Goal: Task Accomplishment & Management: Manage account settings

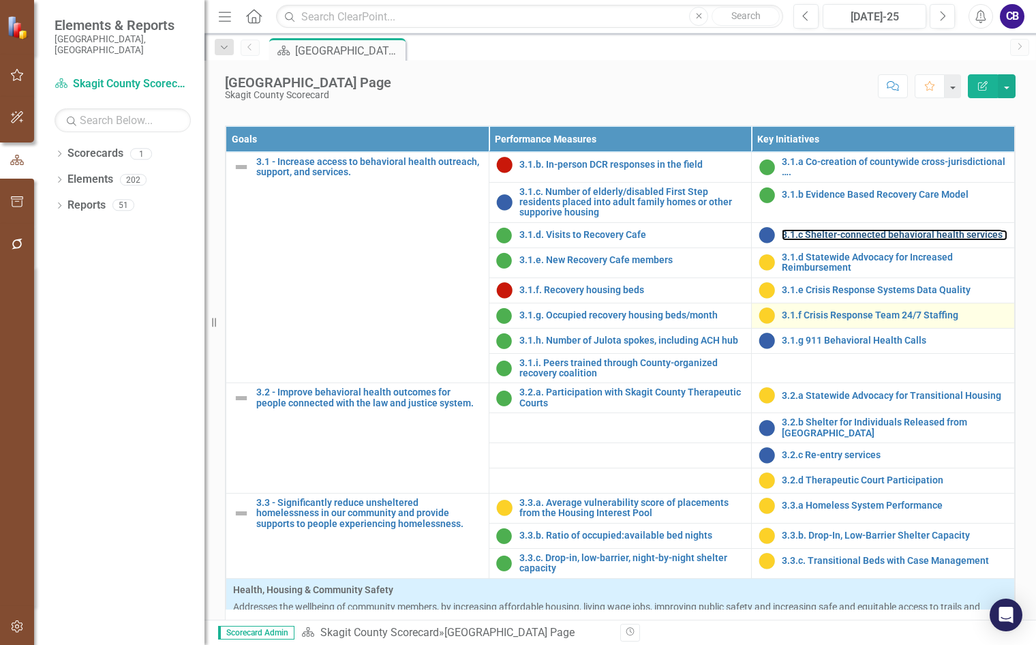
scroll to position [886, 0]
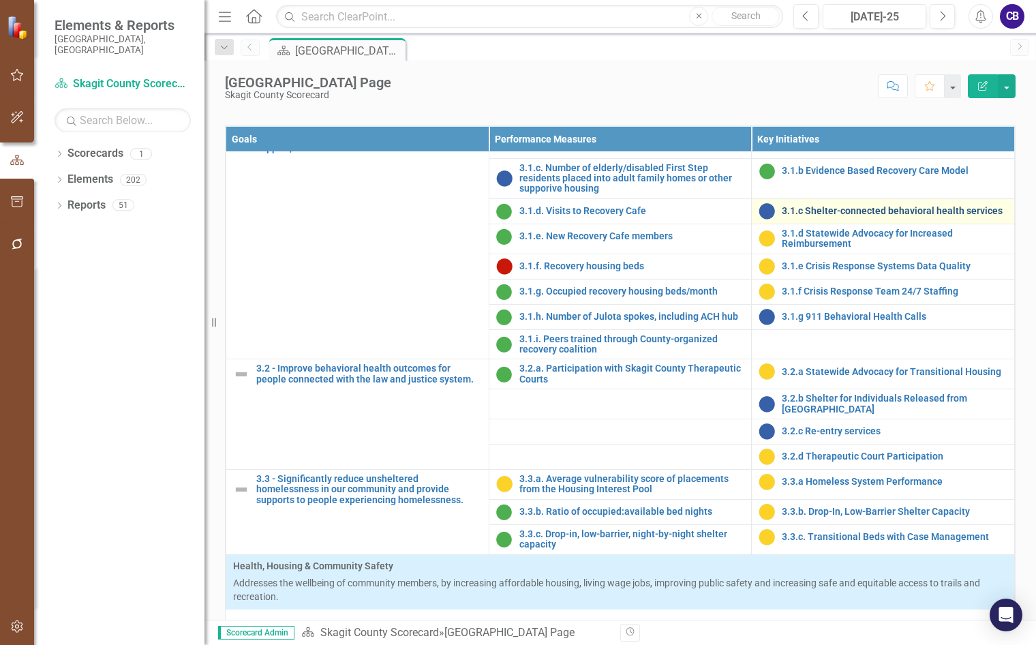
click at [785, 216] on link "3.1.c Shelter-connected behavioral health services" at bounding box center [895, 211] width 226 height 10
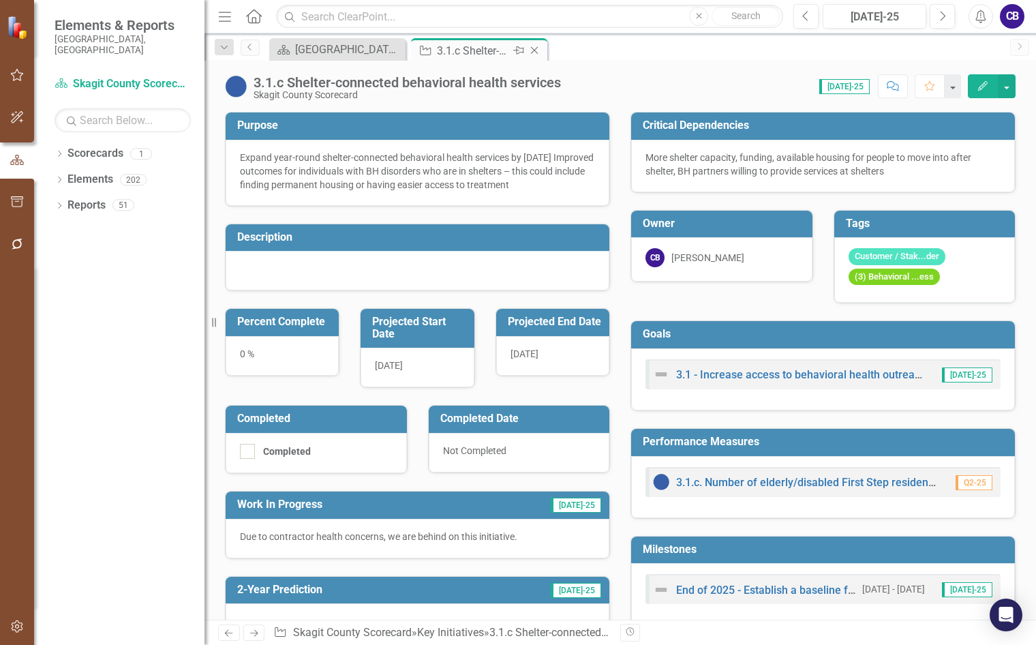
click at [534, 51] on icon "Close" at bounding box center [535, 50] width 14 height 11
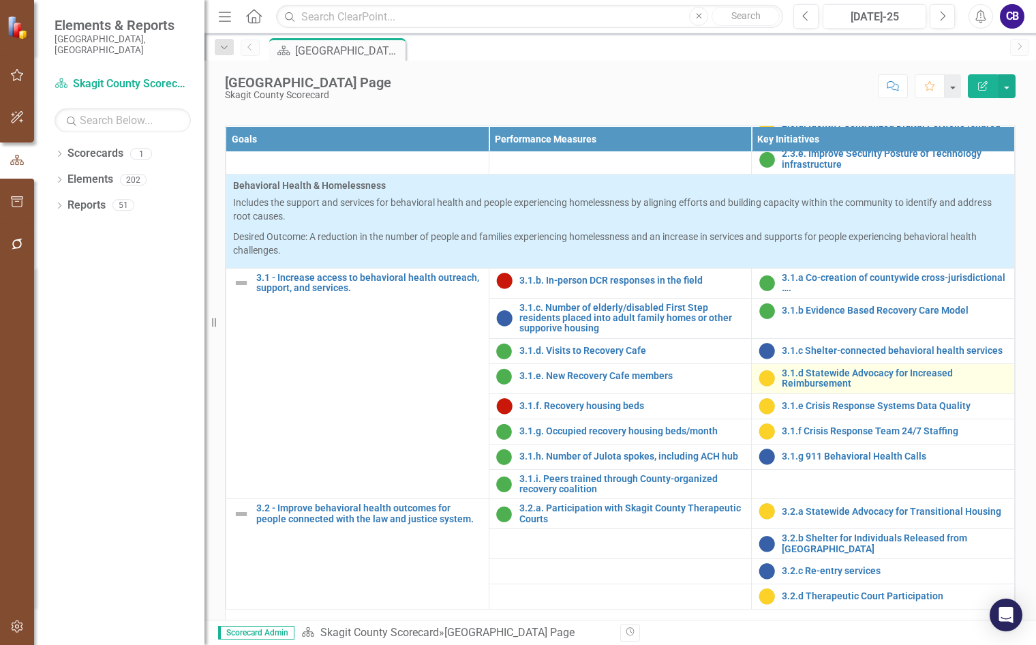
scroll to position [750, 0]
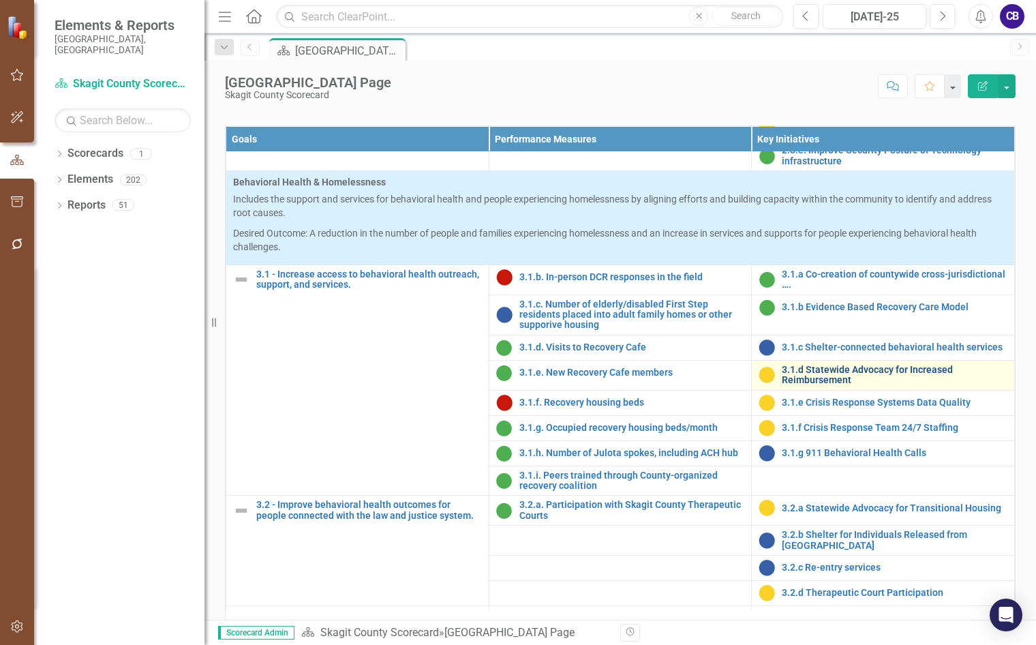
click at [835, 386] on link "3.1.d Statewide Advocacy for Increased Reimbursement" at bounding box center [895, 375] width 226 height 21
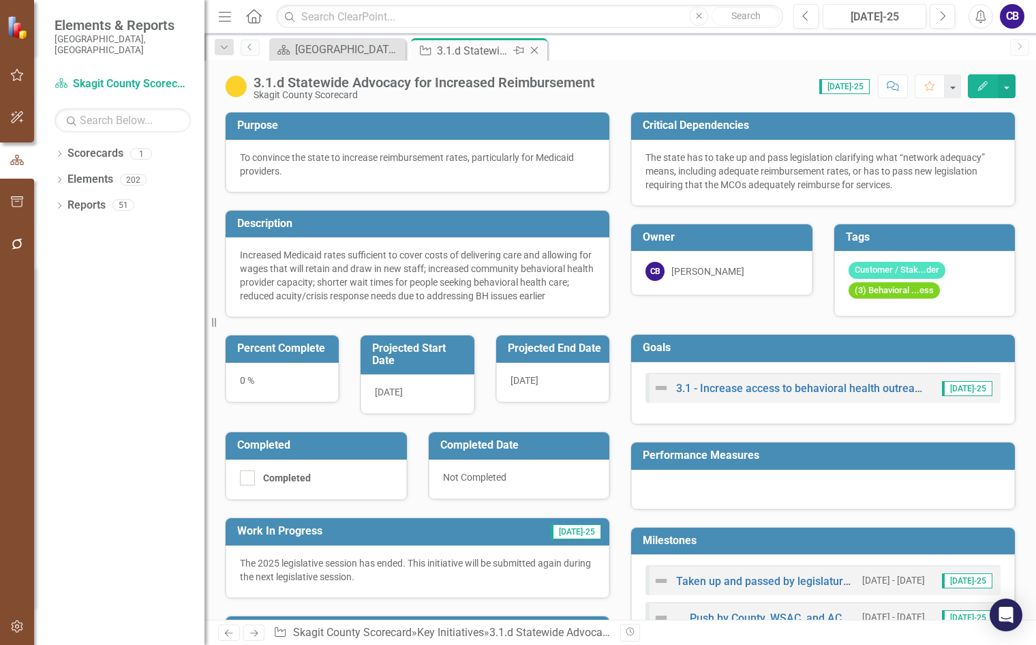
click at [541, 48] on icon "Close" at bounding box center [535, 50] width 14 height 11
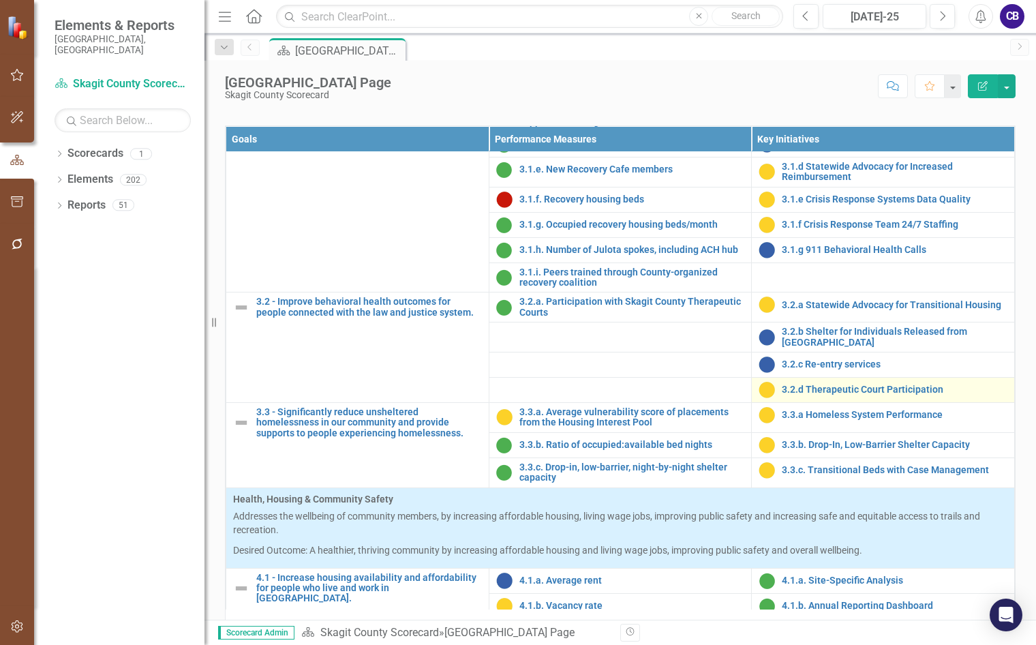
scroll to position [955, 0]
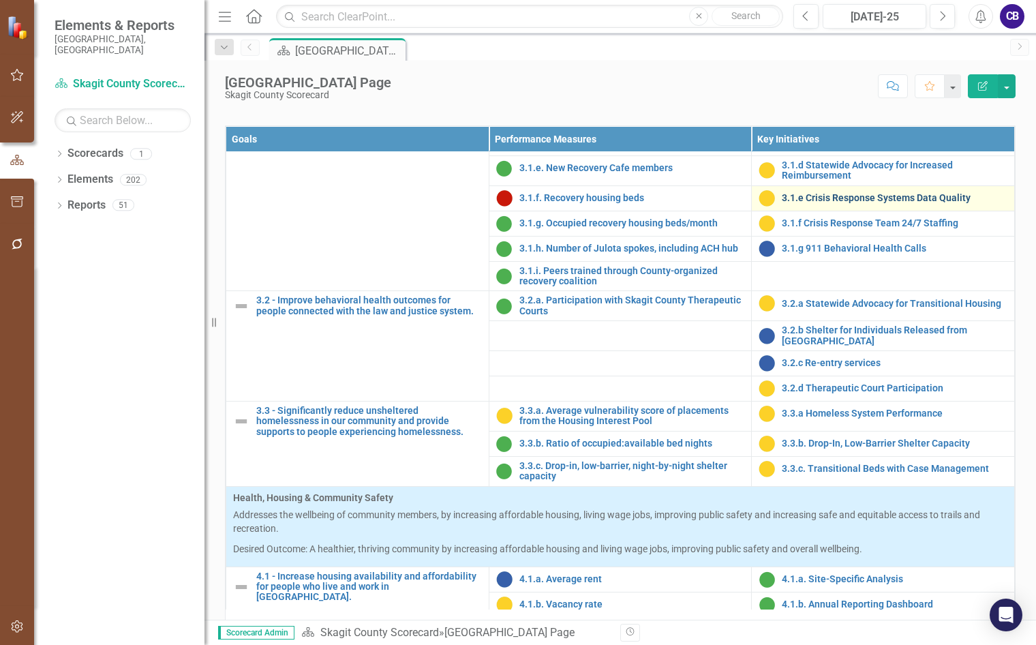
click at [888, 203] on link "3.1.e Crisis Response Systems Data Quality" at bounding box center [895, 198] width 226 height 10
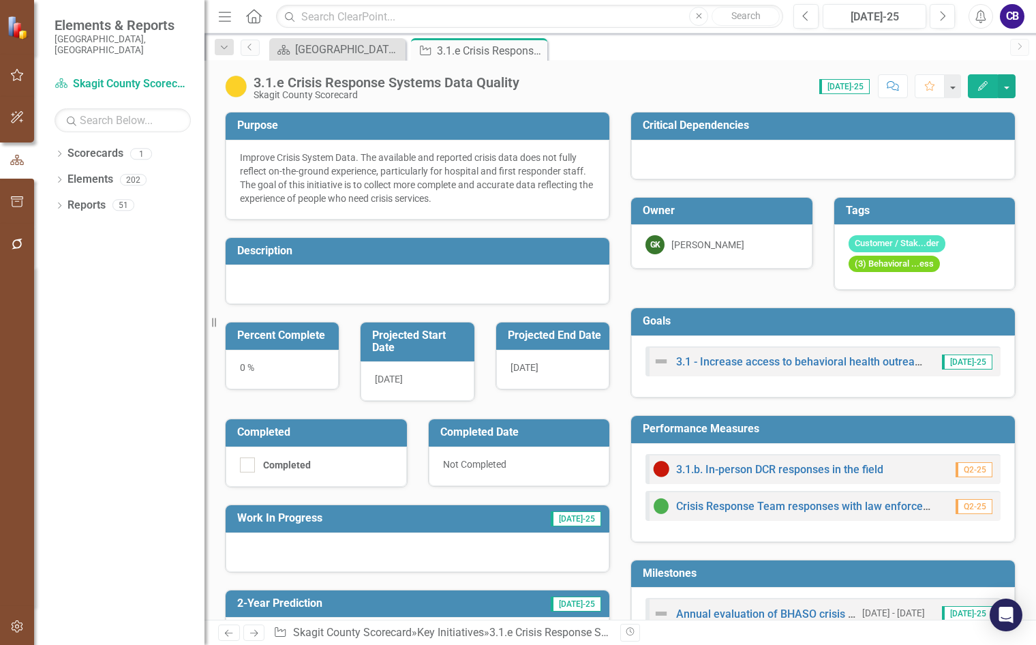
click at [455, 183] on div "Improve Crisis System Data. The available and reported crisis data does not ful…" at bounding box center [417, 178] width 355 height 55
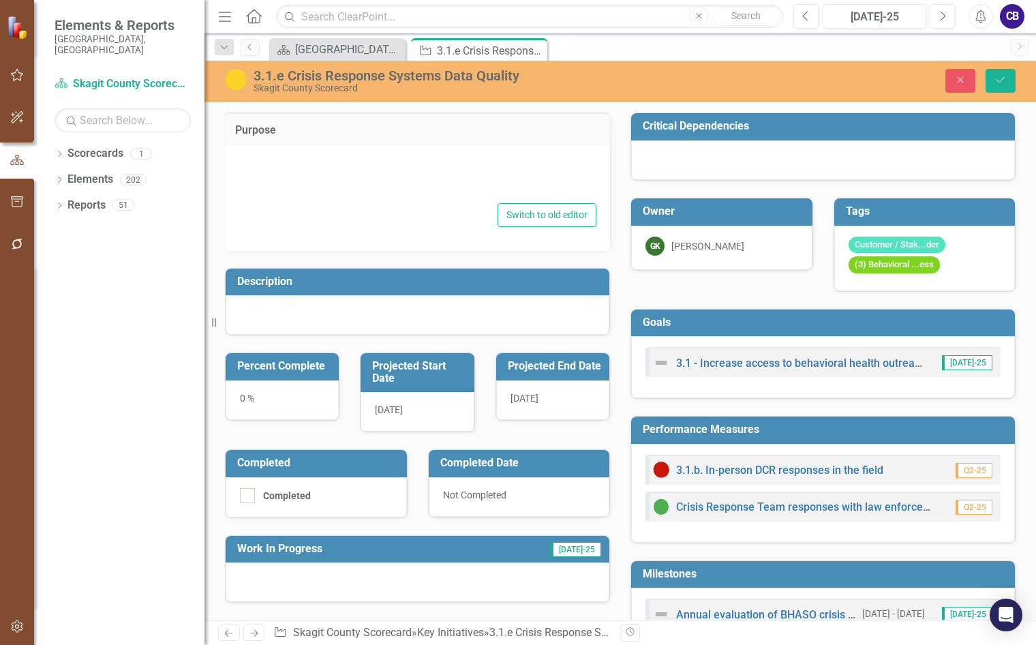
type textarea "Improve Crisis System Data. The available and reported crisis data does not ful…"
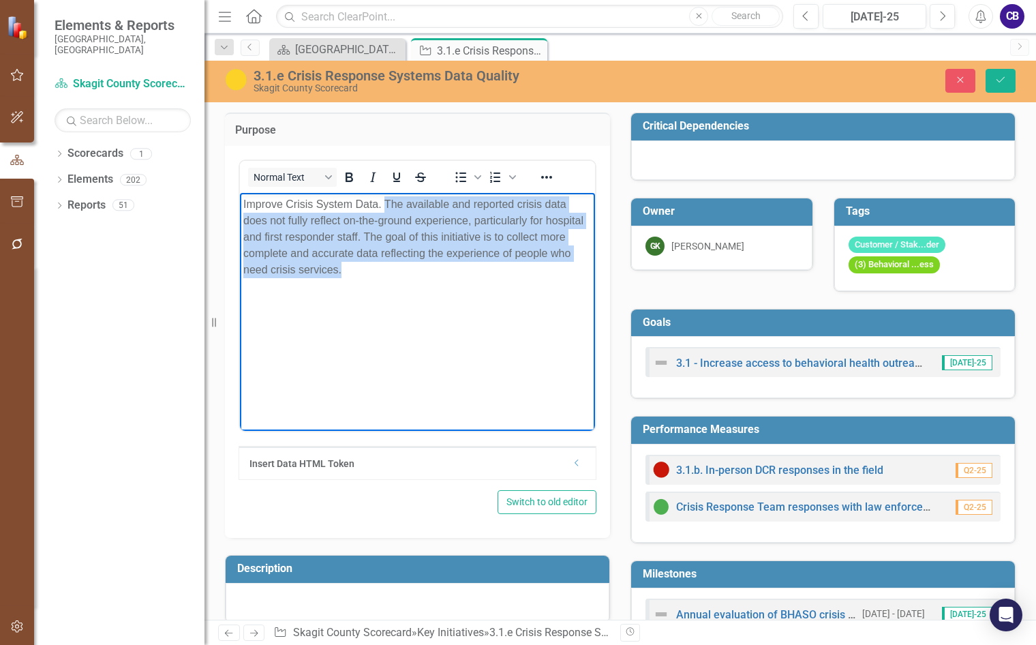
drag, startPoint x: 403, startPoint y: 273, endPoint x: 387, endPoint y: 198, distance: 76.8
click at [387, 198] on p "Improve Crisis System Data. The available and reported crisis data does not ful…" at bounding box center [417, 237] width 348 height 82
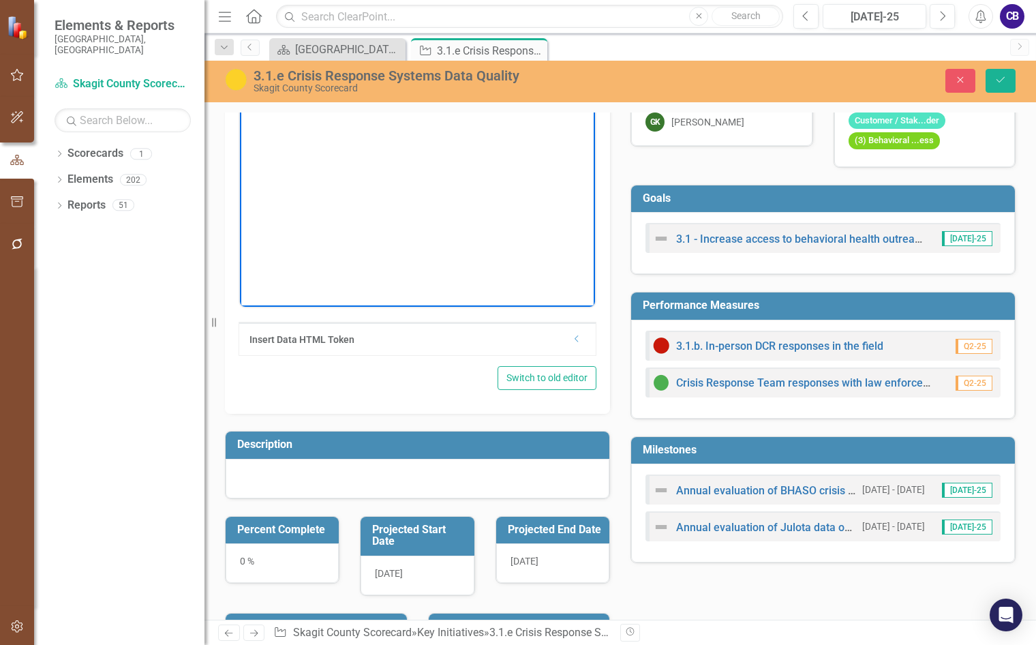
scroll to position [136, 0]
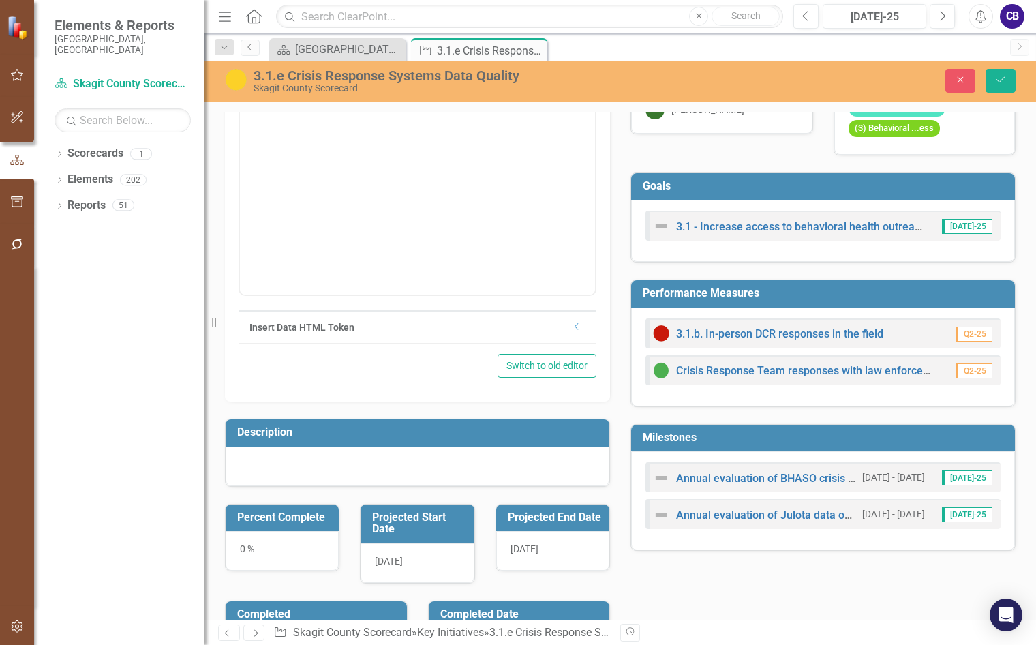
click at [412, 468] on div at bounding box center [418, 467] width 384 height 40
click at [412, 467] on div at bounding box center [418, 467] width 384 height 40
click at [411, 473] on div at bounding box center [418, 467] width 384 height 40
click at [991, 82] on button "Save" at bounding box center [1001, 81] width 30 height 24
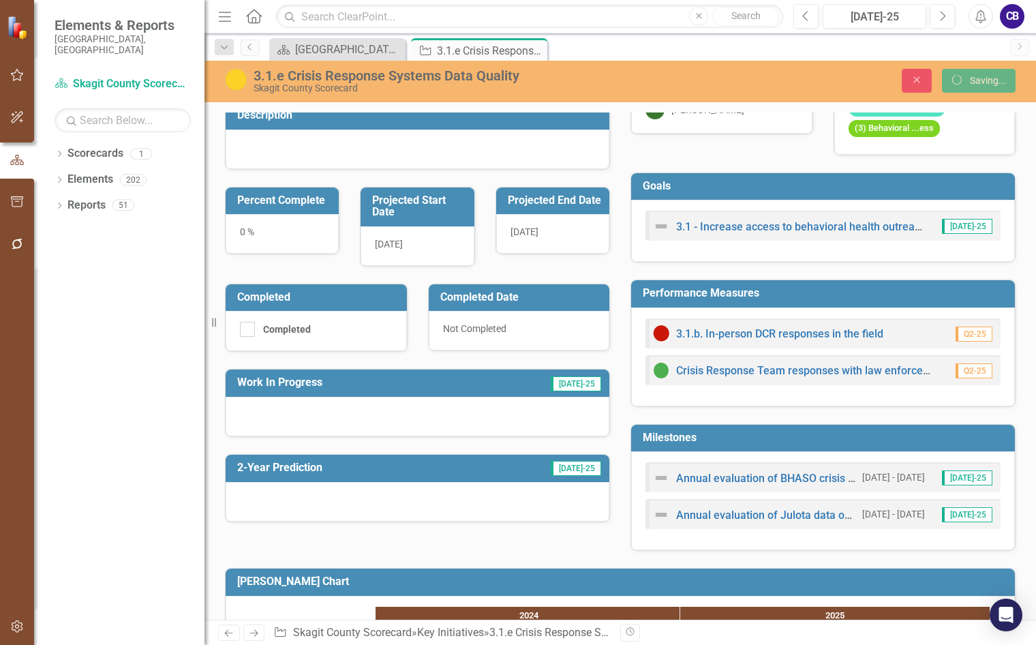
scroll to position [131, 0]
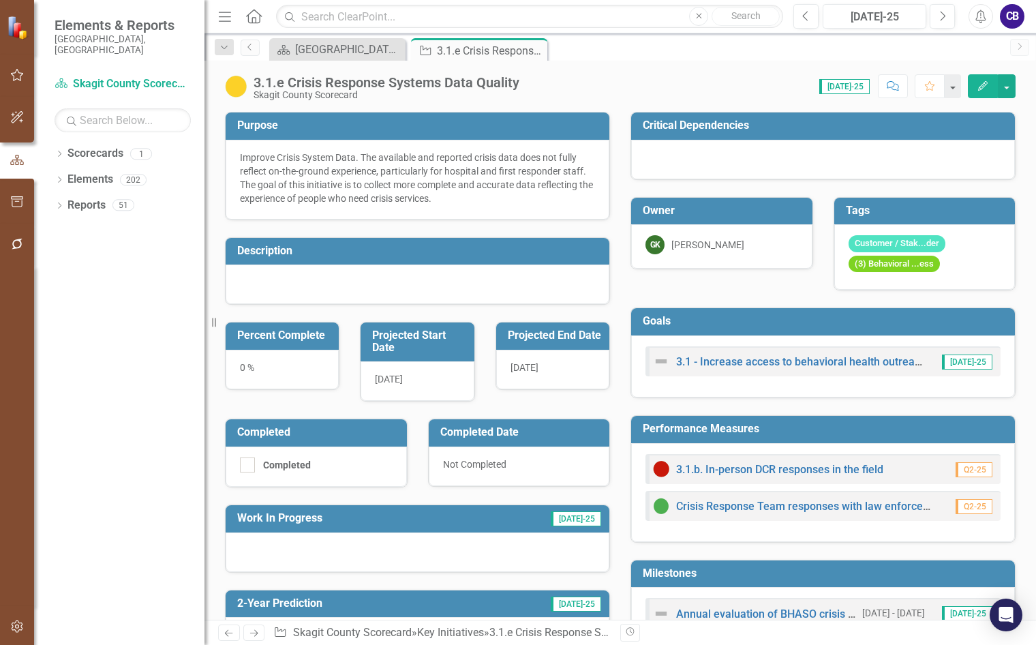
click at [271, 262] on td "Description" at bounding box center [419, 252] width 365 height 22
click at [269, 305] on div "Percent Complete 0 %" at bounding box center [282, 347] width 135 height 85
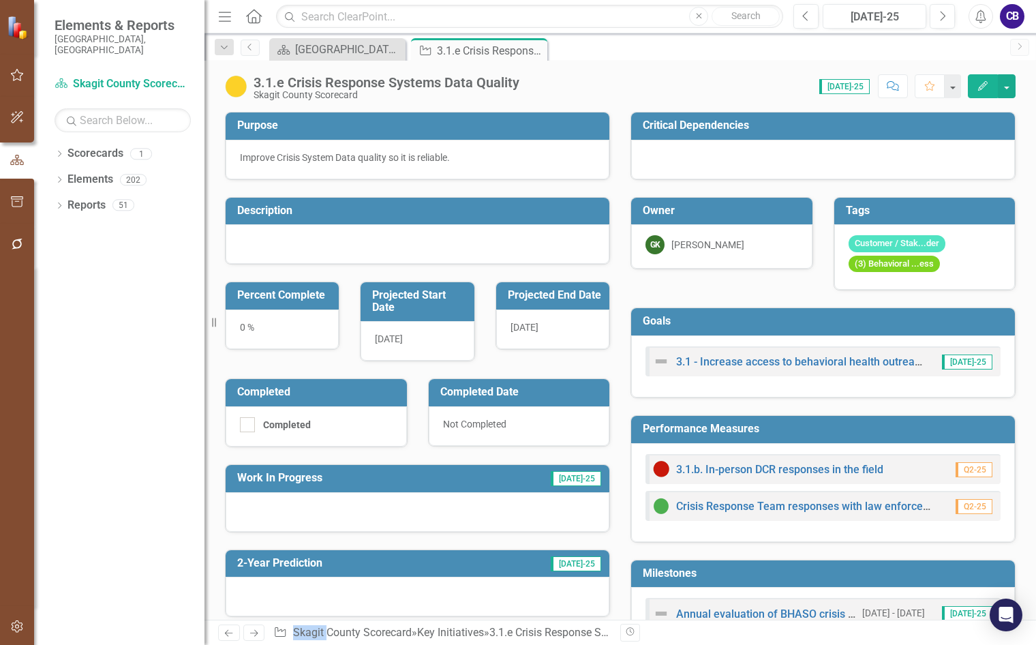
click at [269, 278] on div "Percent Complete 0 %" at bounding box center [282, 307] width 135 height 85
click at [274, 250] on div at bounding box center [418, 244] width 384 height 40
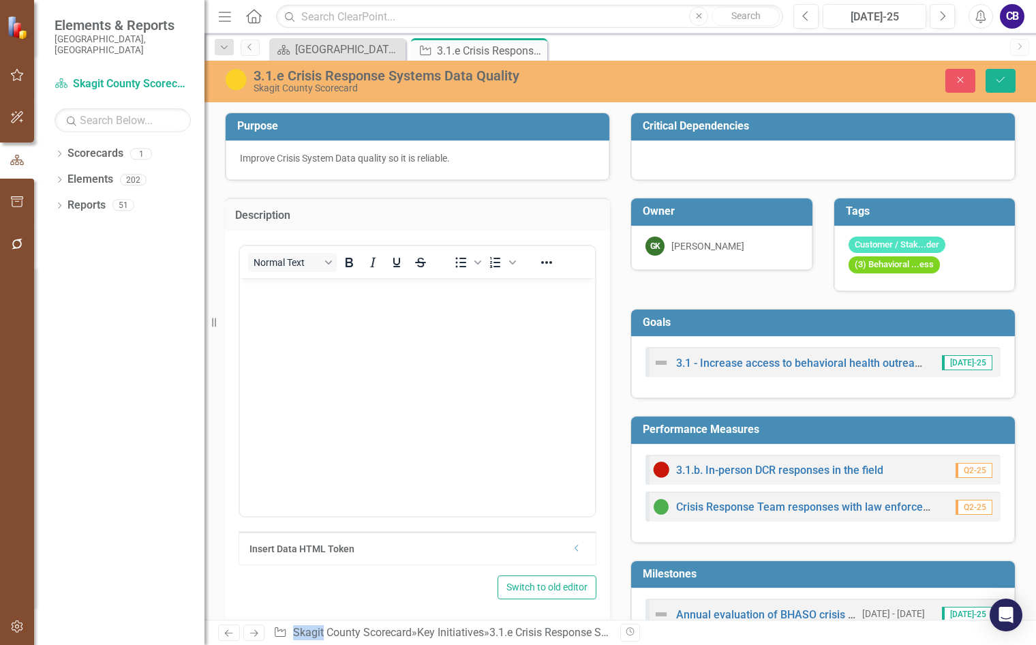
scroll to position [0, 0]
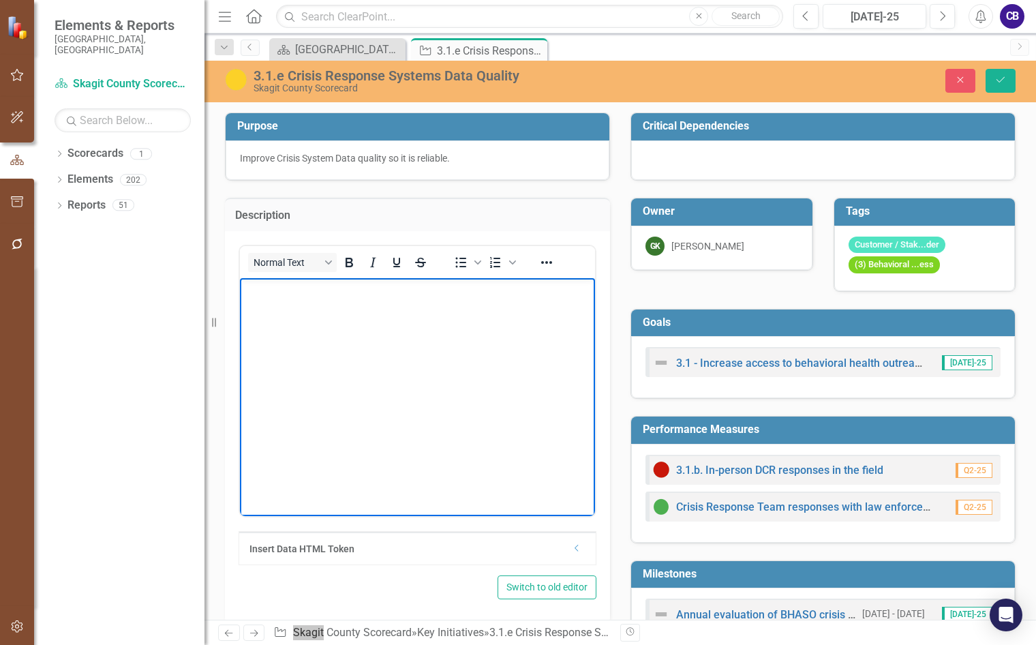
click at [331, 342] on body "Rich Text Area. Press ALT-0 for help." at bounding box center [417, 379] width 355 height 205
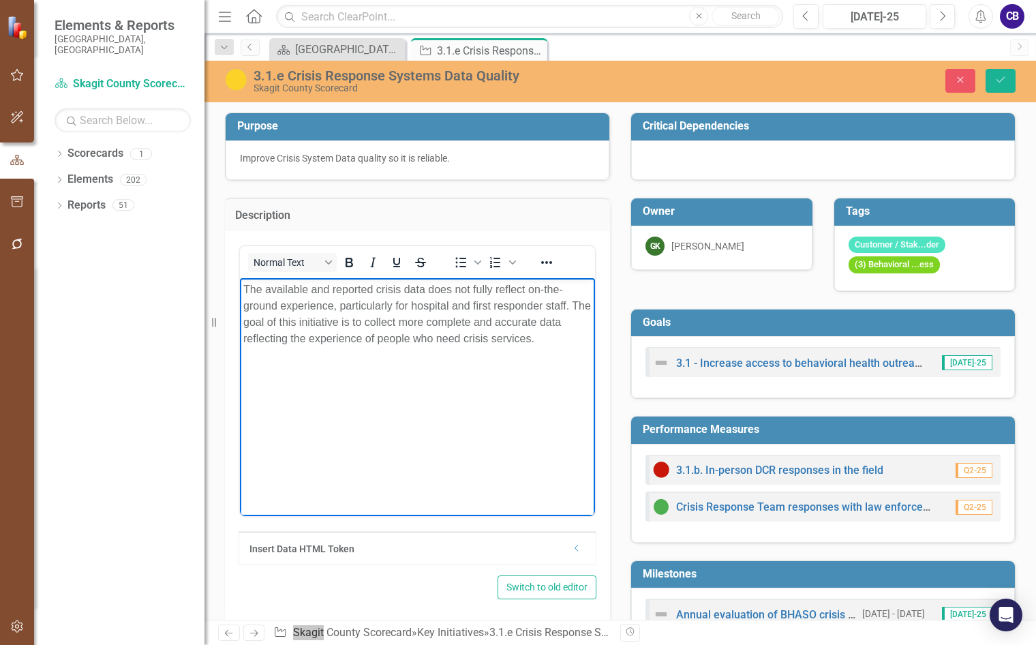
drag, startPoint x: 375, startPoint y: 284, endPoint x: 312, endPoint y: 292, distance: 64.0
click at [368, 285] on p "The available and reported crisis data does not fully reflect on-the-ground exp…" at bounding box center [417, 313] width 348 height 65
click at [267, 294] on p "The available and reported crisis data does not fully reflect on-the-ground exp…" at bounding box center [417, 313] width 348 height 65
click at [432, 286] on p "The available and reported crisis data does not fully reflect on-the-ground exp…" at bounding box center [417, 313] width 348 height 65
click at [561, 337] on p "The available and reported crisis data historically did not fully reflect on-th…" at bounding box center [417, 313] width 348 height 65
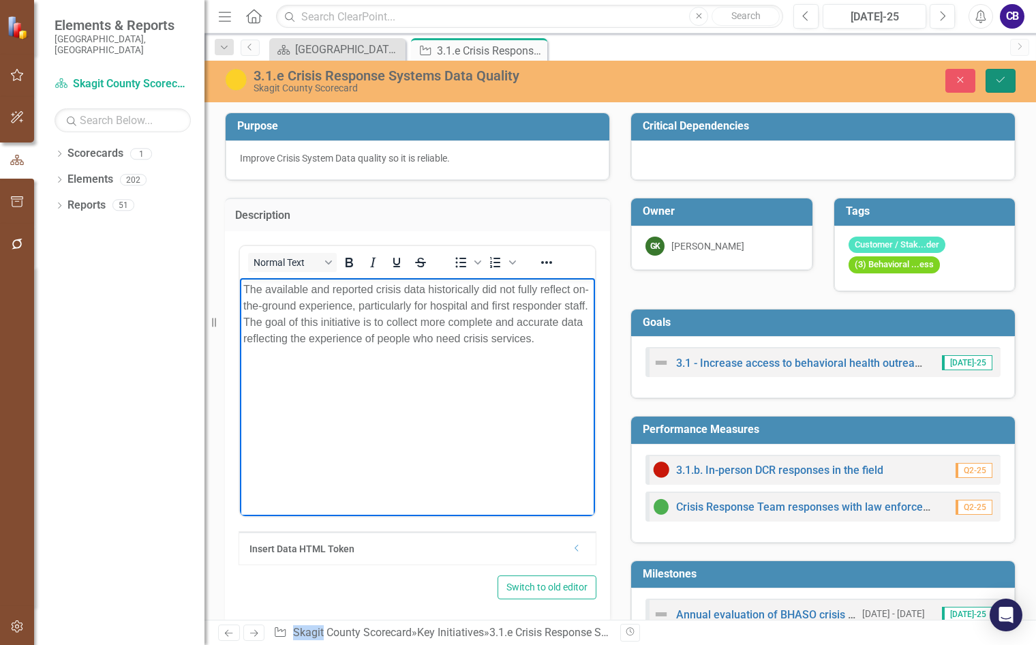
click at [997, 85] on icon "Save" at bounding box center [1001, 80] width 12 height 10
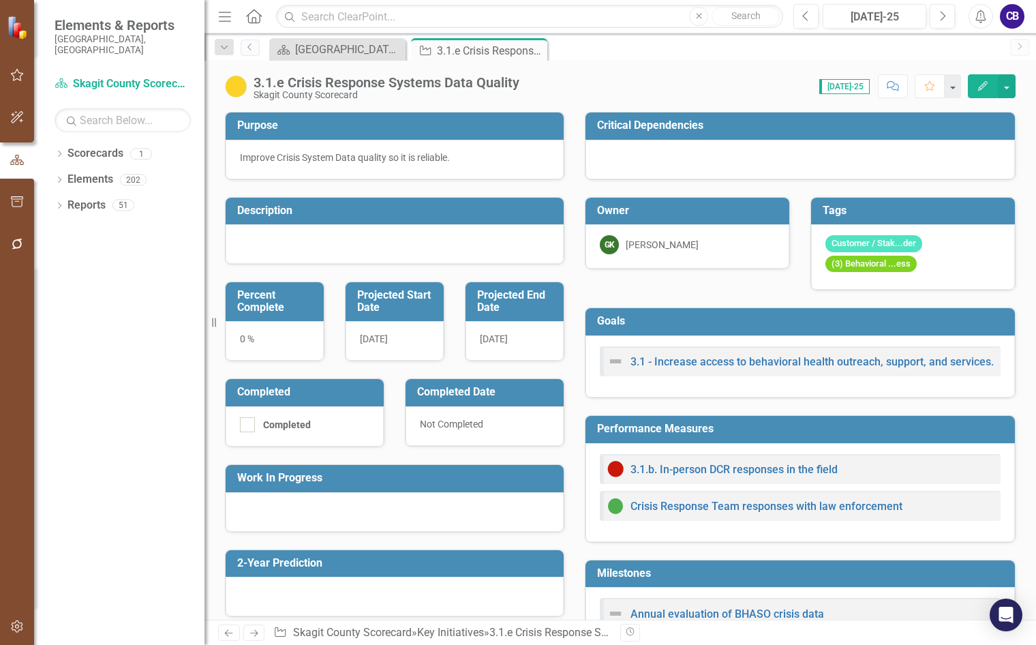
click at [282, 505] on div at bounding box center [395, 512] width 338 height 40
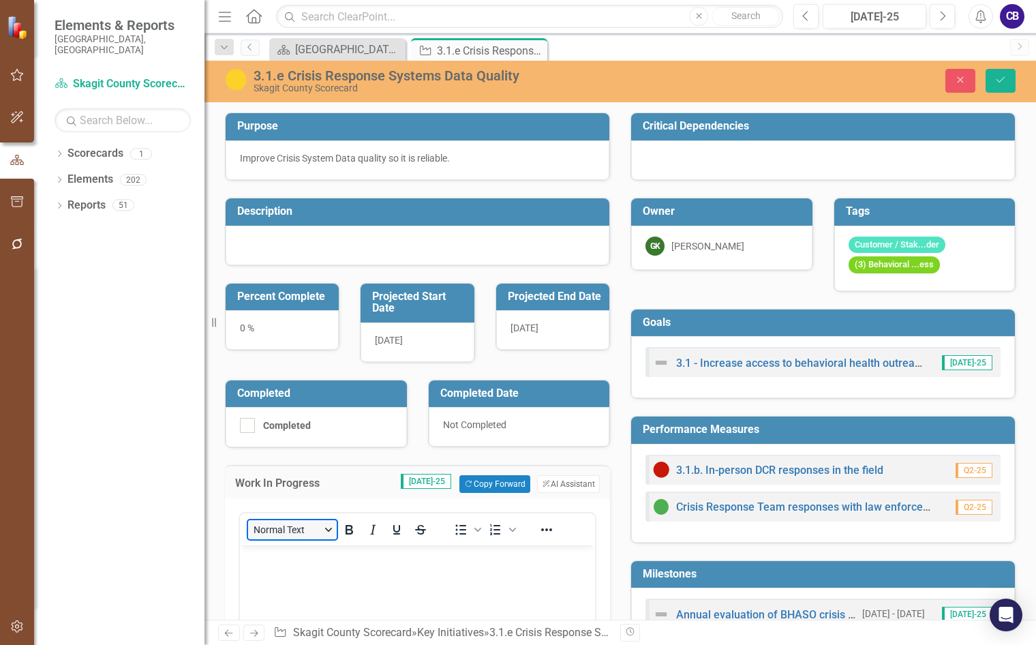
click at [288, 531] on div "Work In Progress Jul-25 Copy Forward Copy Forward ClearPoint AI AI Assistant No…" at bounding box center [417, 650] width 385 height 371
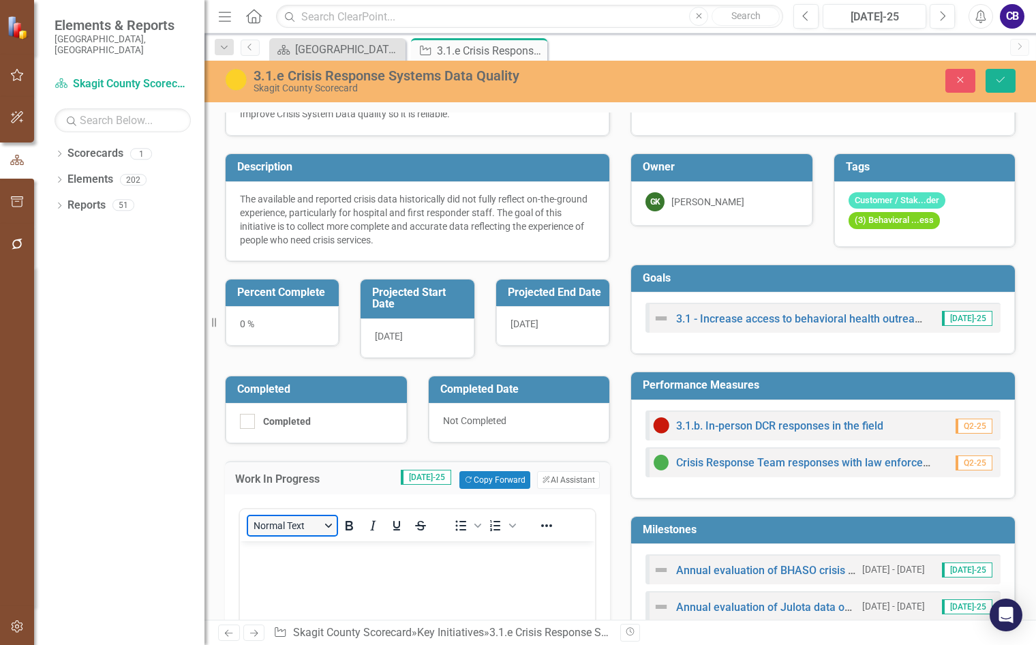
scroll to position [136, 0]
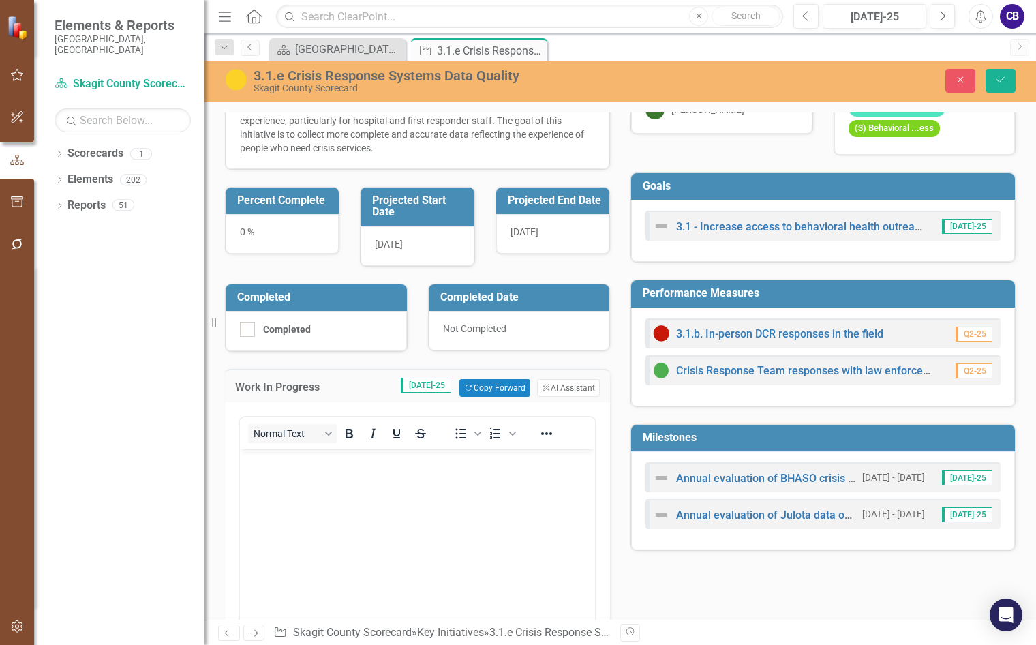
click at [271, 470] on body "Rich Text Area. Press ALT-0 for help." at bounding box center [417, 551] width 355 height 205
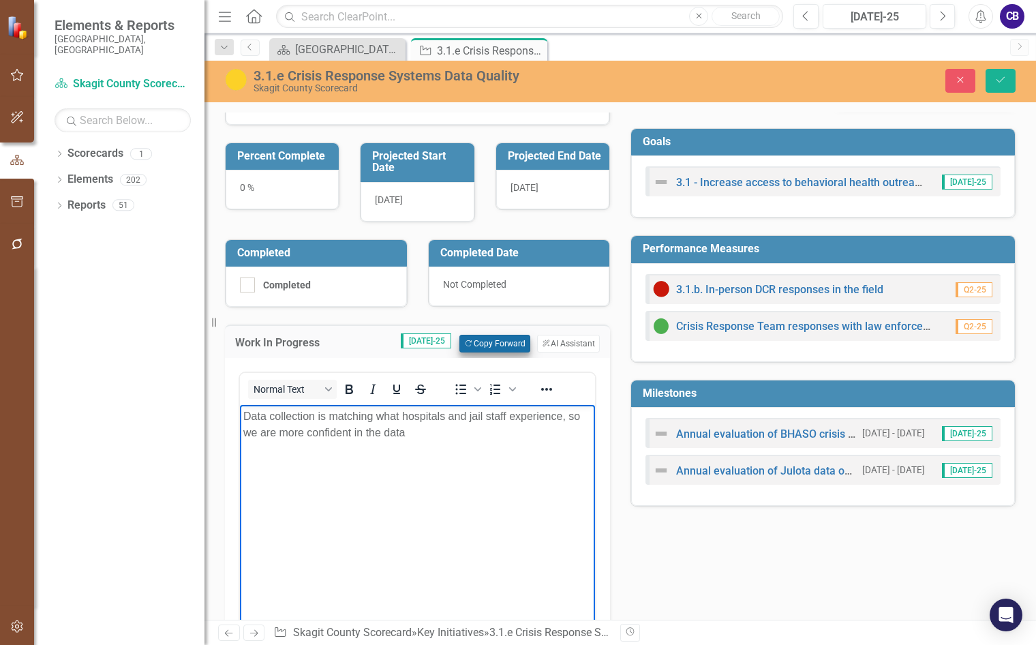
scroll to position [205, 0]
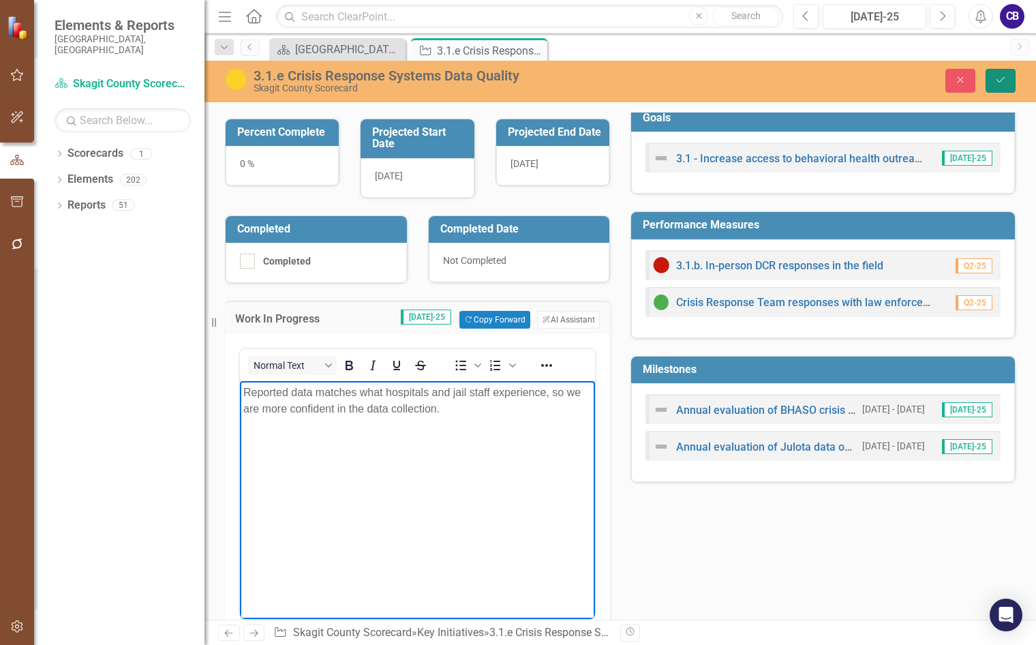
click at [1011, 81] on button "Save" at bounding box center [1001, 81] width 30 height 24
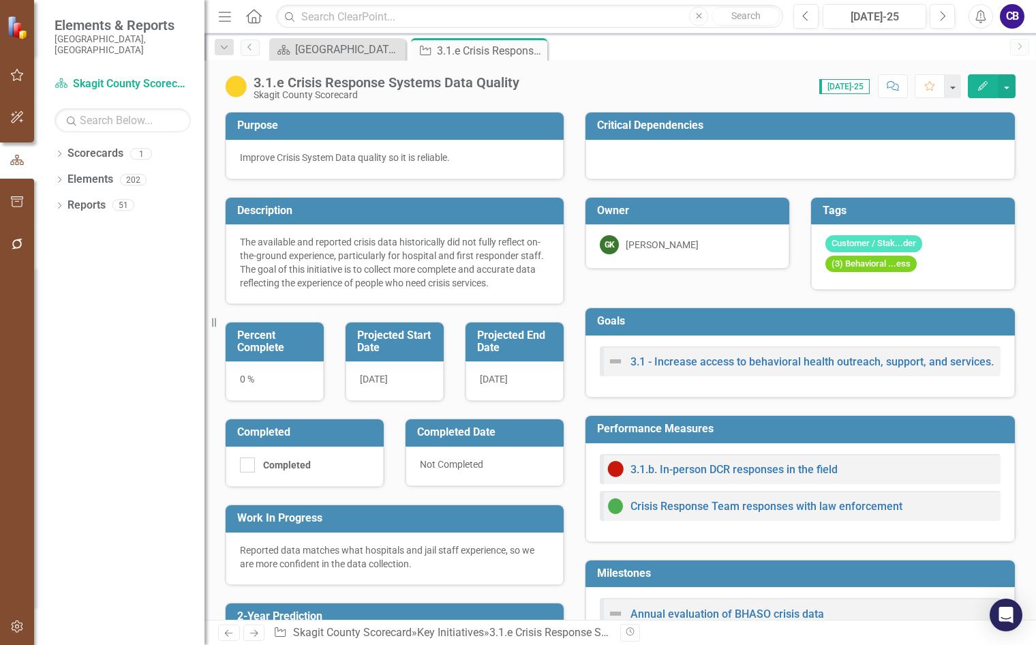
click at [377, 434] on h3 "Completed" at bounding box center [307, 432] width 140 height 12
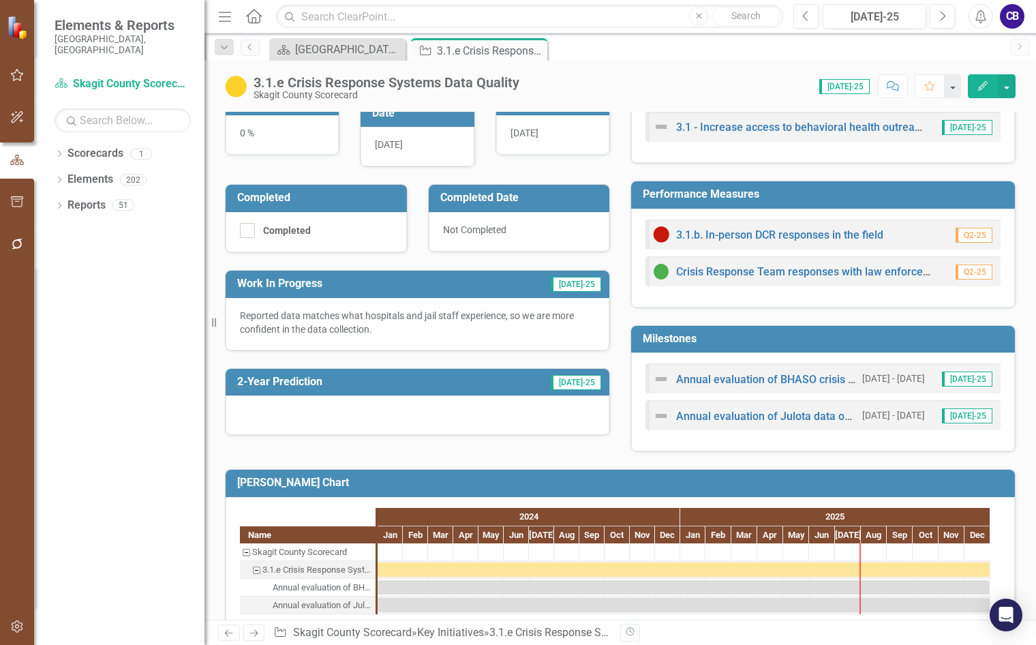
scroll to position [259, 0]
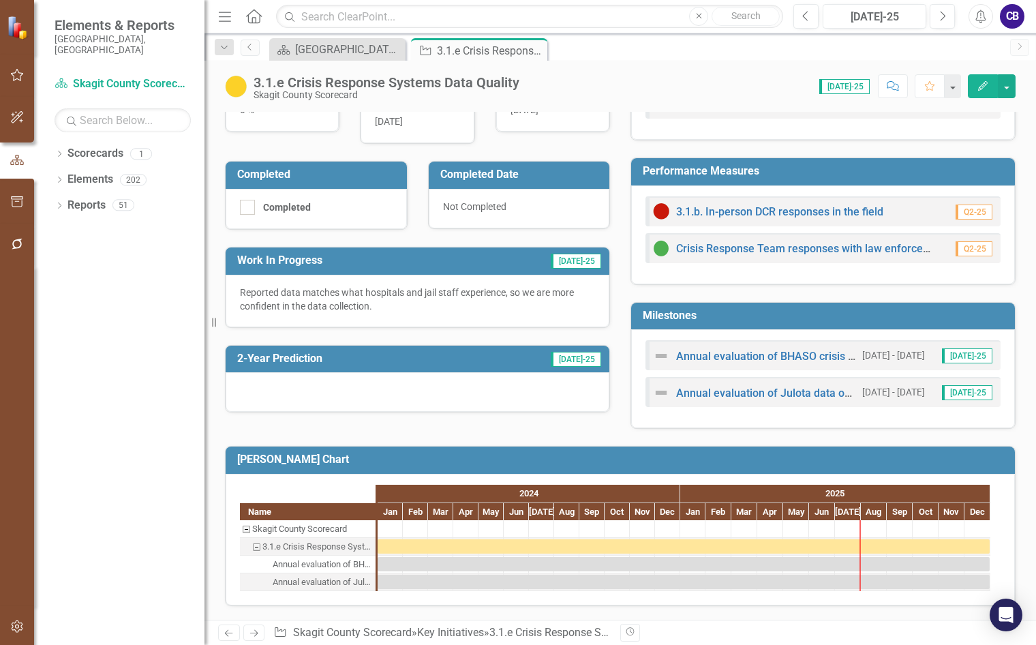
click at [320, 388] on div at bounding box center [418, 392] width 384 height 40
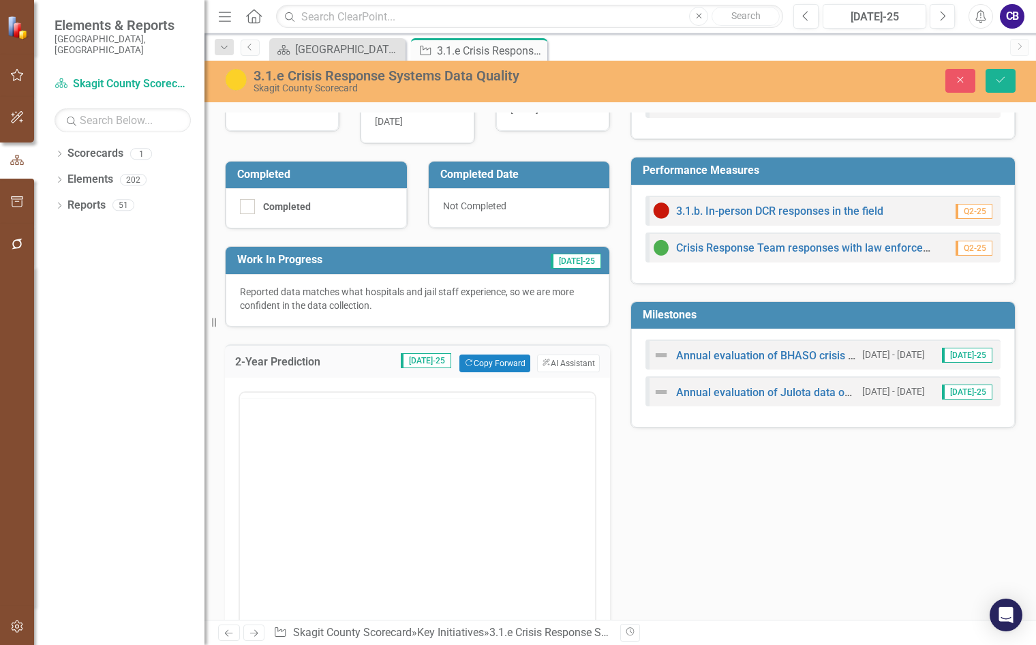
scroll to position [0, 0]
click at [399, 471] on body "Rich Text Area. Press ALT-0 for help." at bounding box center [417, 527] width 355 height 205
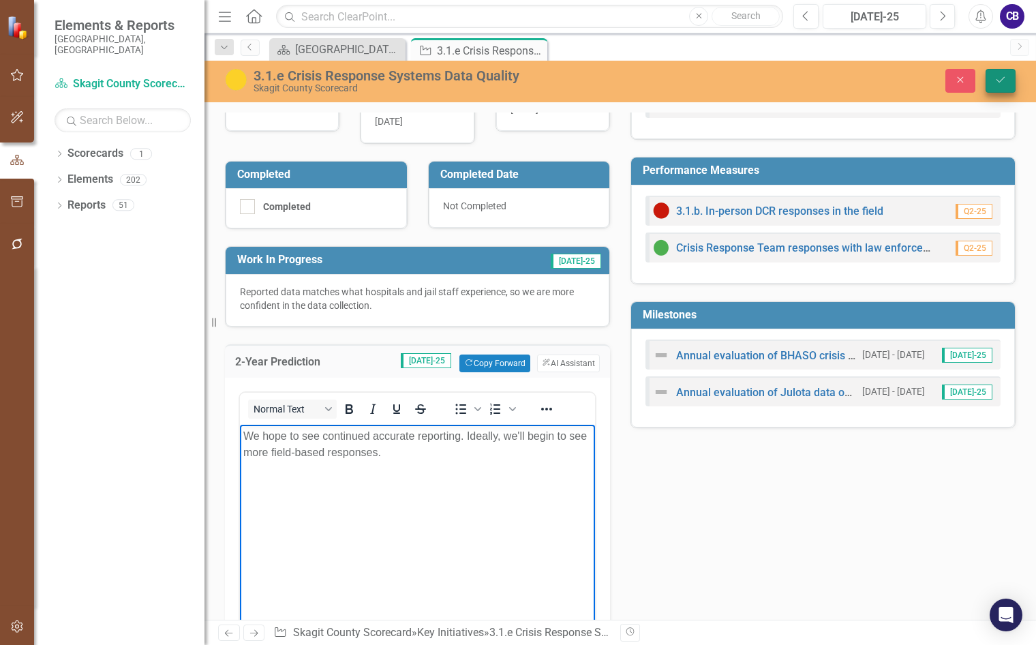
click at [1001, 80] on icon "Save" at bounding box center [1001, 80] width 12 height 10
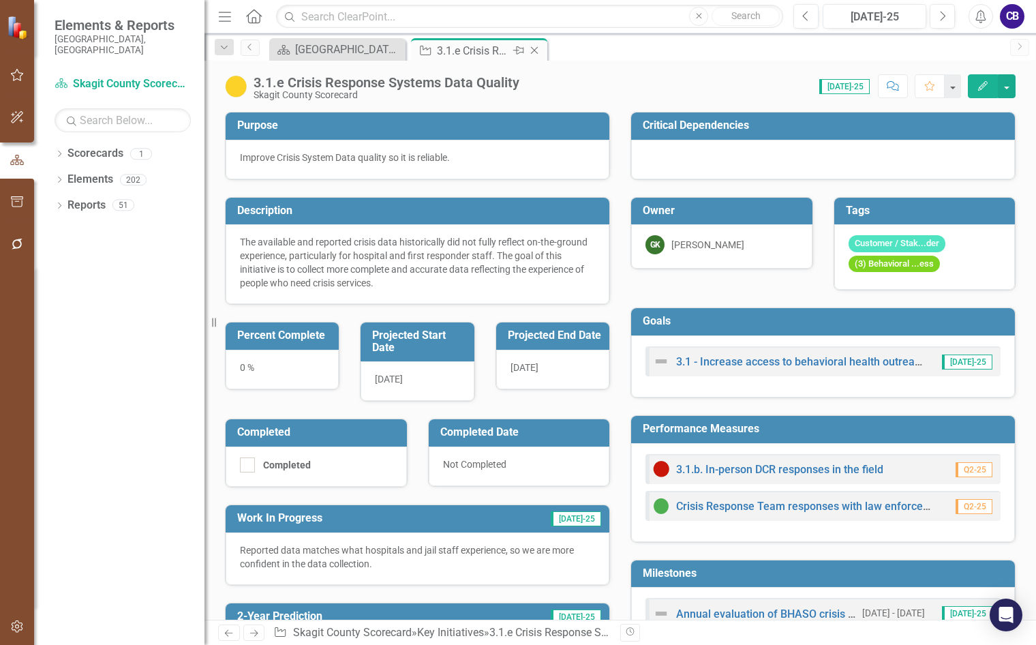
click at [535, 48] on icon "Close" at bounding box center [535, 50] width 14 height 11
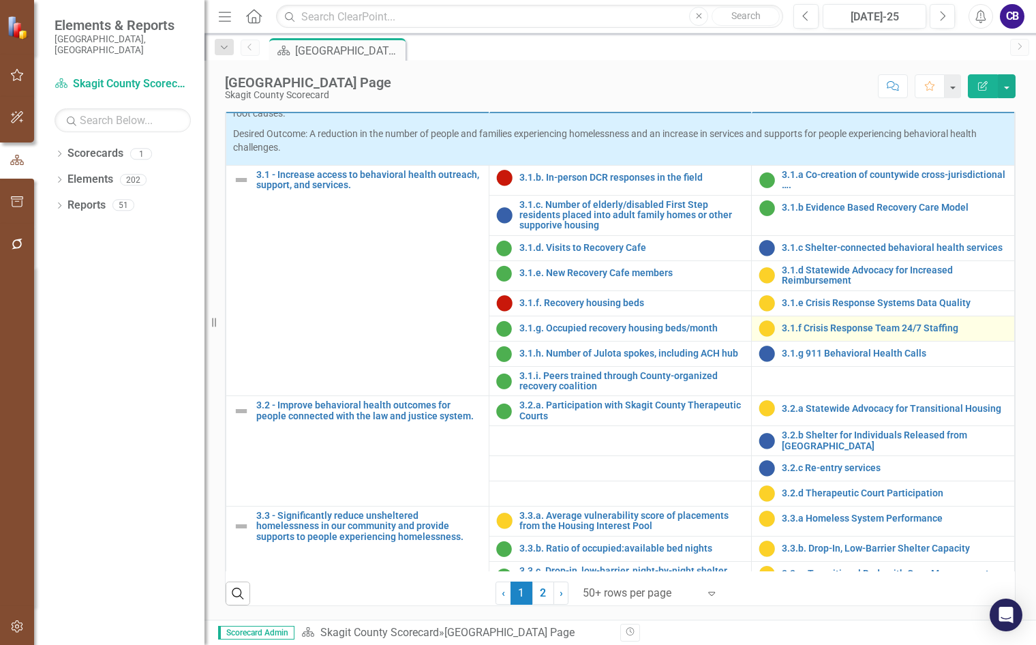
scroll to position [811, 0]
click at [877, 334] on link "3.1.f Crisis Response Team 24/7 Staffing" at bounding box center [895, 329] width 226 height 10
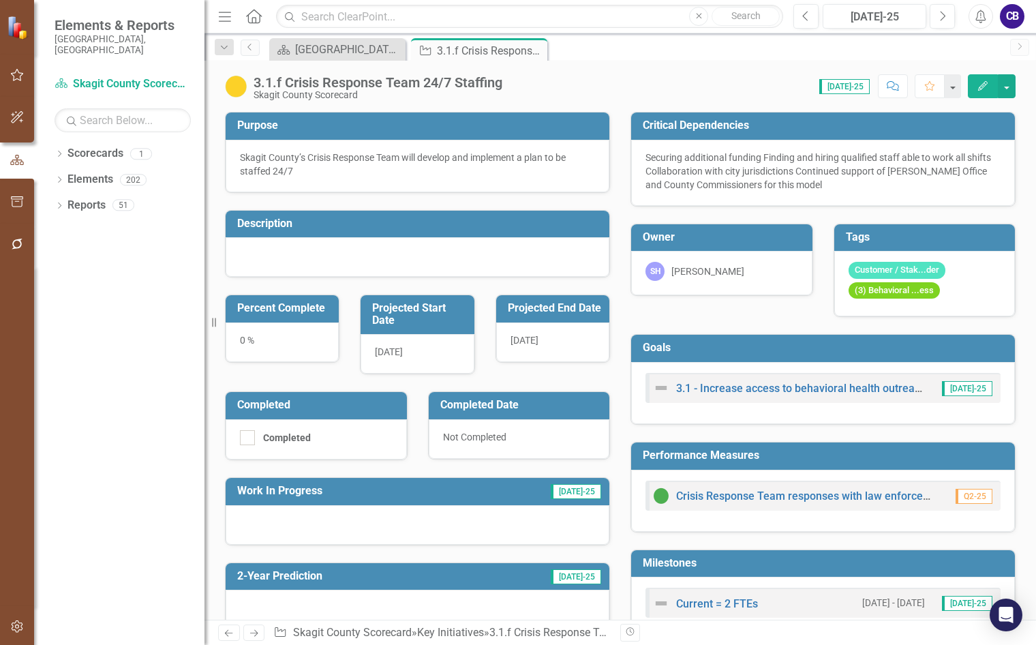
click at [247, 254] on div at bounding box center [418, 257] width 384 height 40
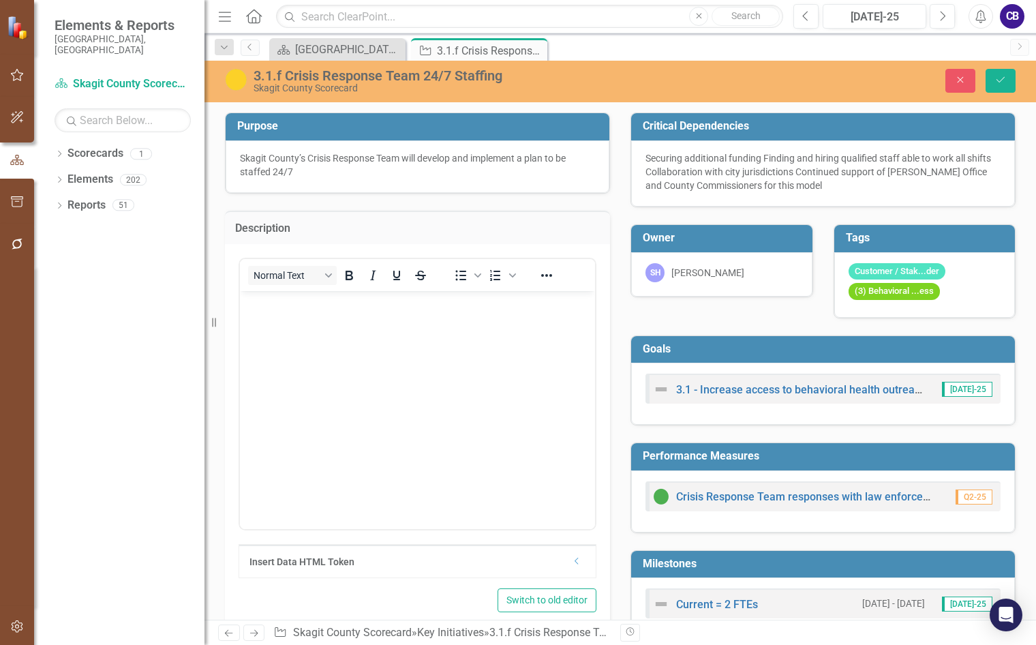
click at [263, 306] on p "Rich Text Area. Press ALT-0 for help." at bounding box center [417, 302] width 348 height 16
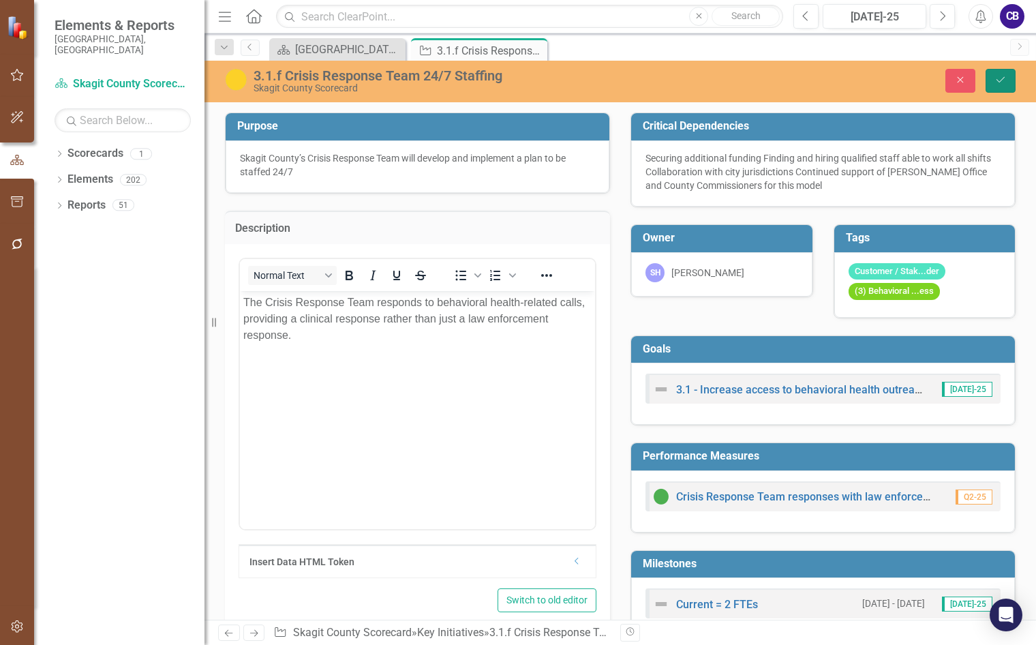
click at [994, 84] on button "Save" at bounding box center [1001, 81] width 30 height 24
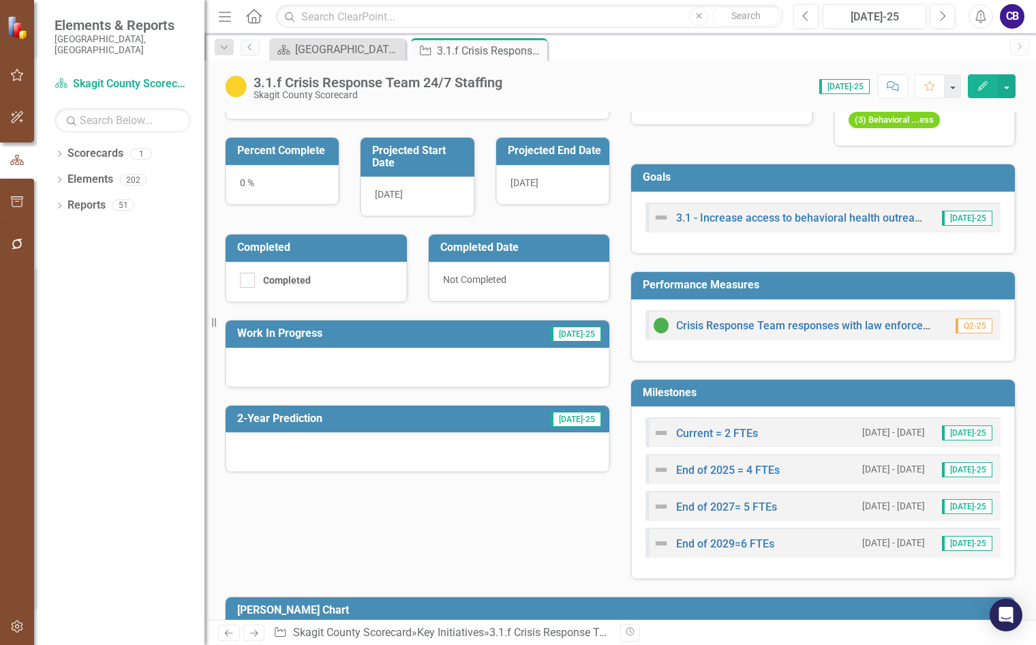
scroll to position [205, 0]
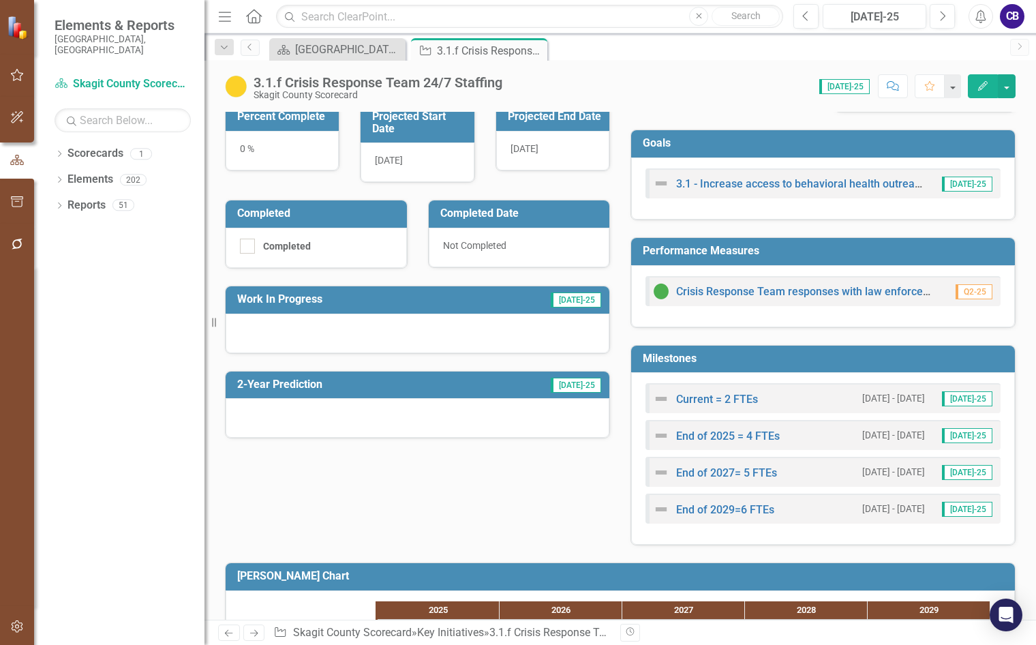
click at [336, 336] on div at bounding box center [418, 334] width 384 height 40
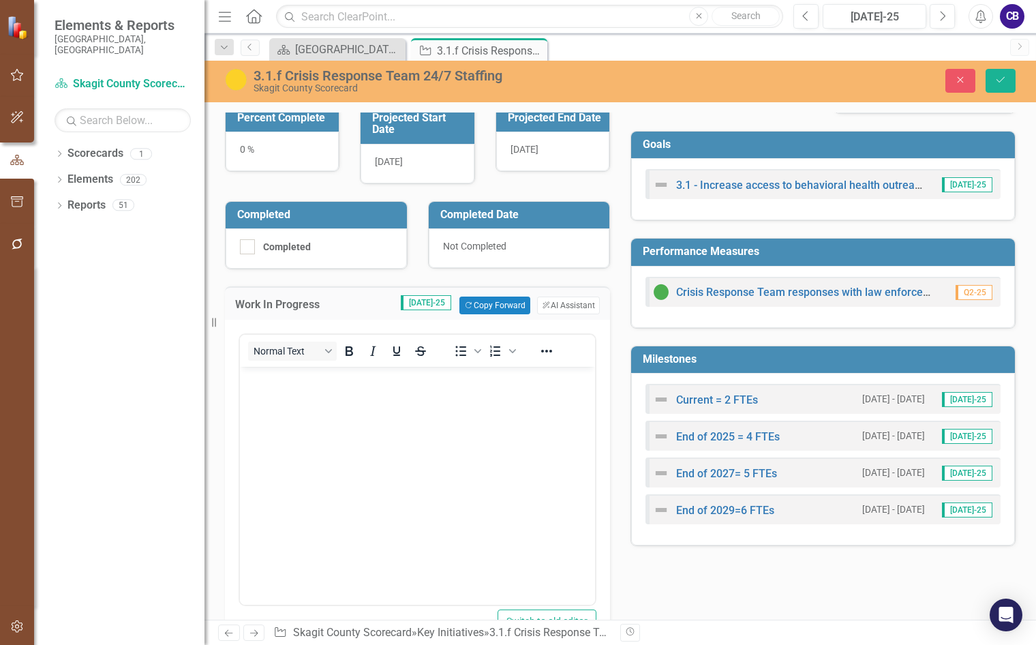
scroll to position [0, 0]
click at [342, 399] on body "Rich Text Area. Press ALT-0 for help." at bounding box center [417, 469] width 355 height 205
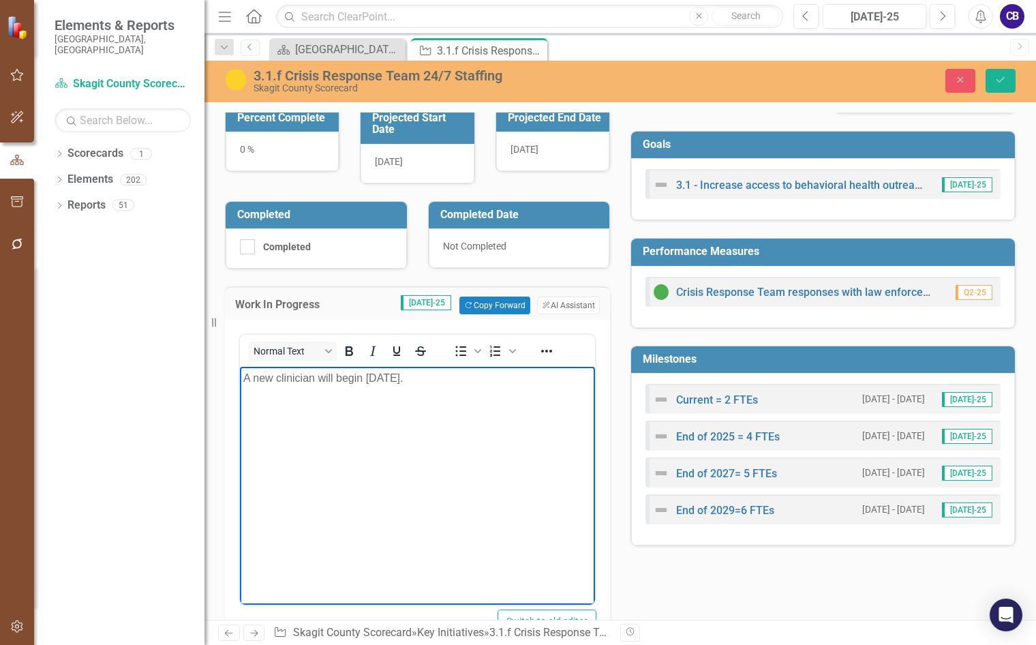
click at [320, 383] on p "A new clinician will begin Sept. 2." at bounding box center [417, 378] width 348 height 16
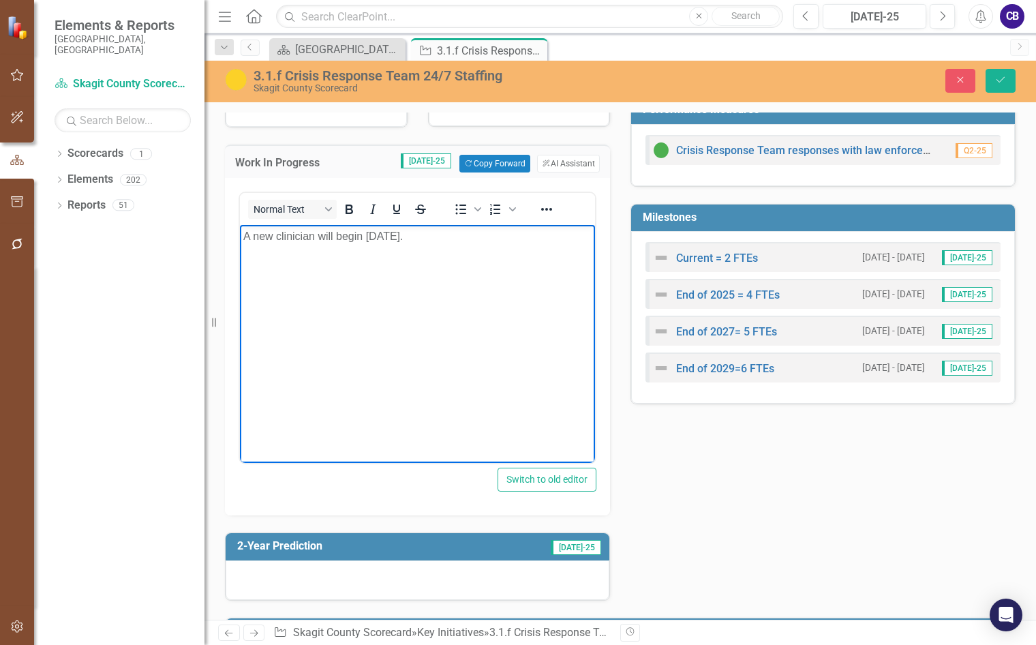
scroll to position [341, 0]
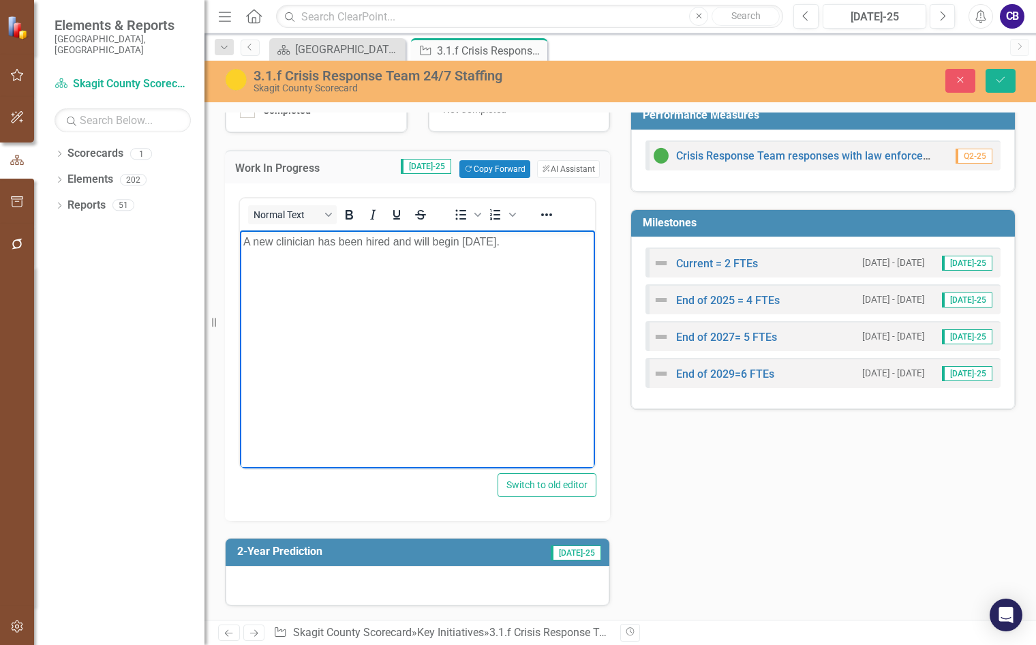
click at [466, 243] on p "A new clinician has been hired and will begin Sept. 2." at bounding box center [417, 242] width 348 height 16
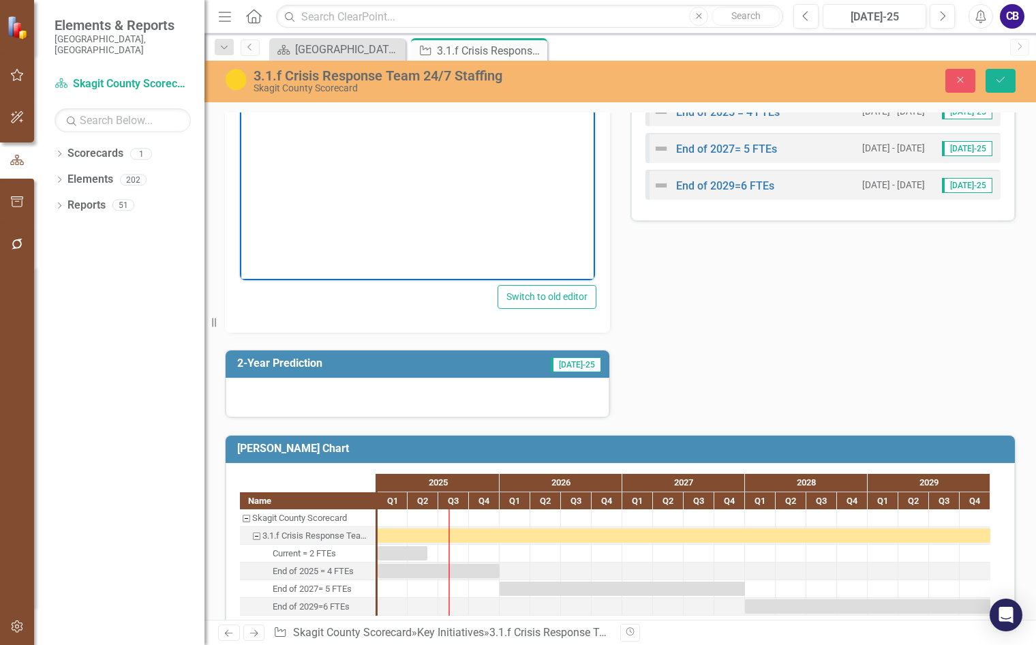
scroll to position [553, 0]
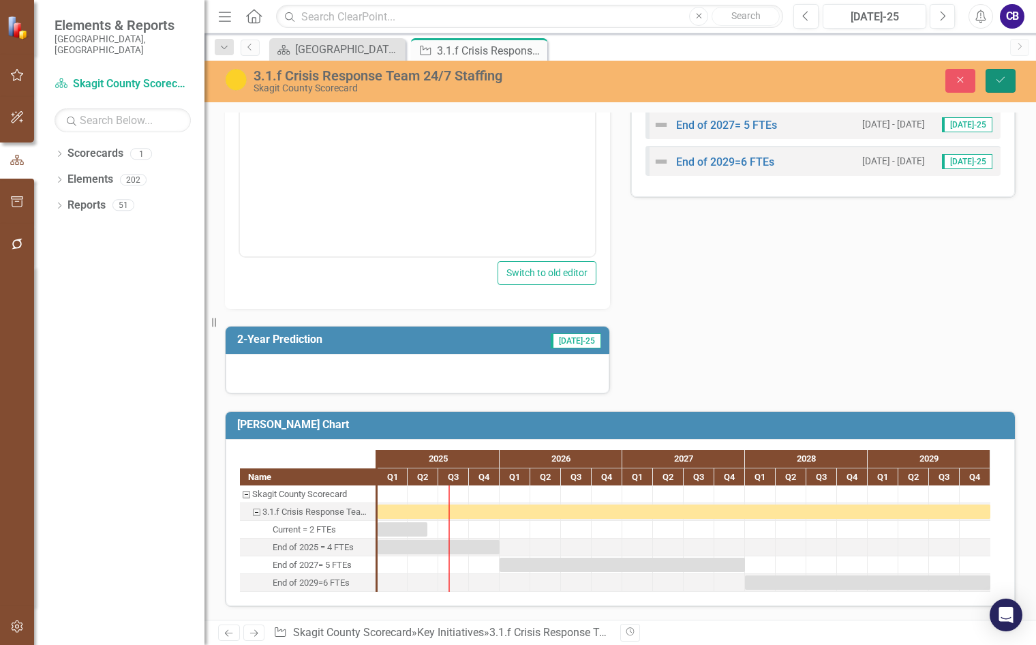
drag, startPoint x: 999, startPoint y: 78, endPoint x: 887, endPoint y: 181, distance: 152.0
click at [999, 78] on icon "Save" at bounding box center [1001, 80] width 12 height 10
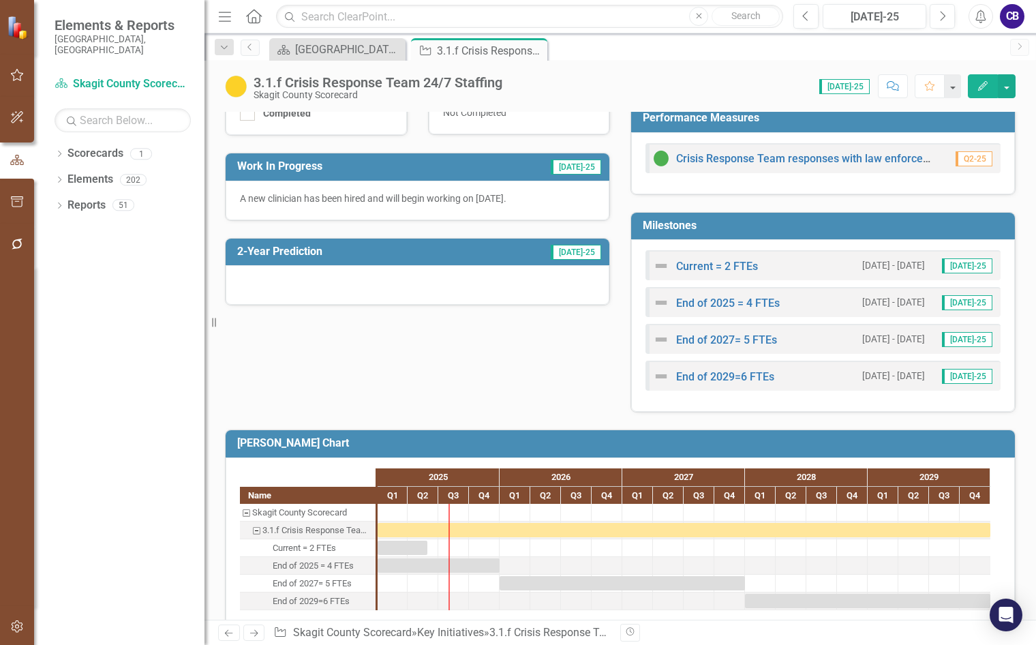
scroll to position [341, 0]
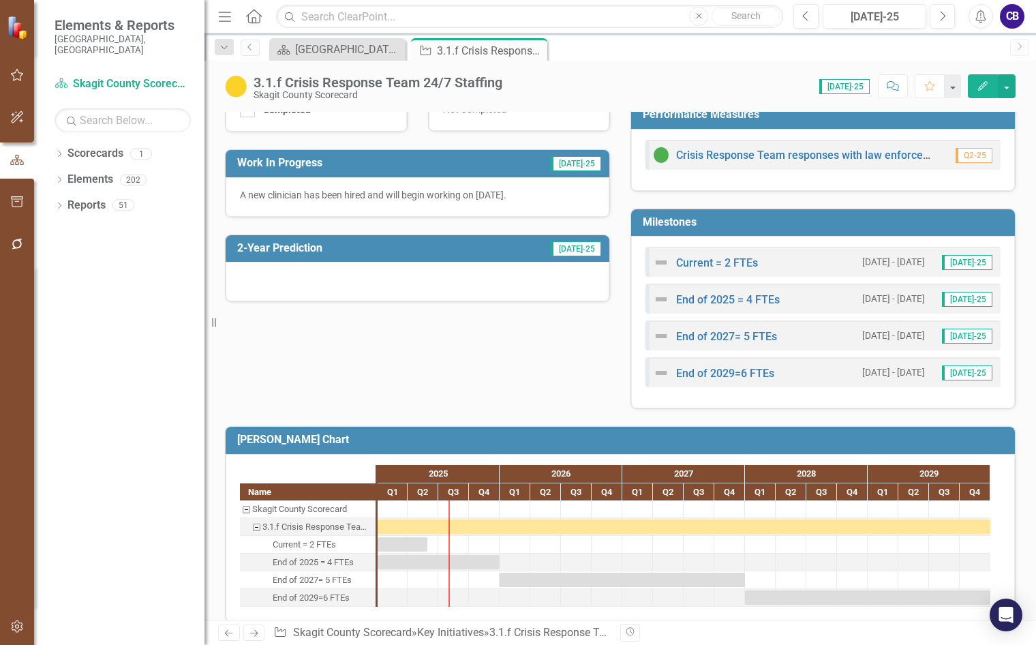
click at [290, 290] on div at bounding box center [418, 282] width 384 height 40
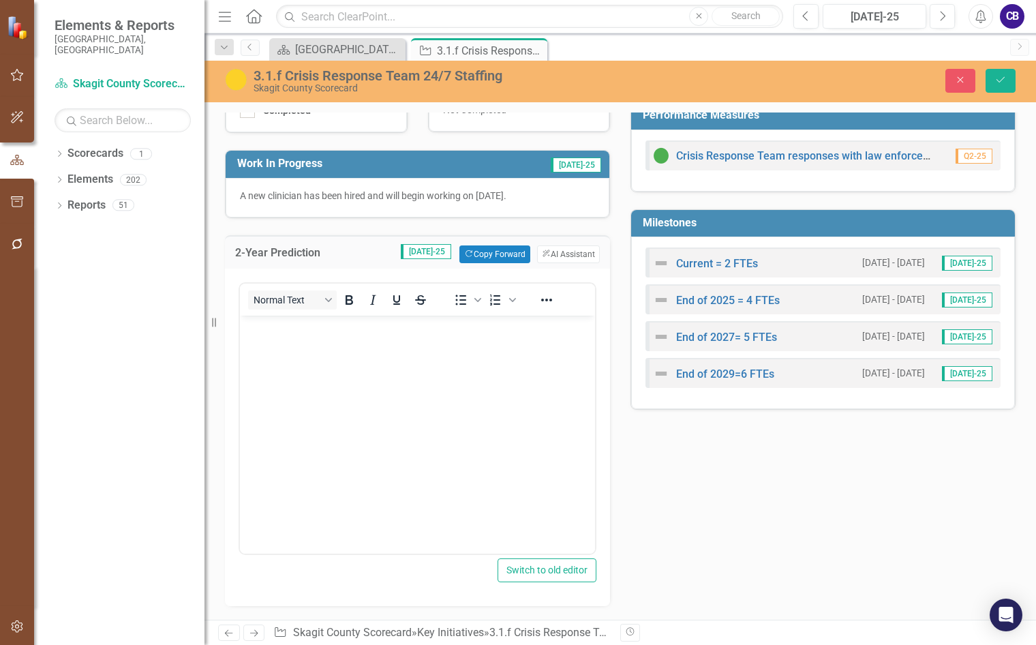
scroll to position [0, 0]
drag, startPoint x: 266, startPoint y: 334, endPoint x: 340, endPoint y: 368, distance: 81.8
click at [332, 362] on body "Rich Text Area. Press ALT-0 for help." at bounding box center [417, 418] width 355 height 205
drag, startPoint x: 1004, startPoint y: 80, endPoint x: 1010, endPoint y: 89, distance: 10.2
click at [1004, 84] on icon "Save" at bounding box center [1001, 80] width 12 height 10
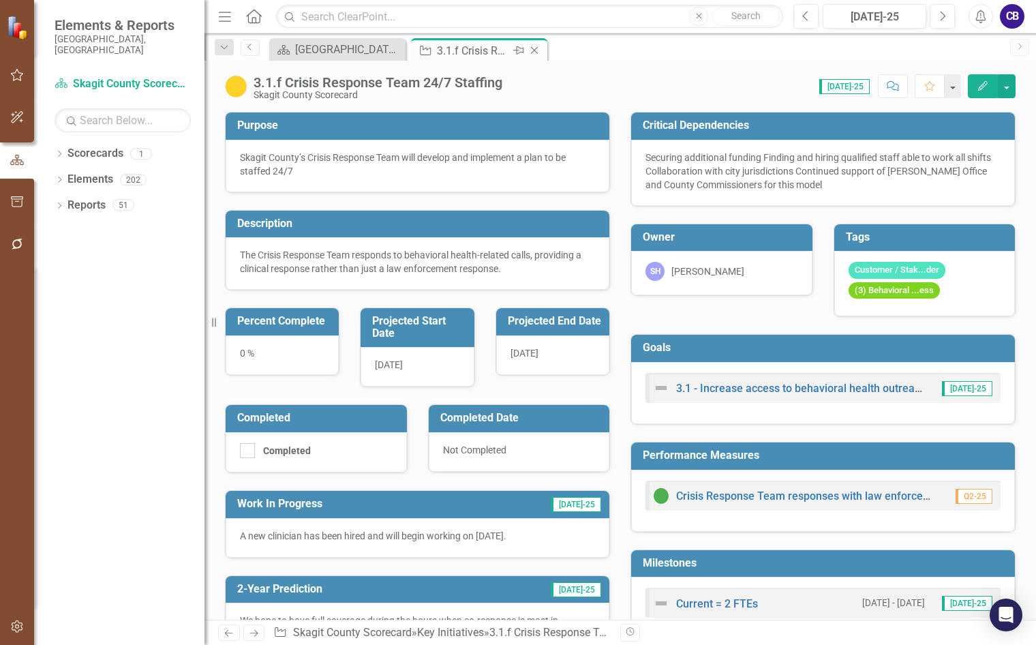
click at [535, 50] on icon at bounding box center [534, 50] width 7 height 7
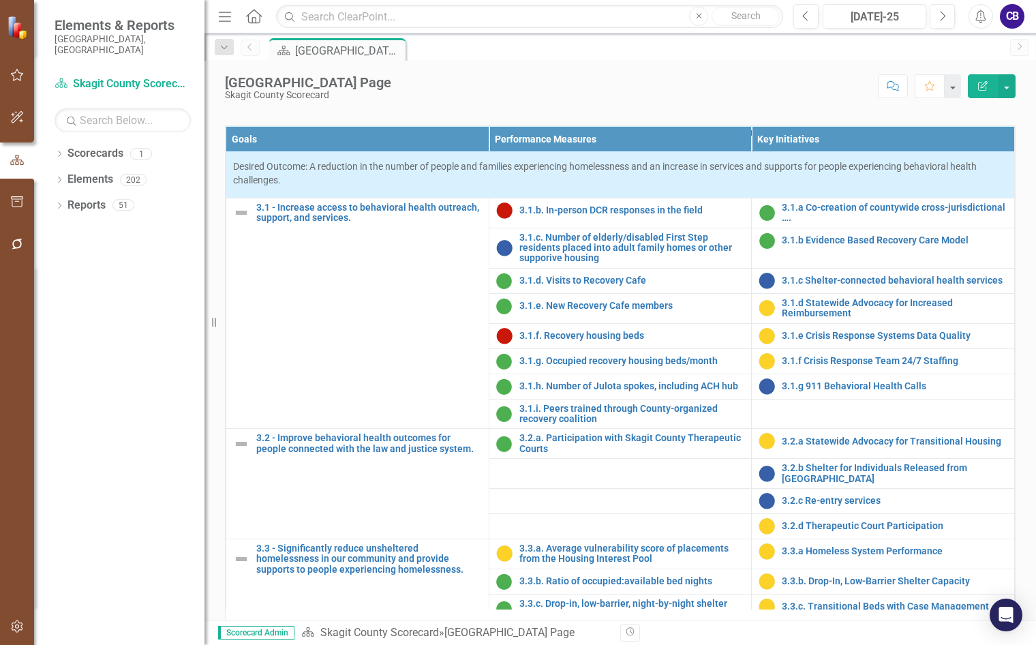
scroll to position [886, 0]
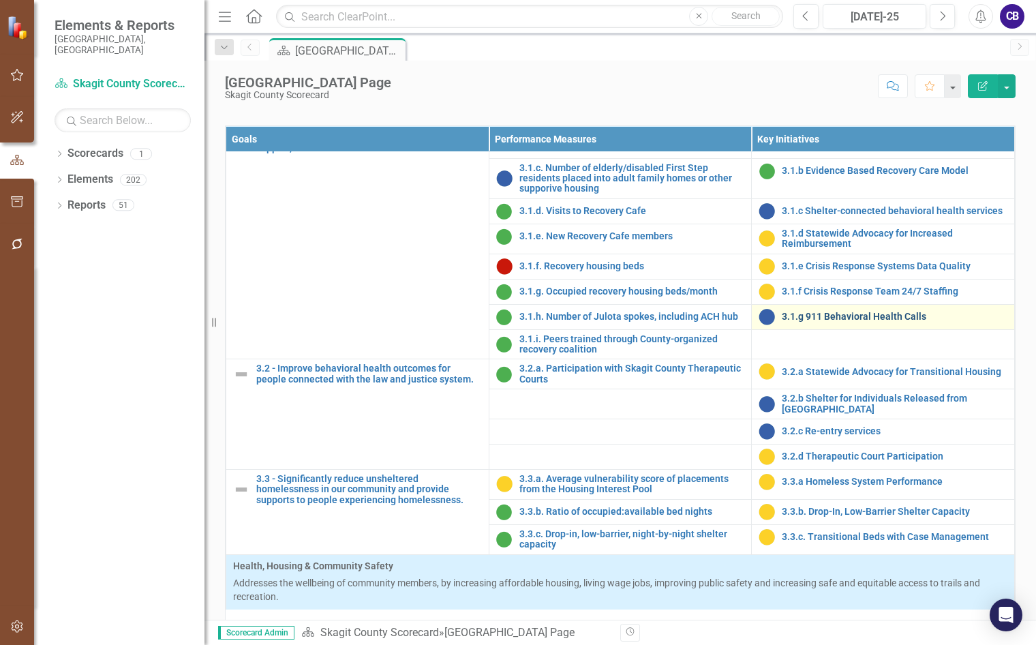
click at [859, 322] on link "3.1.g 911 Behavioral Health Calls" at bounding box center [895, 317] width 226 height 10
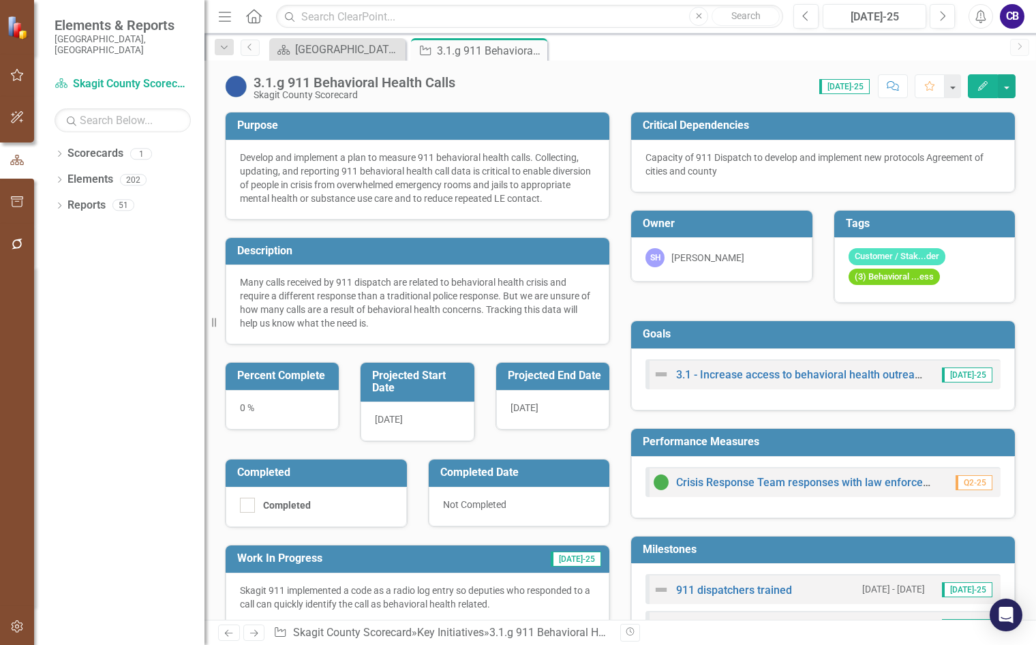
click at [0, 0] on div "Close" at bounding box center [0, 0] width 0 height 0
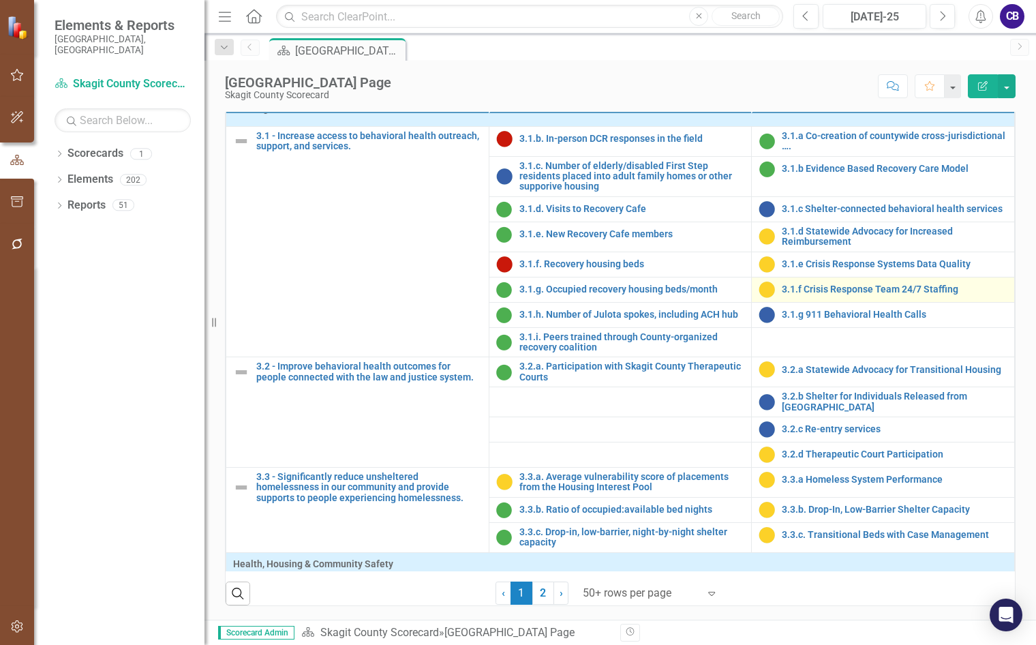
scroll to position [818, 0]
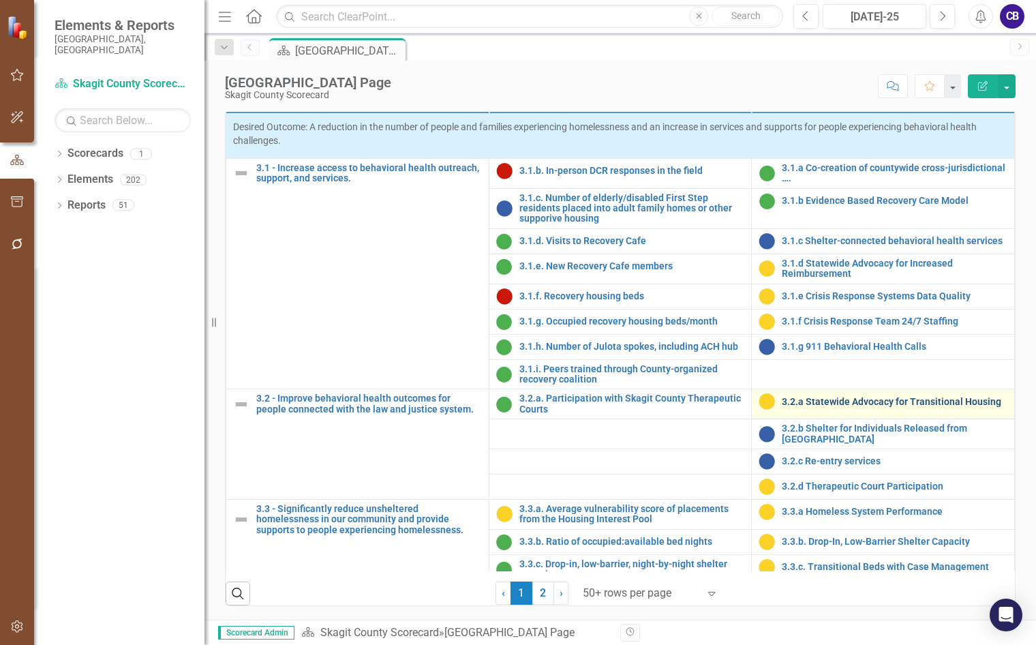
click at [837, 407] on link "3.2.a Statewide Advocacy for Transitional Housing" at bounding box center [895, 402] width 226 height 10
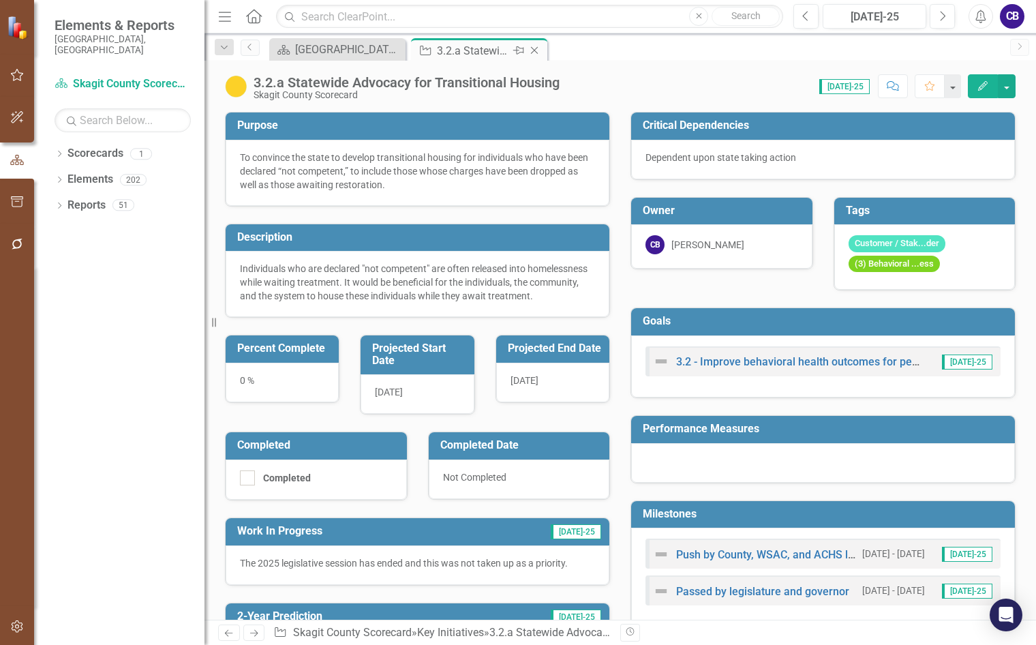
click at [544, 52] on div "Key Initiative 3.2.a Statewide Advocacy for Transitional Housing Pin Close" at bounding box center [479, 49] width 136 height 22
click at [0, 0] on icon "Close" at bounding box center [0, 0] width 0 height 0
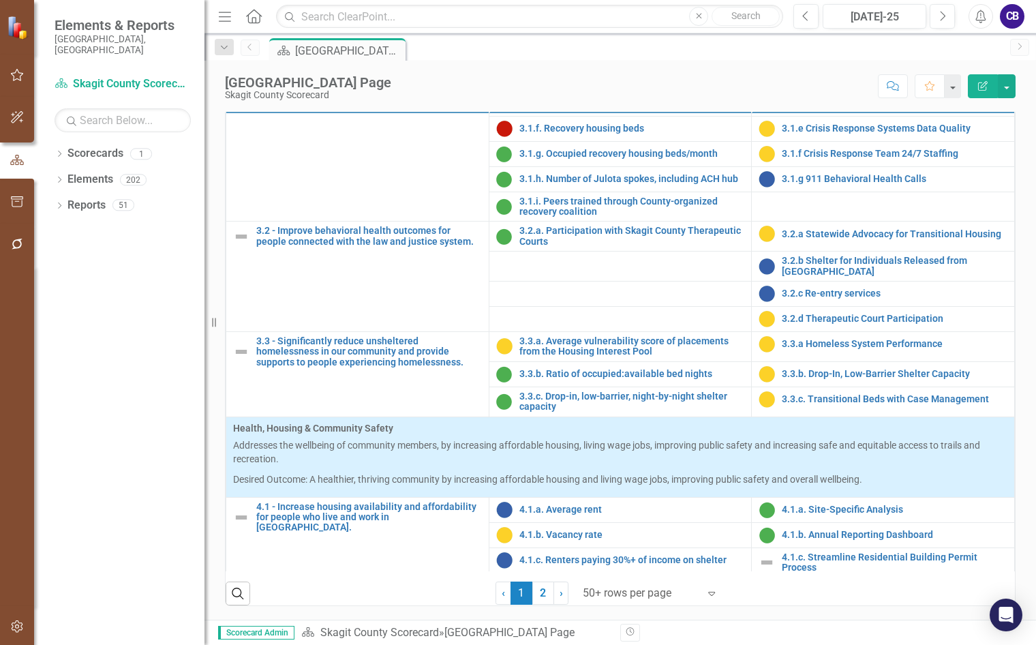
scroll to position [1023, 0]
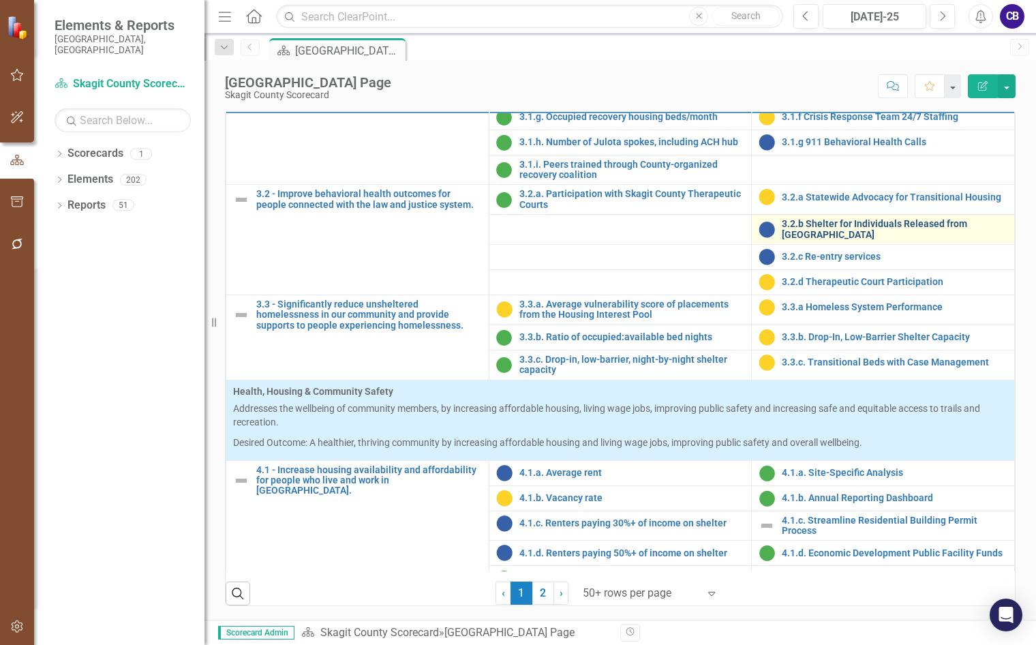
click at [807, 240] on link "3.2.b Shelter for Individuals Released from [GEOGRAPHIC_DATA]" at bounding box center [895, 229] width 226 height 21
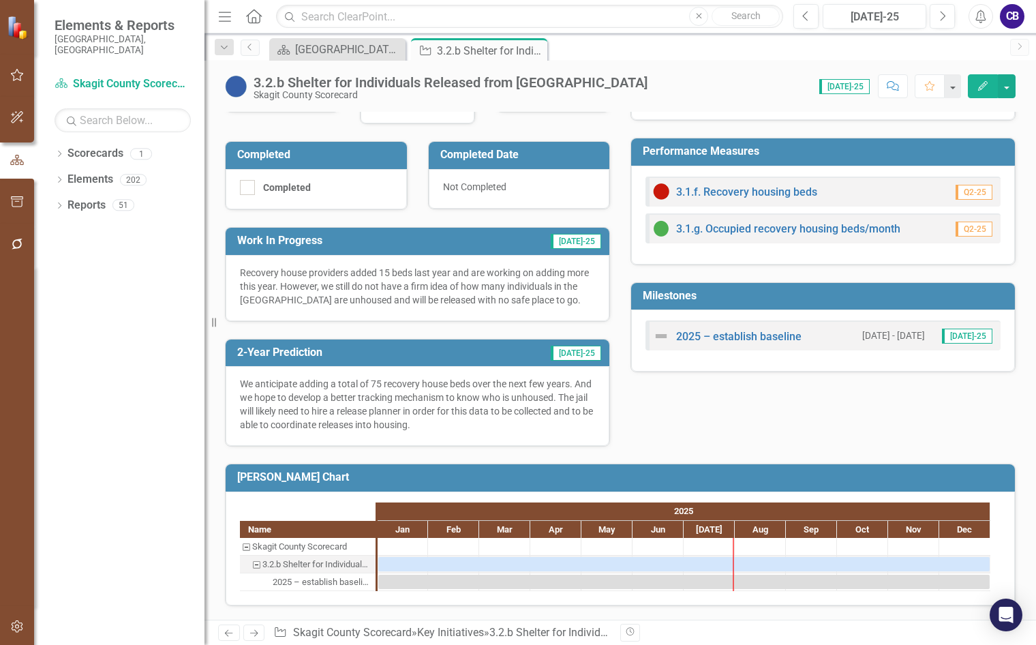
scroll to position [304, 0]
click at [536, 52] on icon "Close" at bounding box center [535, 50] width 14 height 11
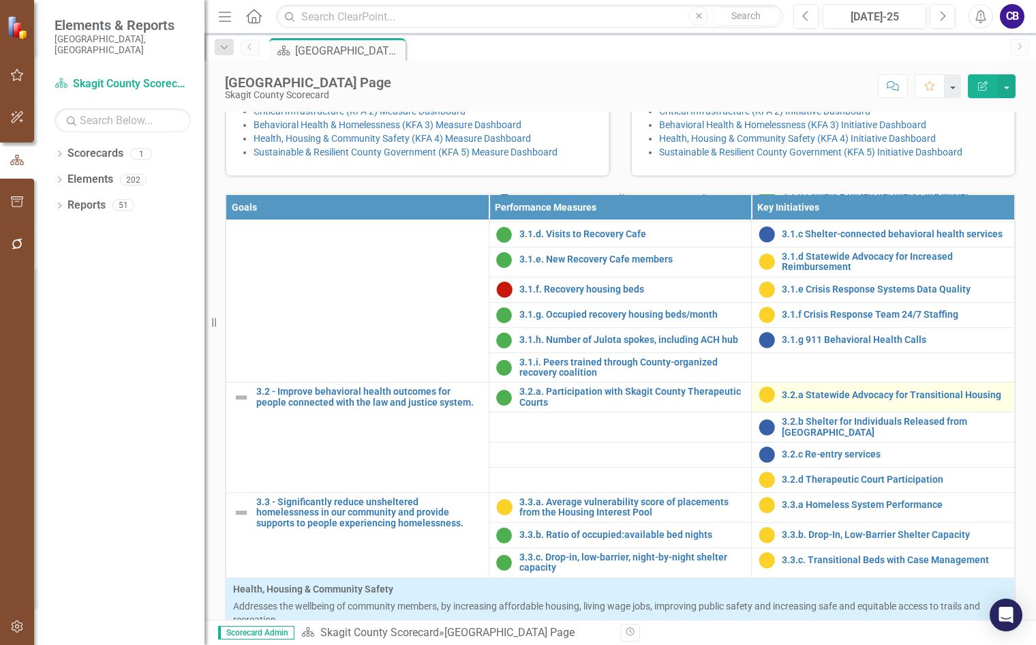
scroll to position [955, 0]
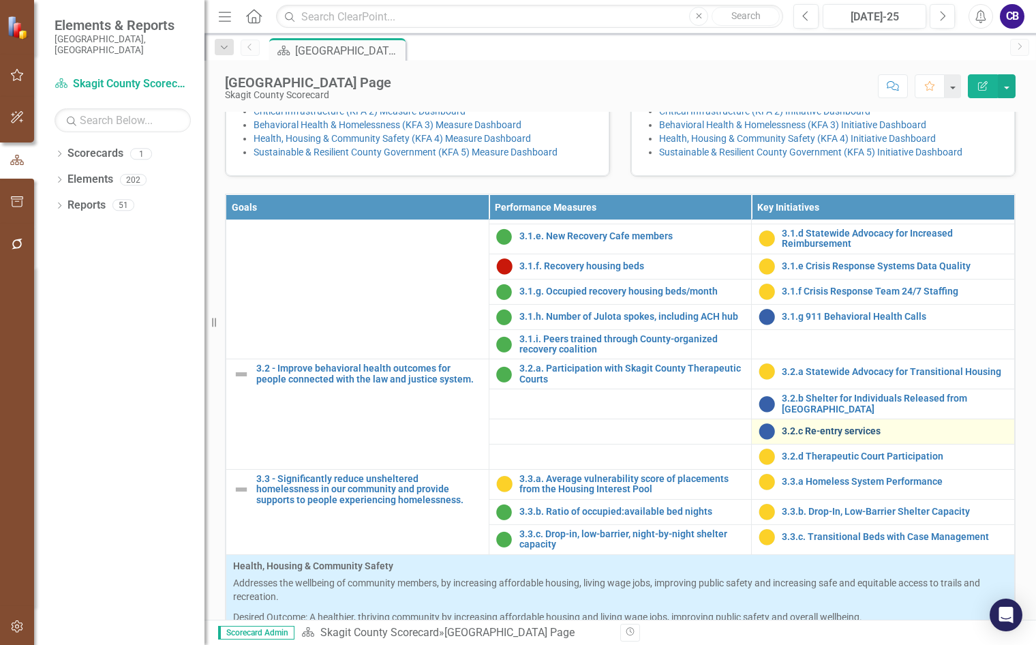
click at [800, 436] on link "3.2.c Re-entry services" at bounding box center [895, 431] width 226 height 10
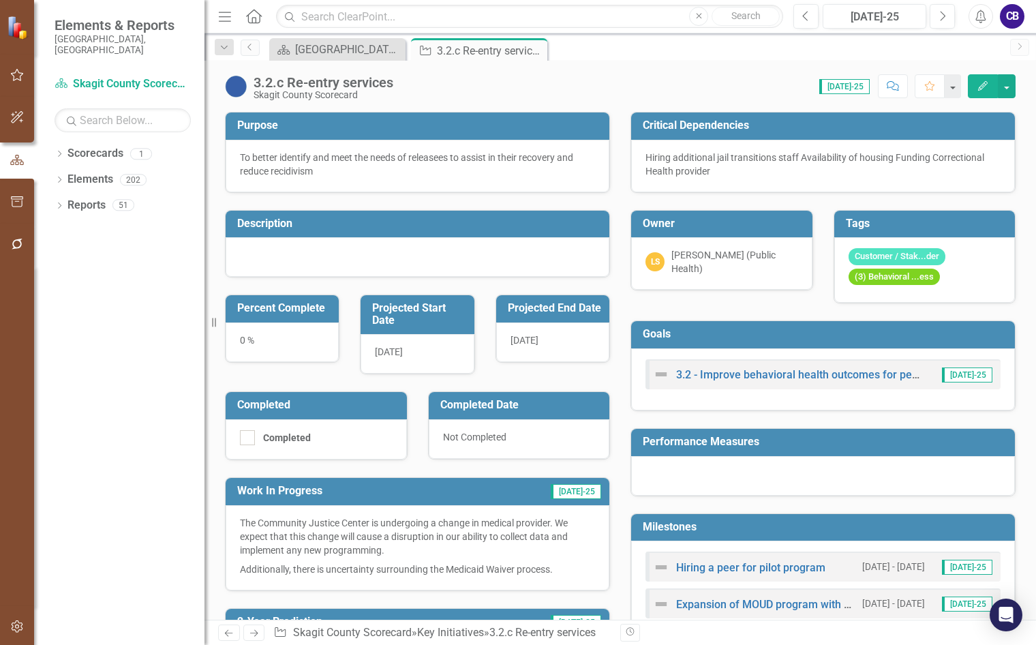
click at [319, 253] on div at bounding box center [418, 257] width 384 height 40
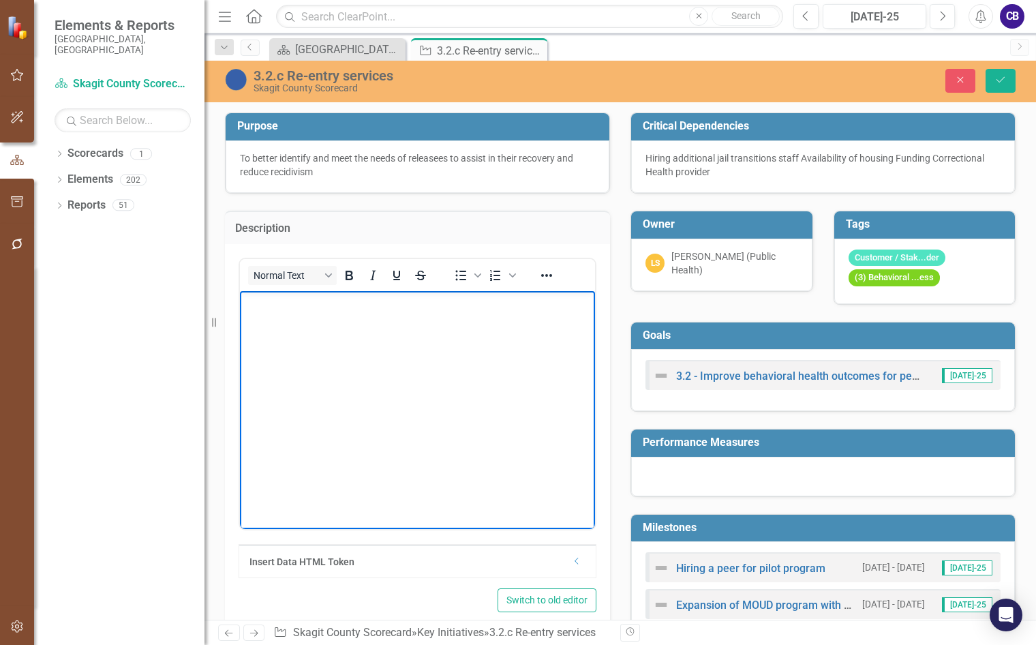
click at [340, 323] on body "Rich Text Area. Press ALT-0 for help." at bounding box center [417, 392] width 355 height 205
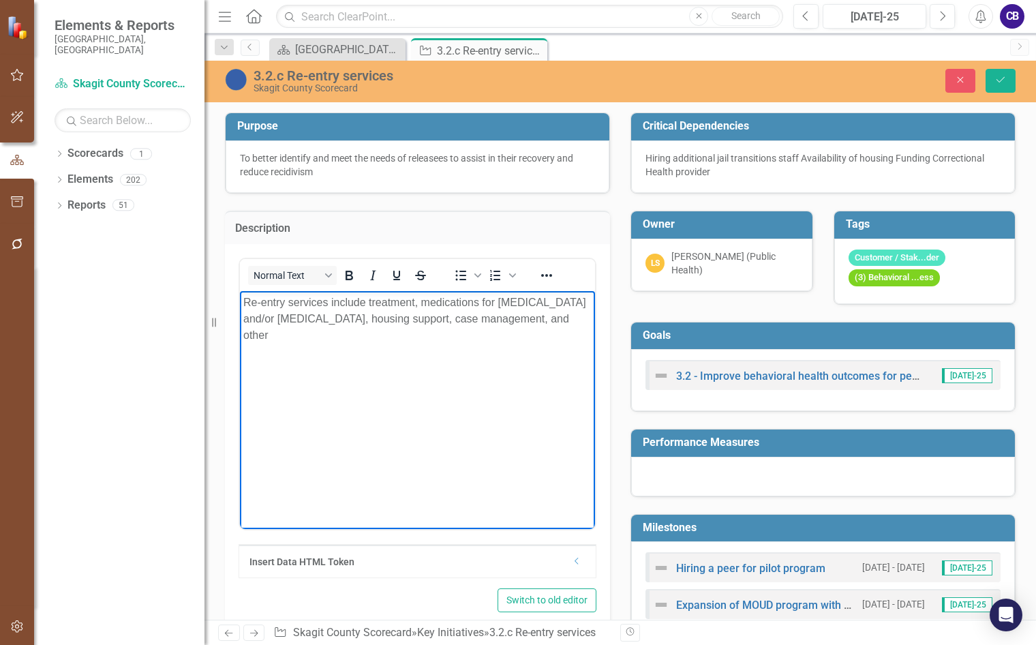
click at [368, 302] on p "Re-entry services include treatment, medications for opioid and/or alcohol use …" at bounding box center [417, 318] width 348 height 49
click at [418, 336] on p "Re-entry services include behavioral health treatment, medications for opioid a…" at bounding box center [417, 318] width 348 height 49
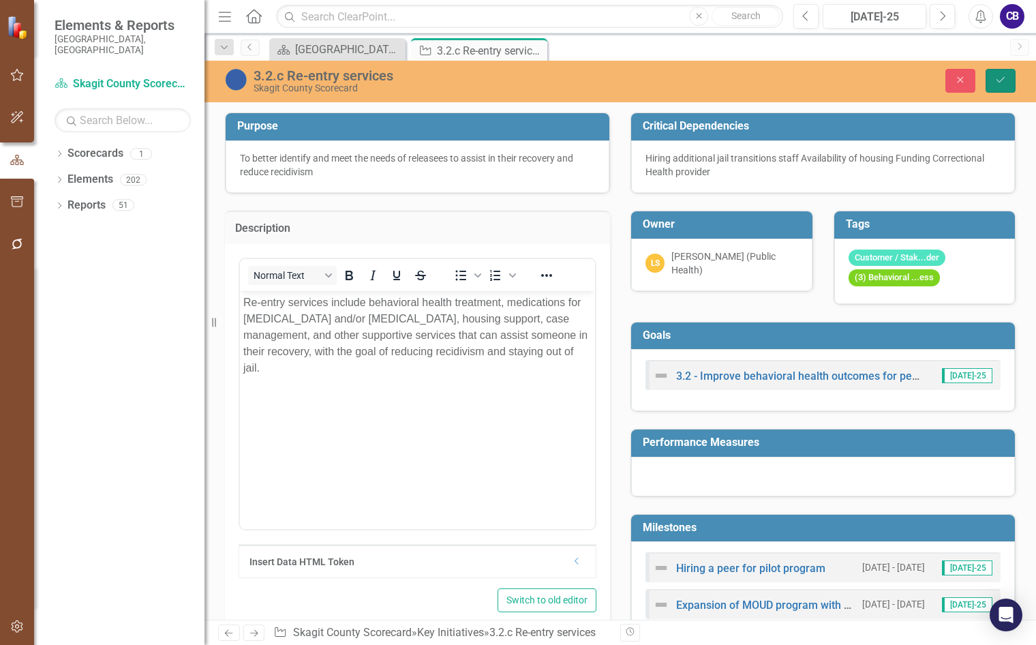
click at [1006, 82] on icon "Save" at bounding box center [1001, 80] width 12 height 10
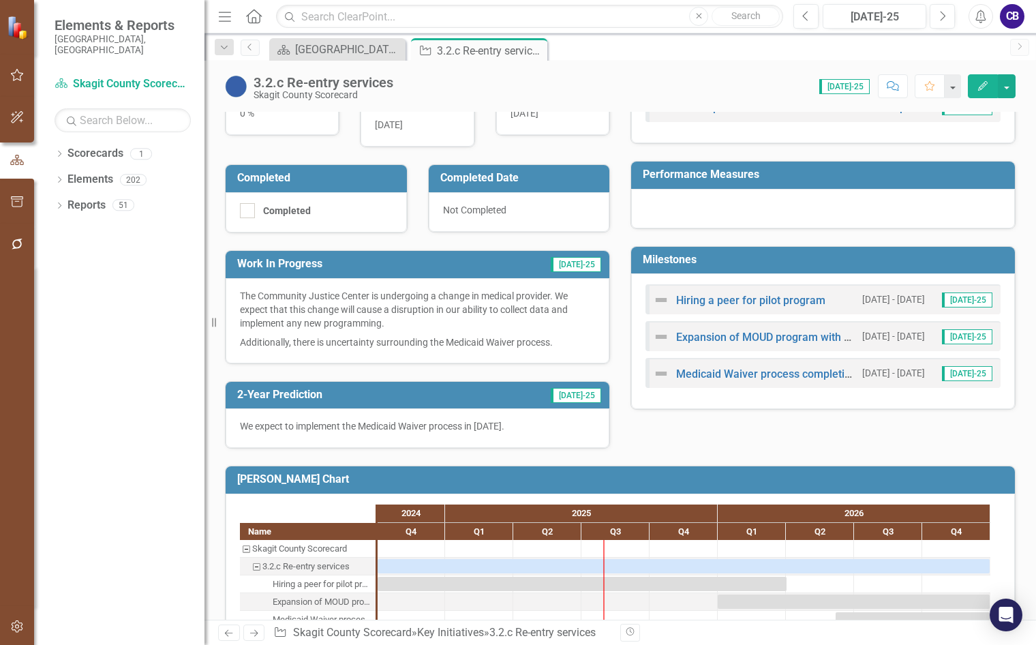
scroll to position [305, 0]
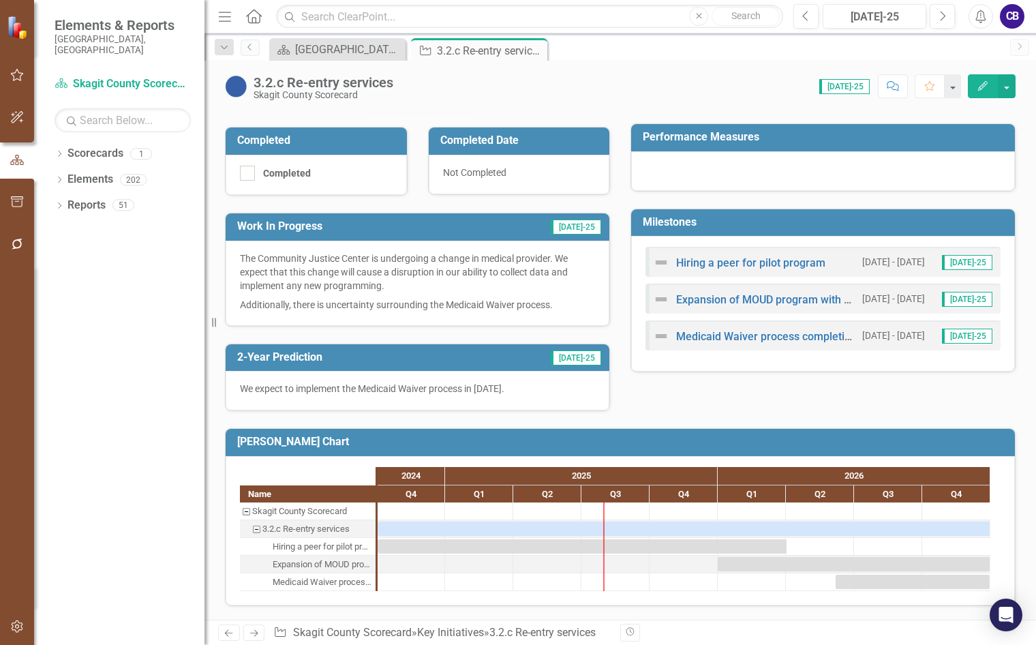
click at [0, 0] on icon "Close" at bounding box center [0, 0] width 0 height 0
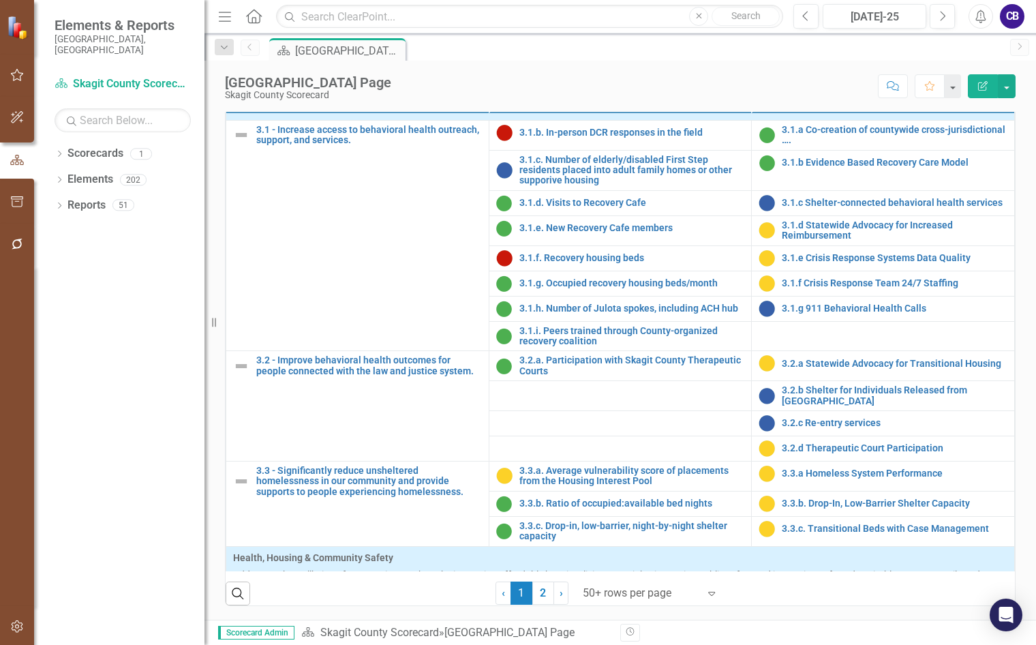
scroll to position [955, 0]
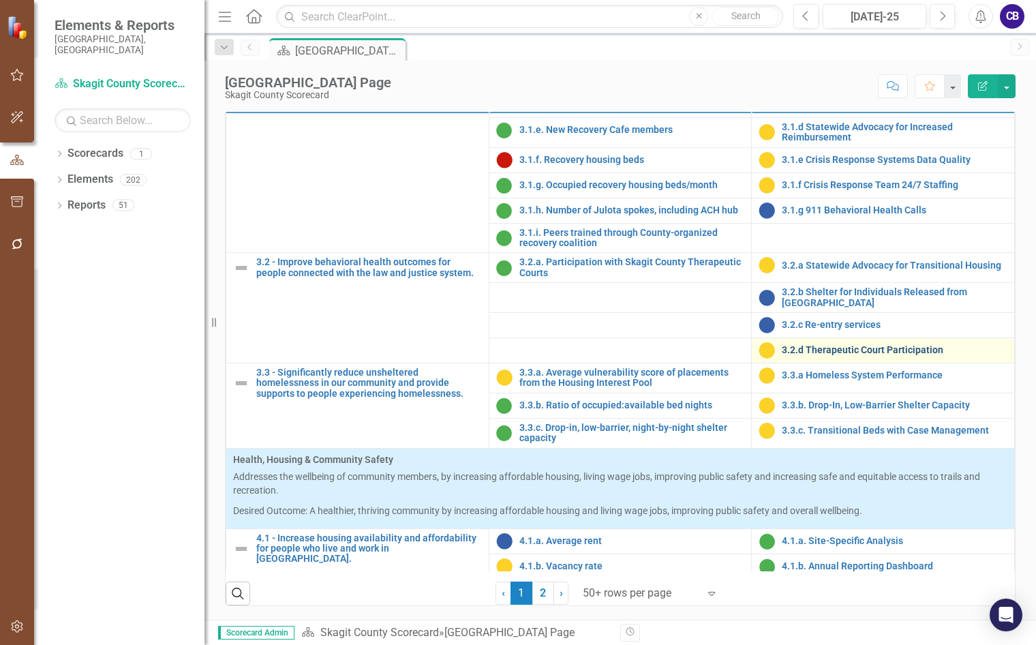
click at [821, 355] on link "3.2.d Therapeutic Court Participation" at bounding box center [895, 350] width 226 height 10
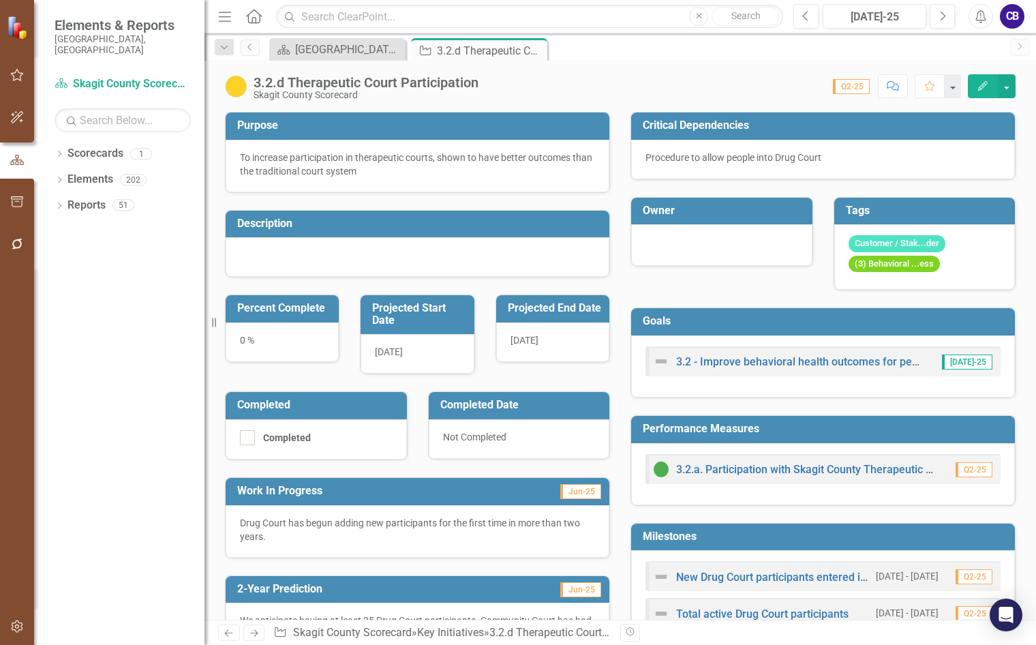
click at [388, 258] on div at bounding box center [418, 257] width 384 height 40
click at [387, 258] on div at bounding box center [418, 257] width 384 height 40
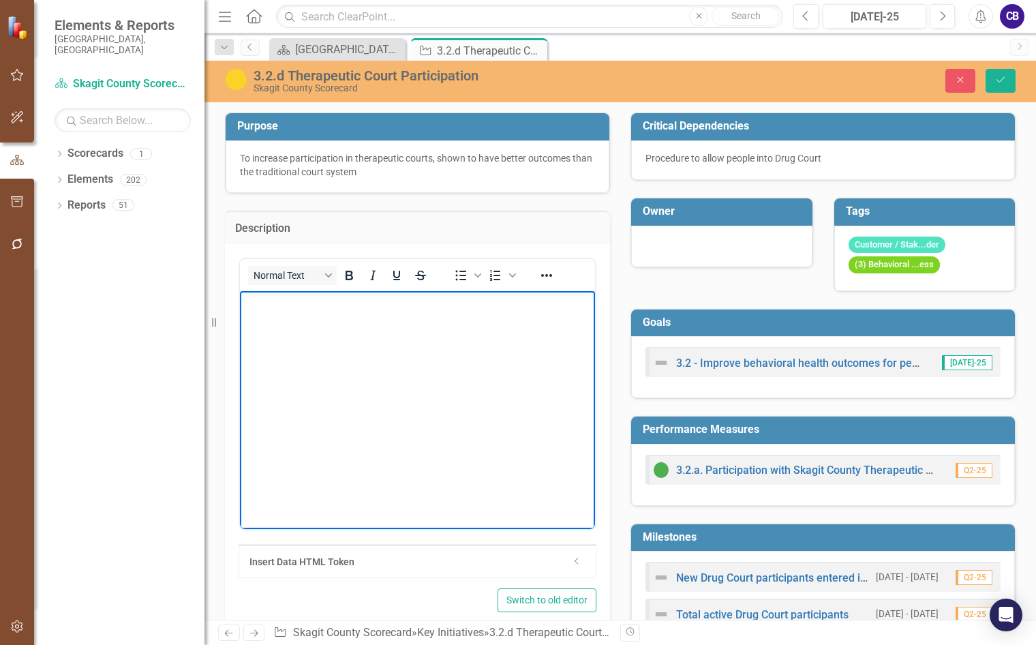
drag, startPoint x: 390, startPoint y: 314, endPoint x: 382, endPoint y: 319, distance: 8.9
click at [387, 314] on body "Rich Text Area. Press ALT-0 for help." at bounding box center [417, 392] width 355 height 205
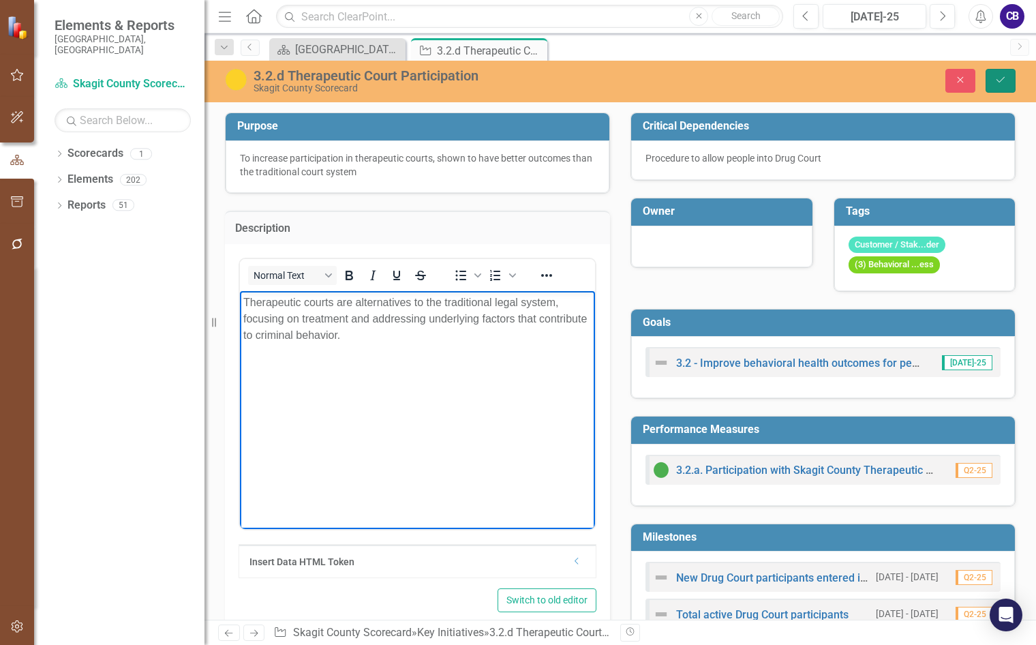
click at [987, 81] on button "Save" at bounding box center [1001, 81] width 30 height 24
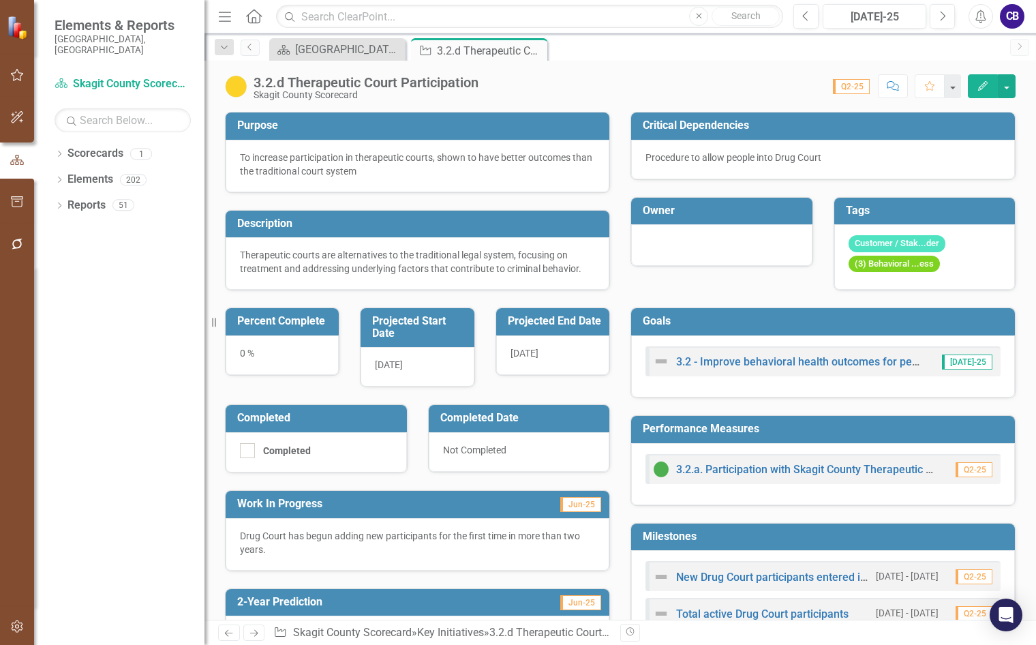
click at [244, 350] on div "0 %" at bounding box center [282, 355] width 113 height 40
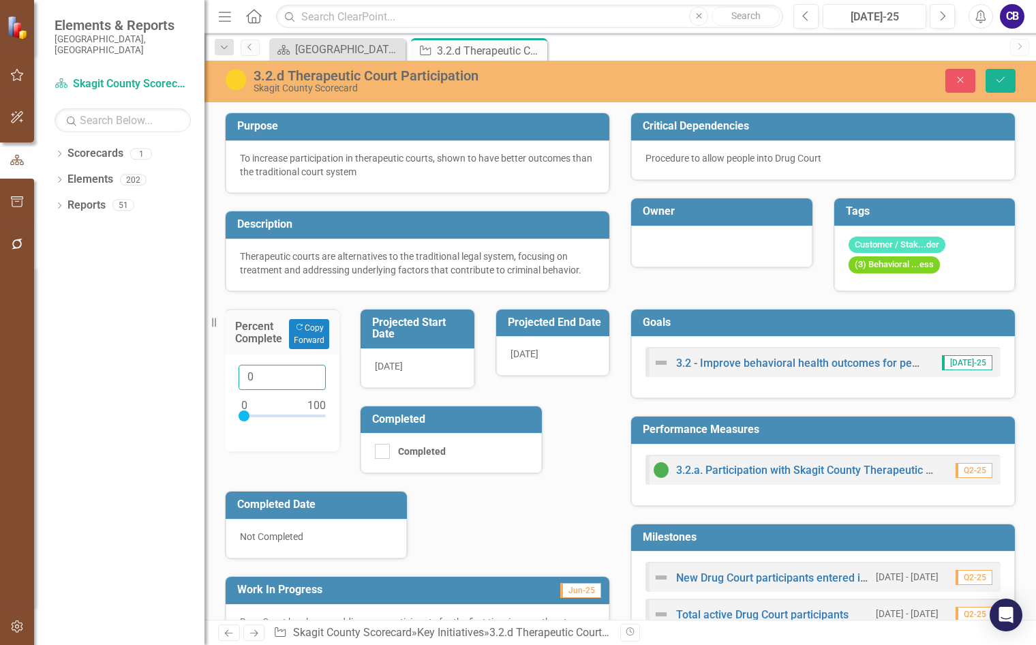
drag, startPoint x: 257, startPoint y: 376, endPoint x: 216, endPoint y: 375, distance: 40.9
click at [216, 375] on div "Percent Complete Copy Forward Copy Forward 0" at bounding box center [282, 372] width 135 height 160
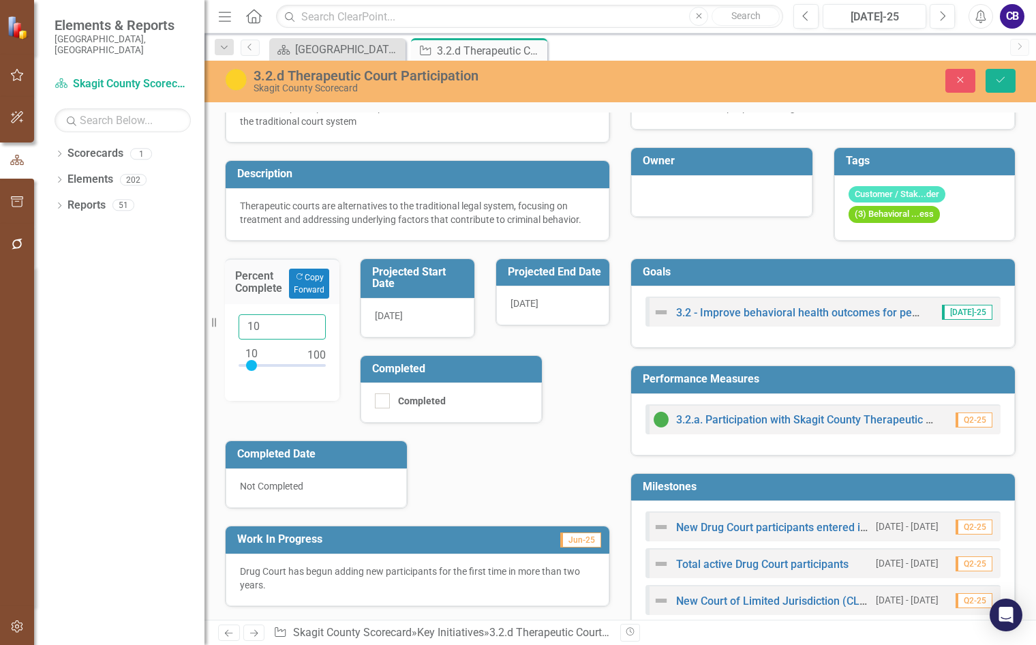
scroll to position [136, 0]
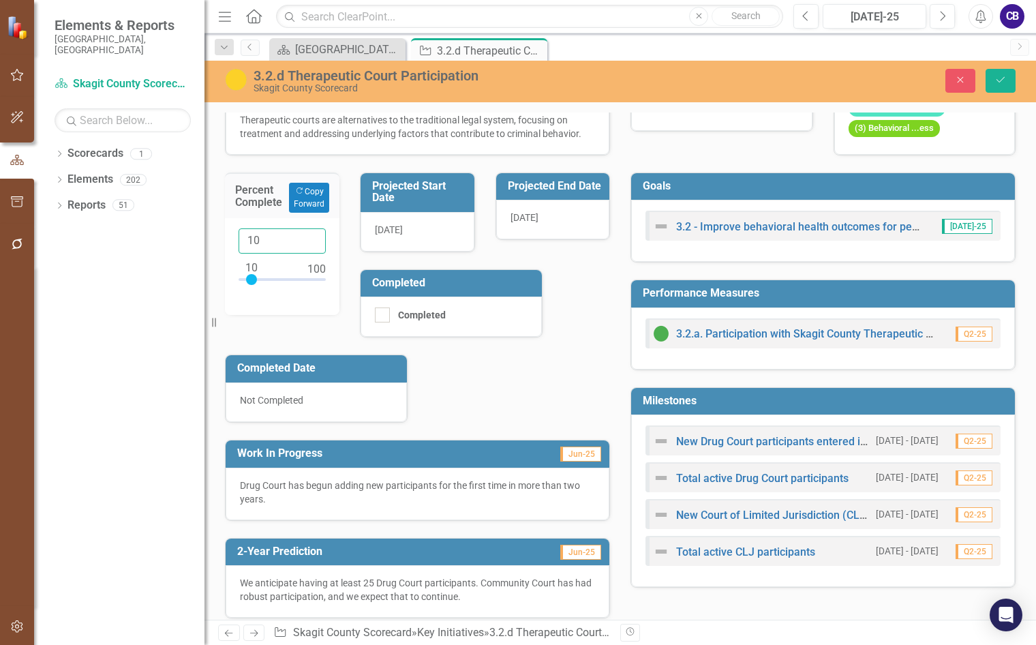
type input "10"
click at [346, 332] on div "Purpose To increase participation in therapeutic courts, shown to have better o…" at bounding box center [418, 288] width 406 height 659
click at [345, 240] on div "Percent Complete Copy Forward Copy Forward 10" at bounding box center [282, 235] width 135 height 160
click at [1000, 82] on icon "Save" at bounding box center [1001, 80] width 12 height 10
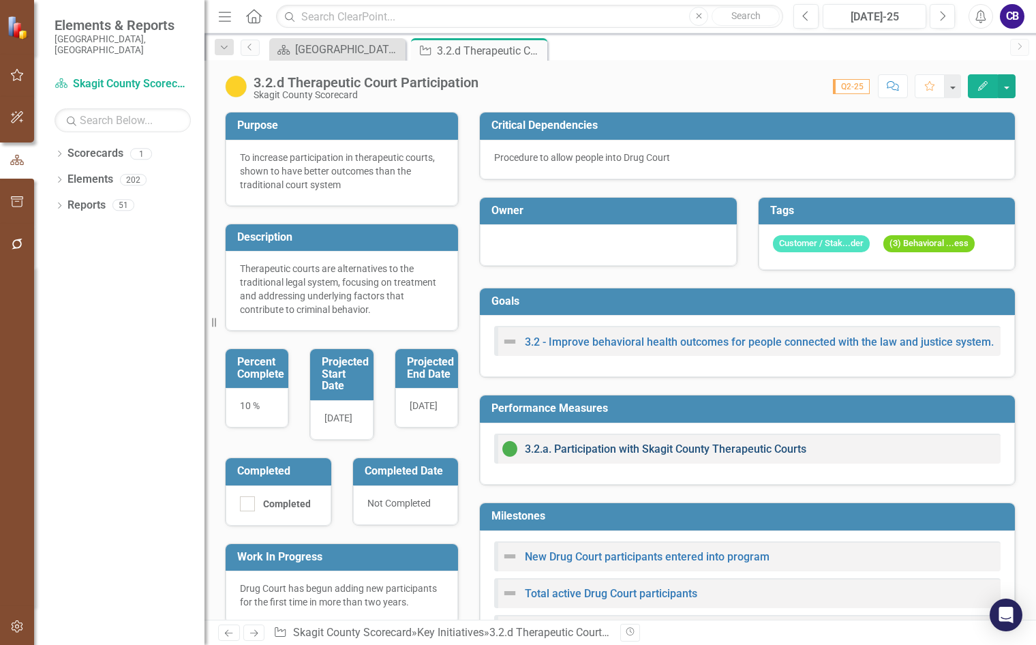
drag, startPoint x: 740, startPoint y: 457, endPoint x: 744, endPoint y: 447, distance: 11.0
click at [744, 447] on link "3.2.a. Participation with Skagit County Therapeutic Courts" at bounding box center [666, 448] width 282 height 13
click at [744, 447] on div "3.2.a. Participation with Skagit County Therapeutic Courts" at bounding box center [747, 454] width 535 height 62
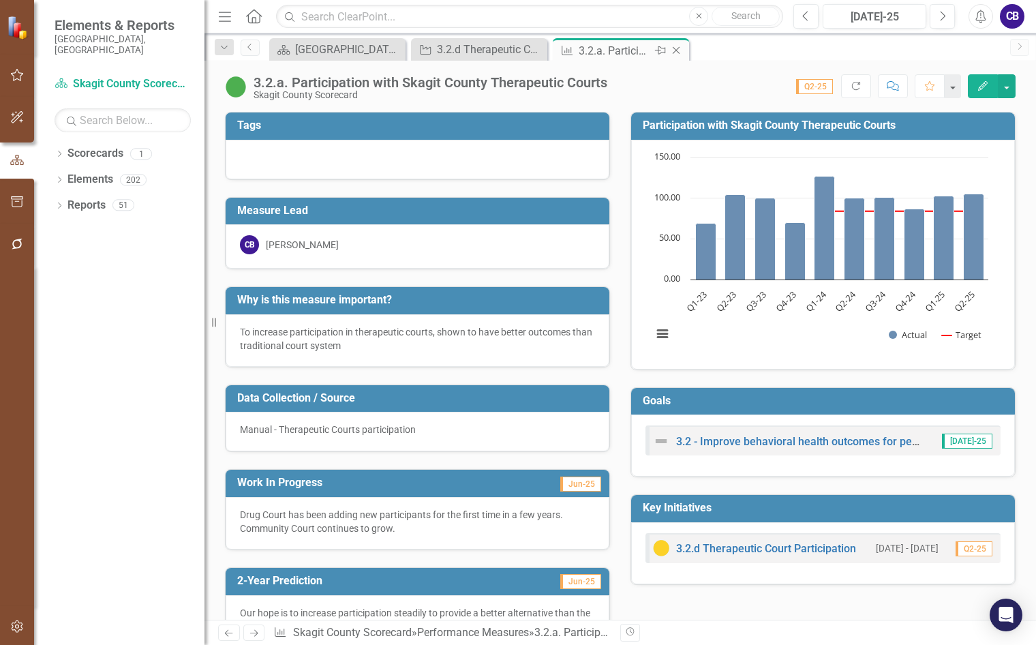
click at [679, 50] on icon "Close" at bounding box center [677, 50] width 14 height 11
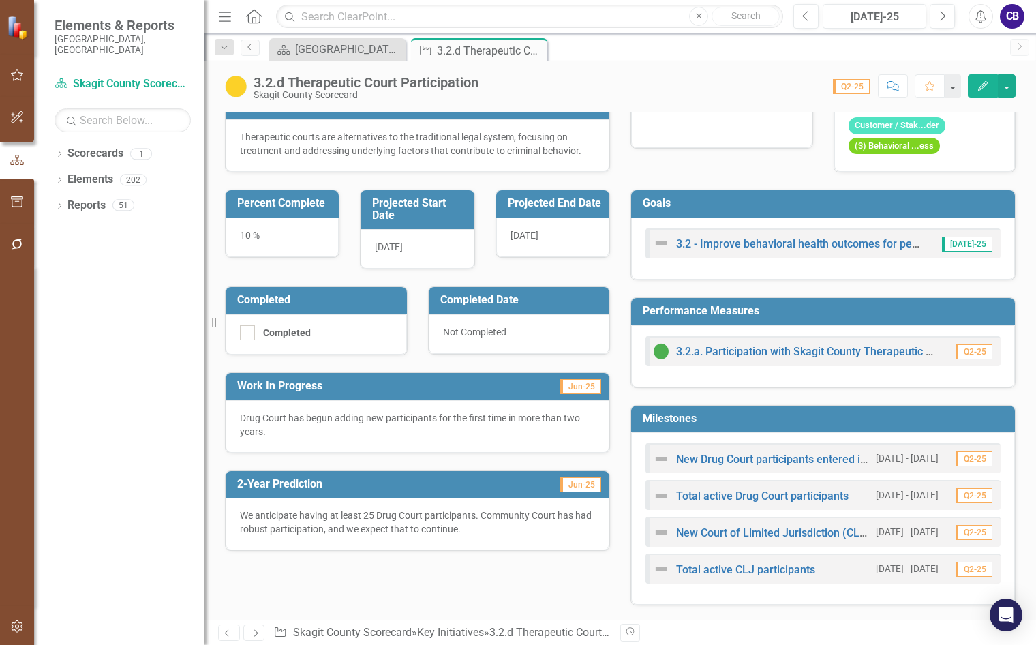
scroll to position [136, 0]
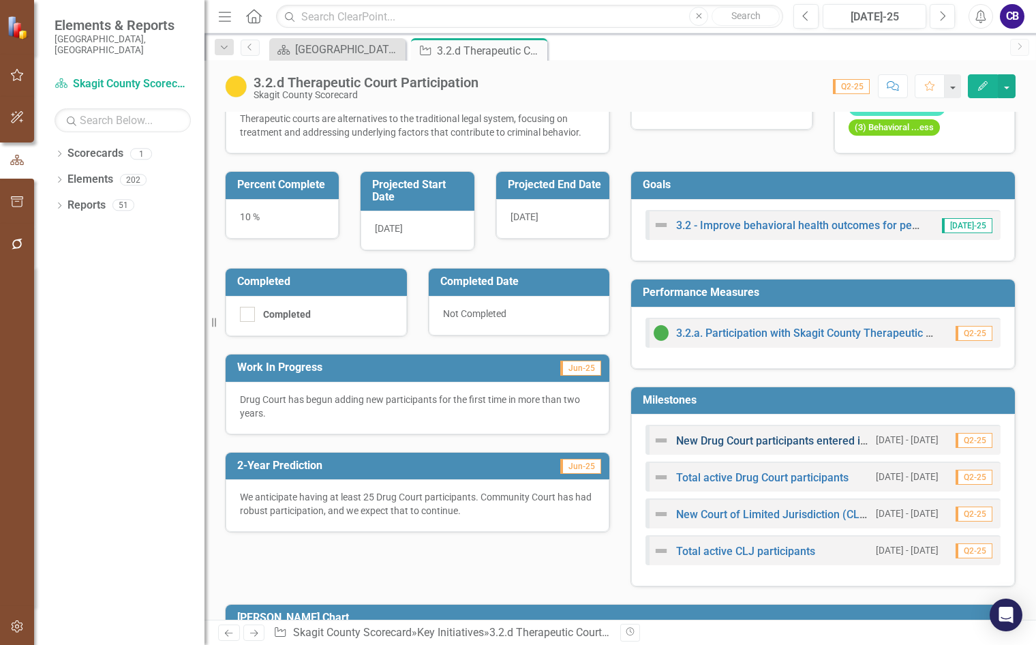
click at [759, 442] on link "New Drug Court participants entered into program" at bounding box center [798, 440] width 245 height 13
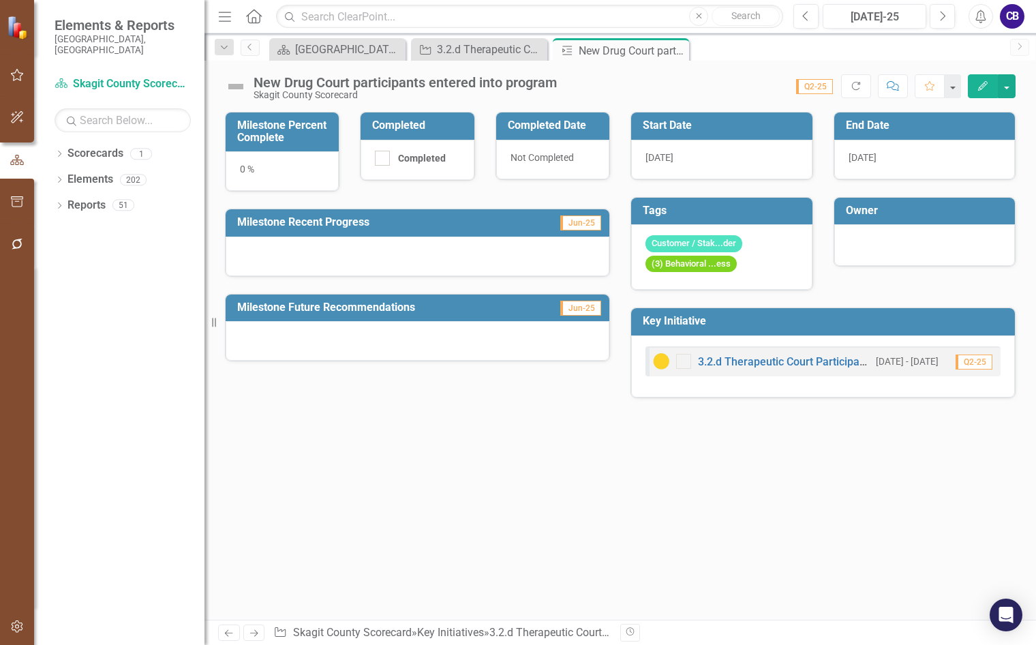
click at [245, 168] on div "0 %" at bounding box center [282, 171] width 113 height 40
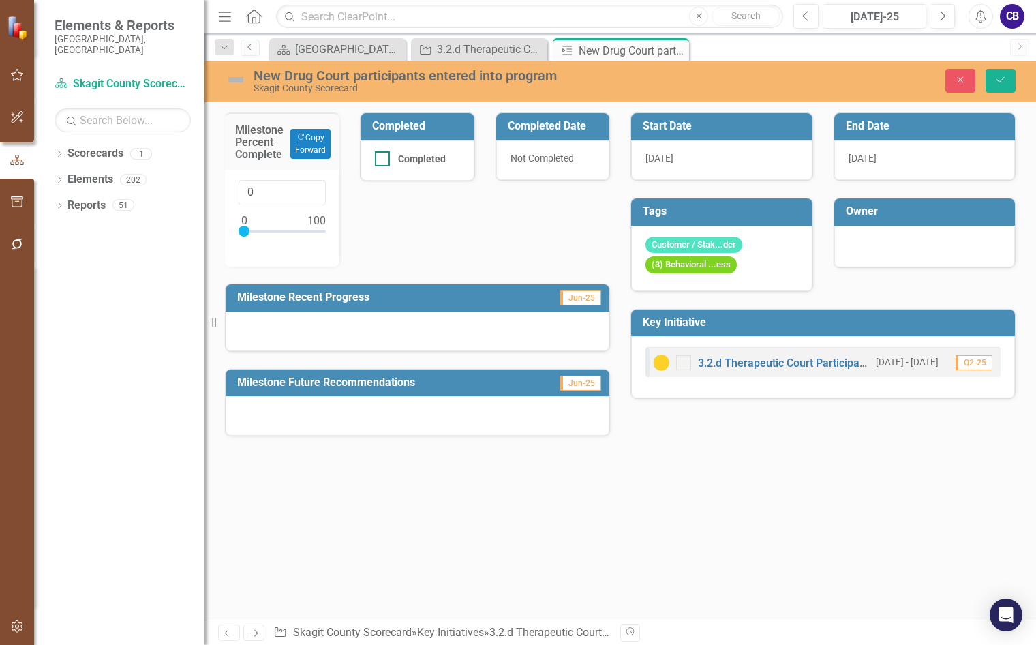
click at [382, 157] on input "Completed" at bounding box center [379, 155] width 9 height 9
checkbox input "true"
click at [348, 330] on div at bounding box center [418, 332] width 384 height 40
click at [348, 329] on div at bounding box center [418, 332] width 384 height 40
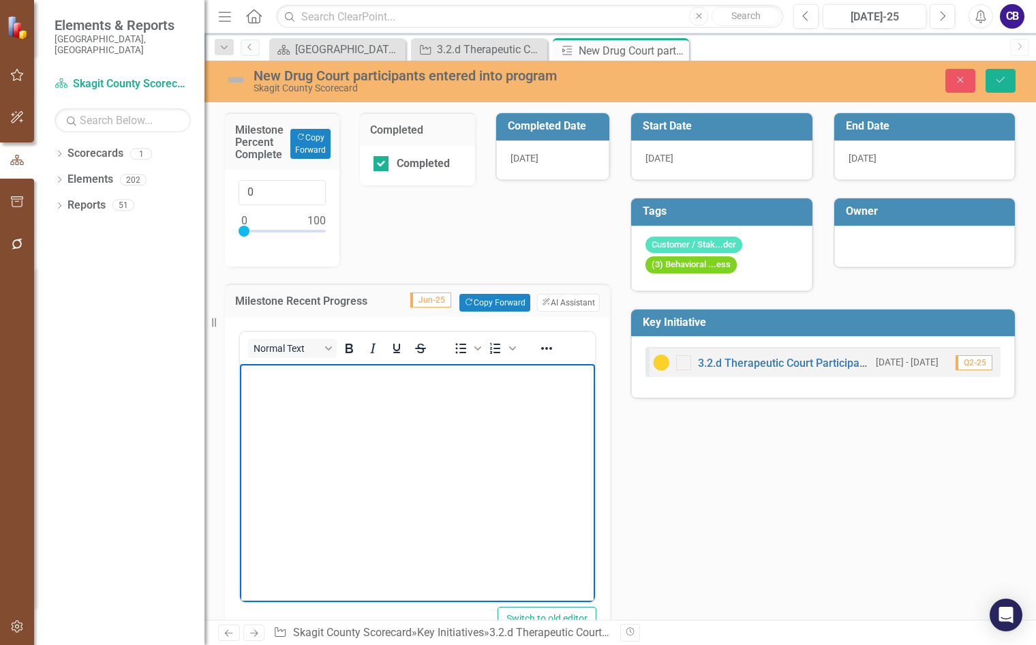
click at [334, 380] on p "Rich Text Area. Press ALT-0 for help." at bounding box center [417, 375] width 348 height 16
click at [375, 165] on div at bounding box center [381, 163] width 15 height 15
click at [375, 165] on input "Completed" at bounding box center [378, 160] width 9 height 9
checkbox input "false"
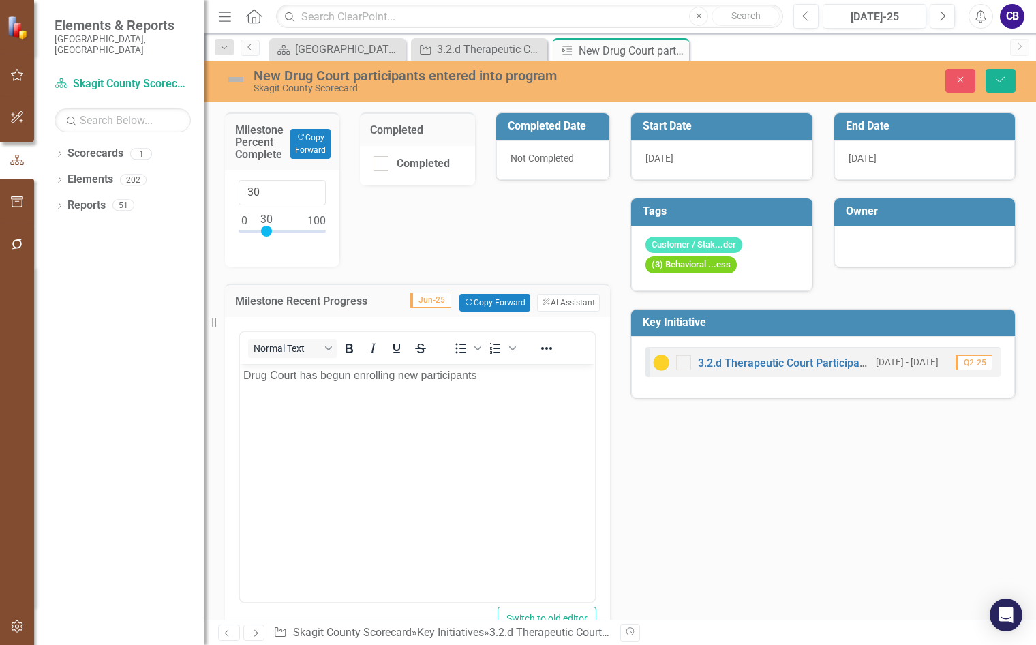
drag, startPoint x: 245, startPoint y: 232, endPoint x: 268, endPoint y: 234, distance: 22.5
click at [268, 234] on div at bounding box center [266, 231] width 11 height 11
click at [502, 380] on p "Drug Court has begun enrolling new participants" at bounding box center [417, 375] width 348 height 16
click at [265, 233] on div at bounding box center [263, 231] width 11 height 11
click at [262, 229] on div at bounding box center [263, 231] width 11 height 11
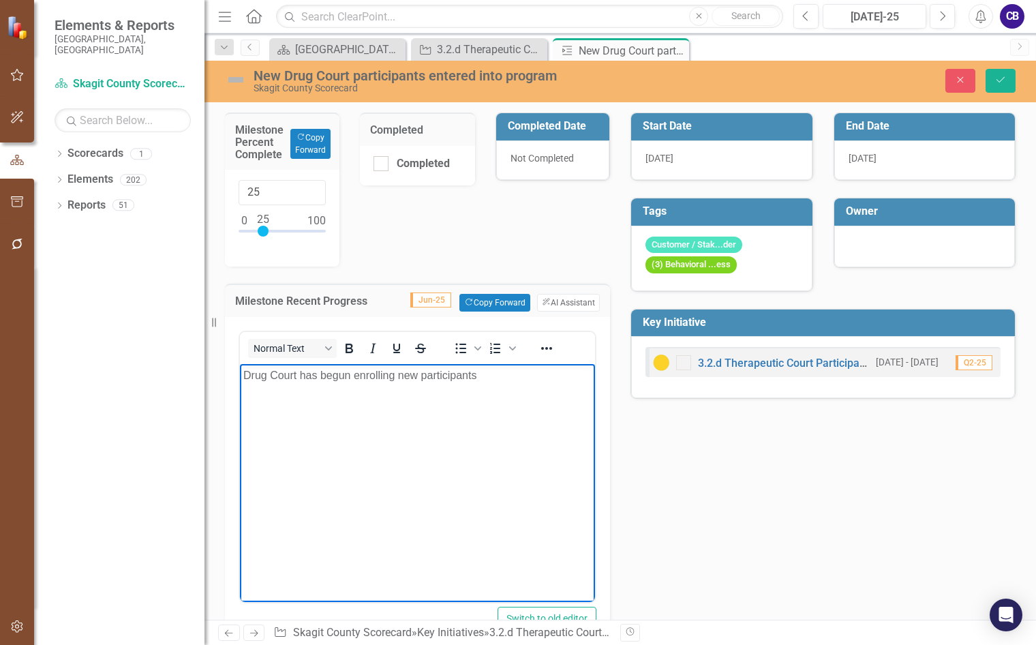
click at [510, 376] on p "Drug Court has begun enrolling new participants" at bounding box center [417, 375] width 348 height 16
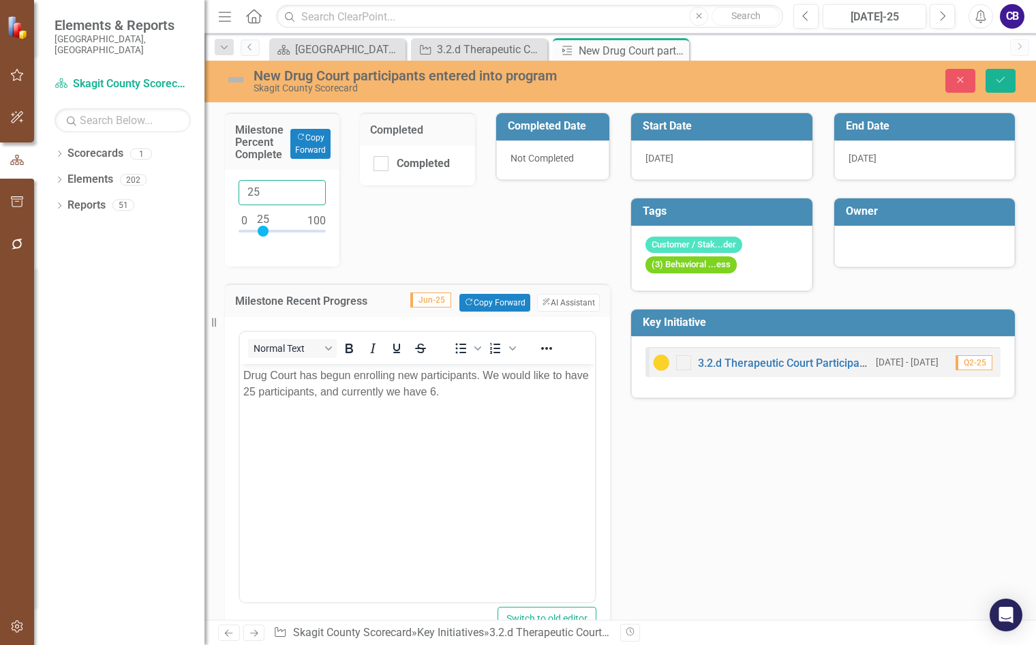
drag, startPoint x: 259, startPoint y: 192, endPoint x: 252, endPoint y: 196, distance: 8.3
click at [252, 196] on input "25" at bounding box center [282, 192] width 87 height 25
type input "24"
click at [453, 220] on div "Milestone Percent Complete Copy Forward Copy Forward 24 Completed Completed Com…" at bounding box center [418, 417] width 406 height 644
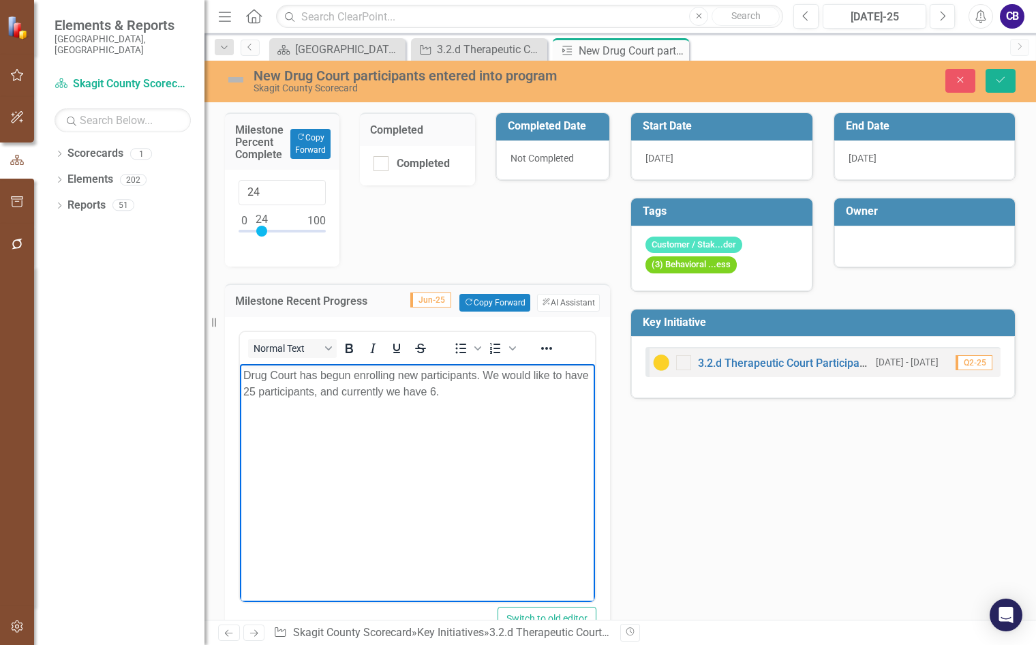
click at [385, 417] on body "Drug Court has begun enrolling new participants. We would like to have 25 parti…" at bounding box center [417, 466] width 355 height 205
click at [1011, 80] on button "Save" at bounding box center [1001, 81] width 30 height 24
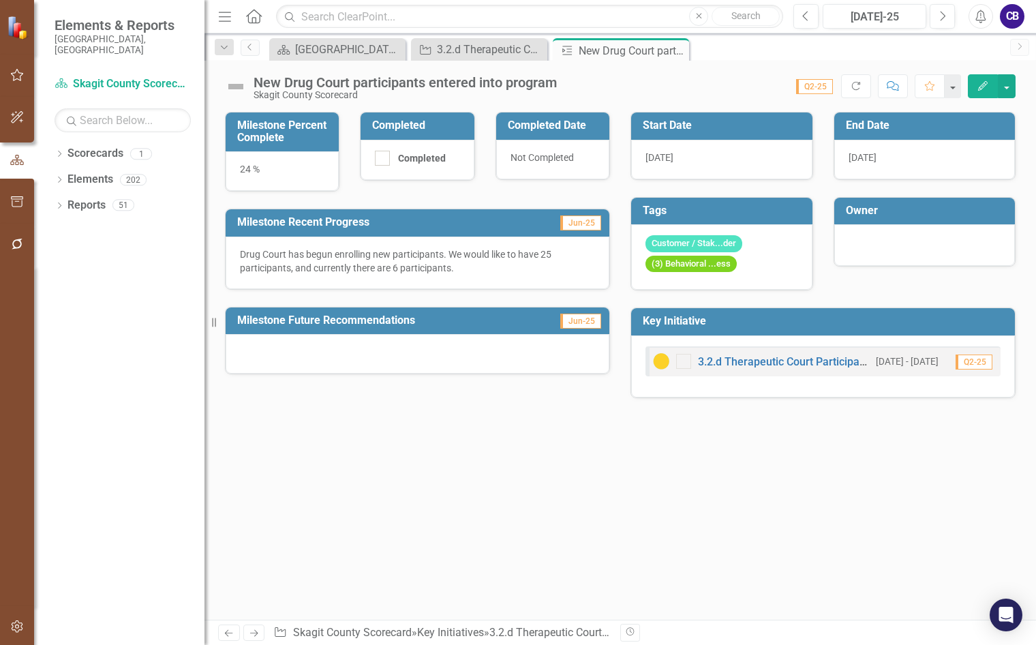
click at [876, 157] on span "5/1/25" at bounding box center [863, 157] width 28 height 11
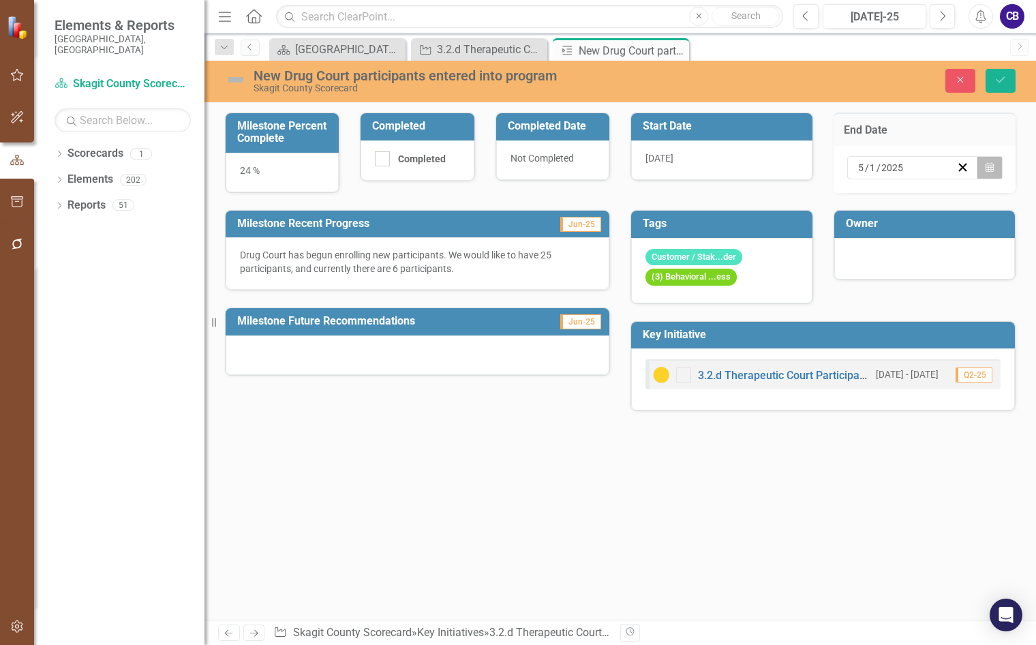
click at [993, 167] on icon "Calendar" at bounding box center [990, 168] width 8 height 10
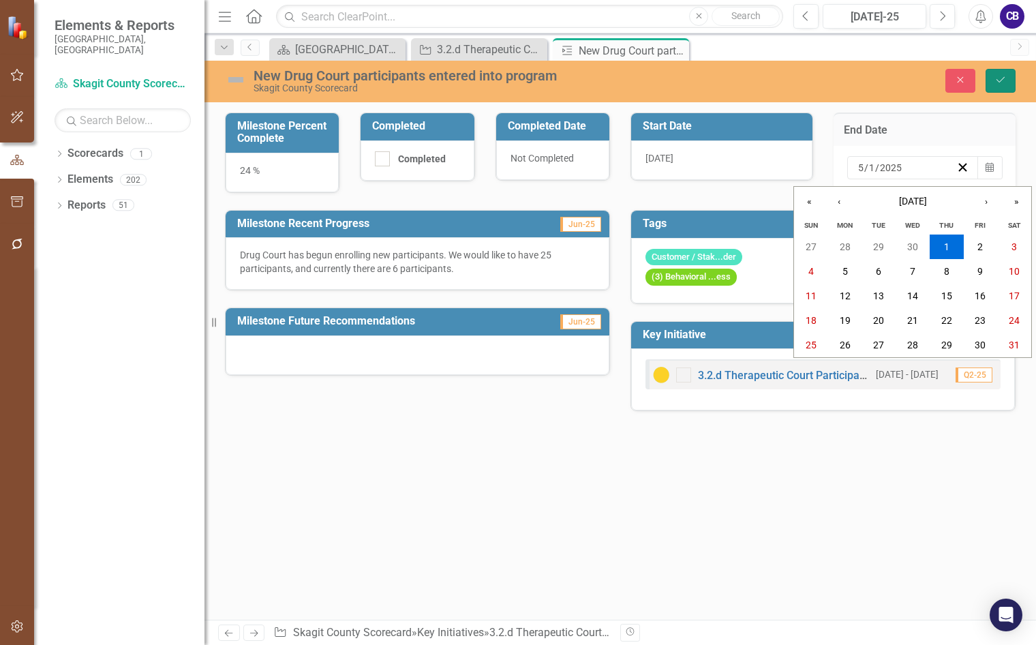
click at [1002, 80] on icon "Save" at bounding box center [1001, 80] width 12 height 10
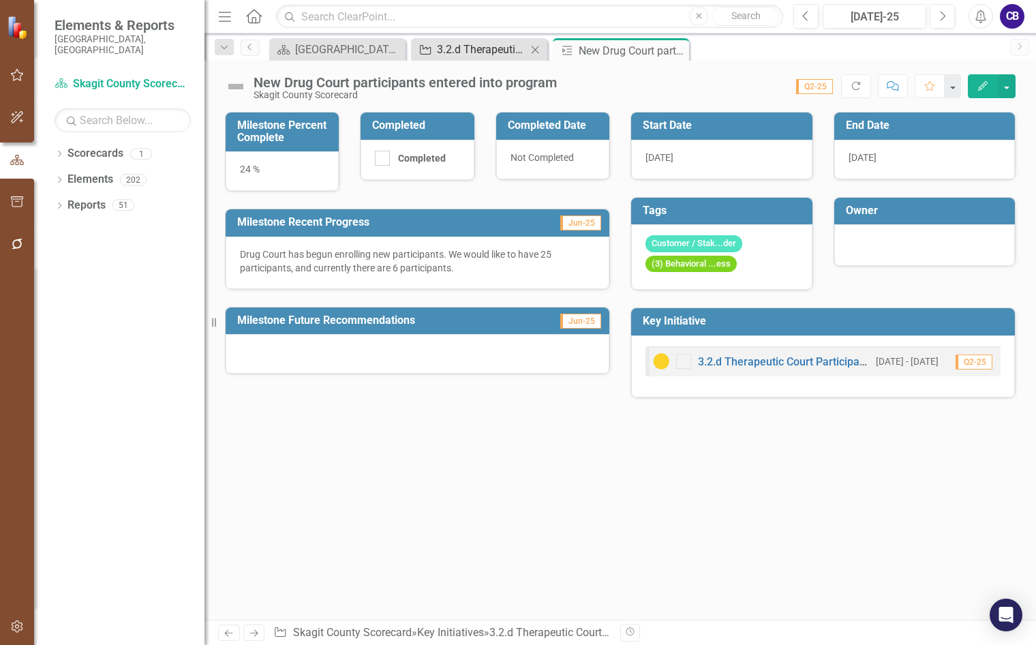
click at [483, 57] on div "3.2.d Therapeutic Court Participation" at bounding box center [482, 49] width 90 height 17
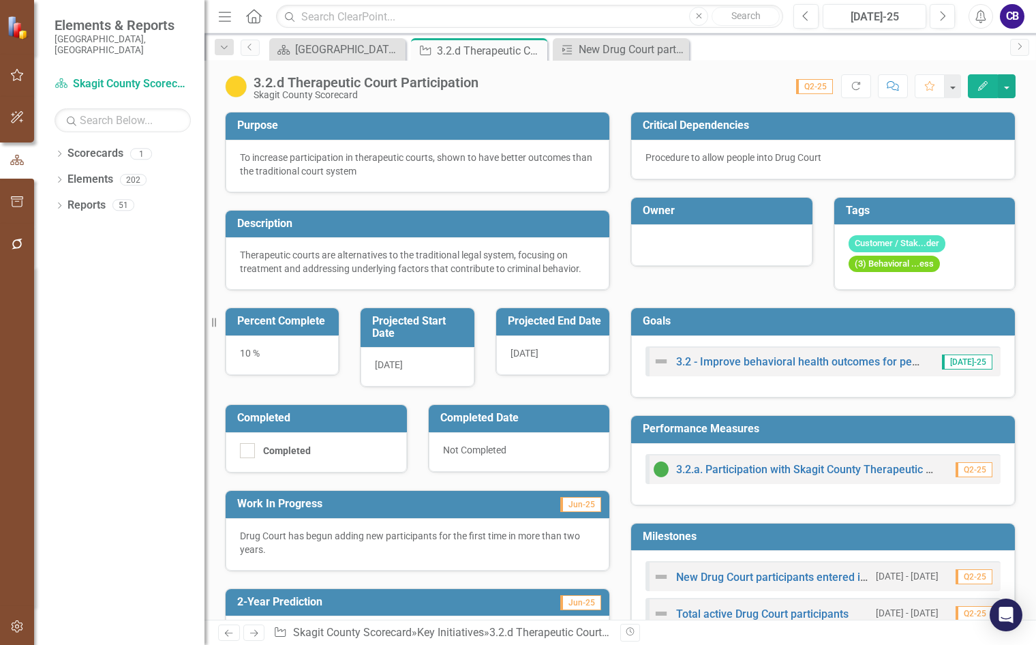
scroll to position [205, 0]
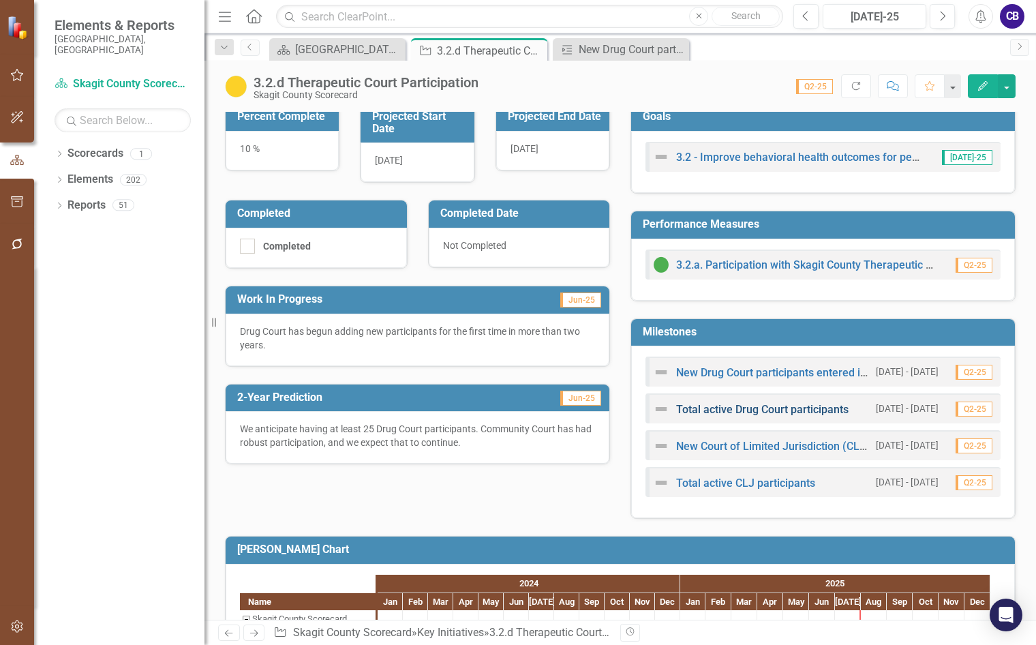
click at [830, 410] on link "Total active Drug Court participants" at bounding box center [762, 409] width 172 height 13
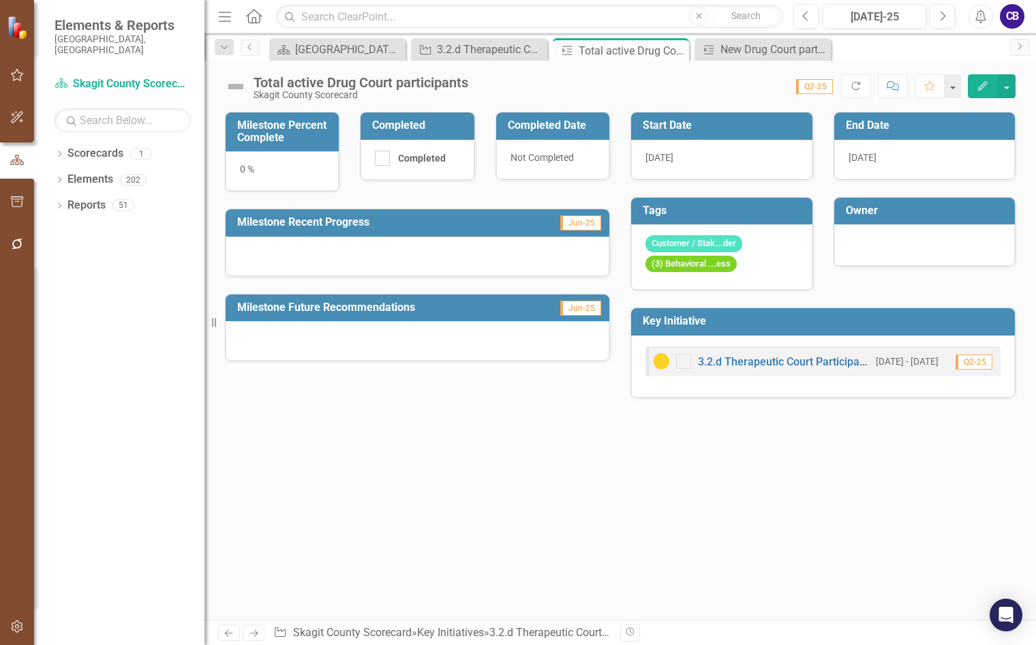
click at [875, 155] on span "9/1/25" at bounding box center [863, 157] width 28 height 11
click at [876, 155] on span "9/1/25" at bounding box center [863, 157] width 28 height 11
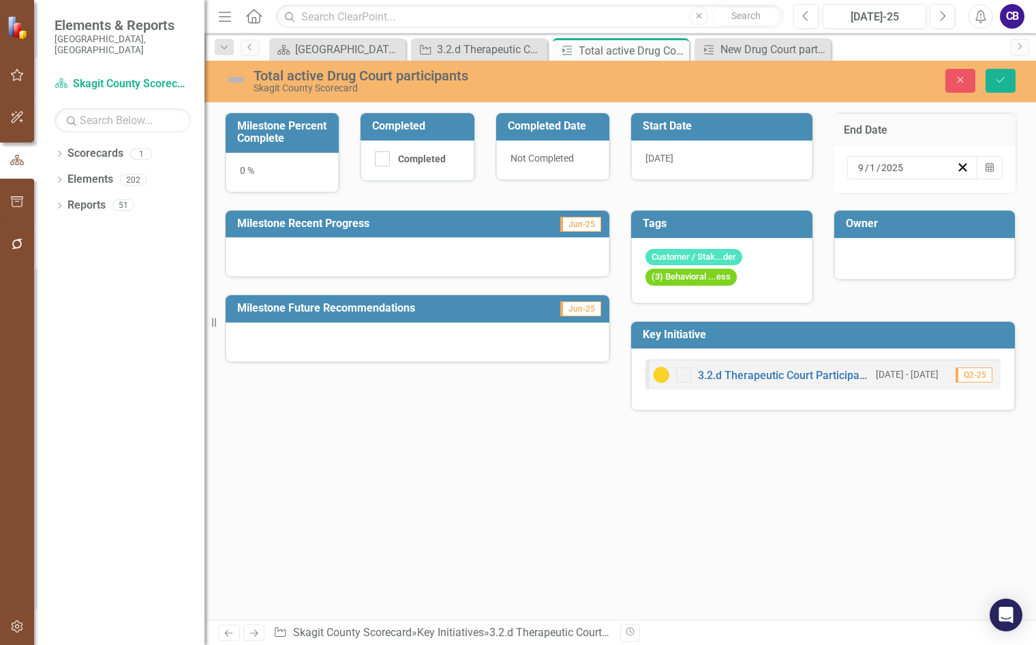
click at [950, 166] on div "9 / 1 / 2025" at bounding box center [906, 168] width 100 height 14
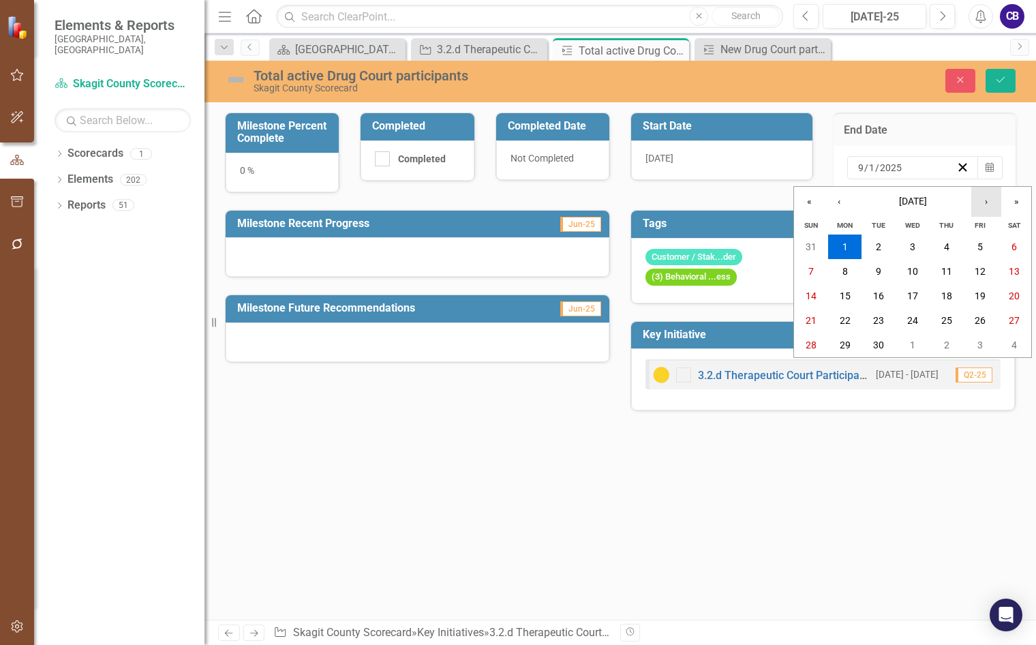
click at [984, 205] on button "›" at bounding box center [987, 202] width 30 height 30
click at [916, 348] on abbr "31" at bounding box center [912, 345] width 11 height 11
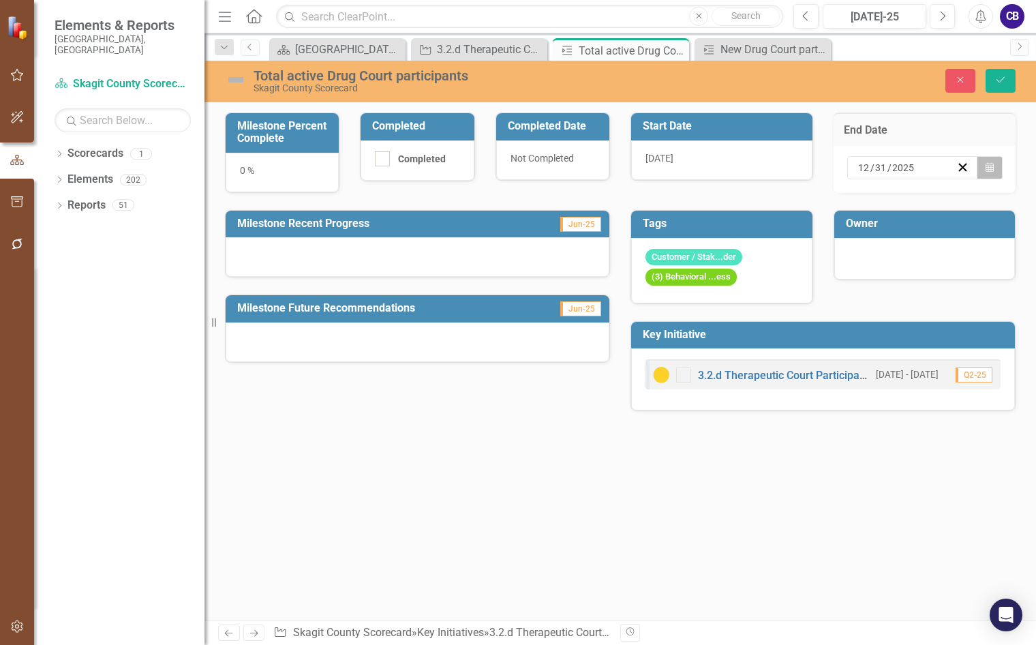
click at [987, 175] on button "Calendar" at bounding box center [990, 167] width 26 height 23
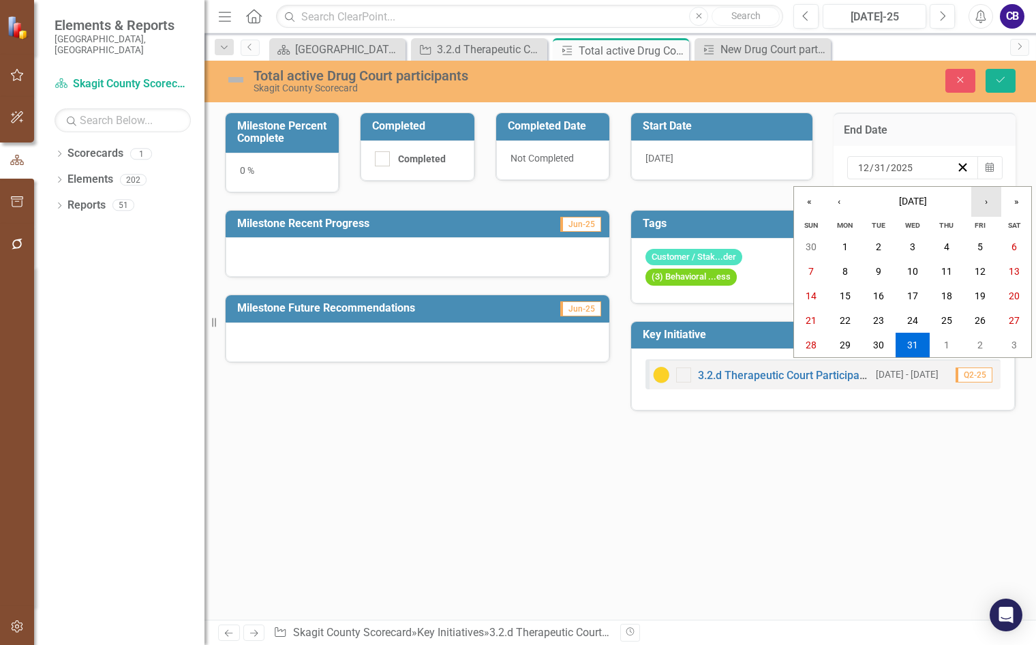
click at [982, 207] on button "›" at bounding box center [987, 202] width 30 height 30
click at [982, 208] on button "›" at bounding box center [987, 202] width 30 height 30
click at [982, 209] on button "›" at bounding box center [987, 202] width 30 height 30
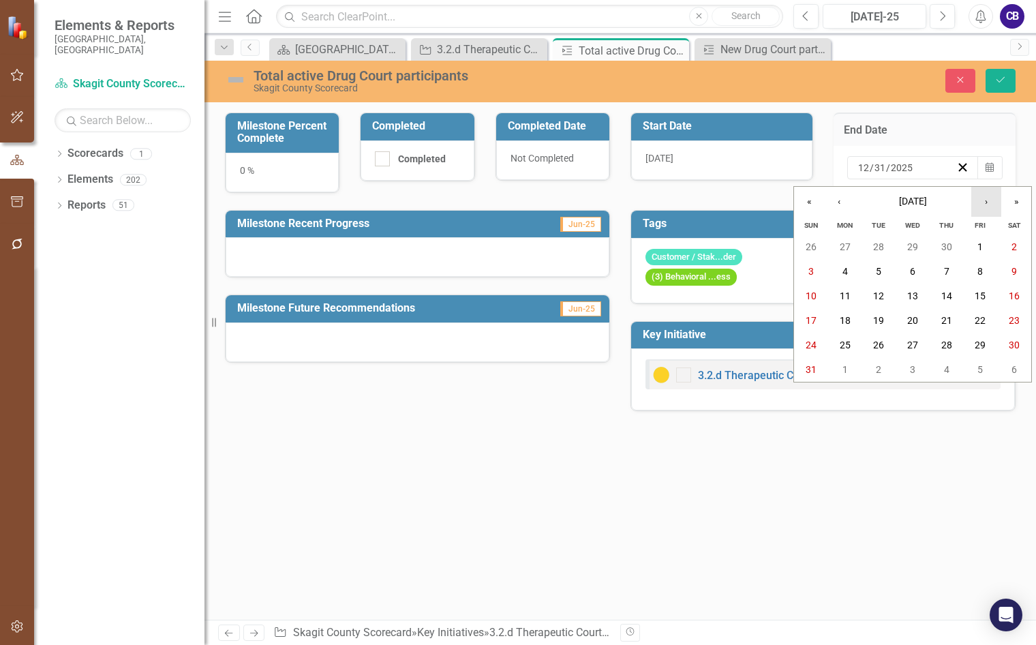
click at [982, 209] on button "›" at bounding box center [987, 202] width 30 height 30
click at [887, 344] on button "30" at bounding box center [879, 345] width 34 height 25
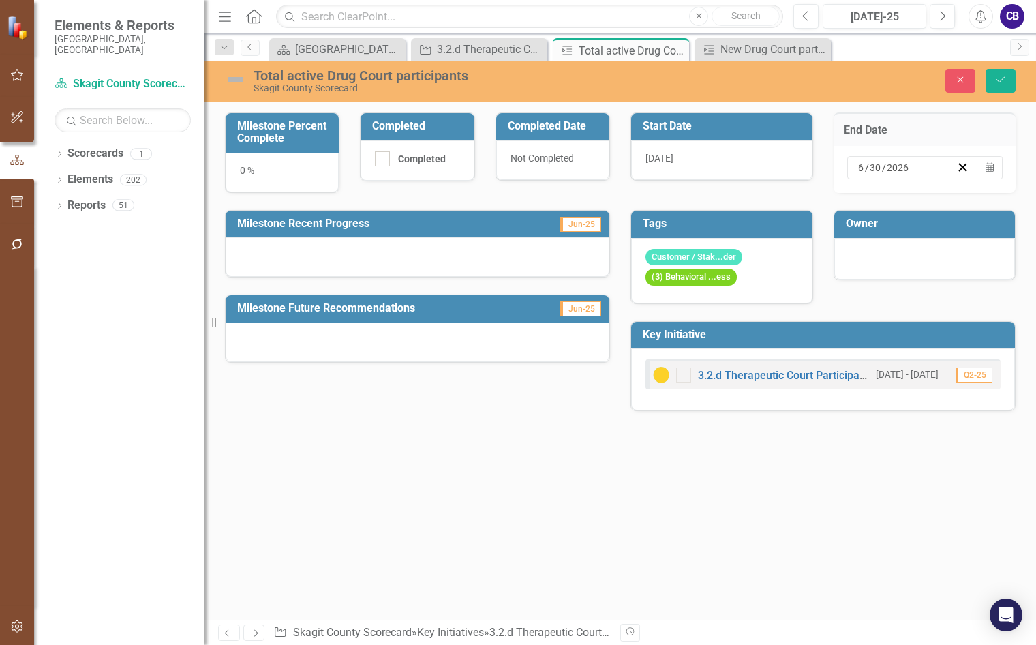
click at [468, 75] on div "Total active Drug Court participants" at bounding box center [458, 75] width 409 height 15
click at [481, 76] on div "Total active Drug Court participants" at bounding box center [458, 75] width 409 height 15
click at [448, 70] on div "Total active Drug Court participants" at bounding box center [458, 75] width 409 height 15
click at [995, 83] on icon "Save" at bounding box center [1001, 80] width 12 height 10
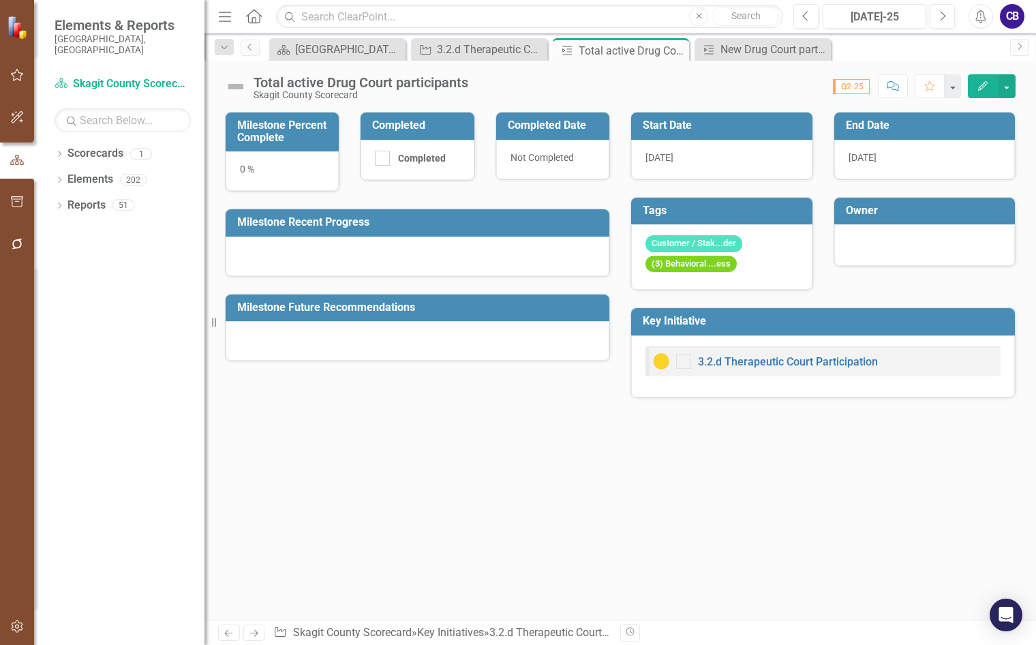
click at [468, 76] on div "Total active Drug Court participants" at bounding box center [361, 82] width 215 height 15
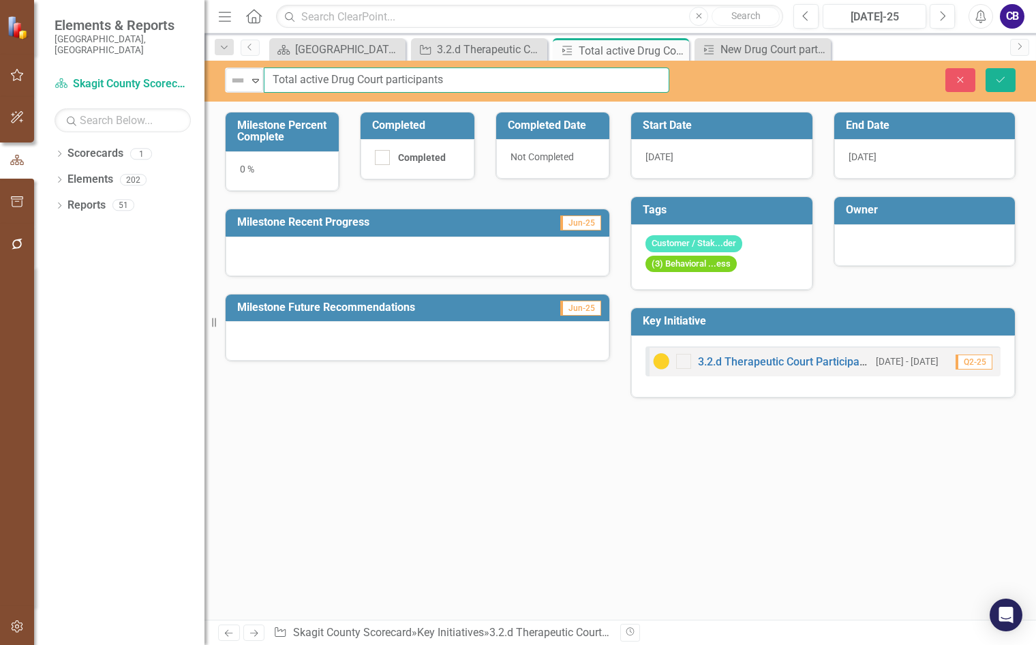
click at [475, 83] on input "Total active Drug Court participants" at bounding box center [467, 79] width 406 height 25
type input "Total active Drug Court participants reaches 25"
click at [995, 76] on icon "Save" at bounding box center [1001, 80] width 12 height 10
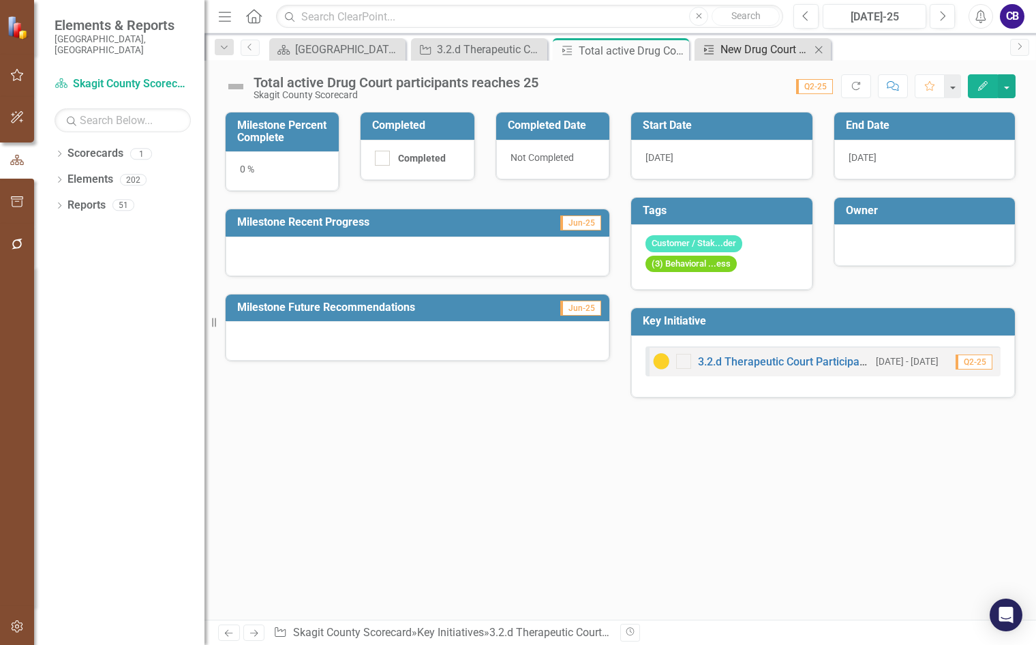
click at [758, 53] on div "New Drug Court participants entered into program" at bounding box center [766, 49] width 90 height 17
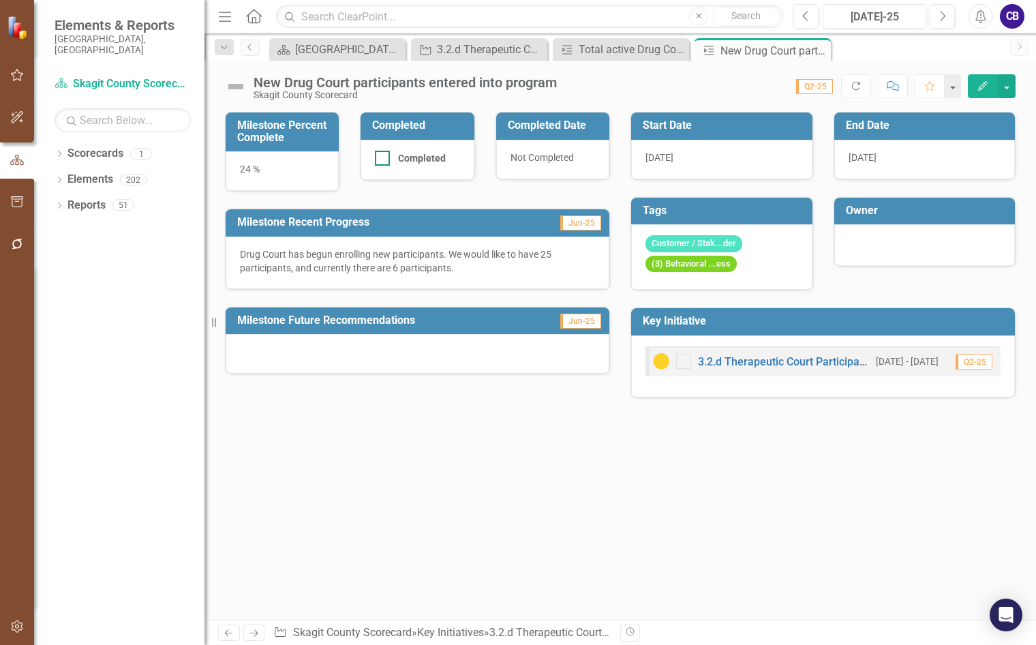
click at [380, 158] on input "Completed" at bounding box center [379, 155] width 9 height 9
checkbox input "true"
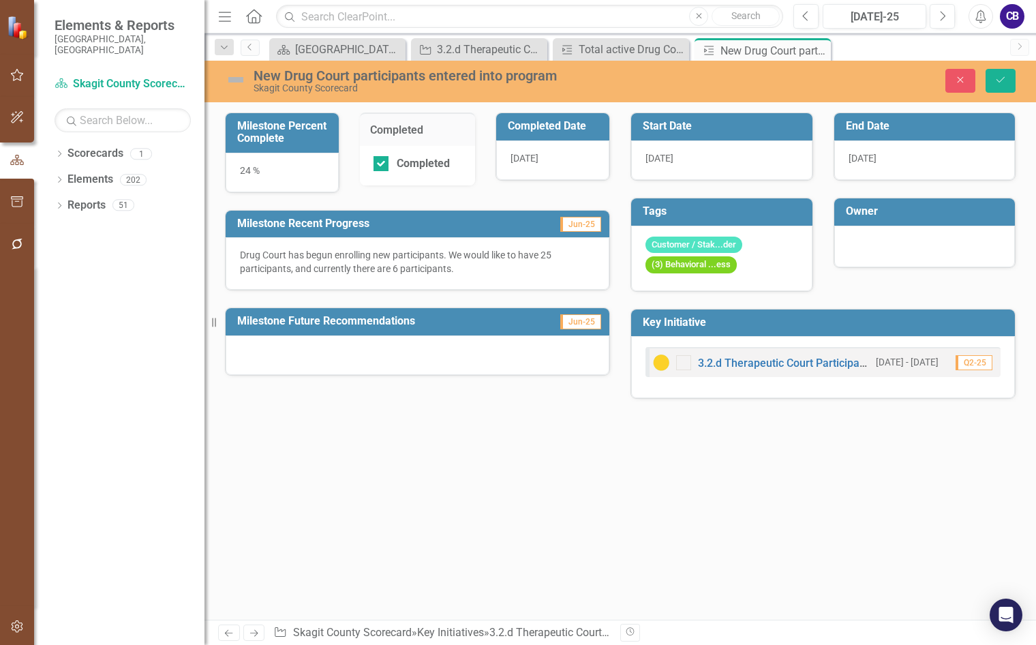
click at [312, 171] on div "24 %" at bounding box center [282, 173] width 113 height 40
click at [265, 174] on div "24 %" at bounding box center [282, 173] width 113 height 40
click at [255, 173] on div "24 %" at bounding box center [282, 173] width 113 height 40
click at [255, 174] on div "24 %" at bounding box center [282, 173] width 113 height 40
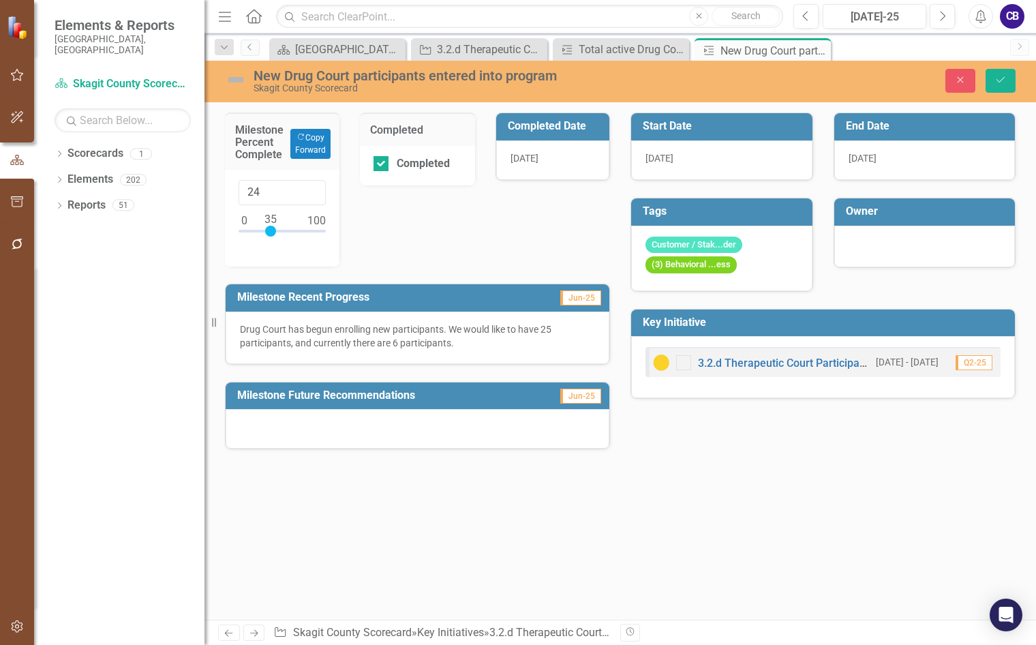
type input "100"
drag, startPoint x: 273, startPoint y: 228, endPoint x: 331, endPoint y: 230, distance: 58.0
click at [331, 230] on div "100" at bounding box center [282, 218] width 115 height 97
click at [400, 423] on div at bounding box center [418, 429] width 384 height 40
click at [400, 424] on div at bounding box center [418, 429] width 384 height 40
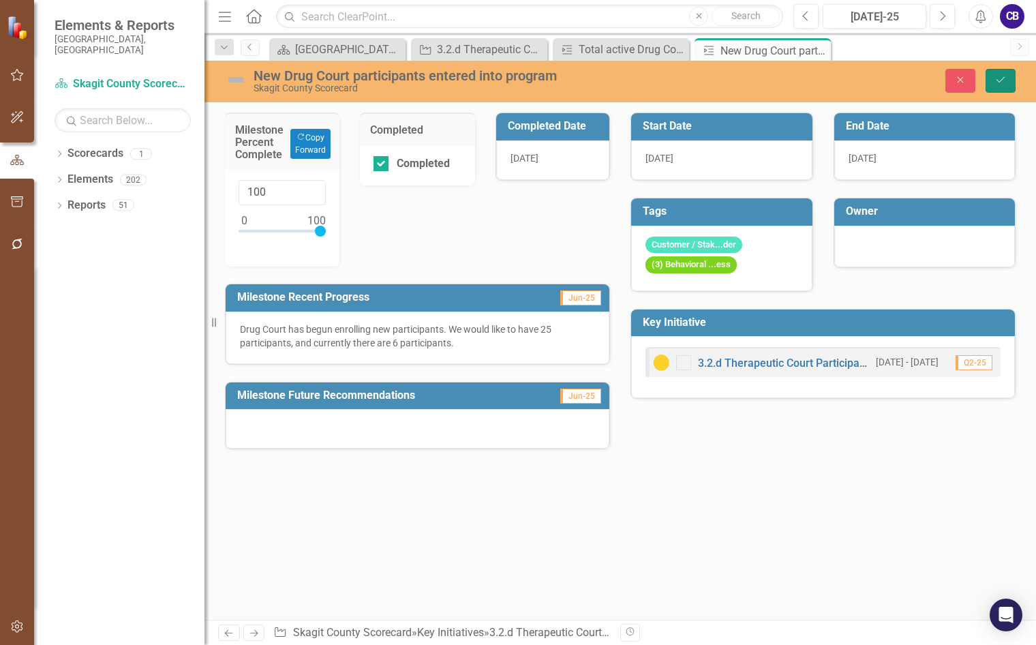
click at [995, 79] on icon "Save" at bounding box center [1001, 80] width 12 height 10
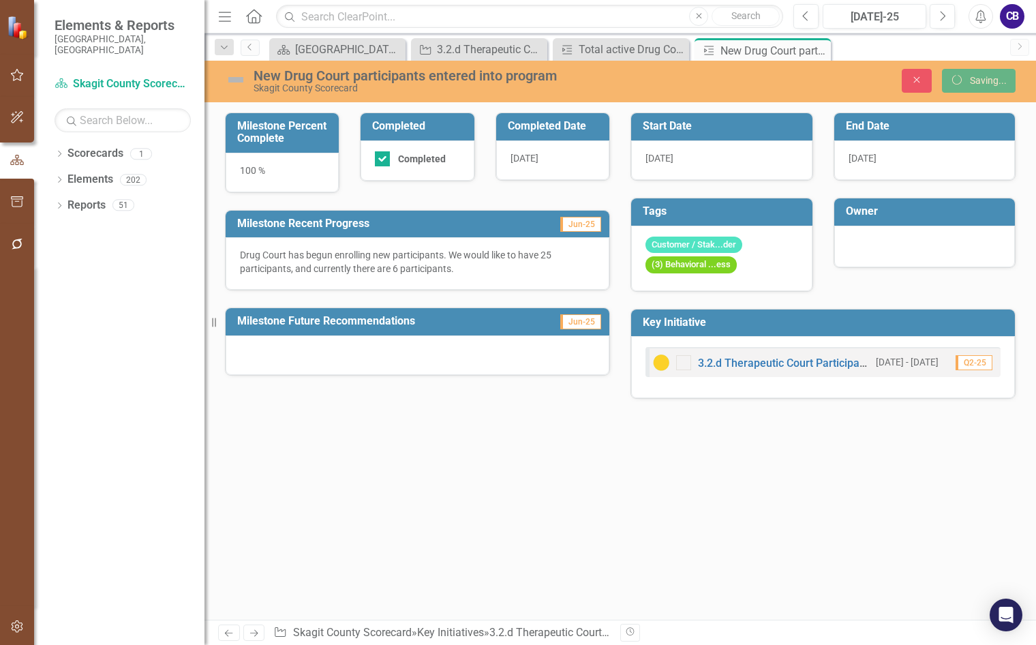
click at [401, 355] on div at bounding box center [418, 355] width 384 height 40
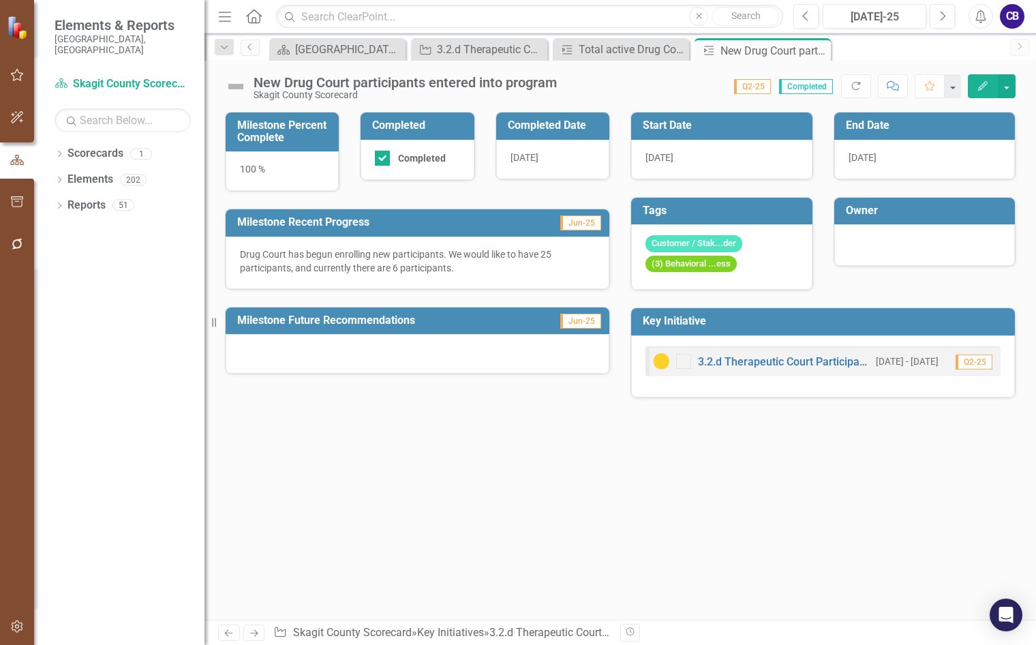
click at [397, 348] on div at bounding box center [418, 354] width 384 height 40
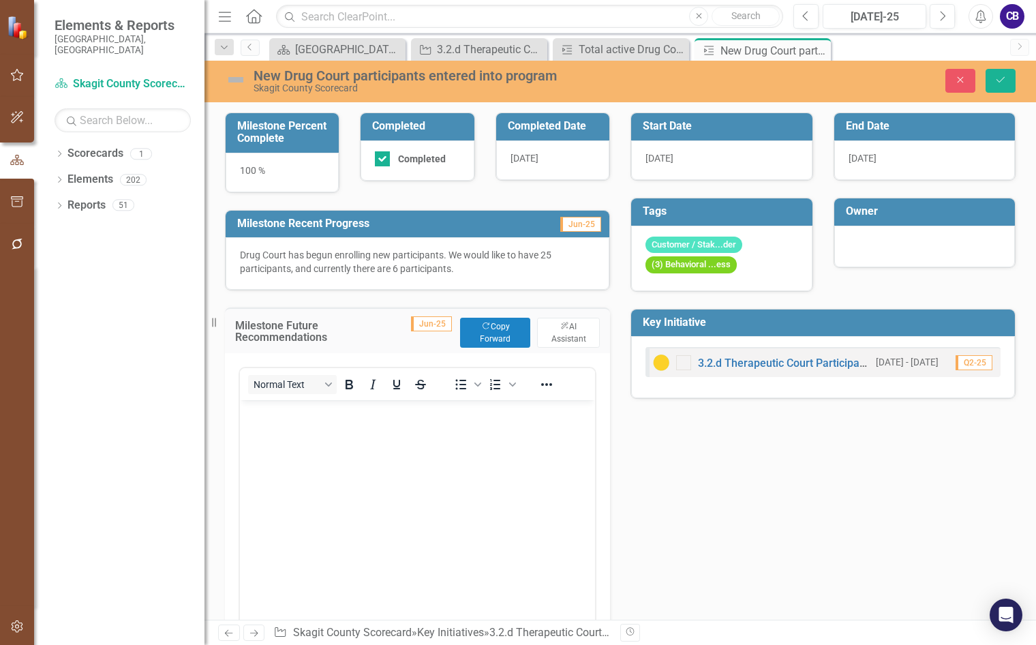
click at [330, 430] on body "Rich Text Area. Press ALT-0 for help." at bounding box center [417, 502] width 355 height 205
drag, startPoint x: 1006, startPoint y: 80, endPoint x: 1001, endPoint y: 86, distance: 8.2
click at [1006, 81] on icon "Save" at bounding box center [1001, 80] width 12 height 10
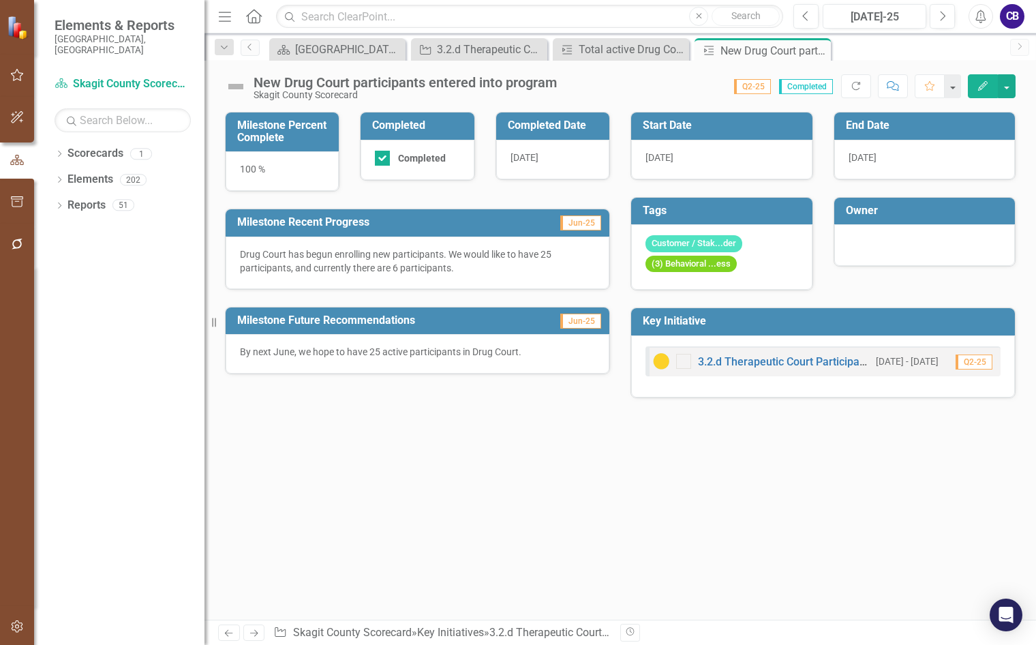
click at [0, 0] on icon "Close" at bounding box center [0, 0] width 0 height 0
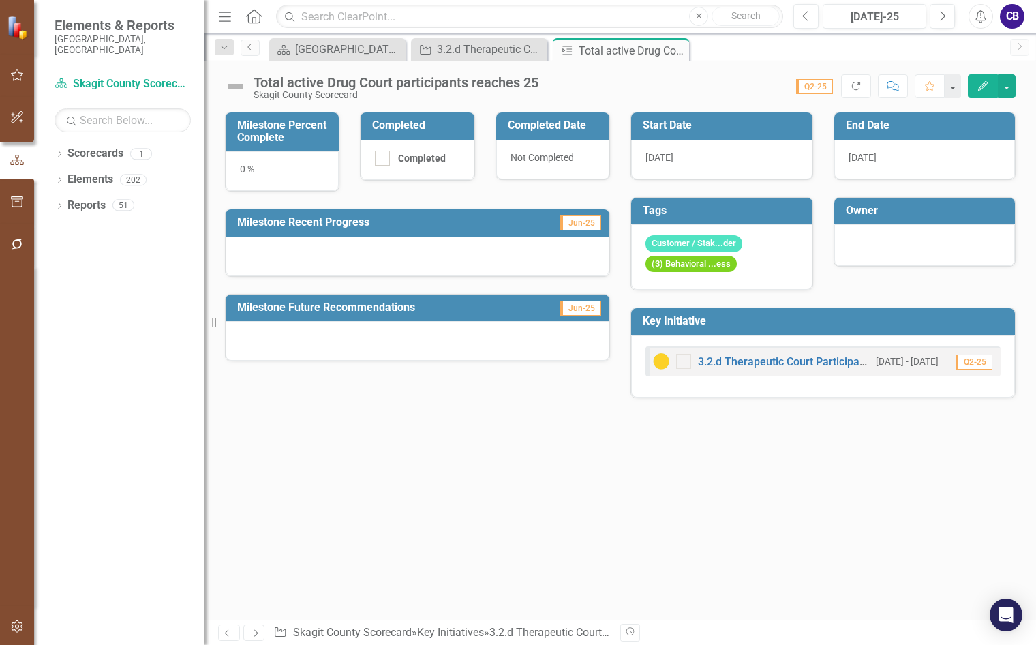
click at [243, 172] on div "0 %" at bounding box center [282, 171] width 113 height 40
click at [242, 172] on div "0 %" at bounding box center [282, 171] width 113 height 40
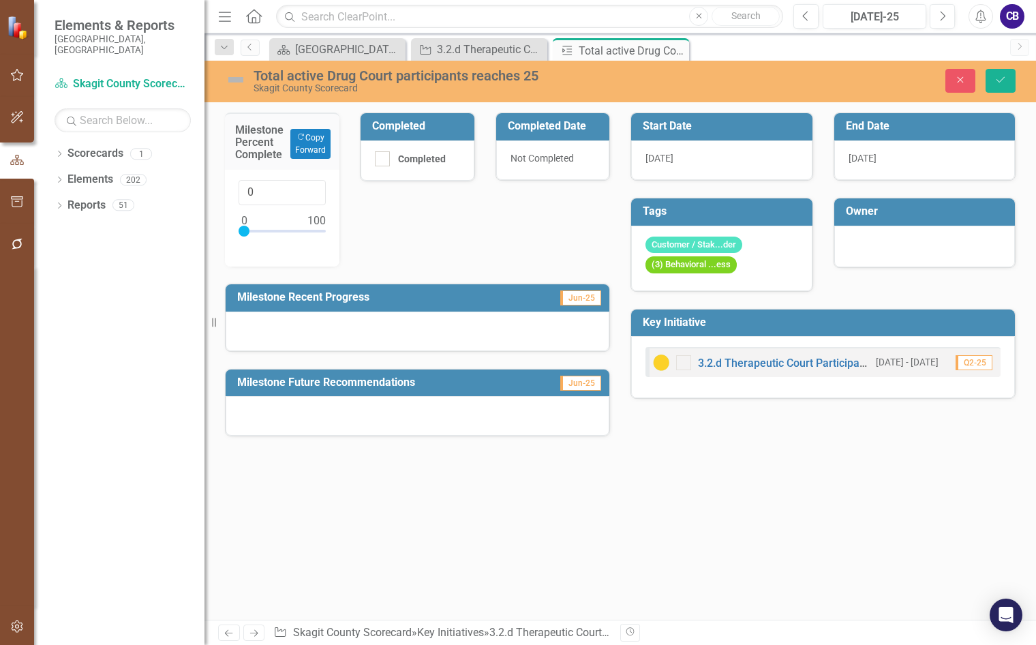
click at [242, 172] on div "0" at bounding box center [282, 218] width 115 height 97
drag, startPoint x: 242, startPoint y: 226, endPoint x: 259, endPoint y: 230, distance: 17.5
click at [259, 230] on div at bounding box center [261, 231] width 11 height 11
drag, startPoint x: 258, startPoint y: 190, endPoint x: 247, endPoint y: 196, distance: 12.5
click at [247, 196] on input "22" at bounding box center [282, 192] width 87 height 25
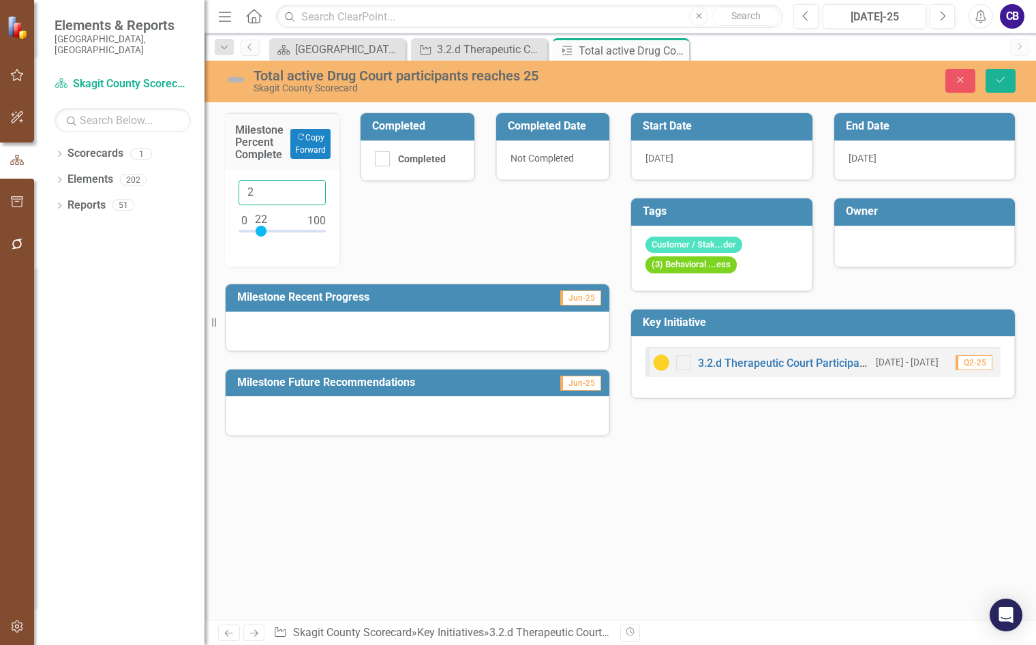
type input "24"
click at [986, 69] on button "Save" at bounding box center [1001, 81] width 30 height 24
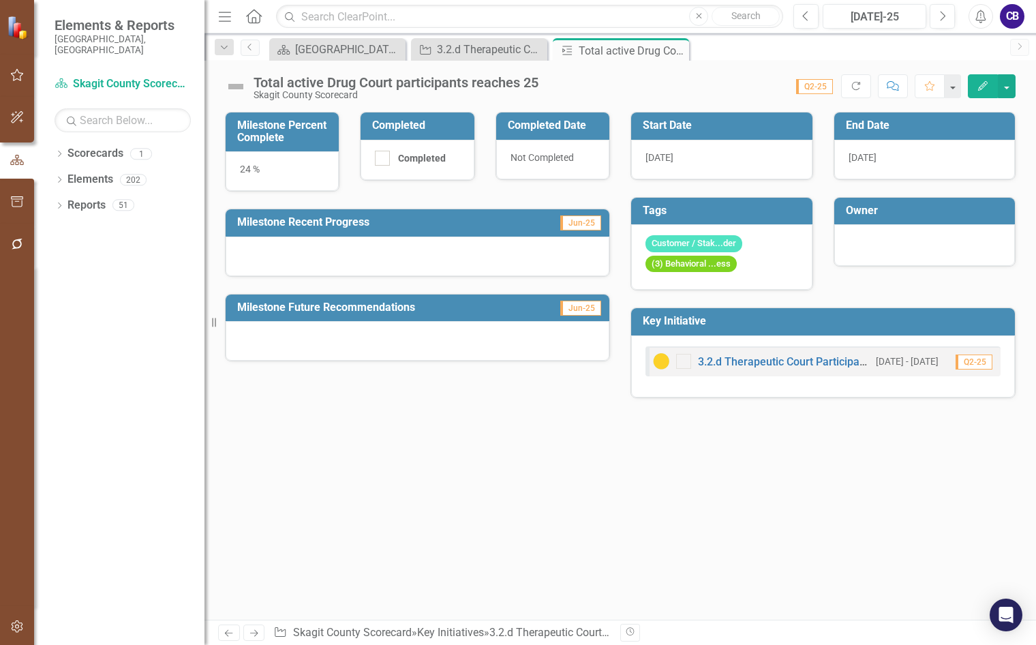
click at [348, 257] on div at bounding box center [418, 257] width 384 height 40
click at [348, 258] on div at bounding box center [418, 257] width 384 height 40
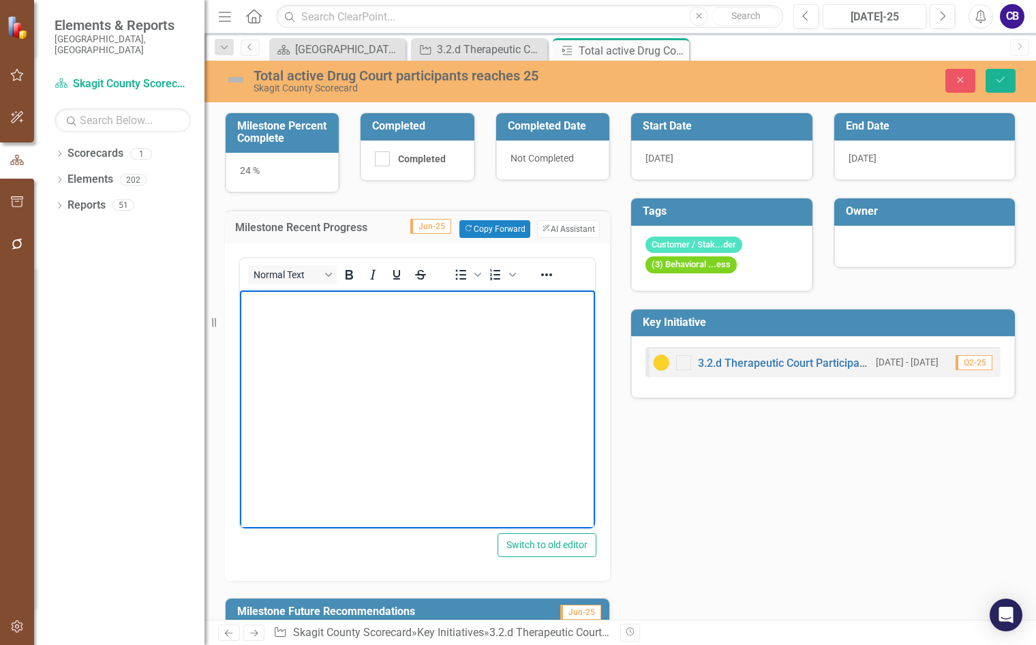
click at [327, 320] on body "Rich Text Area. Press ALT-0 for help." at bounding box center [417, 392] width 355 height 205
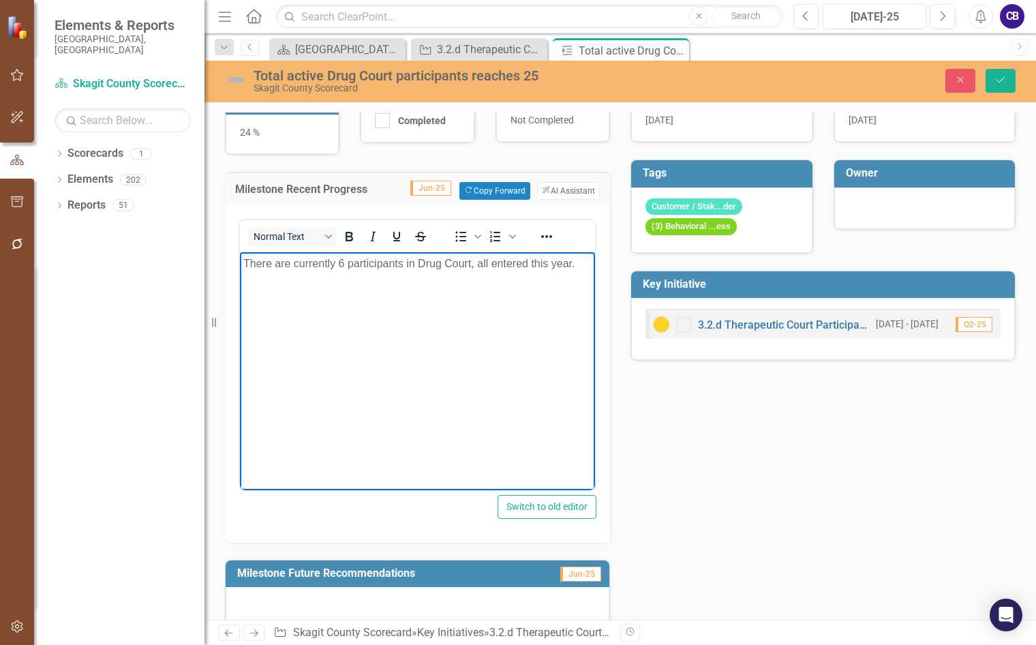
scroll to position [59, 0]
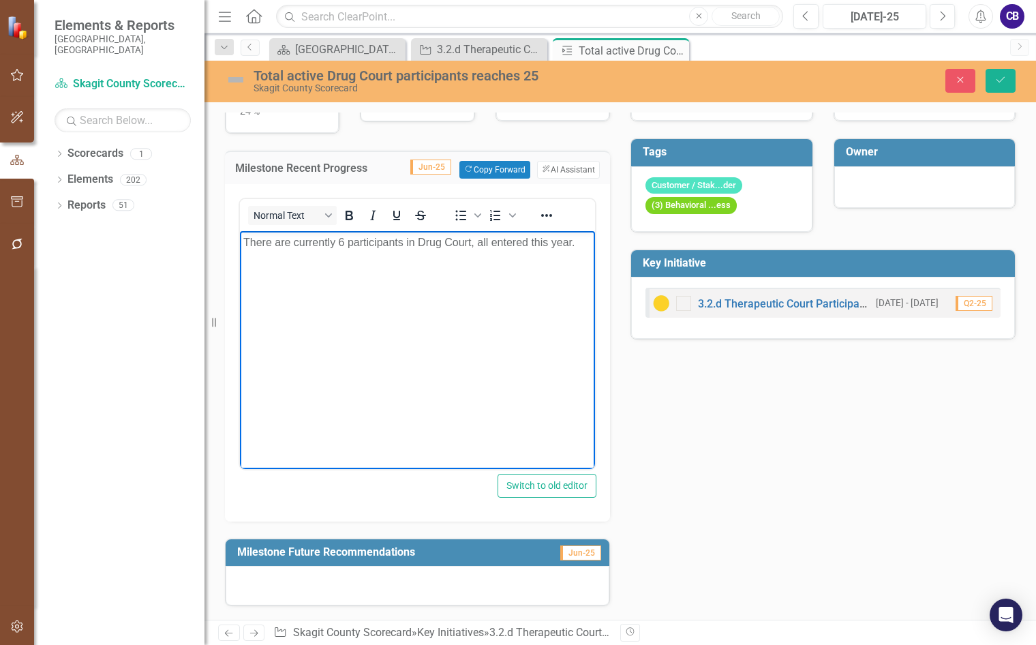
click at [357, 556] on div at bounding box center [418, 586] width 384 height 40
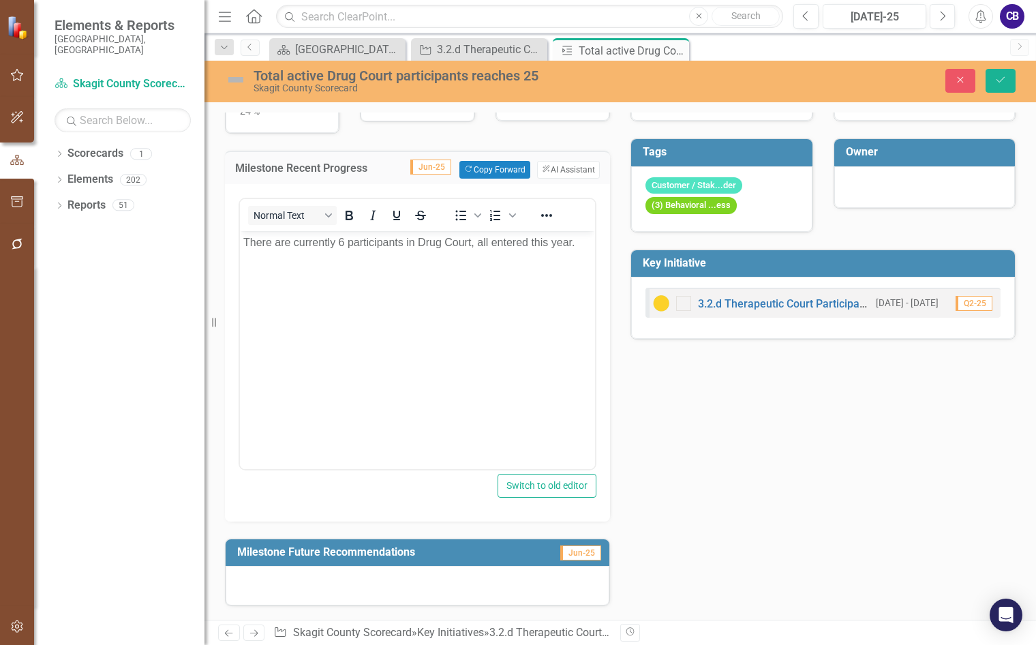
click at [357, 556] on div at bounding box center [418, 586] width 384 height 40
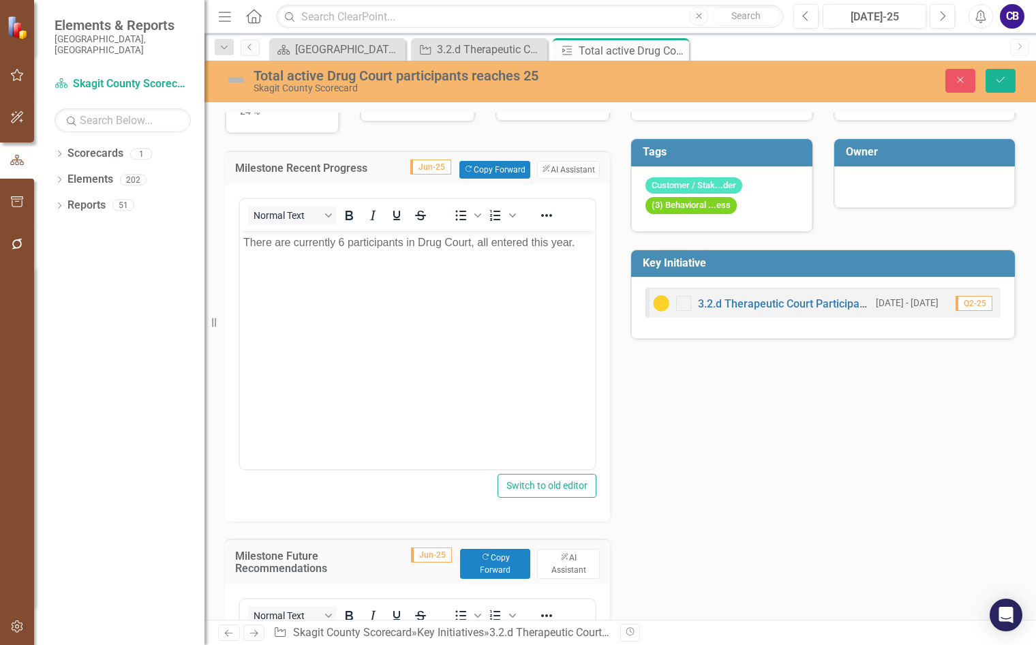
scroll to position [264, 0]
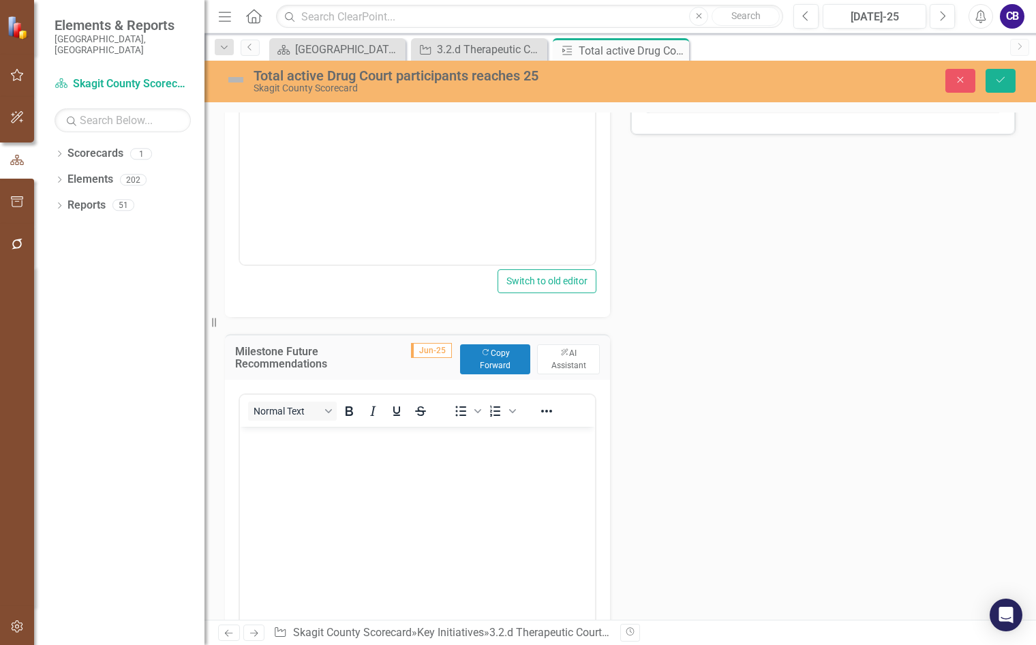
drag, startPoint x: 303, startPoint y: 462, endPoint x: 292, endPoint y: 453, distance: 13.6
click at [305, 454] on body "Rich Text Area. Press ALT-0 for help." at bounding box center [417, 528] width 355 height 205
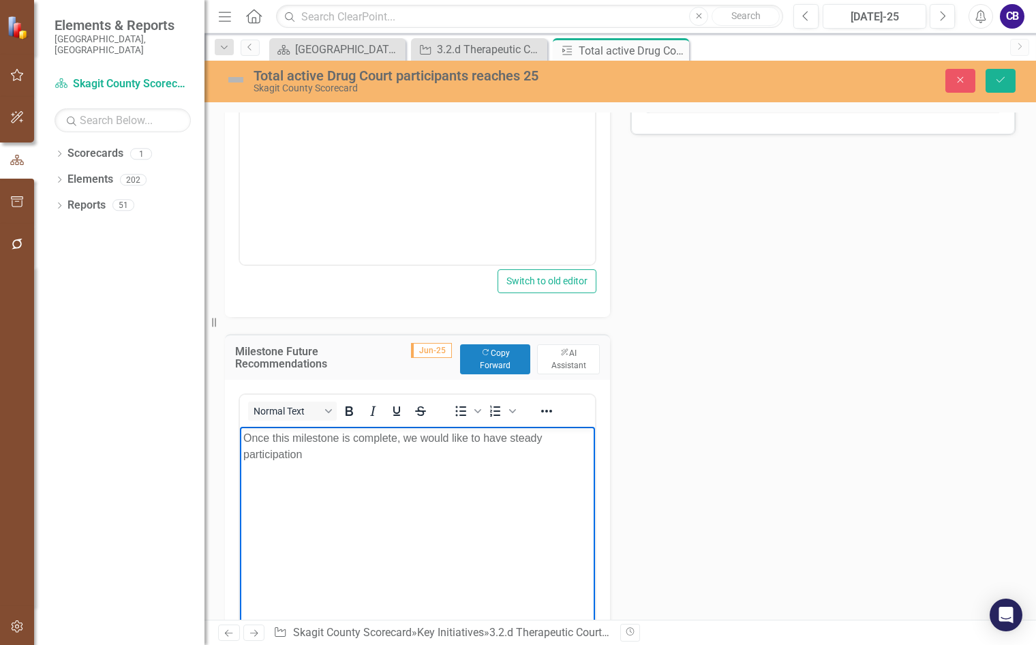
click at [546, 434] on p "Once this milestone is complete, we would like to have steady participation" at bounding box center [417, 446] width 348 height 33
click at [994, 85] on button "Save" at bounding box center [1001, 81] width 30 height 24
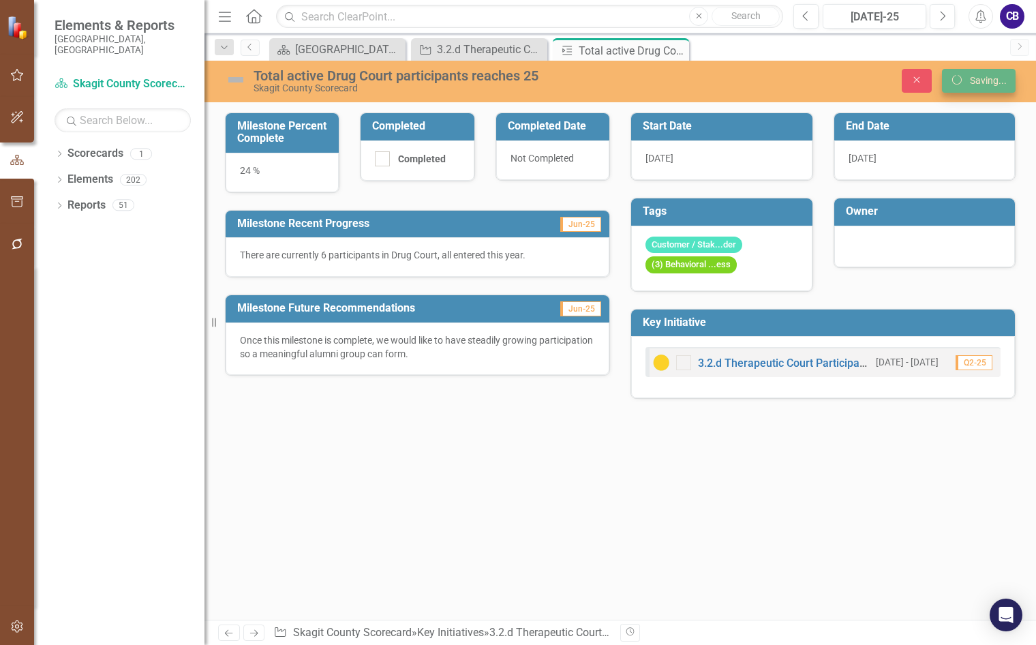
scroll to position [0, 0]
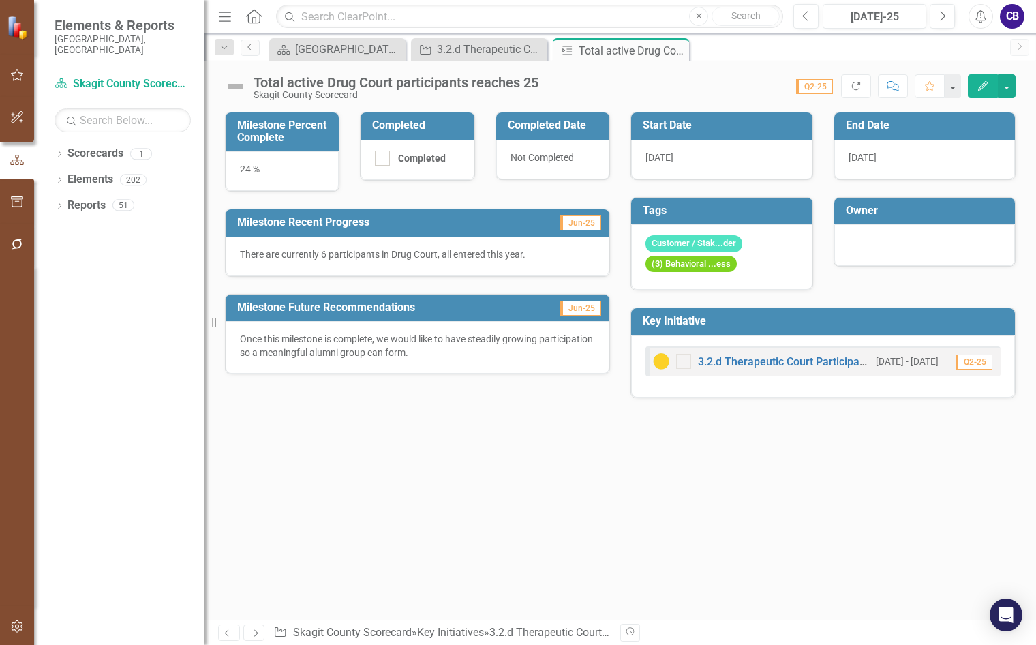
click at [856, 245] on div at bounding box center [925, 243] width 153 height 16
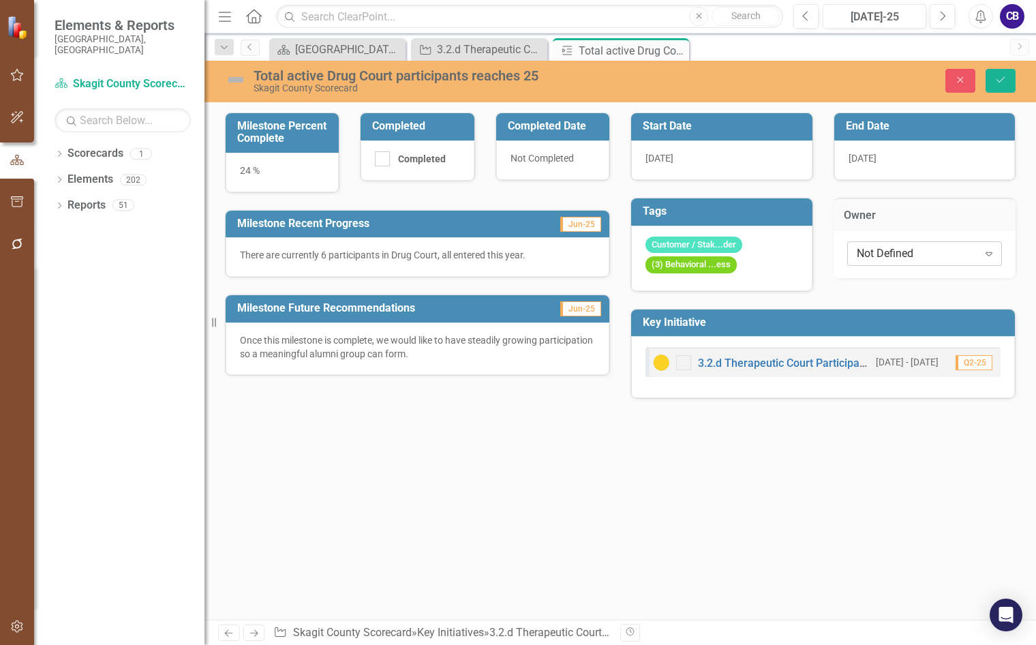
click at [854, 259] on div "Not Defined Expand" at bounding box center [924, 253] width 155 height 25
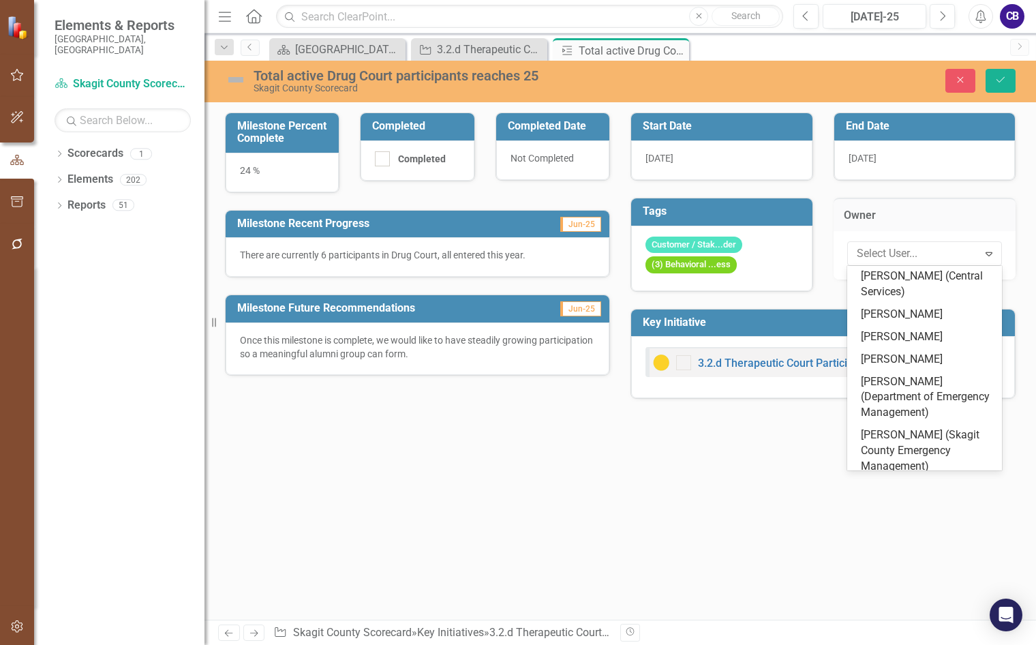
scroll to position [136, 0]
click at [894, 361] on div "[PERSON_NAME]" at bounding box center [928, 360] width 134 height 16
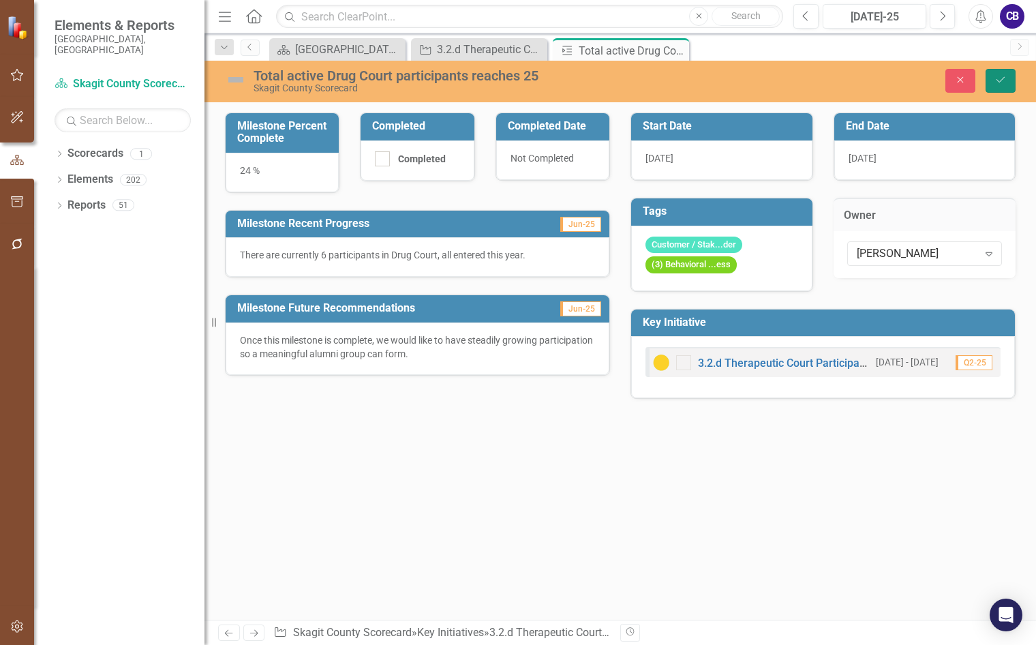
click at [1008, 87] on button "Save" at bounding box center [1001, 81] width 30 height 24
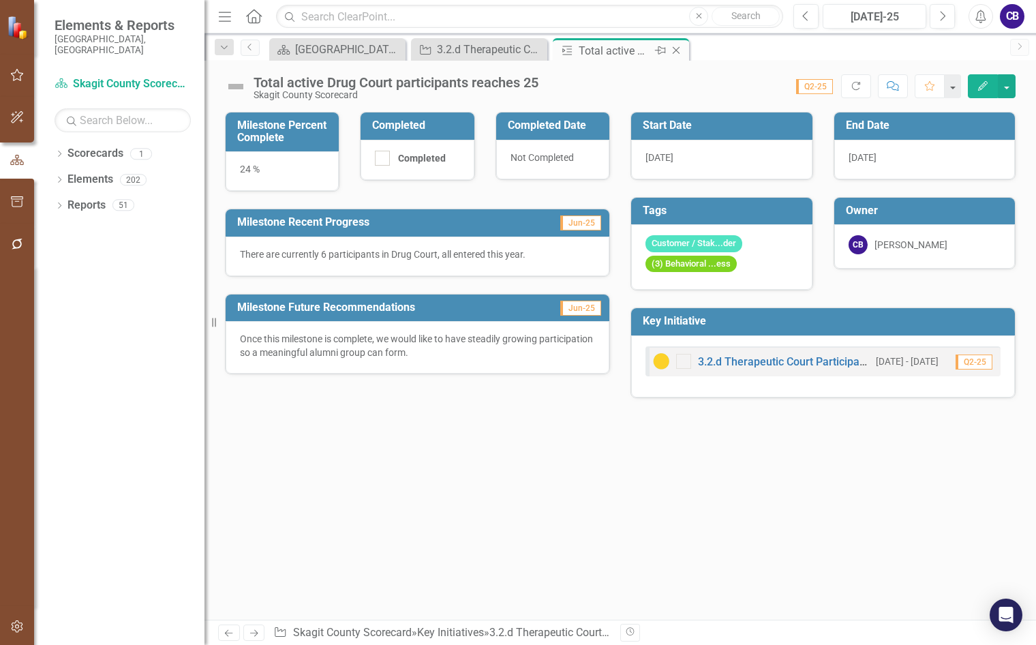
click at [676, 50] on icon "Close" at bounding box center [677, 50] width 14 height 11
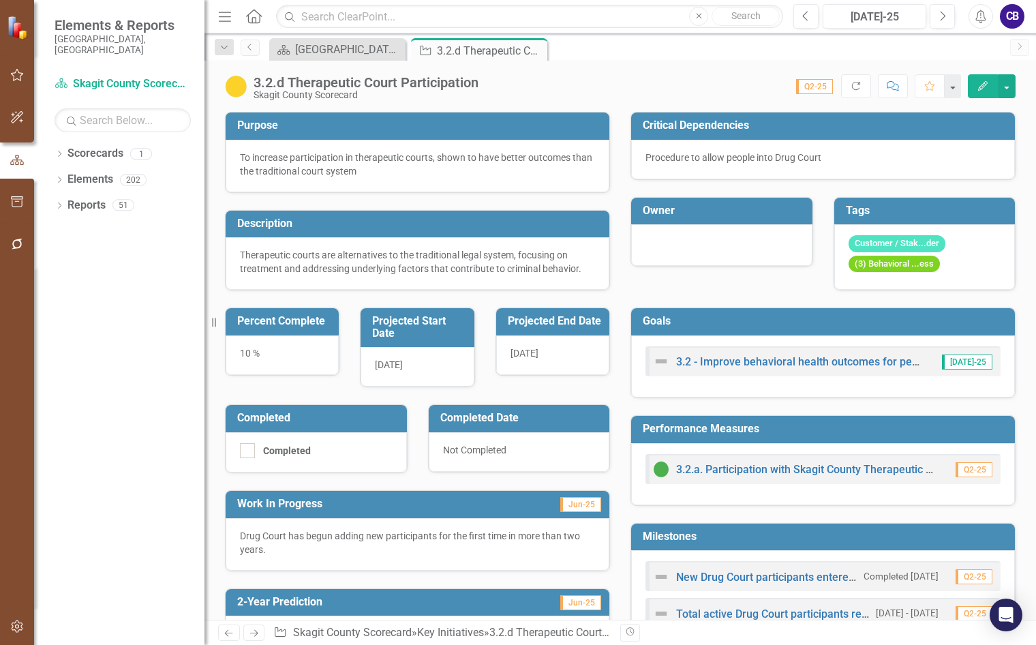
click at [667, 232] on div at bounding box center [721, 245] width 181 height 42
click at [668, 232] on div at bounding box center [721, 245] width 181 height 42
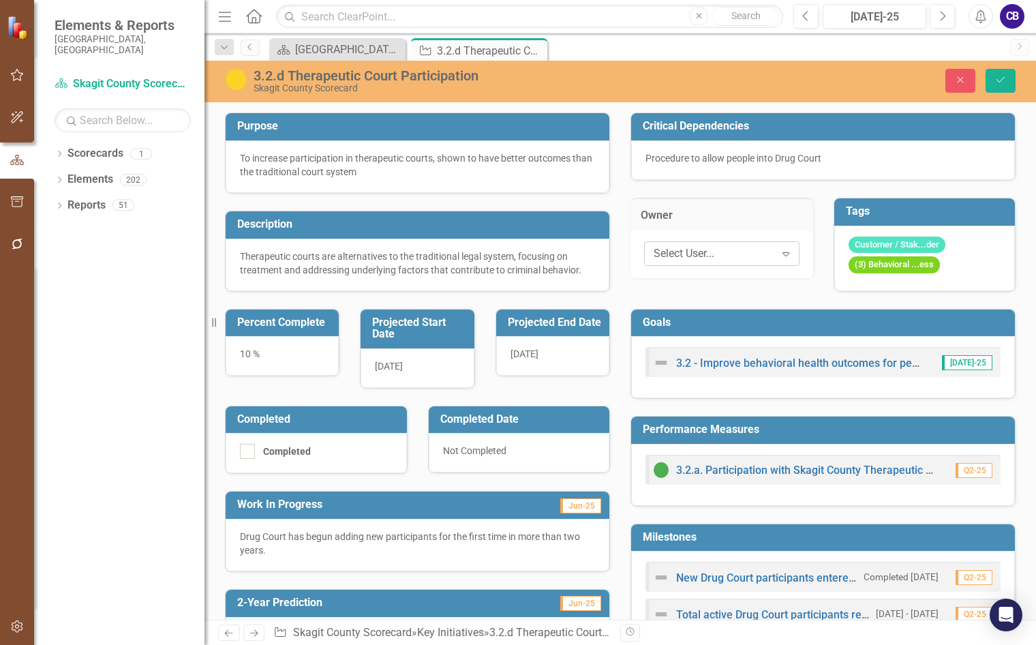
click at [740, 260] on div "Select User..." at bounding box center [714, 253] width 121 height 16
type input "Christ"
click at [1004, 85] on icon "Save" at bounding box center [1001, 80] width 12 height 10
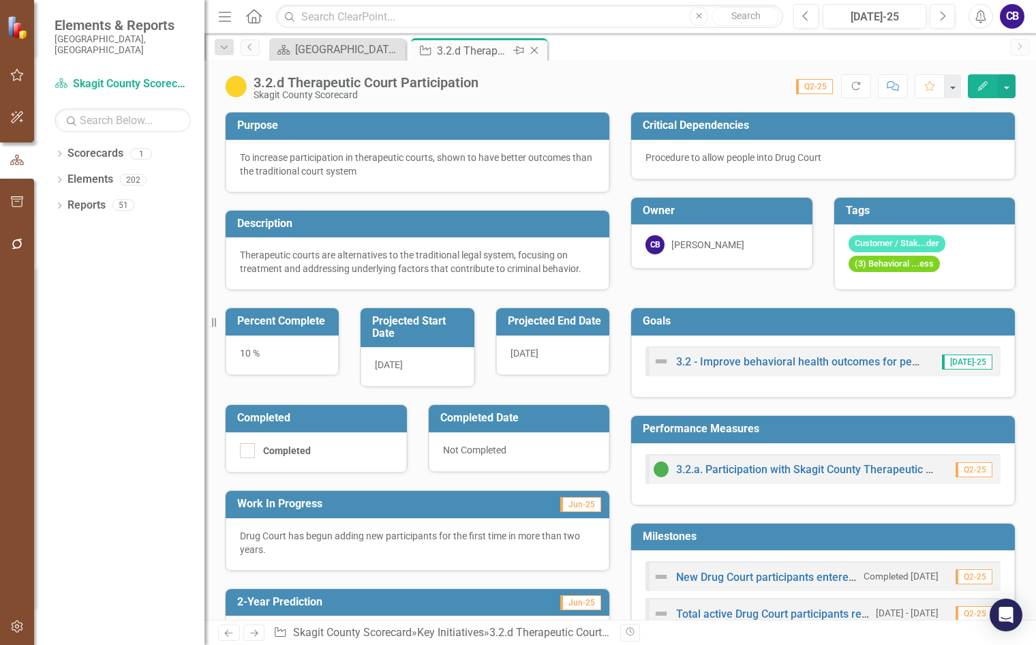
click at [535, 57] on div "Close" at bounding box center [535, 50] width 17 height 17
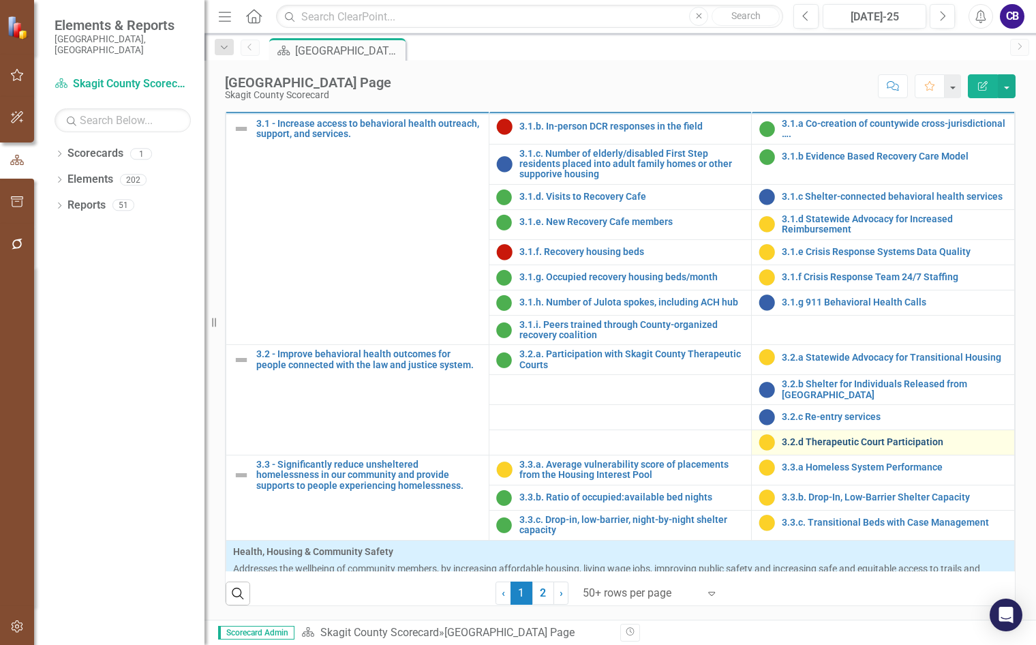
scroll to position [886, 0]
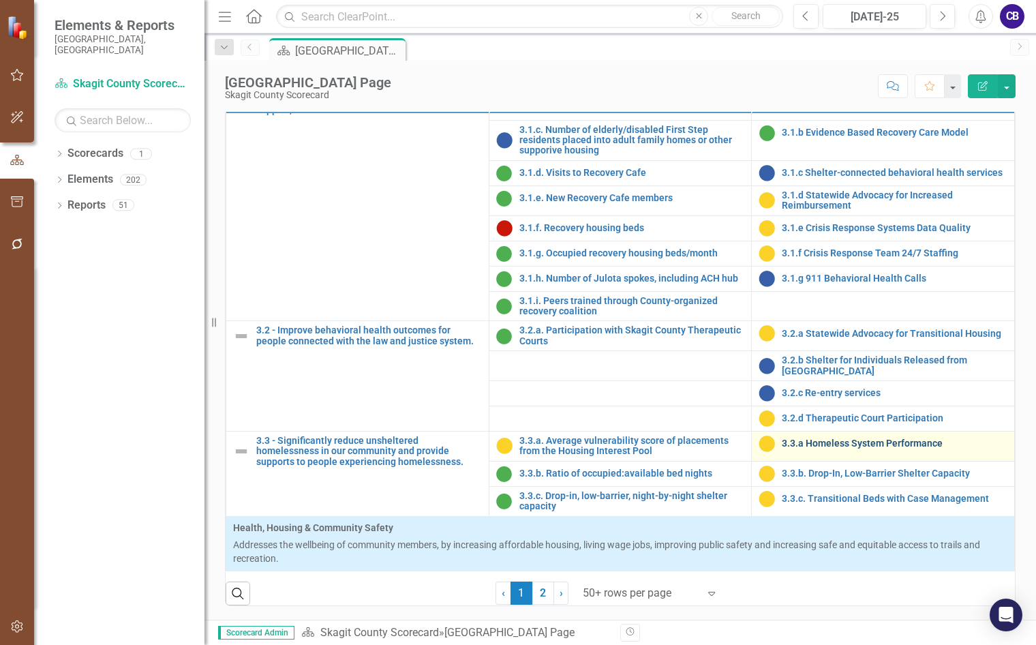
click at [799, 449] on link "3.3.a Homeless System Performance" at bounding box center [895, 443] width 226 height 10
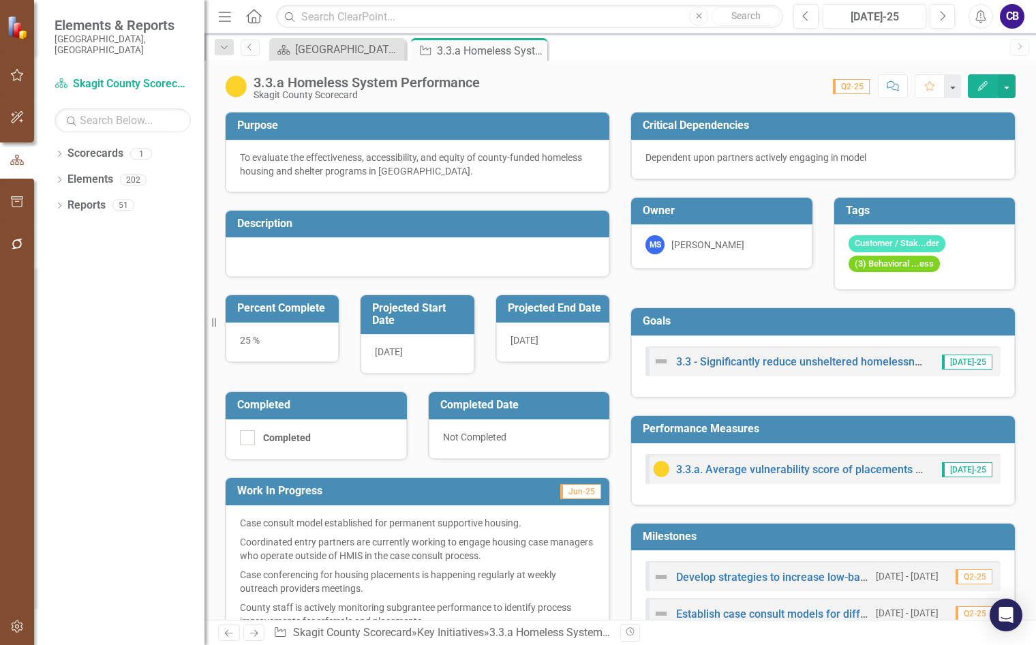
click at [346, 242] on div at bounding box center [418, 257] width 384 height 40
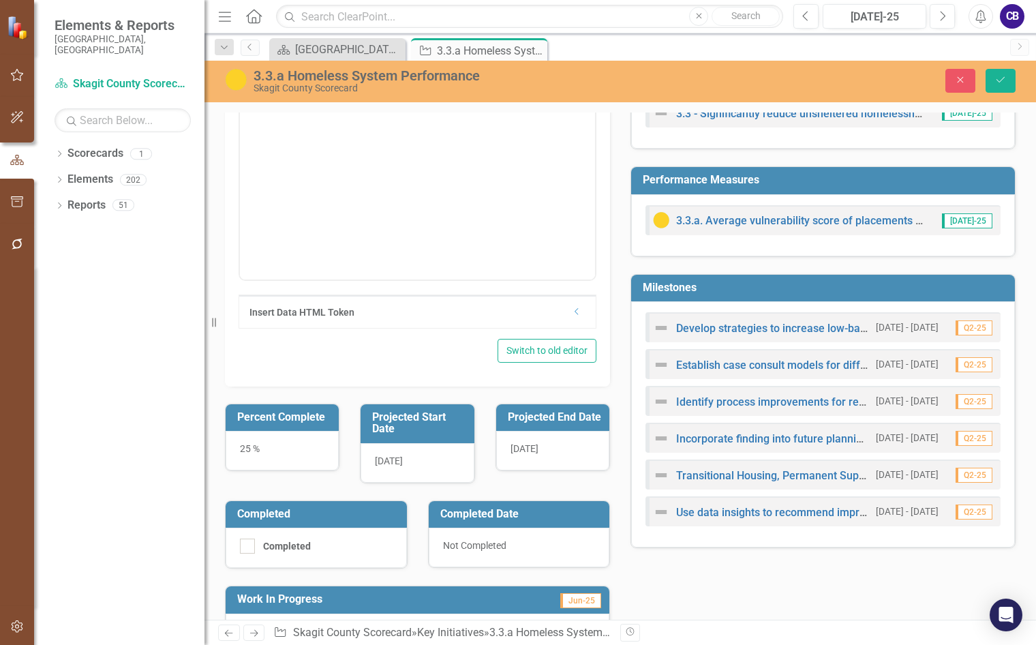
scroll to position [273, 0]
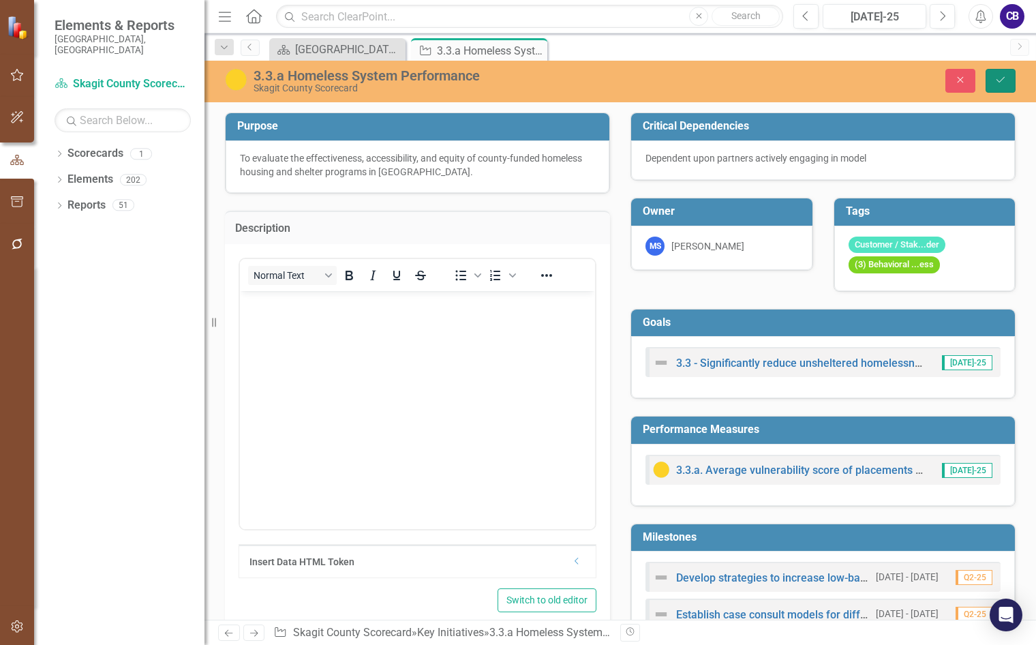
click at [1000, 78] on icon "Save" at bounding box center [1001, 80] width 12 height 10
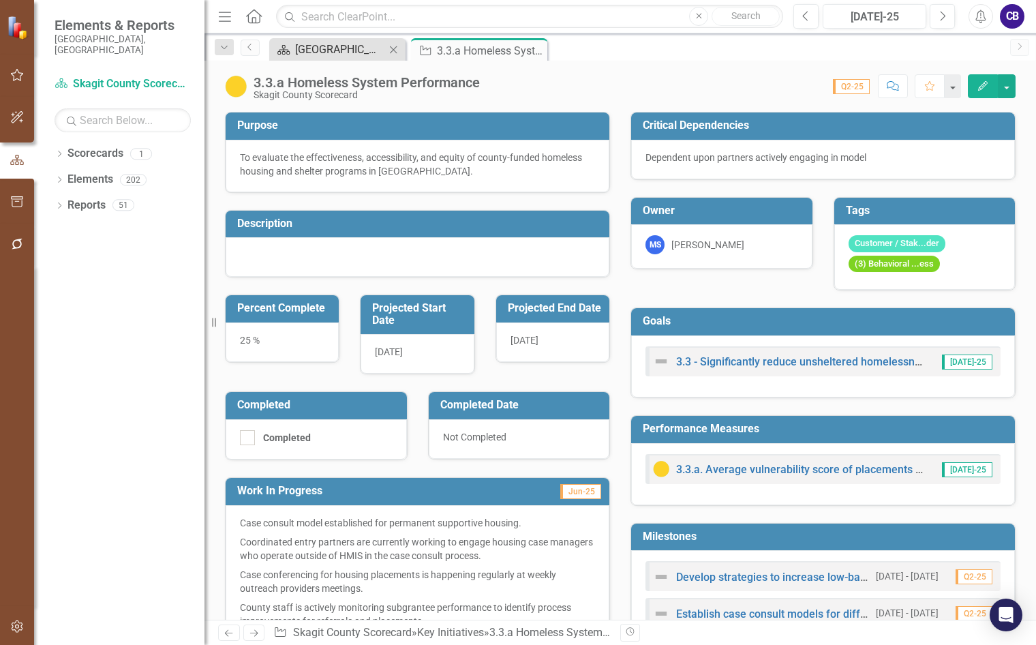
click at [363, 46] on div "[GEOGRAPHIC_DATA] Page" at bounding box center [340, 49] width 90 height 17
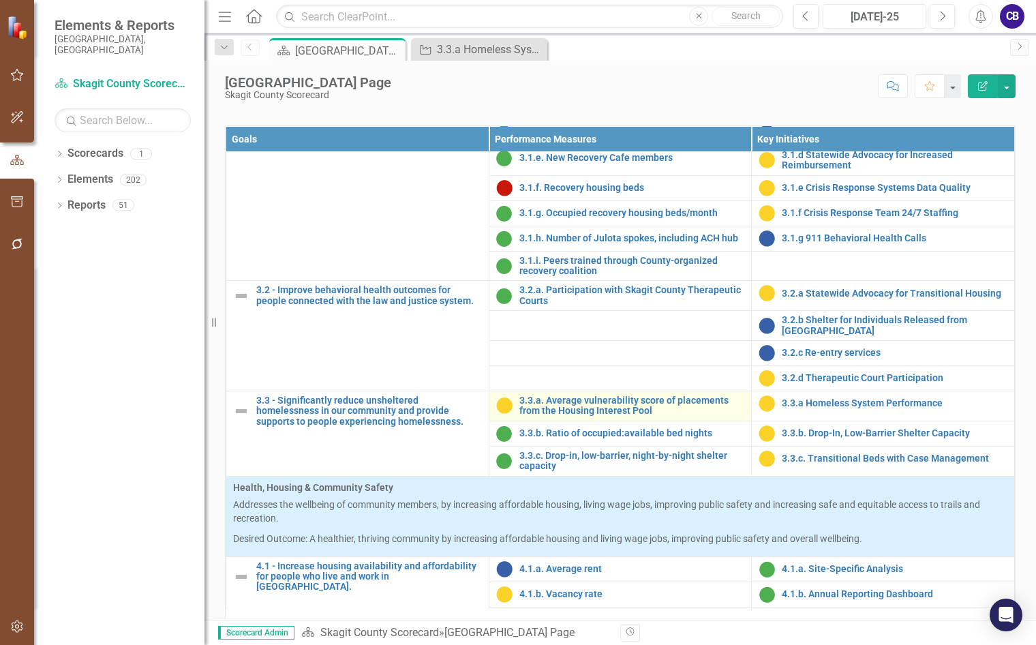
scroll to position [1091, 0]
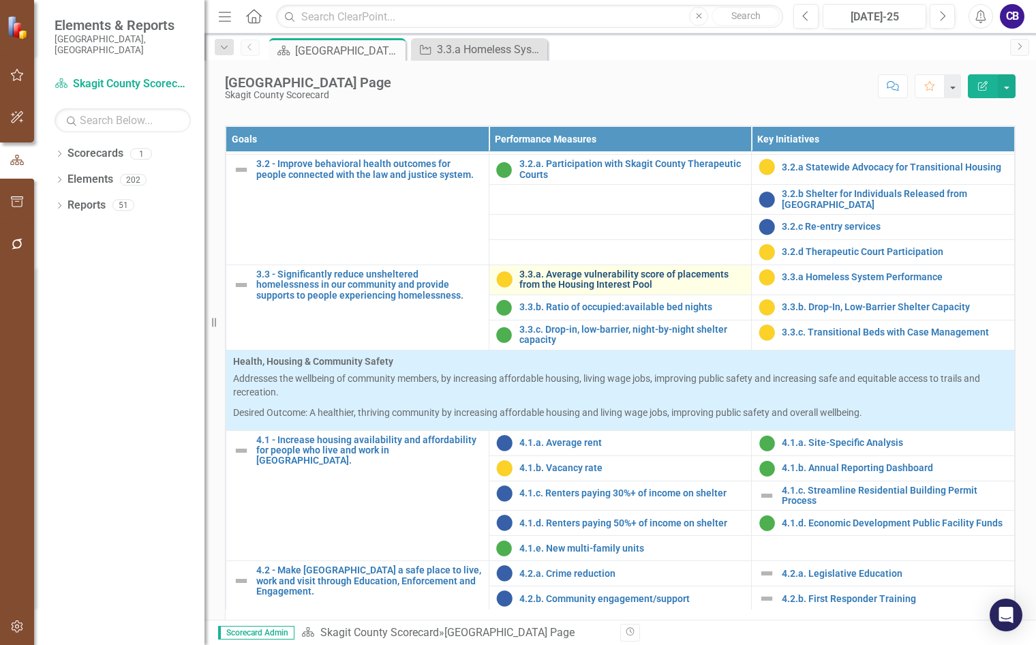
click at [582, 290] on link "3.3.a. Average vulnerability score of placements from the Housing Interest Pool" at bounding box center [633, 279] width 226 height 21
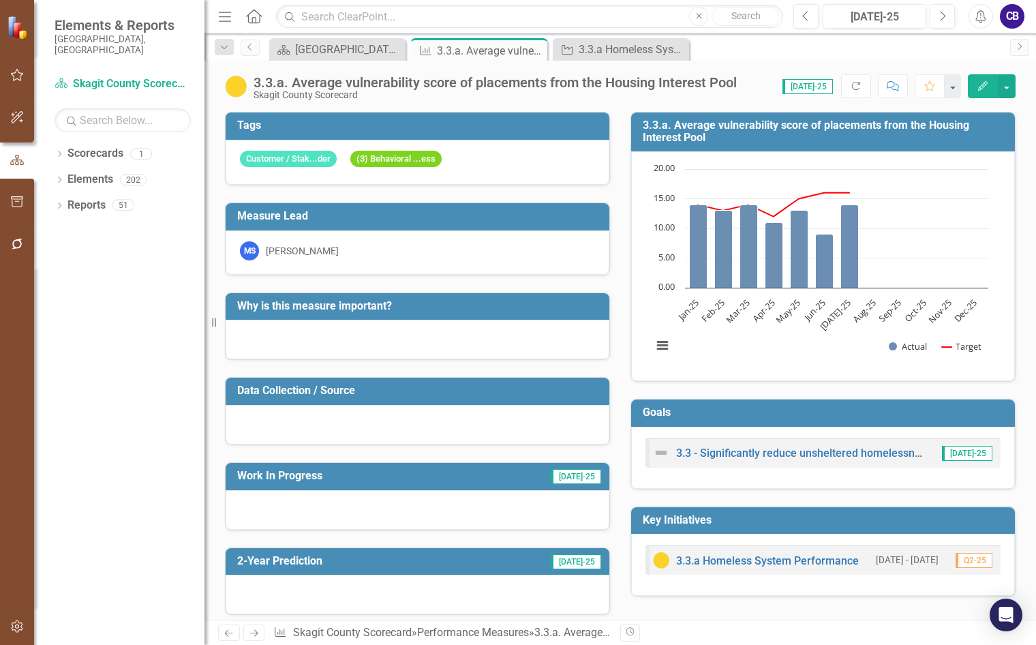
click at [403, 425] on div at bounding box center [418, 425] width 384 height 40
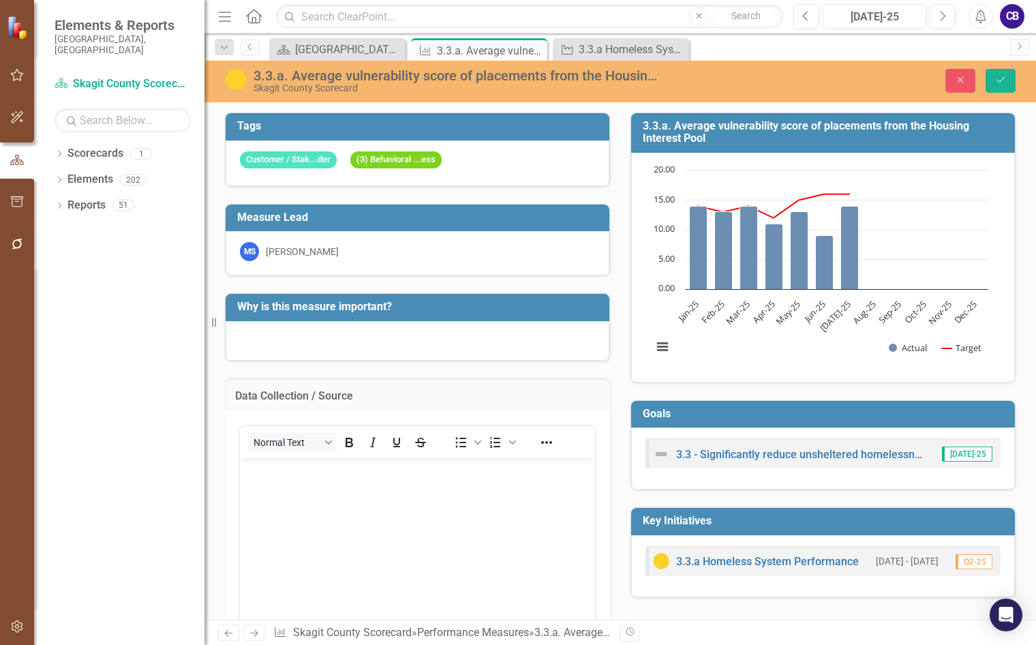
click at [398, 496] on body "Rich Text Area. Press ALT-0 for help." at bounding box center [417, 560] width 355 height 205
drag, startPoint x: 1006, startPoint y: 81, endPoint x: 1030, endPoint y: 112, distance: 38.9
click at [1006, 82] on icon "Save" at bounding box center [1001, 80] width 12 height 10
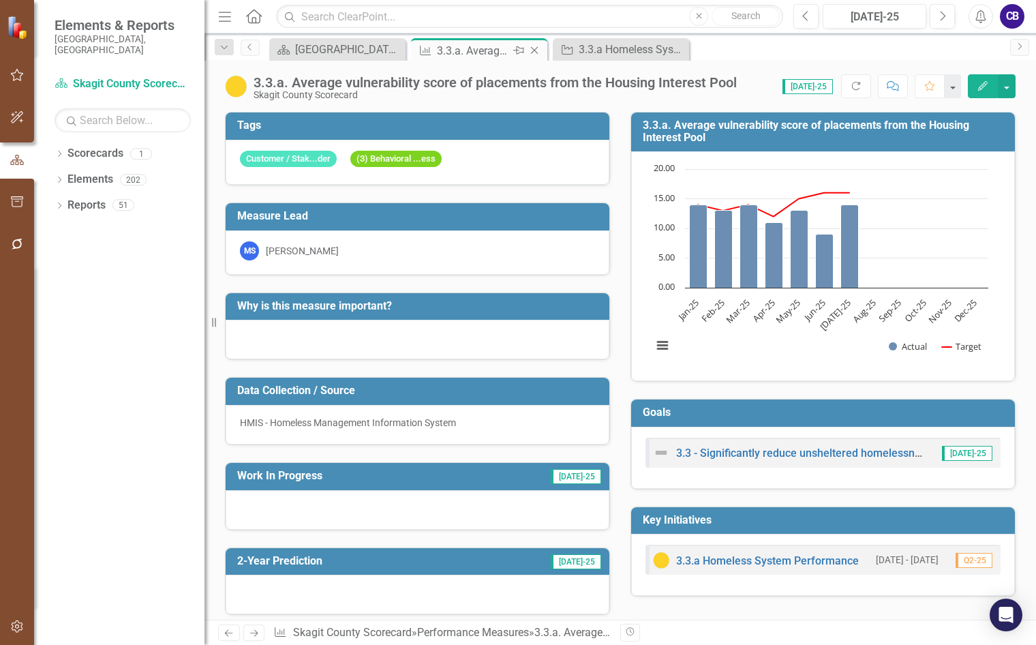
click at [538, 50] on icon "Close" at bounding box center [535, 50] width 14 height 11
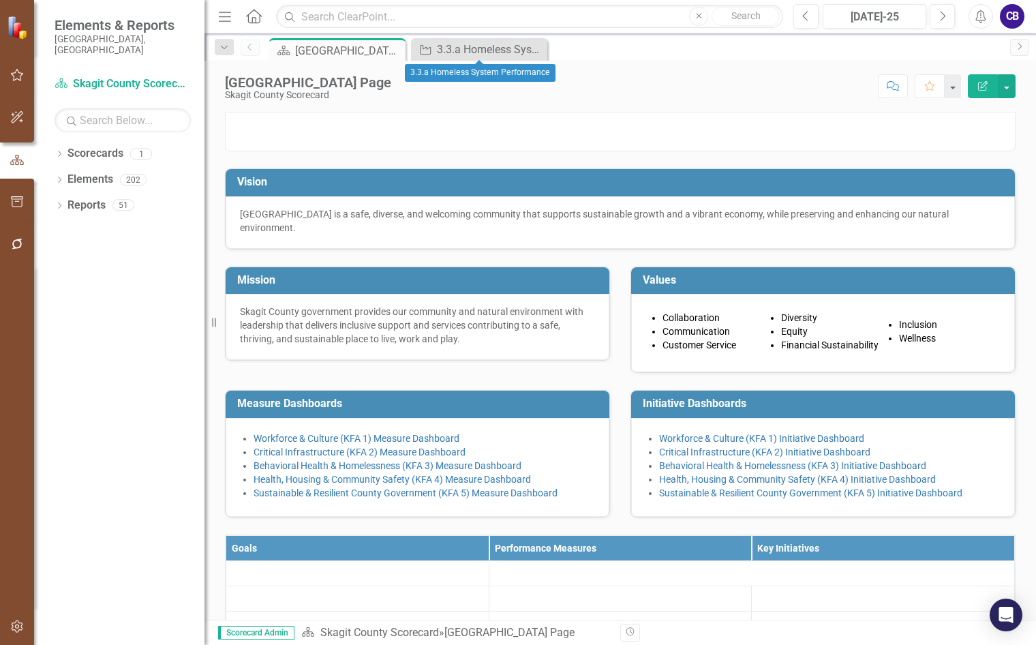
click at [0, 0] on icon "Close" at bounding box center [0, 0] width 0 height 0
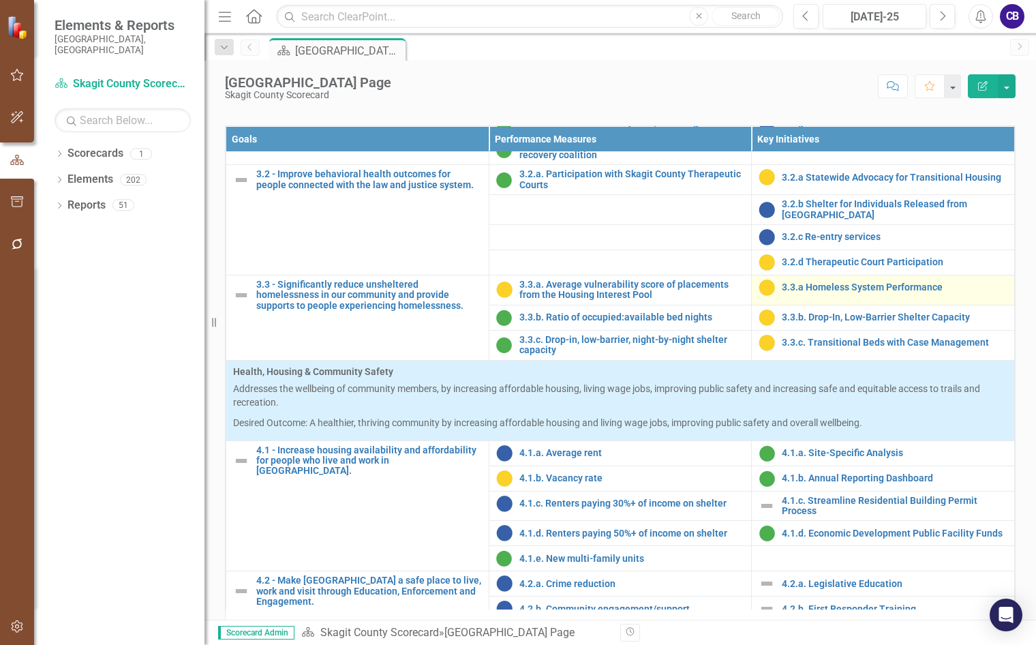
scroll to position [1091, 0]
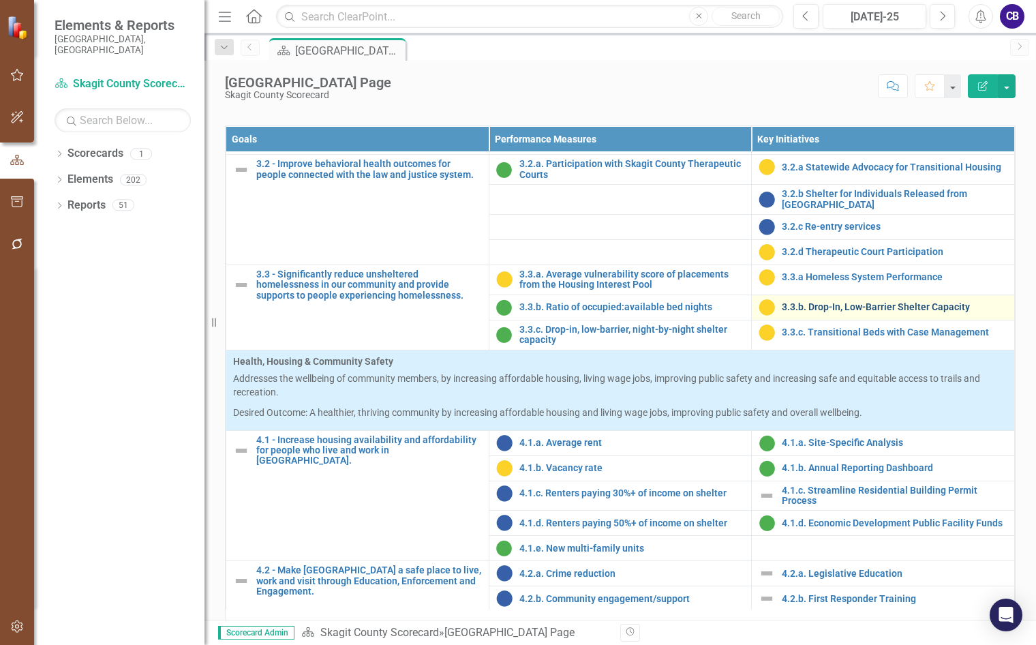
click at [809, 312] on link "3.3.b. Drop-In, Low-Barrier Shelter Capacity" at bounding box center [895, 307] width 226 height 10
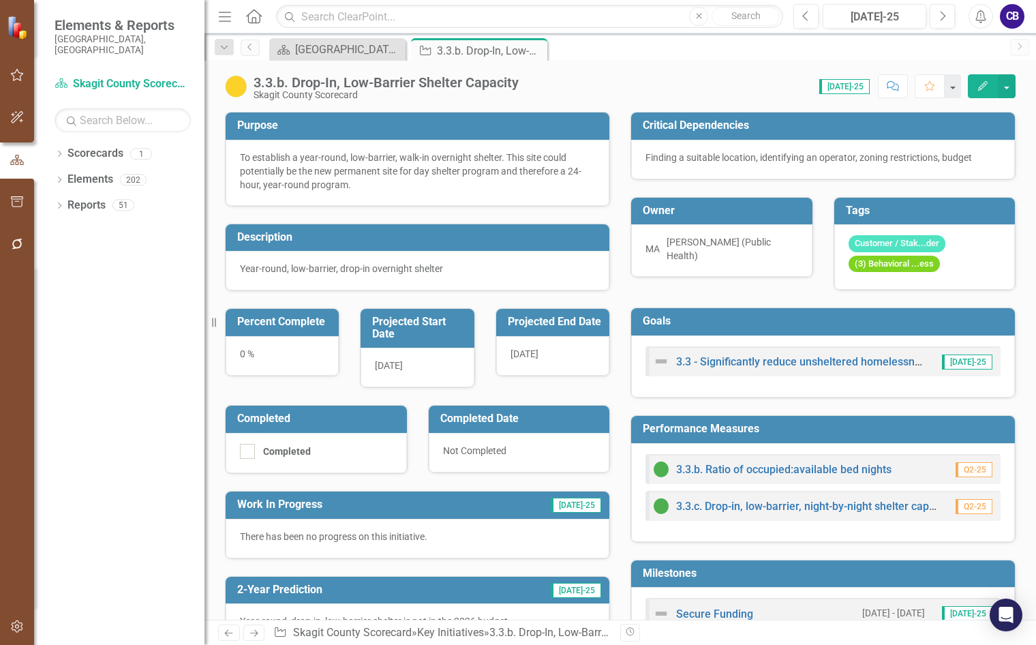
click at [0, 0] on icon "Close" at bounding box center [0, 0] width 0 height 0
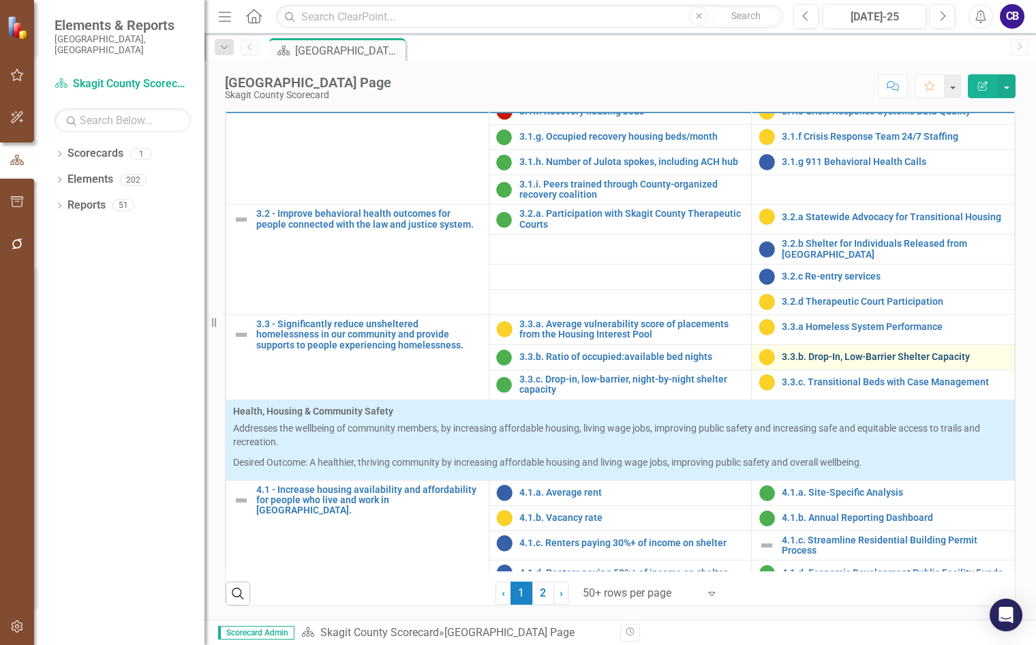
scroll to position [955, 0]
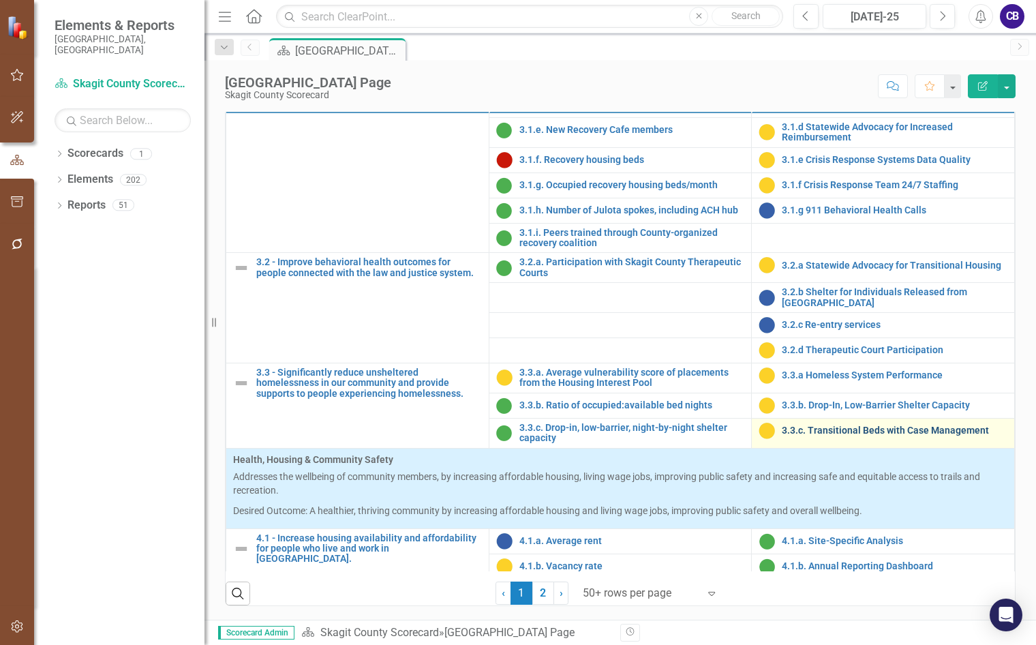
click at [826, 436] on link "3.3.c. Transitional Beds with Case Management" at bounding box center [895, 430] width 226 height 10
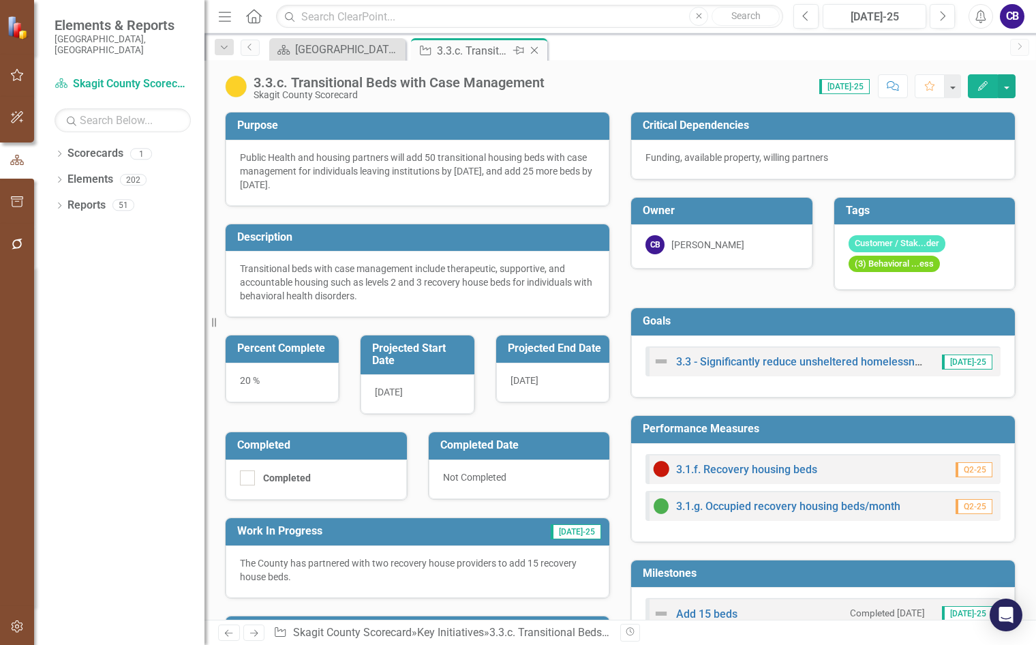
click at [535, 49] on icon "Close" at bounding box center [535, 50] width 14 height 11
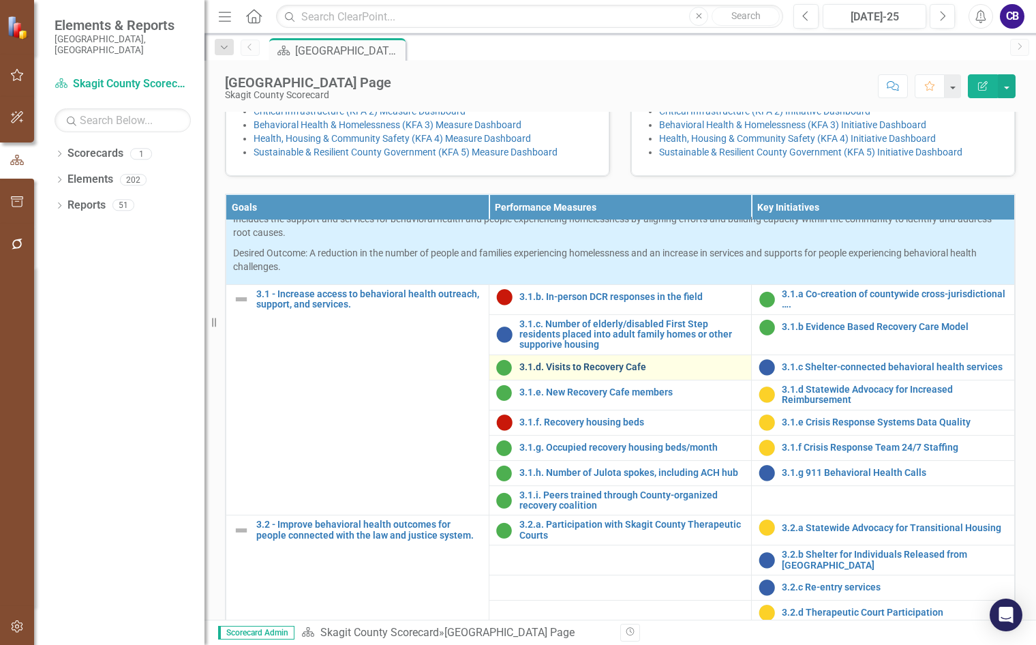
scroll to position [818, 0]
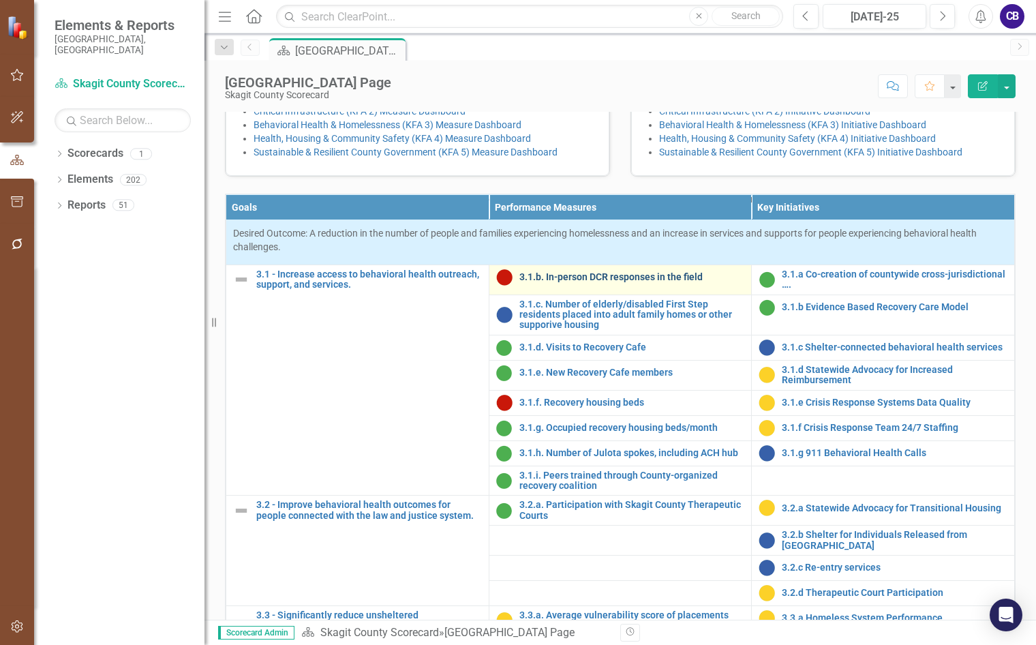
click at [610, 282] on link "3.1.b. In-person DCR responses in the field" at bounding box center [633, 277] width 226 height 10
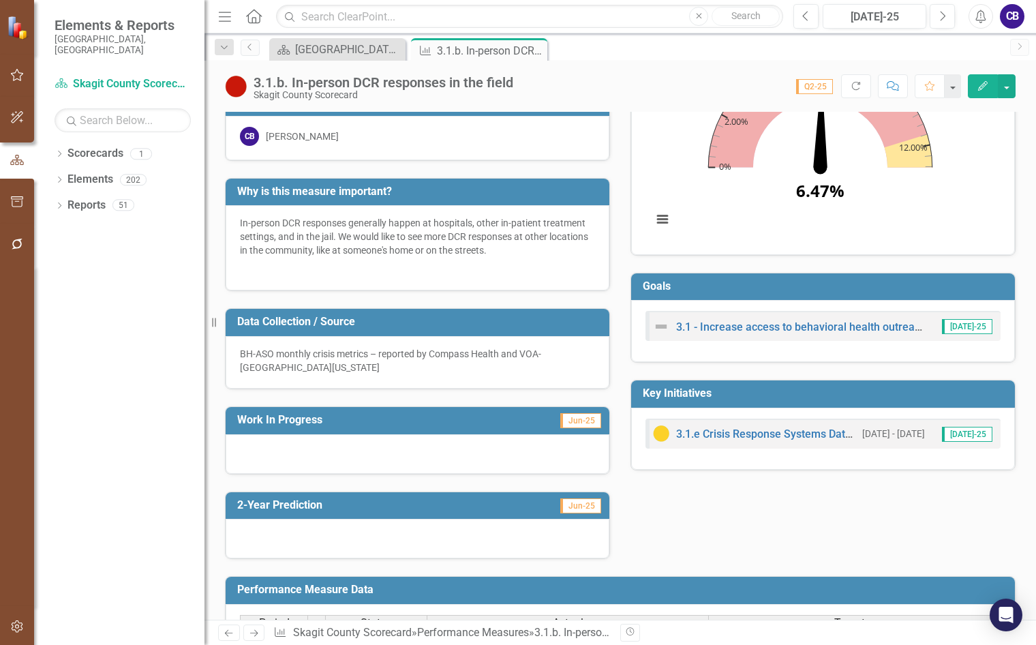
scroll to position [136, 0]
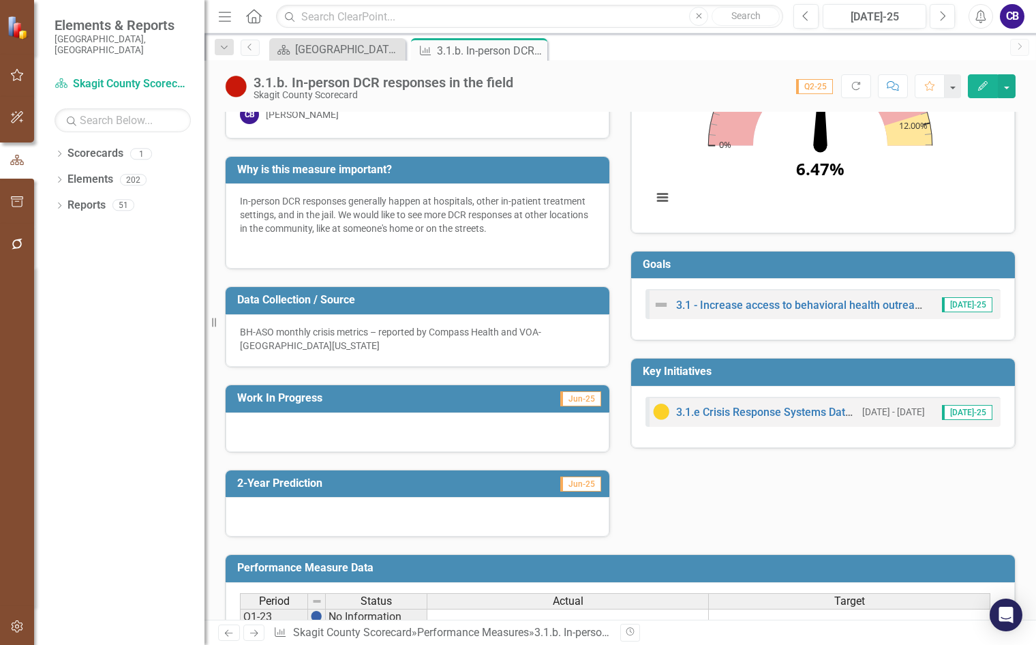
click at [363, 425] on div at bounding box center [418, 432] width 384 height 40
click at [364, 427] on div at bounding box center [418, 432] width 384 height 40
click at [363, 438] on div at bounding box center [418, 432] width 384 height 40
click at [363, 436] on div at bounding box center [418, 432] width 384 height 40
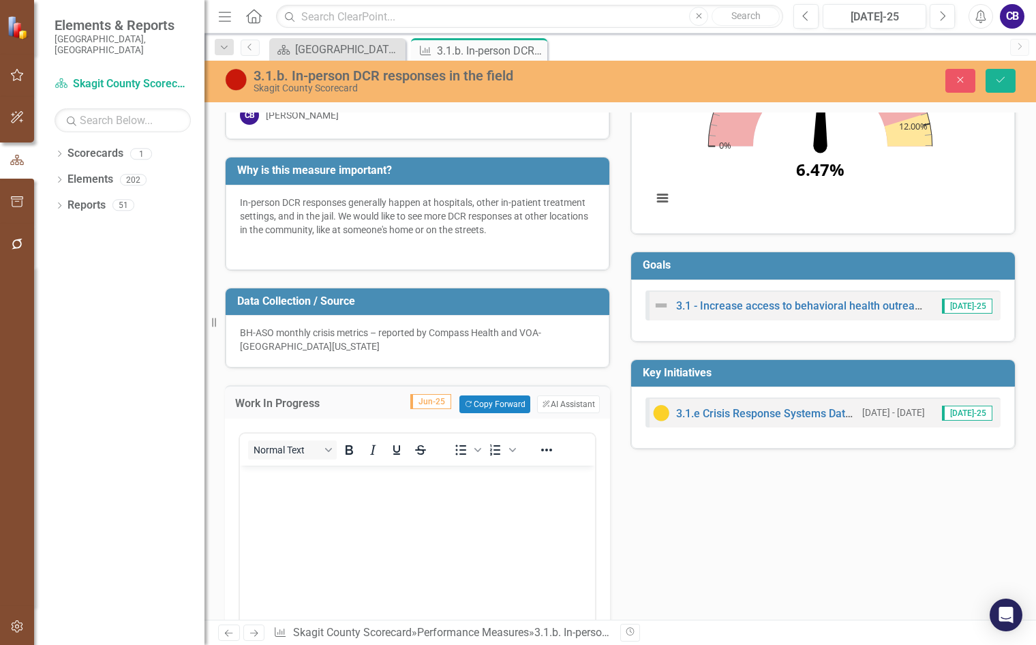
scroll to position [0, 0]
click at [341, 492] on body "Rich Text Area. Press ALT-0 for help." at bounding box center [417, 568] width 355 height 205
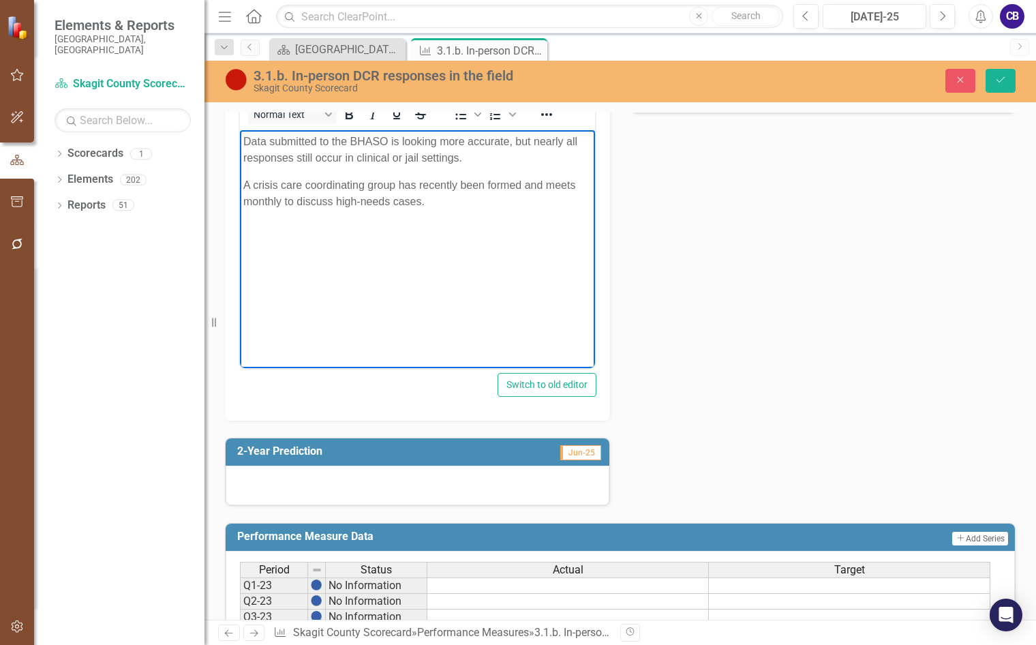
scroll to position [545, 0]
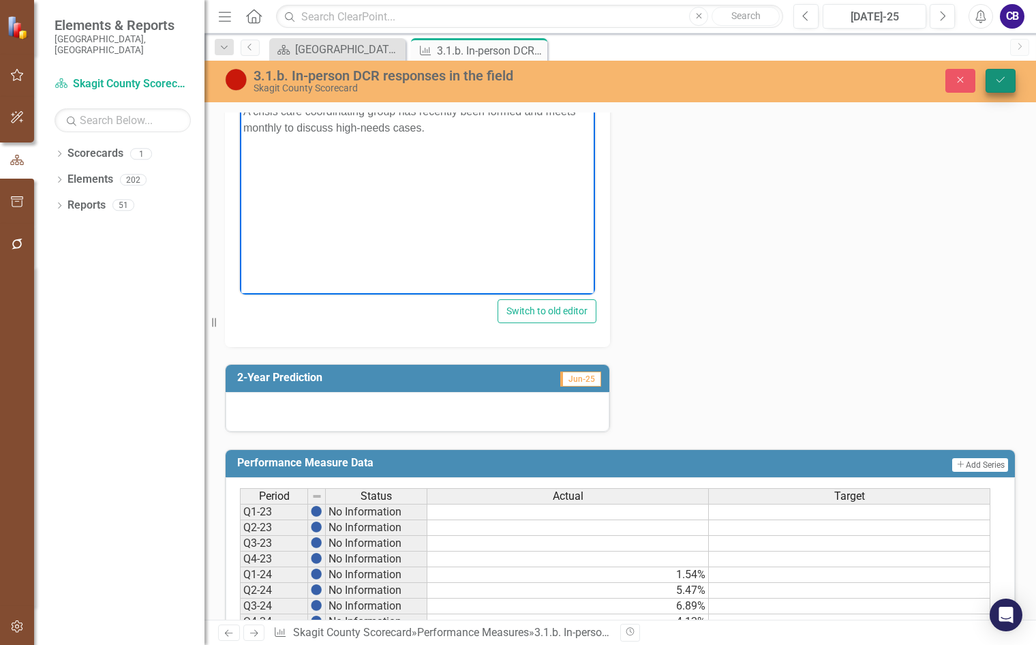
click at [986, 81] on div "Close Save" at bounding box center [863, 81] width 326 height 24
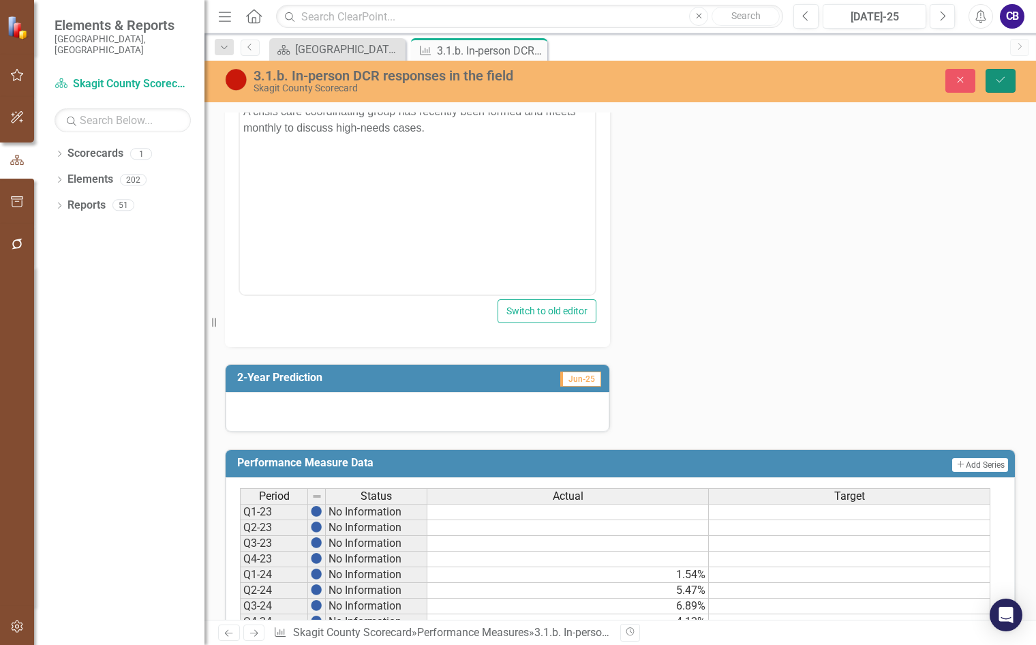
click at [993, 80] on button "Save" at bounding box center [1001, 81] width 30 height 24
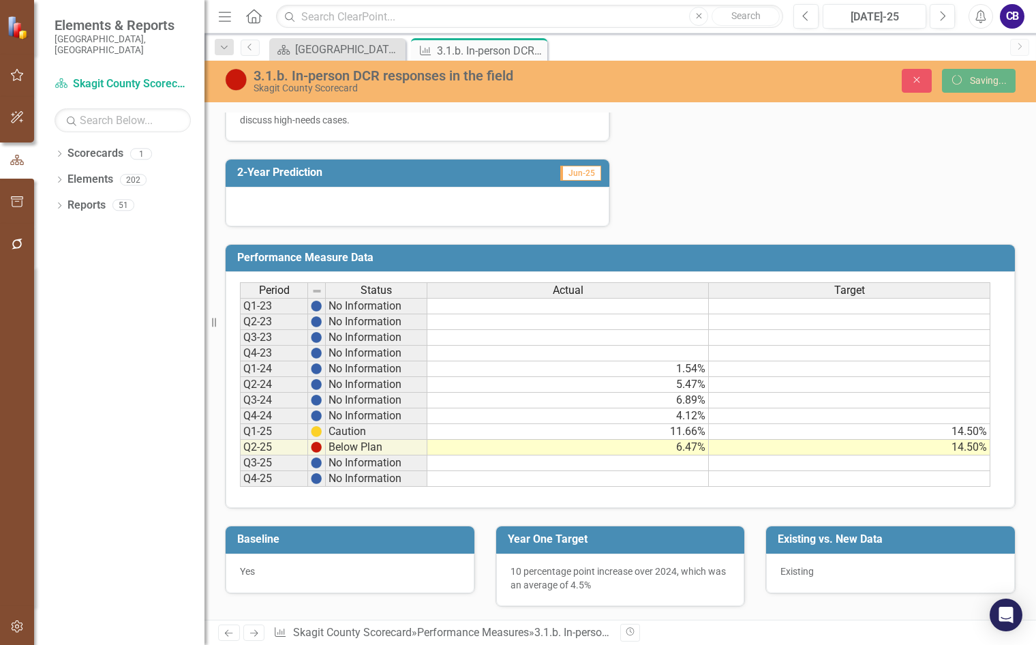
scroll to position [494, 0]
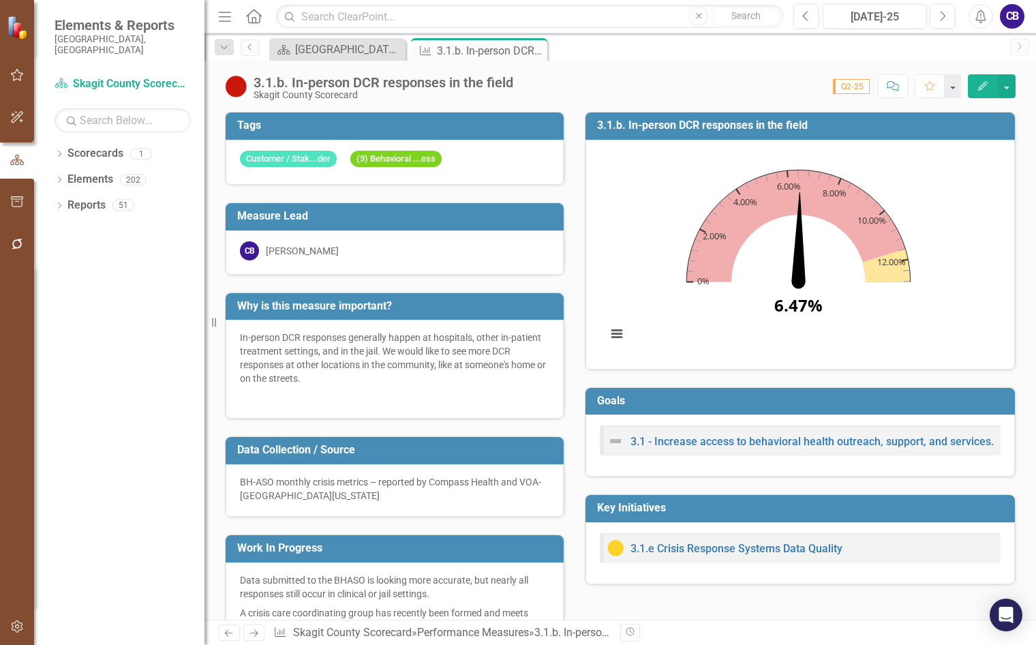
click at [318, 199] on div "Measure Lead CB Christi Brua Weaver" at bounding box center [395, 230] width 360 height 90
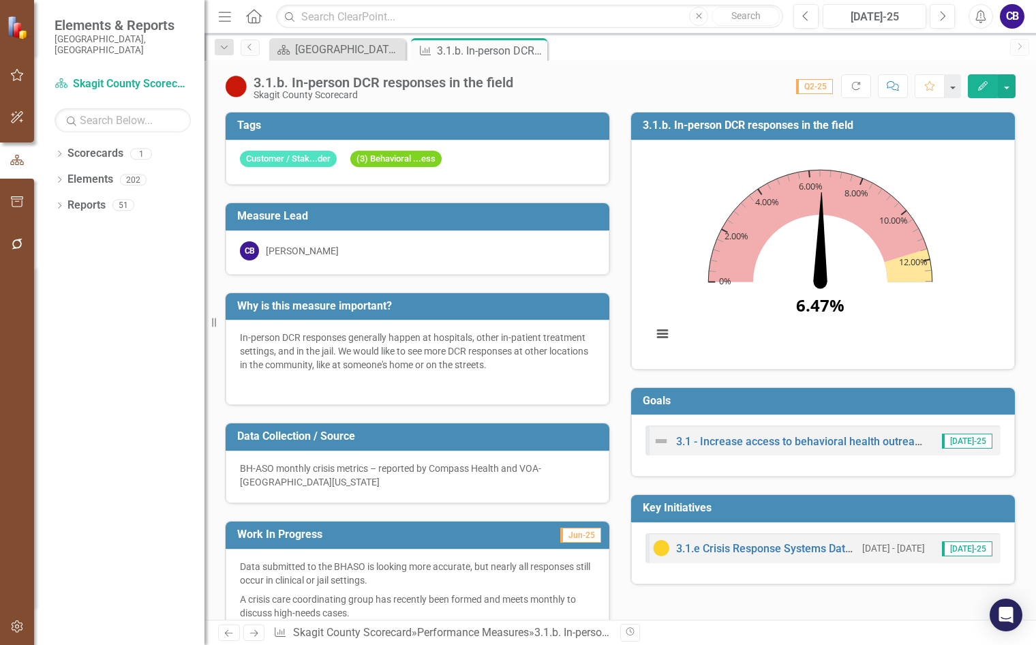
scroll to position [177, 0]
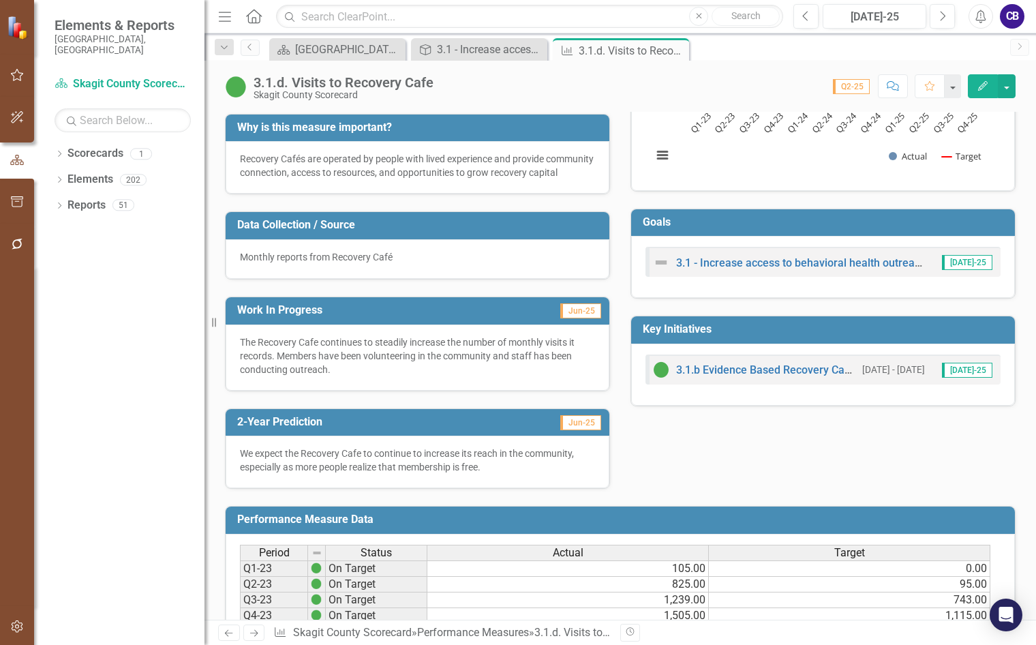
scroll to position [60, 0]
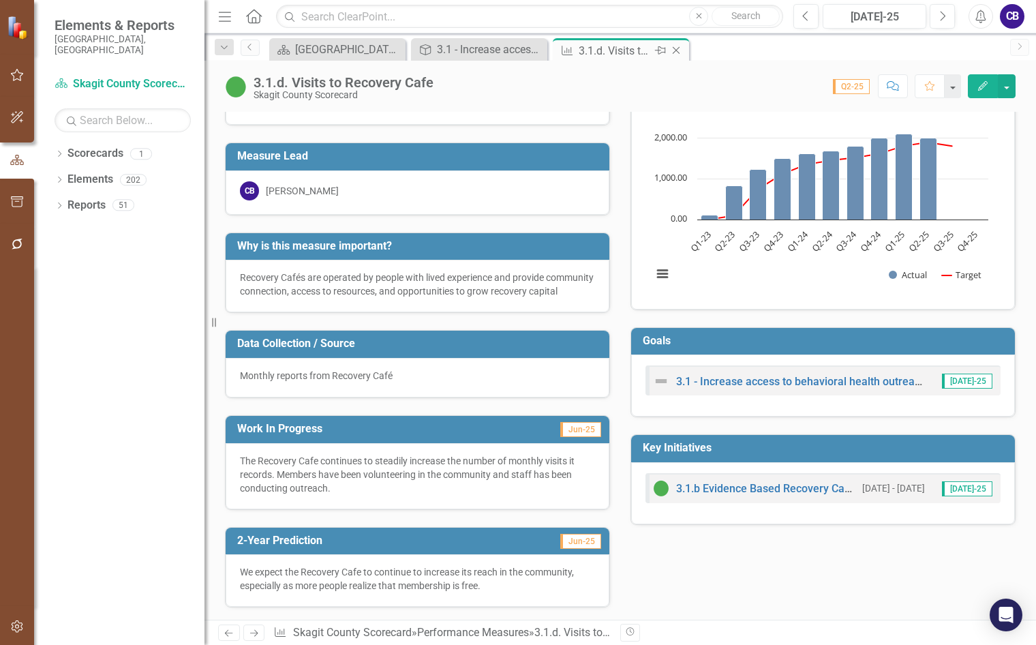
click at [675, 50] on icon "Close" at bounding box center [677, 50] width 14 height 11
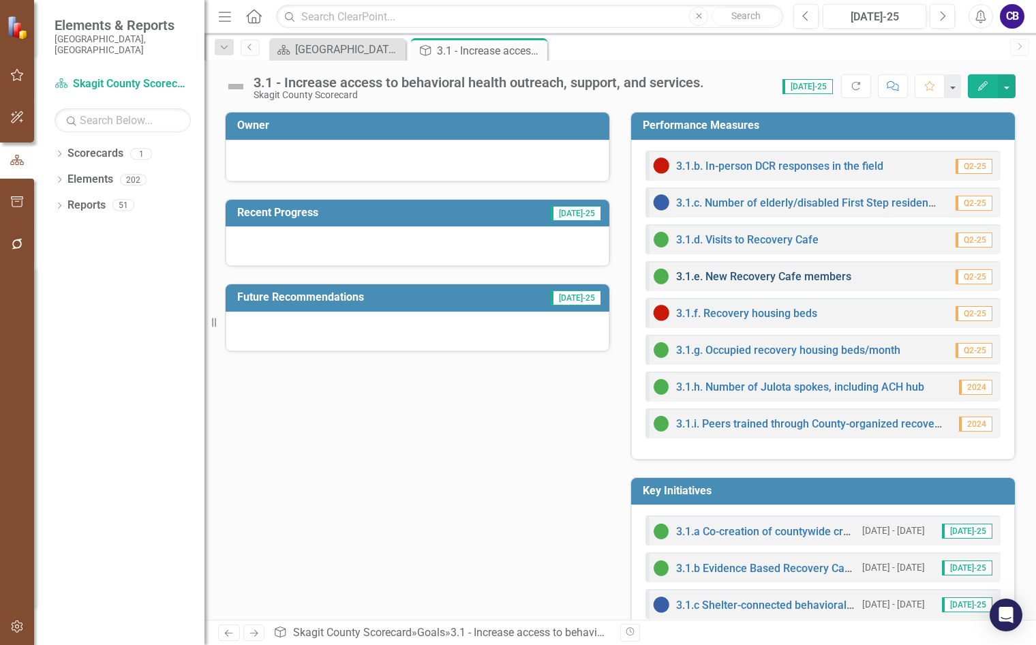
click at [781, 275] on link "3.1.e. New Recovery Cafe members" at bounding box center [763, 276] width 175 height 13
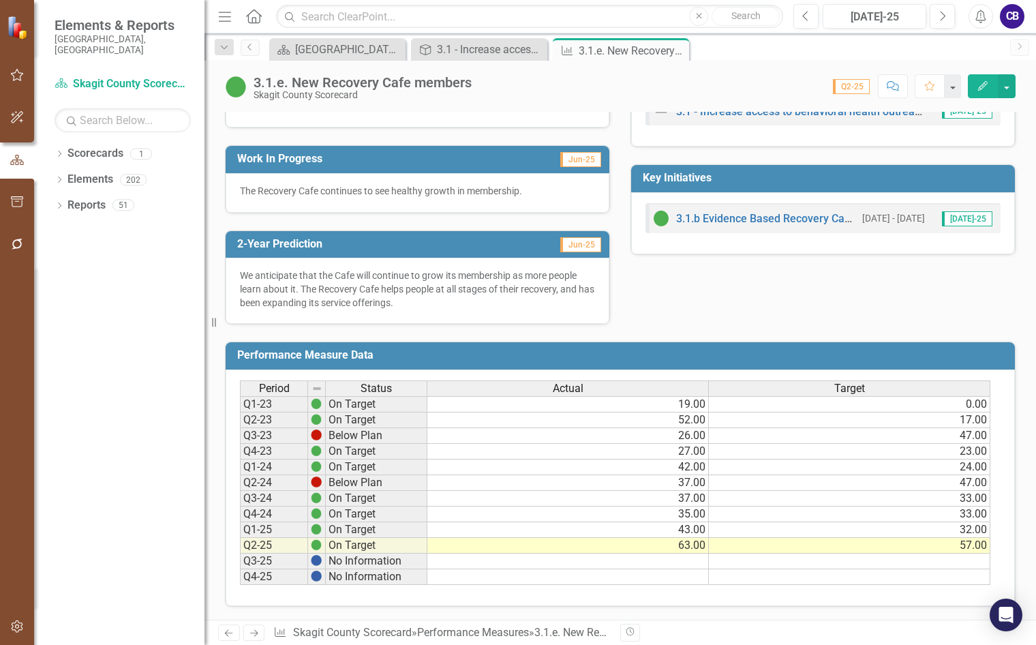
scroll to position [61, 0]
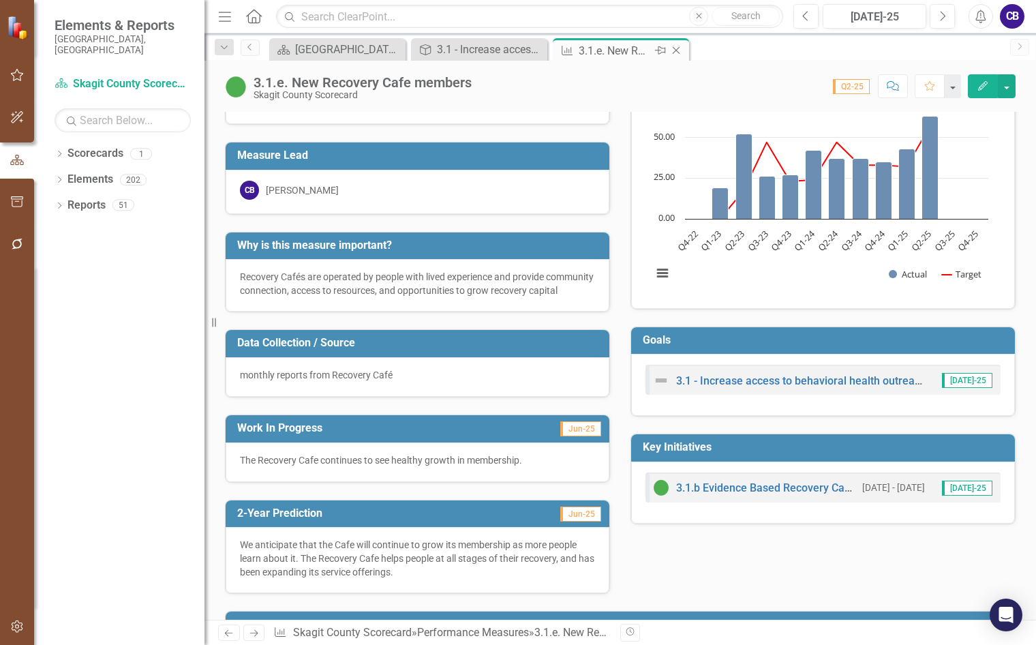
click at [676, 49] on icon "Close" at bounding box center [677, 50] width 14 height 11
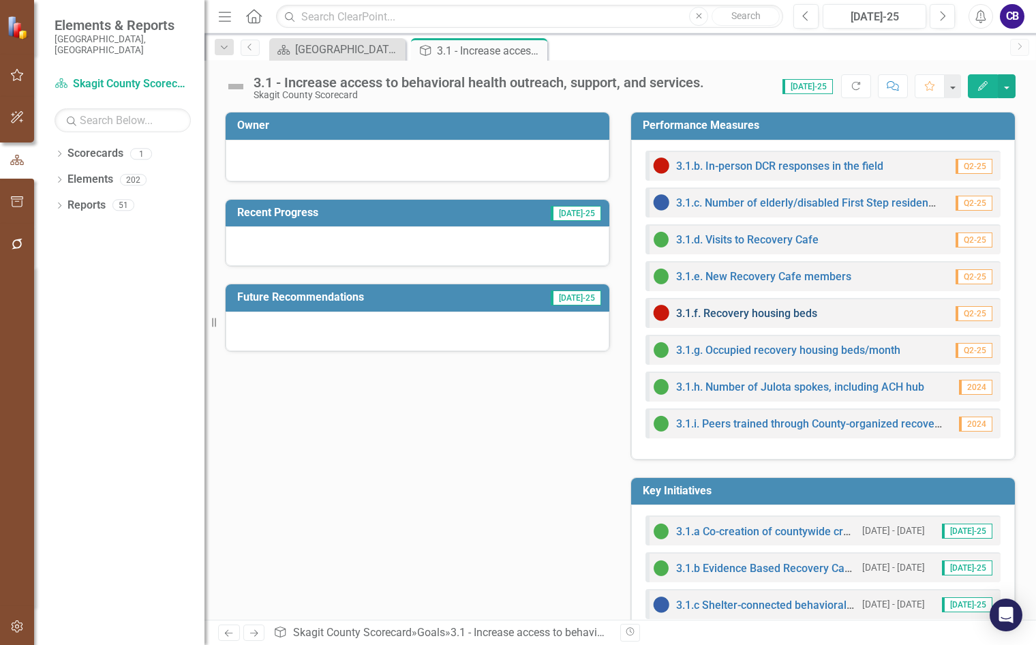
click at [784, 308] on link "3.1.f. Recovery housing beds" at bounding box center [746, 313] width 141 height 13
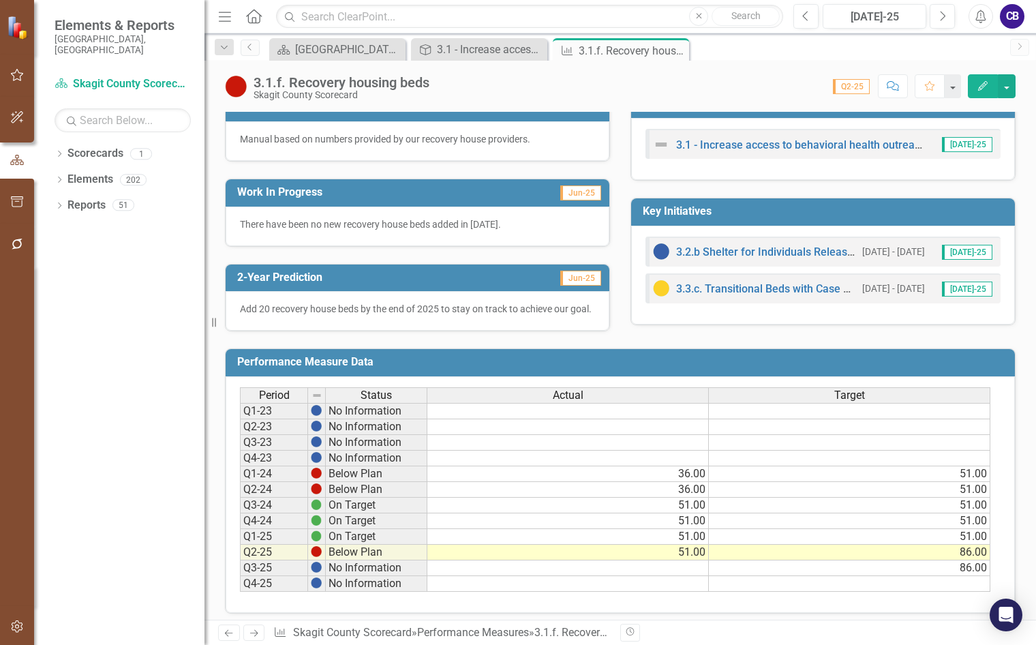
scroll to position [266, 0]
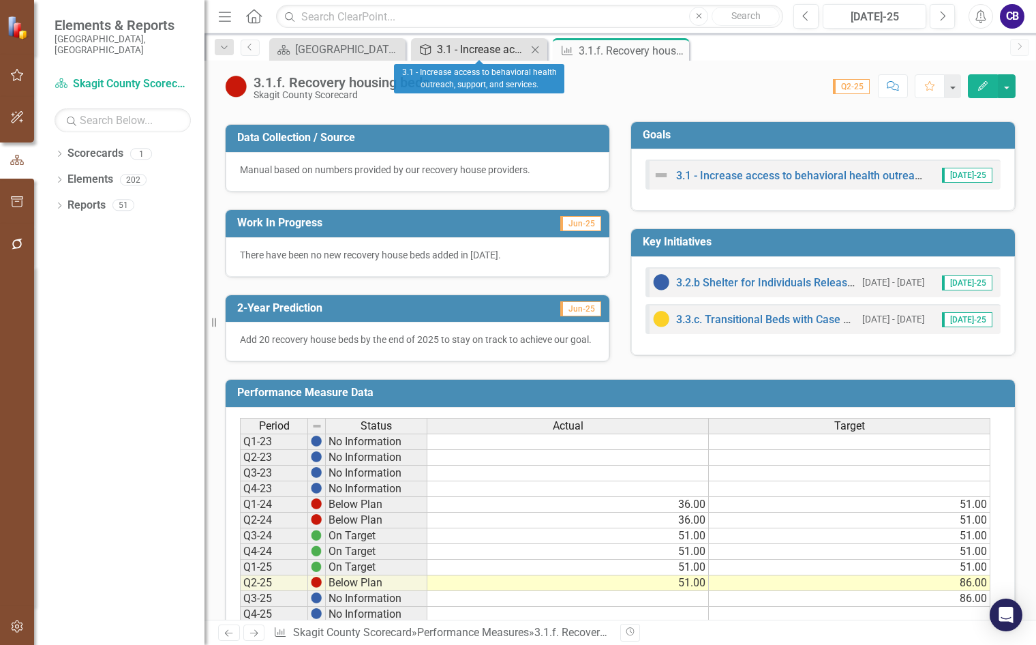
click at [467, 55] on div "3.1 - Increase access to behavioral health outreach, support, and services." at bounding box center [482, 49] width 90 height 17
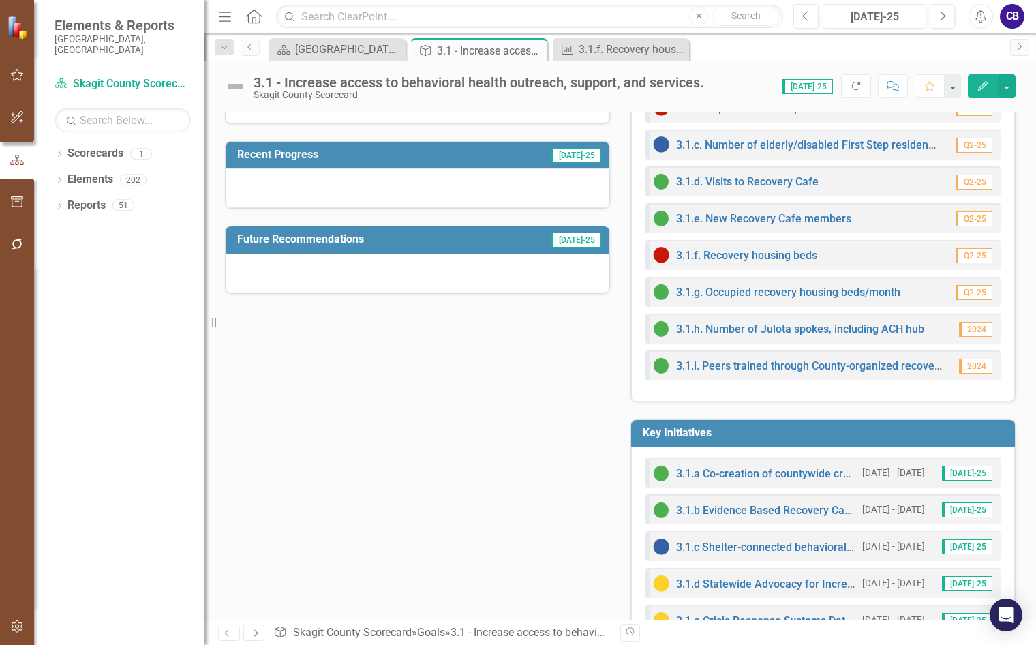
scroll to position [46, 0]
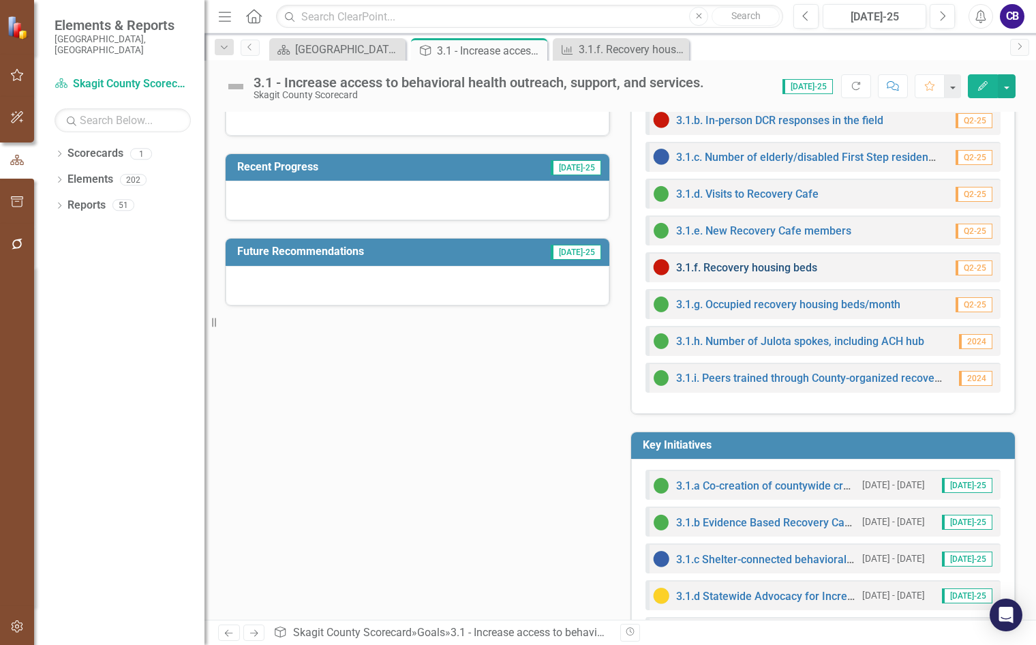
click at [730, 269] on link "3.1.f. Recovery housing beds" at bounding box center [746, 267] width 141 height 13
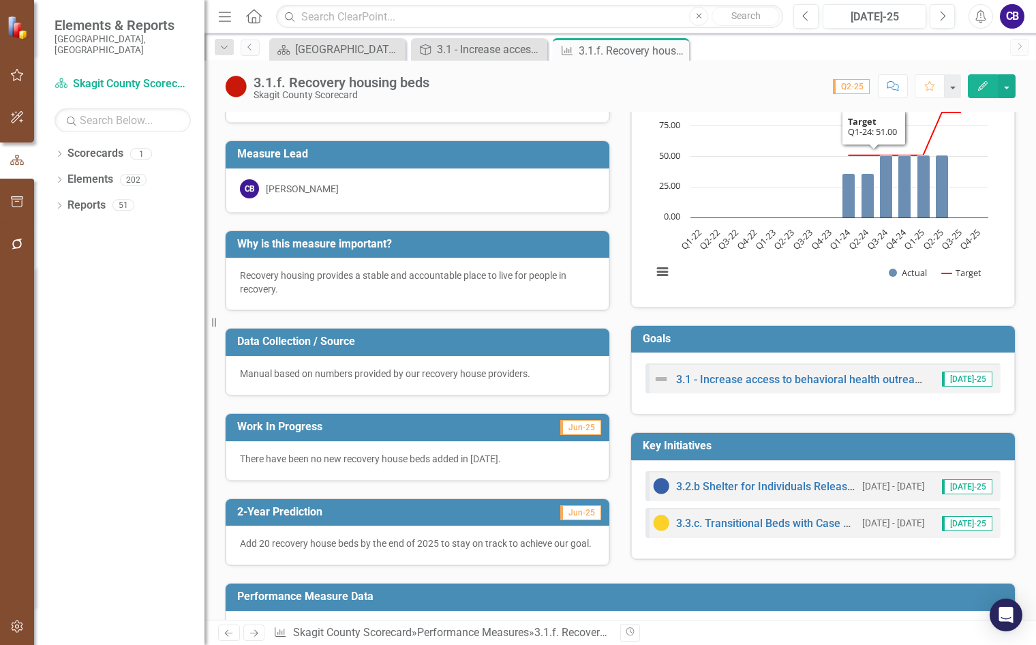
scroll to position [205, 0]
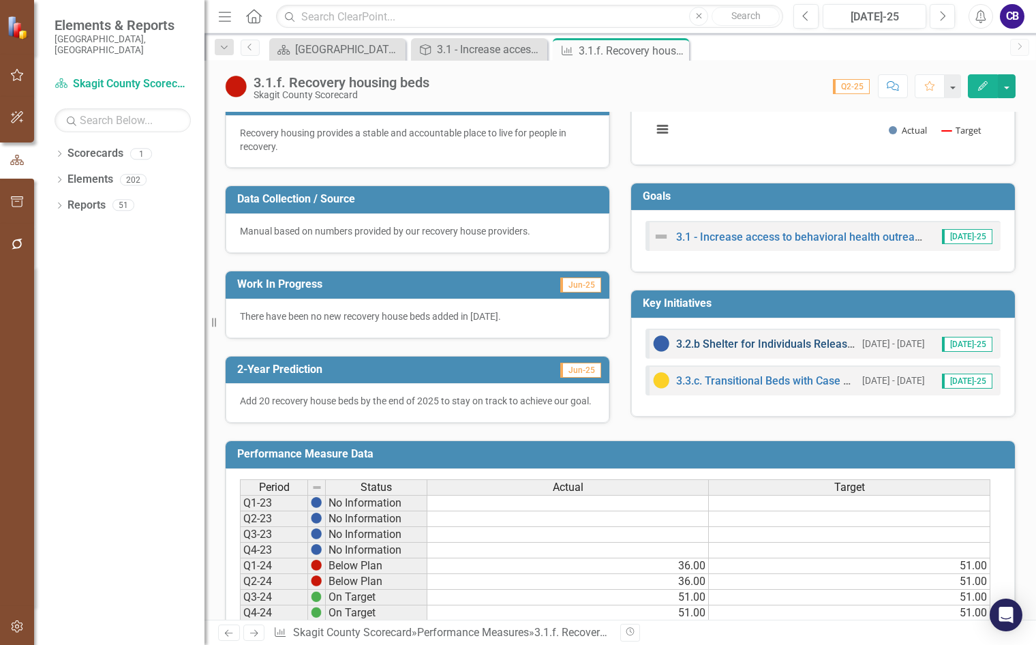
click at [772, 342] on link "3.2.b Shelter for Individuals Released from [GEOGRAPHIC_DATA]" at bounding box center [835, 343] width 318 height 13
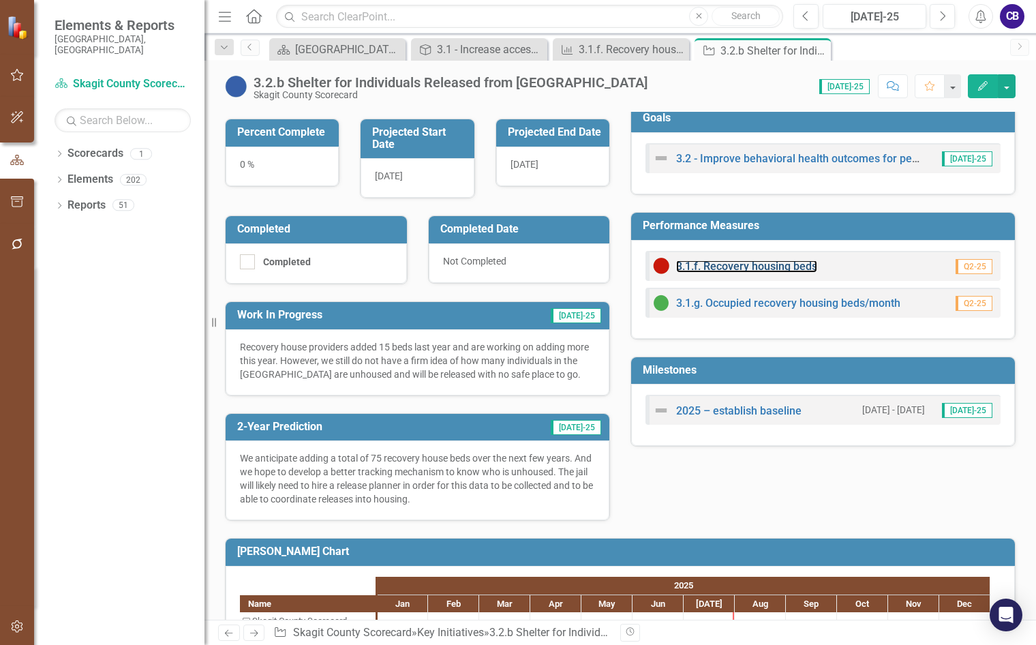
scroll to position [205, 0]
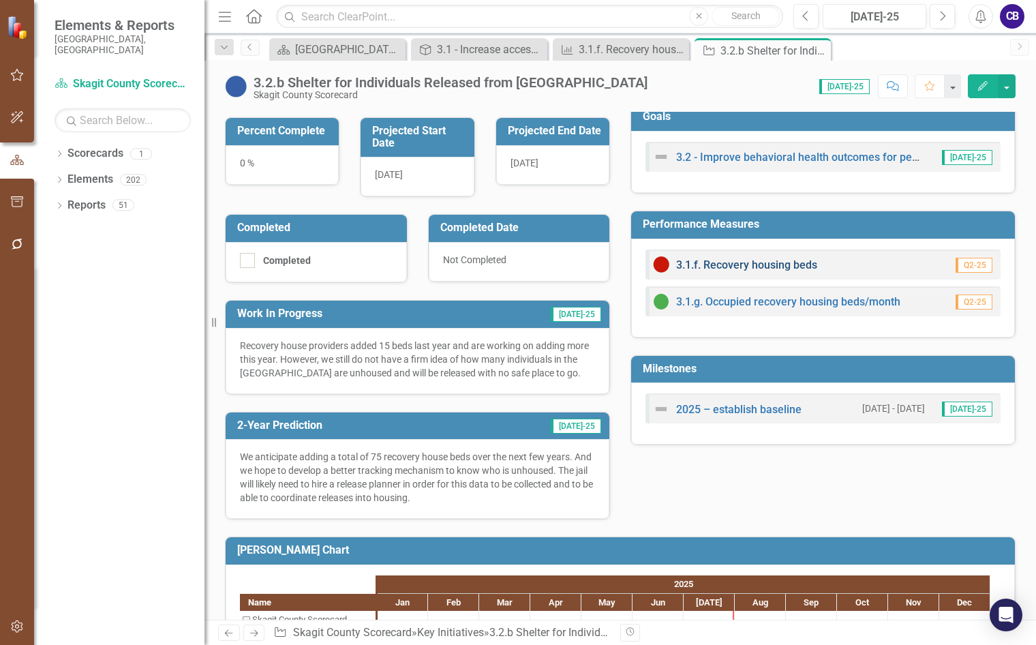
click at [720, 266] on link "3.1.f. Recovery housing beds" at bounding box center [746, 264] width 141 height 13
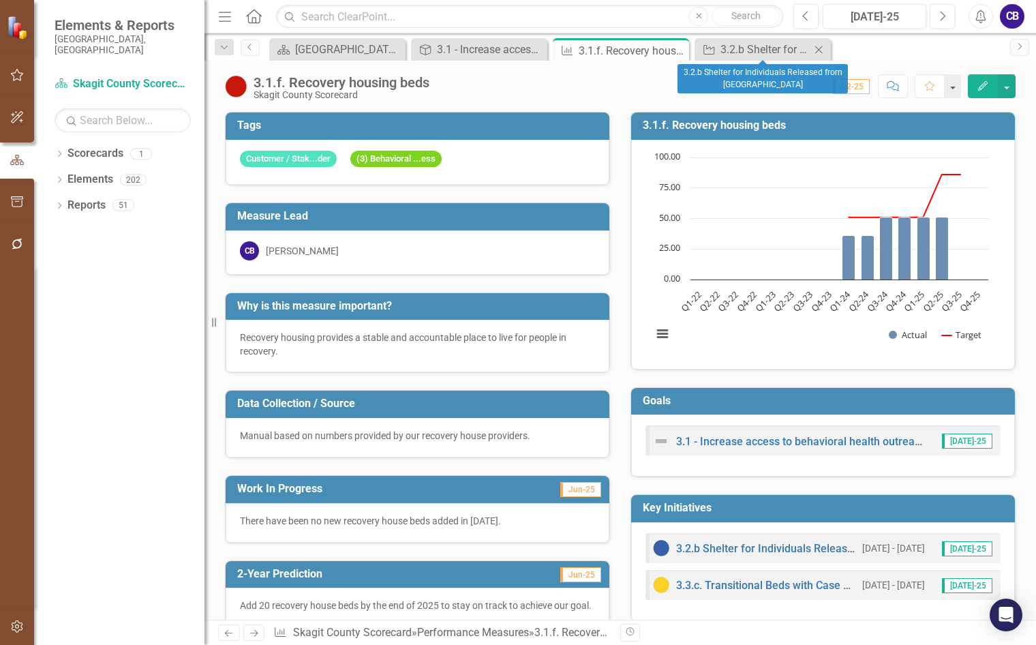
click at [817, 49] on icon "Close" at bounding box center [819, 49] width 14 height 11
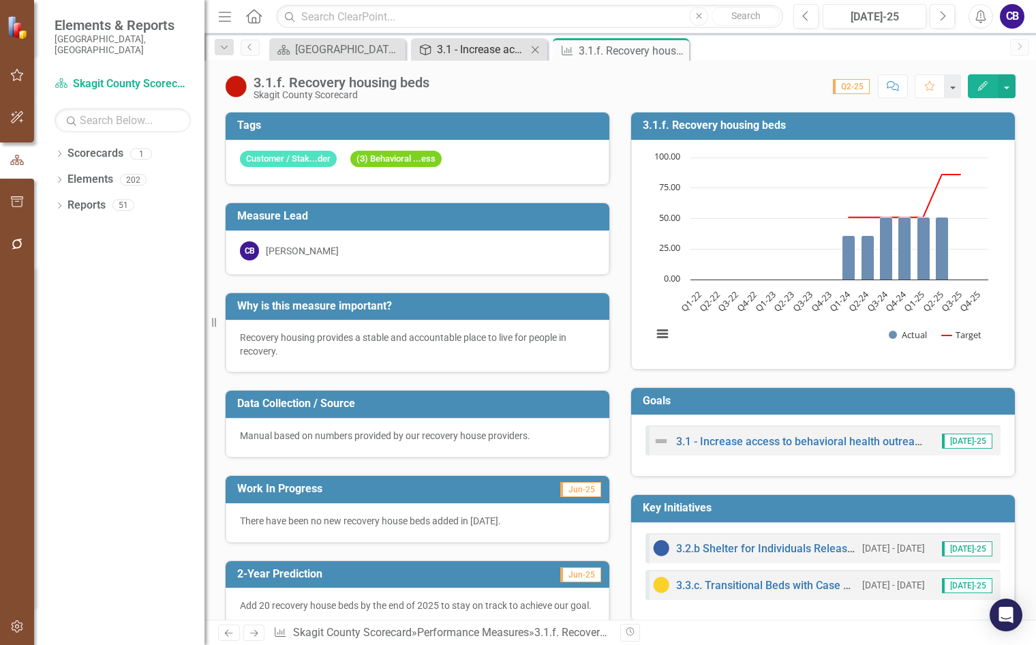
click at [483, 47] on div "3.1 - Increase access to behavioral health outreach, support, and services." at bounding box center [482, 49] width 90 height 17
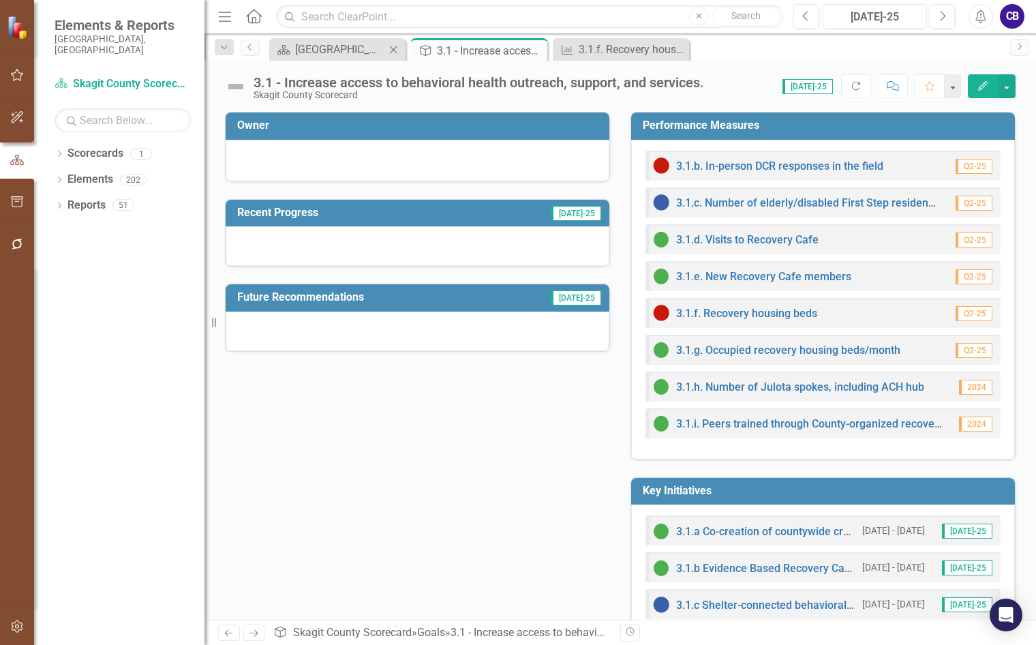
click at [315, 39] on div "Scorecard Skagit County Landing Page Close" at bounding box center [337, 49] width 136 height 22
click at [324, 50] on div "[GEOGRAPHIC_DATA] Page" at bounding box center [340, 49] width 90 height 17
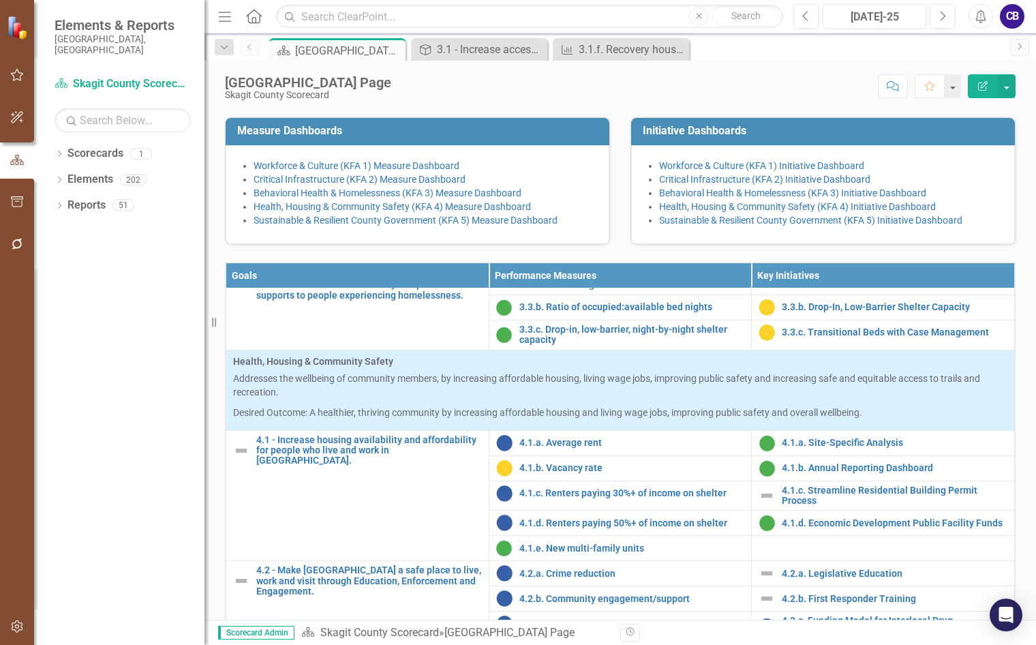
scroll to position [1159, 0]
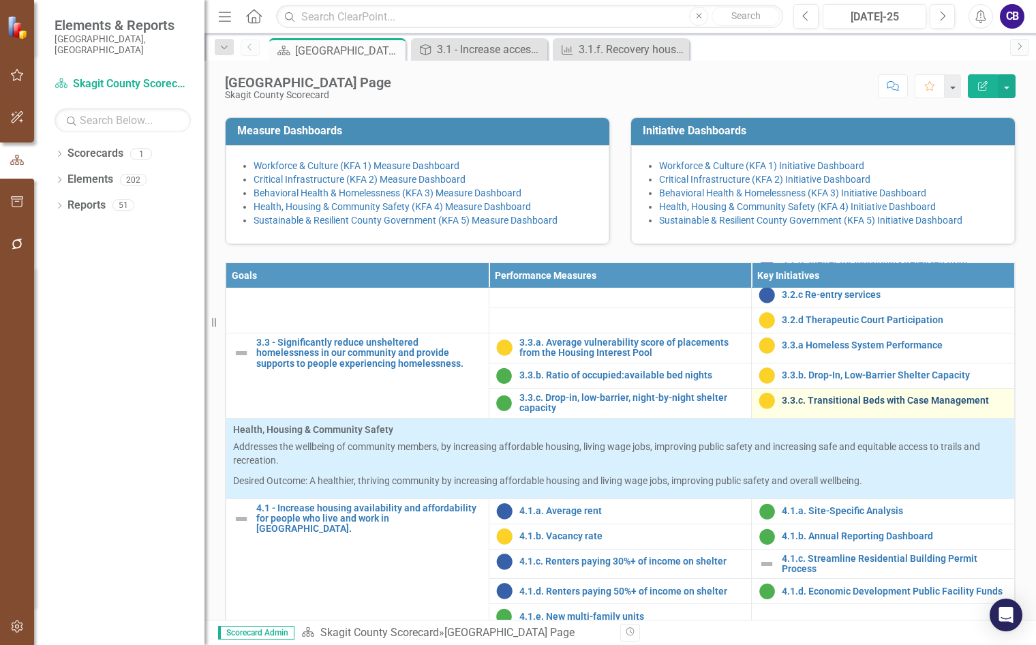
click at [802, 406] on link "3.3.c. Transitional Beds with Case Management" at bounding box center [895, 400] width 226 height 10
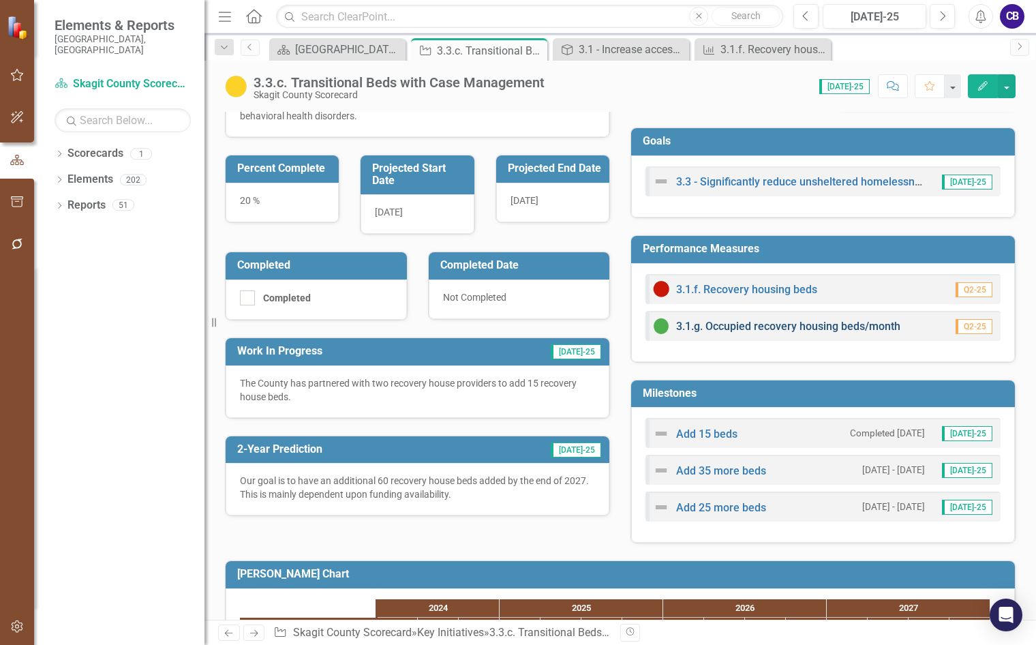
scroll to position [205, 0]
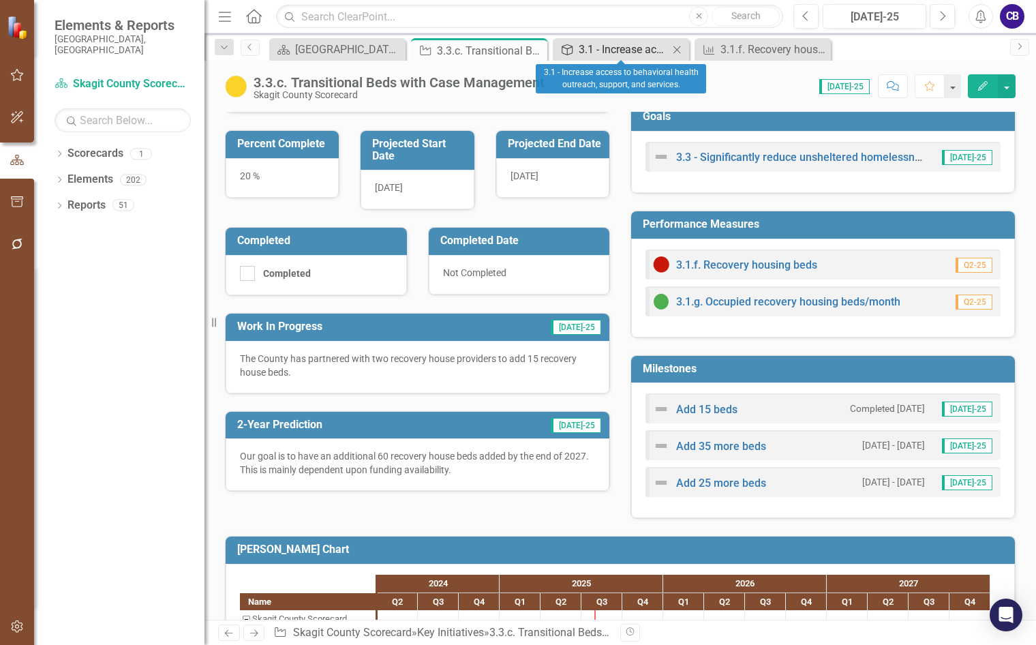
click at [601, 56] on div "3.1 - Increase access to behavioral health outreach, support, and services." at bounding box center [624, 49] width 90 height 17
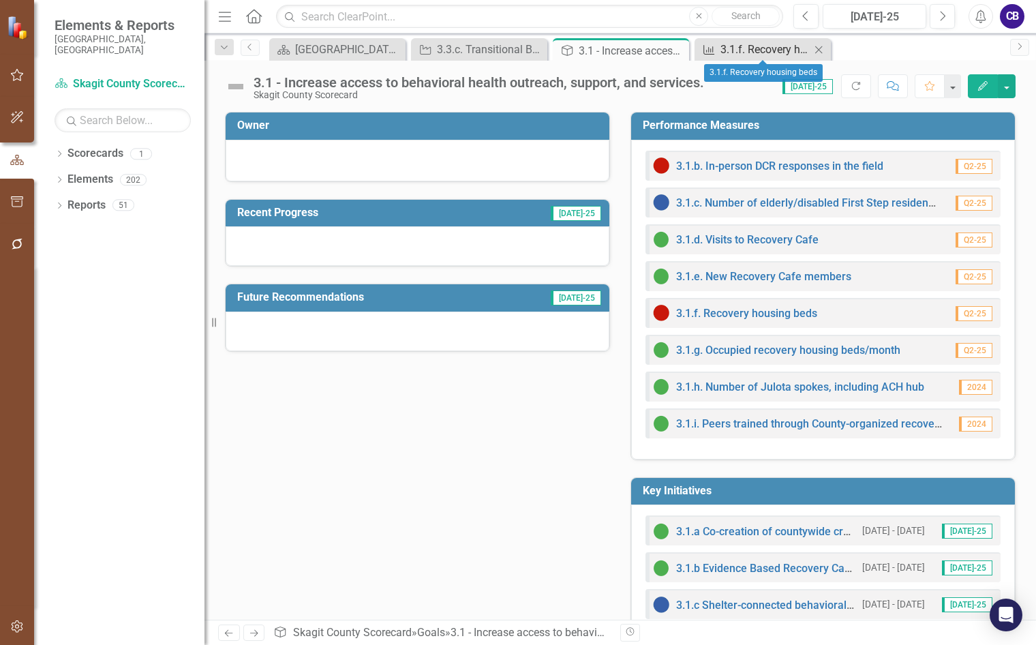
click at [768, 54] on div "3.1.f. Recovery housing beds" at bounding box center [766, 49] width 90 height 17
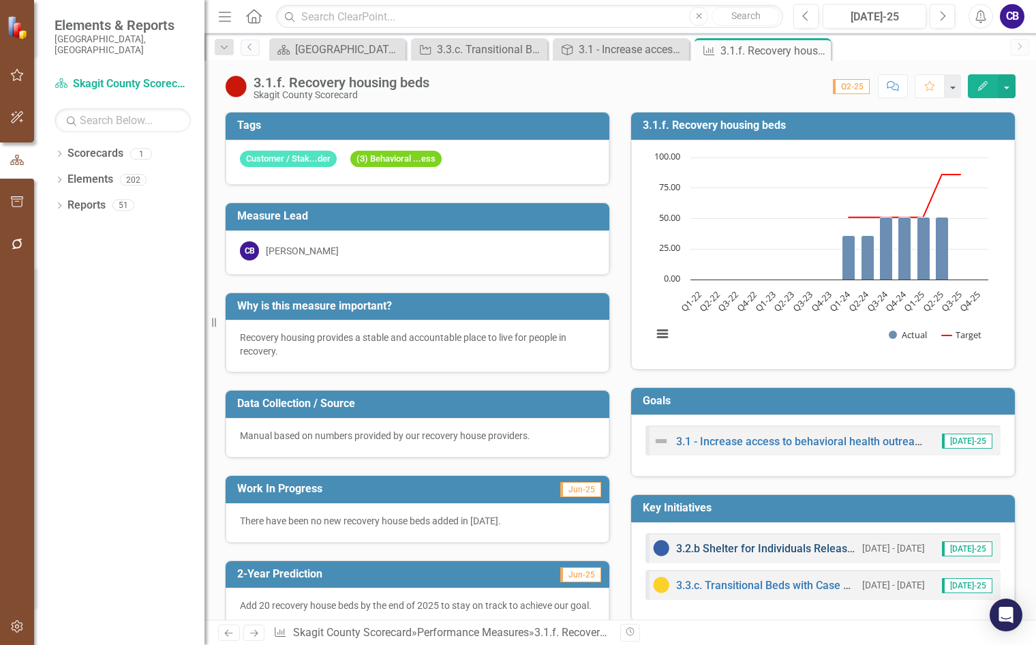
click at [768, 553] on link "3.2.b Shelter for Individuals Released from [GEOGRAPHIC_DATA]" at bounding box center [835, 548] width 318 height 13
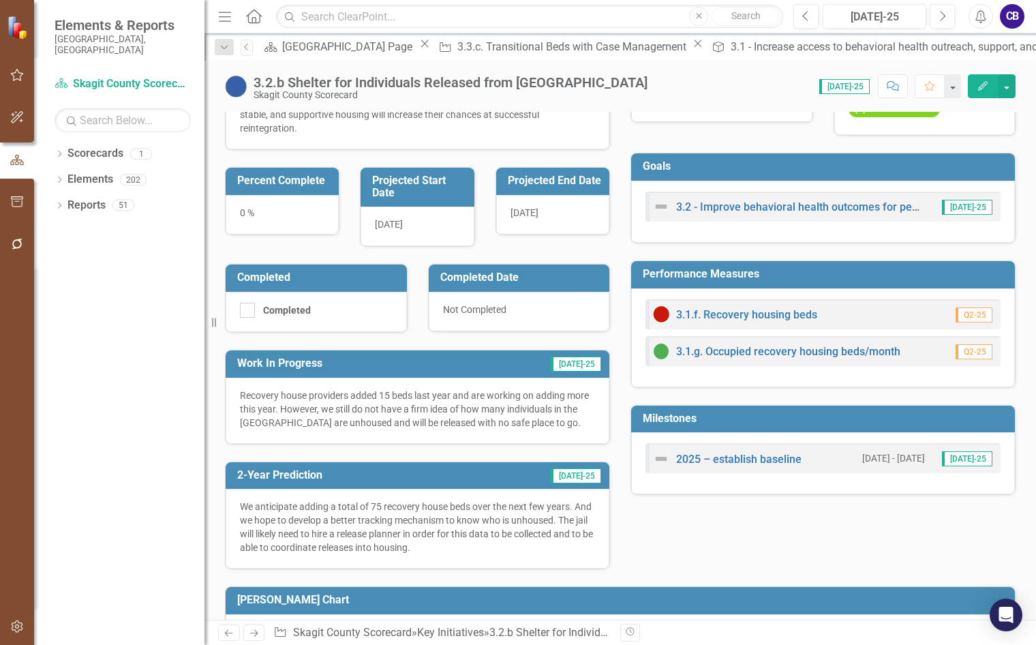
scroll to position [304, 0]
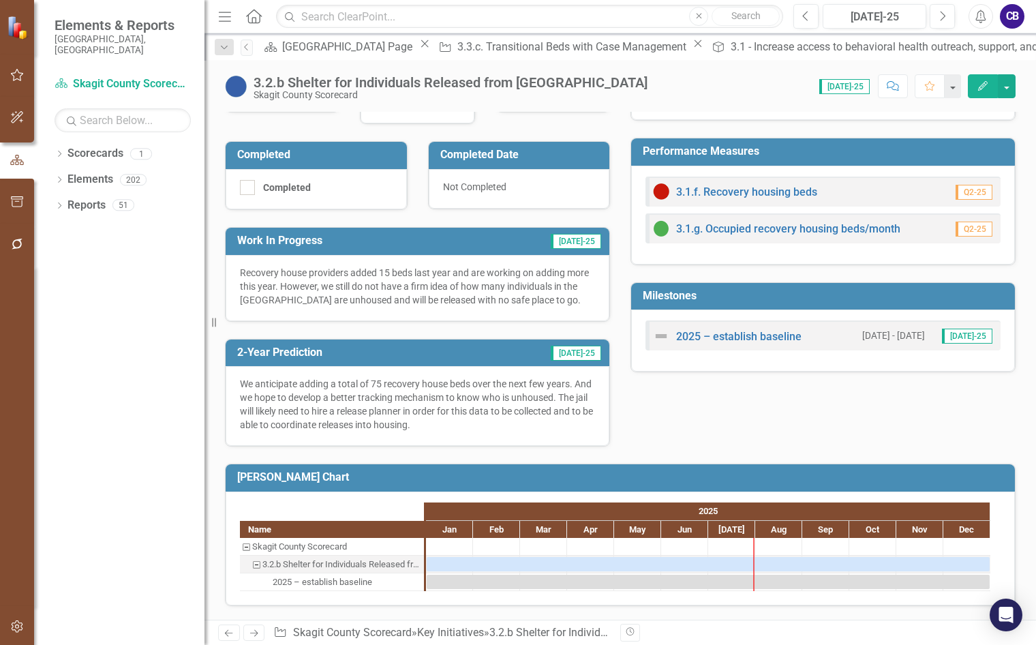
click at [993, 85] on button "Edit" at bounding box center [983, 86] width 30 height 24
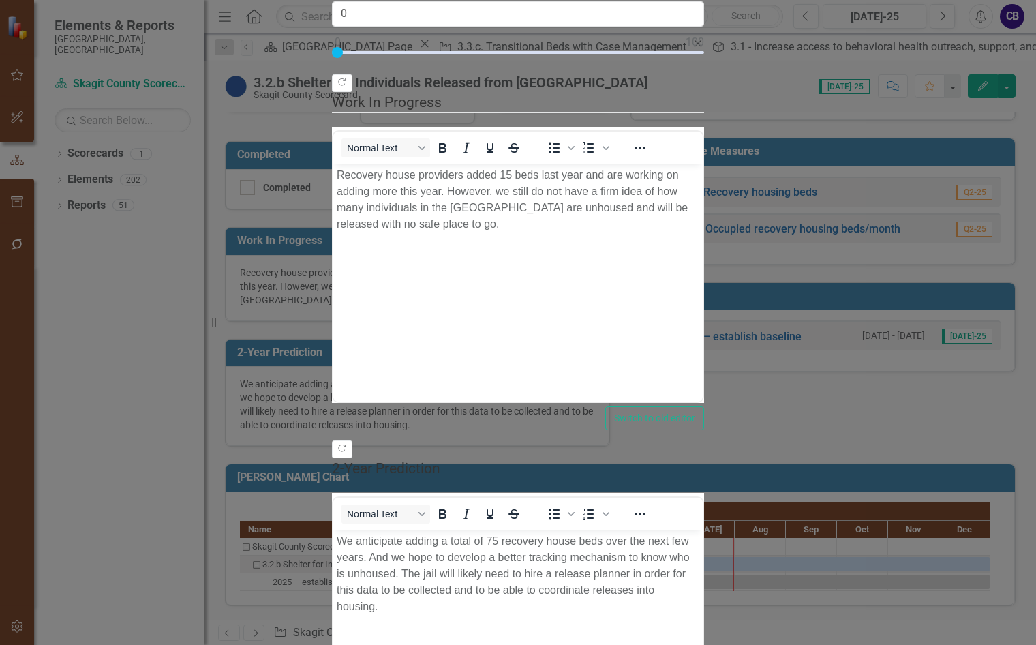
scroll to position [0, 0]
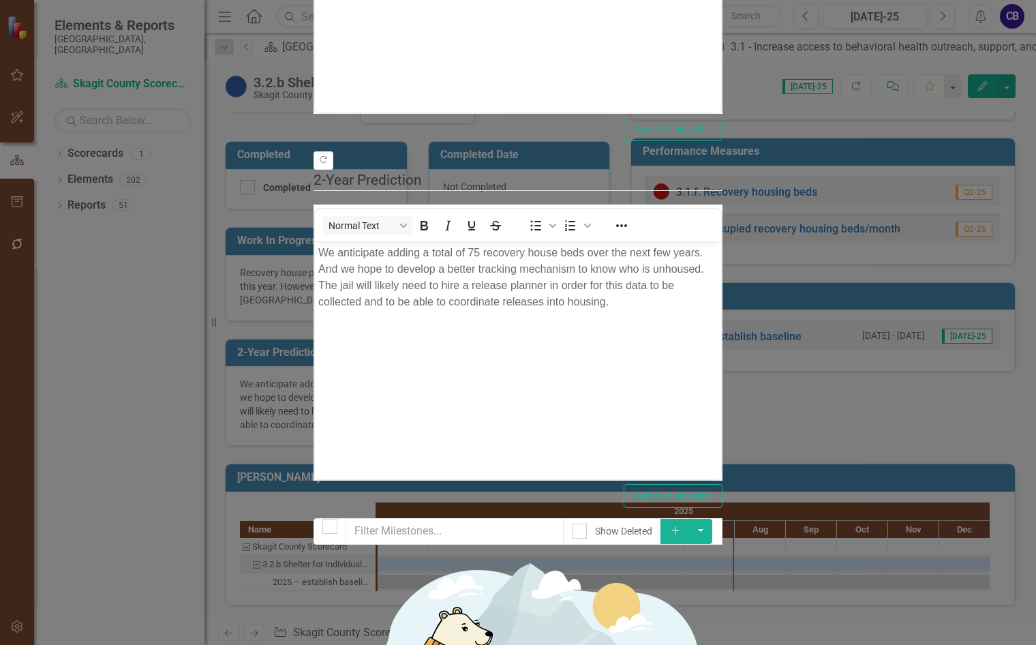
click at [691, 519] on button "Add" at bounding box center [676, 531] width 30 height 25
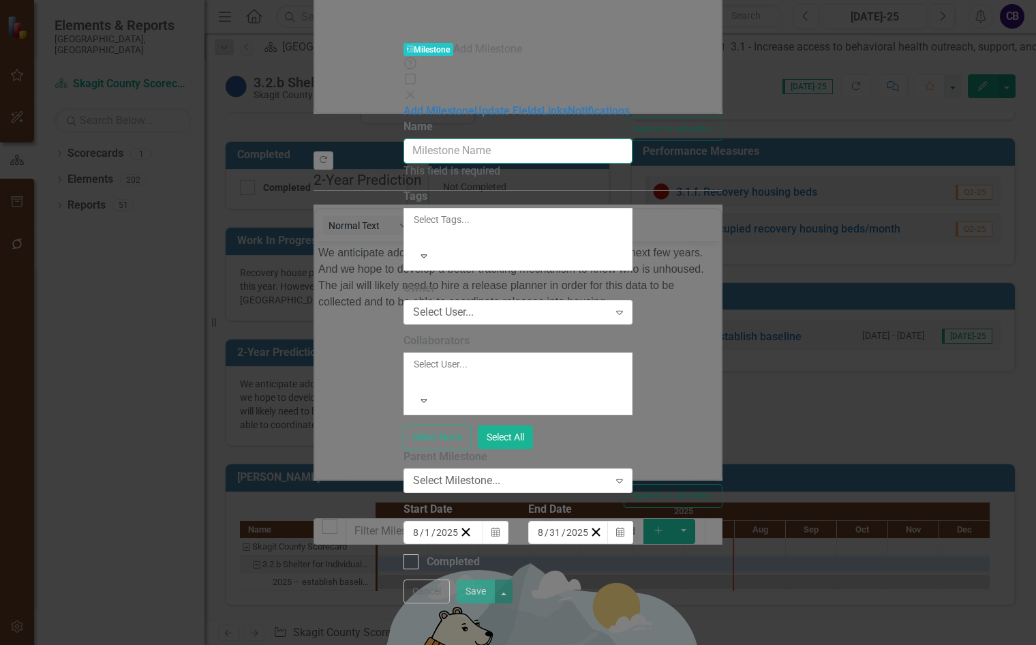
click at [523, 138] on input "Name" at bounding box center [519, 150] width 230 height 25
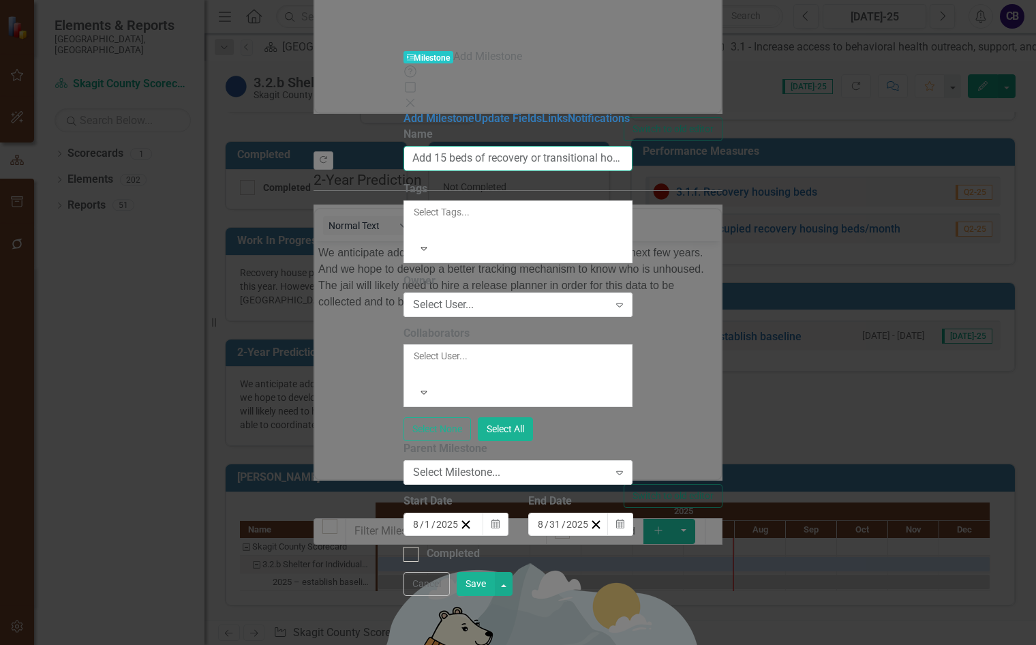
type input "Add 15 beds of recovery or transitional housing with case management"
click at [416, 220] on div at bounding box center [415, 228] width 2 height 16
drag, startPoint x: 517, startPoint y: 232, endPoint x: 518, endPoint y: 243, distance: 11.7
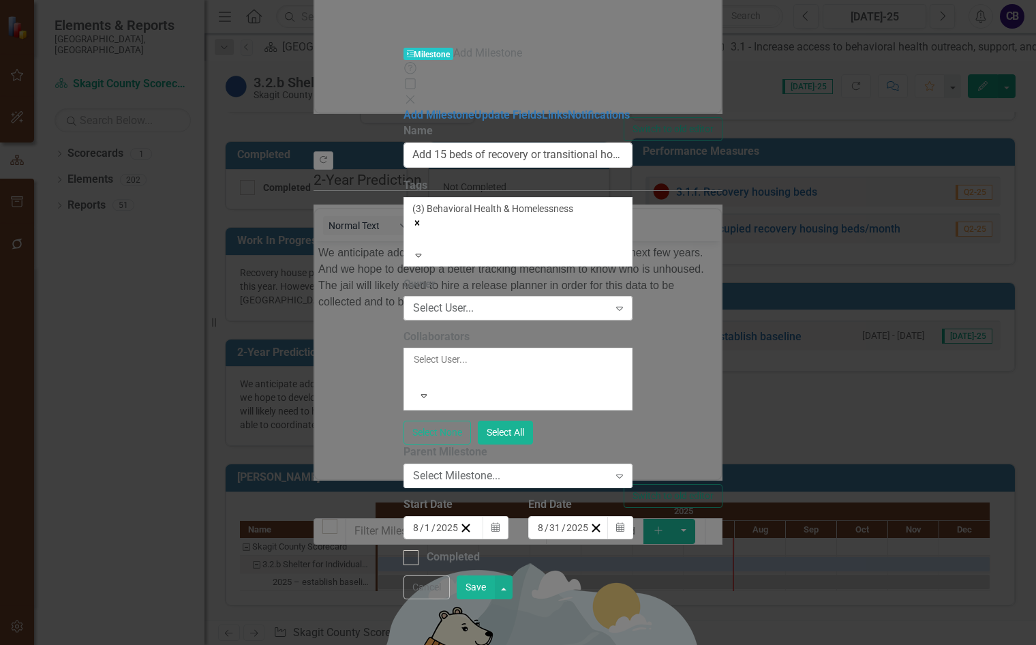
click at [493, 300] on div "Select User..." at bounding box center [511, 308] width 196 height 16
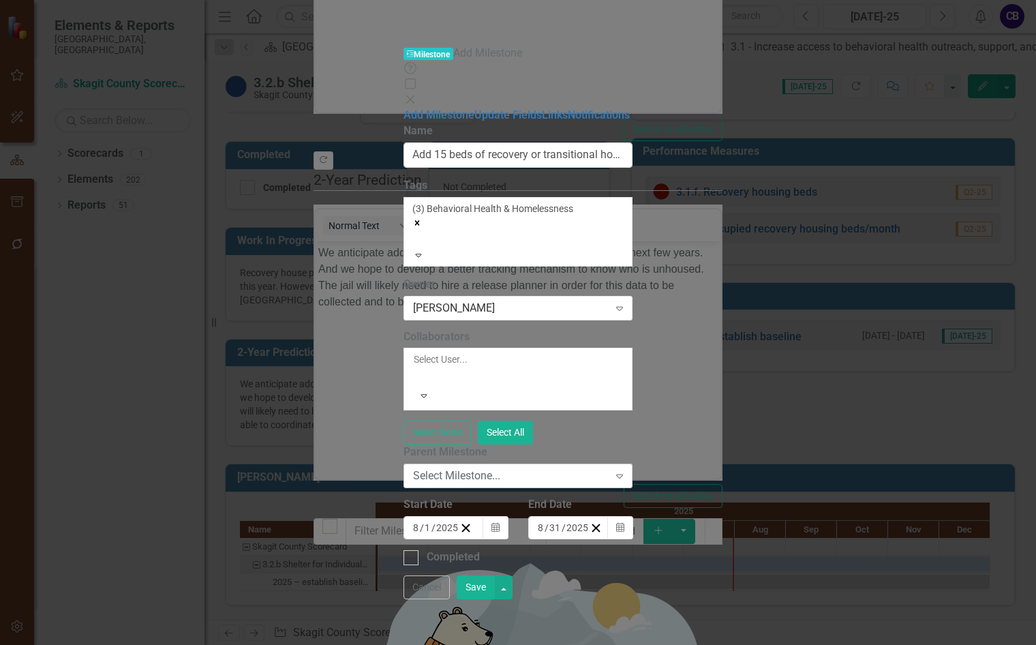
click at [484, 468] on div "Select Milestone..." at bounding box center [511, 476] width 196 height 16
click at [500, 523] on icon "Calendar" at bounding box center [496, 528] width 8 height 10
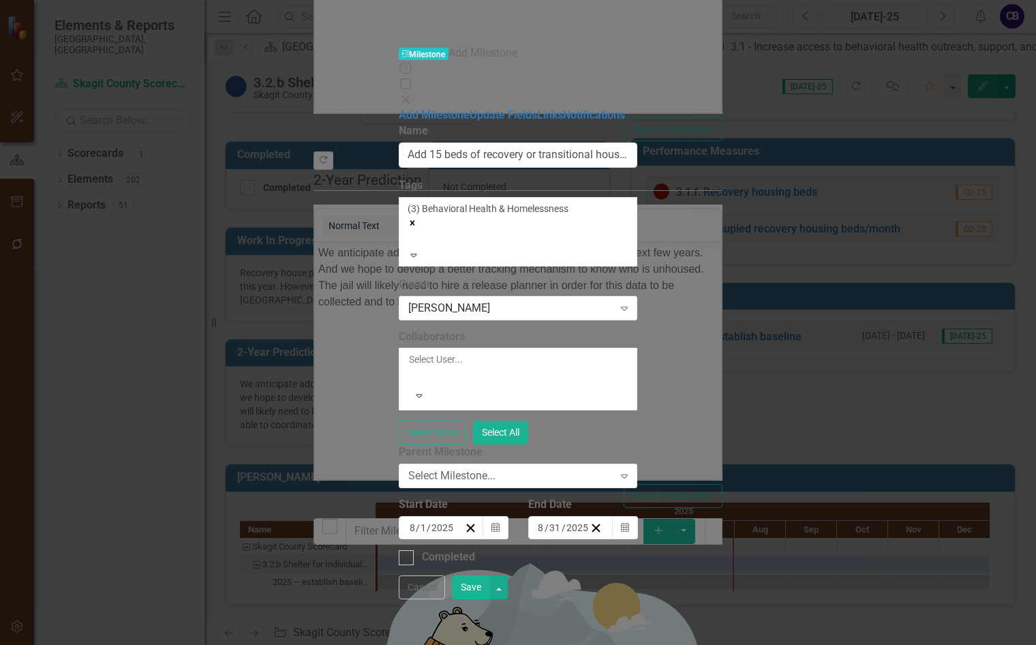
click at [457, 539] on button "‹" at bounding box center [445, 554] width 30 height 30
drag, startPoint x: 432, startPoint y: 434, endPoint x: 458, endPoint y: 453, distance: 32.7
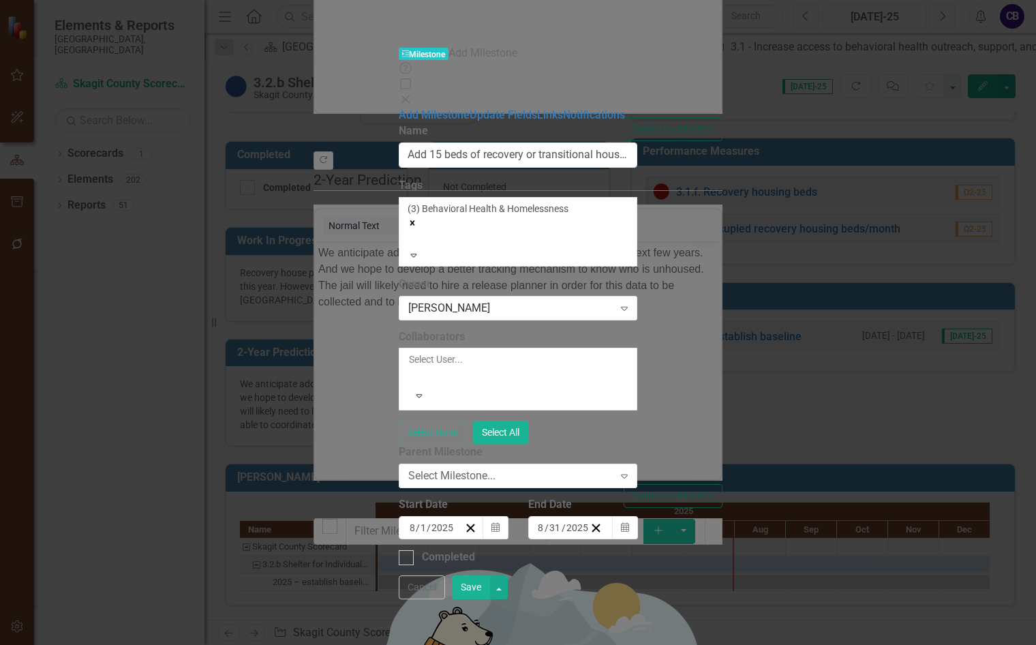
click at [430, 539] on button "«" at bounding box center [415, 554] width 30 height 30
click at [468, 587] on button "1" at bounding box center [451, 599] width 34 height 25
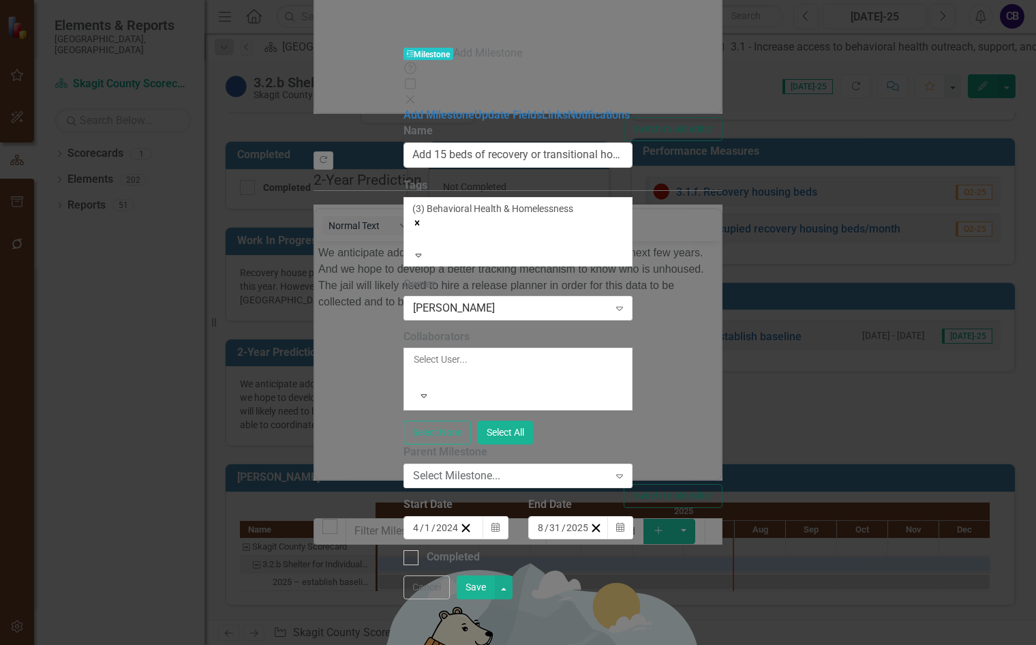
click at [590, 521] on div "8 / 31 / 2025" at bounding box center [563, 528] width 52 height 14
click at [590, 539] on button "‹" at bounding box center [575, 554] width 30 height 30
drag, startPoint x: 781, startPoint y: 569, endPoint x: 788, endPoint y: 564, distance: 8.7
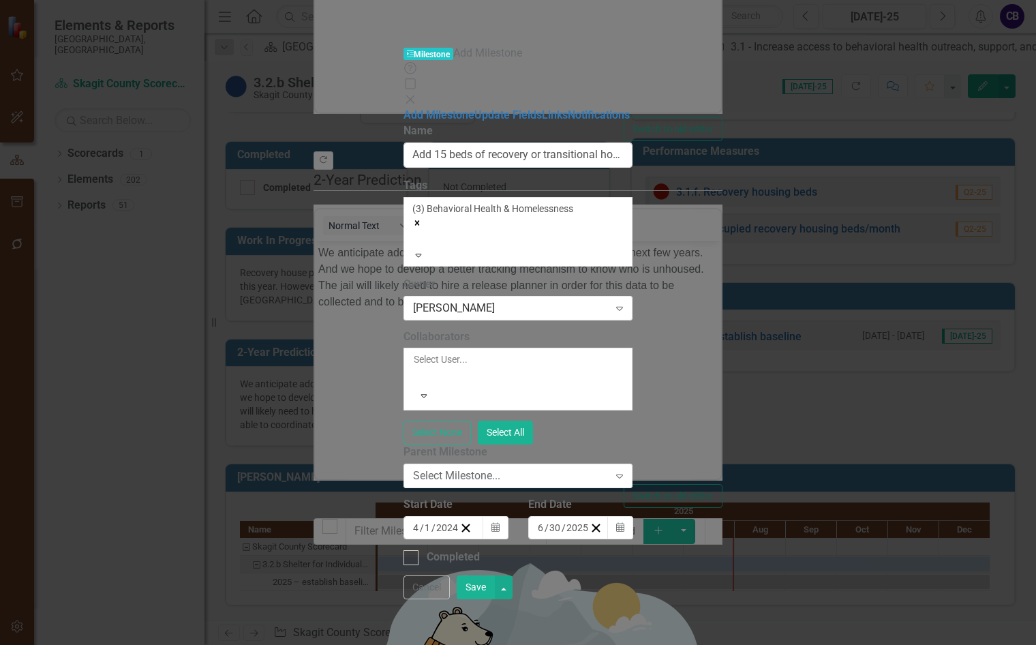
drag, startPoint x: 984, startPoint y: 626, endPoint x: 975, endPoint y: 618, distance: 12.1
click at [495, 599] on button "Save" at bounding box center [476, 587] width 38 height 24
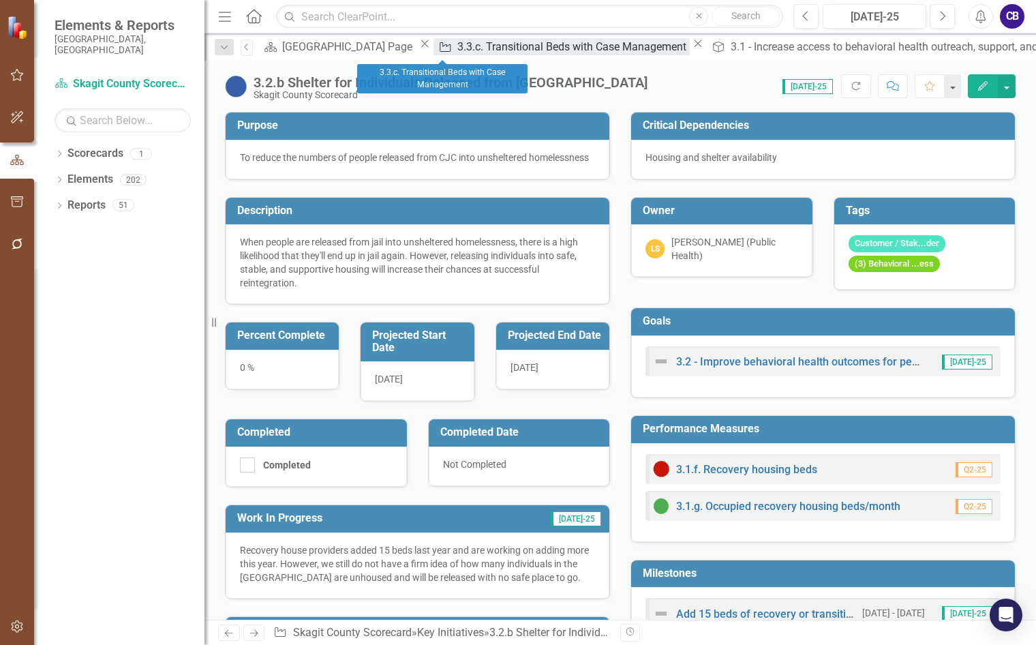
click at [457, 53] on div "3.3.c. Transitional Beds with Case Management" at bounding box center [573, 46] width 232 height 17
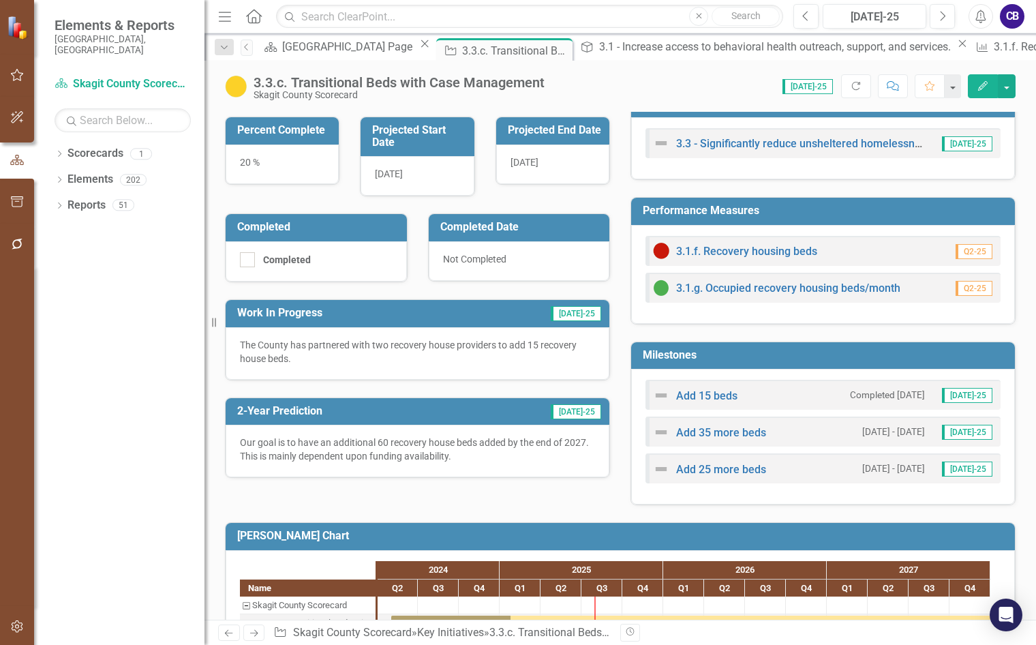
scroll to position [273, 0]
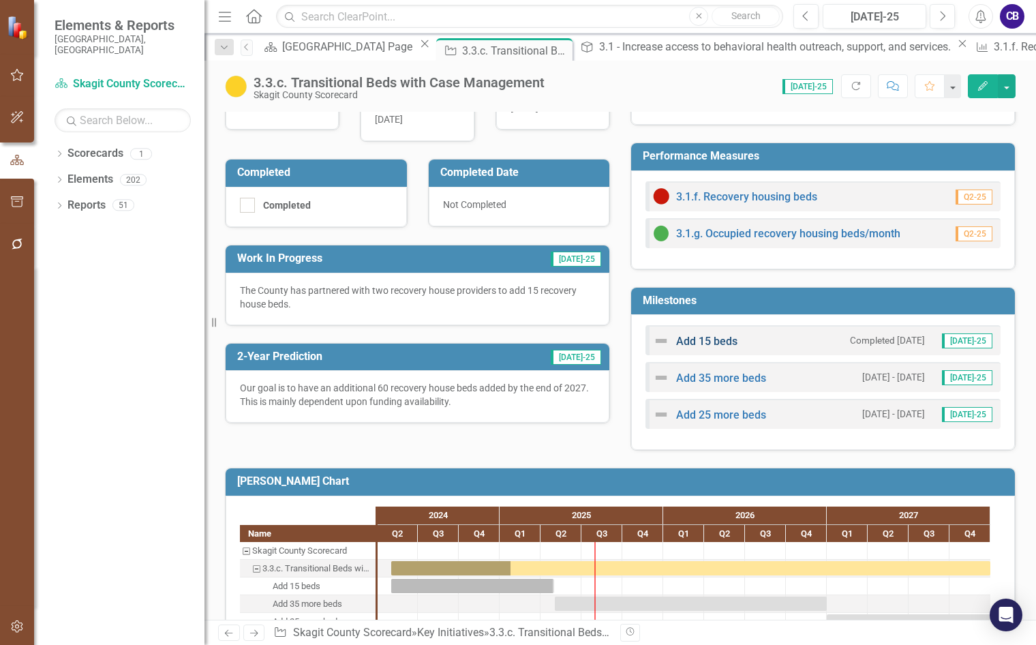
click at [699, 340] on link "Add 15 beds" at bounding box center [706, 341] width 61 height 13
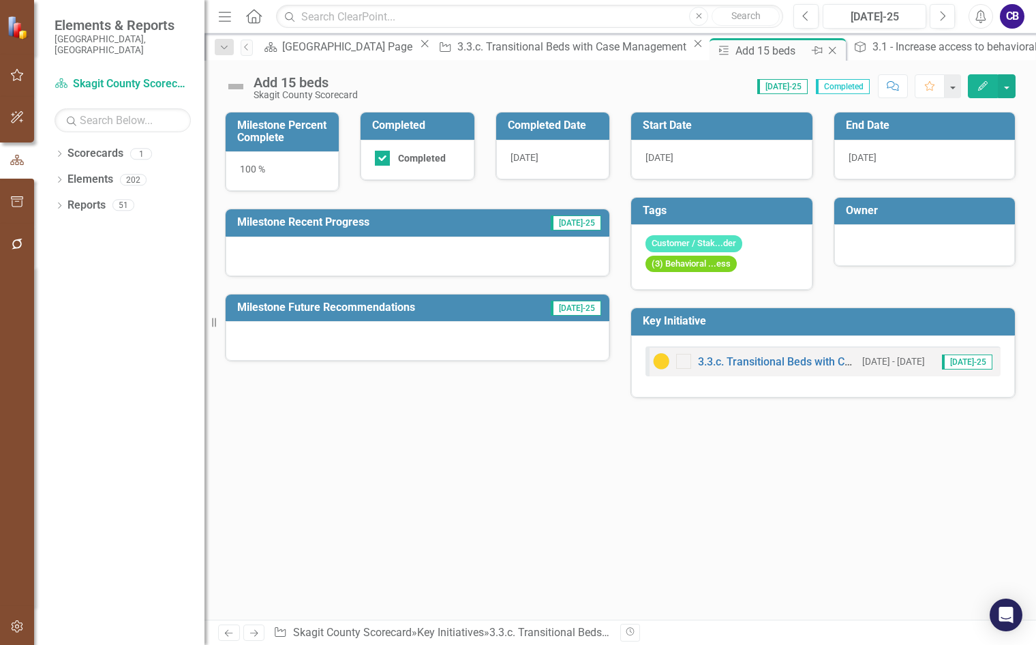
click at [826, 49] on icon "Close" at bounding box center [833, 50] width 14 height 11
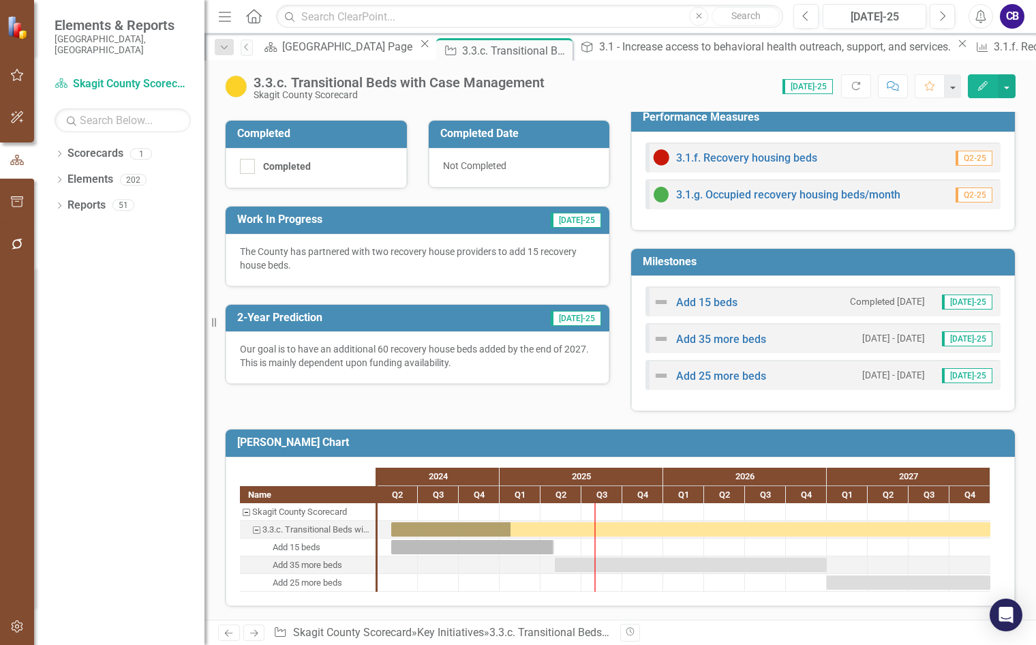
scroll to position [314, 0]
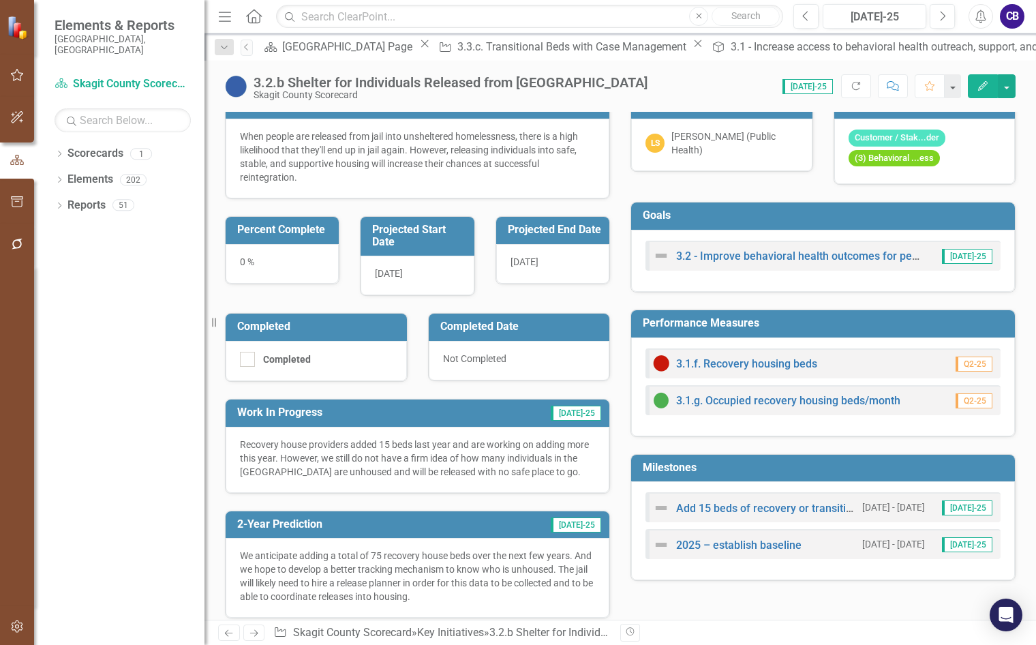
scroll to position [205, 0]
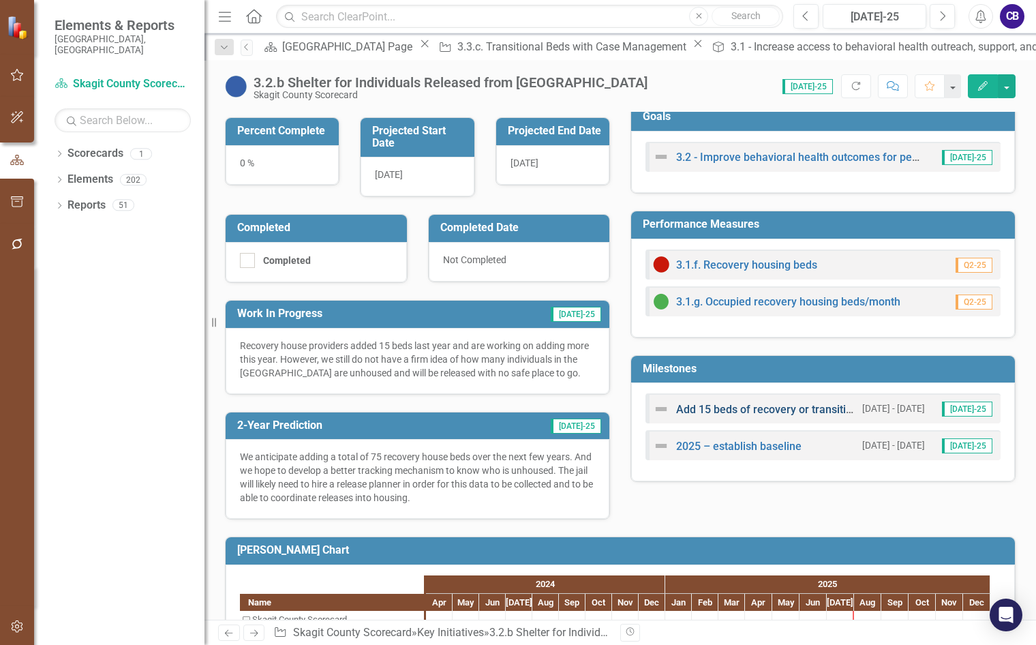
click at [783, 410] on link "Add 15 beds of recovery or transitional housing with case management" at bounding box center [851, 409] width 350 height 13
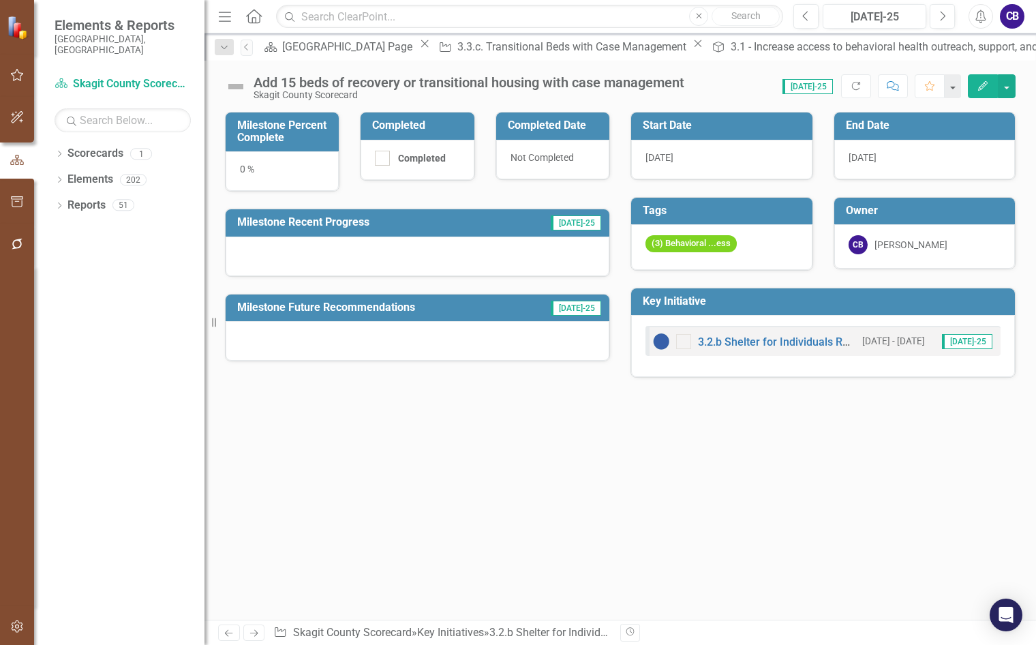
click at [700, 157] on div "4/1/24" at bounding box center [721, 160] width 181 height 40
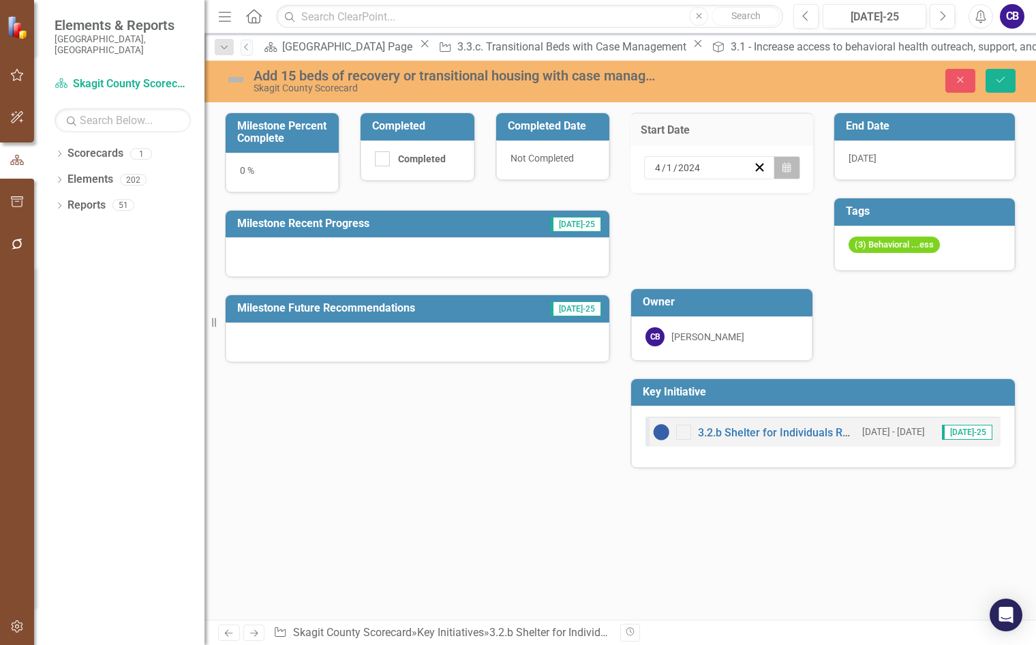
click at [795, 167] on button "Calendar" at bounding box center [787, 167] width 26 height 23
click at [823, 202] on button "›" at bounding box center [838, 194] width 30 height 30
click at [747, 244] on button "1" at bounding box center [764, 239] width 34 height 25
click at [877, 160] on span "6/30/25" at bounding box center [863, 158] width 28 height 11
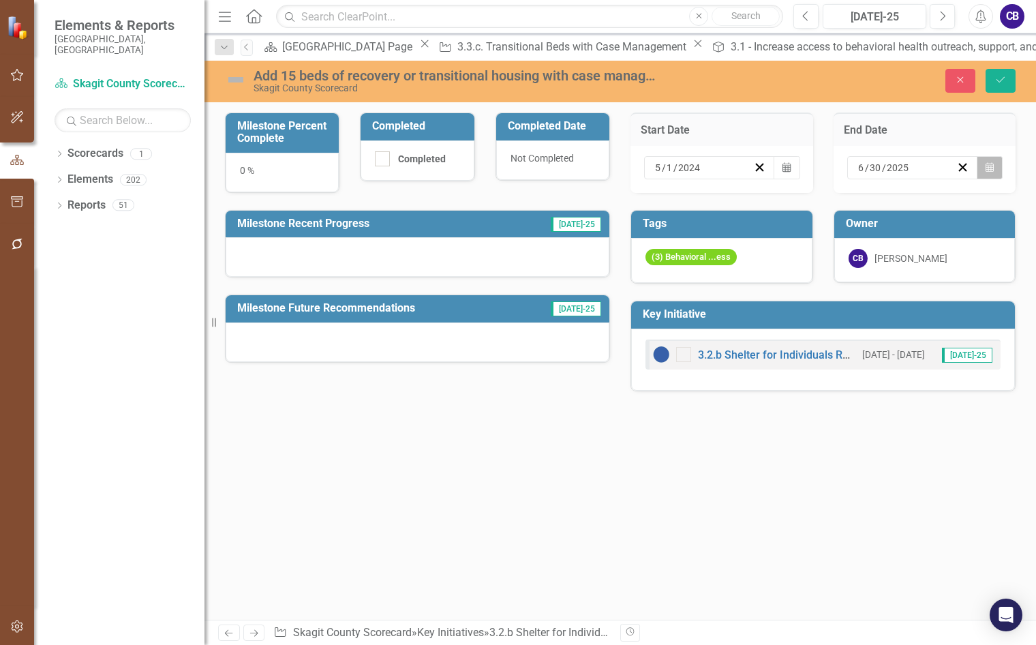
click at [994, 168] on button "Calendar" at bounding box center [990, 167] width 26 height 23
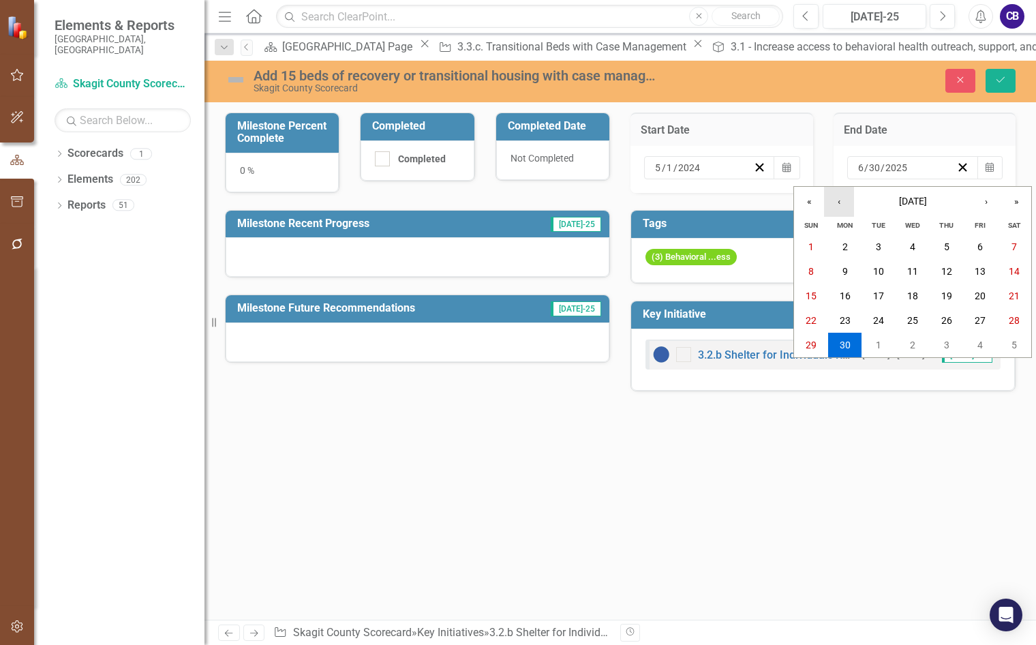
click at [835, 202] on button "‹" at bounding box center [839, 202] width 30 height 30
click at [942, 243] on button "1" at bounding box center [947, 247] width 34 height 25
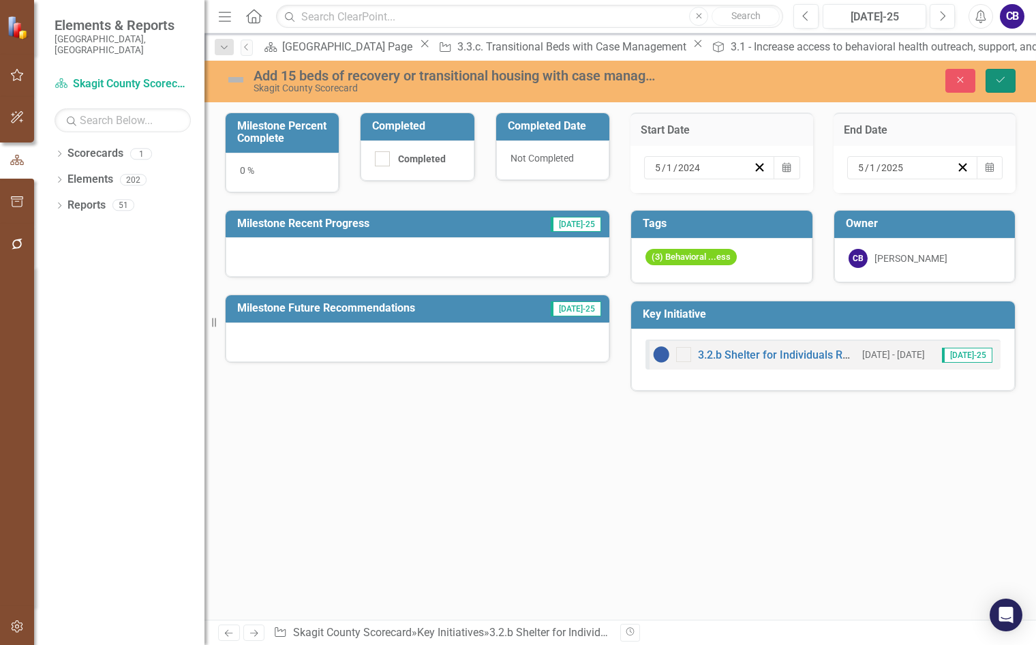
click at [1004, 85] on icon "Save" at bounding box center [1001, 80] width 12 height 10
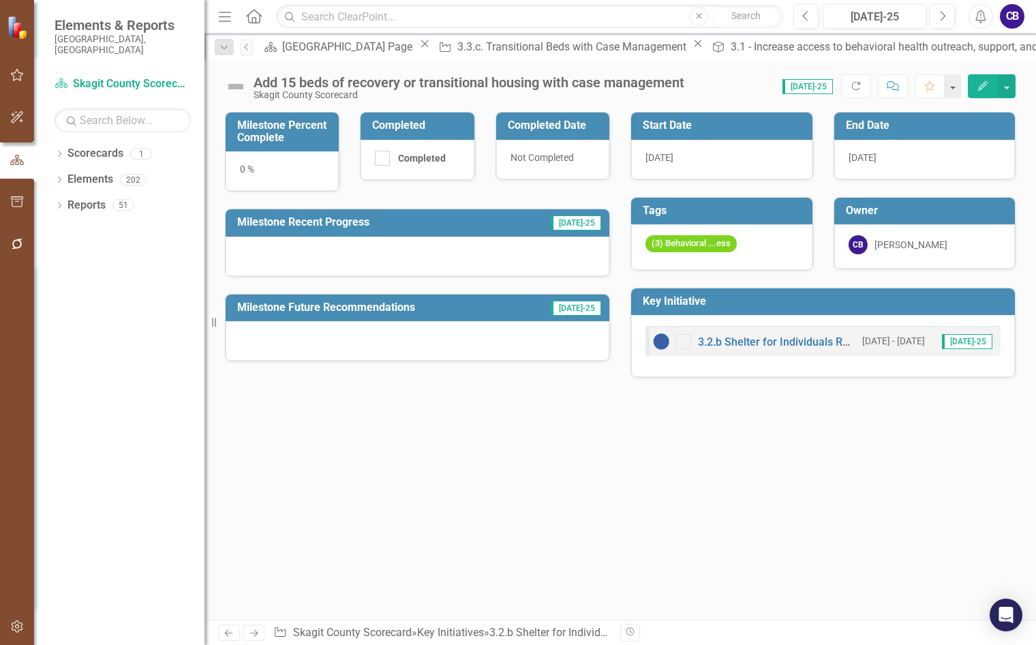
click at [342, 251] on div at bounding box center [418, 257] width 384 height 40
click at [342, 252] on div at bounding box center [418, 257] width 384 height 40
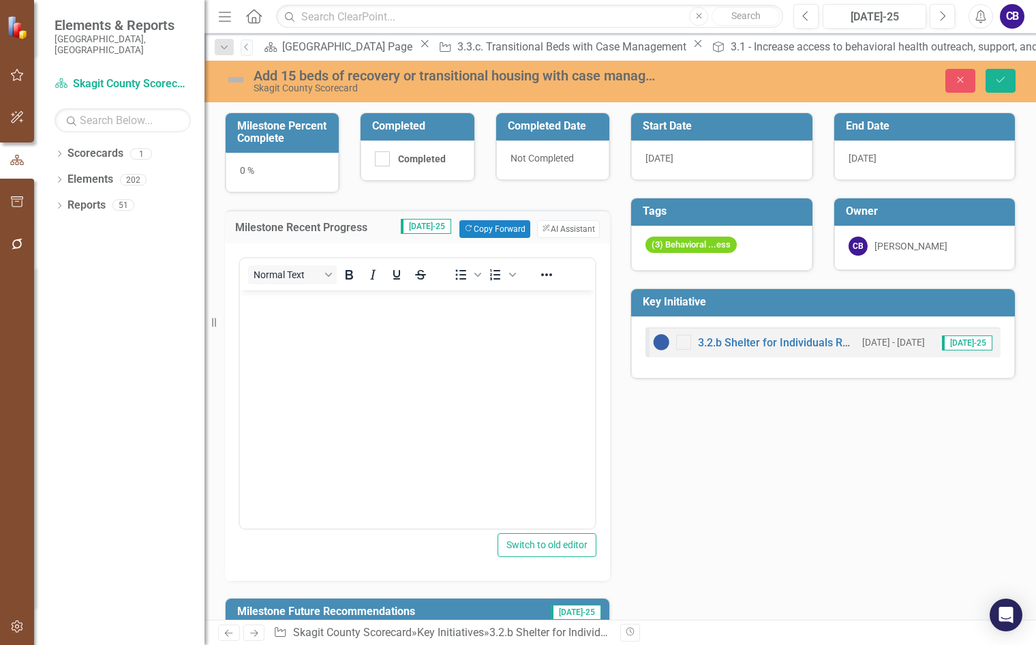
click at [348, 329] on body "Rich Text Area. Press ALT-0 for help." at bounding box center [417, 392] width 355 height 205
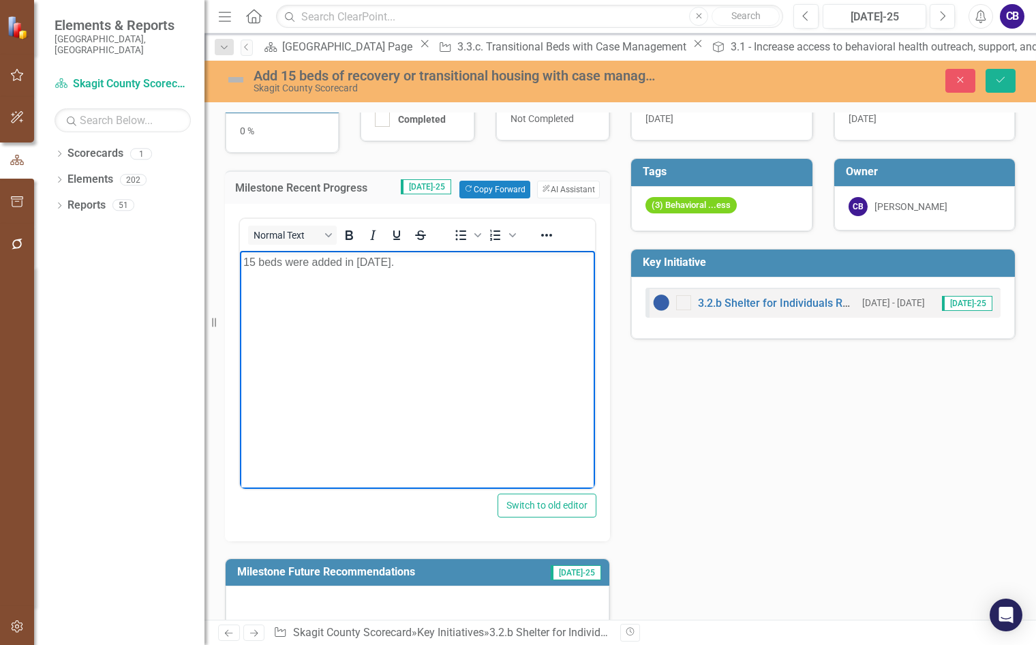
scroll to position [59, 0]
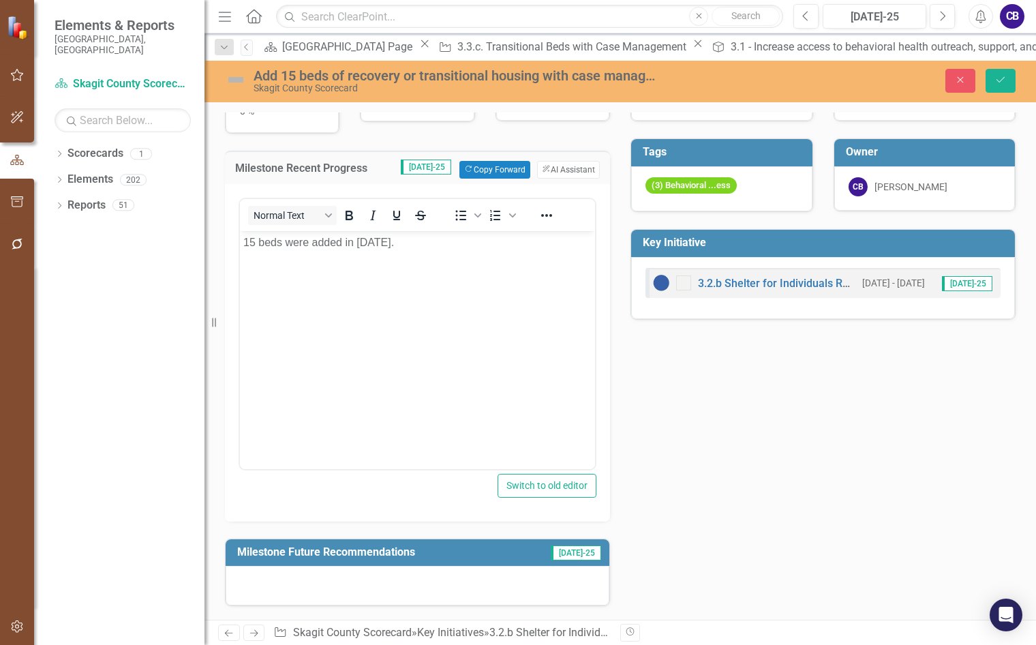
click at [344, 587] on div at bounding box center [418, 586] width 384 height 40
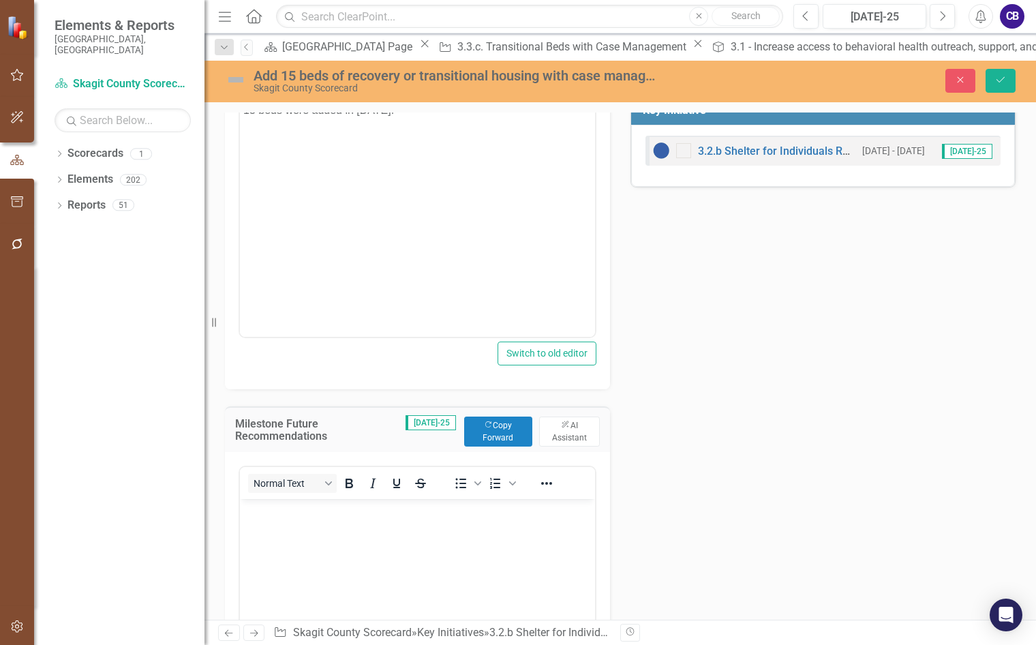
scroll to position [196, 0]
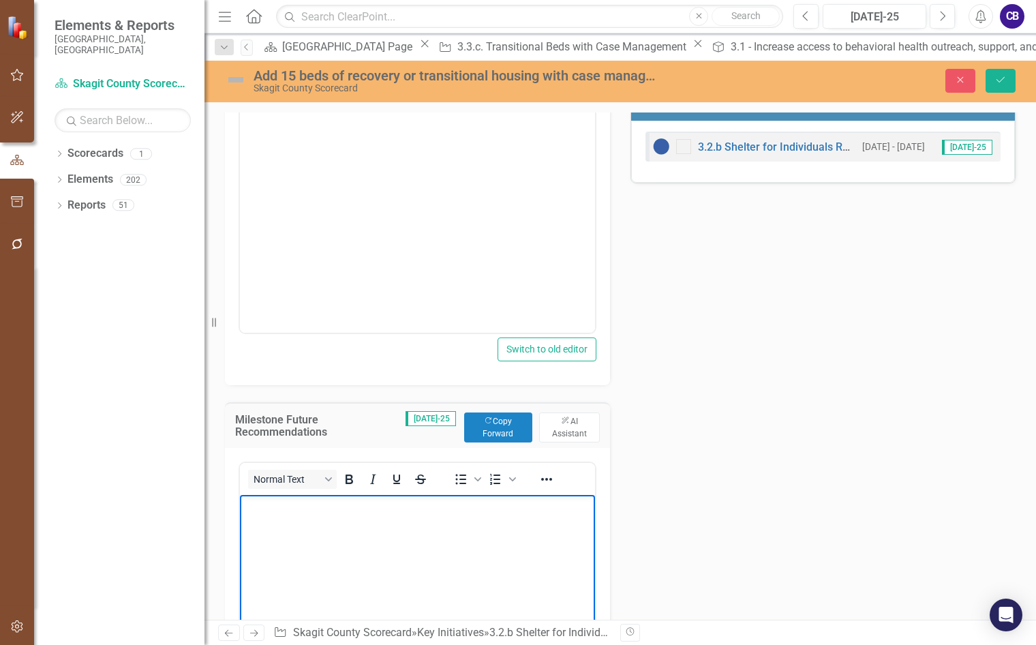
click at [322, 521] on body "Rich Text Area. Press ALT-0 for help." at bounding box center [417, 596] width 355 height 205
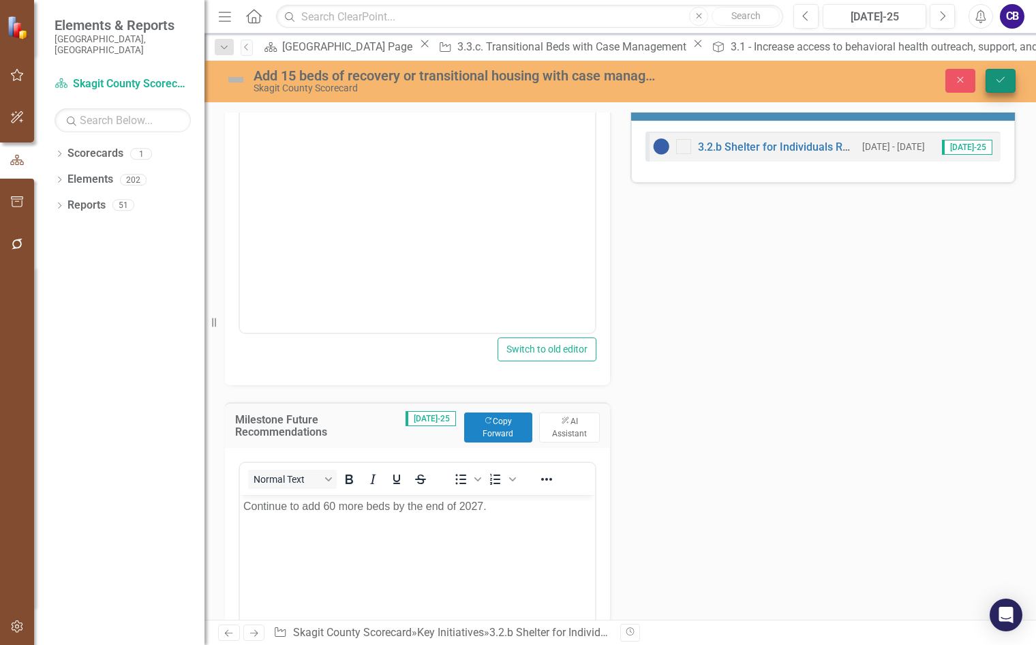
click at [997, 76] on icon "Save" at bounding box center [1001, 80] width 12 height 10
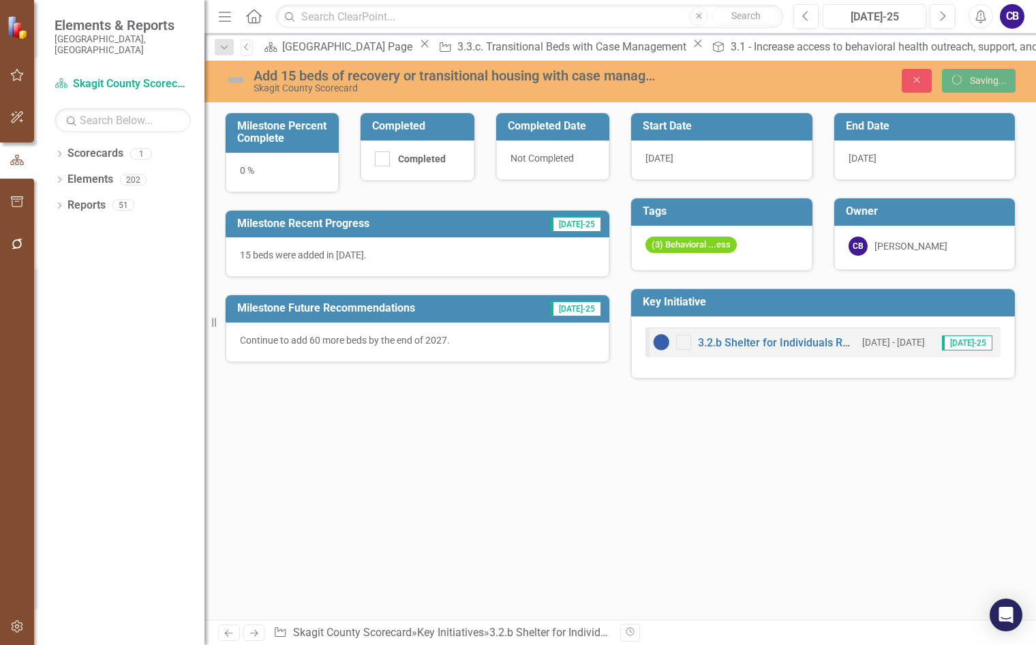
scroll to position [0, 0]
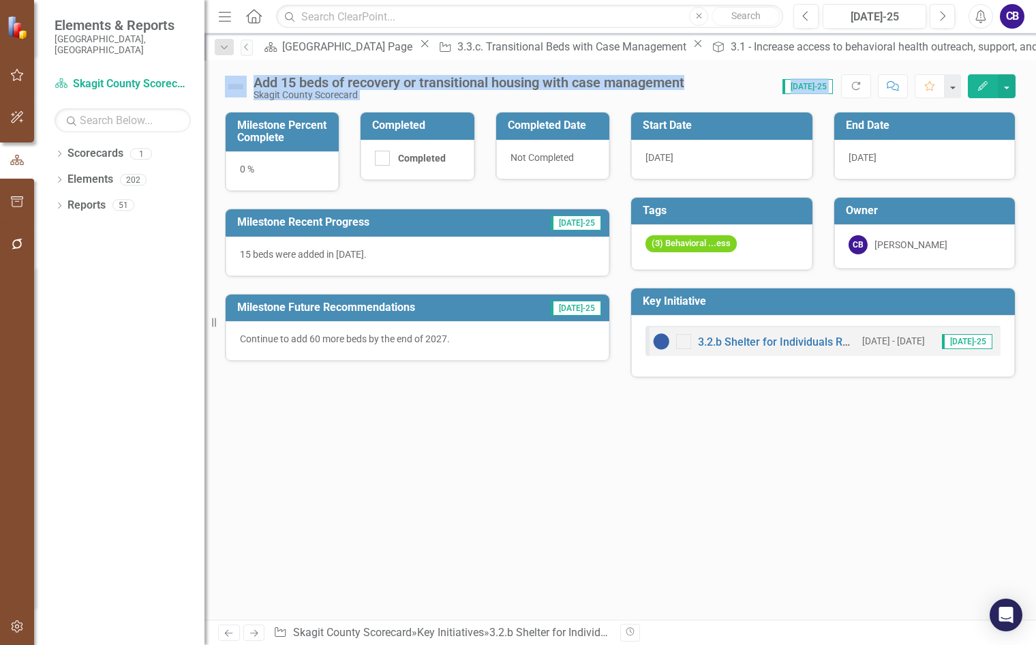
drag, startPoint x: 886, startPoint y: 52, endPoint x: 935, endPoint y: 157, distance: 116.2
click at [944, 141] on div "Menu Home Search Close Search Previous Jul-25 Next Alerts CB User Edit Profile …" at bounding box center [621, 322] width 832 height 645
click at [768, 374] on div "3.2.b Shelter for Individuals Released from Community Justice Center 5/1/24 - 1…" at bounding box center [823, 346] width 384 height 62
click at [978, 85] on icon "Edit" at bounding box center [983, 86] width 12 height 10
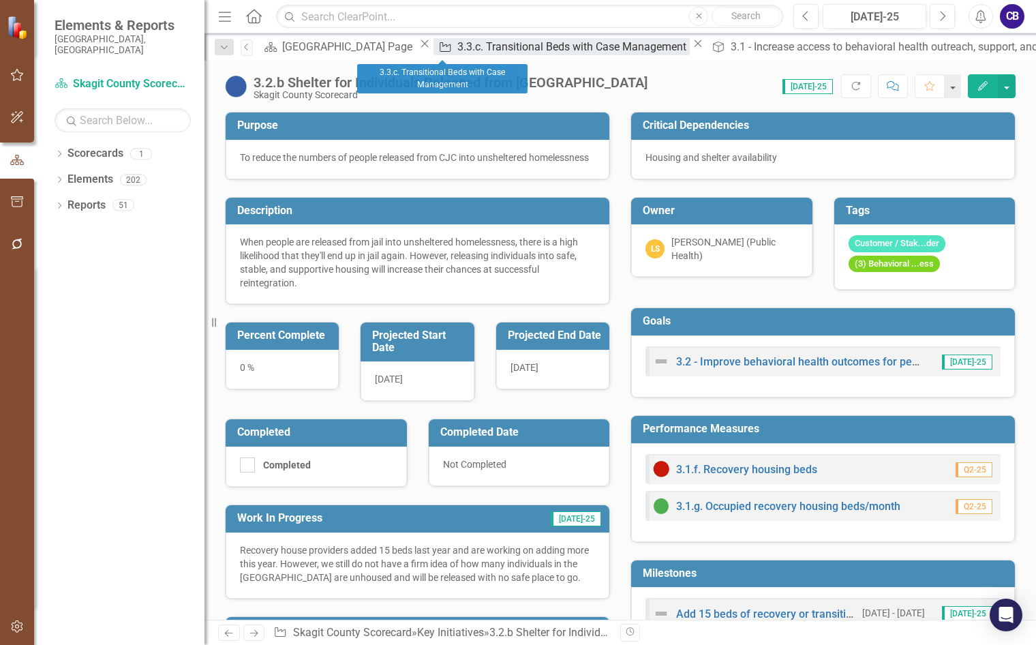
click at [467, 52] on div "3.3.c. Transitional Beds with Case Management" at bounding box center [573, 46] width 232 height 17
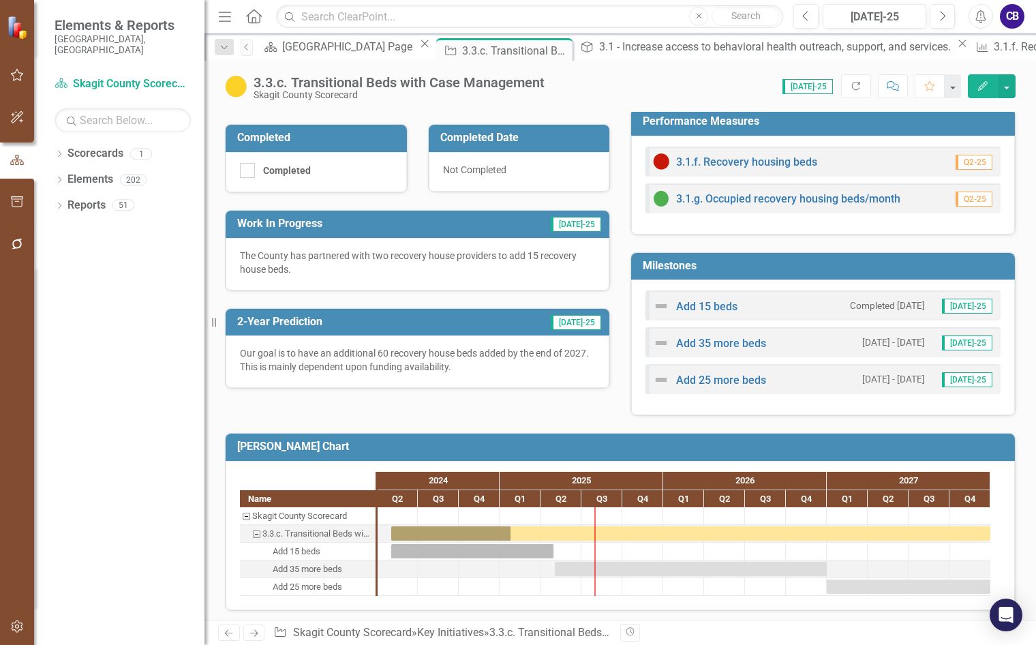
scroll to position [314, 0]
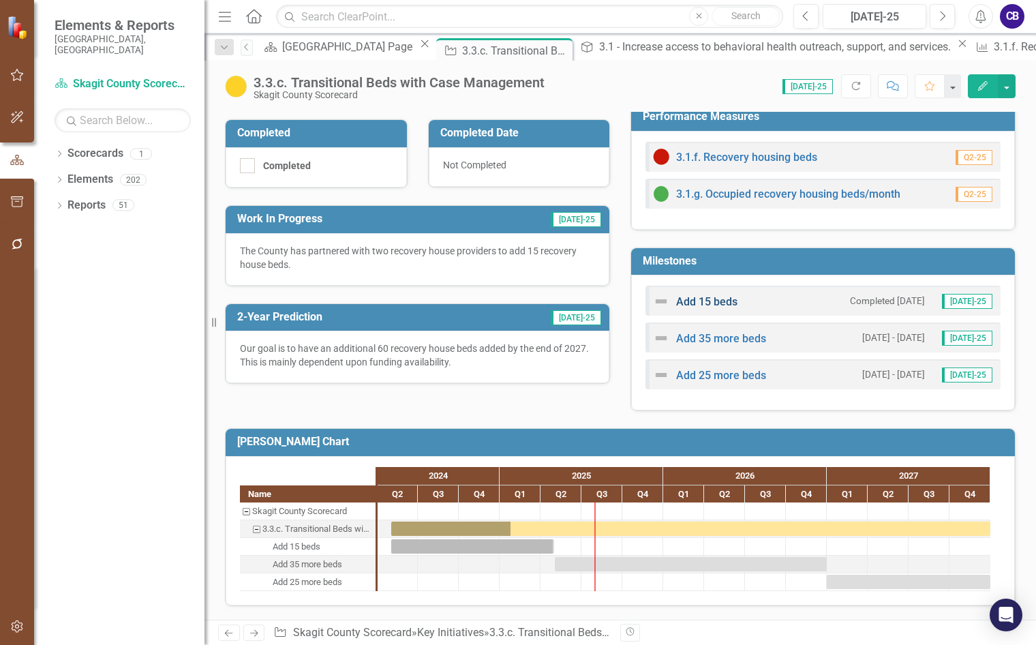
click at [713, 304] on link "Add 15 beds" at bounding box center [706, 301] width 61 height 13
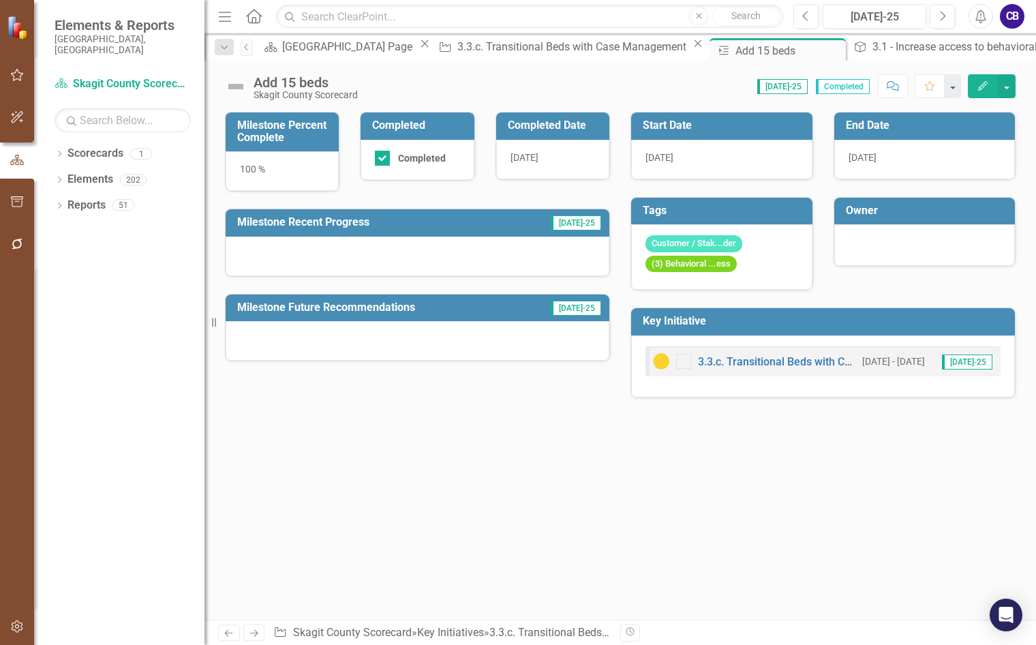
click at [976, 85] on button "Edit" at bounding box center [983, 86] width 30 height 24
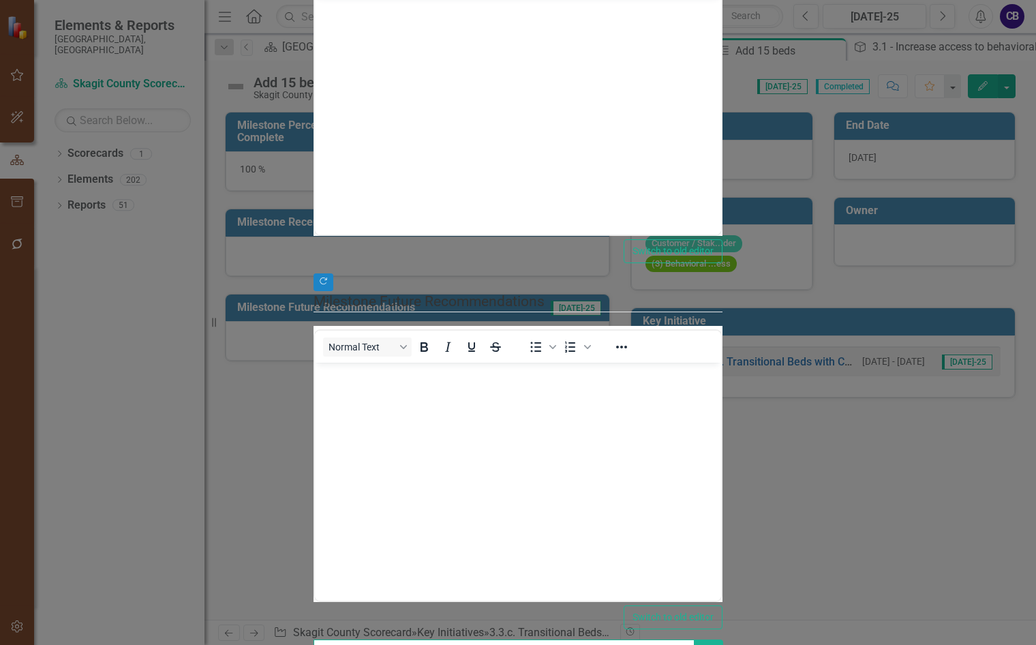
click at [485, 640] on input "text" at bounding box center [504, 652] width 381 height 25
type input "score"
click at [715, 644] on icon "button" at bounding box center [709, 652] width 12 height 8
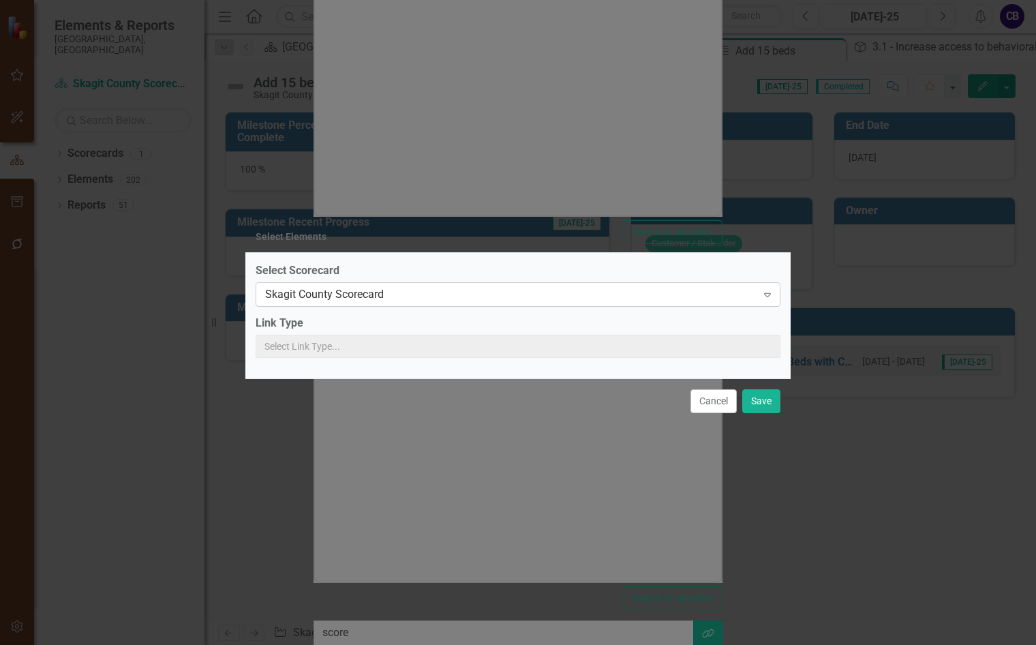
click at [339, 287] on div "Skagit County Scorecard" at bounding box center [511, 295] width 492 height 16
click at [720, 413] on button "Cancel" at bounding box center [714, 401] width 46 height 24
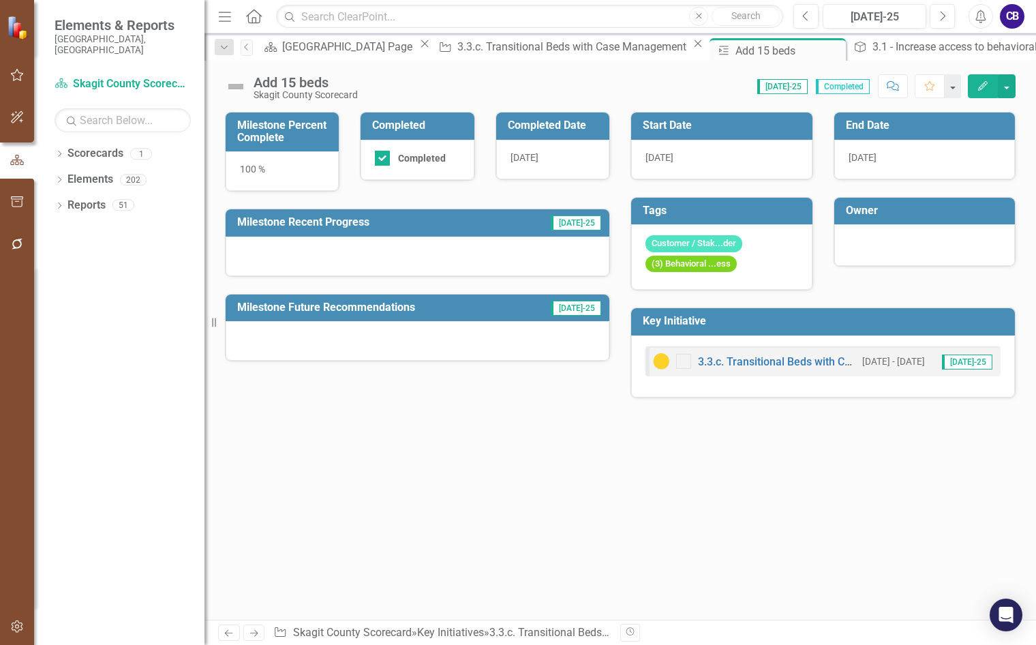
click at [981, 81] on icon "Edit" at bounding box center [983, 86] width 12 height 10
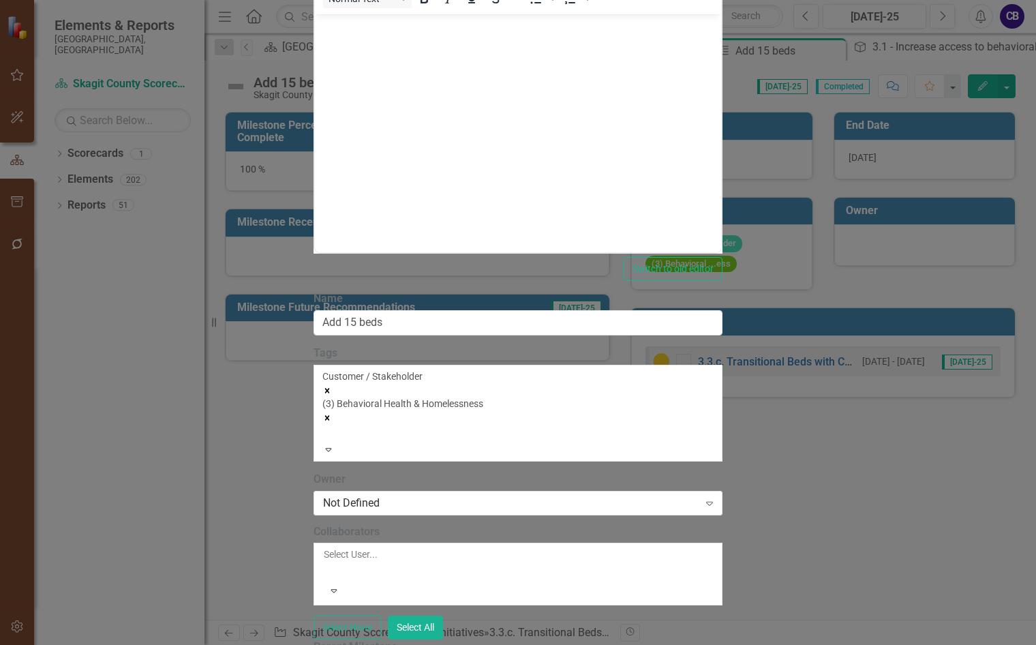
drag, startPoint x: 142, startPoint y: 79, endPoint x: 167, endPoint y: 86, distance: 26.1
drag, startPoint x: 146, startPoint y: 136, endPoint x: 138, endPoint y: 122, distance: 16.5
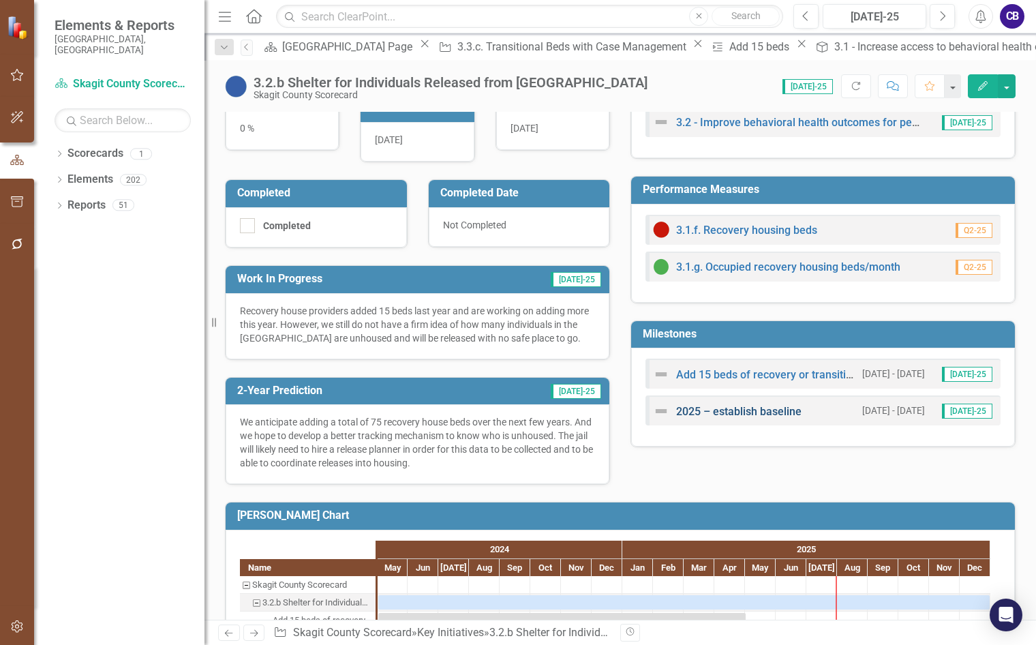
scroll to position [273, 0]
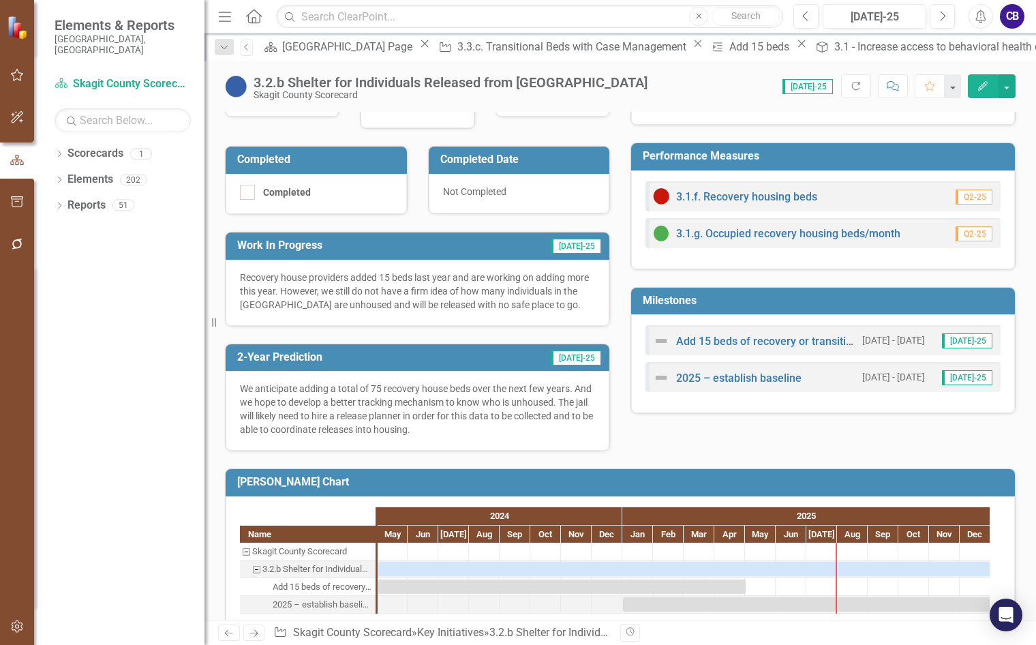
click at [973, 82] on button "Edit" at bounding box center [983, 86] width 30 height 24
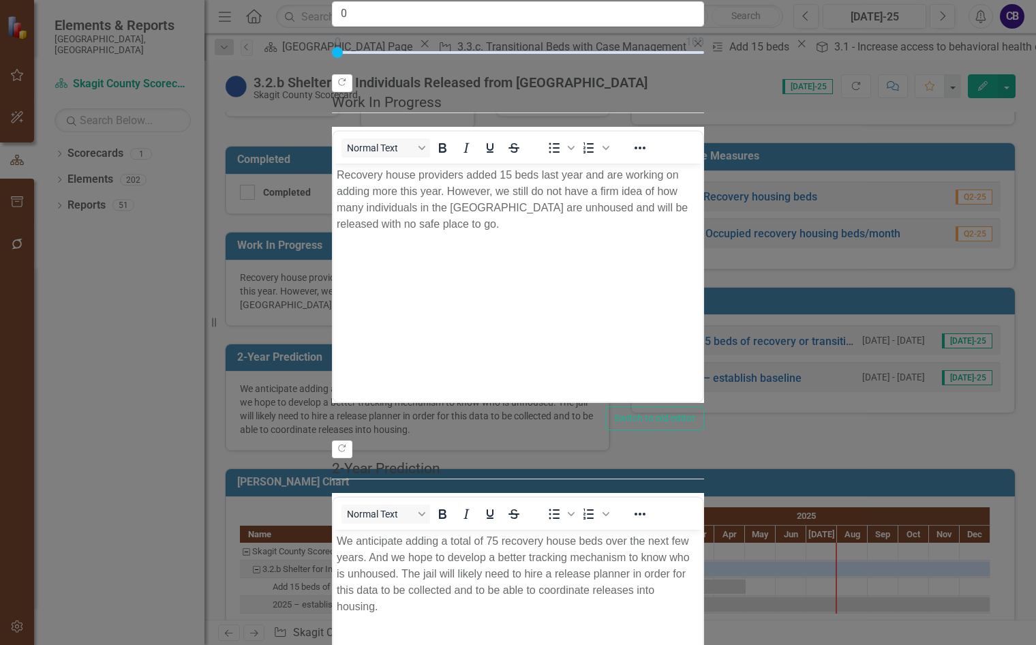
scroll to position [0, 0]
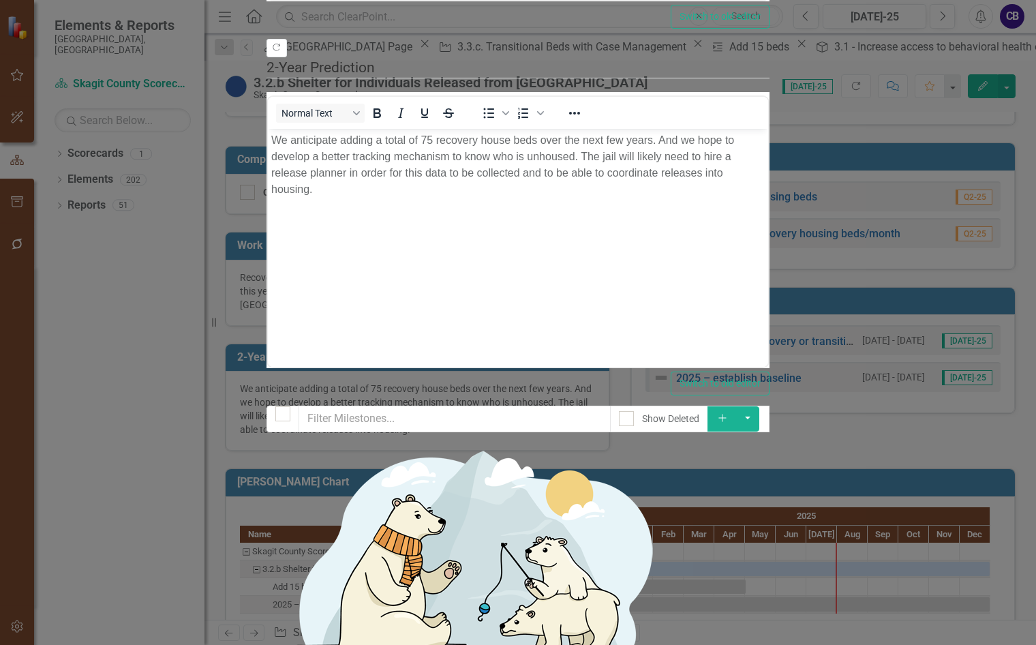
click at [738, 406] on button "Add" at bounding box center [723, 418] width 30 height 25
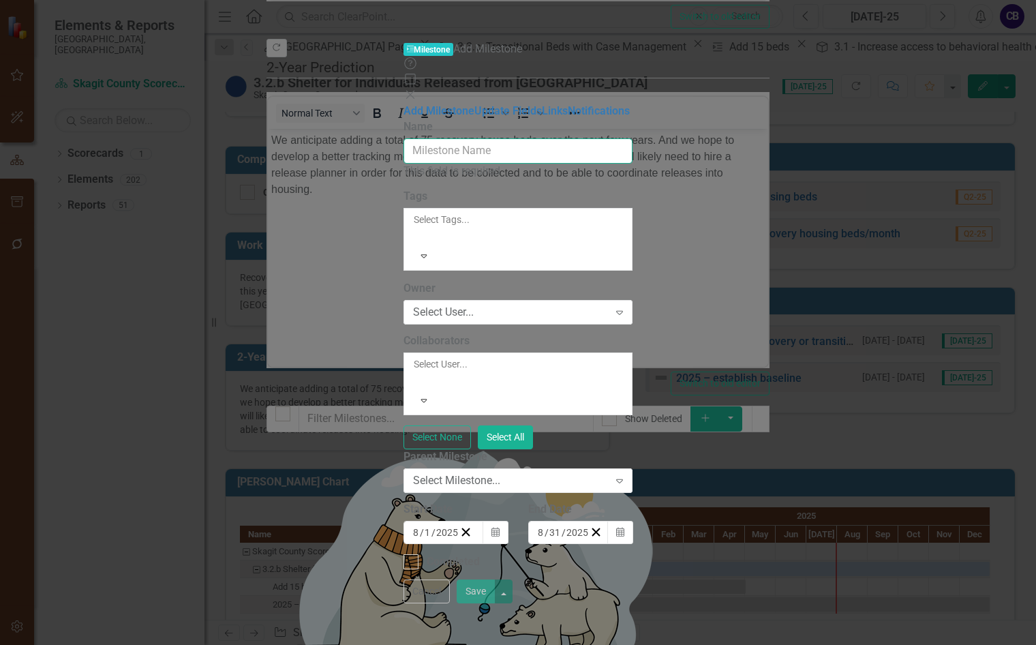
click at [426, 138] on input "Name" at bounding box center [519, 150] width 230 height 25
paste input "Add 15 beds of recovery or transitional housing with case management"
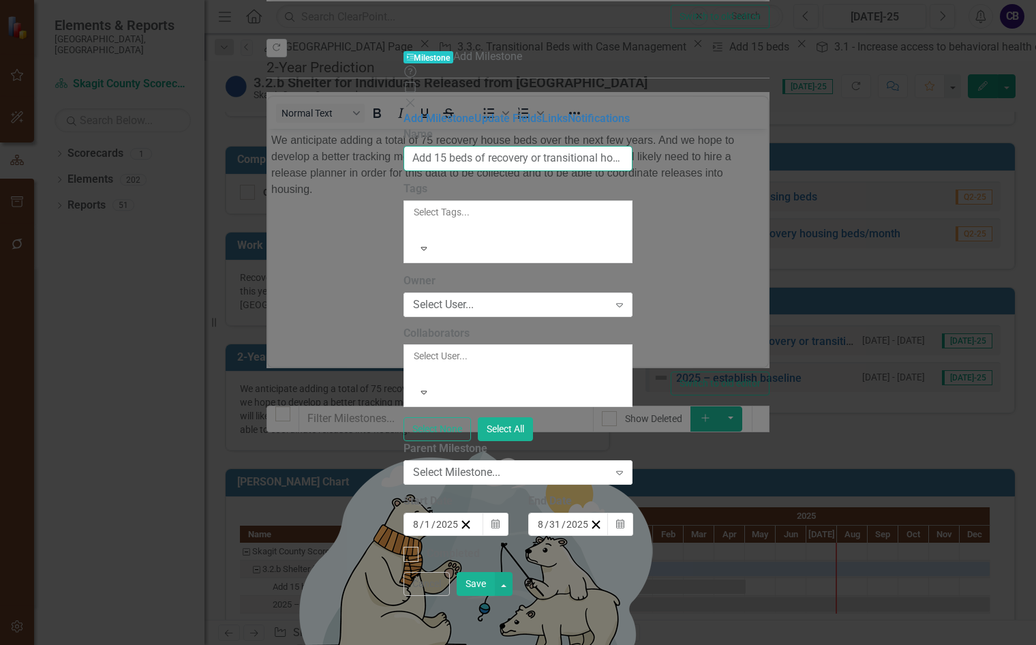
drag, startPoint x: 426, startPoint y: 74, endPoint x: 435, endPoint y: 74, distance: 8.9
click at [435, 146] on input "Add 15 beds of recovery or transitional housing with case management" at bounding box center [519, 158] width 230 height 25
type input "Add 35 more beds of recovery or transitional housing with case management"
click at [460, 517] on div "8 / 1 / 2025" at bounding box center [435, 524] width 47 height 14
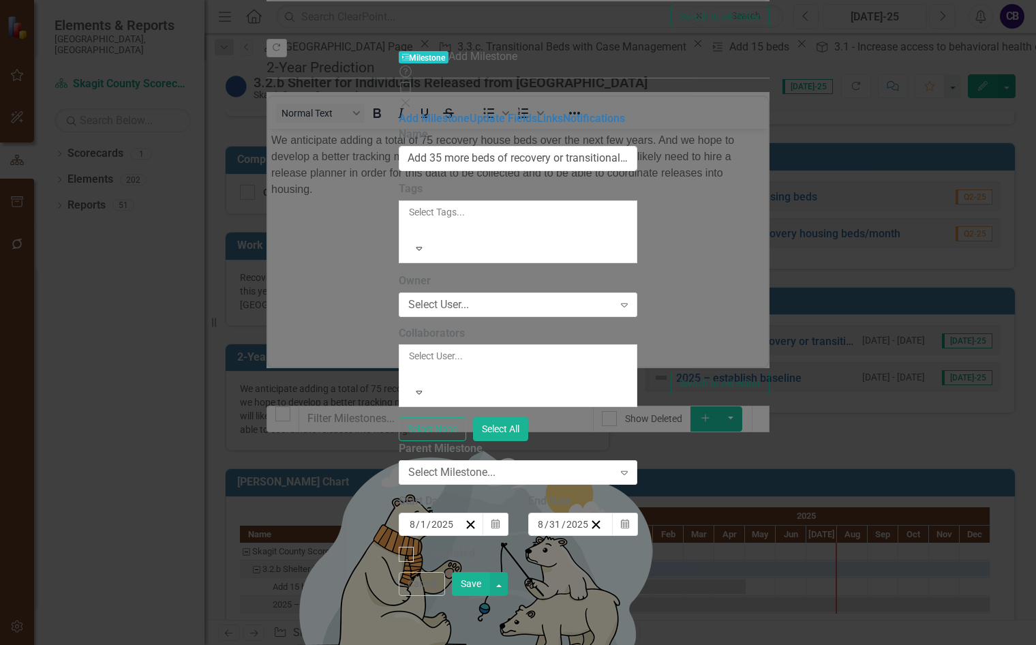
click at [455, 536] on button "‹" at bounding box center [445, 551] width 30 height 30
click at [456, 536] on button "‹" at bounding box center [445, 551] width 30 height 30
click at [595, 584] on button "2" at bounding box center [586, 596] width 34 height 25
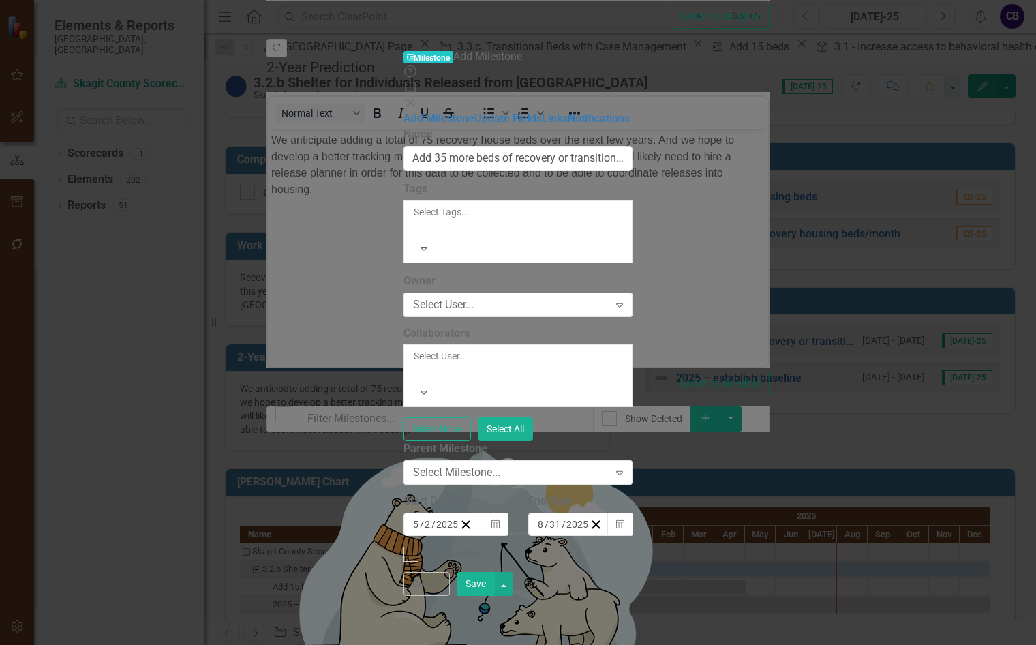
click at [609, 513] on div "8 / 31 / 2025" at bounding box center [568, 524] width 80 height 23
click at [767, 536] on button "»" at bounding box center [752, 551] width 30 height 30
click at [737, 536] on button "›" at bounding box center [722, 551] width 30 height 30
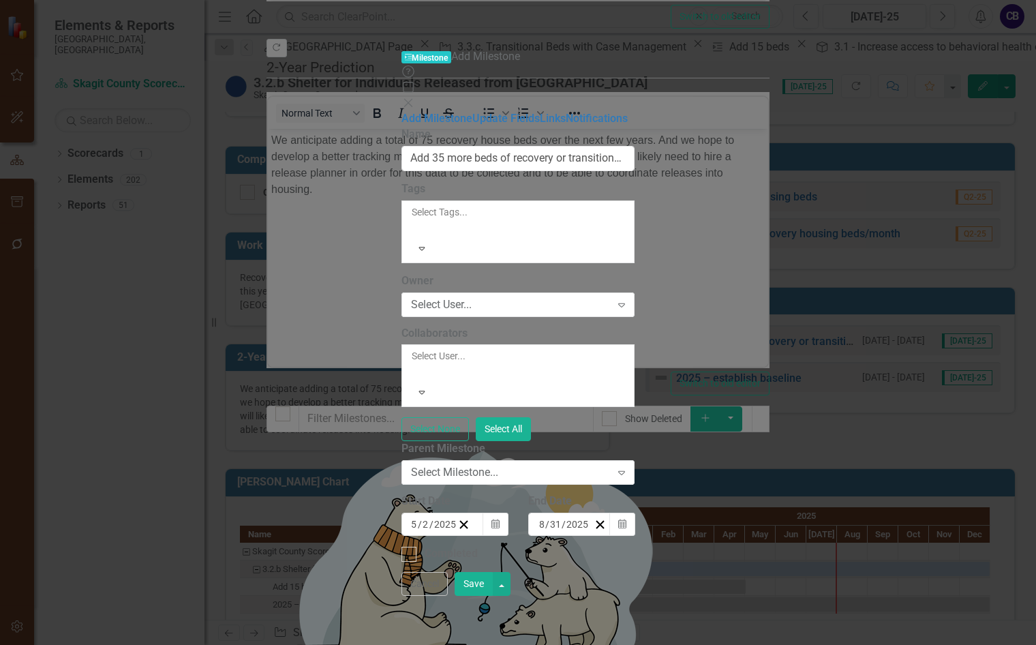
click at [737, 536] on button "›" at bounding box center [722, 551] width 30 height 30
drag, startPoint x: 895, startPoint y: 550, endPoint x: 899, endPoint y: 543, distance: 8.3
click at [413, 220] on div at bounding box center [412, 228] width 2 height 16
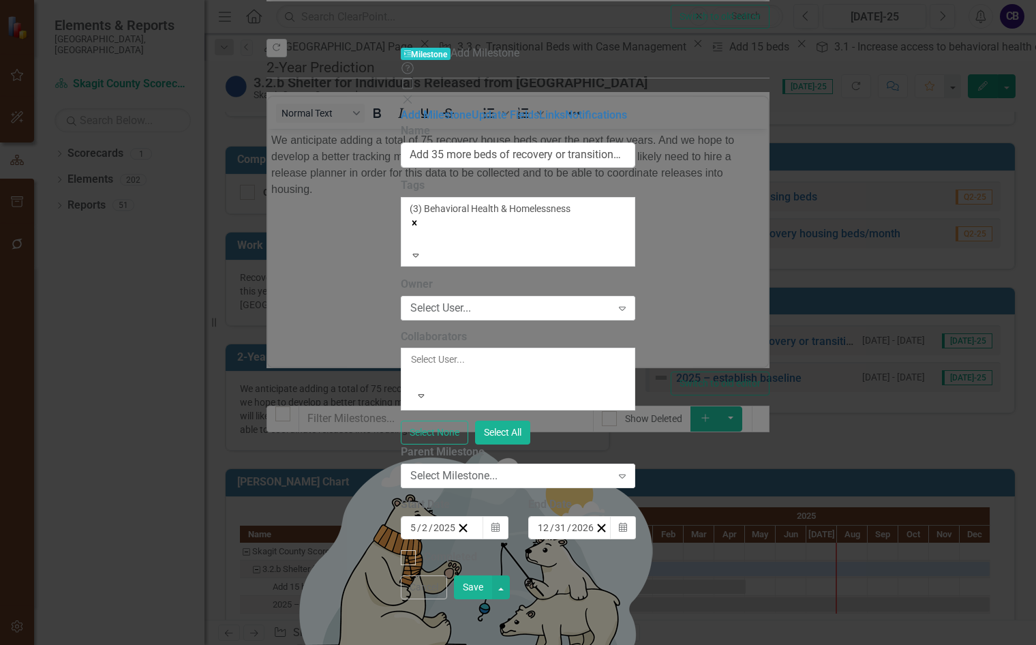
click at [474, 221] on div "ClearPoint Can Do More! How ClearPoint Can Help Close Enterprise plans can auto…" at bounding box center [518, 344] width 235 height 442
click at [473, 300] on div "Select User..." at bounding box center [510, 308] width 201 height 16
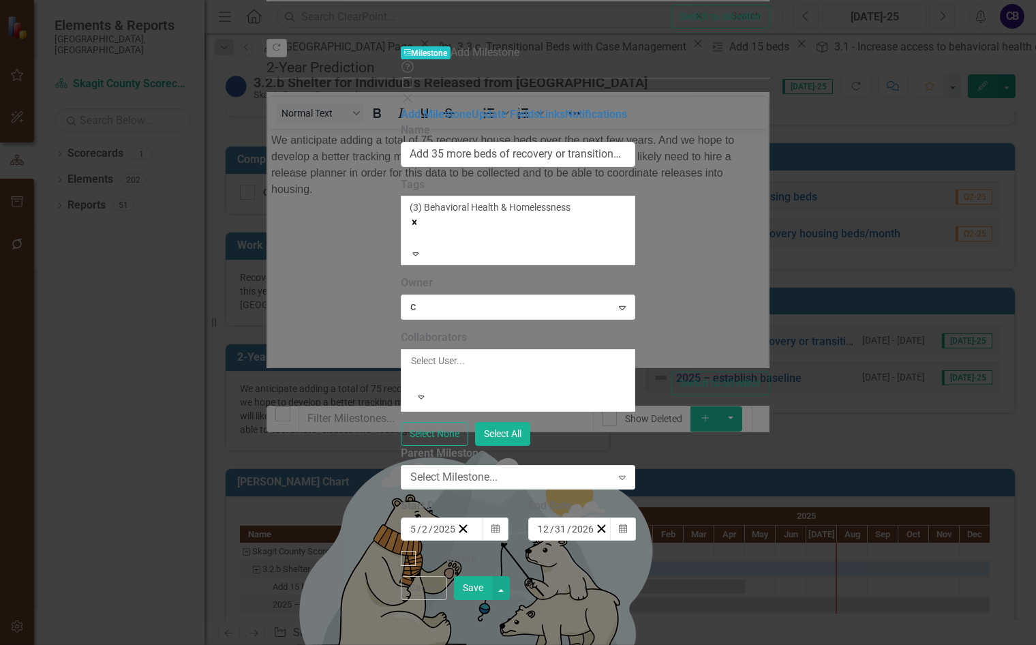
type input "ch"
click at [213, 644] on span "Ch risti Brua Weaver" at bounding box center [114, 655] width 200 height 13
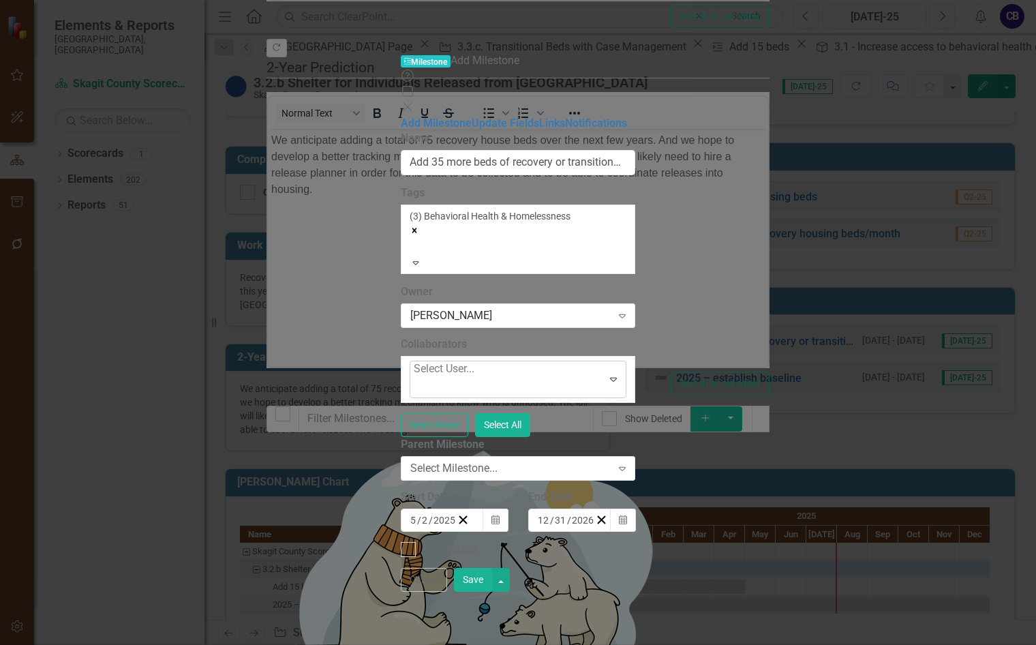
click at [472, 361] on div "Select User... Expand" at bounding box center [518, 380] width 217 height 38
click at [417, 378] on div at bounding box center [415, 387] width 3 height 18
click at [492, 592] on button "Save" at bounding box center [473, 580] width 38 height 24
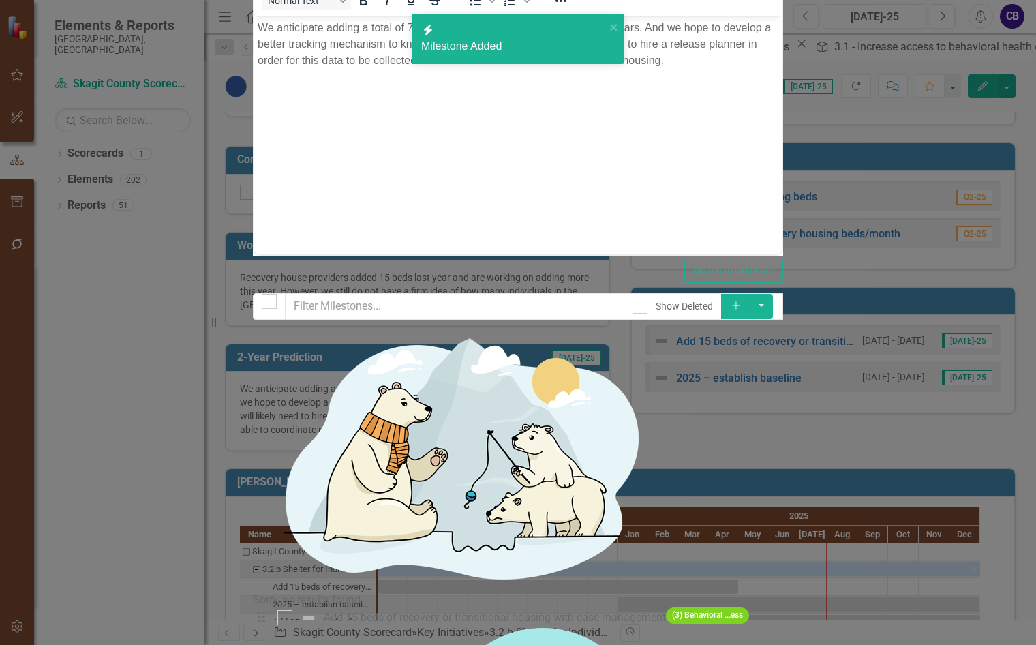
click at [463, 610] on div "Add 15 beds of recovery or transitional housing with case management" at bounding box center [495, 618] width 342 height 16
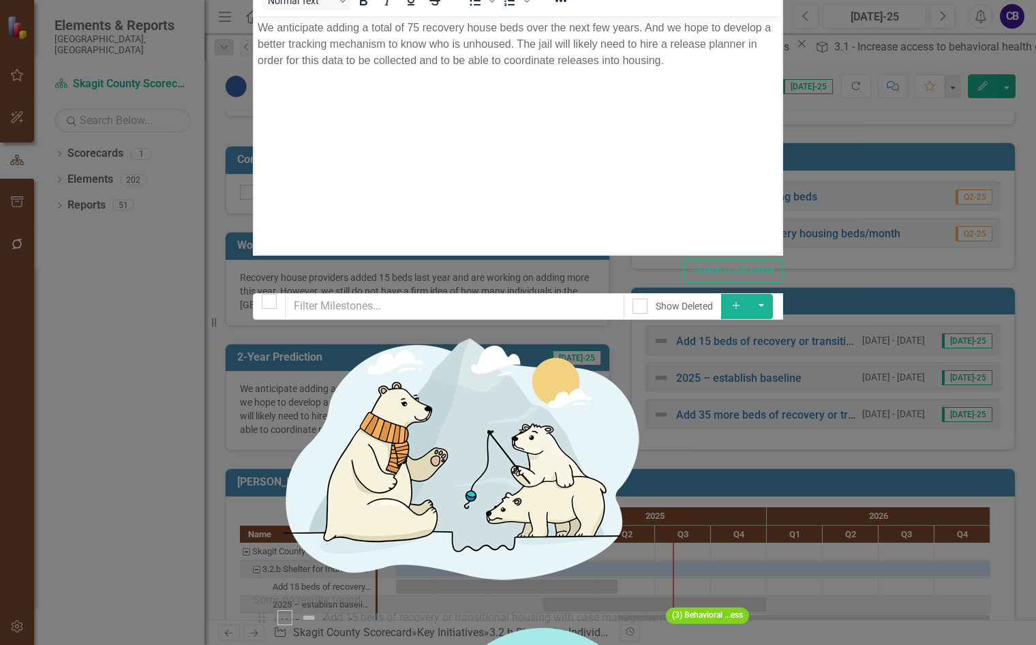
click at [582, 610] on div "Add 15 beds of recovery or transitional housing with case management" at bounding box center [495, 618] width 342 height 16
drag, startPoint x: 644, startPoint y: 85, endPoint x: 689, endPoint y: 98, distance: 47.5
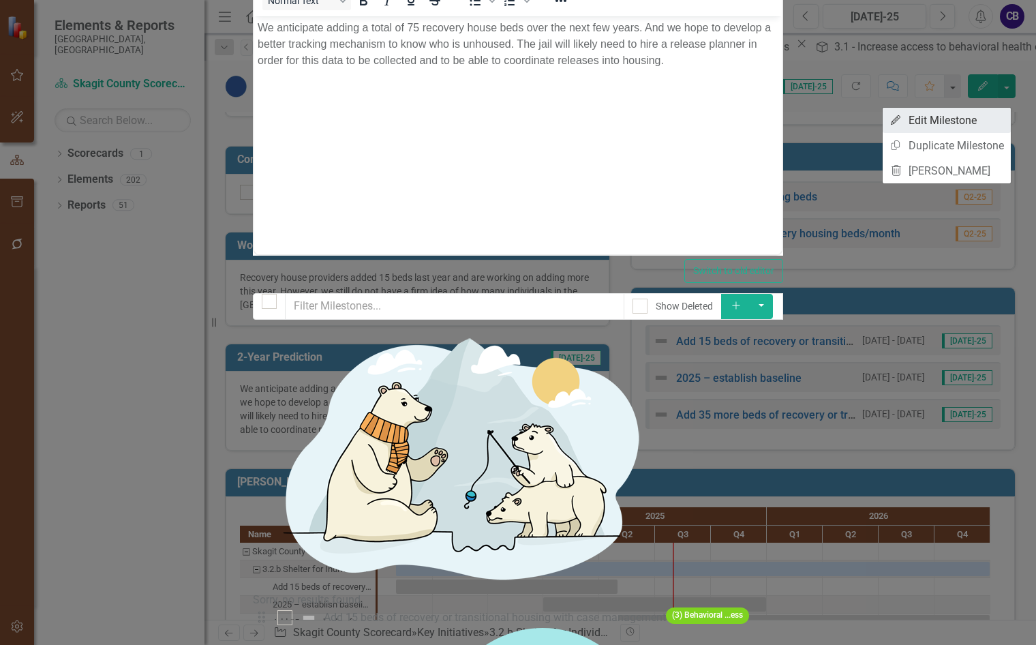
click at [974, 120] on link "Edit Edit Milestone" at bounding box center [947, 120] width 128 height 25
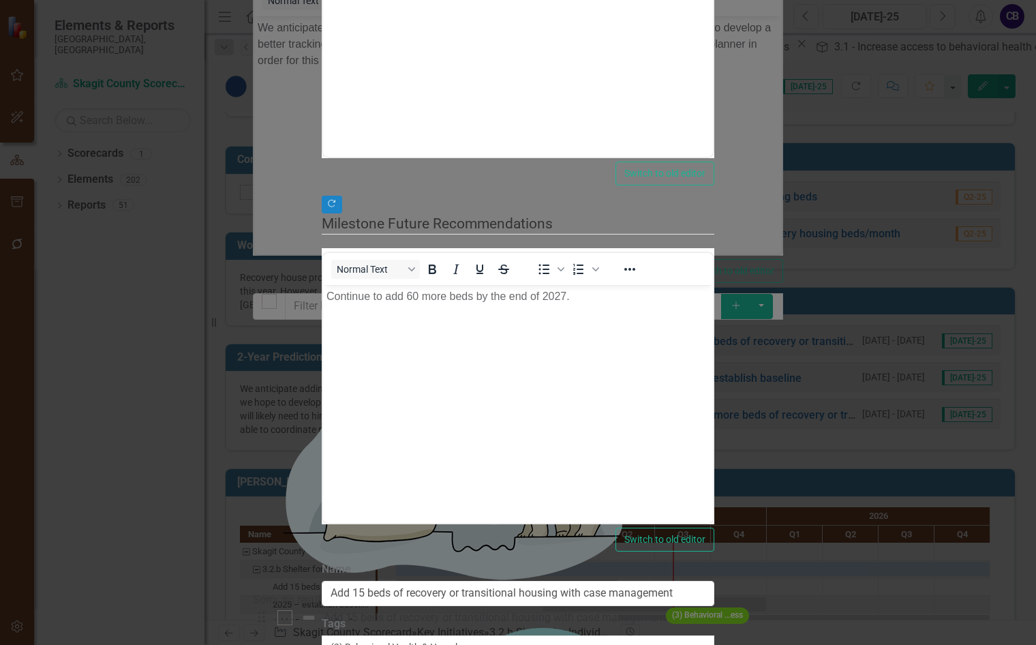
checkbox input "true"
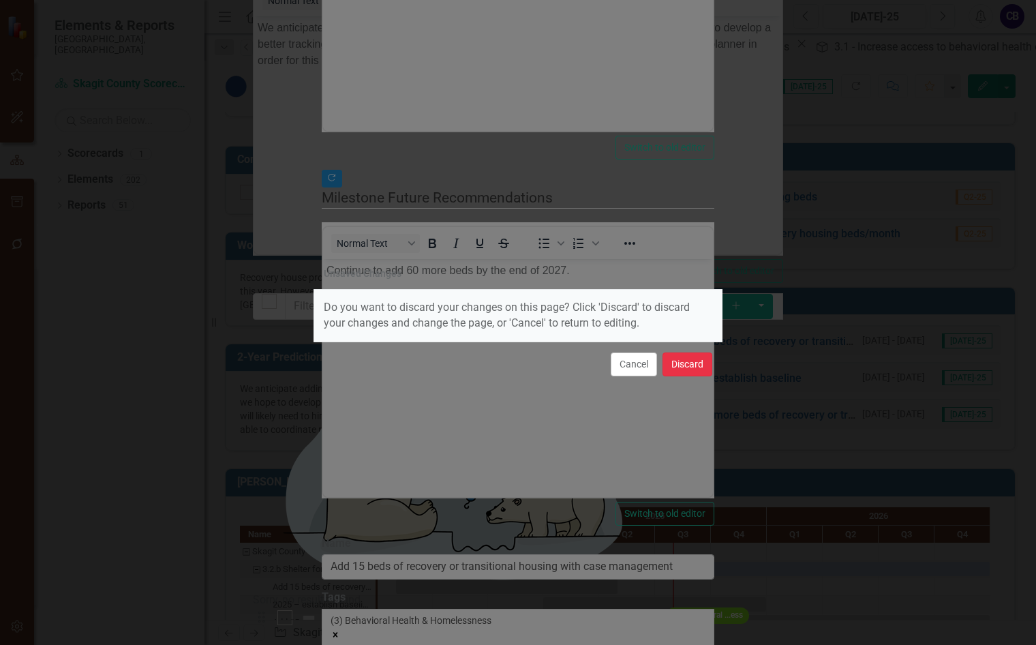
drag, startPoint x: 685, startPoint y: 367, endPoint x: 736, endPoint y: 393, distance: 57.3
click at [687, 366] on button "Discard" at bounding box center [688, 364] width 50 height 24
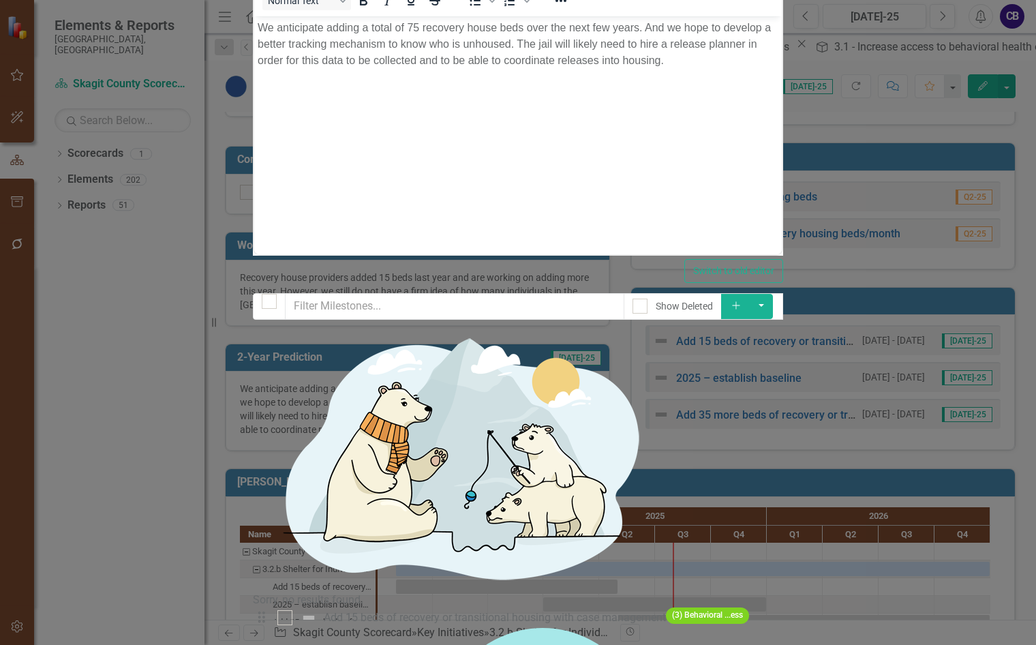
click at [751, 294] on button "Add" at bounding box center [736, 306] width 30 height 25
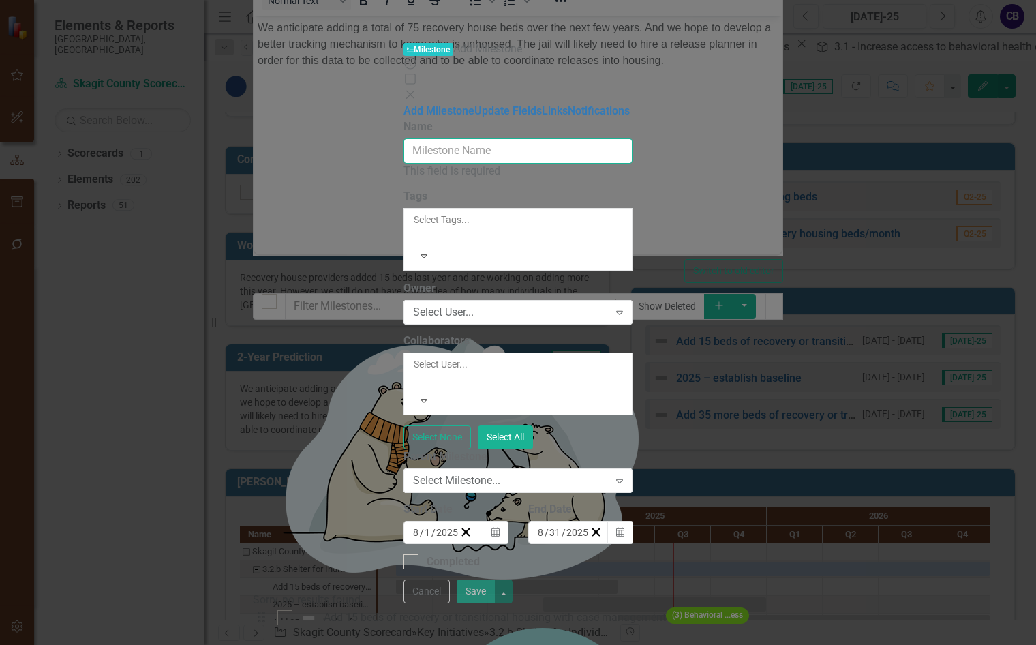
click at [633, 138] on input "Name" at bounding box center [519, 150] width 230 height 25
paste input "Add 15 beds of recovery or transitional housing with case management"
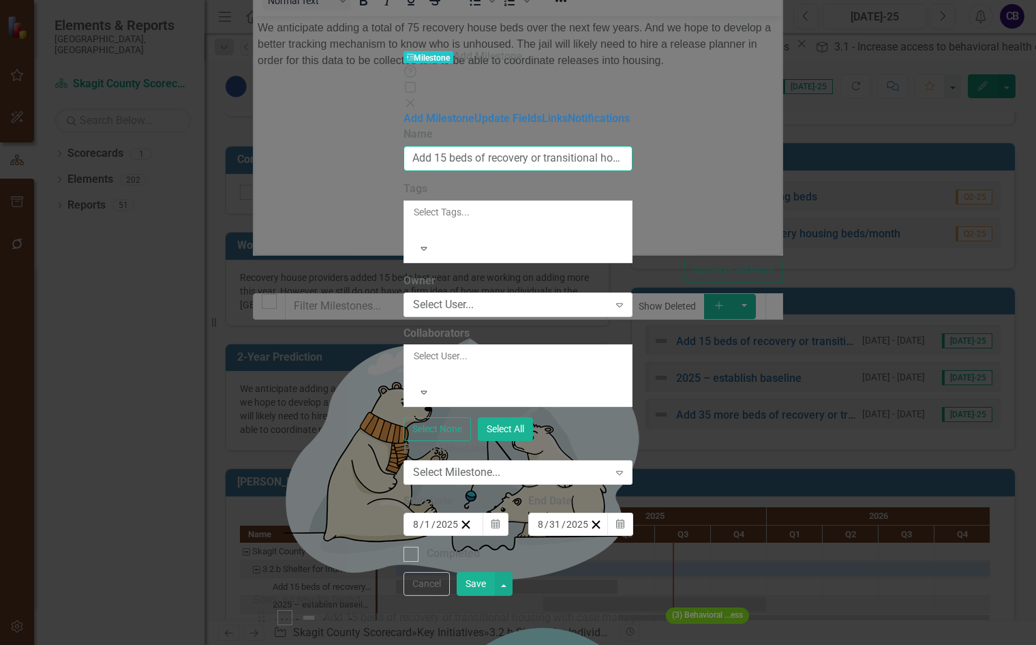
drag, startPoint x: 422, startPoint y: 78, endPoint x: 436, endPoint y: 72, distance: 15.3
click at [436, 146] on input "Add 15 beds of recovery or transitional housing with case management" at bounding box center [519, 158] width 230 height 25
type input "Add 24 more beds of recovery or transitional housing with case management"
click at [416, 220] on div at bounding box center [415, 228] width 2 height 16
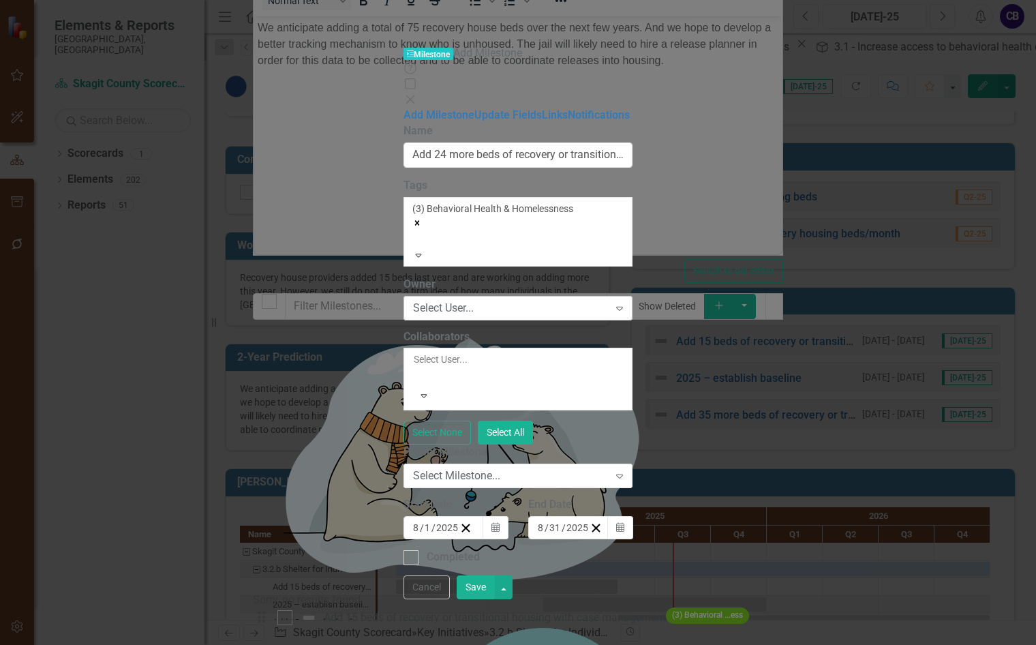
click at [466, 300] on div "Select User..." at bounding box center [511, 308] width 196 height 16
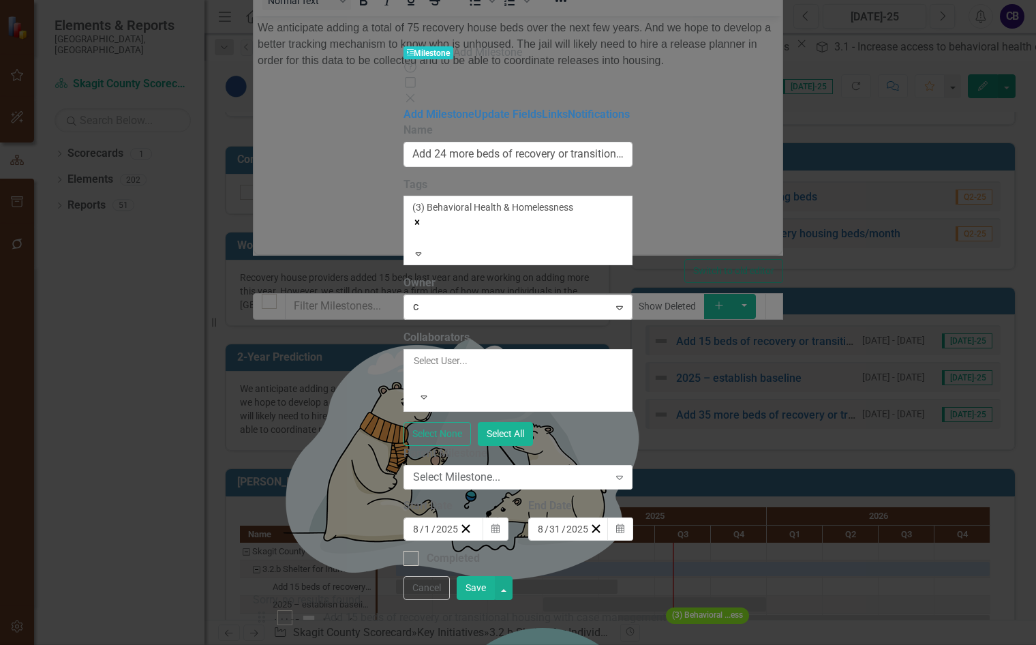
type input "ch"
click at [213, 644] on span "Ch risti Brua Weaver" at bounding box center [114, 655] width 200 height 13
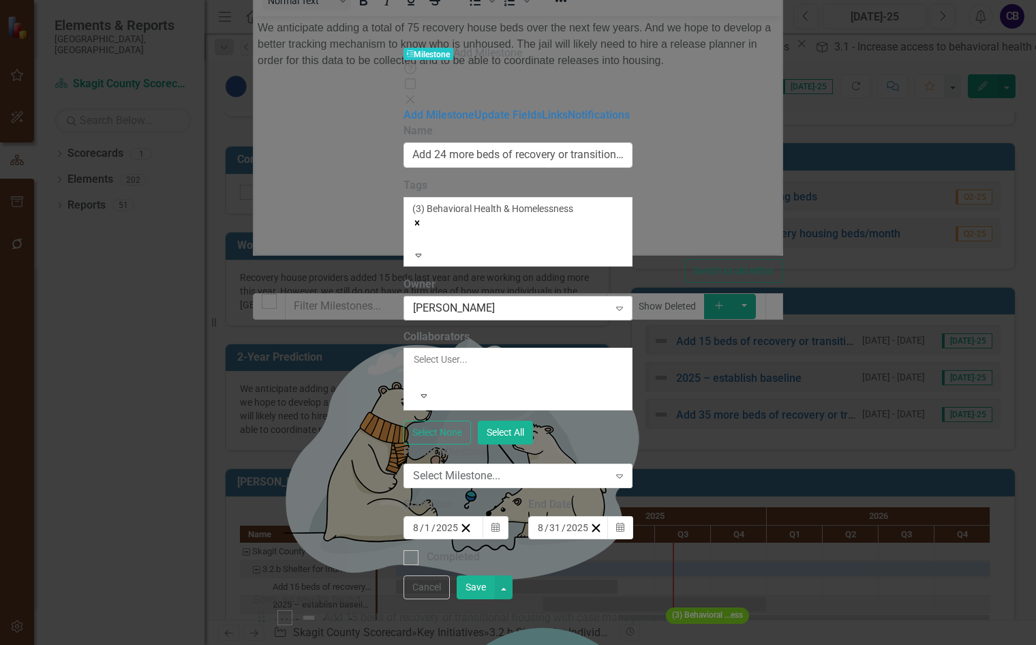
click at [441, 300] on div "[PERSON_NAME]" at bounding box center [511, 308] width 196 height 16
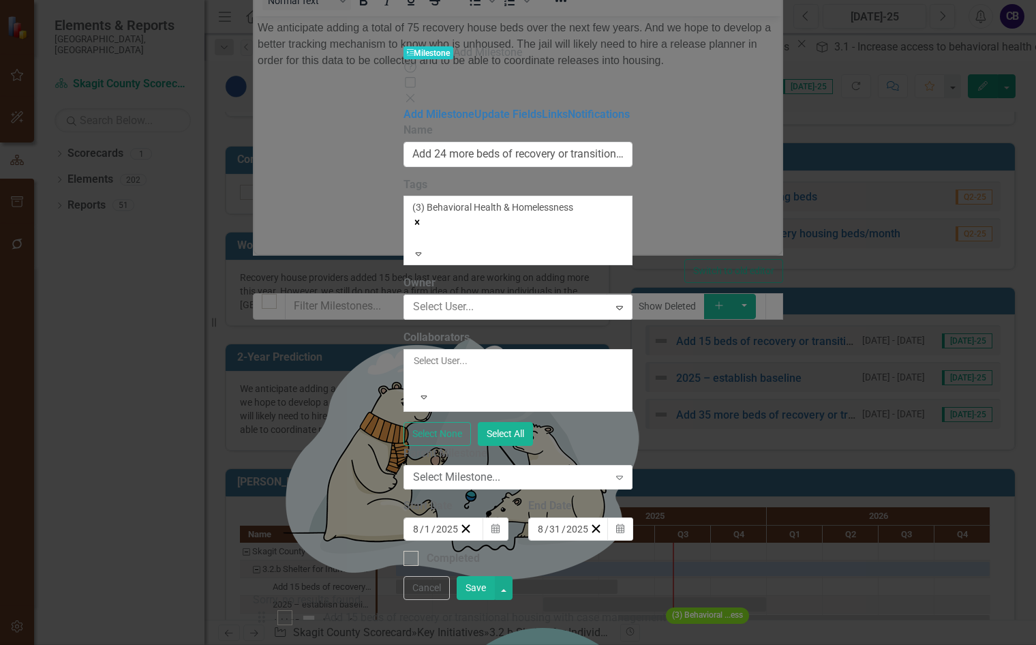
scroll to position [157, 0]
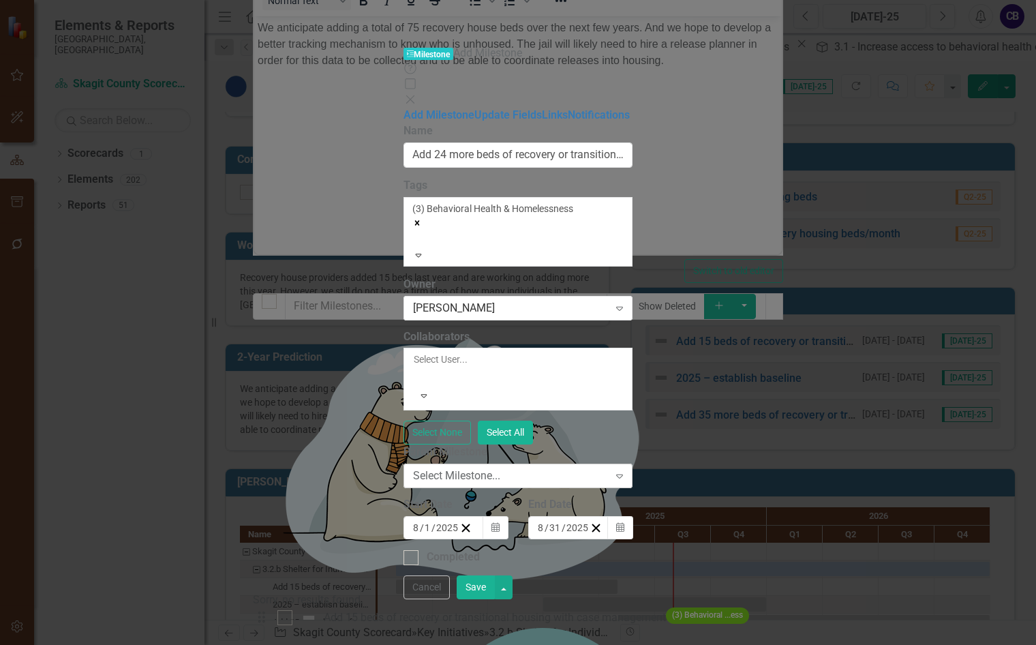
click at [454, 468] on div "Select Milestone..." at bounding box center [511, 476] width 196 height 16
click at [464, 468] on div "Select Milestone..." at bounding box center [511, 476] width 196 height 16
click at [460, 521] on div "8 / 1 / 2025" at bounding box center [435, 528] width 47 height 14
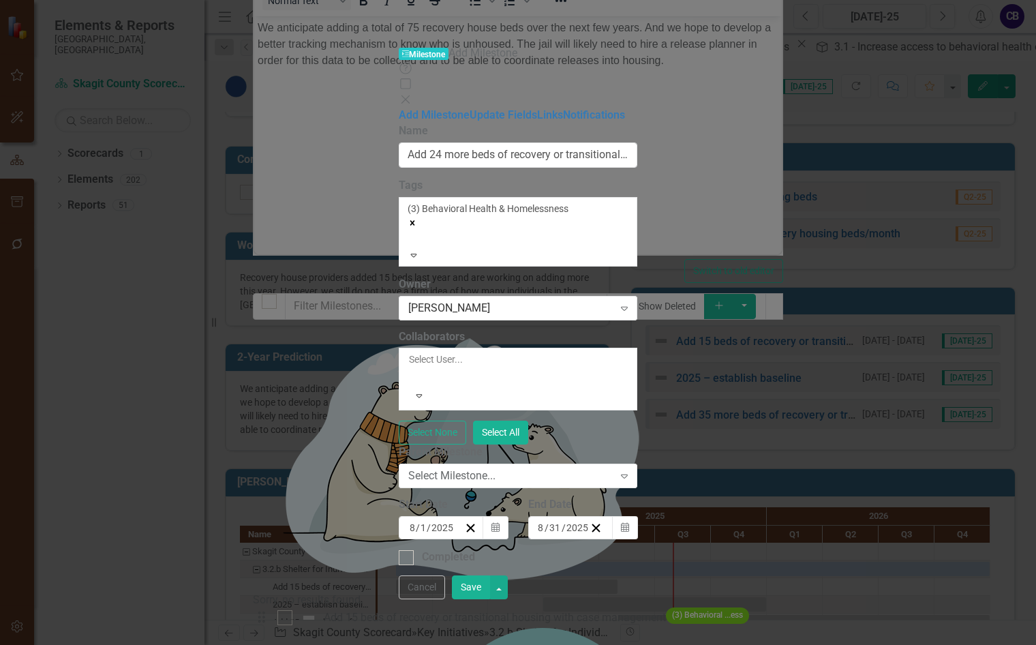
click at [635, 539] on button "»" at bounding box center [622, 554] width 30 height 30
click at [422, 539] on button "«" at bounding box center [415, 554] width 30 height 30
click at [607, 539] on button "›" at bounding box center [592, 554] width 30 height 30
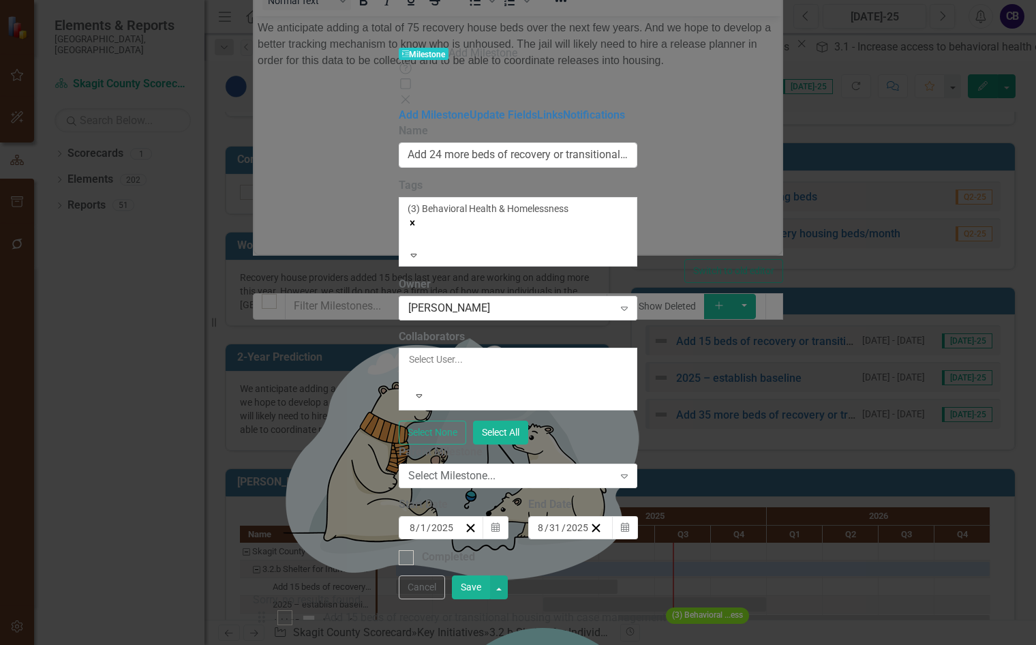
click at [607, 539] on button "›" at bounding box center [592, 554] width 30 height 30
click at [589, 594] on abbr "1" at bounding box center [586, 599] width 5 height 11
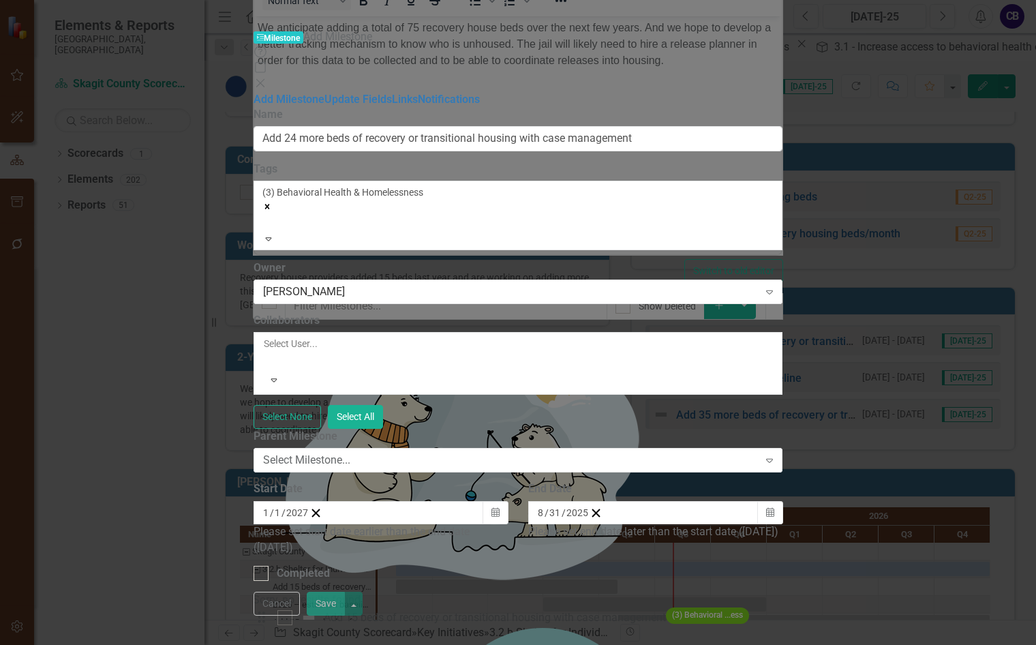
click at [590, 506] on input "2025" at bounding box center [578, 513] width 24 height 14
click at [775, 508] on icon "Calendar" at bounding box center [770, 513] width 8 height 10
click at [767, 524] on button "»" at bounding box center [752, 539] width 30 height 30
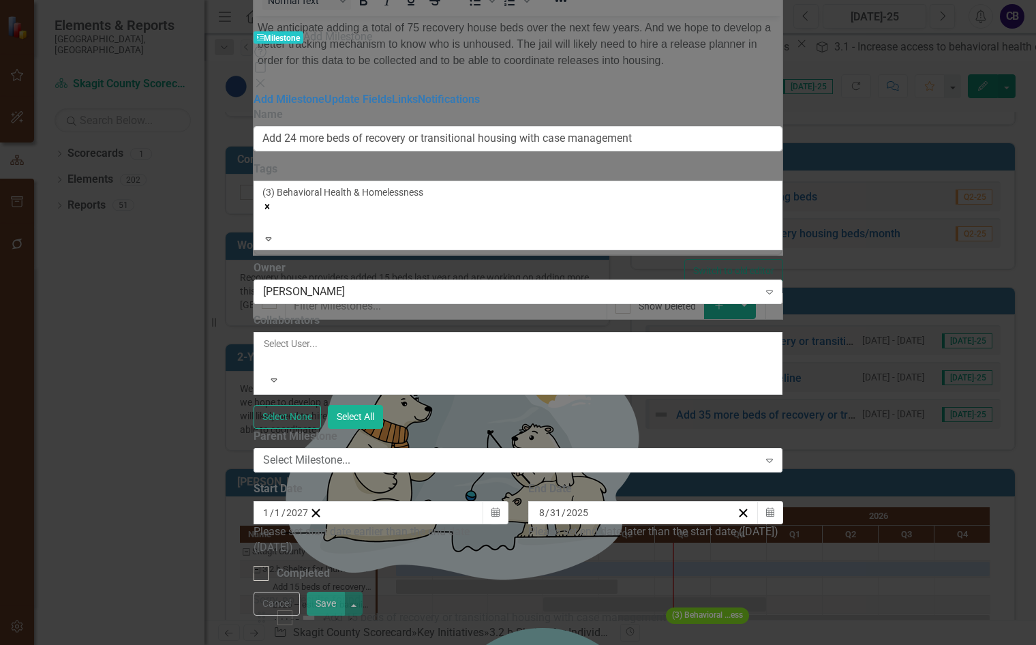
click at [767, 524] on button "»" at bounding box center [752, 539] width 30 height 30
click at [560, 524] on button "«" at bounding box center [545, 539] width 30 height 30
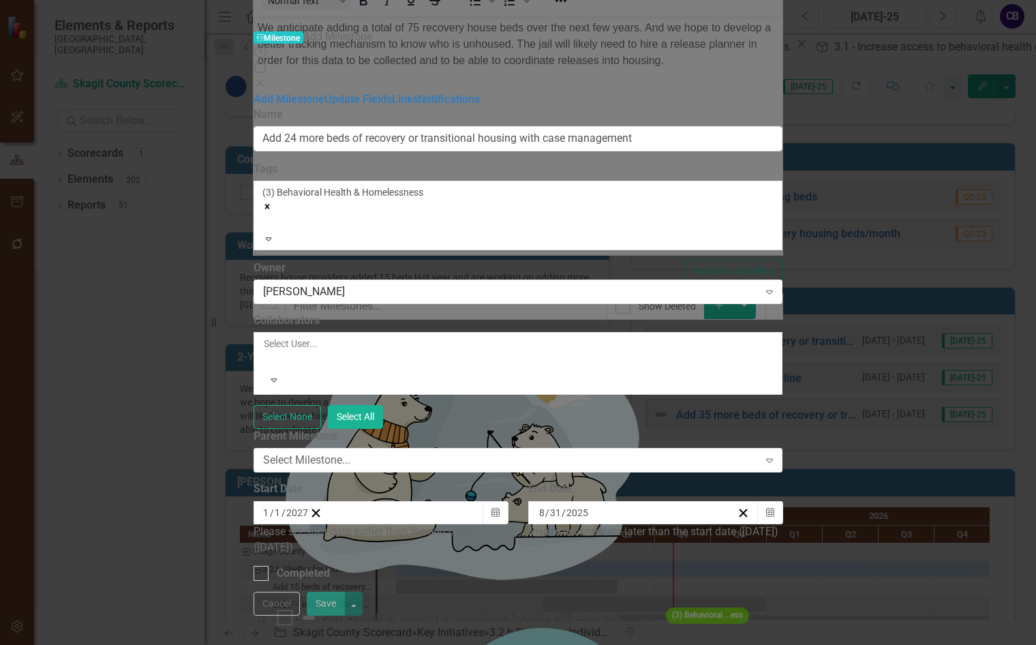
click at [737, 524] on button "›" at bounding box center [722, 539] width 30 height 30
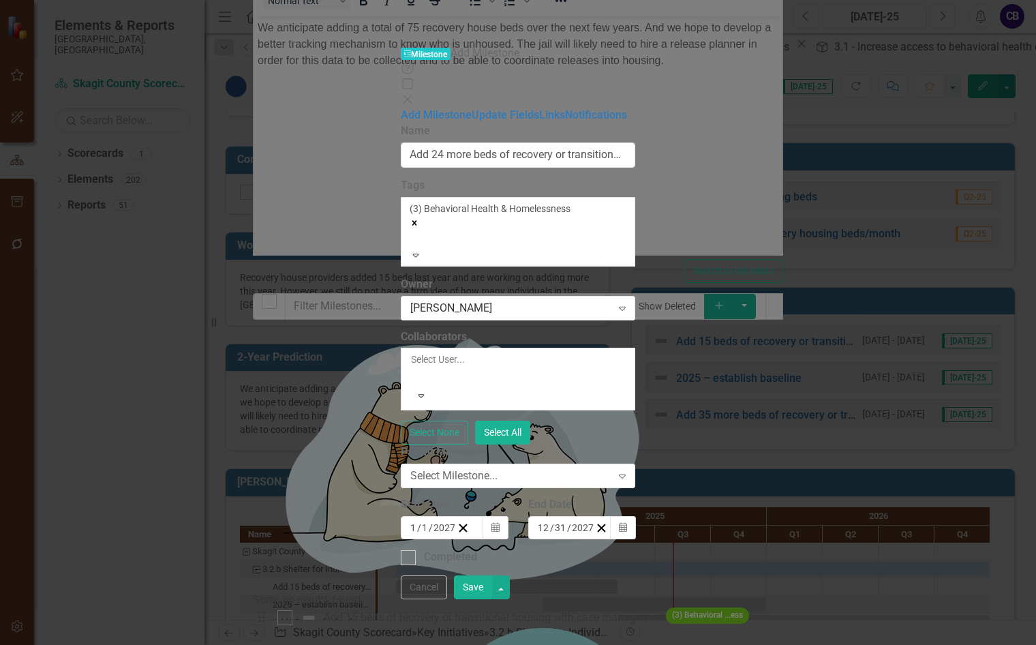
click at [492, 599] on button "Save" at bounding box center [473, 587] width 38 height 24
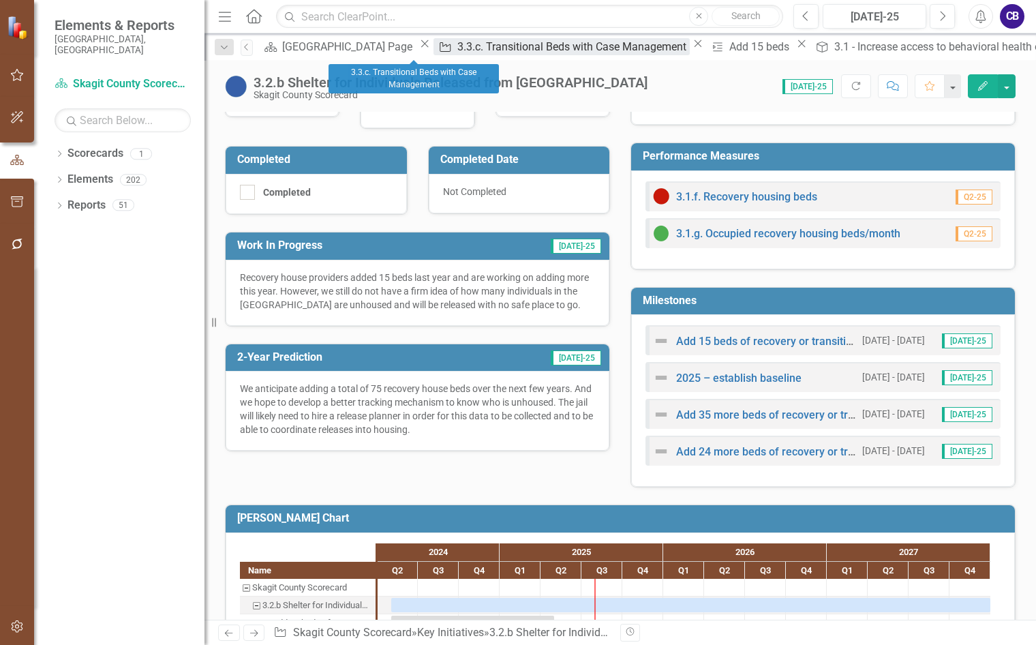
click at [457, 51] on div "3.3.c. Transitional Beds with Case Management" at bounding box center [573, 46] width 232 height 17
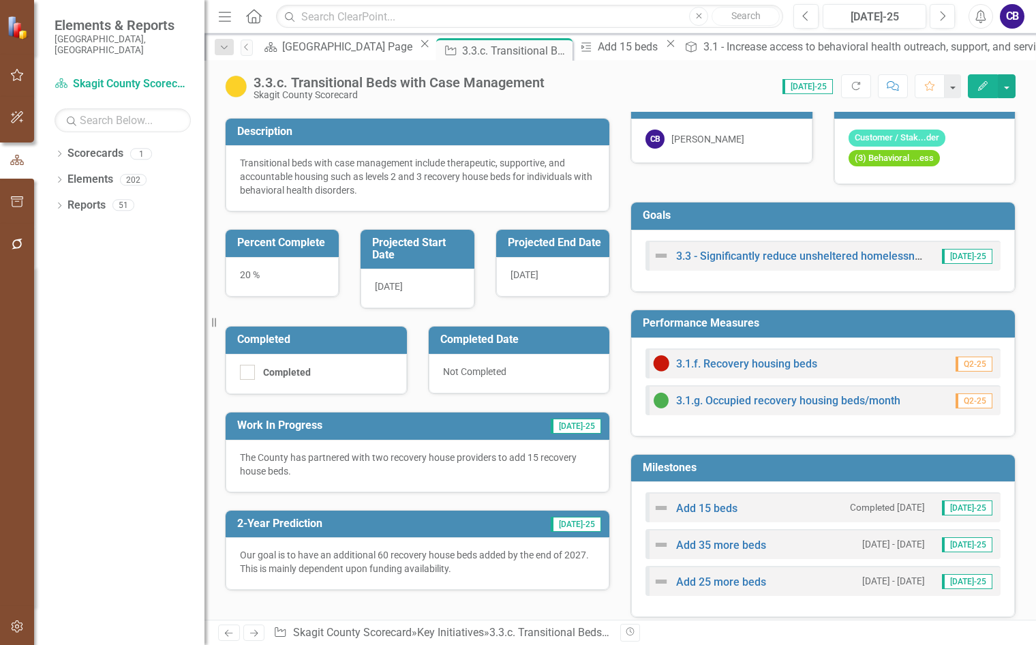
scroll to position [205, 0]
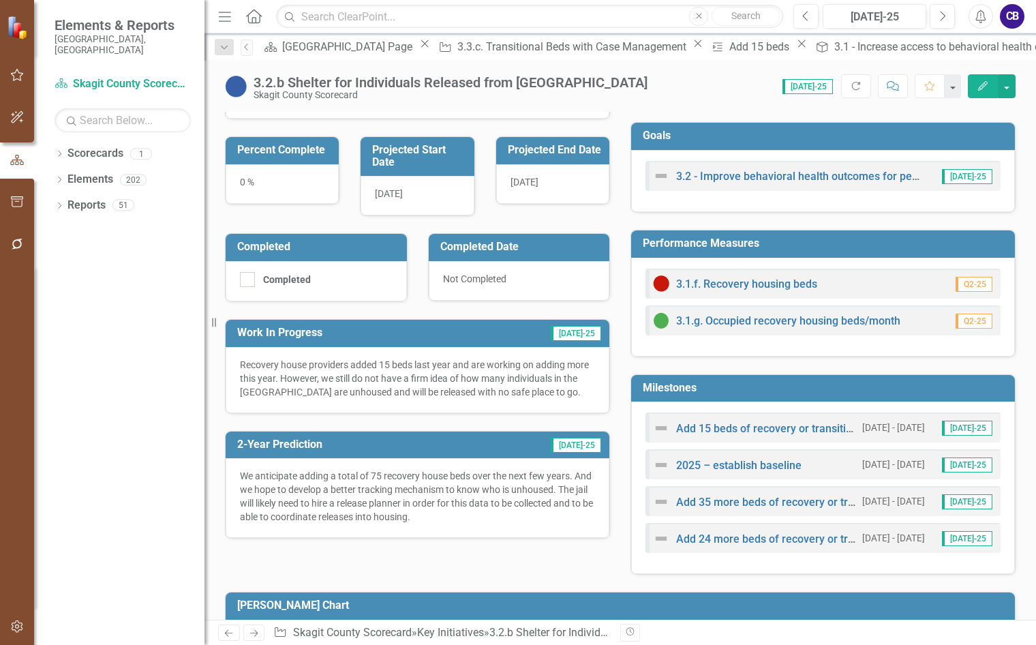
scroll to position [205, 0]
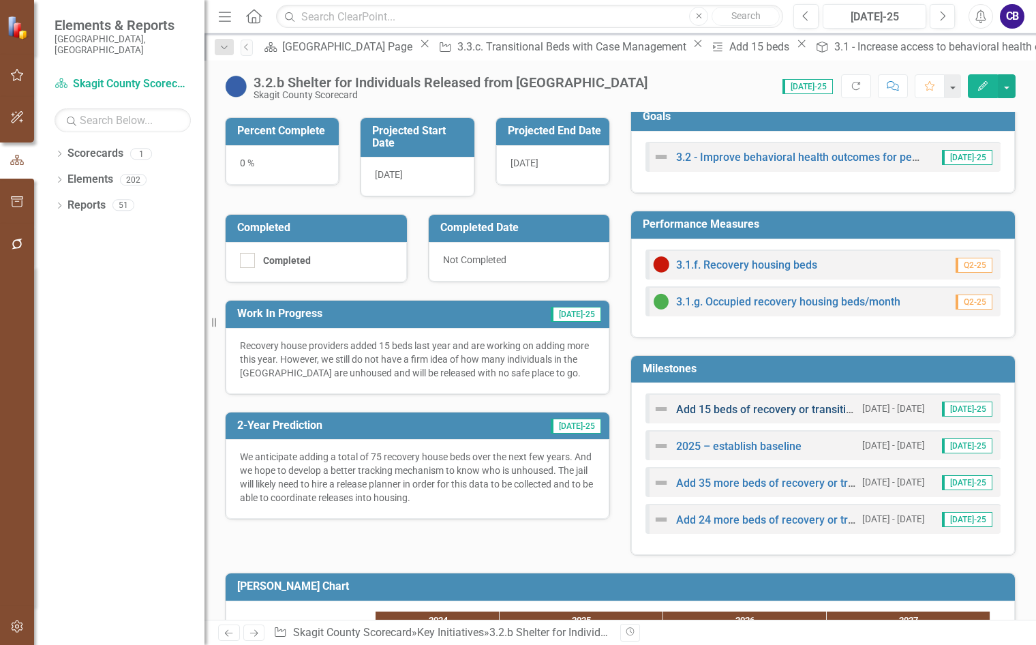
click at [712, 413] on link "Add 15 beds of recovery or transitional housing with case management" at bounding box center [851, 409] width 350 height 13
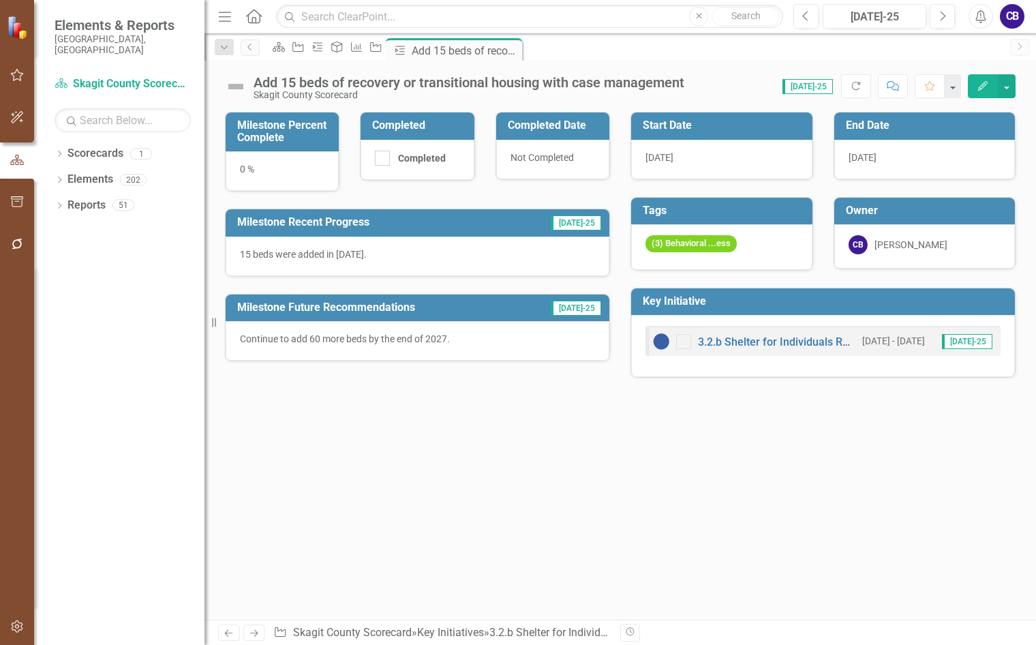
click at [984, 95] on button "Edit" at bounding box center [983, 86] width 30 height 24
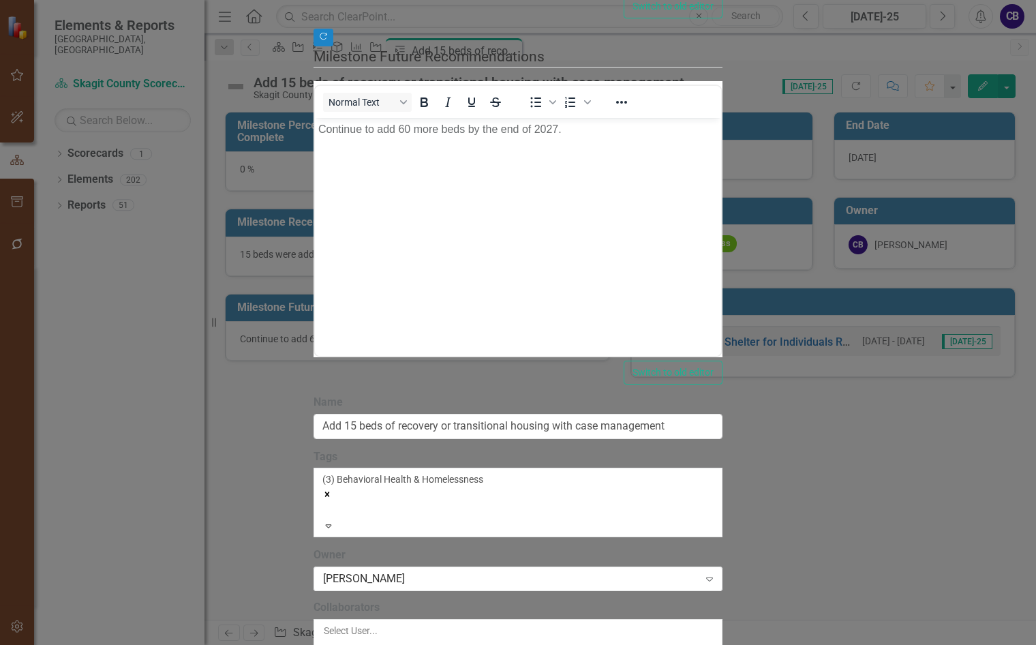
checkbox input "true"
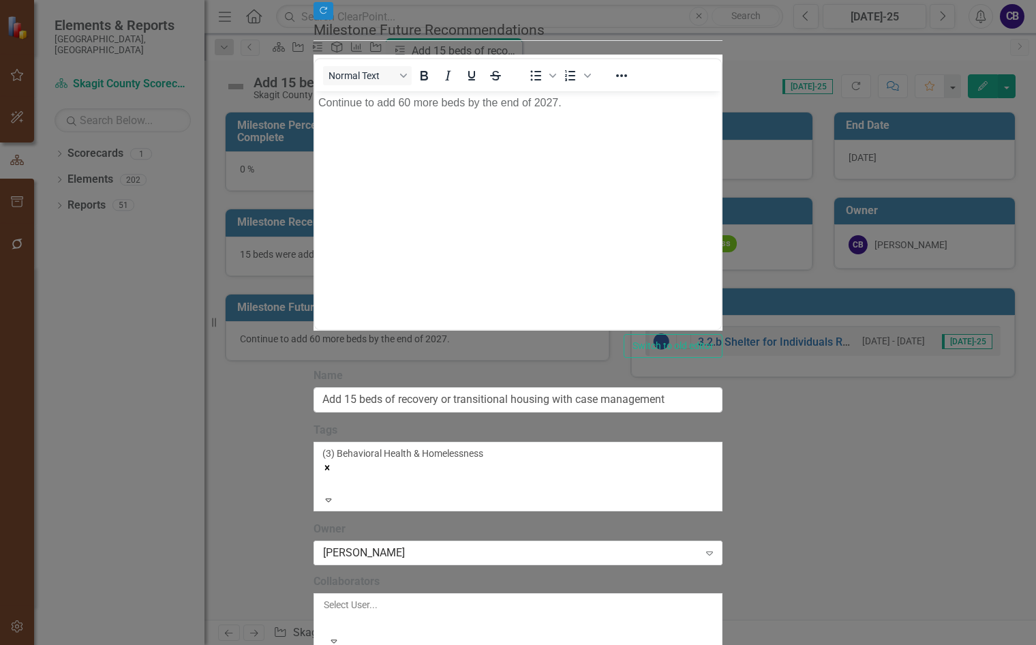
drag, startPoint x: 622, startPoint y: 412, endPoint x: 631, endPoint y: 413, distance: 8.9
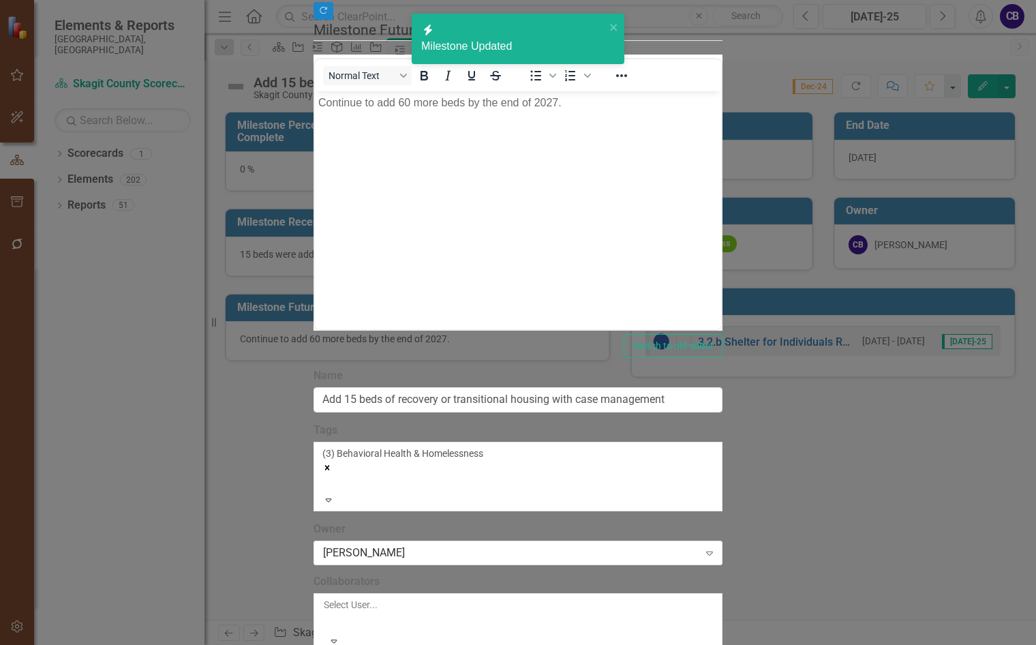
checkbox input "true"
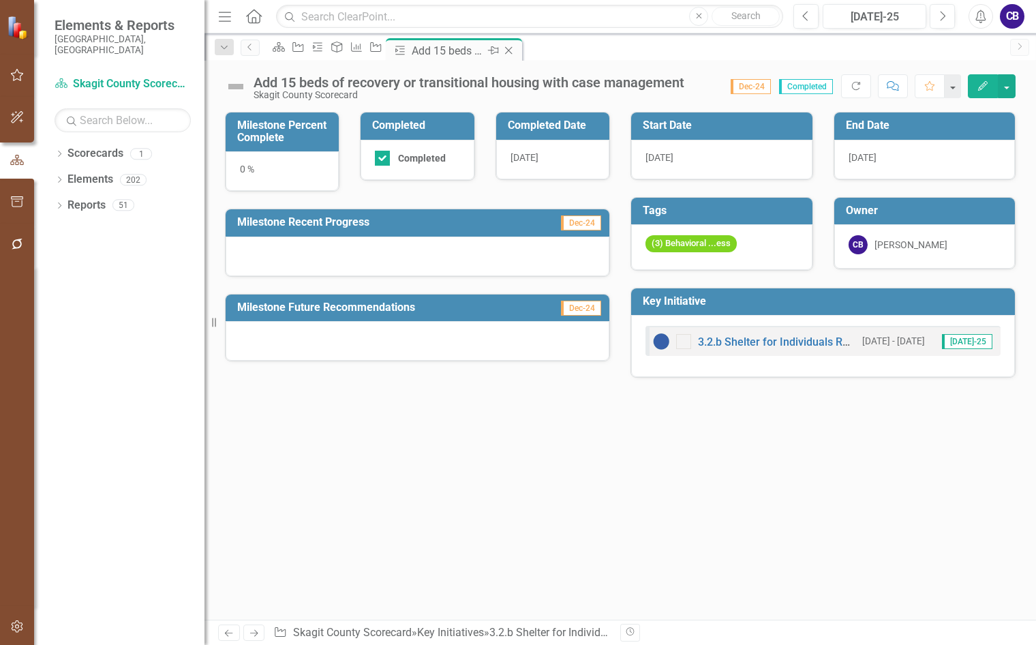
click at [515, 52] on icon "Close" at bounding box center [509, 50] width 14 height 11
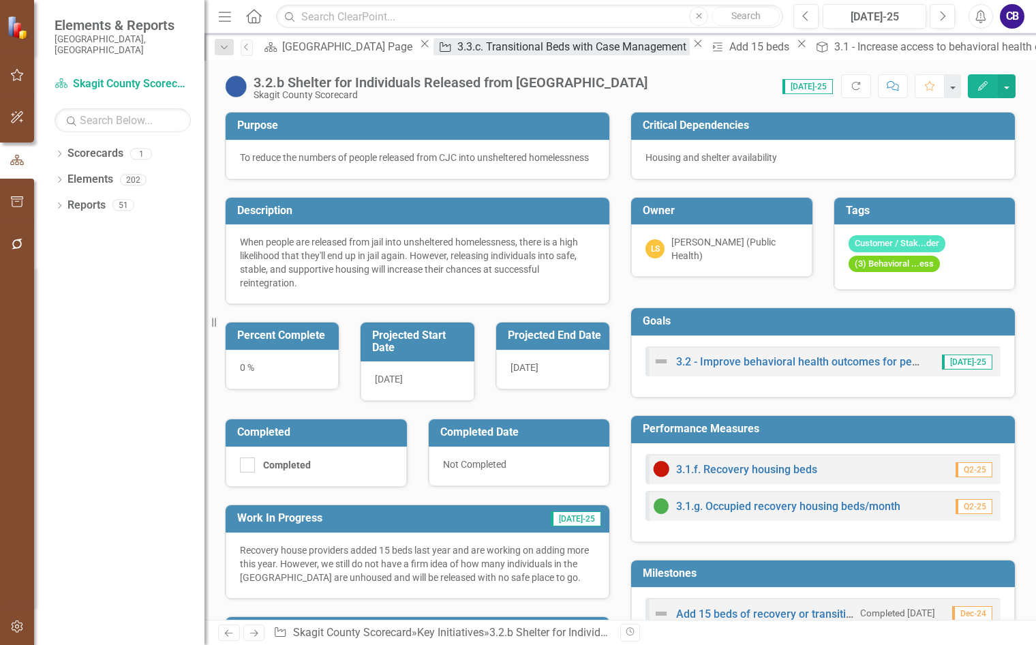
click at [457, 50] on div "3.3.c. Transitional Beds with Case Management" at bounding box center [573, 46] width 232 height 17
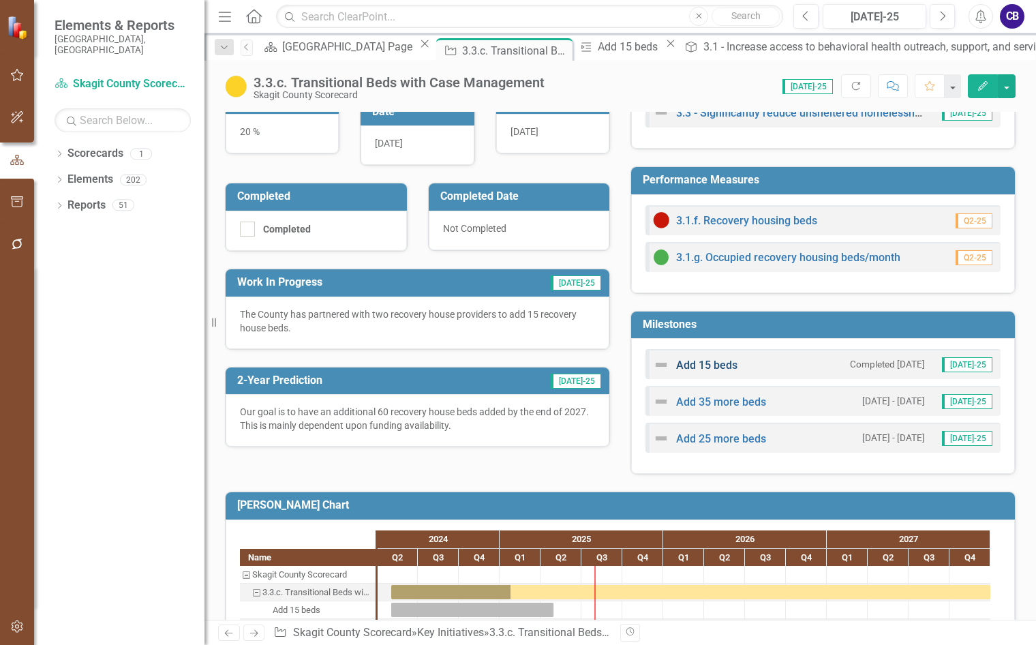
scroll to position [314, 0]
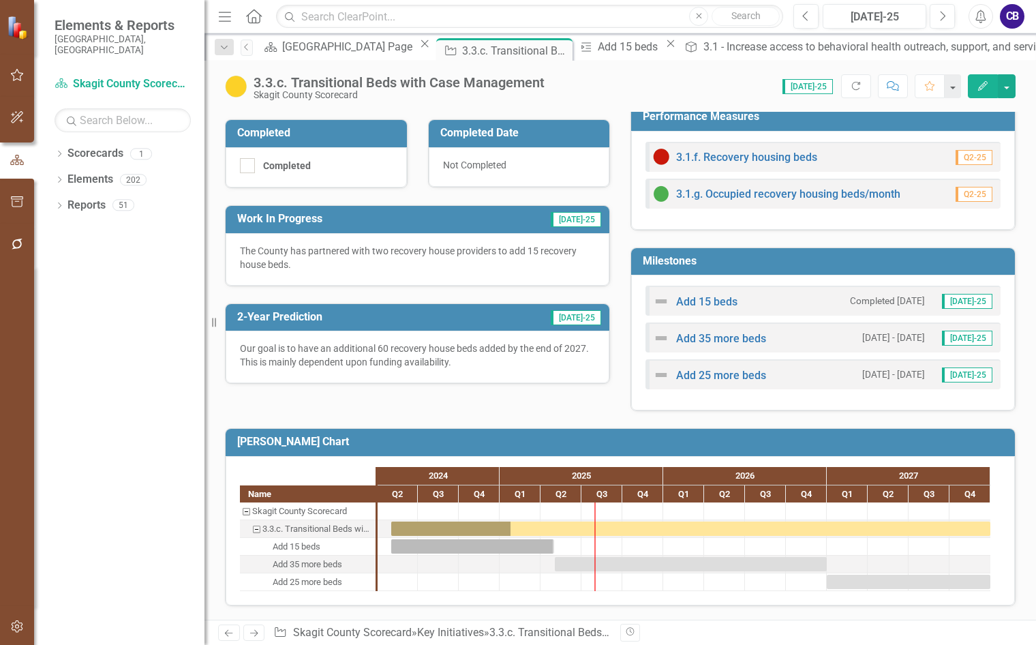
click at [966, 303] on span "[DATE]-25" at bounding box center [967, 301] width 50 height 15
click at [708, 304] on link "Add 15 beds" at bounding box center [706, 301] width 61 height 13
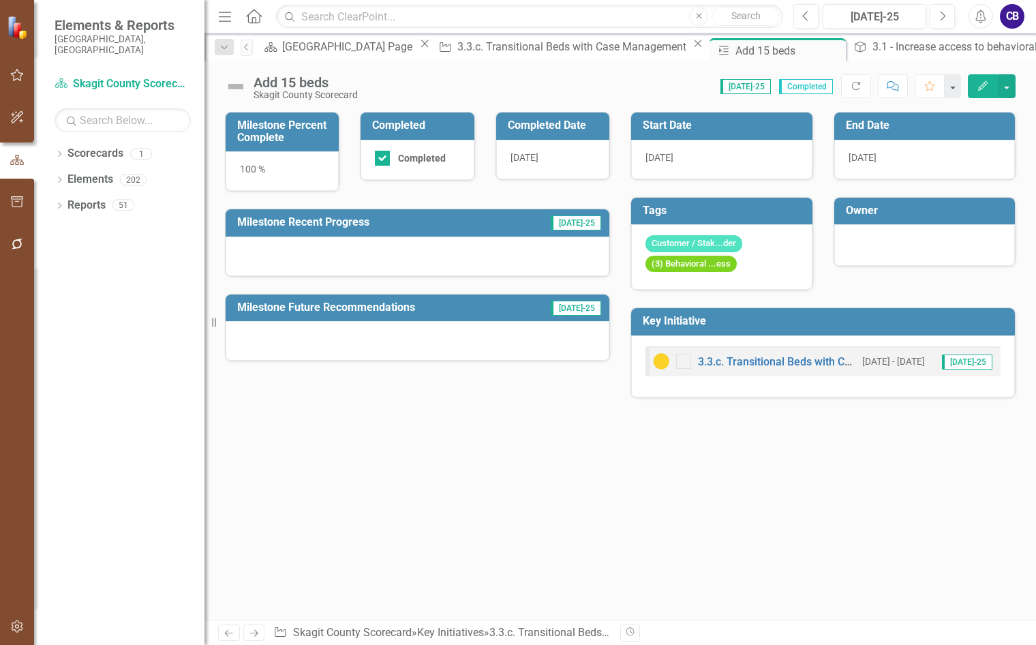
click at [982, 79] on button "Edit" at bounding box center [983, 86] width 30 height 24
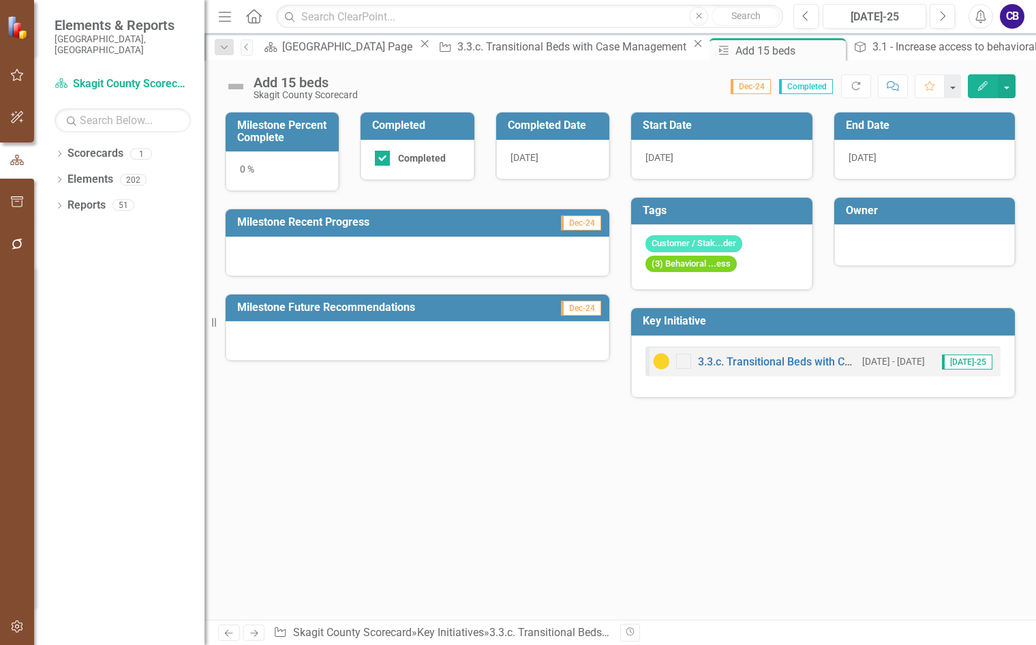
drag, startPoint x: 248, startPoint y: 166, endPoint x: 241, endPoint y: 168, distance: 7.8
click at [243, 168] on div "0 %" at bounding box center [282, 171] width 113 height 40
click at [240, 168] on div "0 %" at bounding box center [282, 171] width 113 height 40
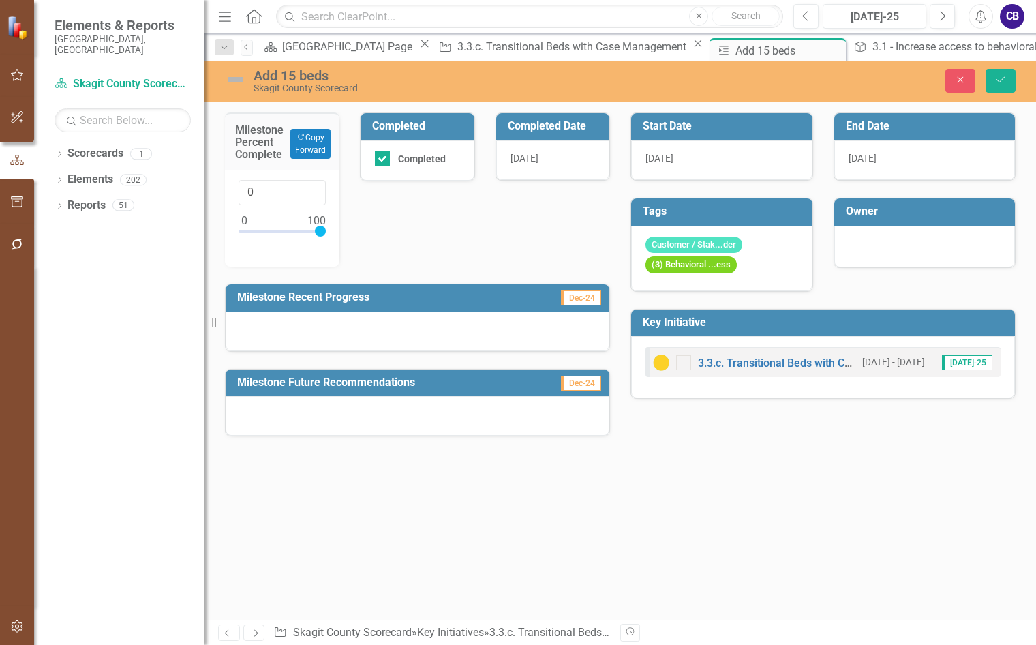
type input "100"
drag, startPoint x: 243, startPoint y: 230, endPoint x: 360, endPoint y: 230, distance: 116.6
click at [329, 243] on div "100" at bounding box center [282, 218] width 115 height 97
click at [1000, 86] on button "Save" at bounding box center [1001, 81] width 30 height 24
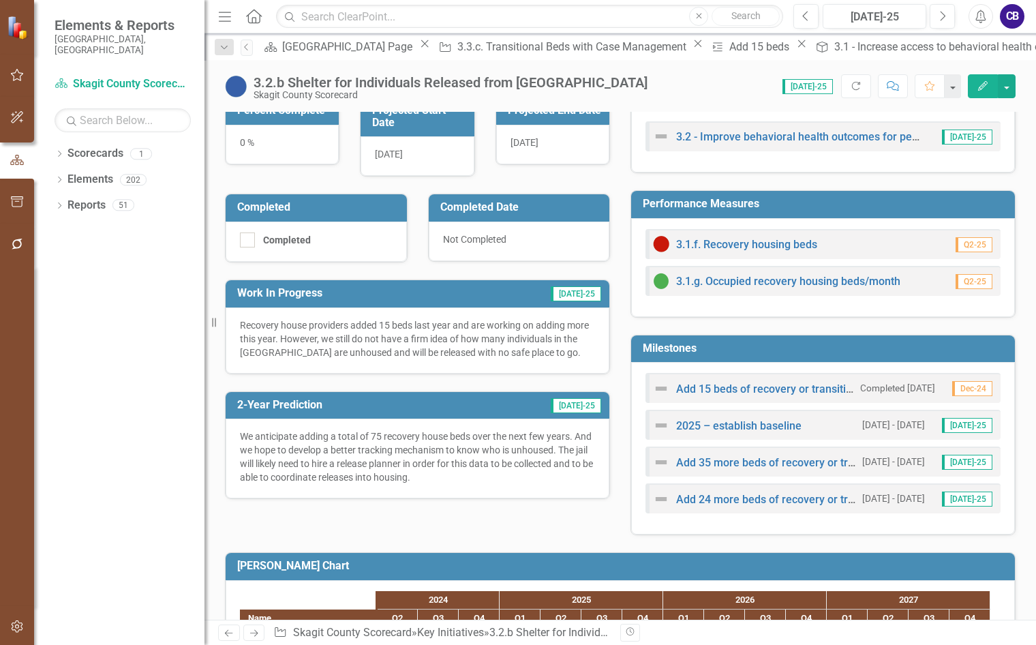
scroll to position [341, 0]
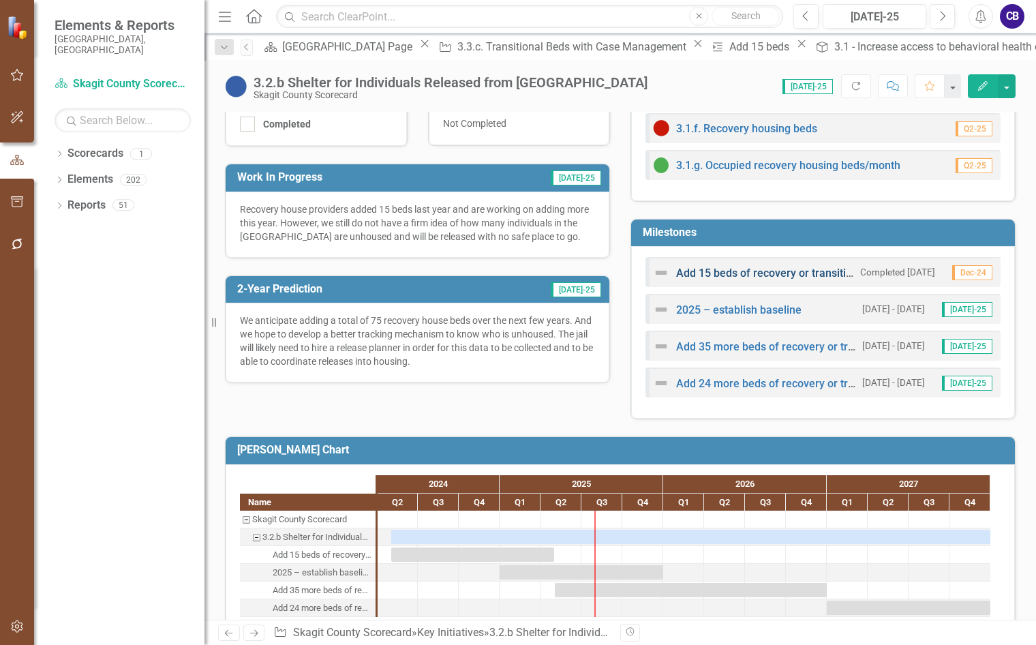
click at [700, 274] on link "Add 15 beds of recovery or transitional housing with case management" at bounding box center [851, 273] width 350 height 13
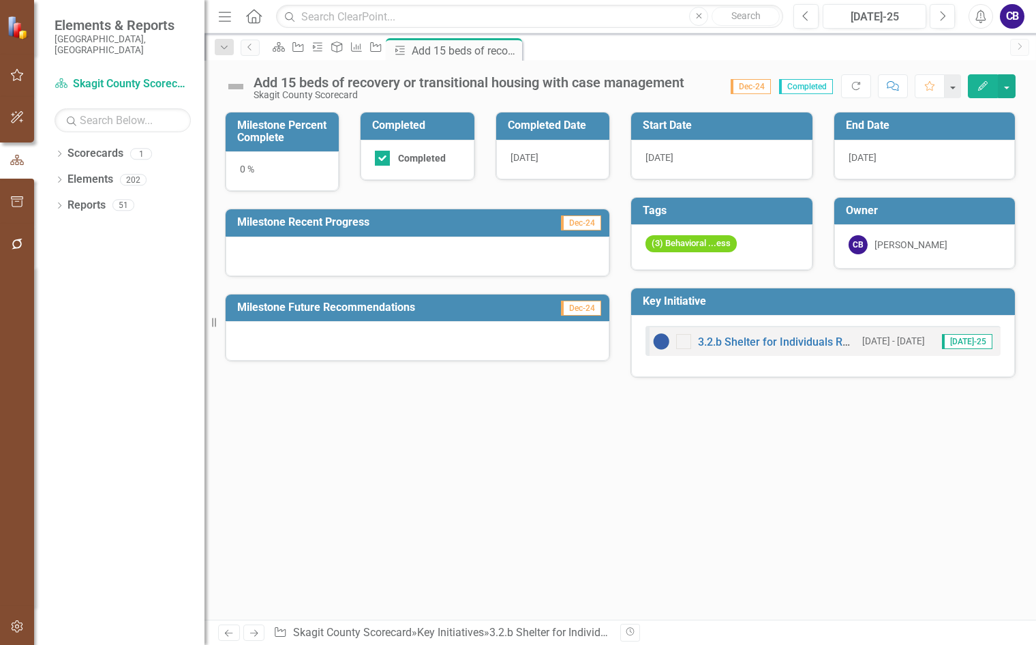
click at [244, 169] on div "0 %" at bounding box center [282, 171] width 113 height 40
click at [244, 168] on div "0 %" at bounding box center [282, 171] width 113 height 40
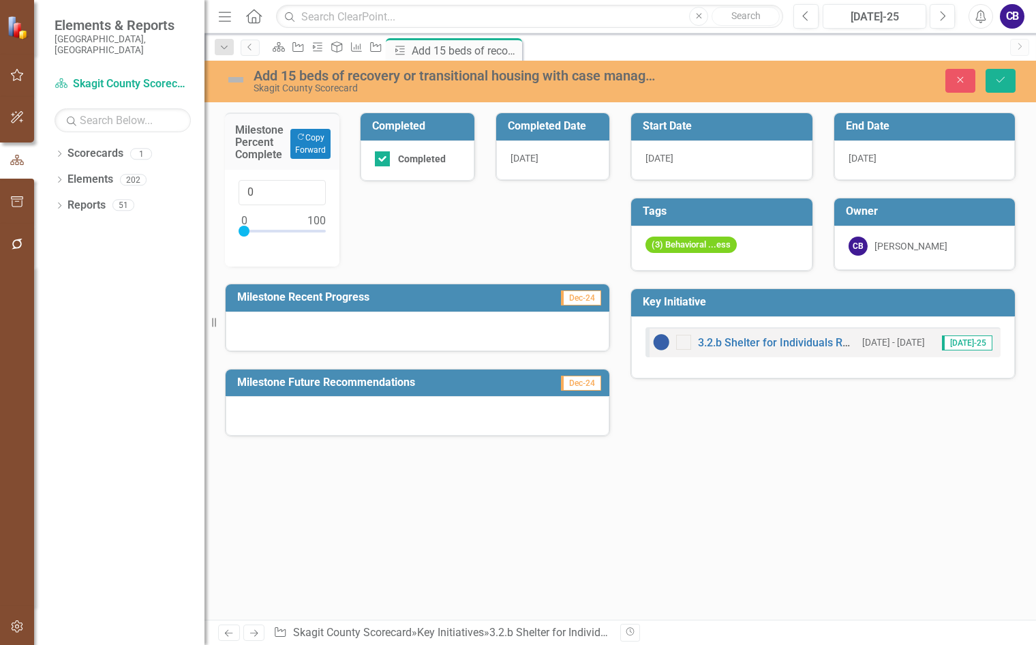
type input "100"
drag, startPoint x: 295, startPoint y: 223, endPoint x: 391, endPoint y: 216, distance: 96.4
click at [391, 216] on div "Milestone Percent Complete Copy Forward Copy Forward 100 Completed Completed Co…" at bounding box center [418, 265] width 406 height 341
click at [995, 81] on icon "Save" at bounding box center [1001, 80] width 12 height 10
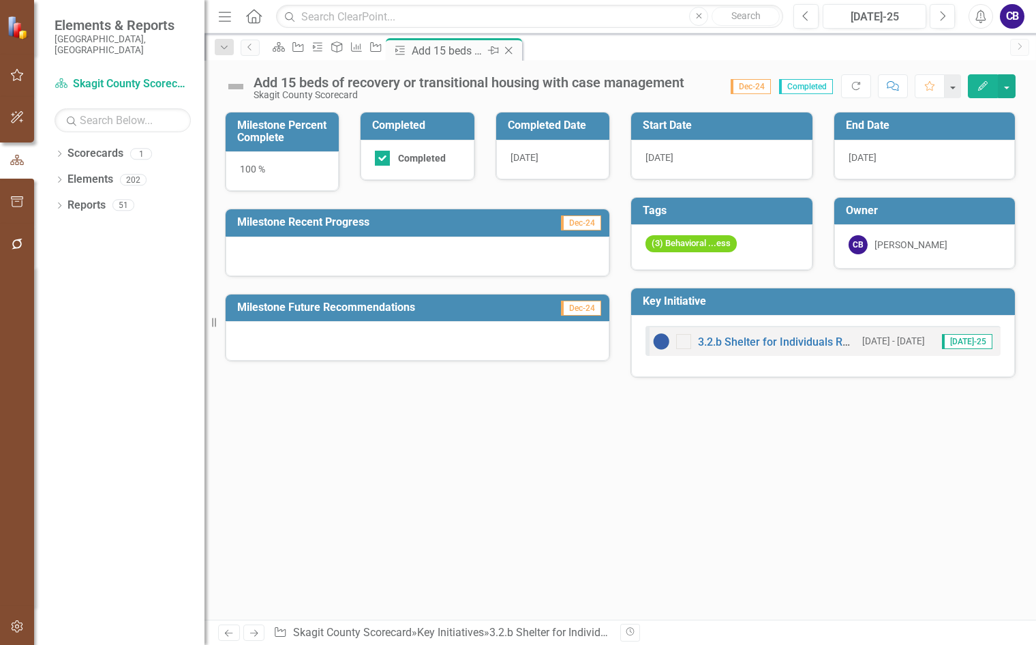
click at [519, 56] on div "Close" at bounding box center [510, 50] width 17 height 17
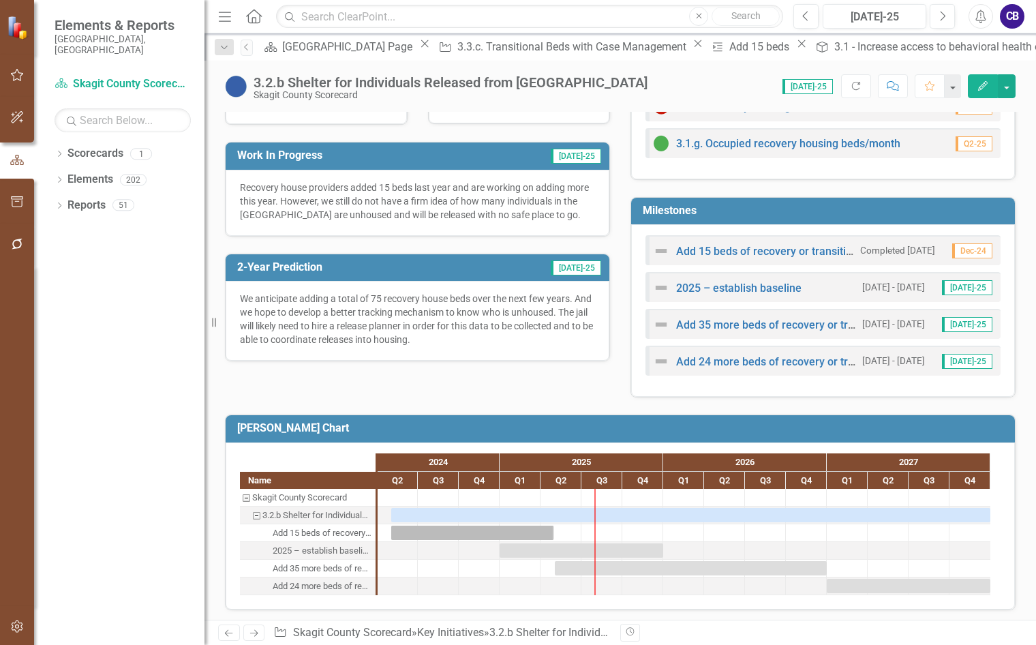
scroll to position [368, 0]
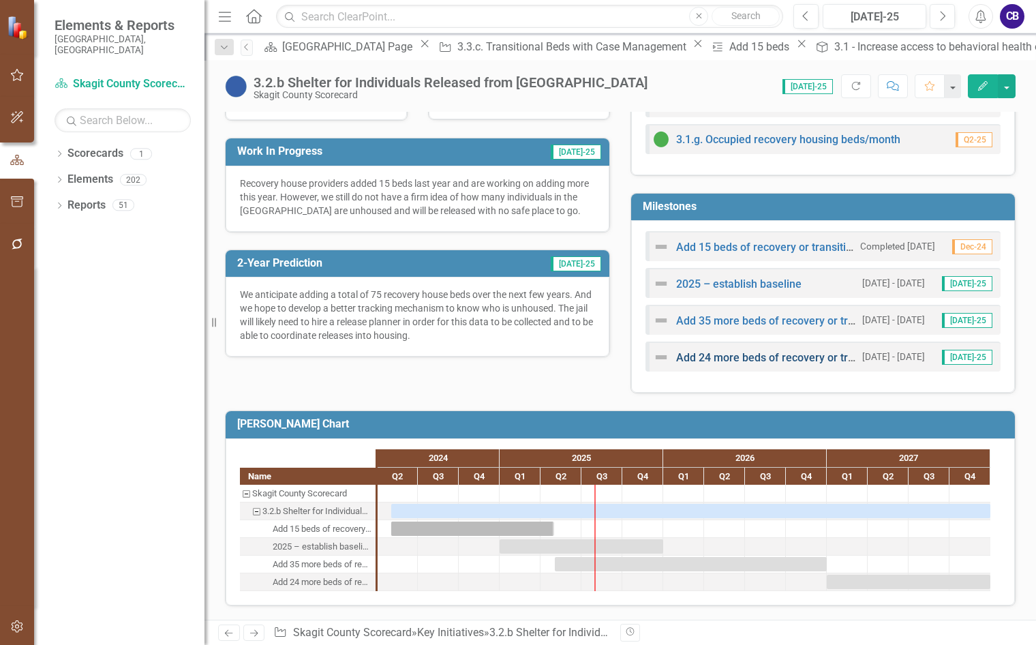
click at [708, 357] on link "Add 24 more beds of recovery or transitional housing with case management" at bounding box center [865, 357] width 378 height 13
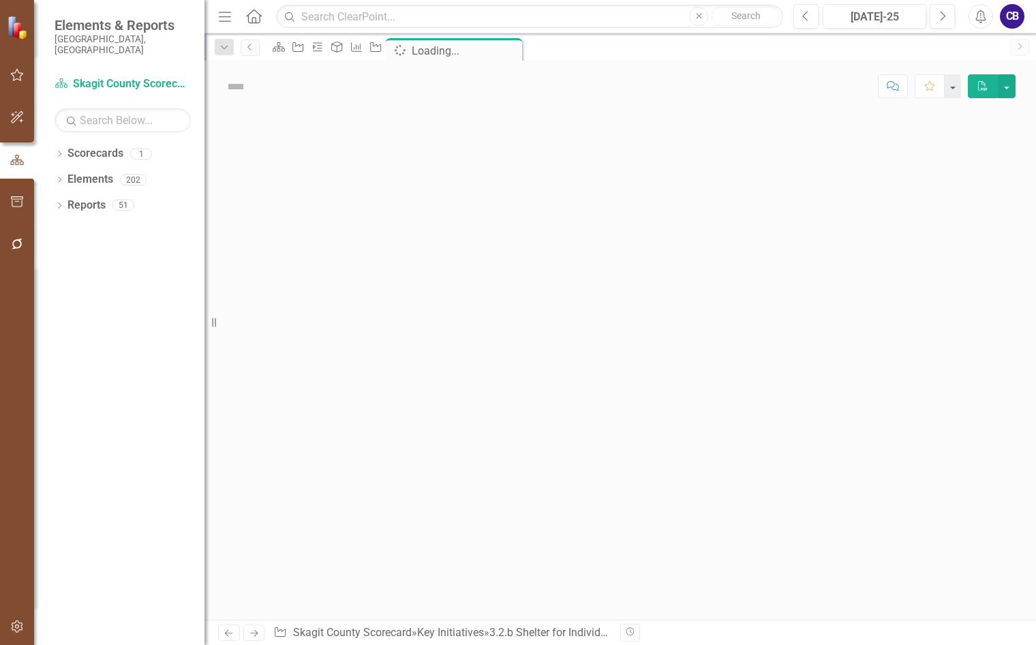
click at [708, 357] on div at bounding box center [621, 366] width 832 height 508
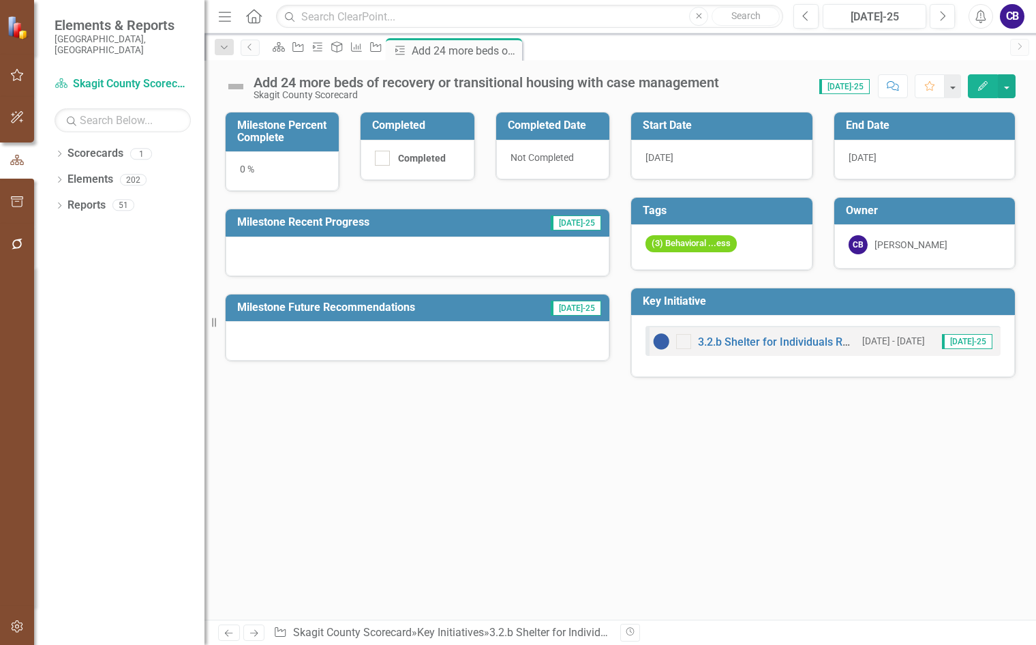
click at [978, 85] on icon "Edit" at bounding box center [983, 86] width 12 height 10
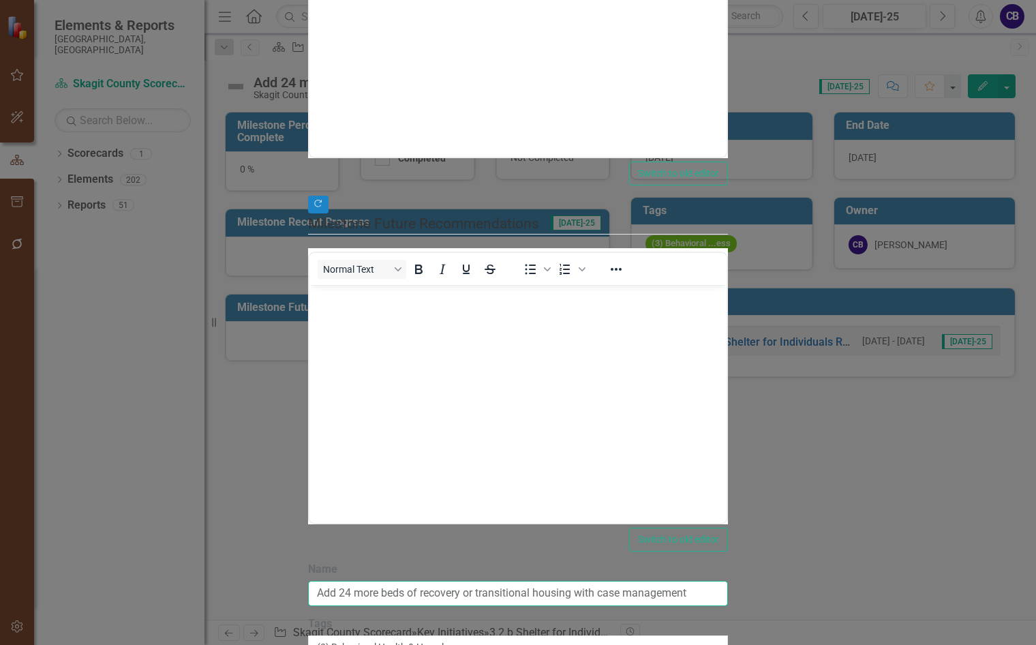
drag, startPoint x: 344, startPoint y: 74, endPoint x: 340, endPoint y: 81, distance: 7.6
click at [342, 581] on input "Add 24 more beds of recovery or transitional housing with case management" at bounding box center [517, 593] width 419 height 25
type input "Add 25 more beds of recovery or transitional housing with case management"
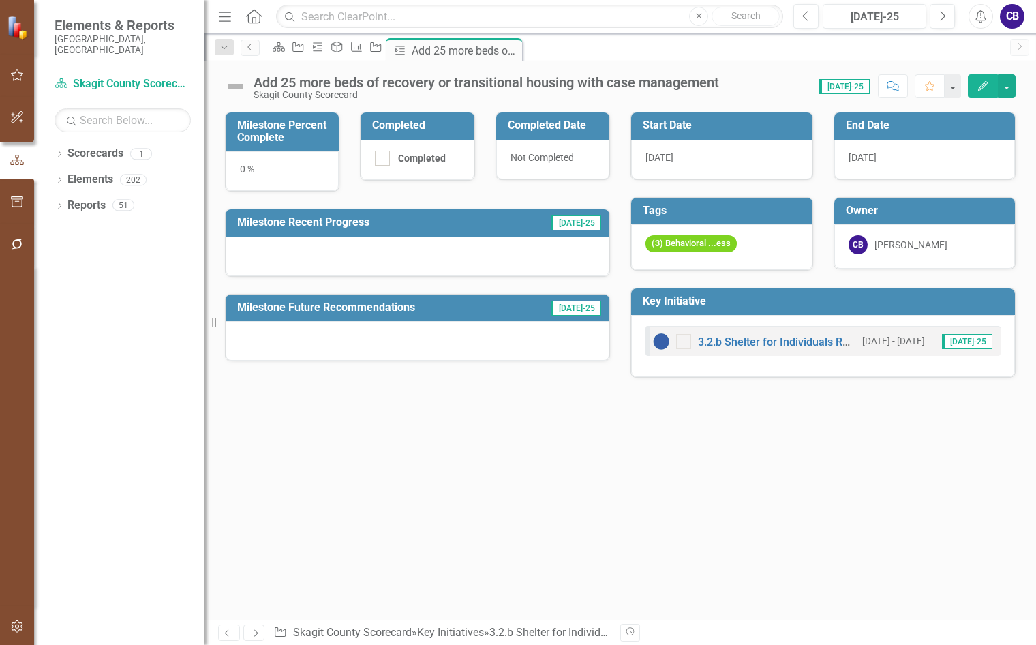
click at [0, 0] on icon "Close" at bounding box center [0, 0] width 0 height 0
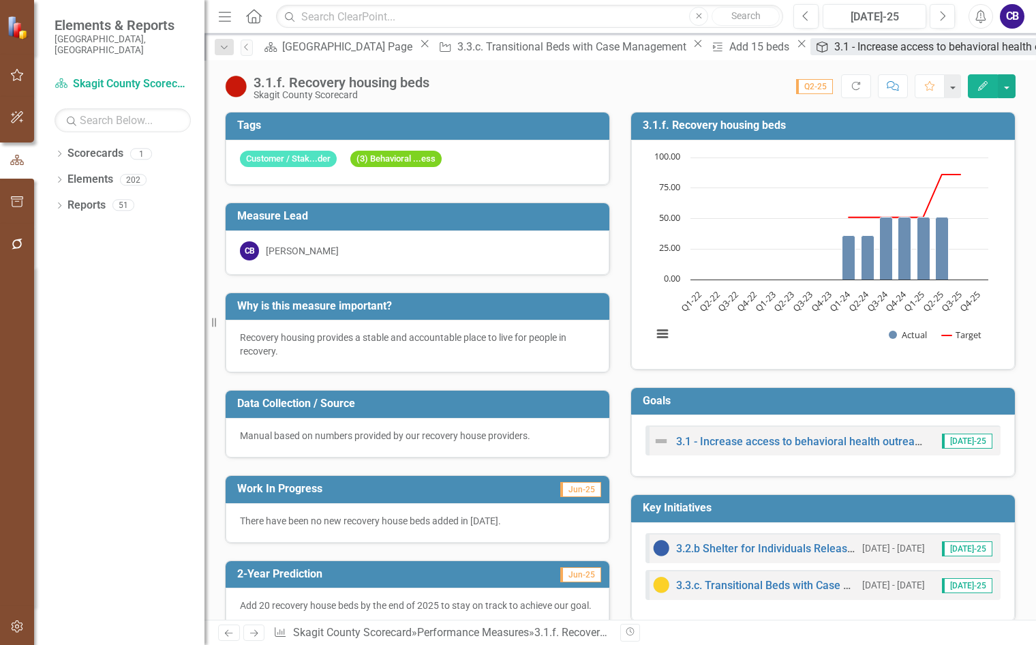
click at [835, 55] on div "3.1 - Increase access to behavioral health outreach, support, and services." at bounding box center [1012, 46] width 355 height 17
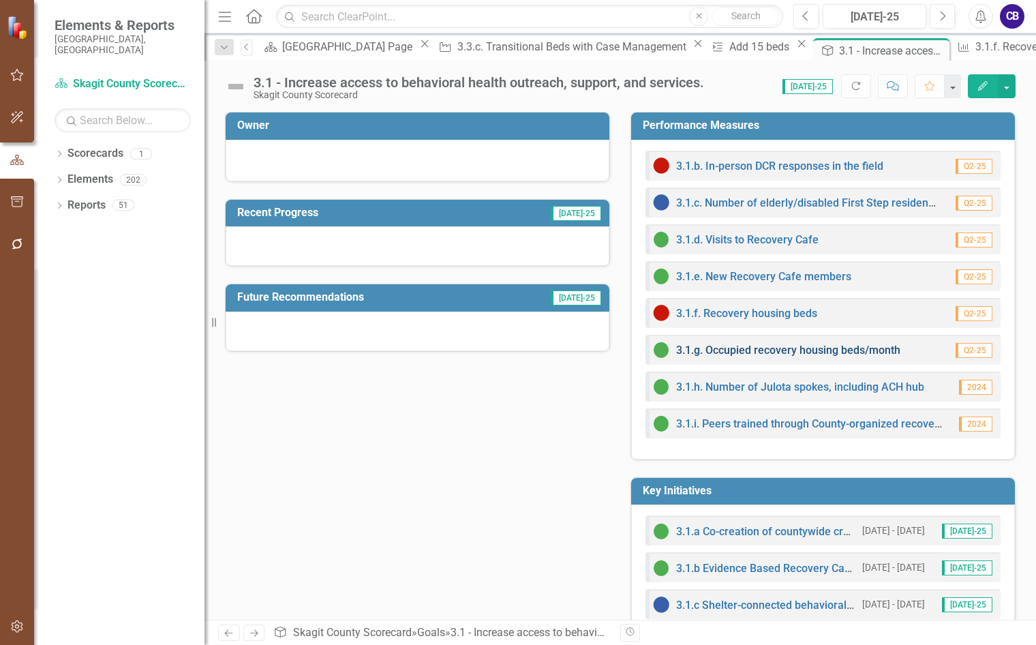
click at [800, 348] on link "3.1.g. Occupied recovery housing beds/month" at bounding box center [788, 350] width 224 height 13
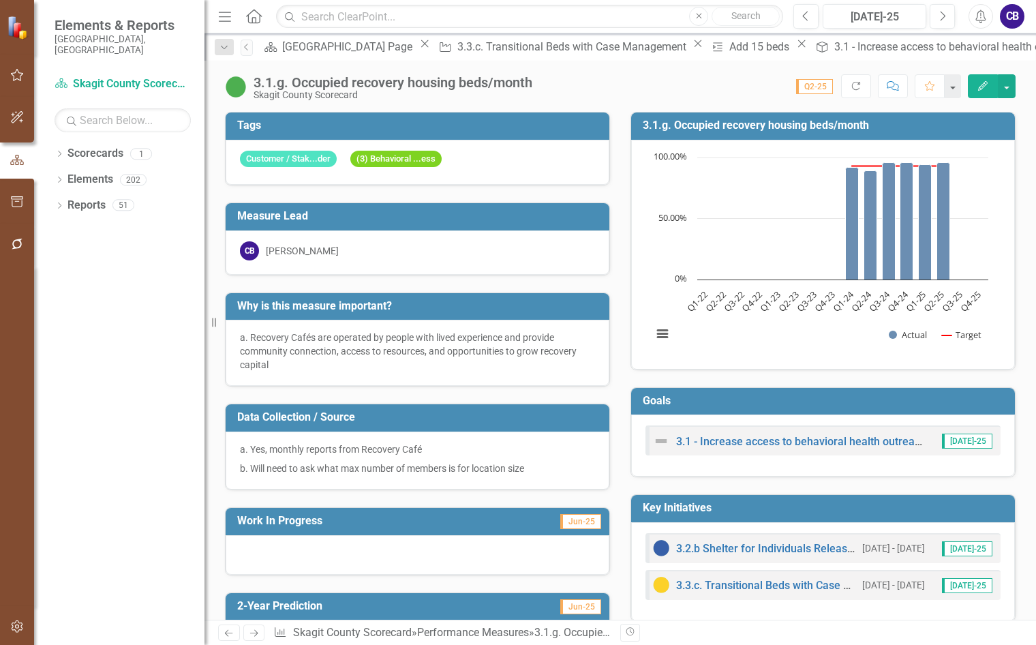
click at [303, 349] on p "a. Recovery Cafés are operated by people with lived experience and provide comm…" at bounding box center [417, 351] width 355 height 41
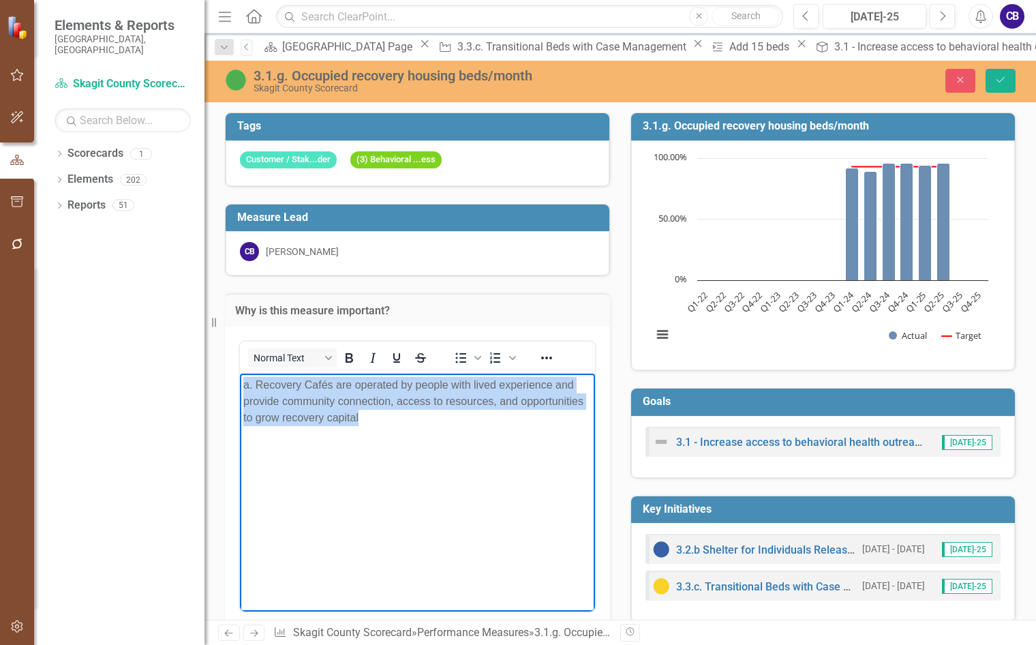
drag, startPoint x: 369, startPoint y: 419, endPoint x: 251, endPoint y: 373, distance: 126.5
click at [246, 376] on p "a. Recovery Cafés are operated by people with lived experience and provide comm…" at bounding box center [417, 400] width 348 height 49
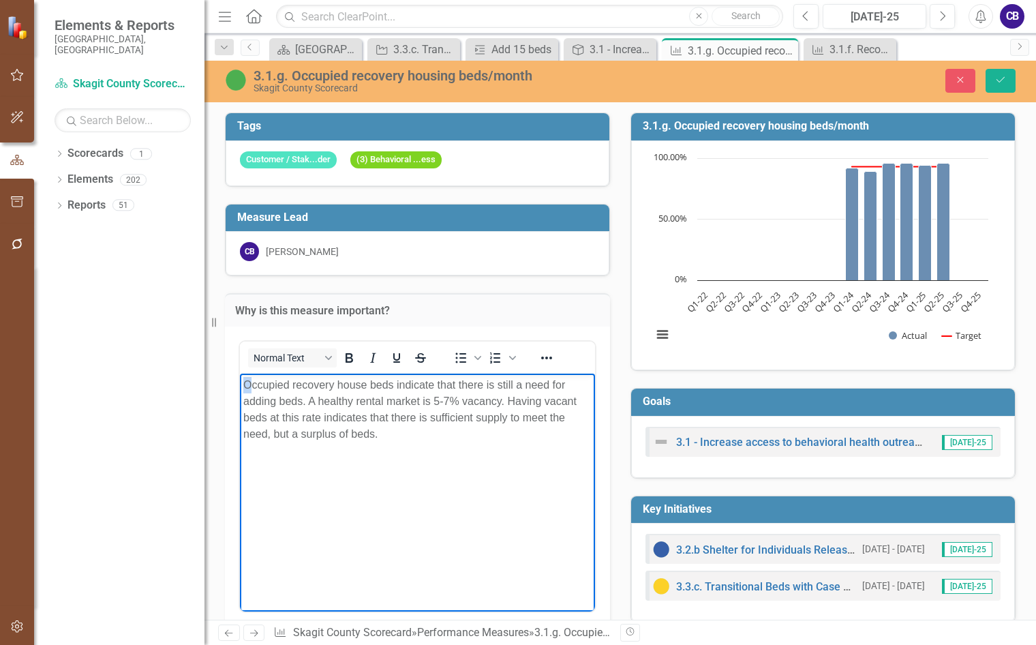
drag, startPoint x: 253, startPoint y: 382, endPoint x: 235, endPoint y: 385, distance: 17.8
click at [240, 385] on html "Occupied recovery house beds indicate that there is still a need for adding bed…" at bounding box center [417, 475] width 355 height 205
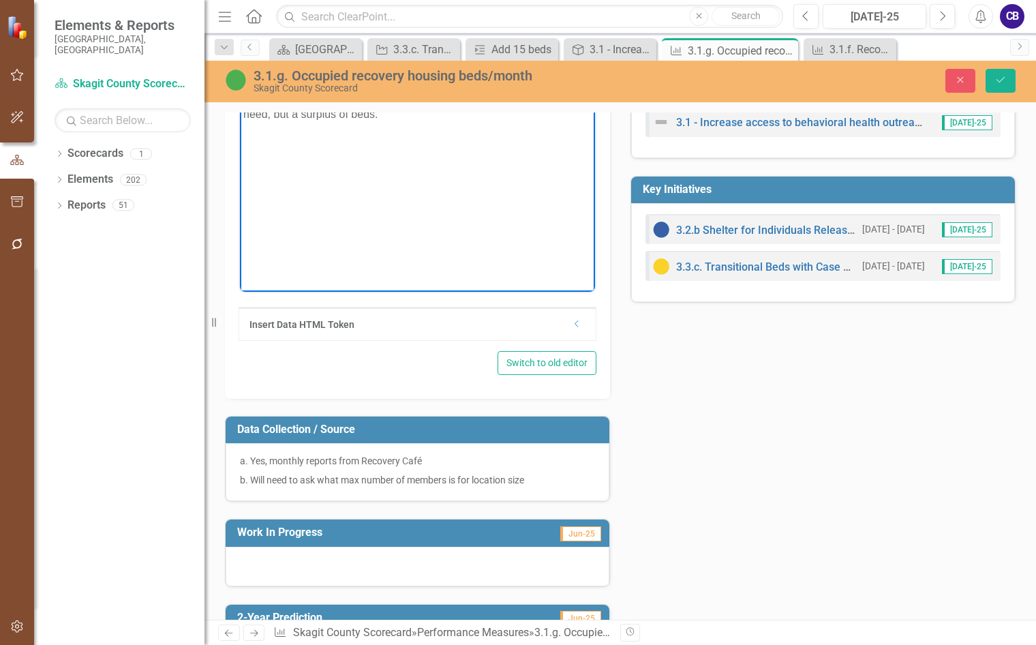
scroll to position [341, 0]
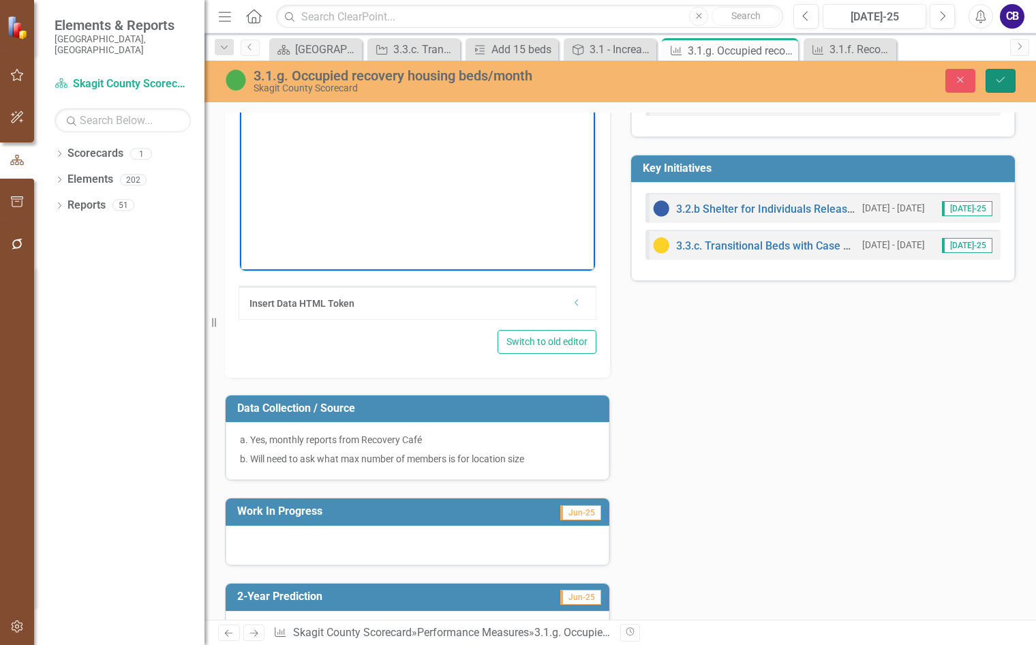
click at [993, 84] on button "Save" at bounding box center [1001, 81] width 30 height 24
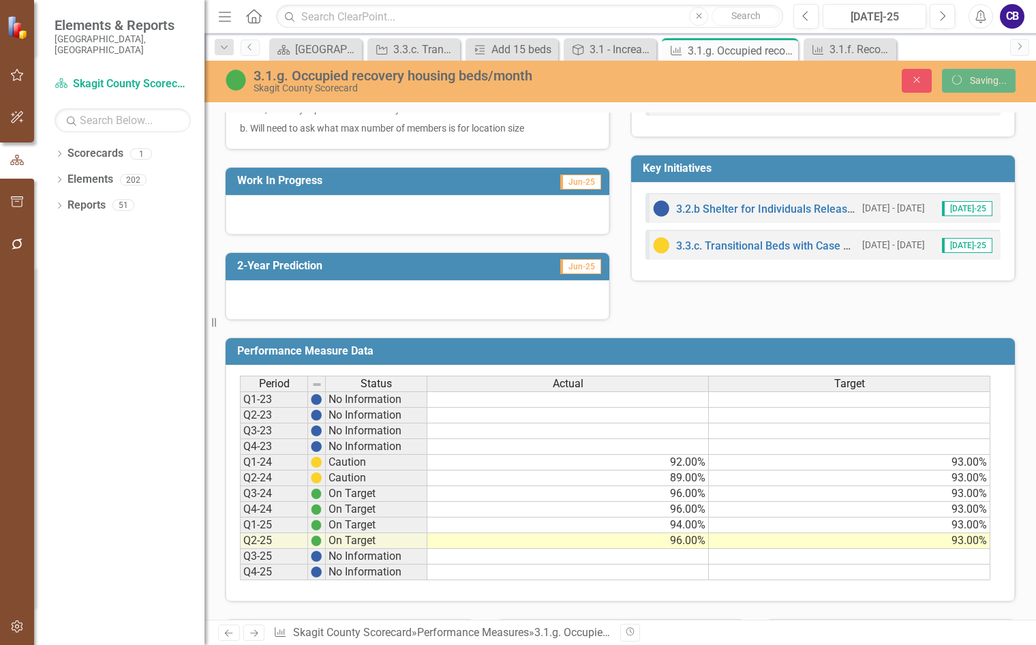
scroll to position [335, 0]
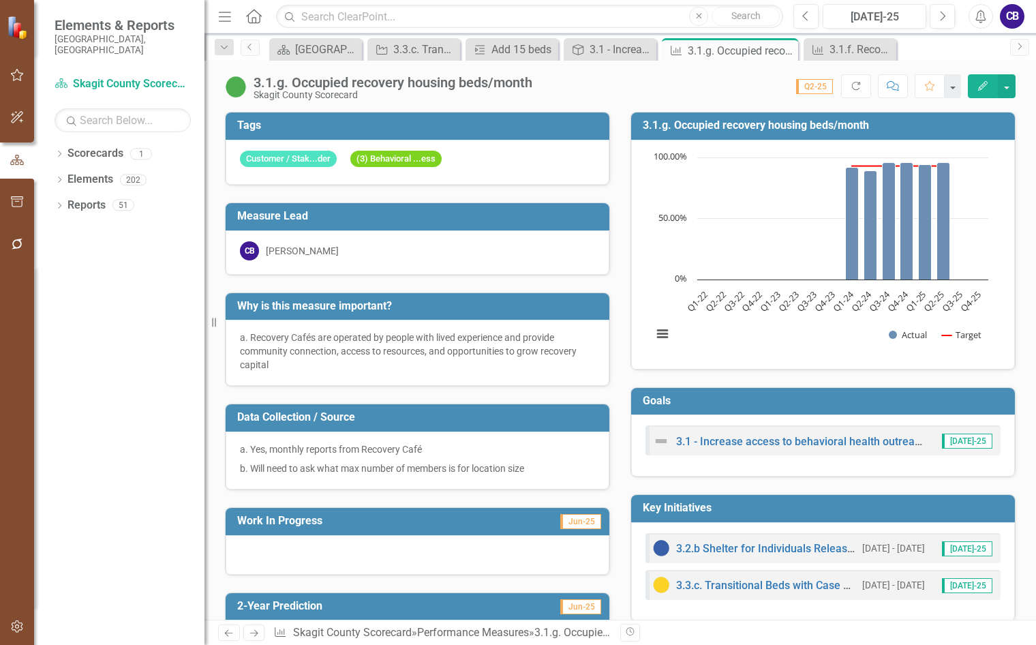
click at [378, 457] on p "a. Yes, monthly reports from Recovery Café" at bounding box center [417, 450] width 355 height 16
click at [389, 457] on p "a. Yes, monthly reports from Recovery Café" at bounding box center [417, 450] width 355 height 16
click at [391, 457] on p "a. Yes, monthly reports from Recovery Café" at bounding box center [417, 450] width 355 height 16
click at [393, 458] on p "a. Yes, monthly reports from Recovery Café" at bounding box center [417, 450] width 355 height 16
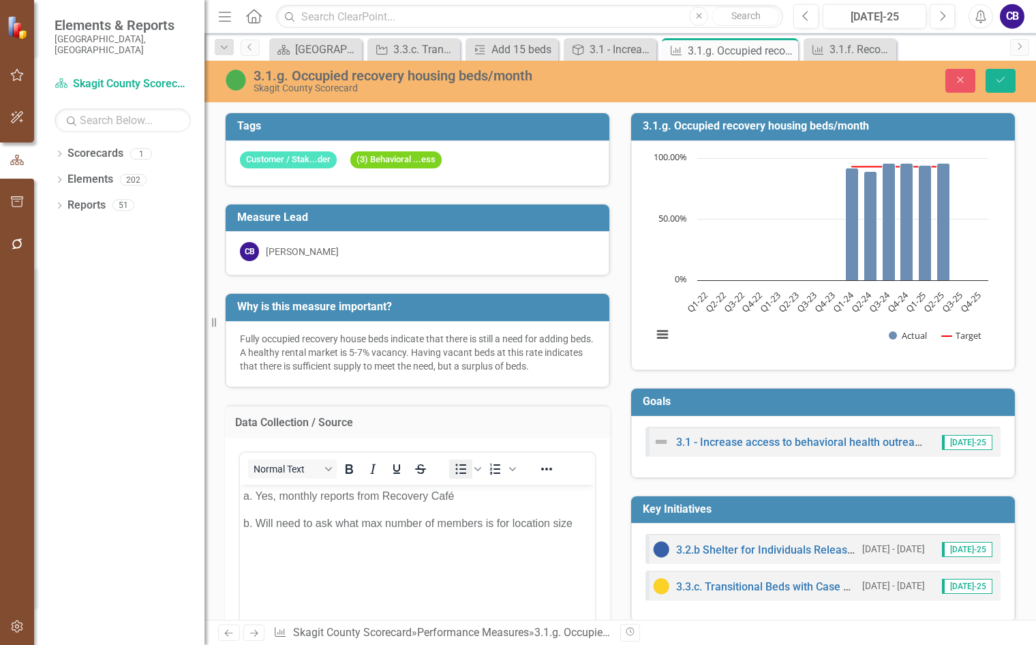
scroll to position [0, 0]
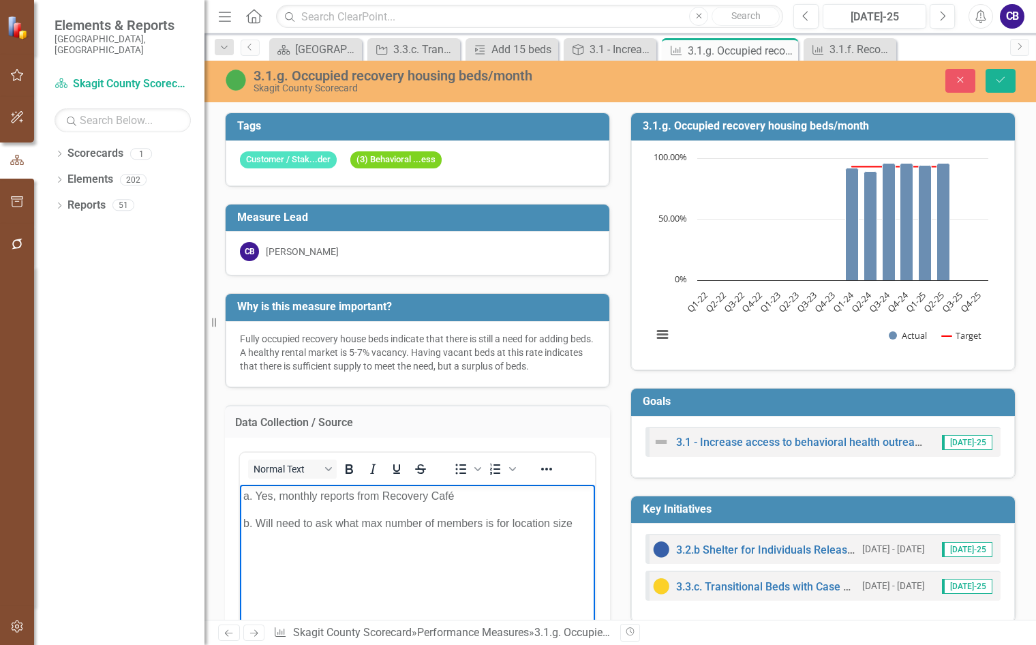
click at [577, 517] on p "b. Will need to ask what max number of members is for location size" at bounding box center [417, 523] width 348 height 16
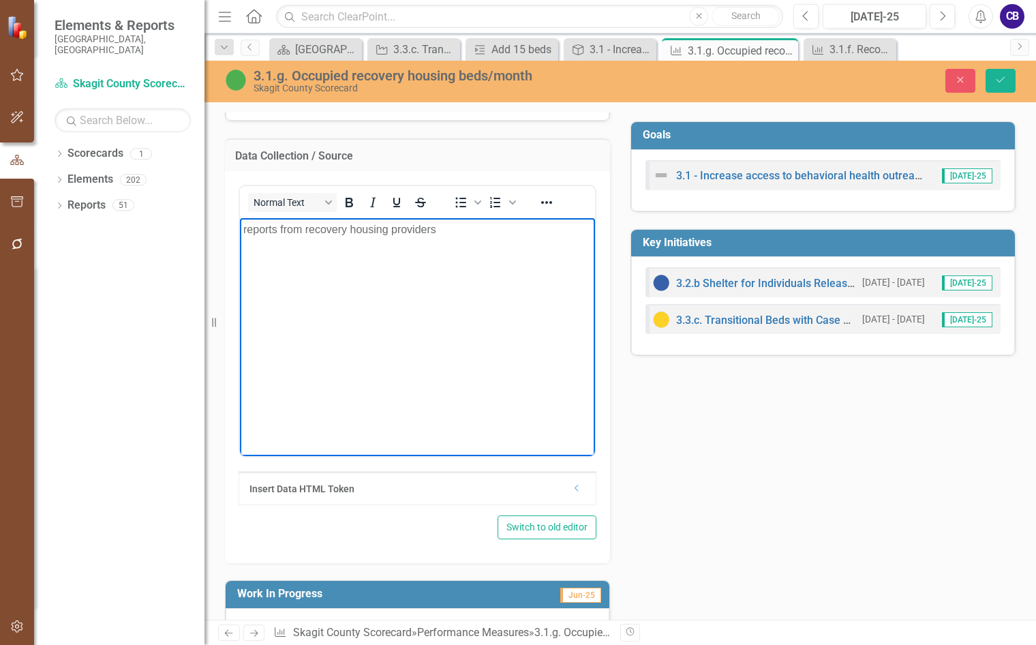
scroll to position [273, 0]
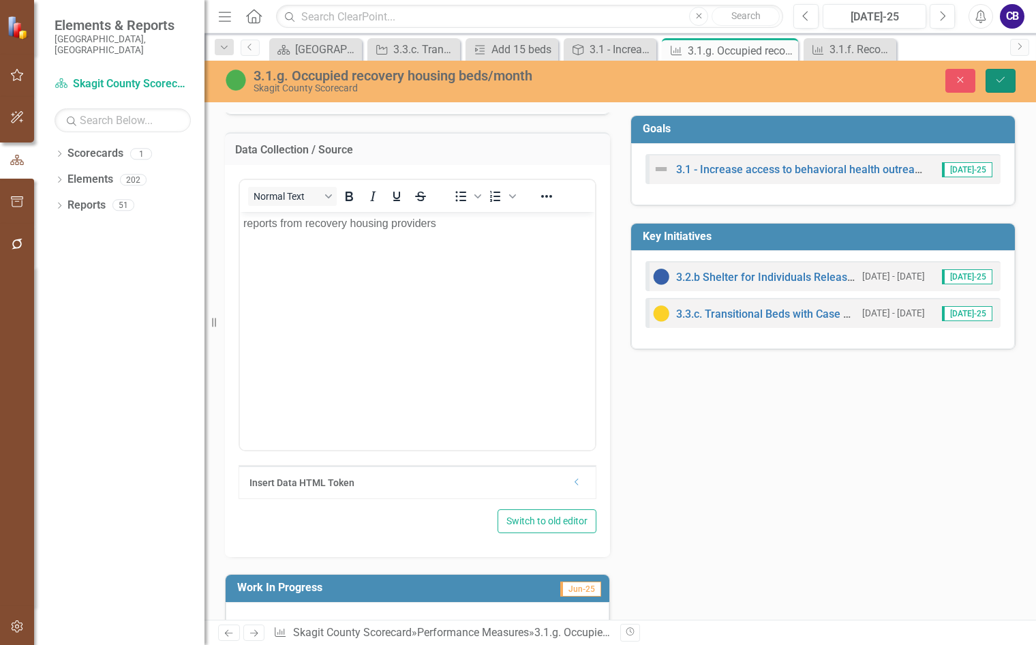
click at [1001, 82] on icon "Save" at bounding box center [1001, 80] width 12 height 10
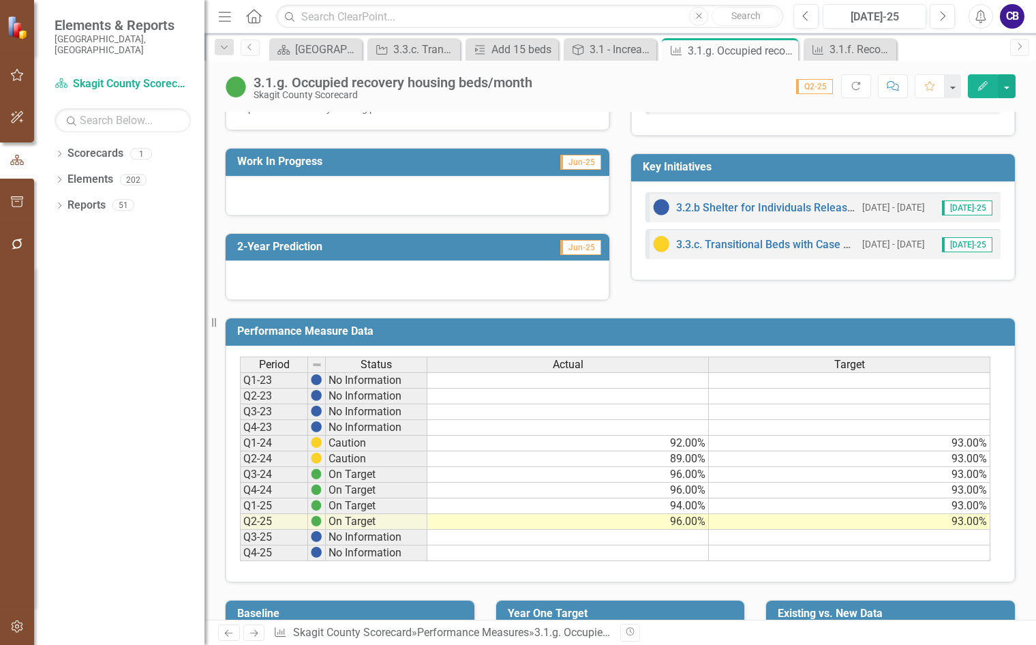
scroll to position [205, 0]
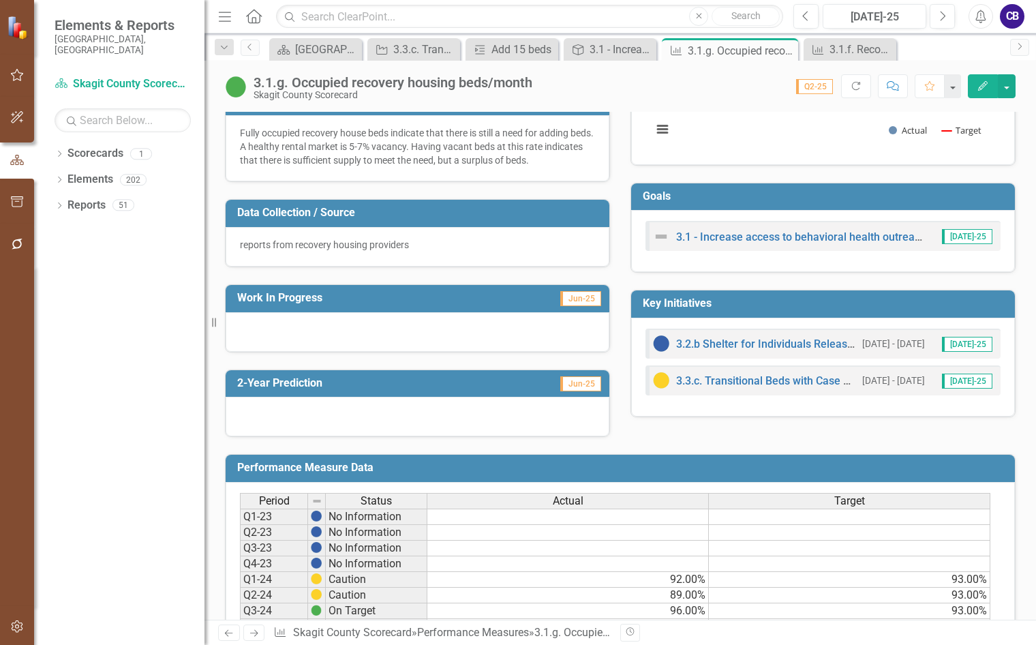
click at [374, 321] on div at bounding box center [418, 332] width 384 height 40
click at [374, 322] on div at bounding box center [418, 332] width 384 height 40
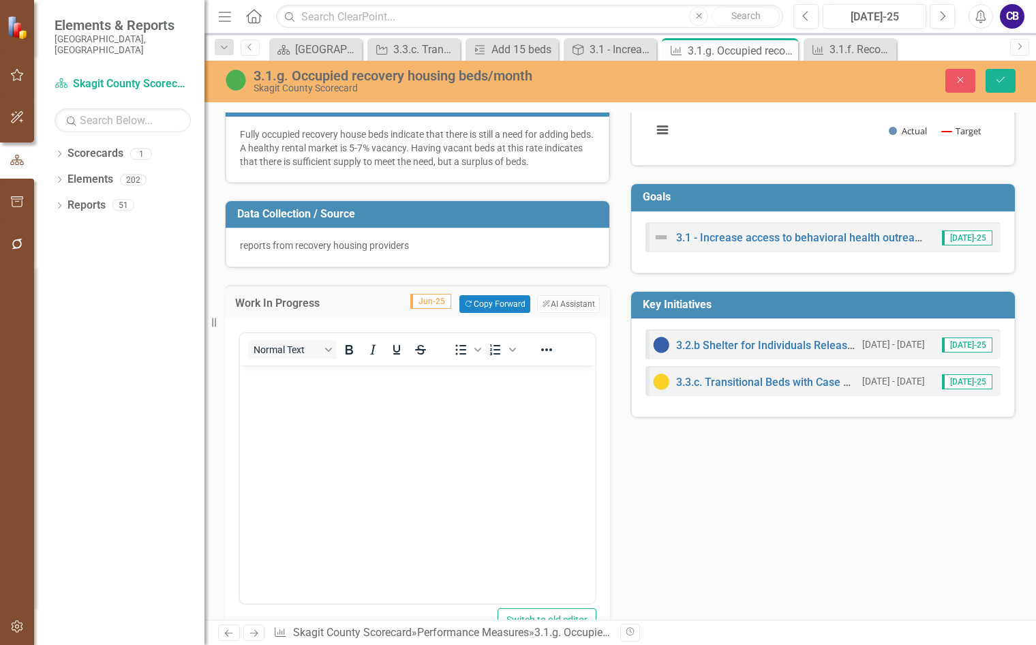
scroll to position [0, 0]
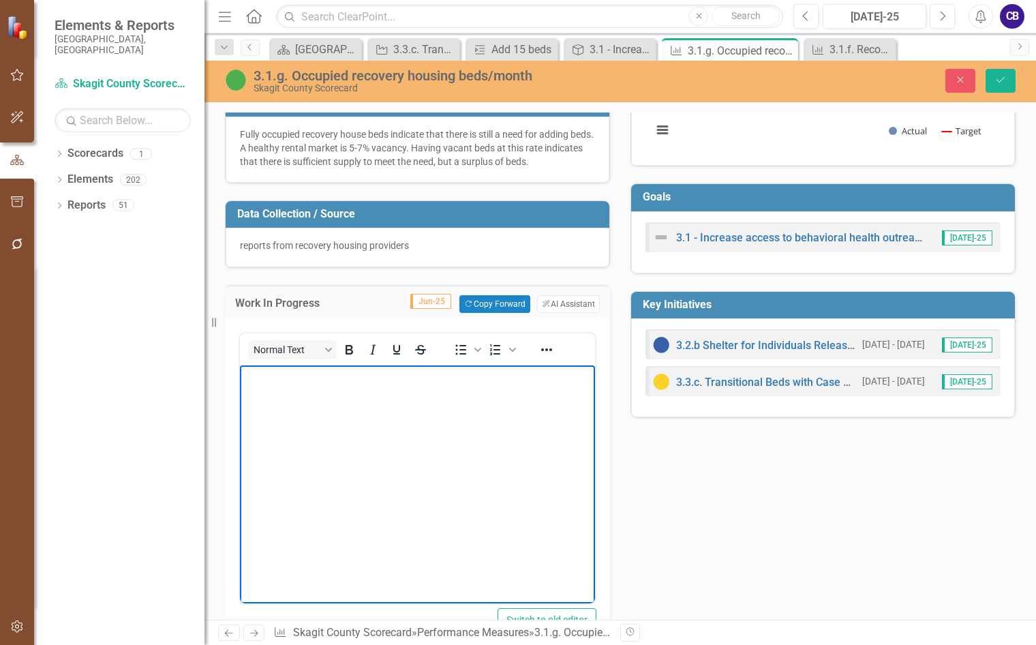
click at [359, 386] on body "Rich Text Area. Press ALT-0 for help." at bounding box center [417, 467] width 355 height 205
click at [538, 379] on p "In 2024, recovery house providers added 15 beds. Providers report having wait l…" at bounding box center [417, 385] width 348 height 33
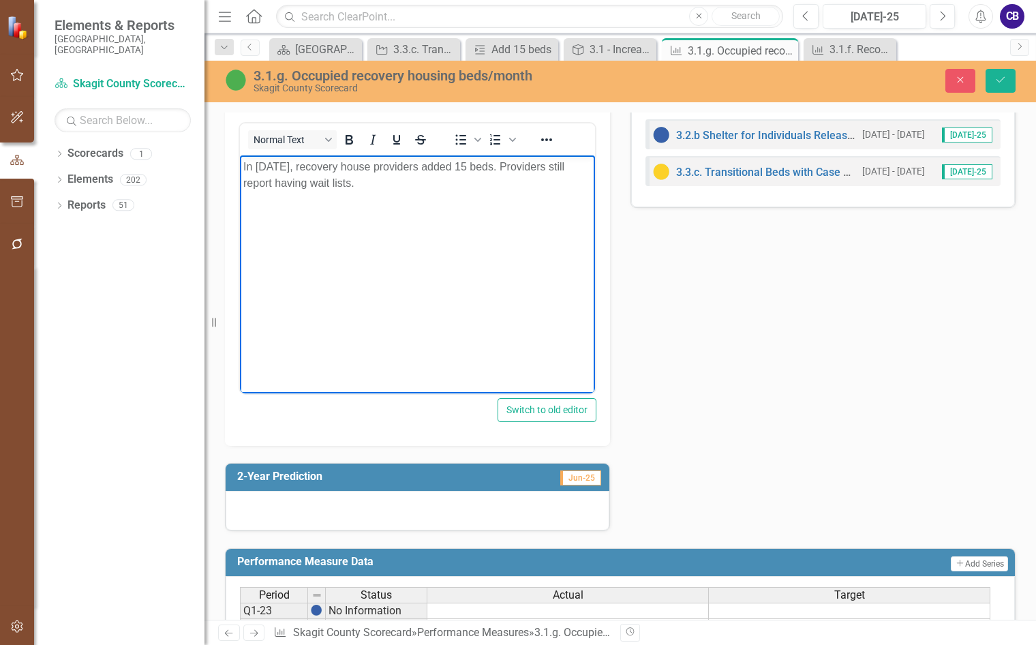
scroll to position [477, 0]
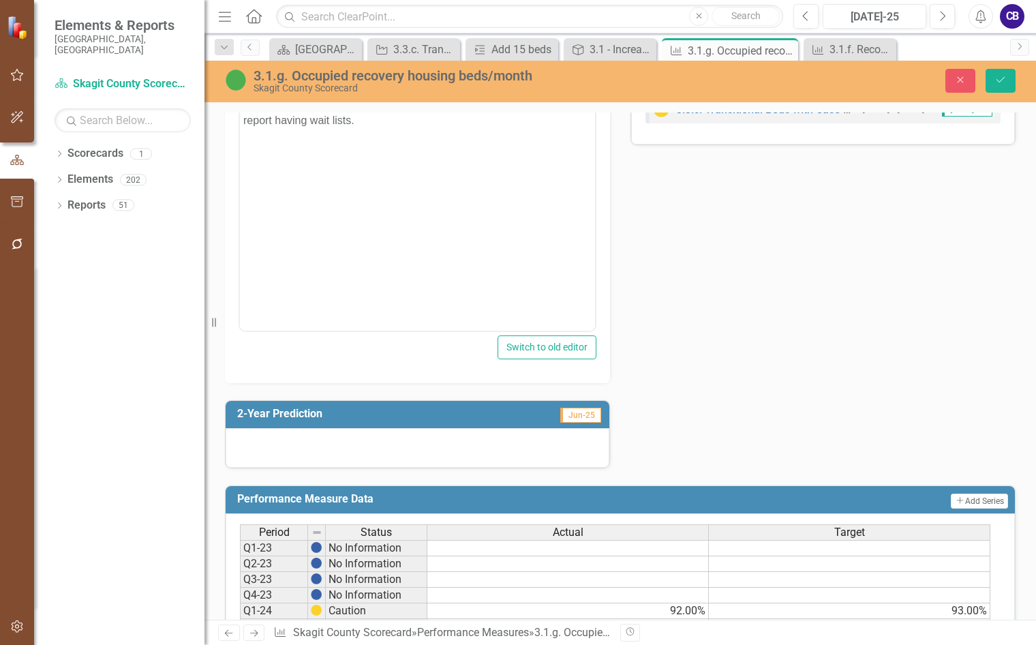
click at [331, 442] on div at bounding box center [418, 448] width 384 height 40
click at [329, 442] on div at bounding box center [418, 448] width 384 height 40
click at [327, 457] on div at bounding box center [418, 448] width 384 height 40
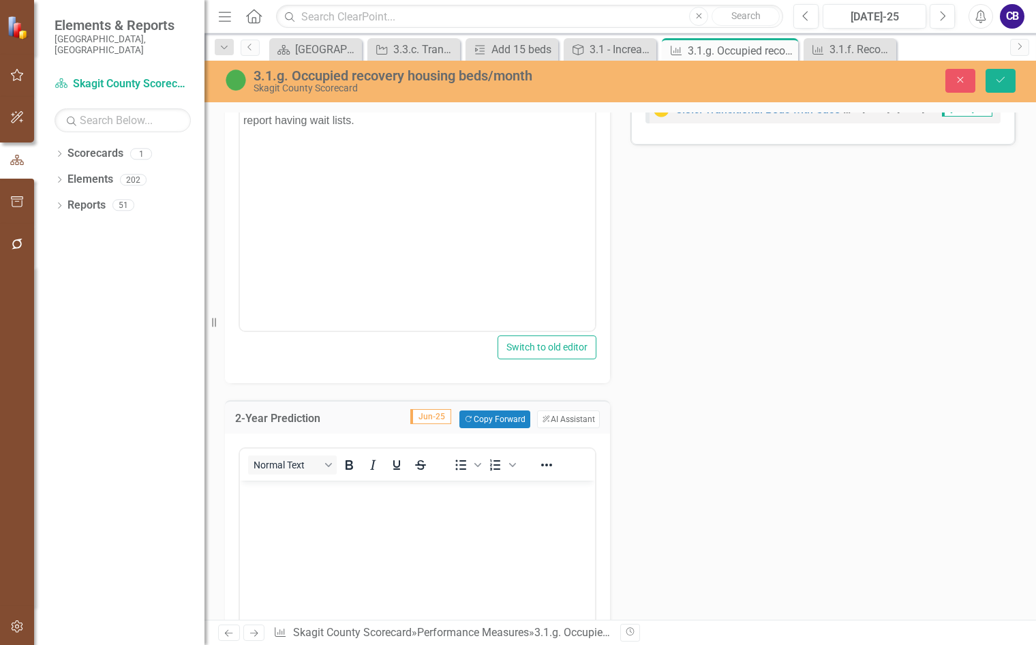
scroll to position [0, 0]
click at [317, 498] on p "Rich Text Area. Press ALT-0 for help." at bounding box center [417, 492] width 348 height 16
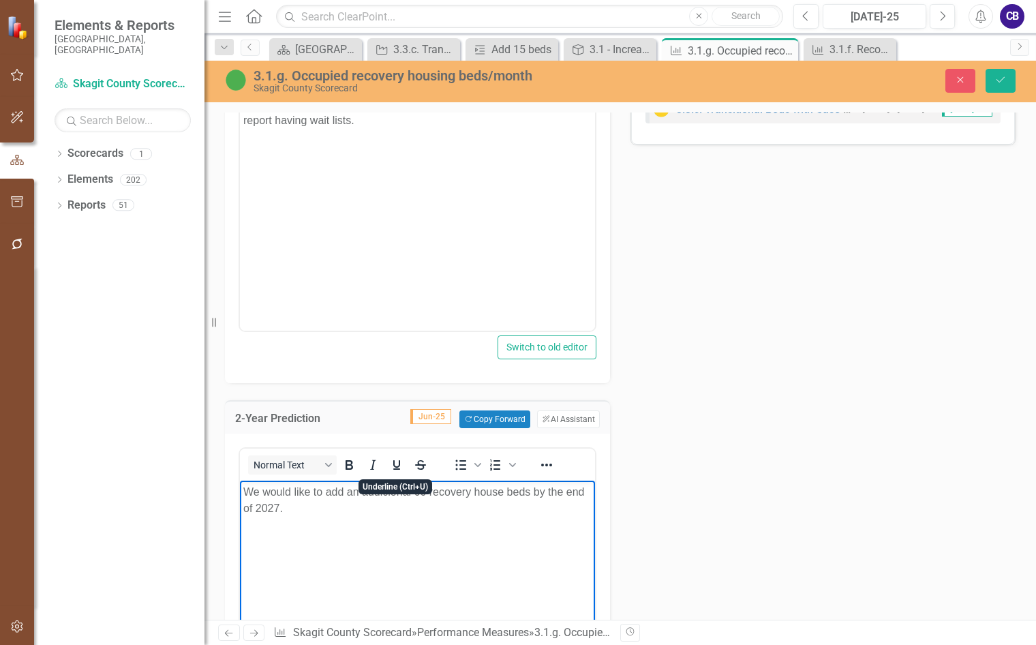
click at [464, 528] on body "We would like to add an addicional 60 recovery house beds by the end of 2027." at bounding box center [417, 583] width 355 height 205
click at [395, 491] on p "We would like to add an addicional 60 recovery house beds by the end of 2027." at bounding box center [417, 500] width 348 height 33
click at [381, 488] on p "We would like to add an addicional 60 recovery house beds by the end of 2027." at bounding box center [417, 500] width 348 height 33
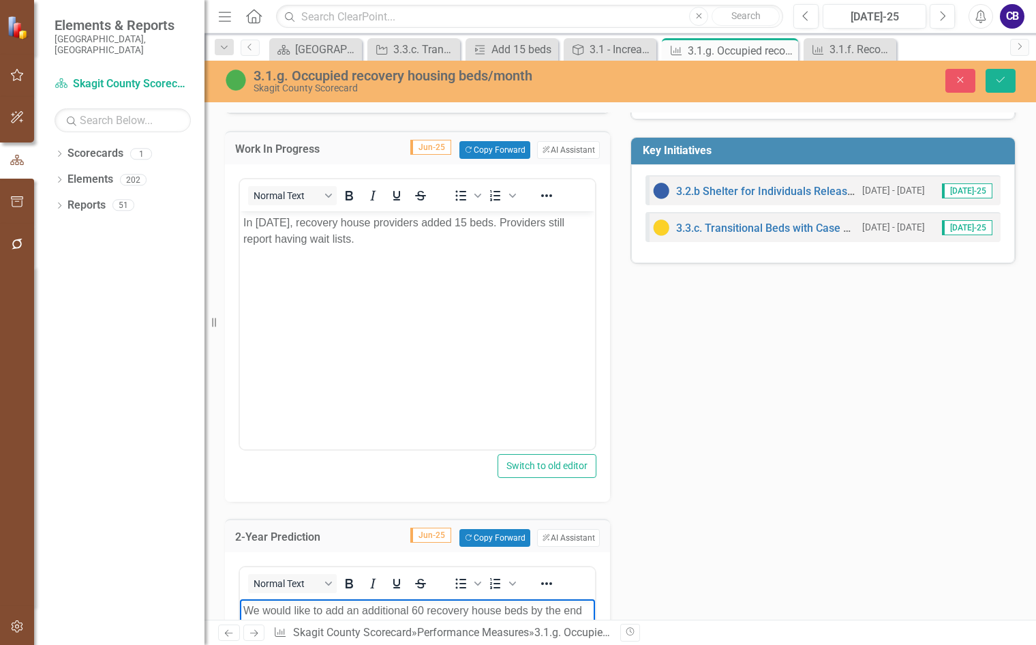
scroll to position [192, 0]
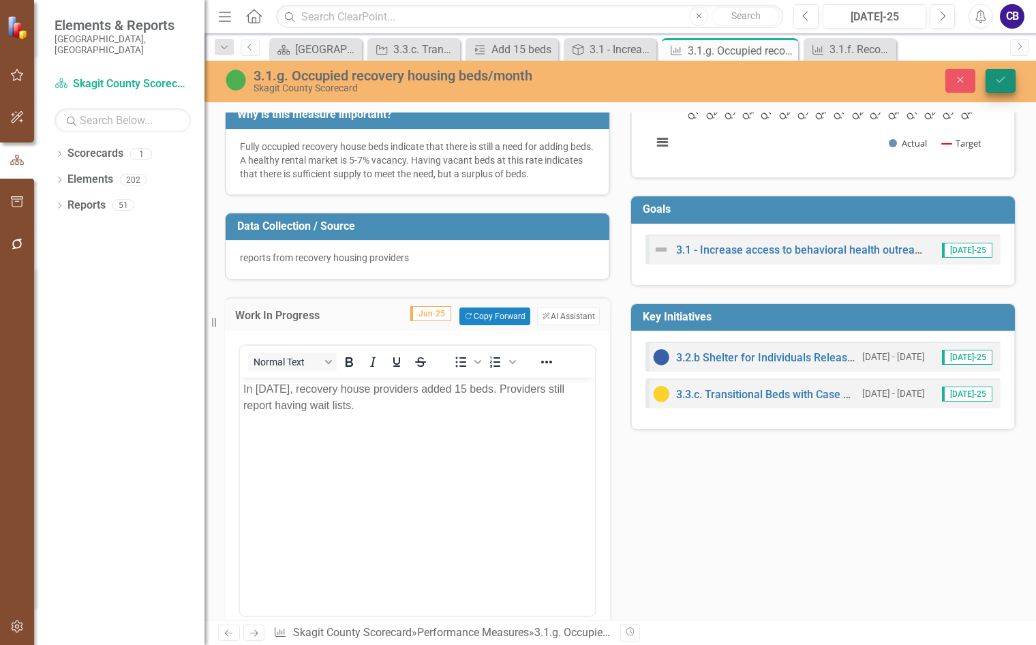
click at [997, 85] on icon "Save" at bounding box center [1001, 80] width 12 height 10
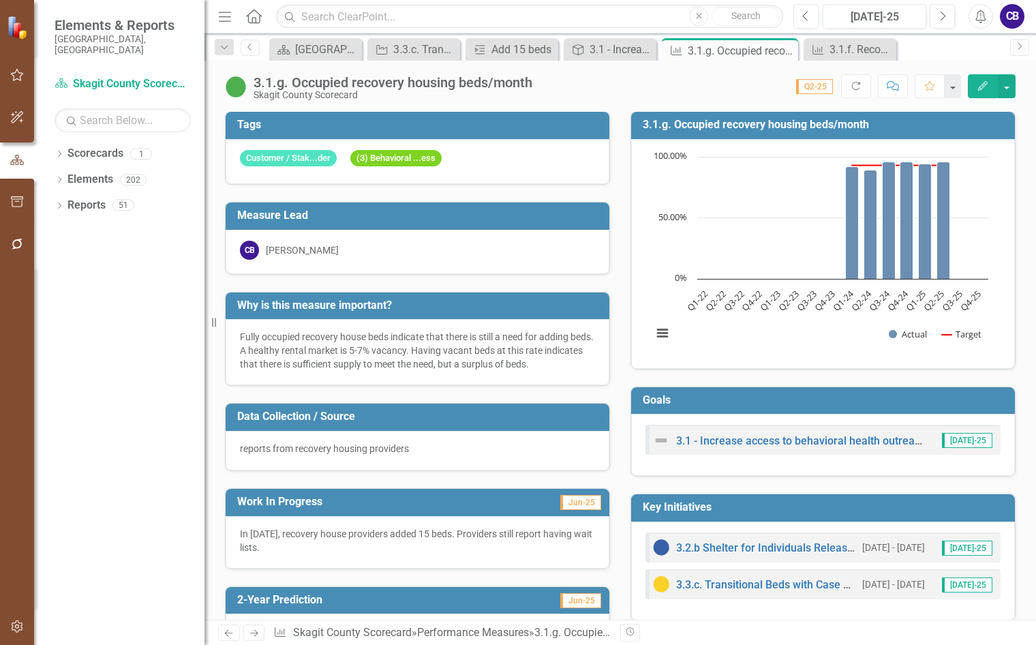
scroll to position [0, 0]
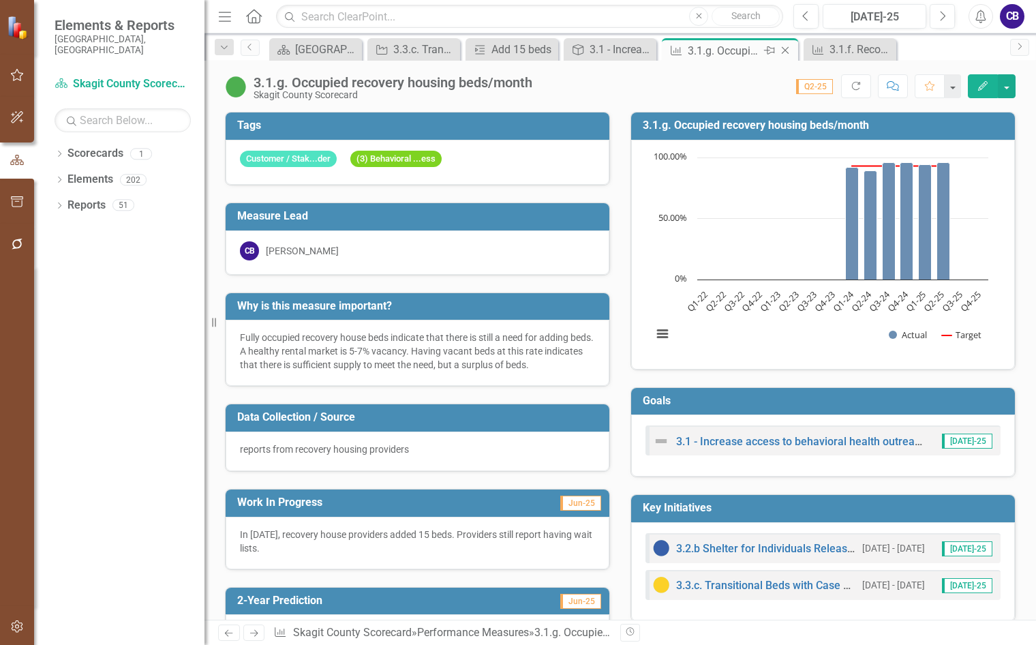
click at [783, 50] on icon "Close" at bounding box center [786, 50] width 14 height 11
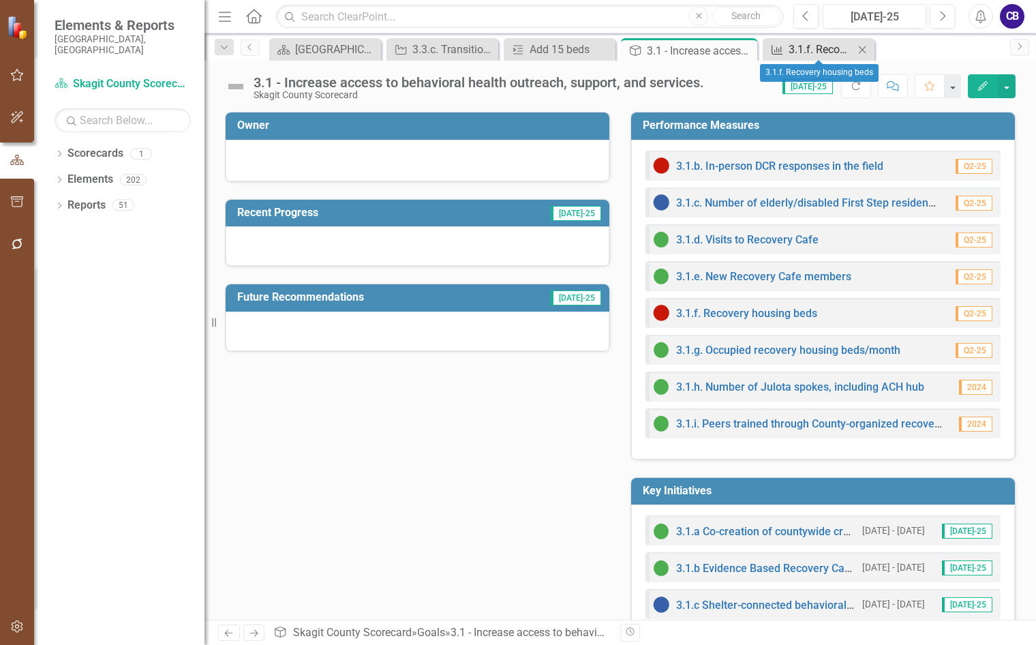
click at [802, 52] on div "3.1.f. Recovery housing beds" at bounding box center [821, 49] width 65 height 17
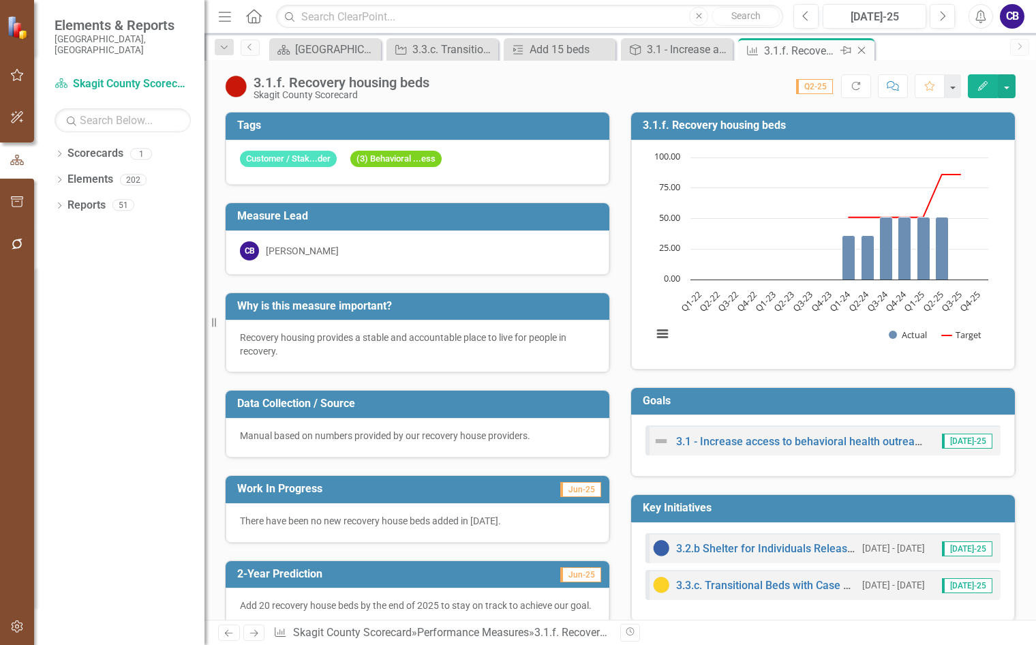
click at [869, 52] on div "Close" at bounding box center [862, 50] width 17 height 17
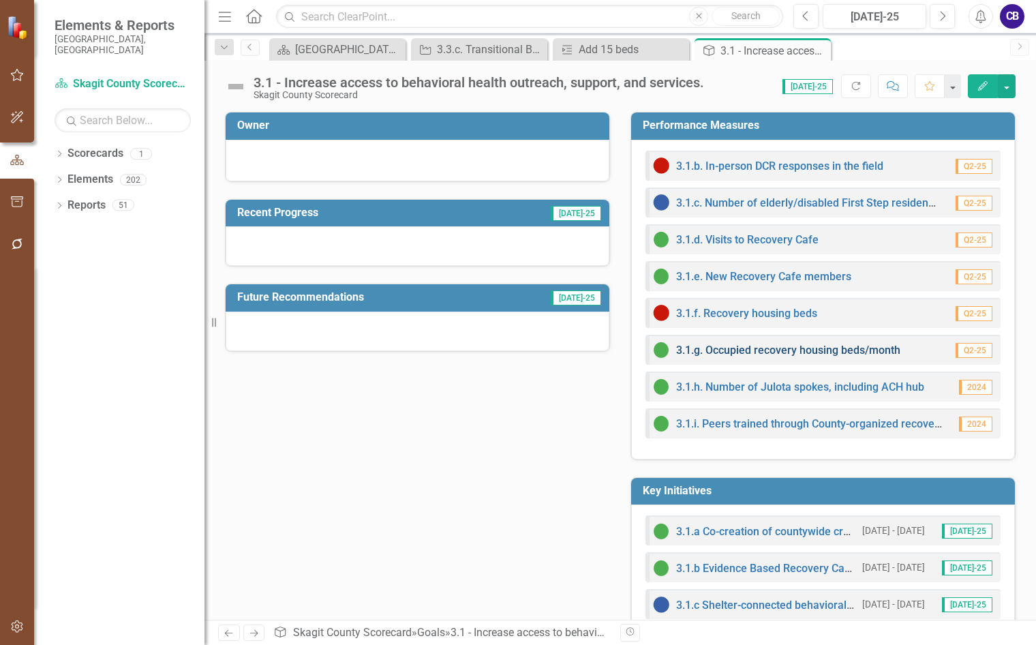
click at [762, 352] on link "3.1.g. Occupied recovery housing beds/month" at bounding box center [788, 350] width 224 height 13
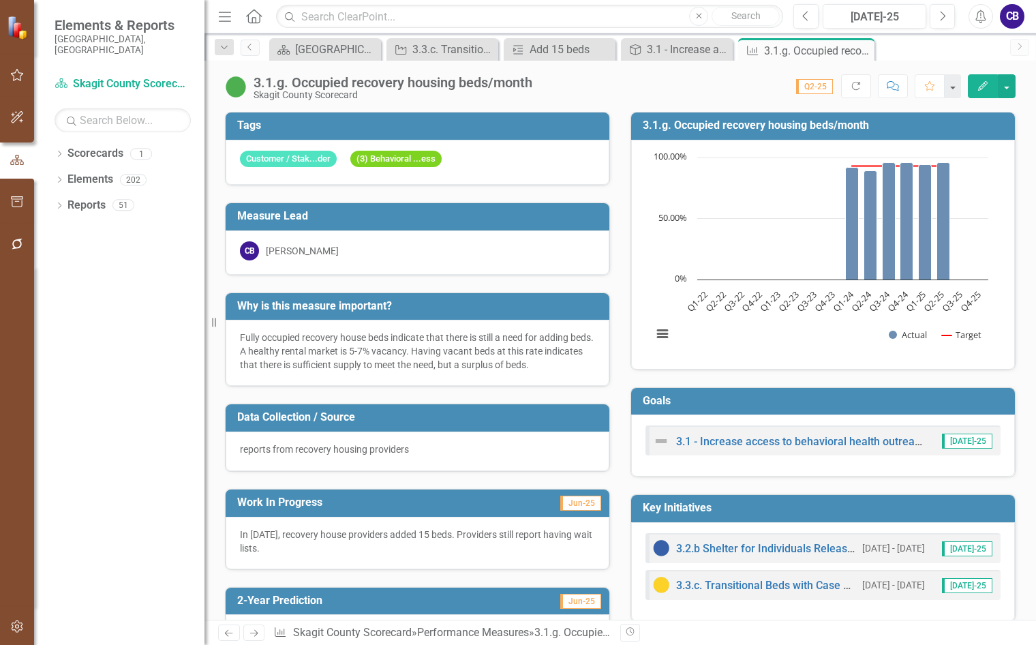
click at [896, 89] on icon "button" at bounding box center [893, 86] width 12 height 10
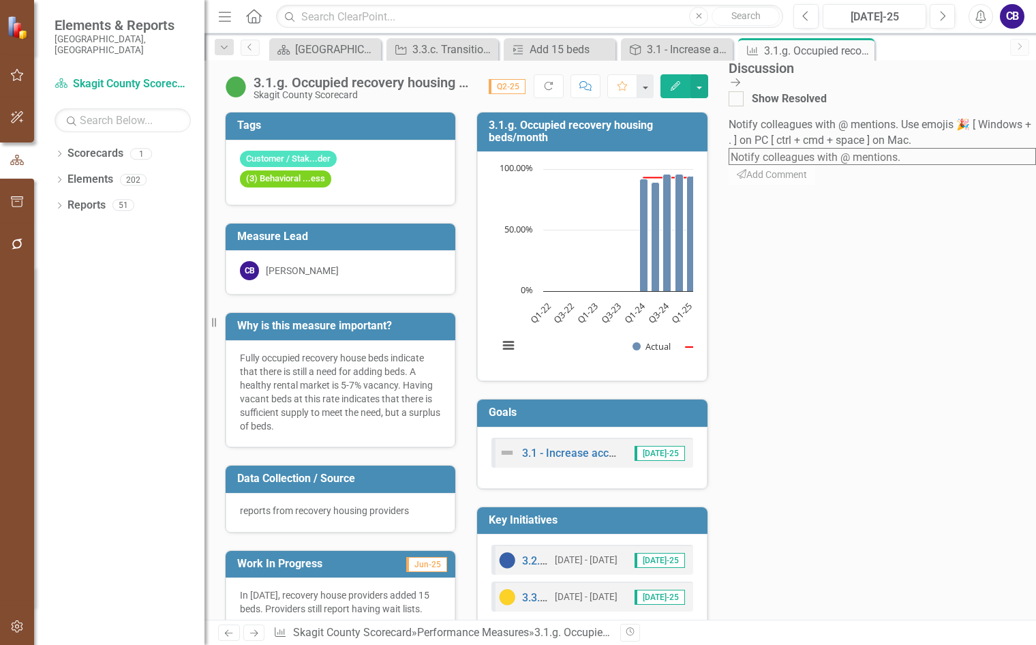
click at [914, 148] on textarea at bounding box center [882, 156] width 307 height 17
click at [947, 644] on li "Mi ke Bonetto" at bounding box center [518, 653] width 1036 height 16
click at [202, 644] on span "Jess Boffey (Central Services)" at bounding box center [101, 652] width 202 height 13
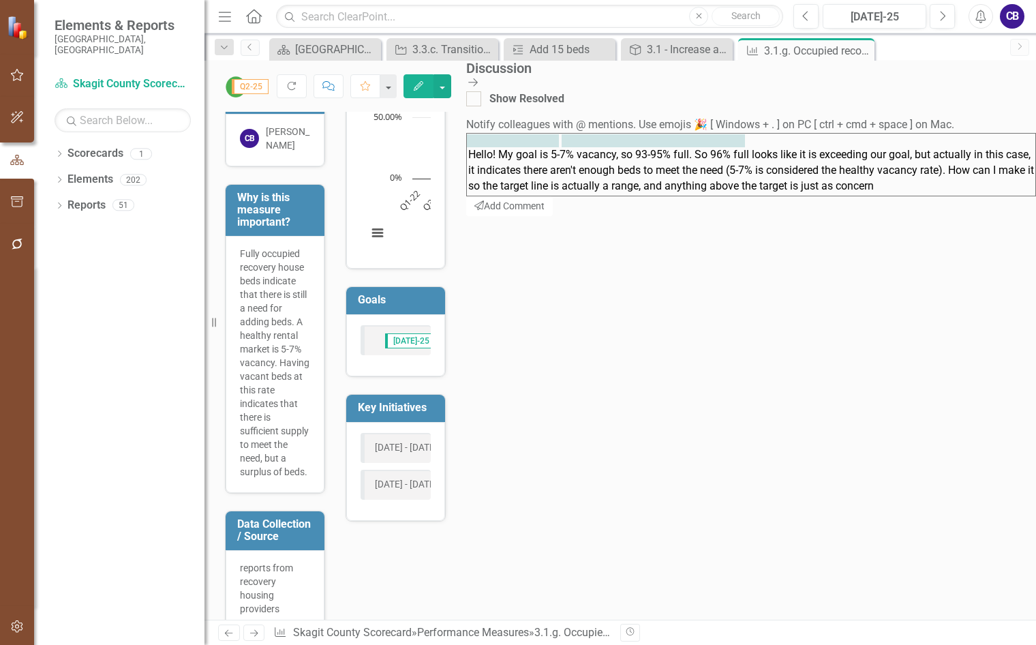
scroll to position [115, 0]
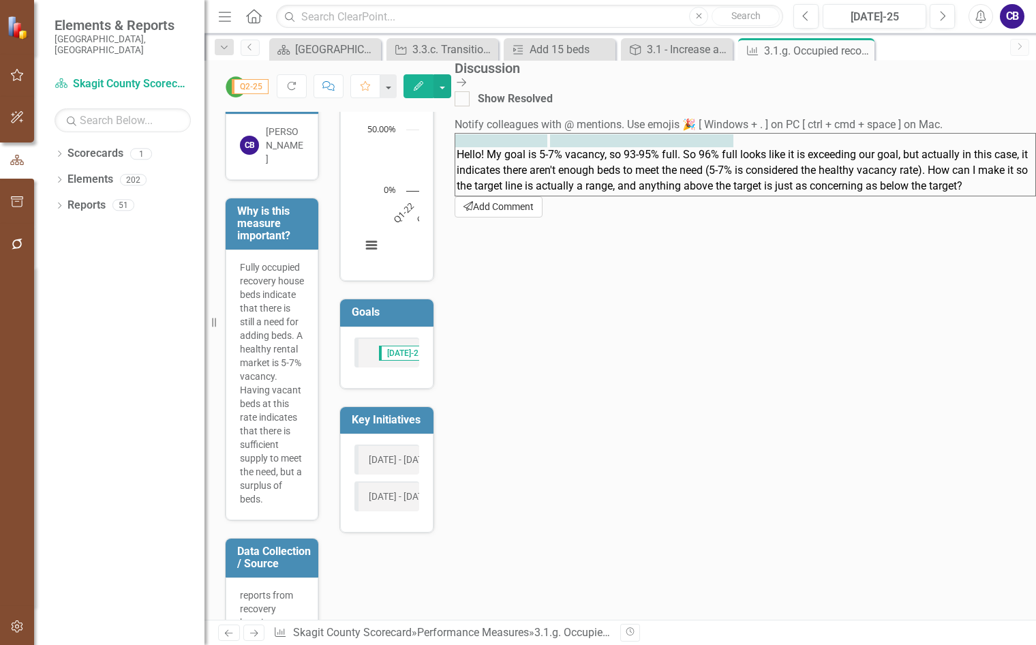
type textarea "@Mike Bonetto @Jess Boffey (Central Services) Hello! My goal is 5-7% vacancy, s…"
click at [543, 217] on button "Send Add Comment" at bounding box center [499, 206] width 88 height 21
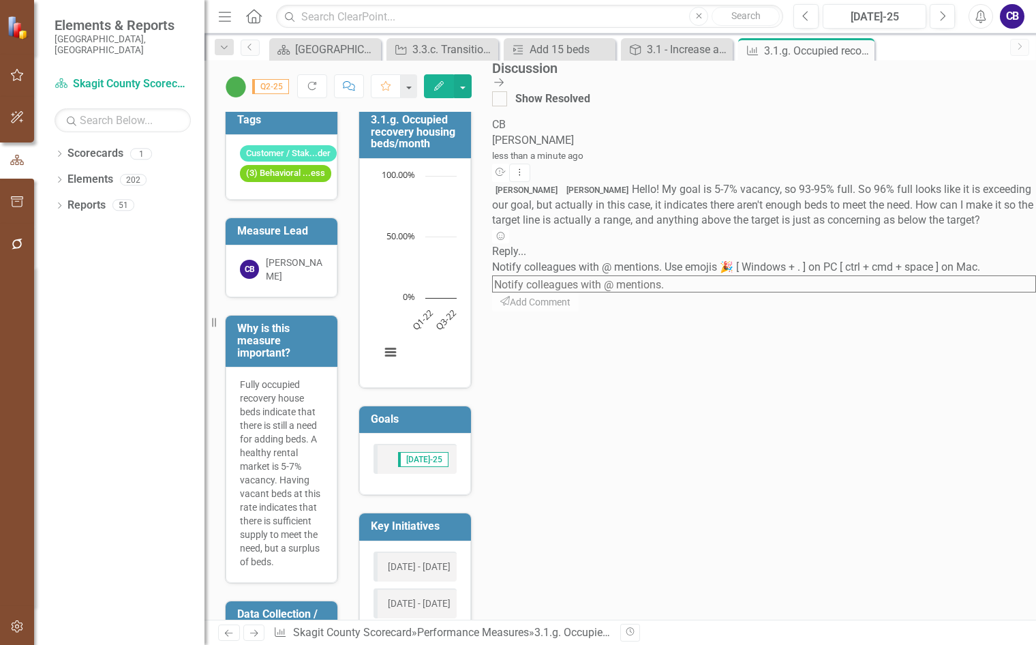
scroll to position [0, 0]
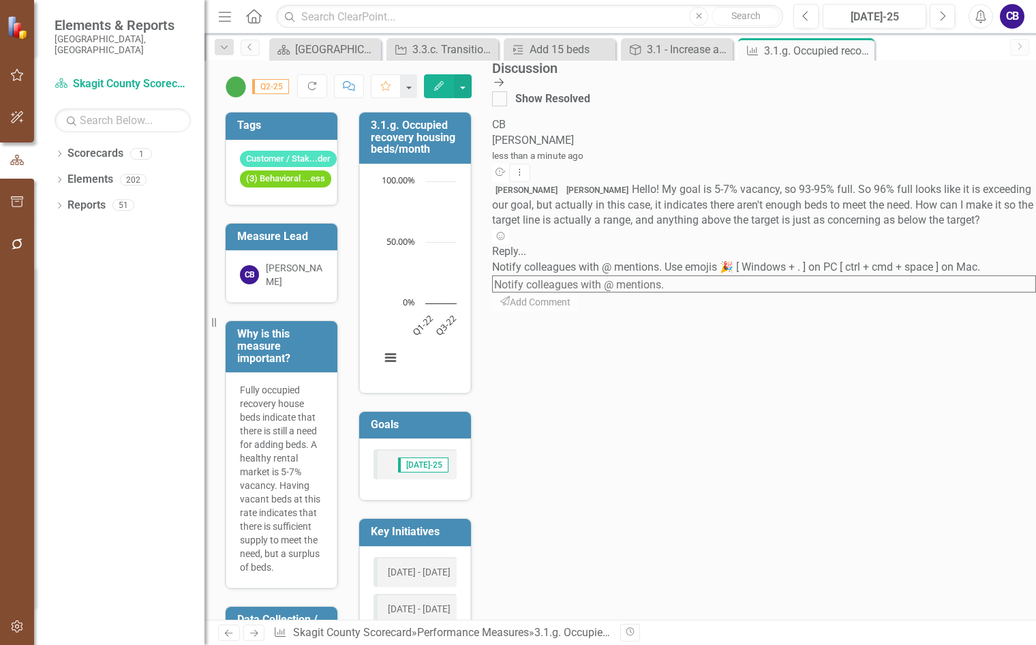
click at [506, 85] on icon "Close Discussion Bar" at bounding box center [499, 82] width 14 height 11
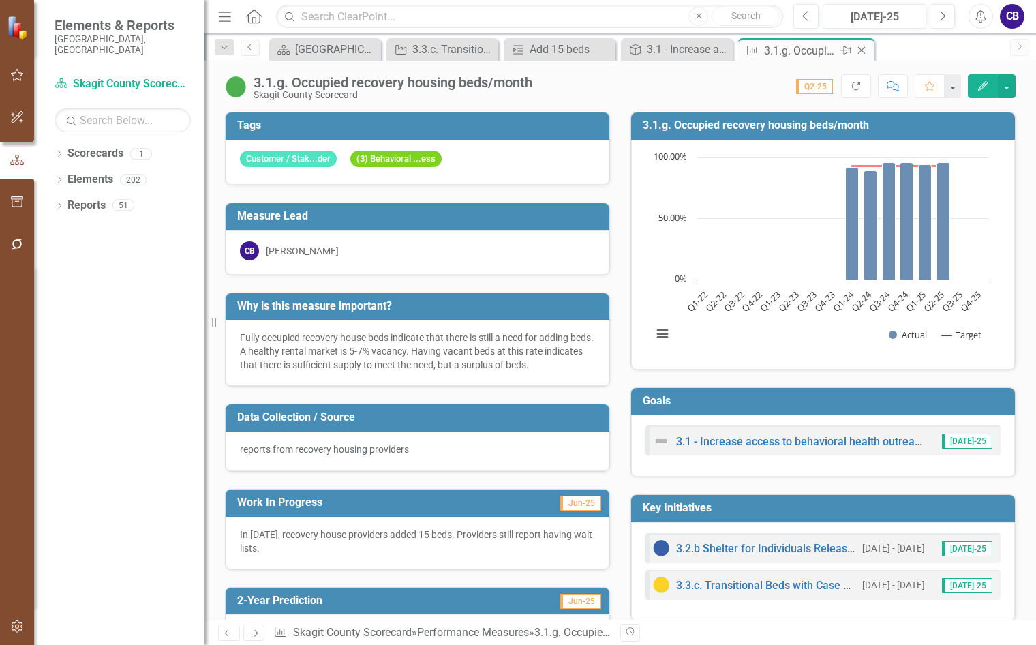
click at [863, 49] on icon at bounding box center [861, 50] width 7 height 7
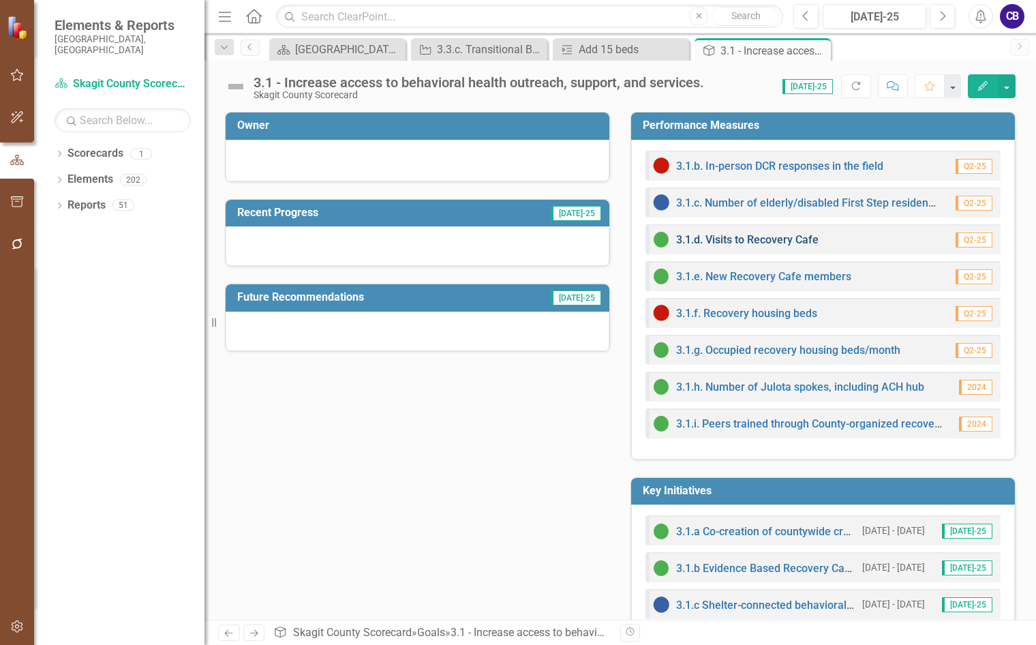
click at [765, 241] on link "3.1.d. Visits to Recovery Cafe" at bounding box center [747, 239] width 142 height 13
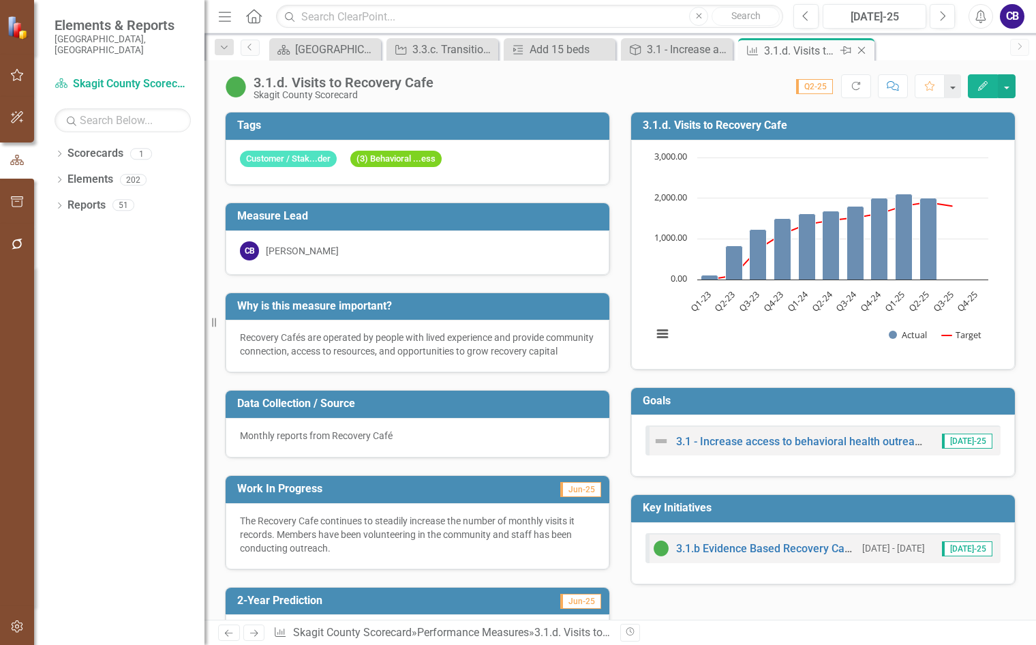
click at [859, 52] on icon "Close" at bounding box center [862, 50] width 14 height 11
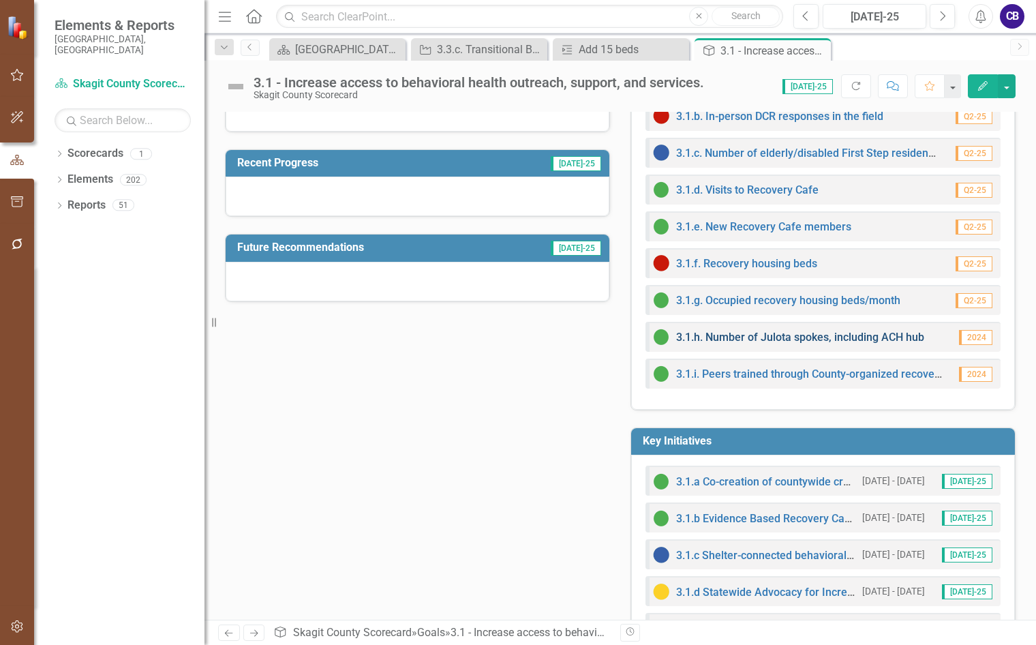
scroll to position [68, 0]
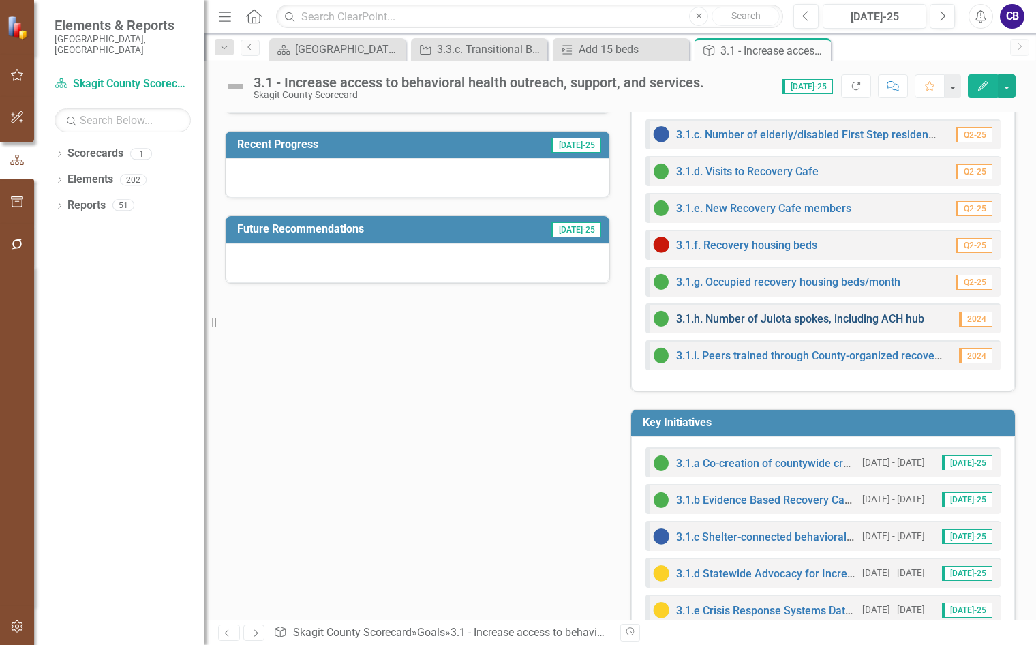
click at [751, 314] on link "3.1.h. Number of Julota spokes, including ACH hub" at bounding box center [800, 318] width 248 height 13
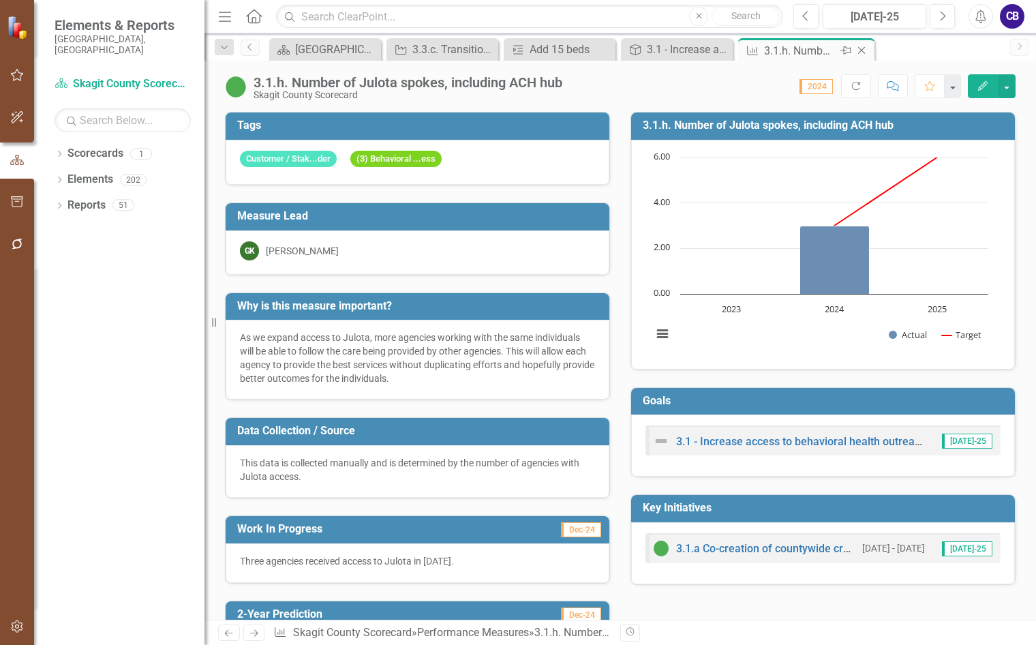
click at [863, 48] on icon "Close" at bounding box center [862, 50] width 14 height 11
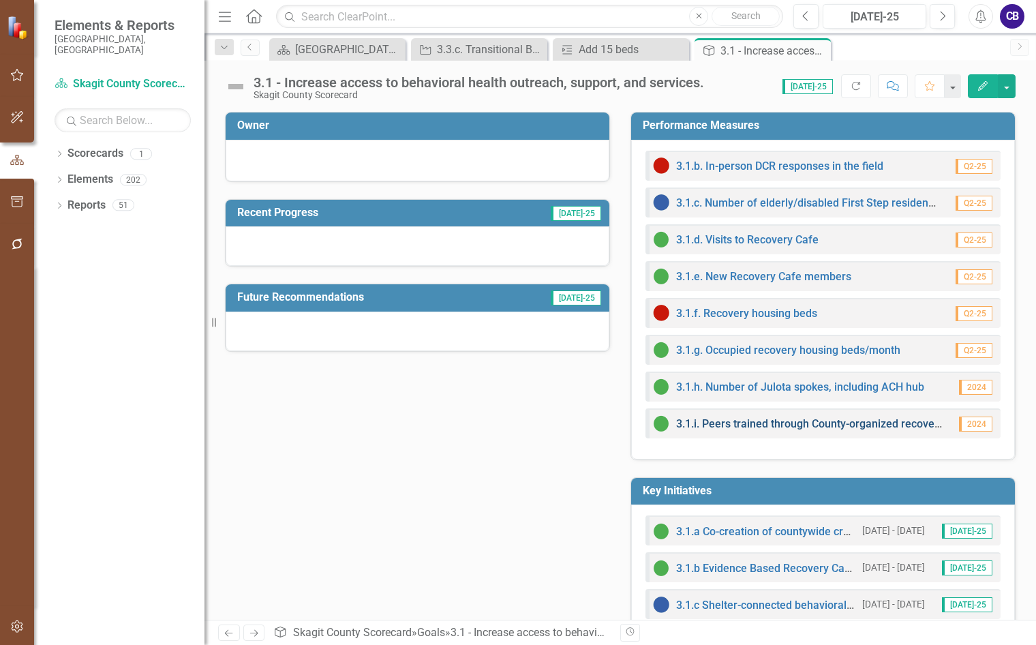
click at [764, 421] on link "3.1.i. Peers trained through County-organized recovery coalition" at bounding box center [832, 423] width 312 height 13
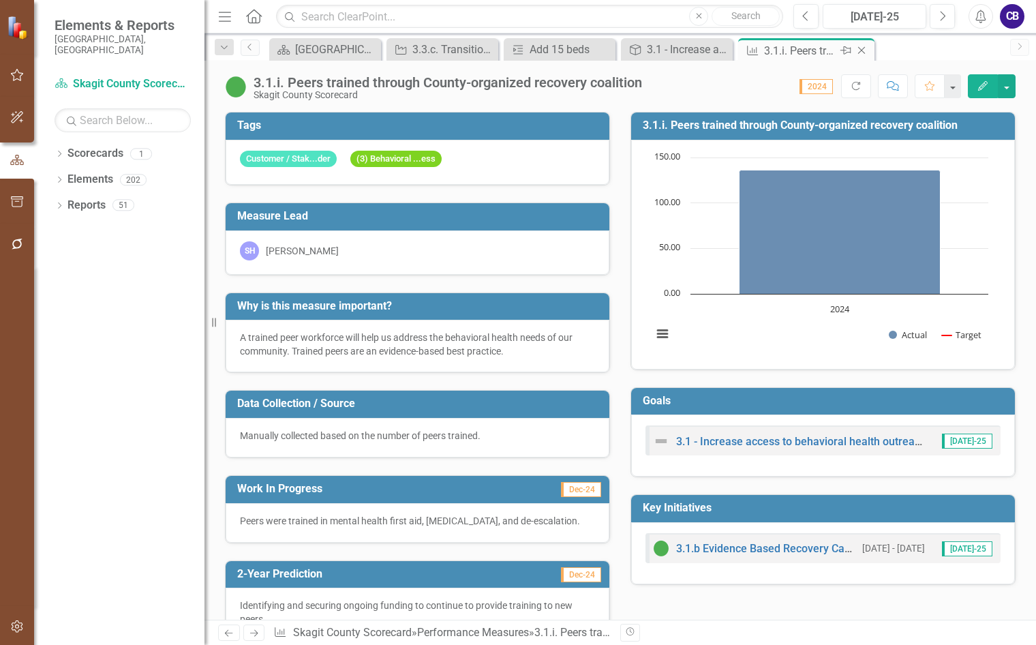
click at [869, 48] on icon "Close" at bounding box center [862, 50] width 14 height 11
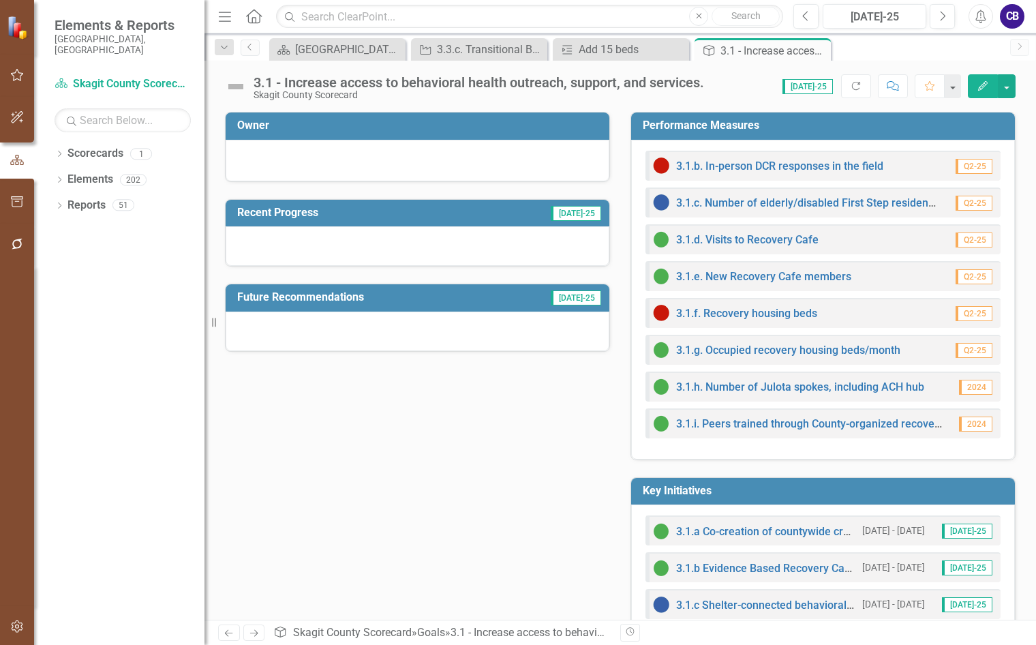
click at [0, 0] on icon "Close" at bounding box center [0, 0] width 0 height 0
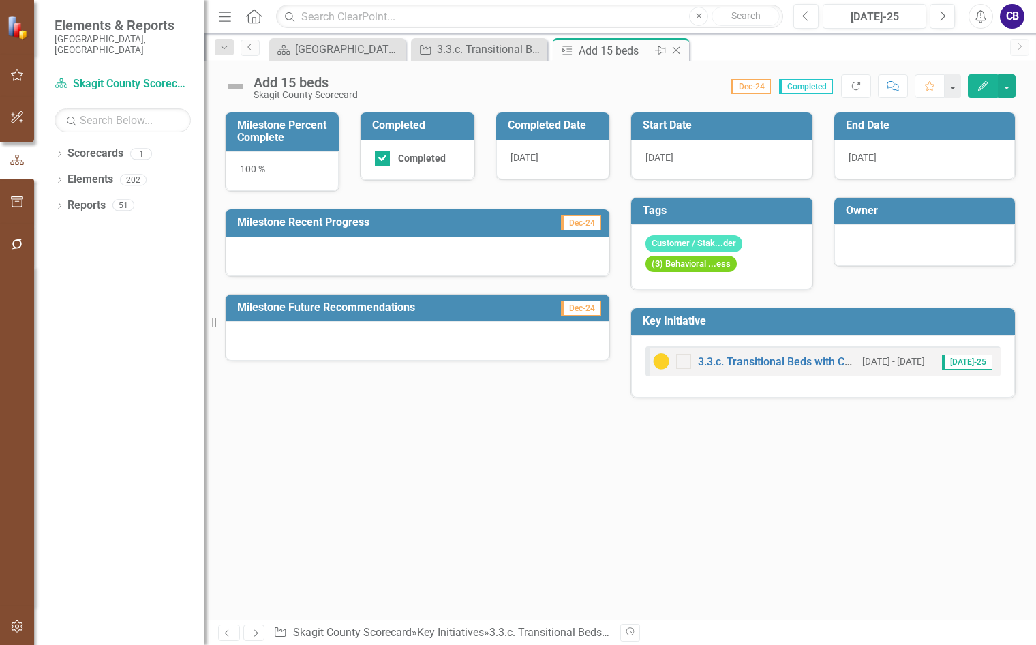
drag, startPoint x: 578, startPoint y: 53, endPoint x: 676, endPoint y: 40, distance: 99.1
click at [580, 54] on div "Add 15 beds" at bounding box center [615, 50] width 73 height 17
drag, startPoint x: 676, startPoint y: 48, endPoint x: 584, endPoint y: 53, distance: 92.9
click at [0, 0] on icon "Close" at bounding box center [0, 0] width 0 height 0
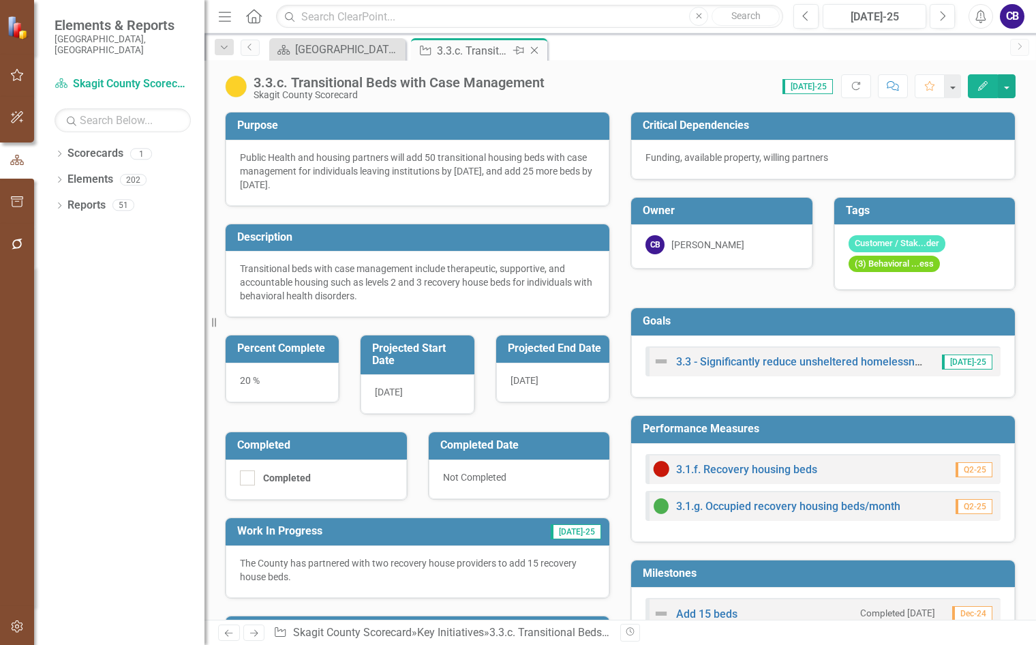
click at [536, 50] on icon "Close" at bounding box center [535, 50] width 14 height 11
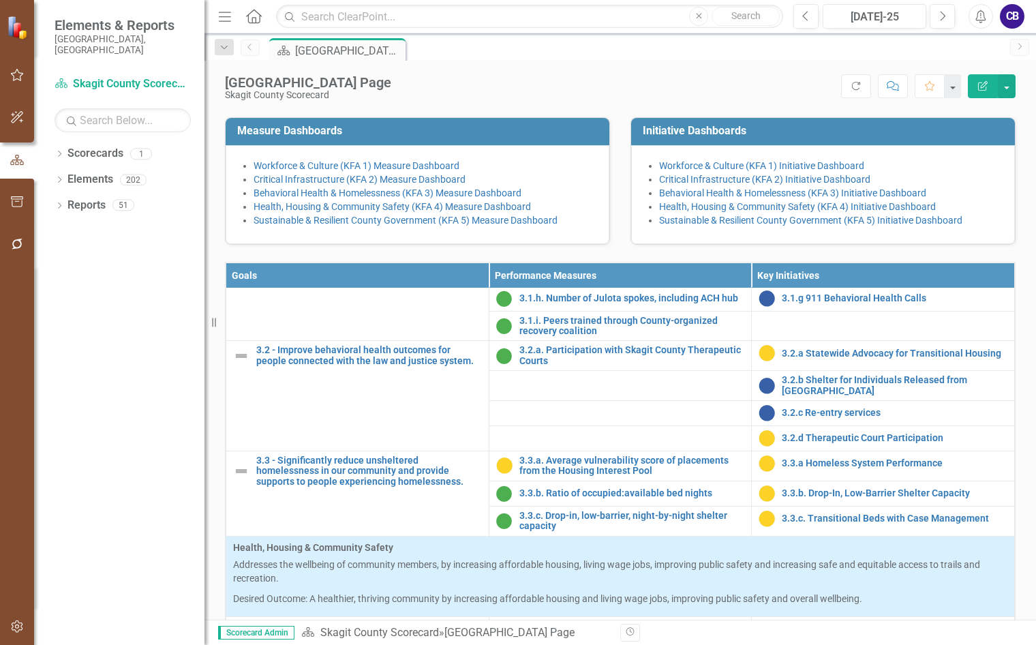
scroll to position [1023, 0]
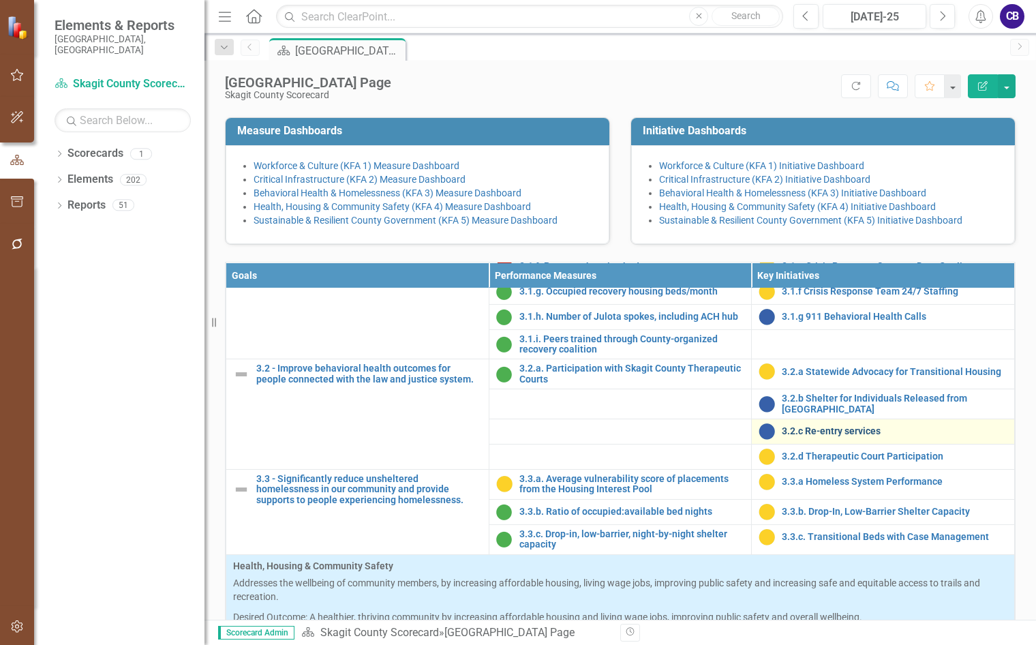
click at [826, 436] on link "3.2.c Re-entry services" at bounding box center [895, 431] width 226 height 10
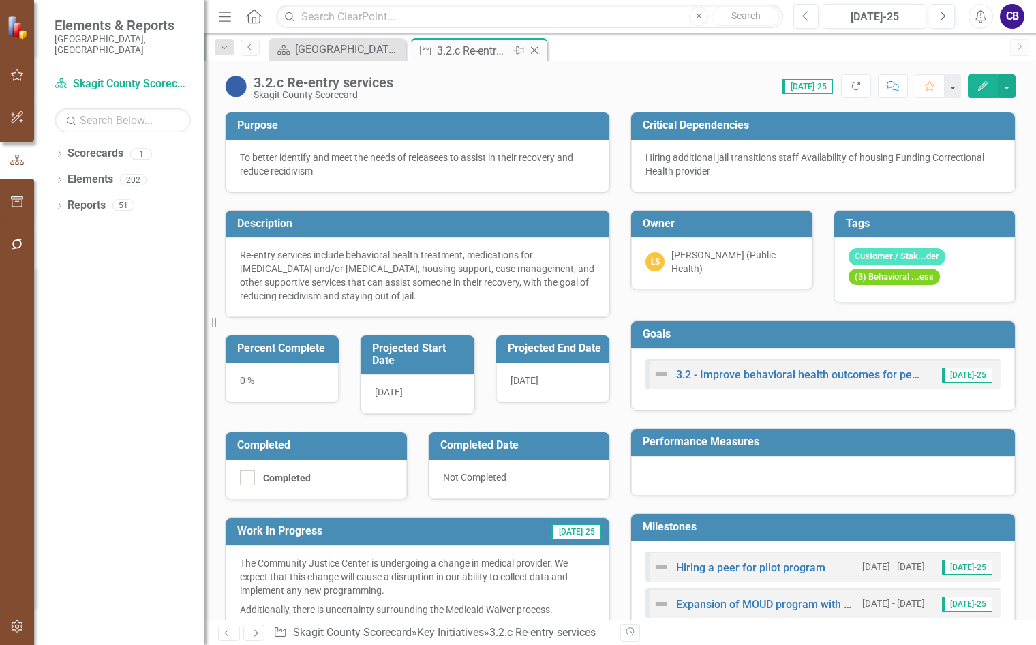
click at [535, 52] on icon "Close" at bounding box center [535, 50] width 14 height 11
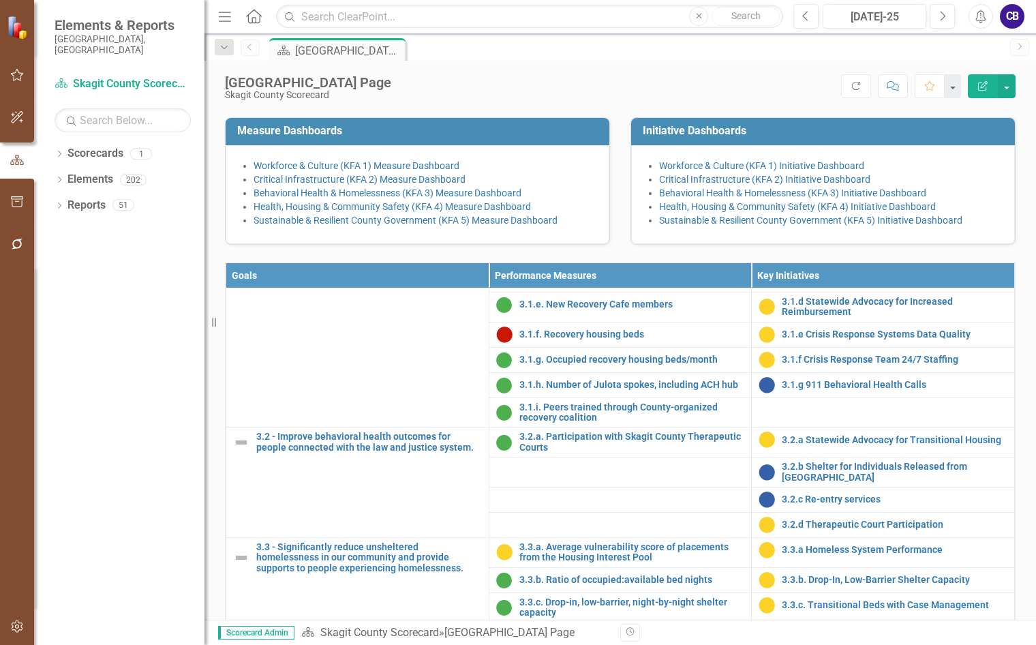
scroll to position [545, 0]
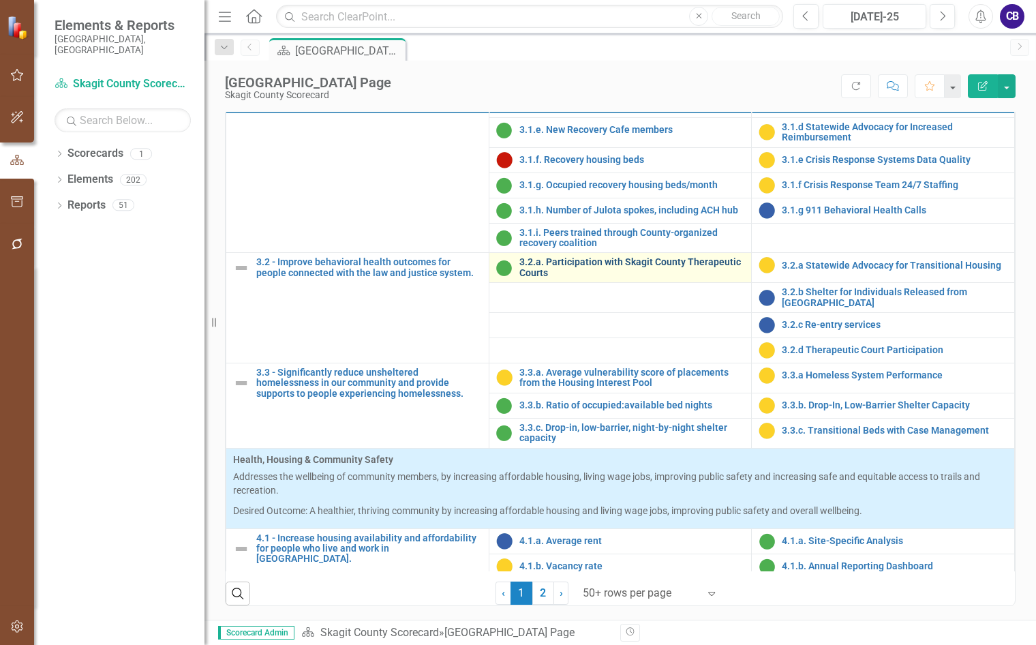
click at [625, 278] on link "3.2.a. Participation with Skagit County Therapeutic Courts" at bounding box center [633, 267] width 226 height 21
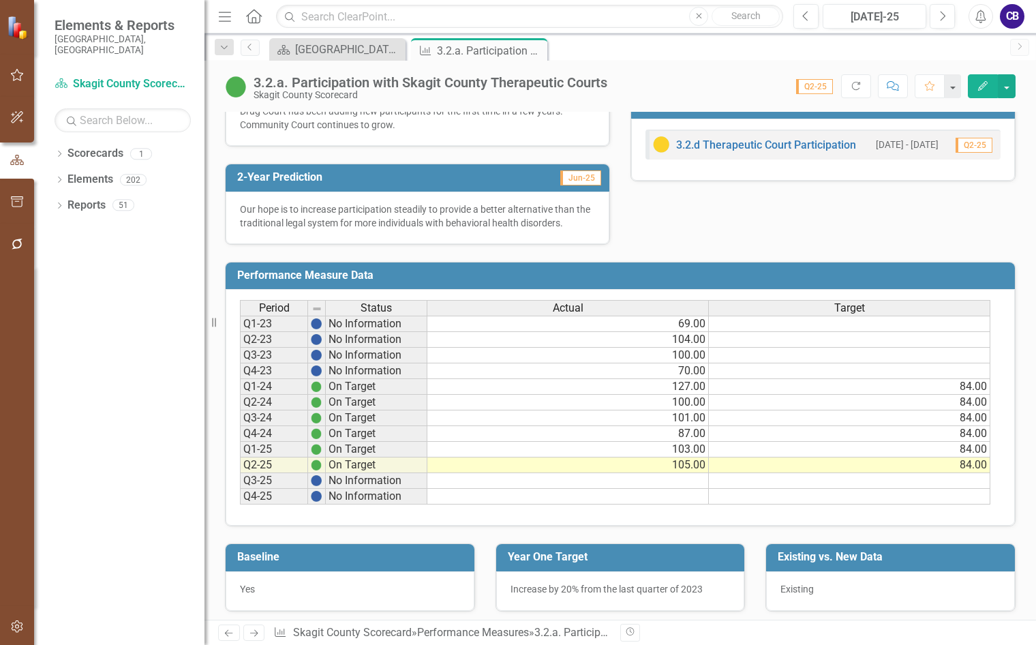
scroll to position [409, 0]
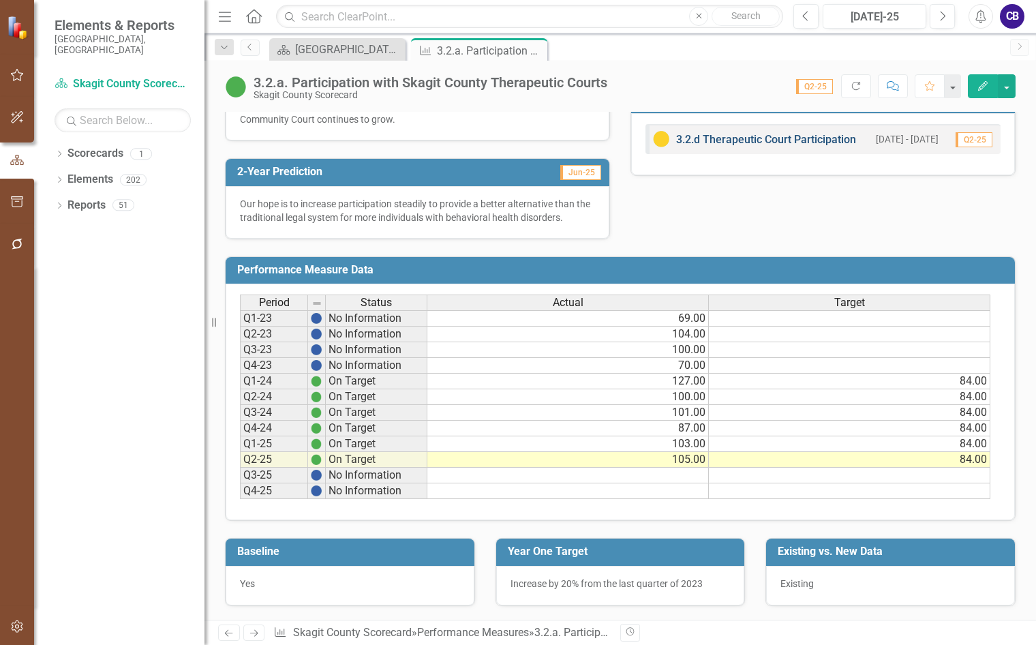
click at [787, 138] on link "3.2.d Therapeutic Court Participation" at bounding box center [766, 139] width 180 height 13
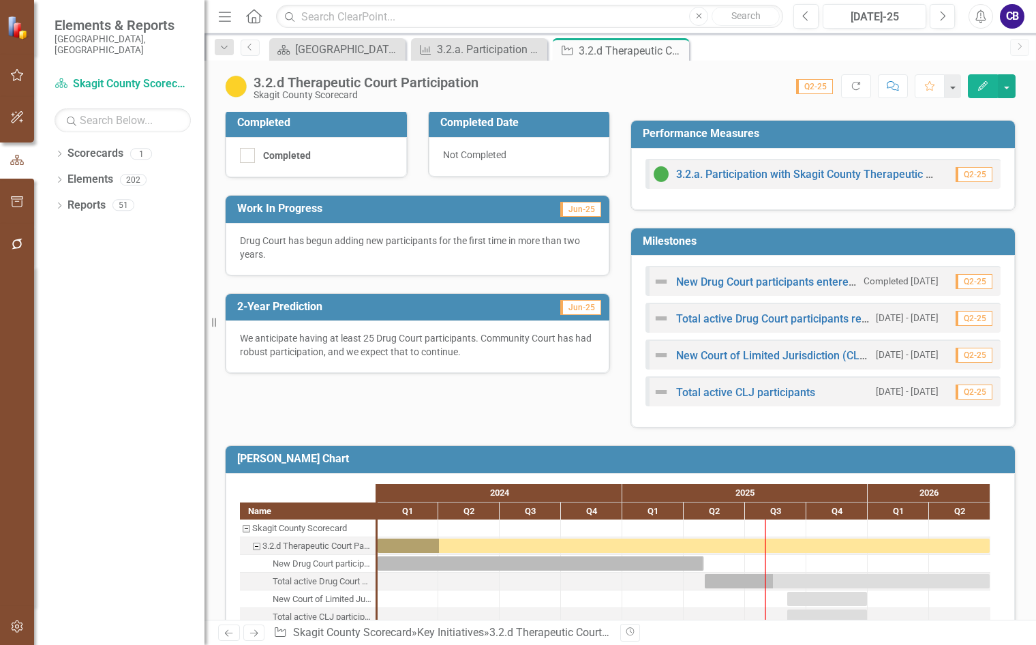
scroll to position [331, 0]
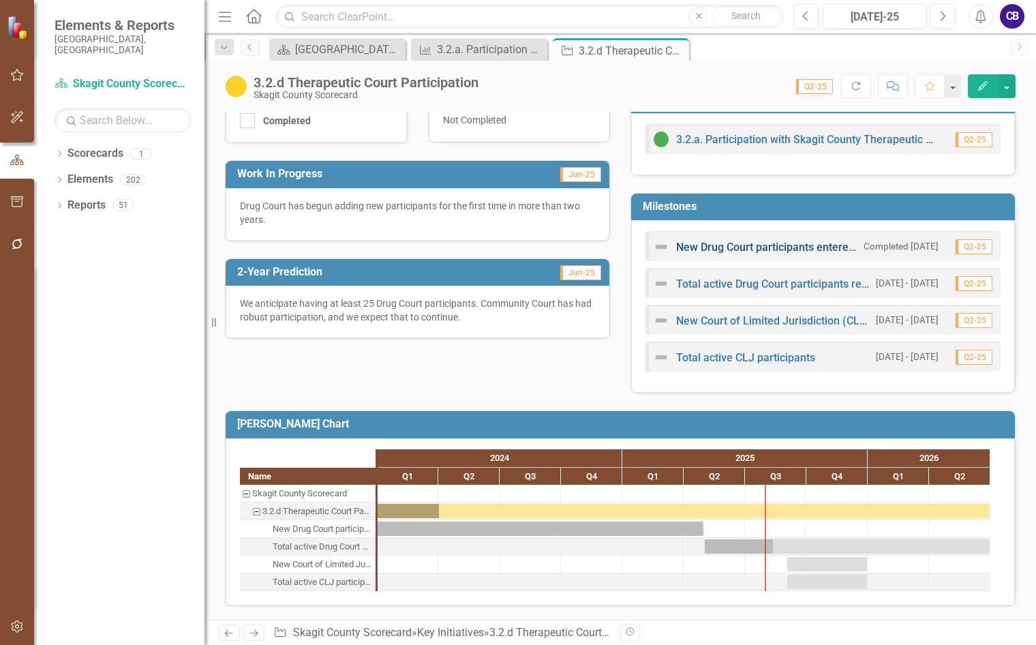
click at [734, 249] on link "New Drug Court participants entered into program" at bounding box center [798, 247] width 245 height 13
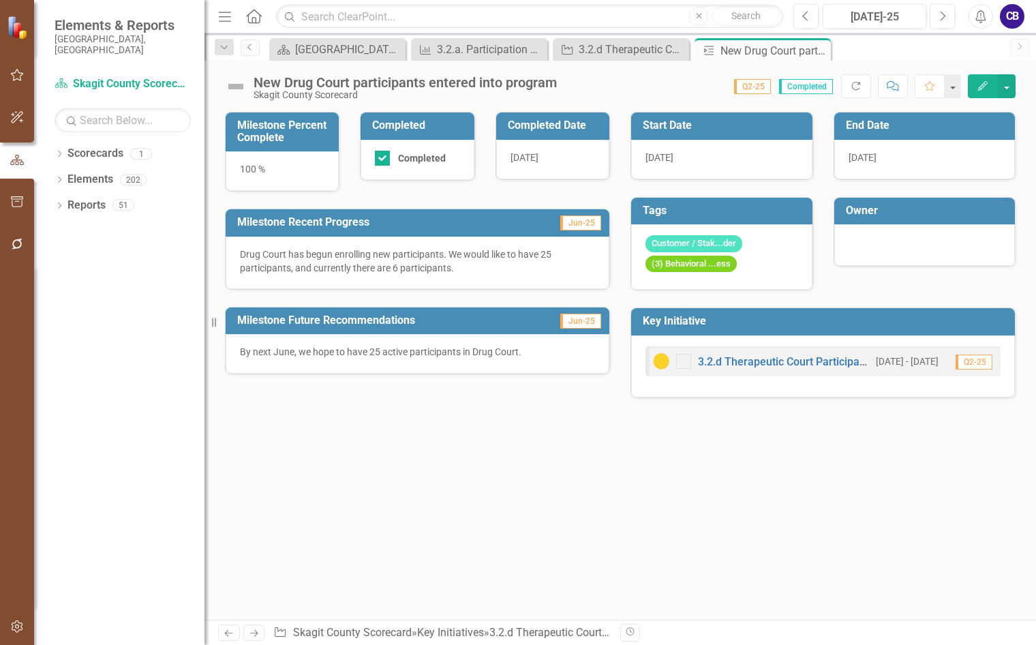
click at [0, 0] on icon "Close" at bounding box center [0, 0] width 0 height 0
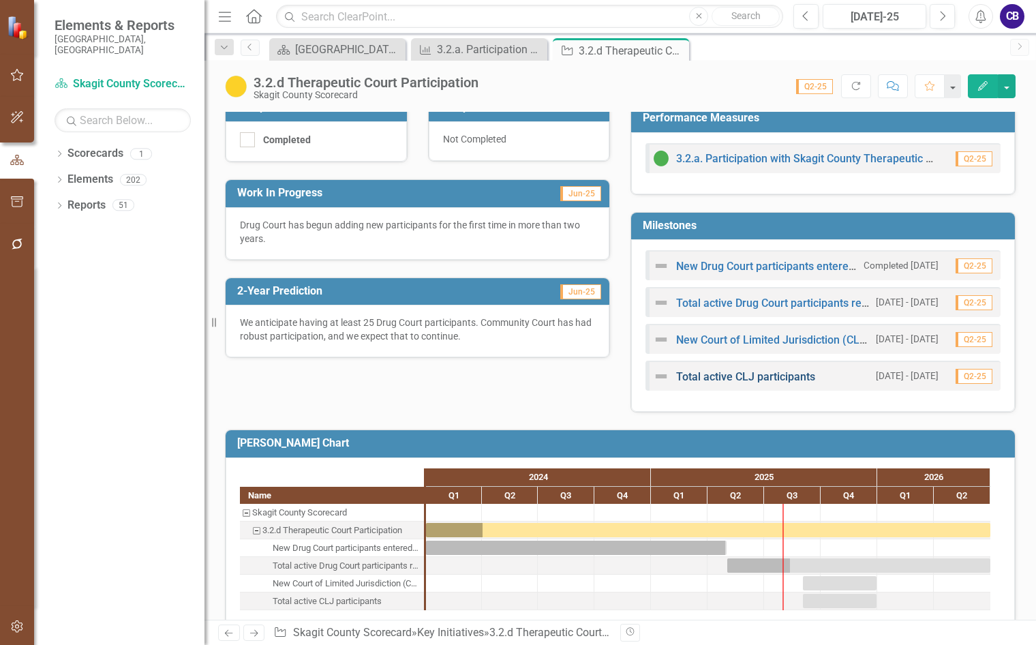
scroll to position [331, 0]
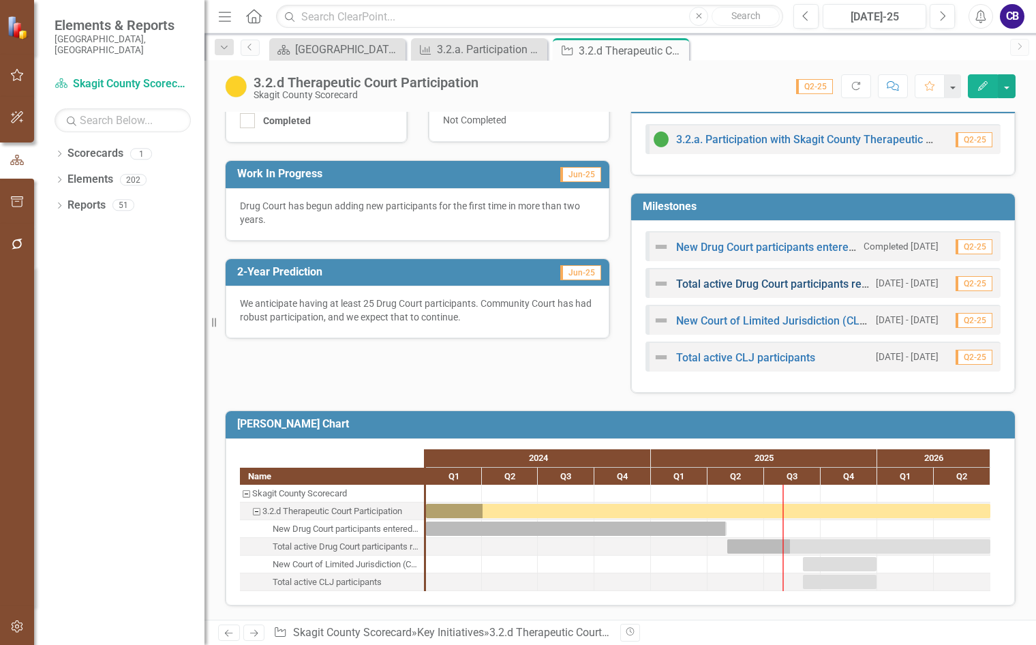
click at [756, 289] on link "Total active Drug Court participants reaches 25" at bounding box center [791, 283] width 230 height 13
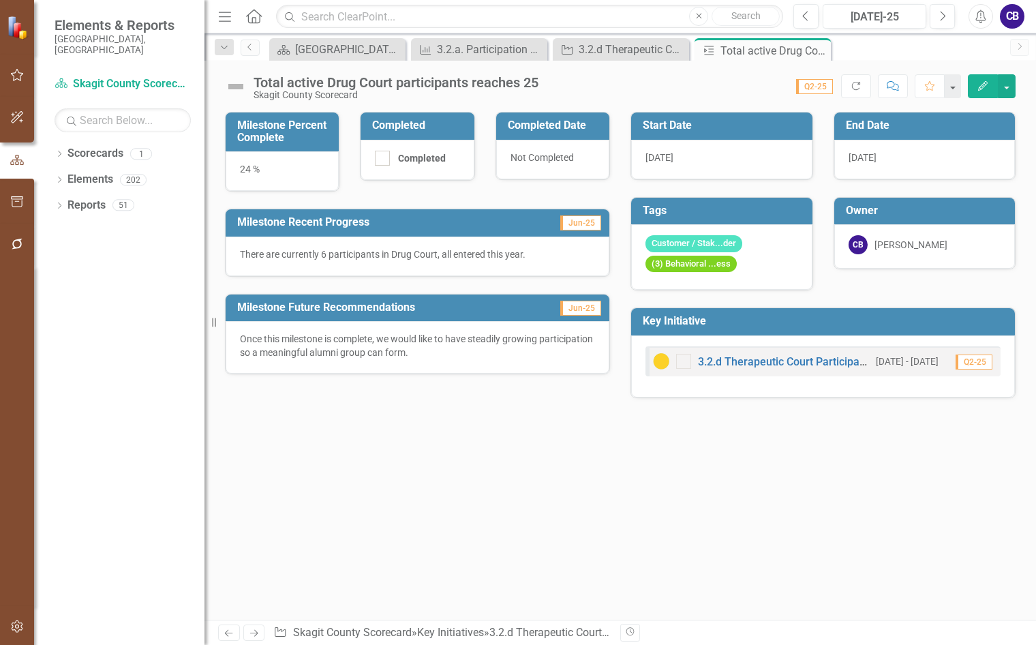
click at [0, 0] on icon "Close" at bounding box center [0, 0] width 0 height 0
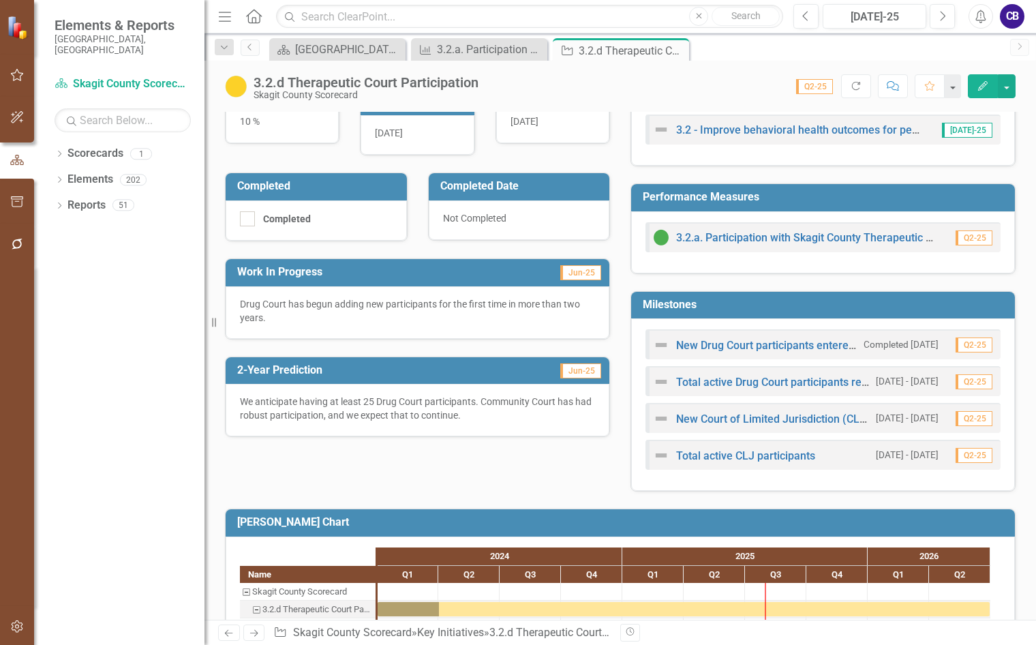
scroll to position [273, 0]
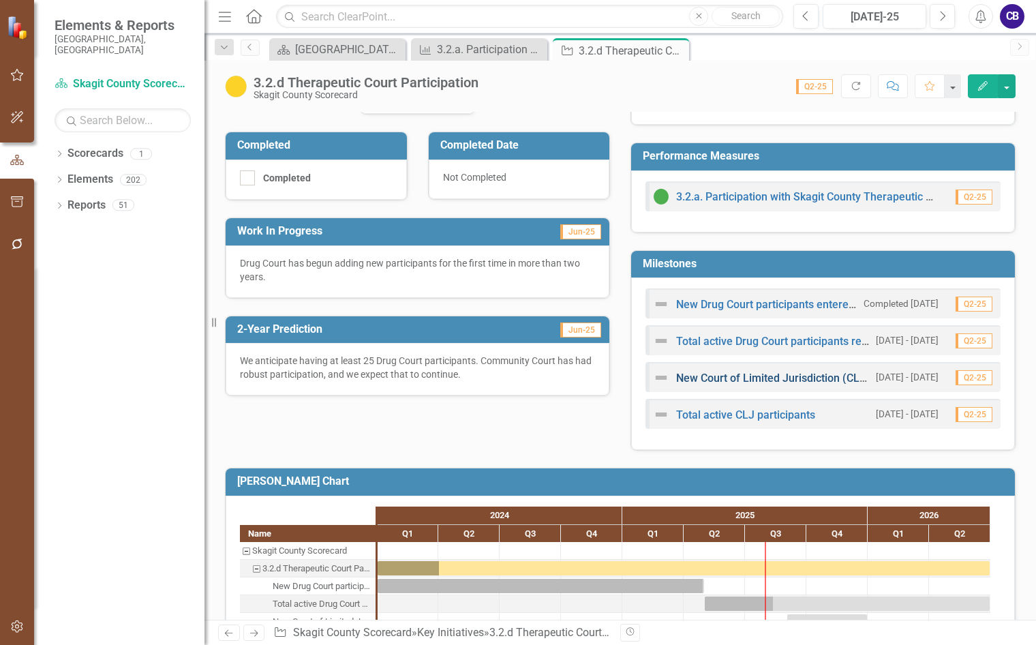
click at [792, 374] on link "New Court of Limited Jurisdiction (CLJ = CC & FRC) participants" at bounding box center [832, 378] width 312 height 13
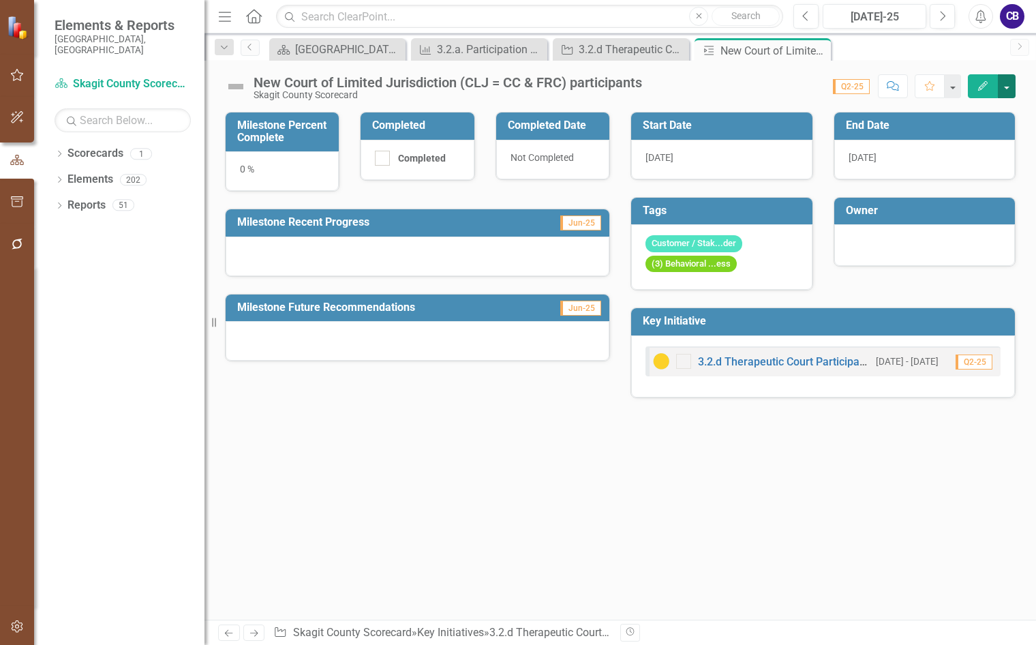
click at [1006, 85] on button "button" at bounding box center [1007, 86] width 18 height 24
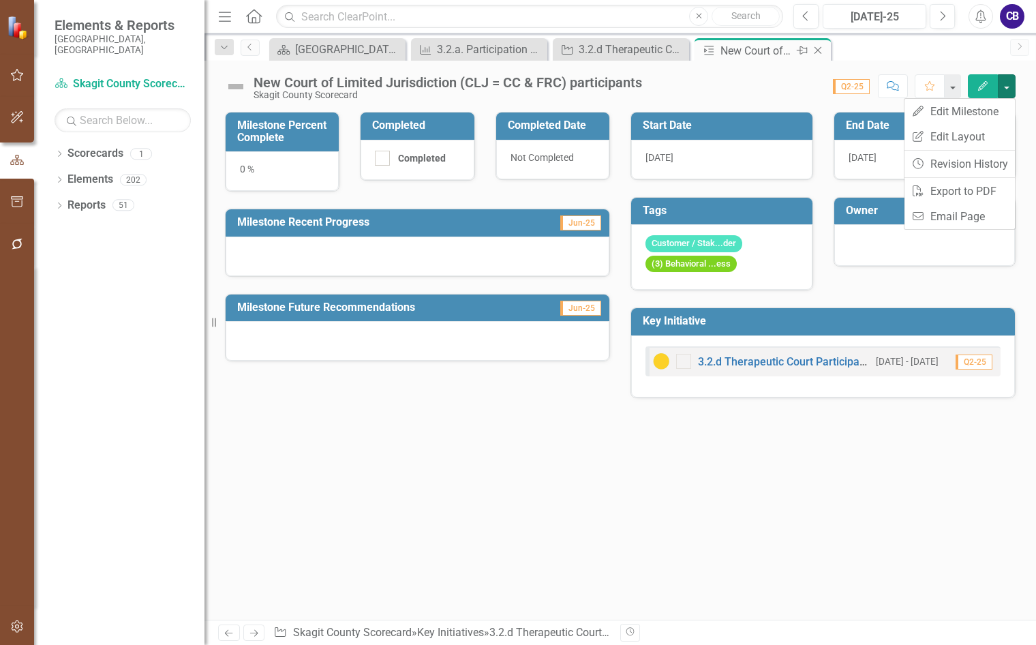
click at [822, 55] on icon "Close" at bounding box center [818, 50] width 14 height 11
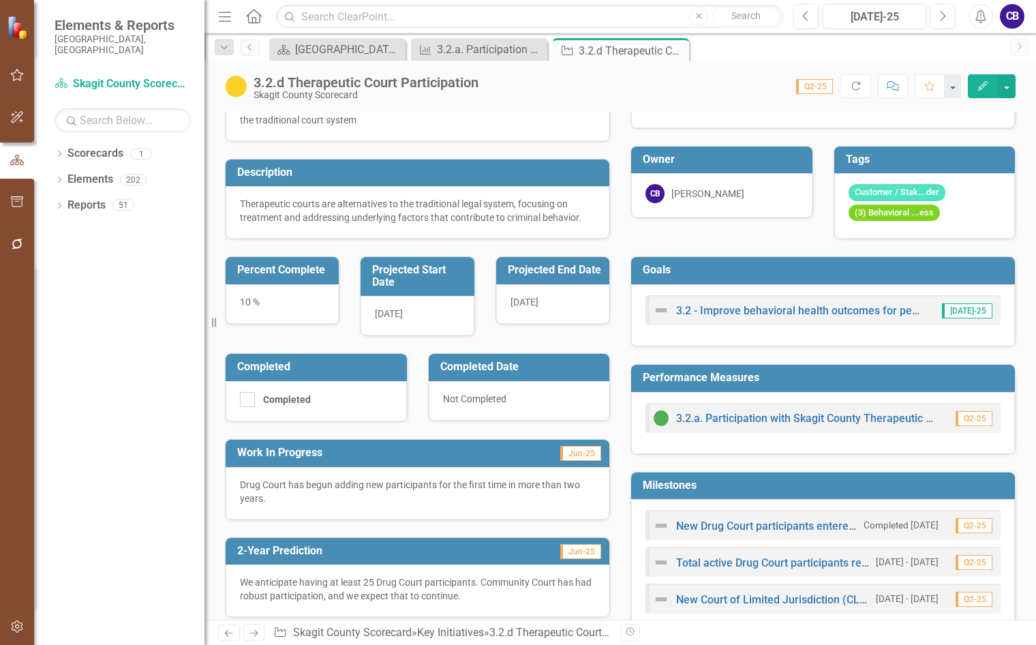
scroll to position [205, 0]
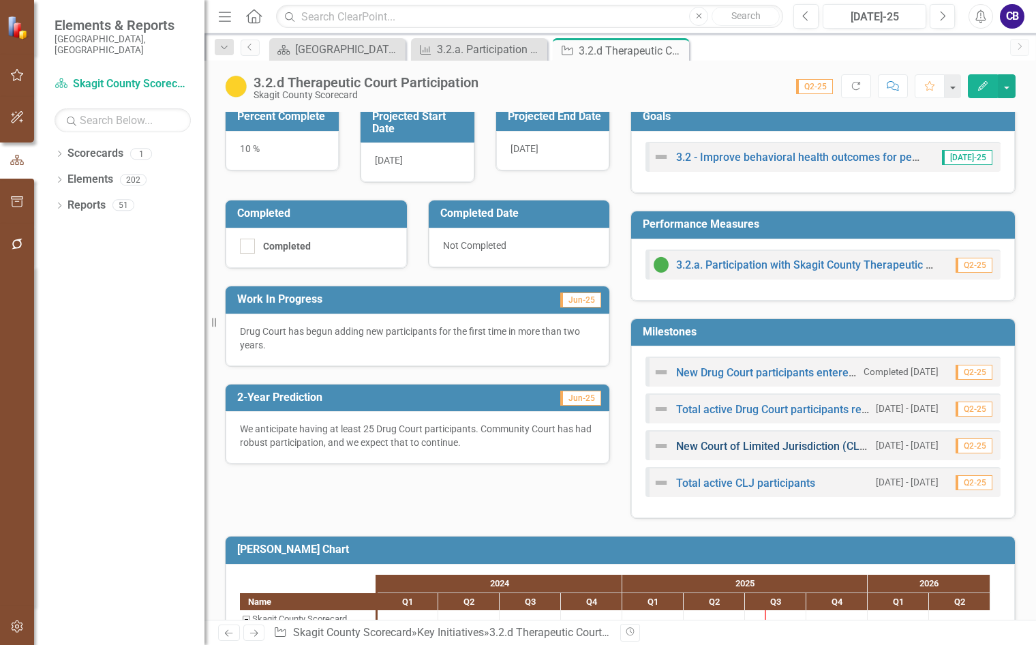
click at [715, 449] on link "New Court of Limited Jurisdiction (CLJ = CC & FRC) participants" at bounding box center [832, 446] width 312 height 13
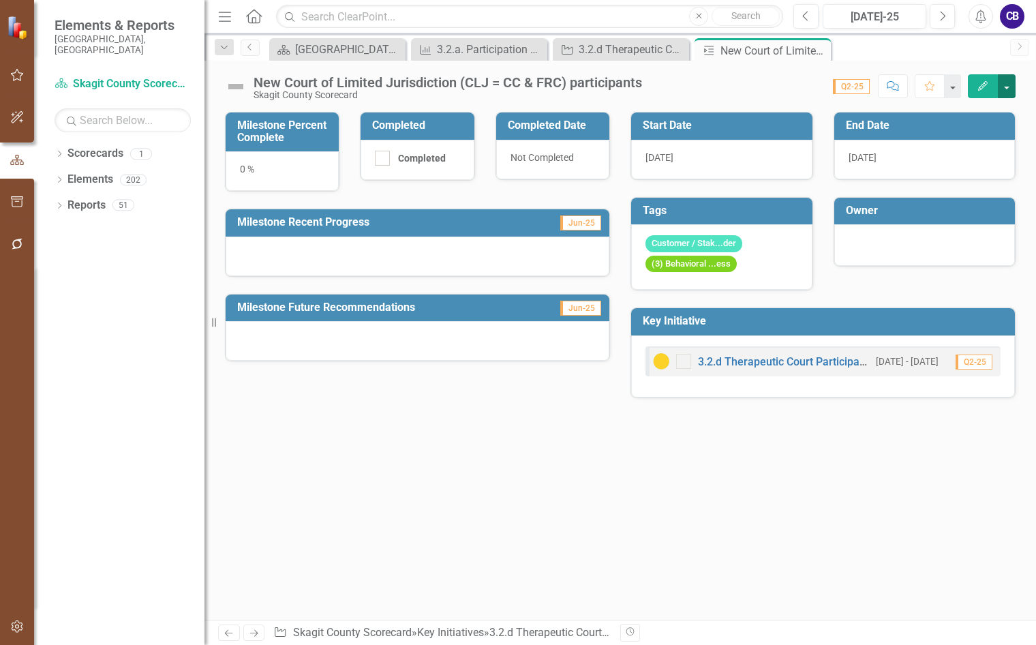
click at [1006, 86] on button "button" at bounding box center [1007, 86] width 18 height 24
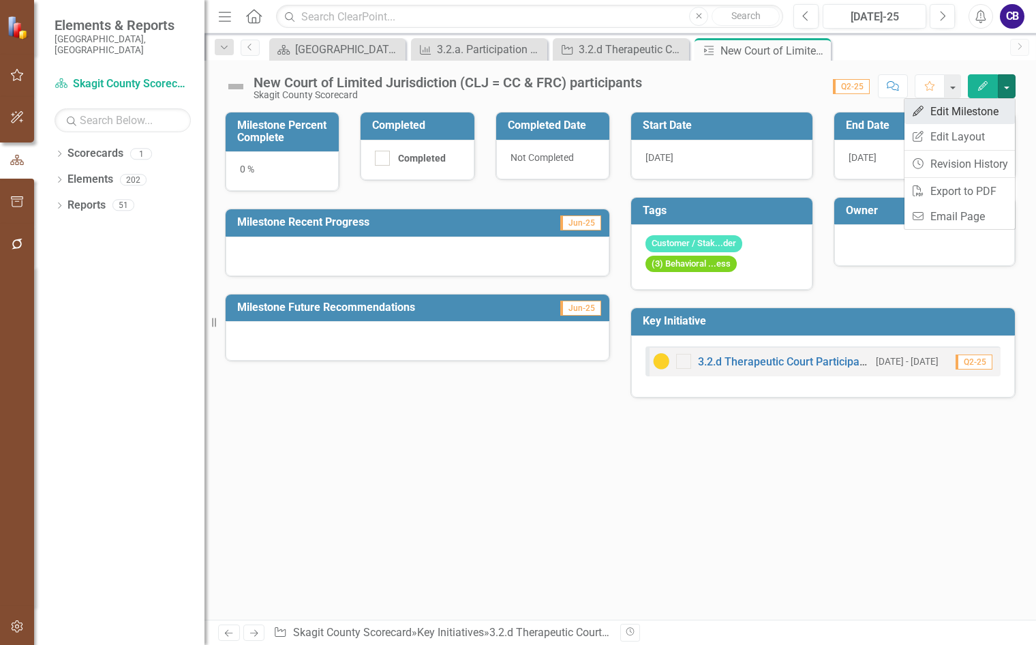
click at [941, 109] on link "Edit Edit Milestone" at bounding box center [960, 111] width 110 height 25
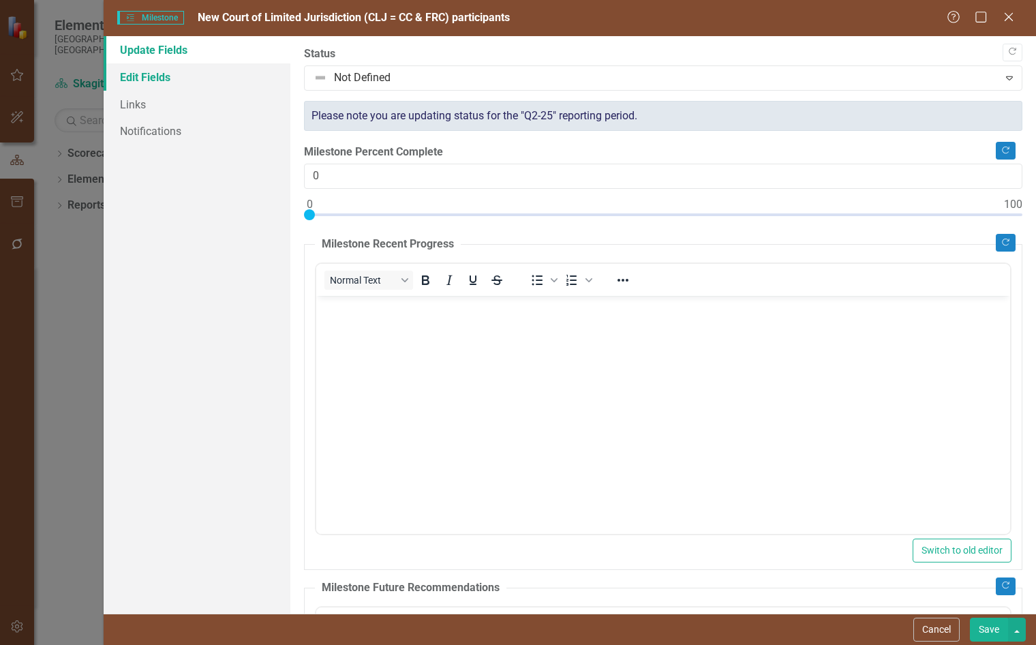
click at [131, 87] on link "Edit Fields" at bounding box center [197, 76] width 187 height 27
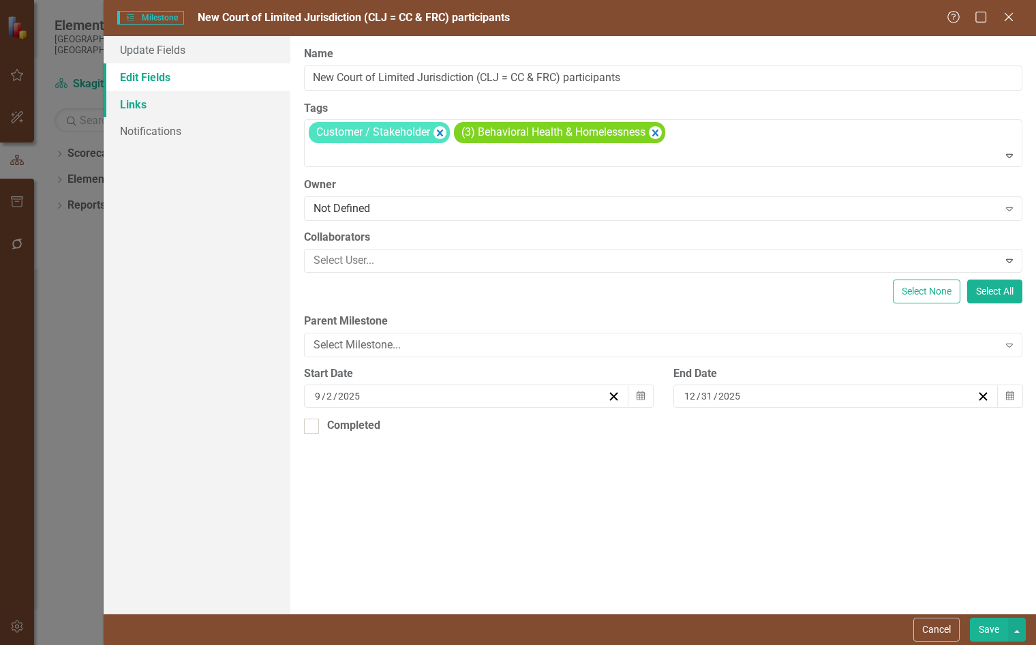
click at [136, 109] on link "Links" at bounding box center [197, 104] width 187 height 27
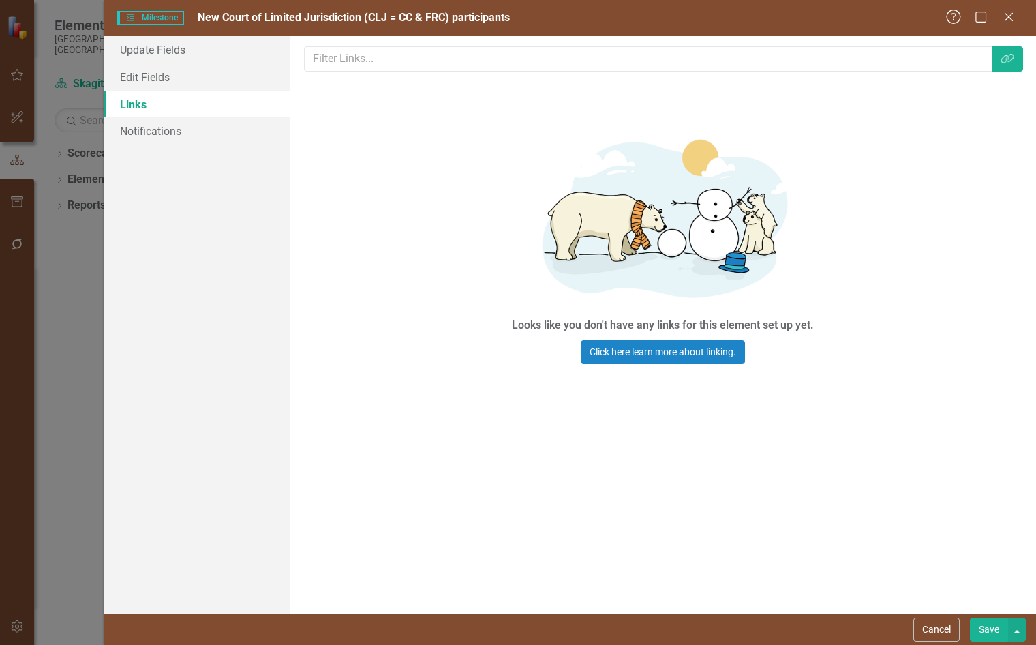
click at [1007, 16] on icon "Close" at bounding box center [1009, 17] width 14 height 11
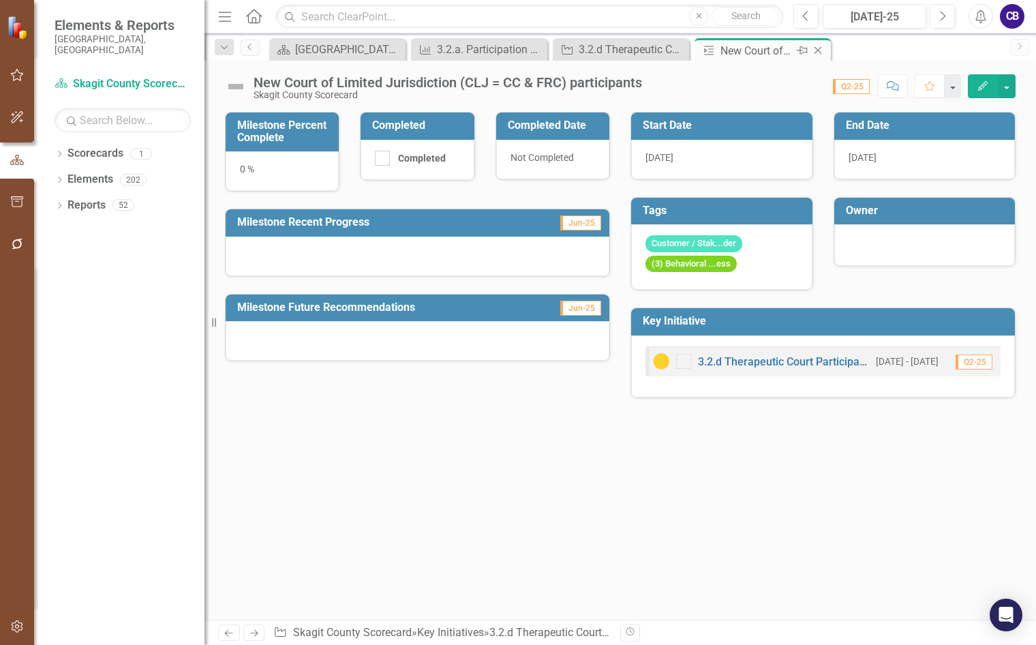
click at [815, 52] on icon "Close" at bounding box center [818, 50] width 14 height 11
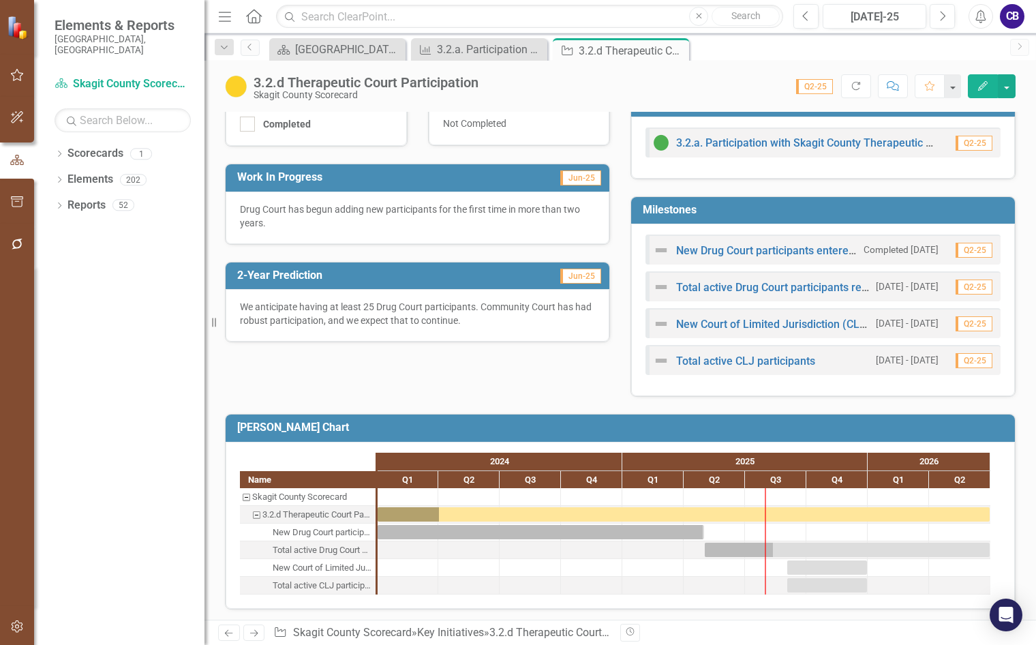
scroll to position [331, 0]
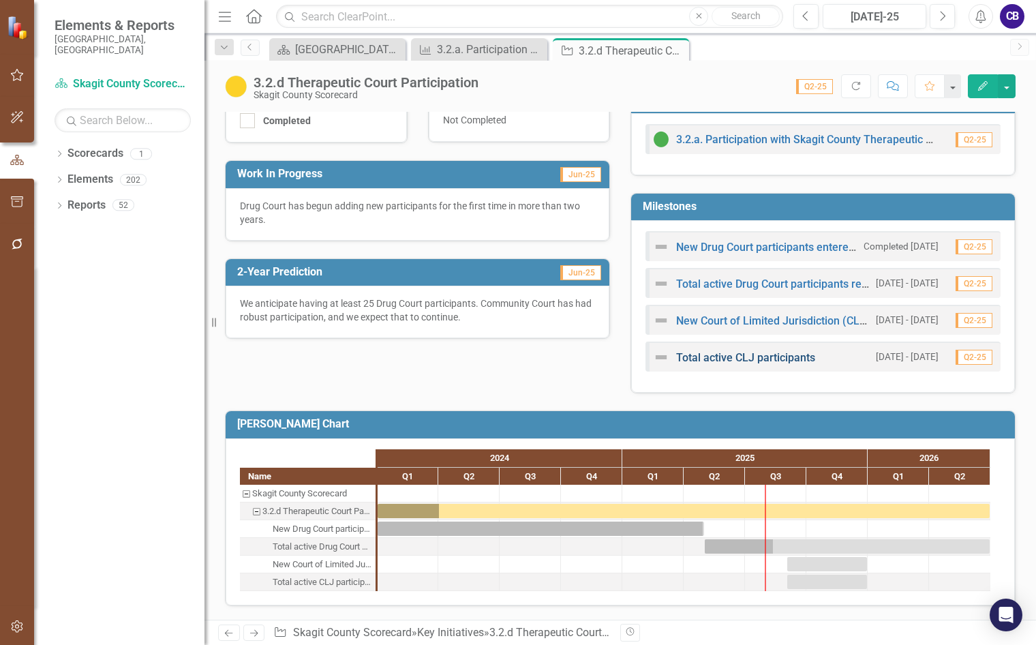
click at [740, 358] on link "Total active CLJ participants" at bounding box center [745, 357] width 139 height 13
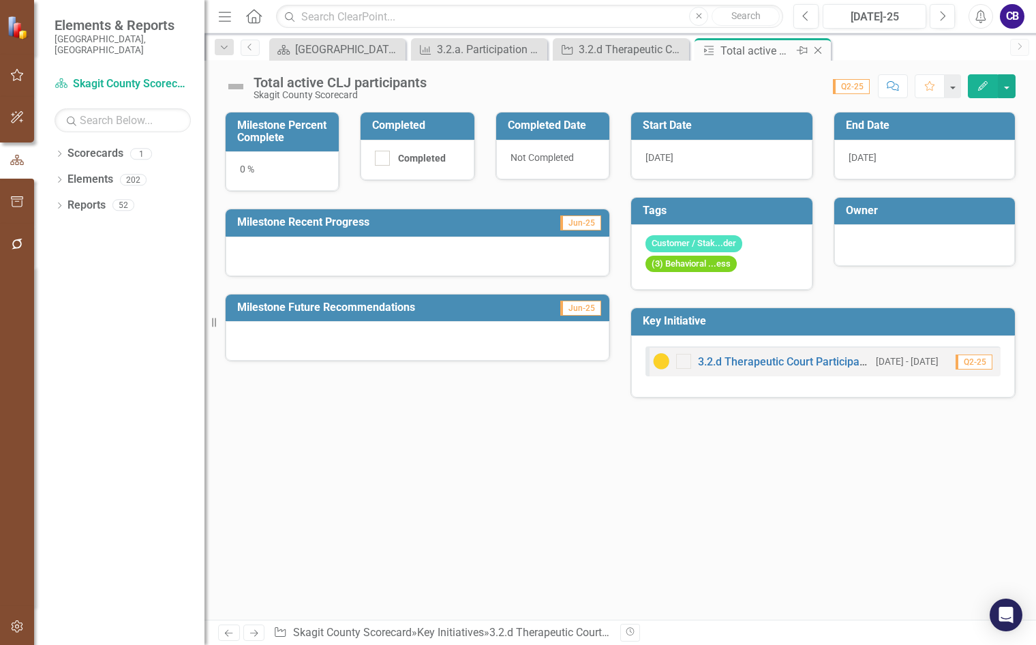
click at [822, 52] on icon "Close" at bounding box center [818, 50] width 14 height 11
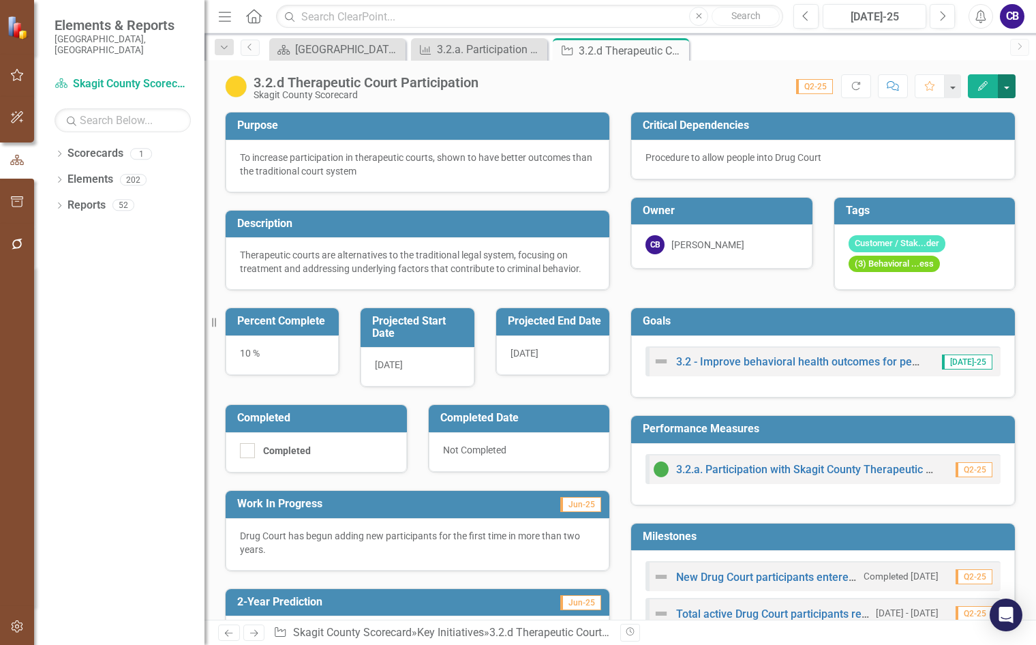
click at [1002, 88] on button "button" at bounding box center [1007, 86] width 18 height 24
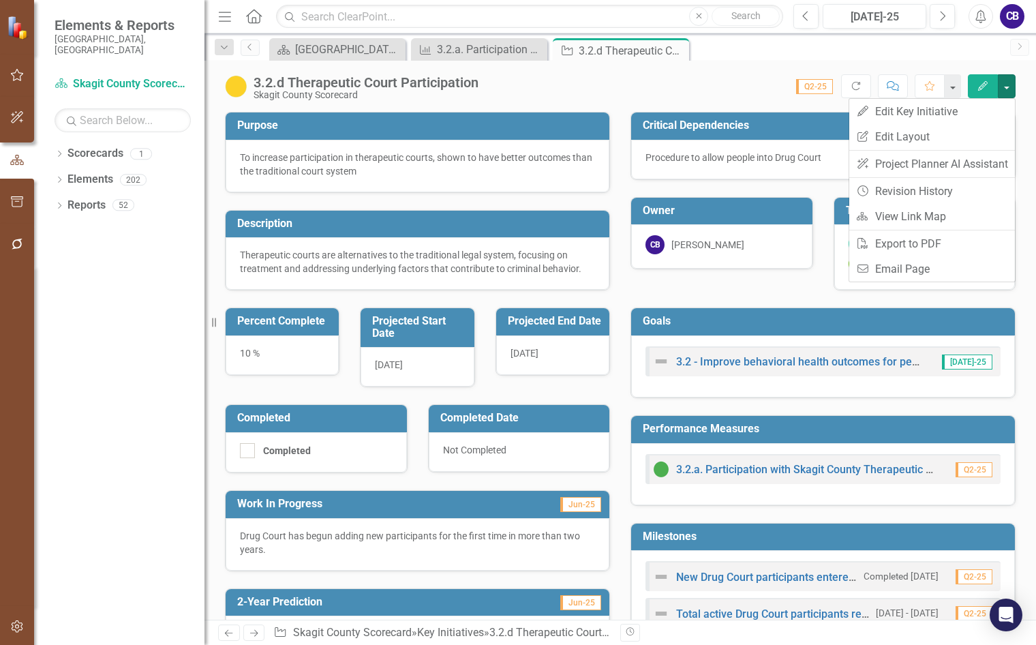
click at [997, 82] on button "Edit" at bounding box center [983, 86] width 30 height 24
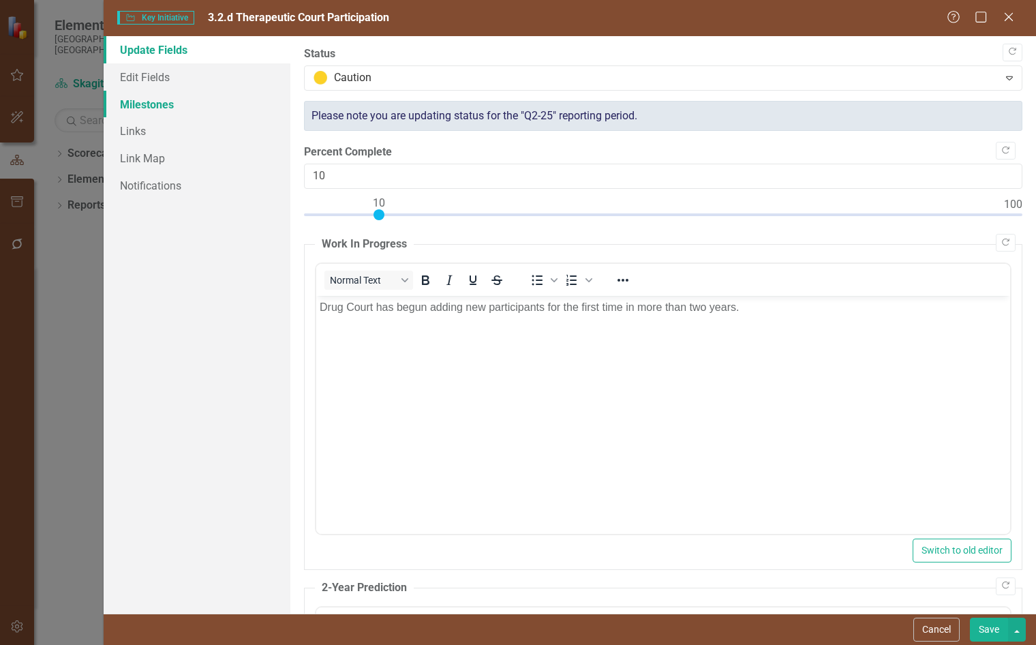
click at [134, 114] on link "Milestones" at bounding box center [197, 104] width 187 height 27
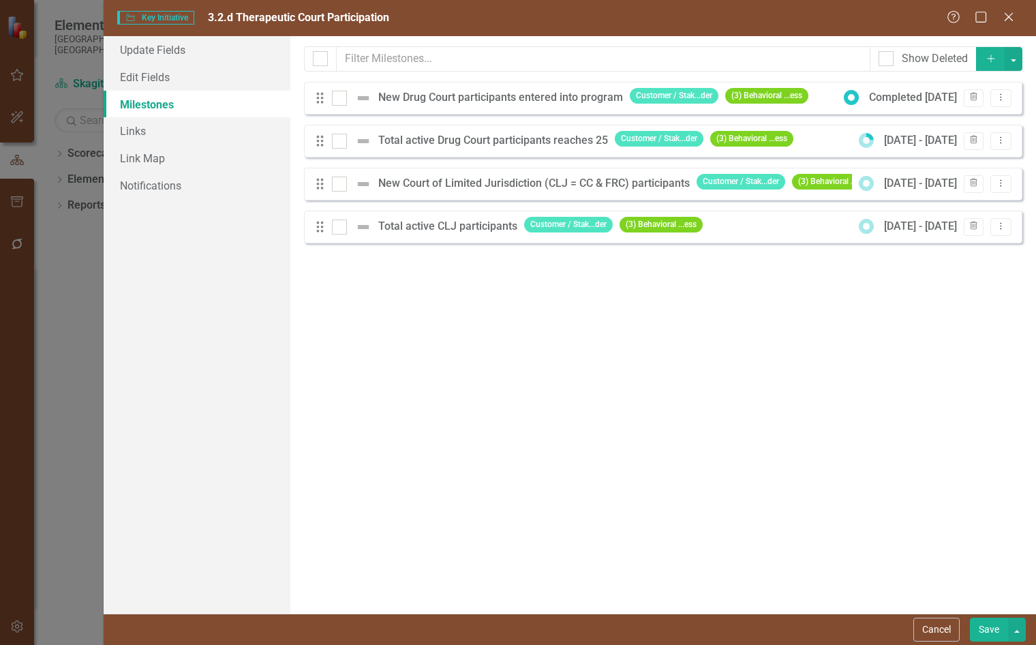
drag, startPoint x: 323, startPoint y: 224, endPoint x: 329, endPoint y: 209, distance: 16.2
click at [325, 223] on icon "Drag" at bounding box center [321, 227] width 18 height 14
drag, startPoint x: 342, startPoint y: 183, endPoint x: 343, endPoint y: 209, distance: 25.9
click at [342, 185] on div at bounding box center [339, 184] width 15 height 15
click at [341, 185] on input "checkbox" at bounding box center [336, 181] width 9 height 9
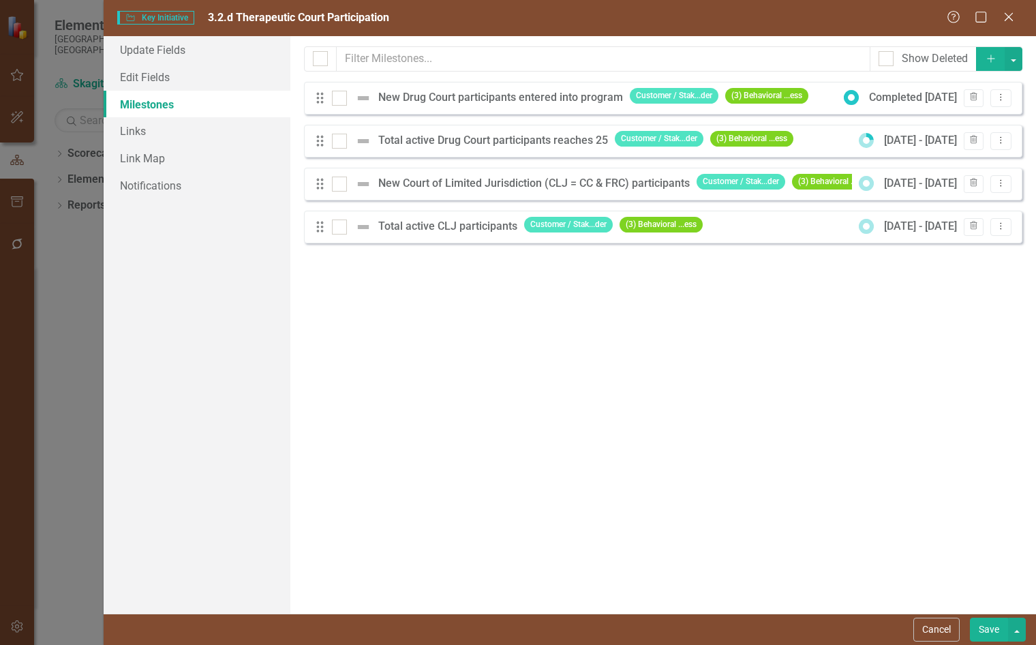
checkbox input "true"
click at [343, 228] on div at bounding box center [339, 227] width 15 height 15
click at [341, 228] on input "checkbox" at bounding box center [336, 224] width 9 height 9
click at [978, 222] on button "Trash" at bounding box center [974, 227] width 20 height 18
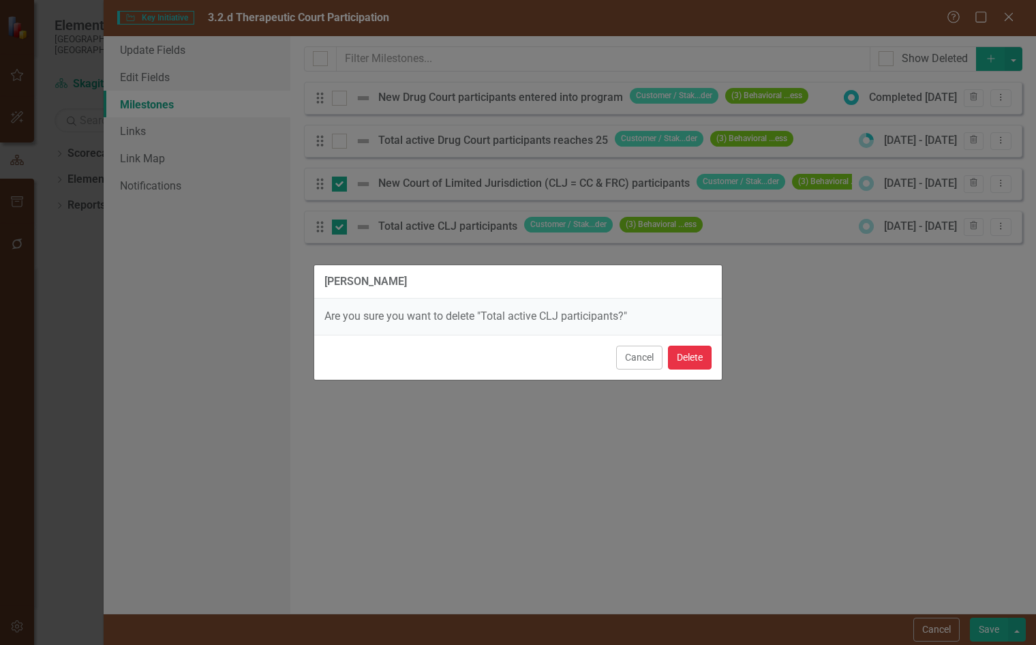
click at [693, 356] on button "Delete" at bounding box center [690, 358] width 44 height 24
checkbox input "false"
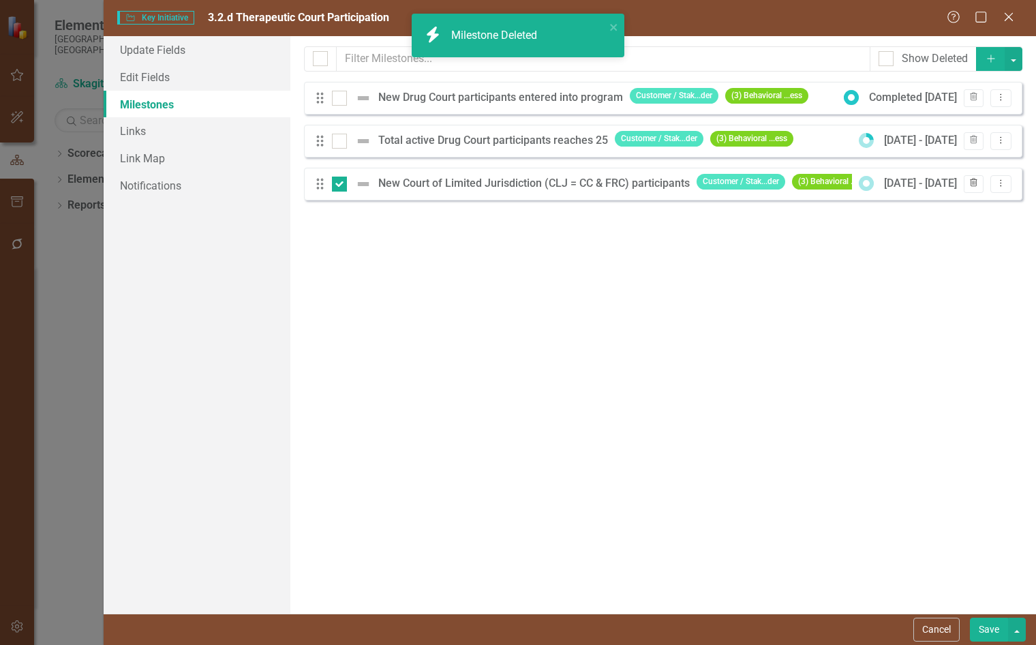
click at [976, 183] on icon "Trash" at bounding box center [974, 183] width 10 height 8
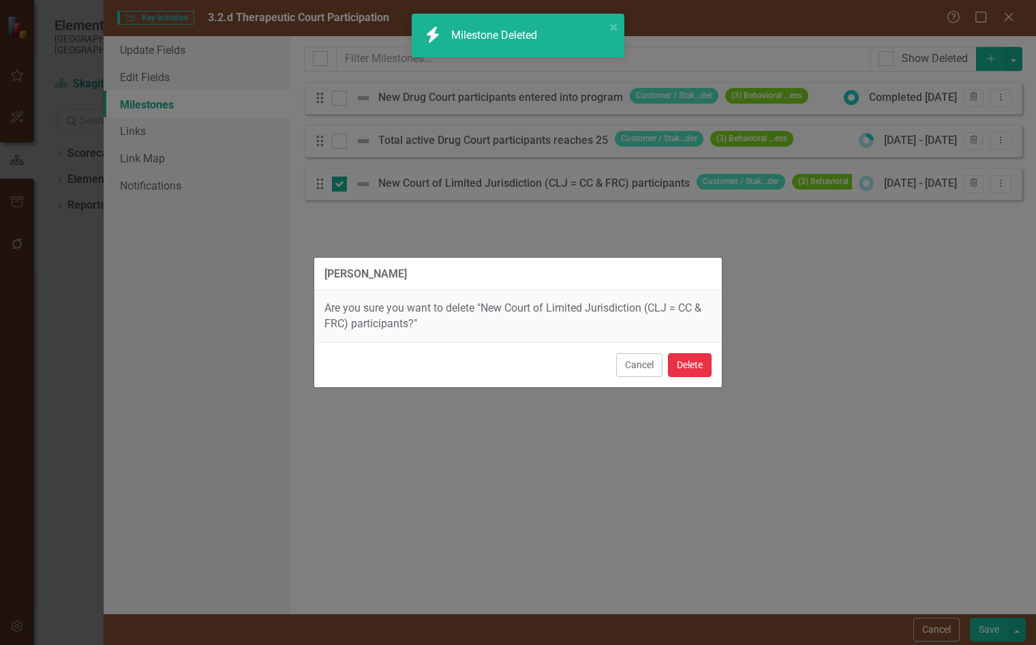
click at [687, 374] on button "Delete" at bounding box center [690, 365] width 44 height 24
checkbox input "false"
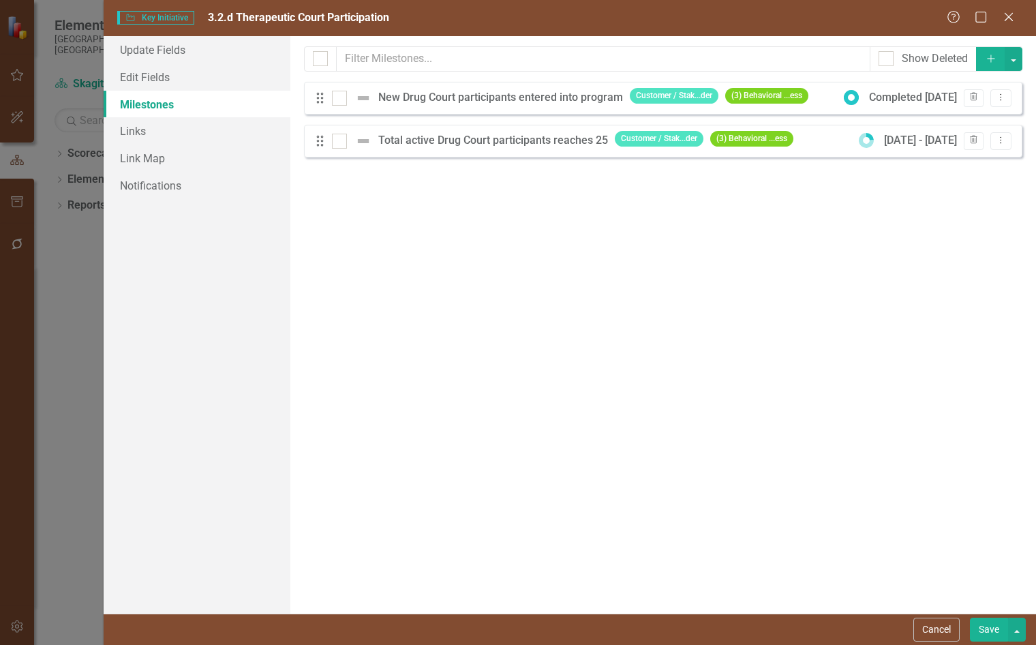
click at [991, 627] on button "Save" at bounding box center [989, 630] width 38 height 24
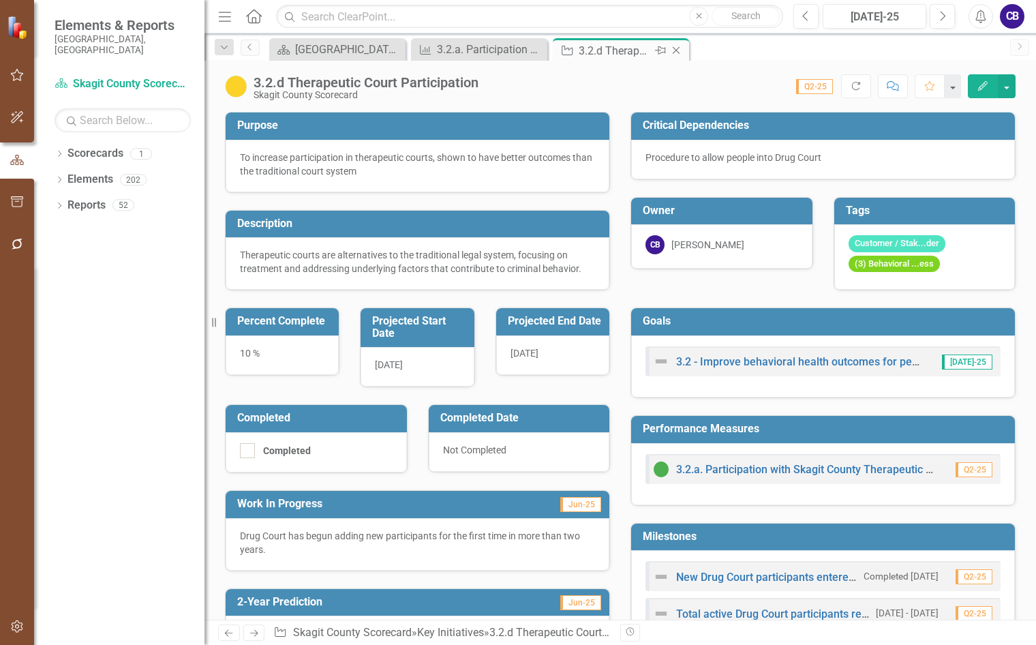
click at [672, 49] on icon "Close" at bounding box center [677, 50] width 14 height 11
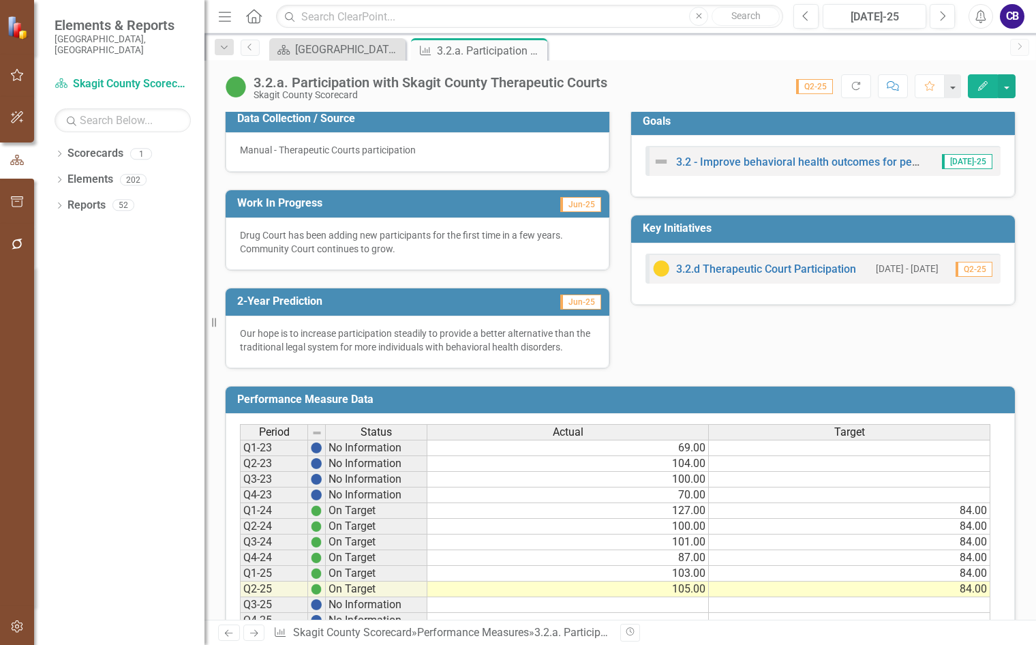
scroll to position [341, 0]
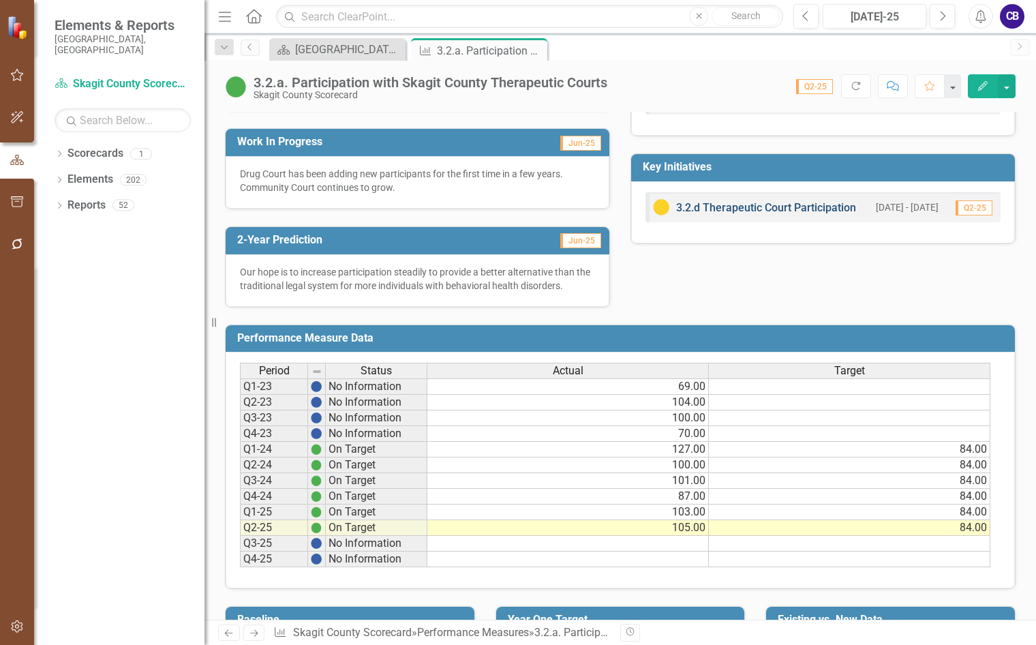
click at [794, 212] on link "3.2.d Therapeutic Court Participation" at bounding box center [766, 207] width 180 height 13
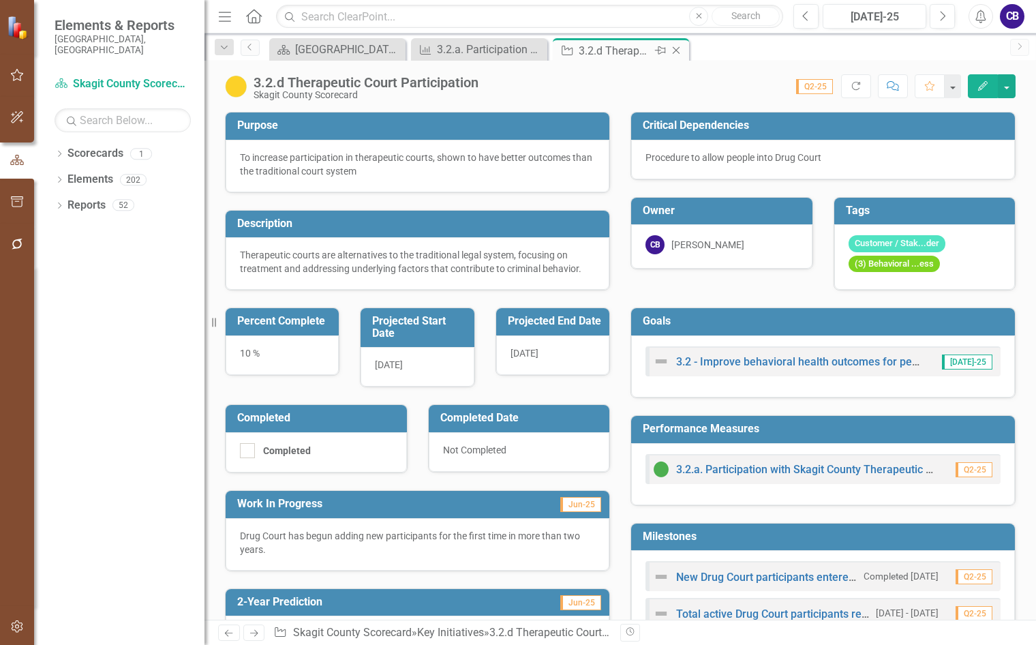
click at [676, 52] on icon "Close" at bounding box center [677, 50] width 14 height 11
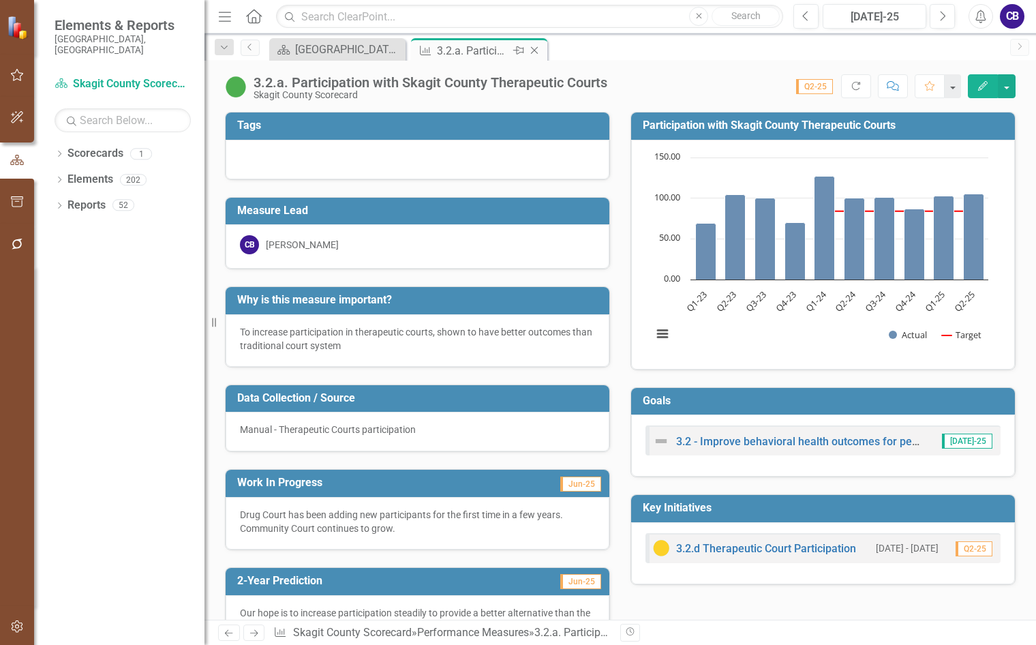
click at [535, 50] on icon "Close" at bounding box center [535, 50] width 14 height 11
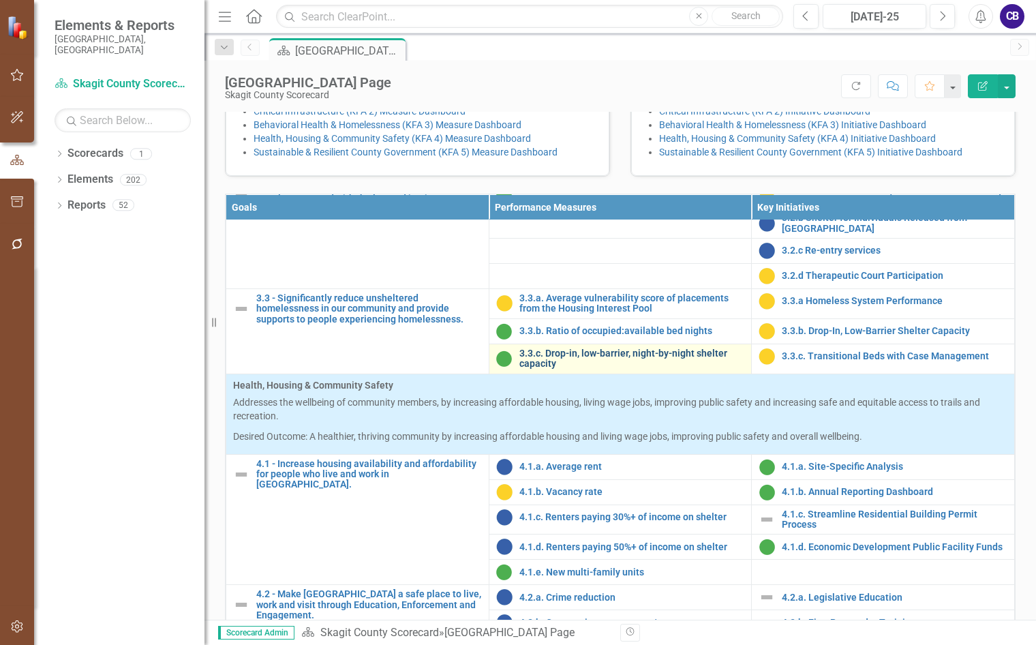
scroll to position [1159, 0]
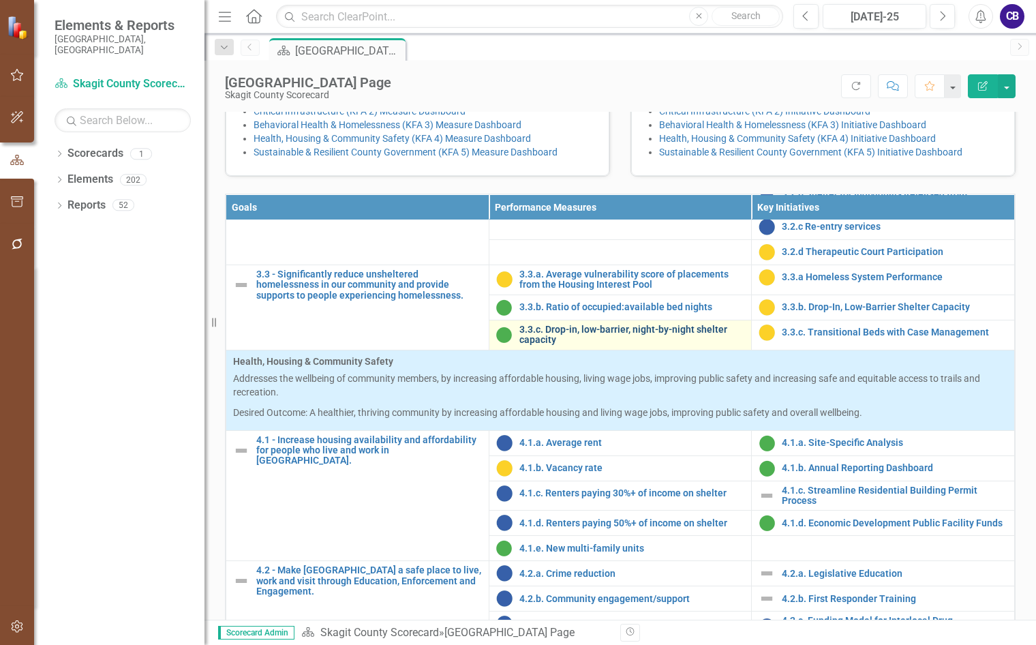
click at [607, 346] on link "3.3.c. Drop-in, low-barrier, night-by-night shelter capacity" at bounding box center [633, 335] width 226 height 21
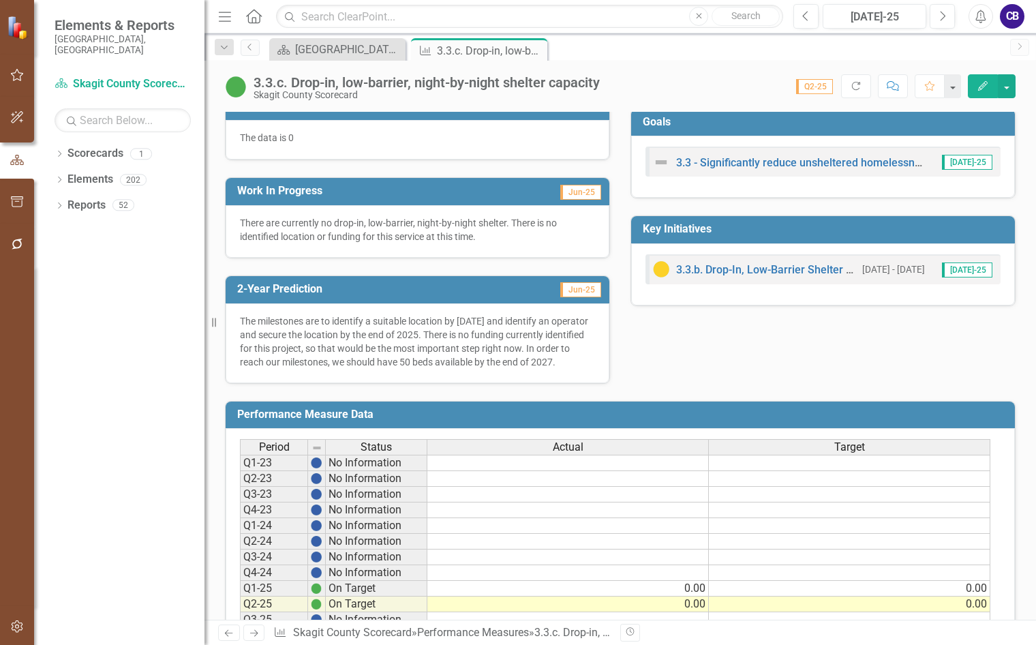
scroll to position [232, 0]
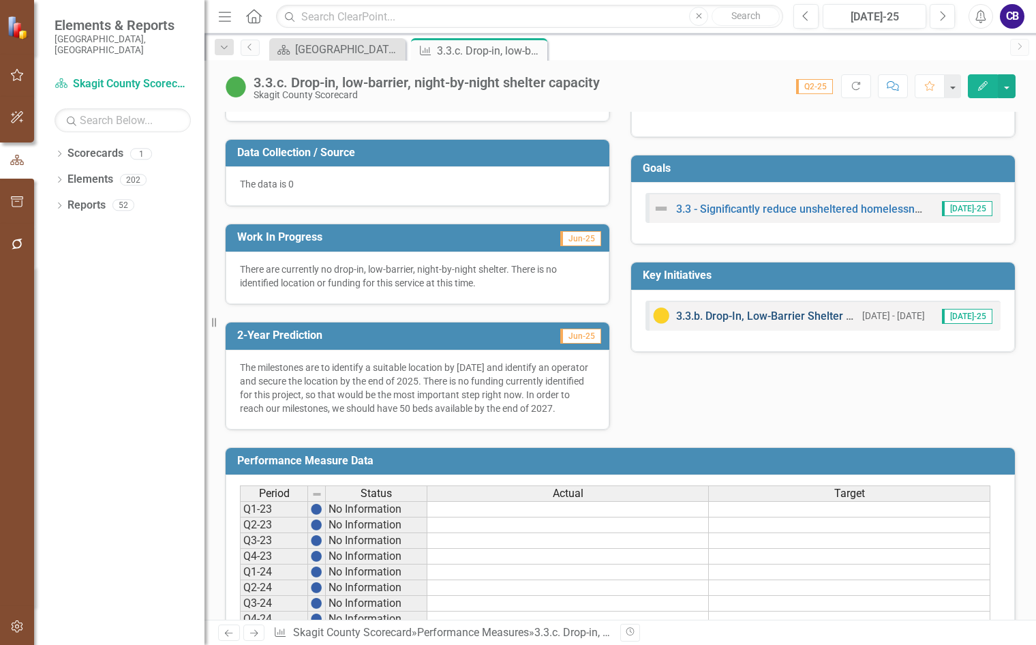
click at [734, 319] on link "3.3.b. Drop-In, Low-Barrier Shelter Capacity" at bounding box center [782, 316] width 212 height 13
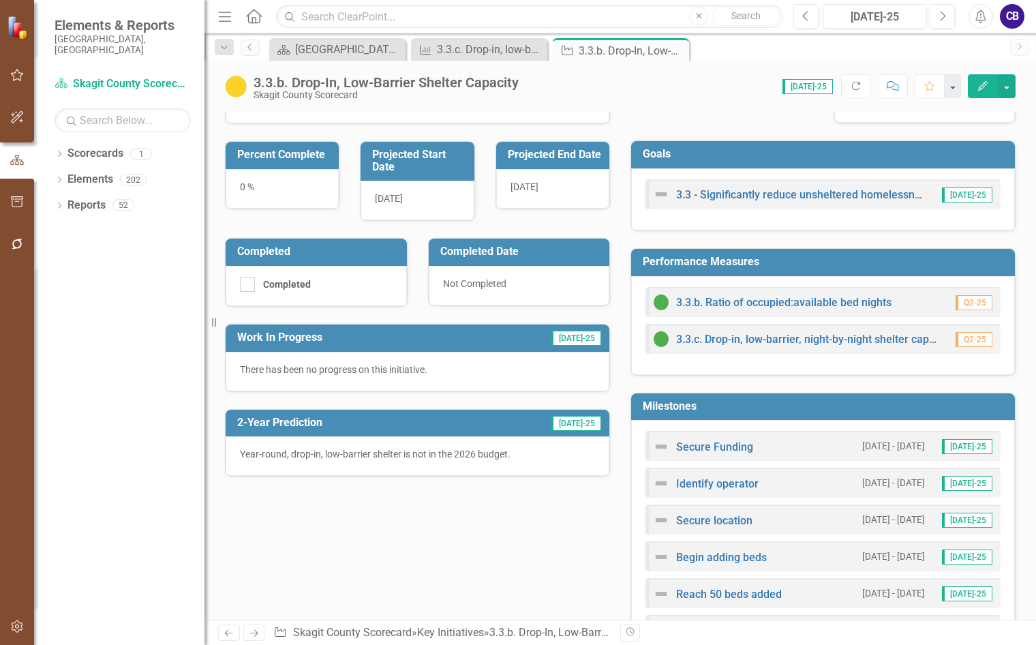
scroll to position [55, 0]
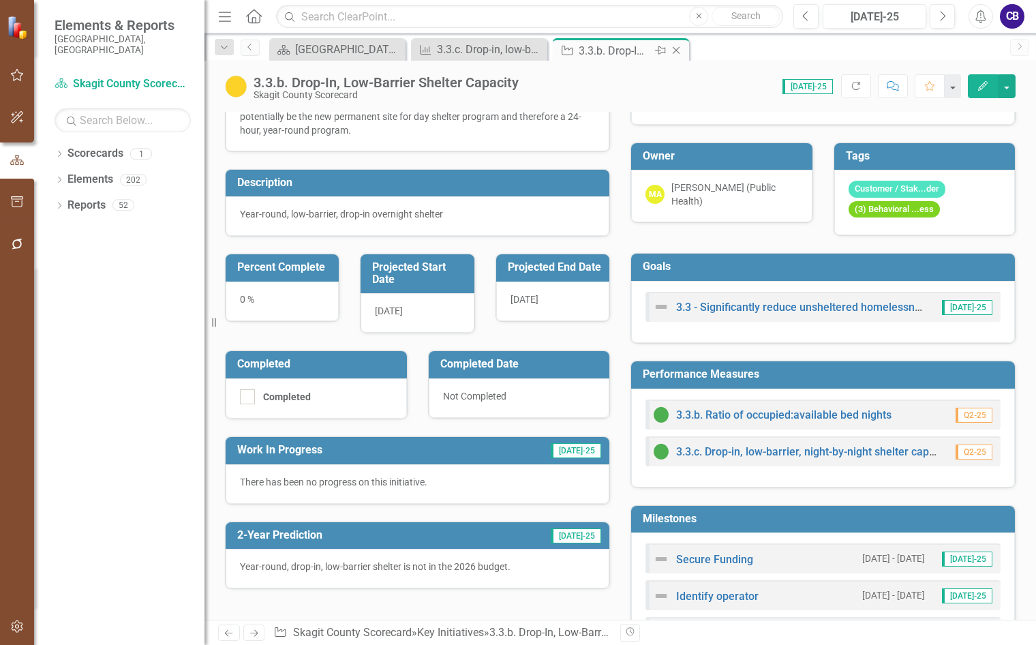
click at [676, 47] on icon "Close" at bounding box center [677, 50] width 14 height 11
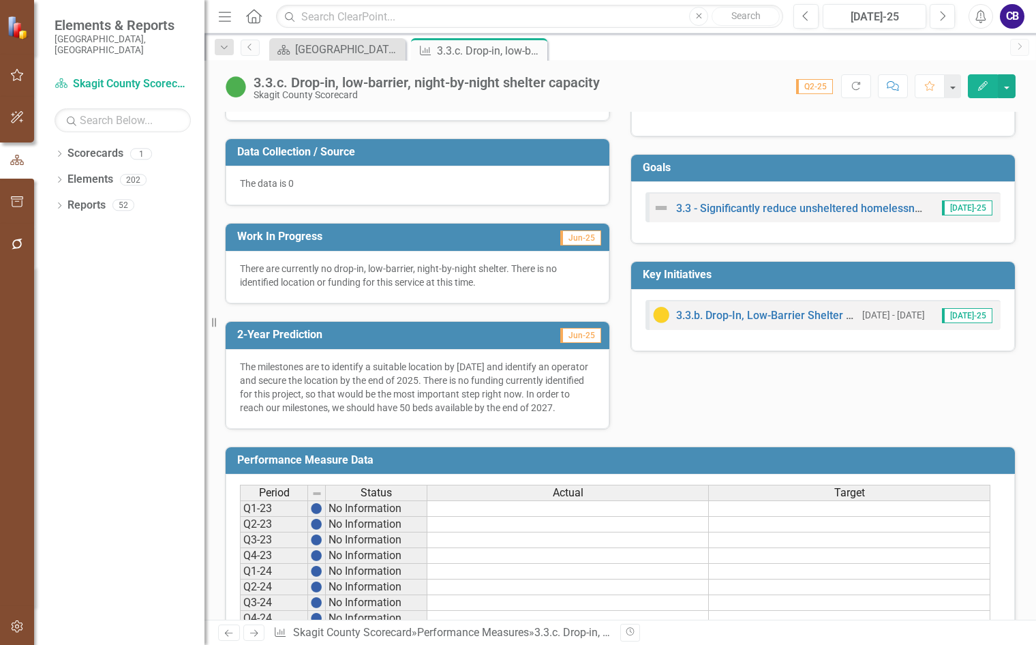
scroll to position [232, 0]
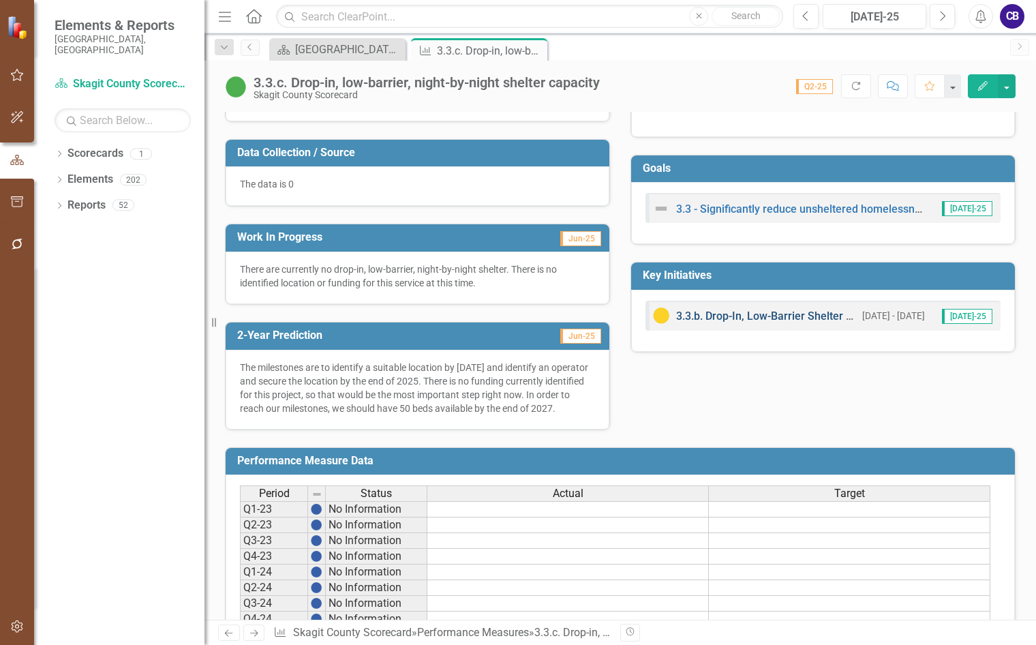
click at [777, 314] on link "3.3.b. Drop-In, Low-Barrier Shelter Capacity" at bounding box center [782, 316] width 212 height 13
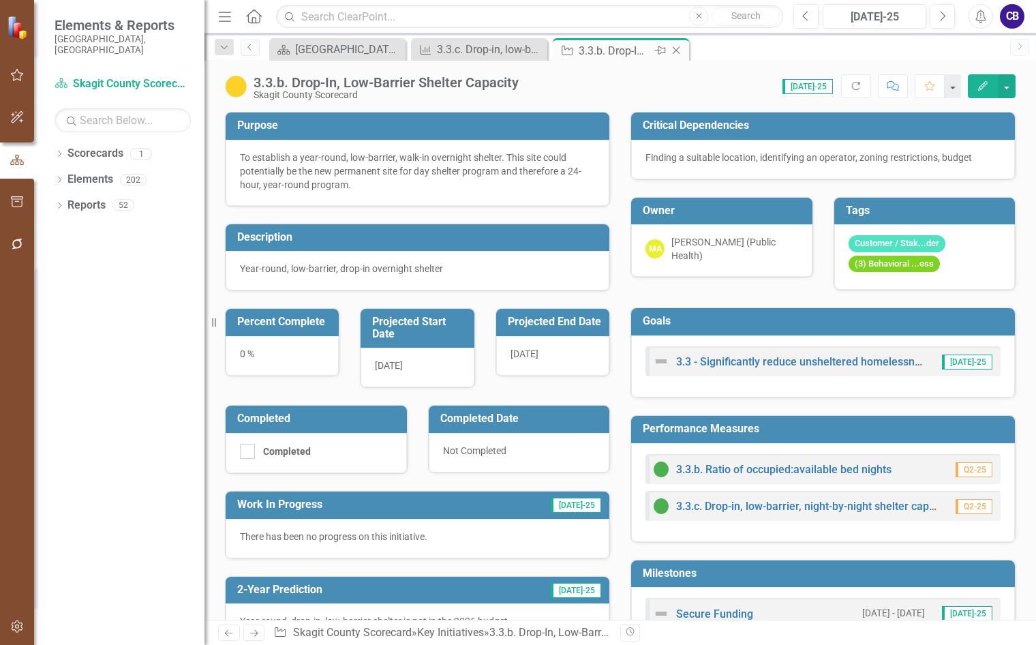
click at [679, 53] on icon at bounding box center [676, 50] width 7 height 7
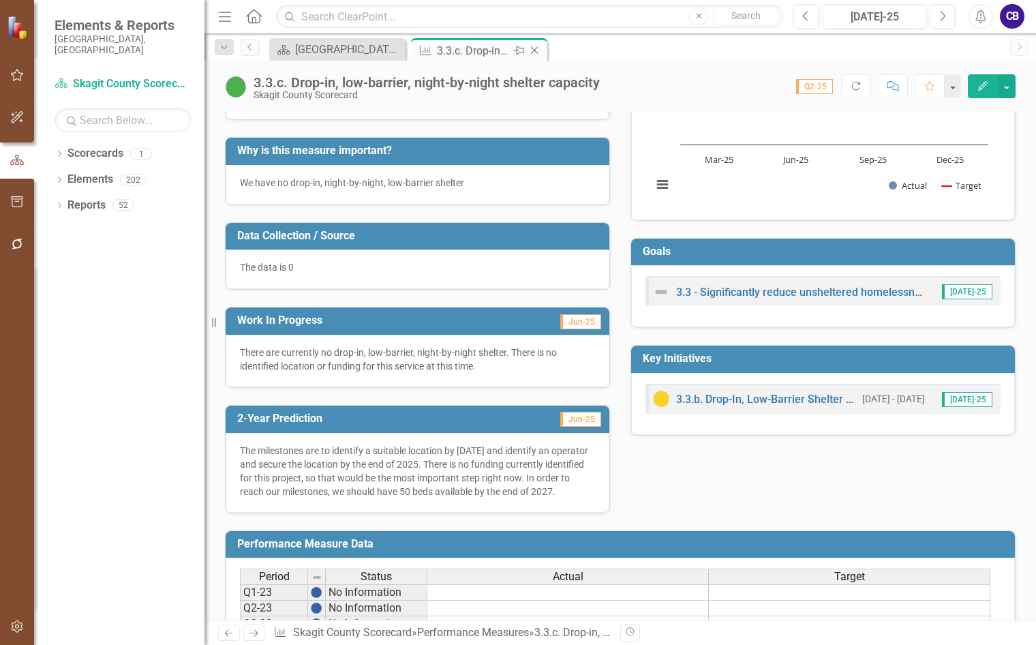
scroll to position [136, 0]
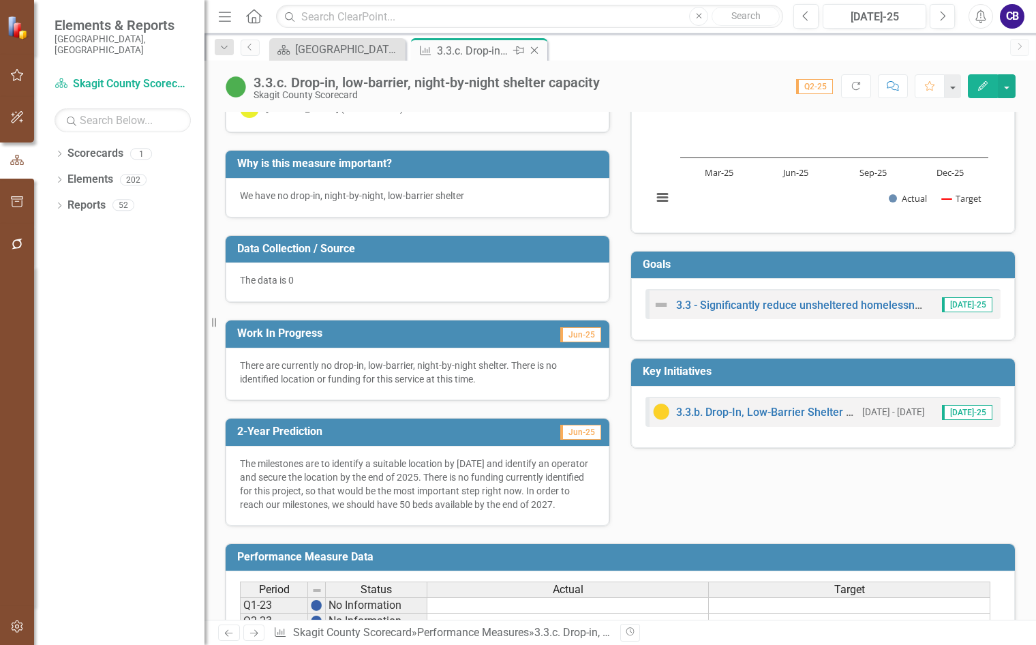
click at [531, 55] on icon "Close" at bounding box center [535, 50] width 14 height 11
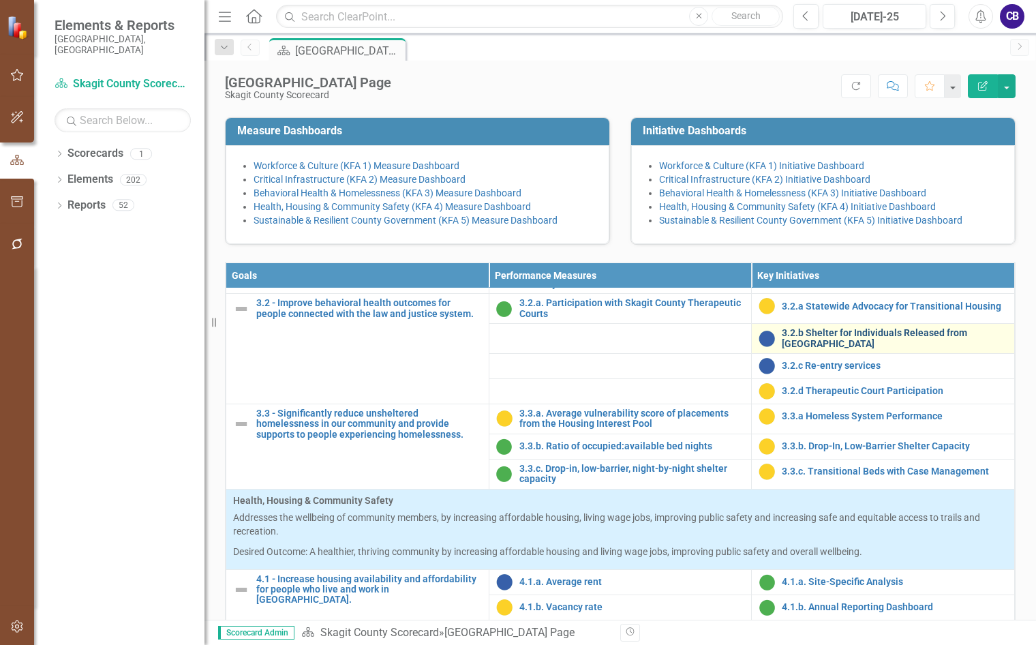
scroll to position [1159, 0]
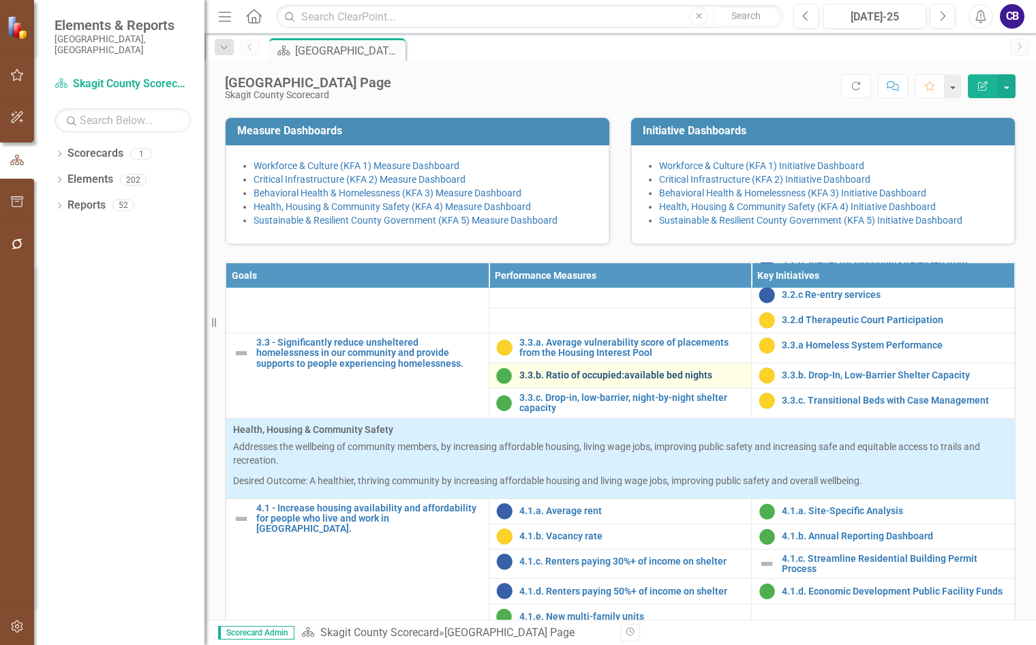
click at [636, 380] on link "3.3.b. Ratio of occupied:available bed nights" at bounding box center [633, 375] width 226 height 10
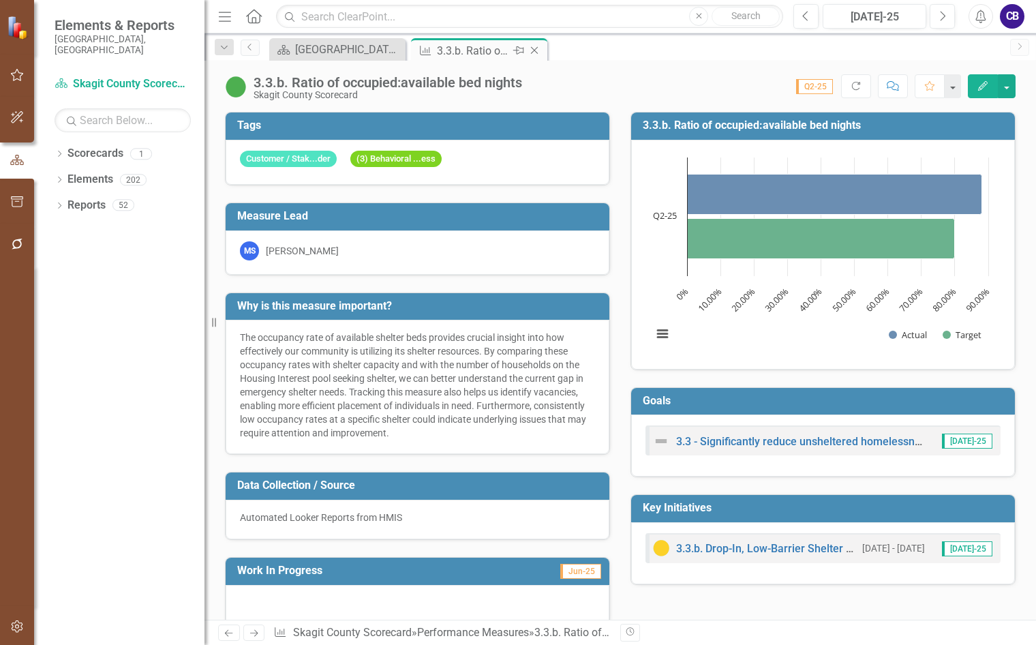
click at [530, 52] on icon "Close" at bounding box center [535, 50] width 14 height 11
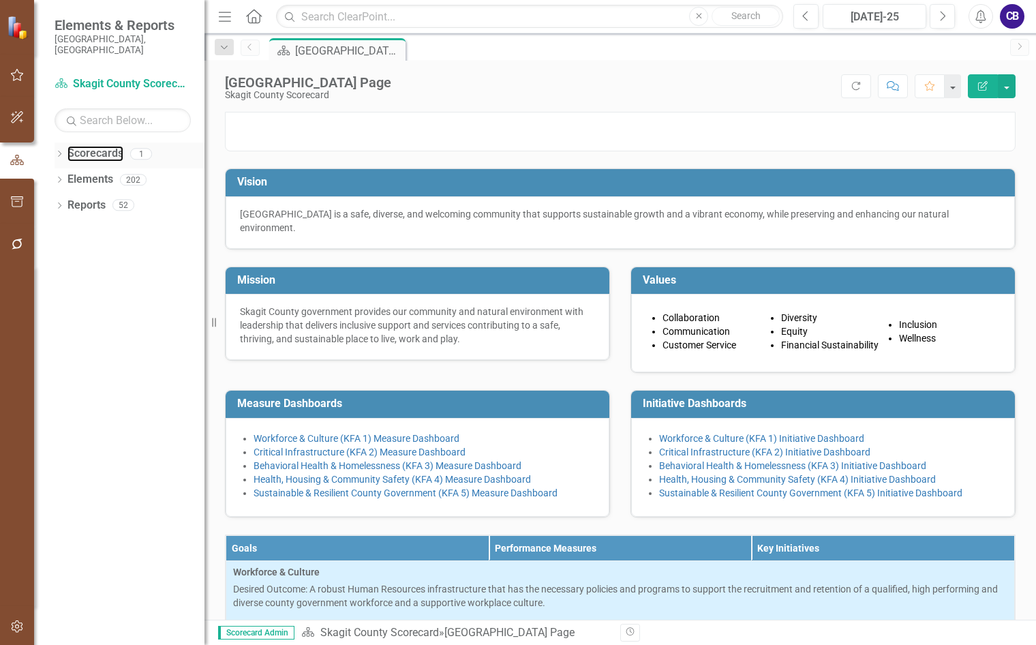
drag, startPoint x: 96, startPoint y: 142, endPoint x: 65, endPoint y: 139, distance: 30.8
click at [97, 146] on link "Scorecards" at bounding box center [95, 154] width 56 height 16
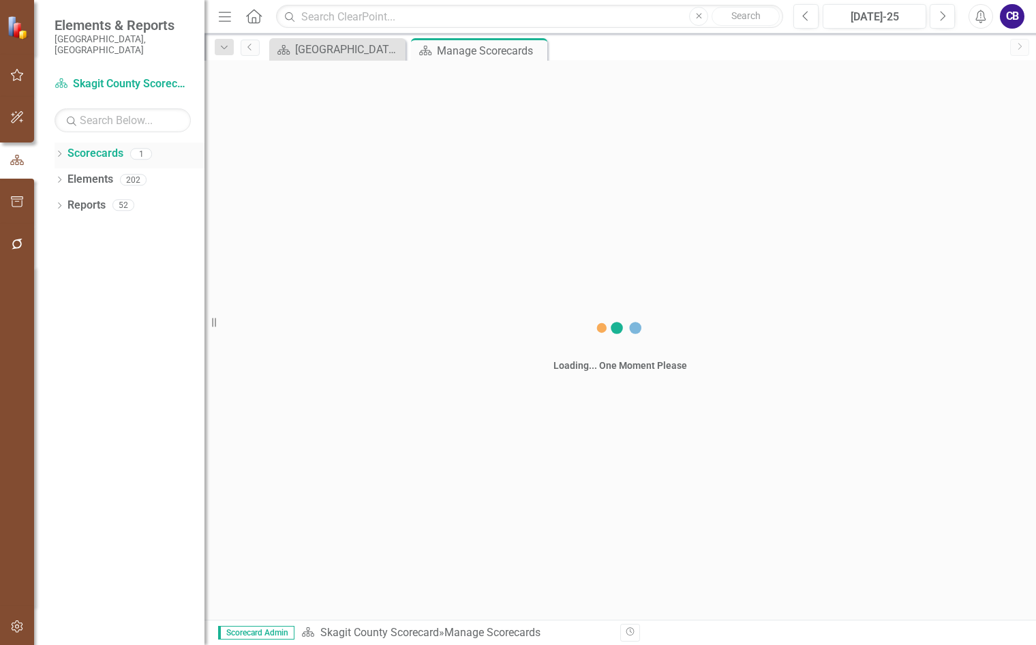
click at [61, 151] on icon "Dropdown" at bounding box center [60, 154] width 10 height 7
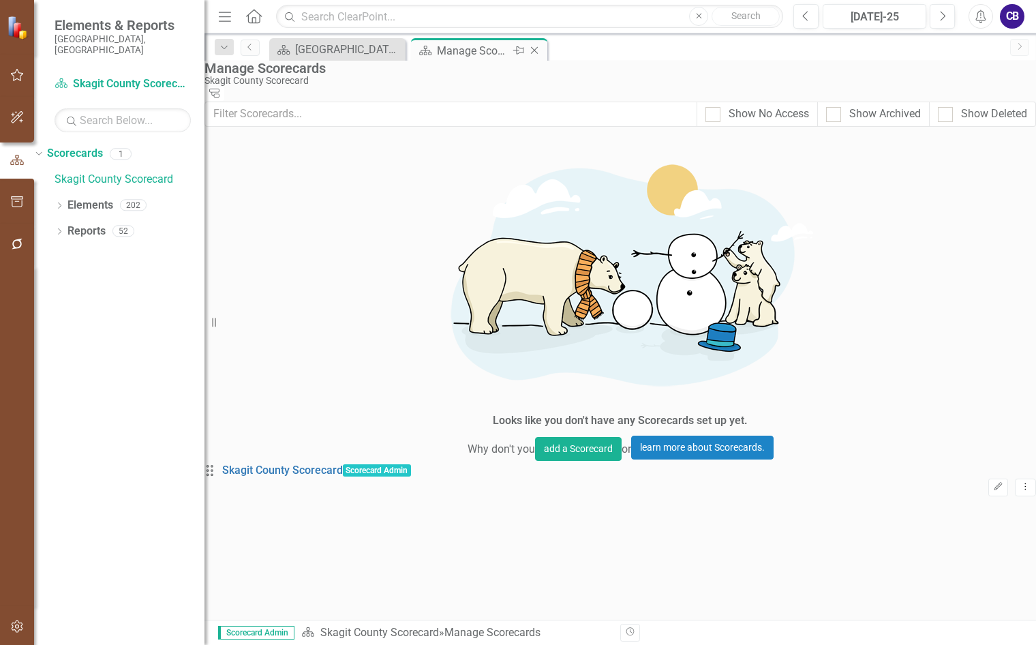
click at [537, 55] on icon "Close" at bounding box center [535, 50] width 14 height 11
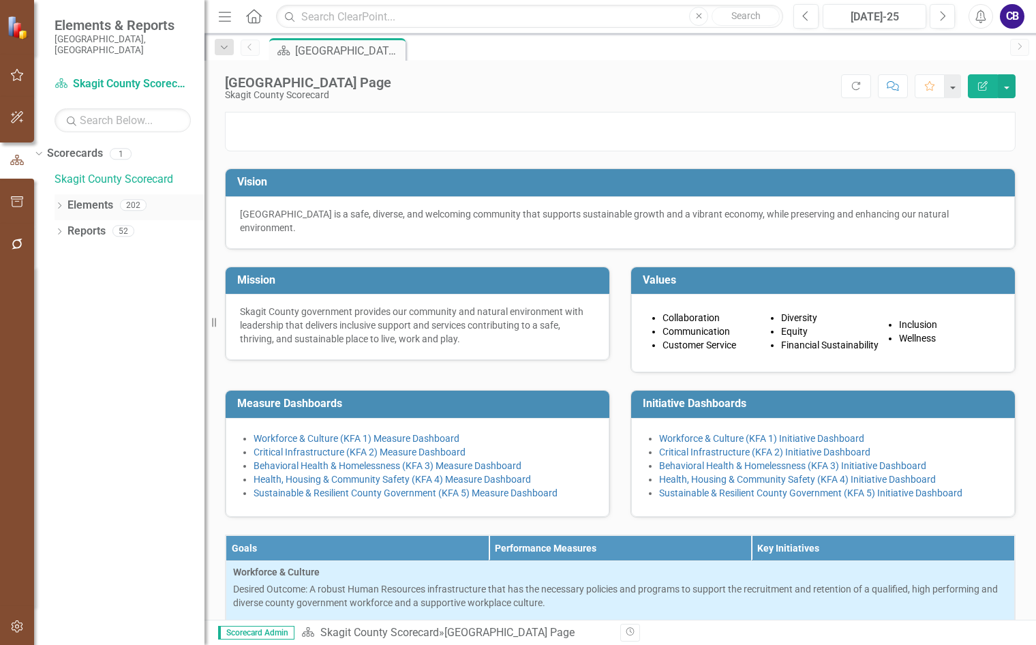
click at [88, 198] on link "Elements" at bounding box center [90, 206] width 46 height 16
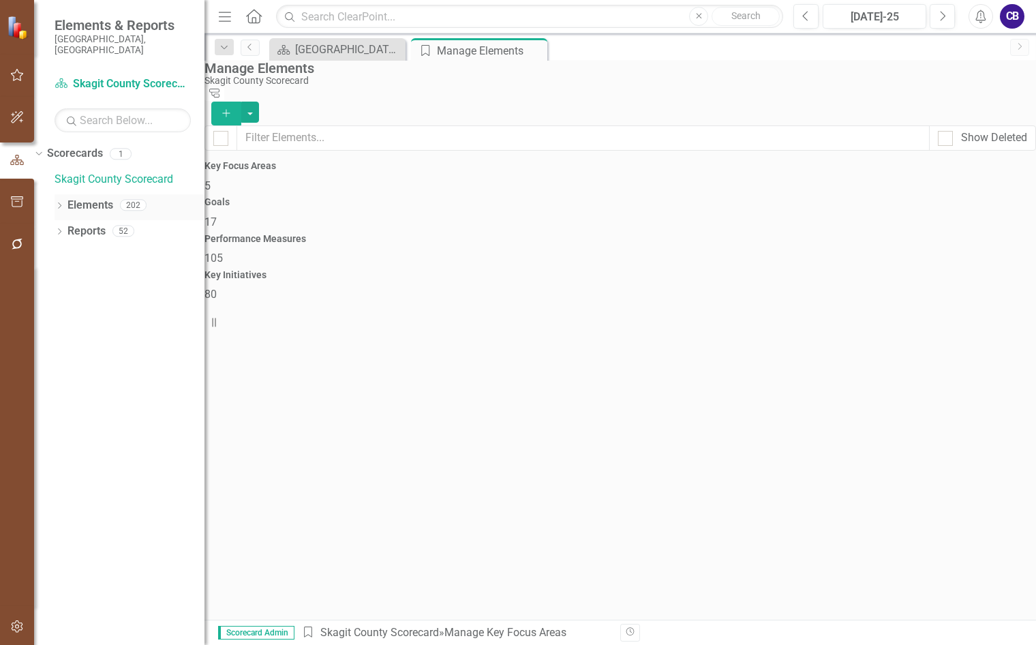
click at [58, 203] on icon "Dropdown" at bounding box center [60, 206] width 10 height 7
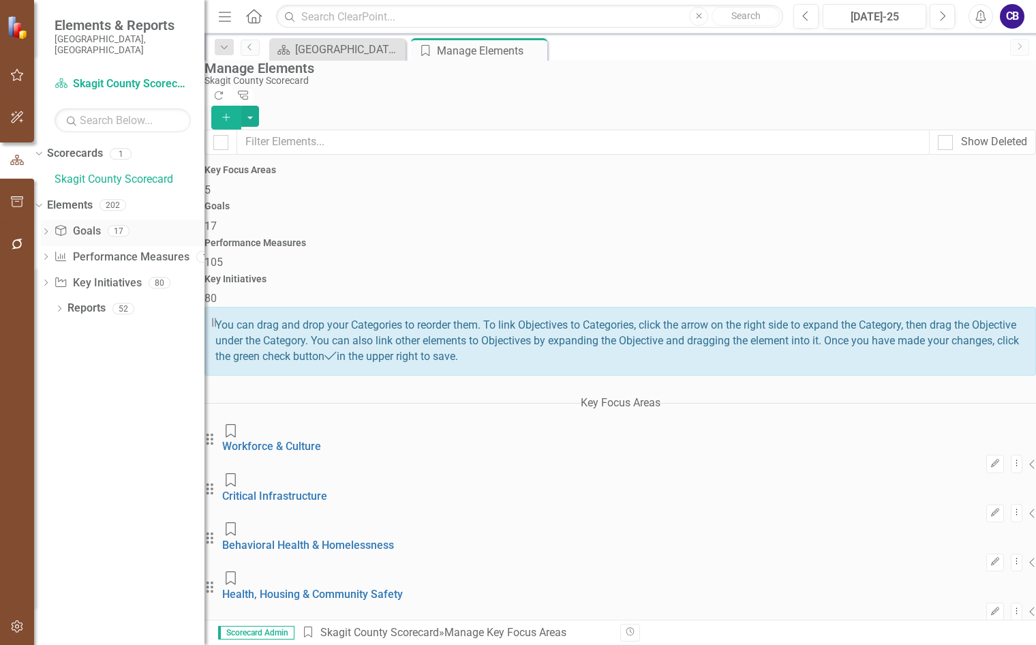
click at [100, 224] on link "Goal Goals" at bounding box center [77, 232] width 46 height 16
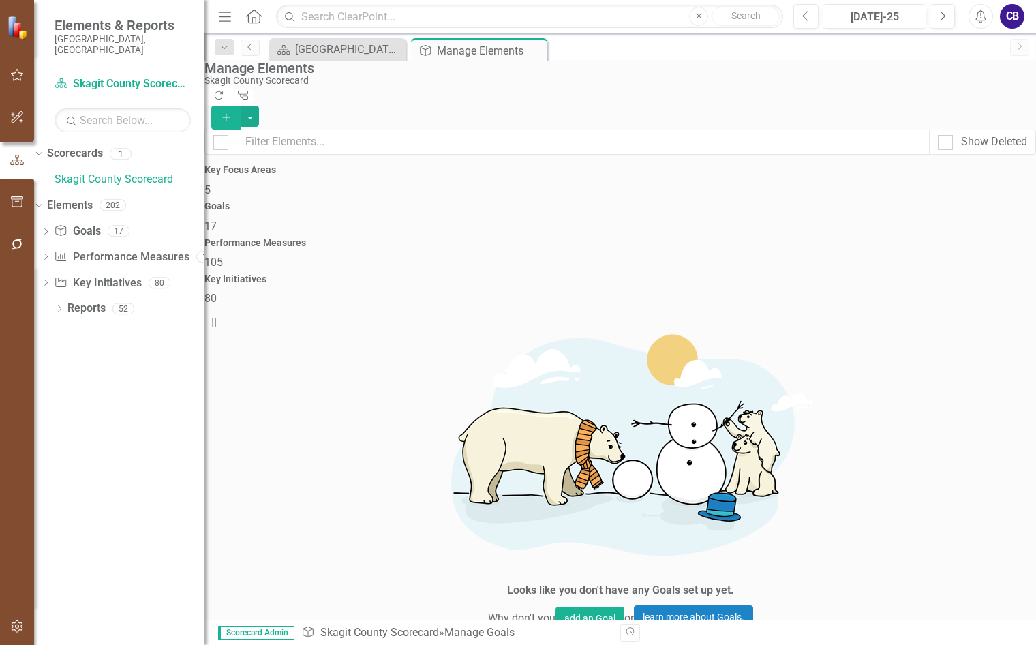
click at [0, 0] on icon "Close" at bounding box center [0, 0] width 0 height 0
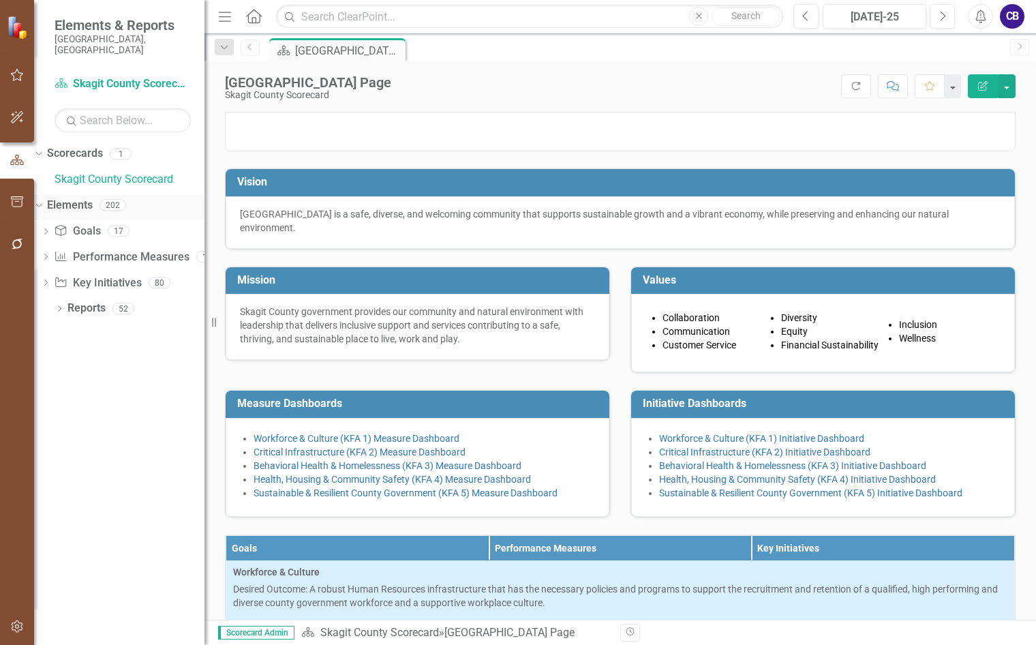
click at [89, 198] on link "Elements" at bounding box center [70, 206] width 46 height 16
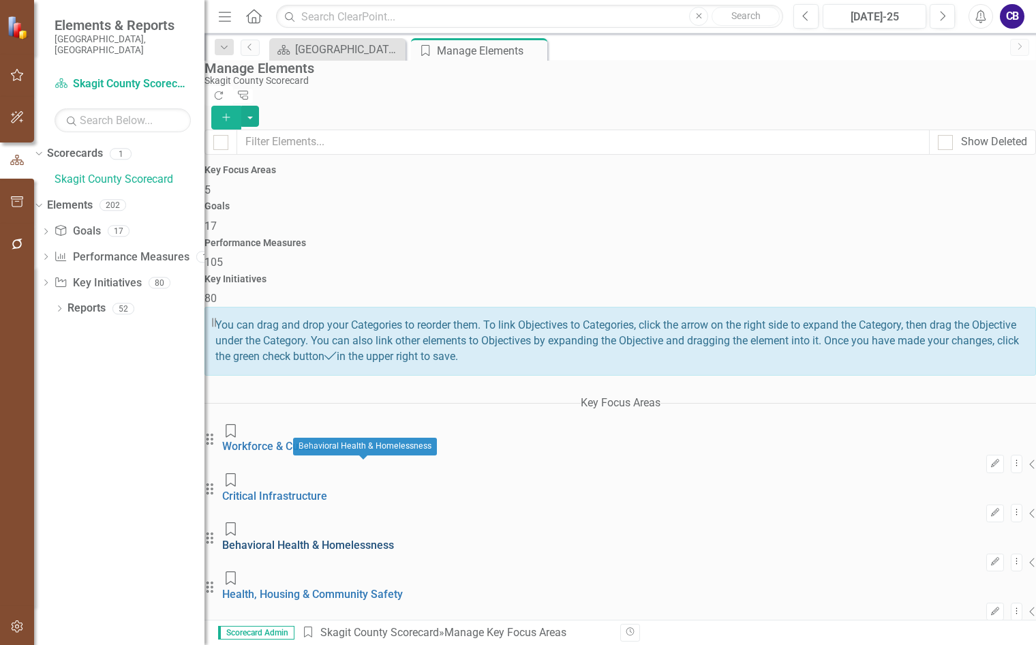
click at [370, 539] on link "Behavioral Health & Homelessness" at bounding box center [308, 545] width 172 height 13
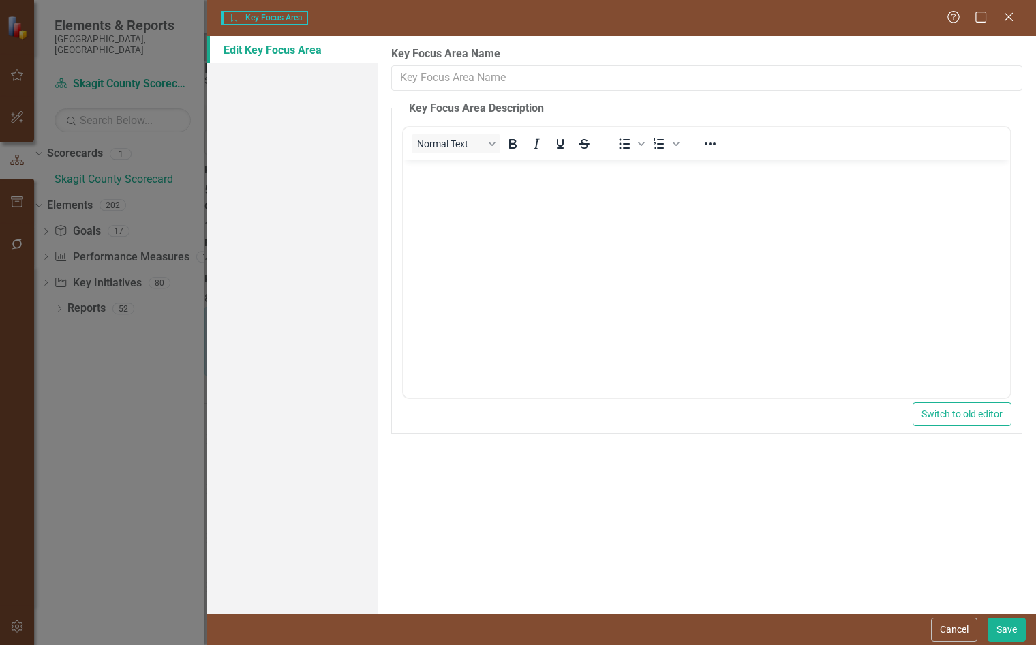
type input "Behavioral Health & Homelessness"
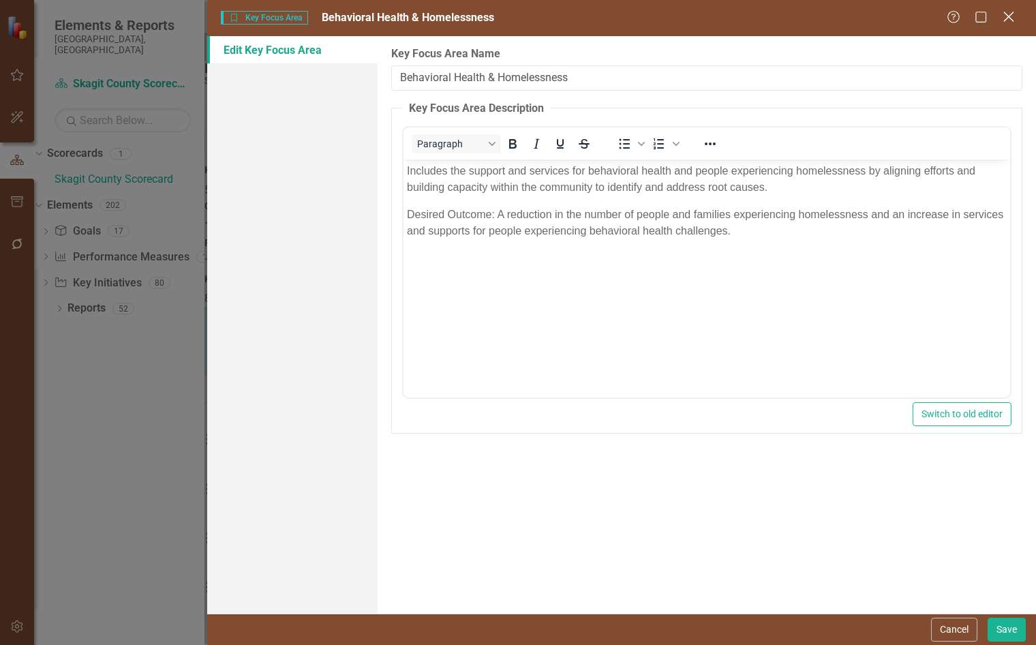
click at [1009, 20] on icon "Close" at bounding box center [1008, 16] width 17 height 13
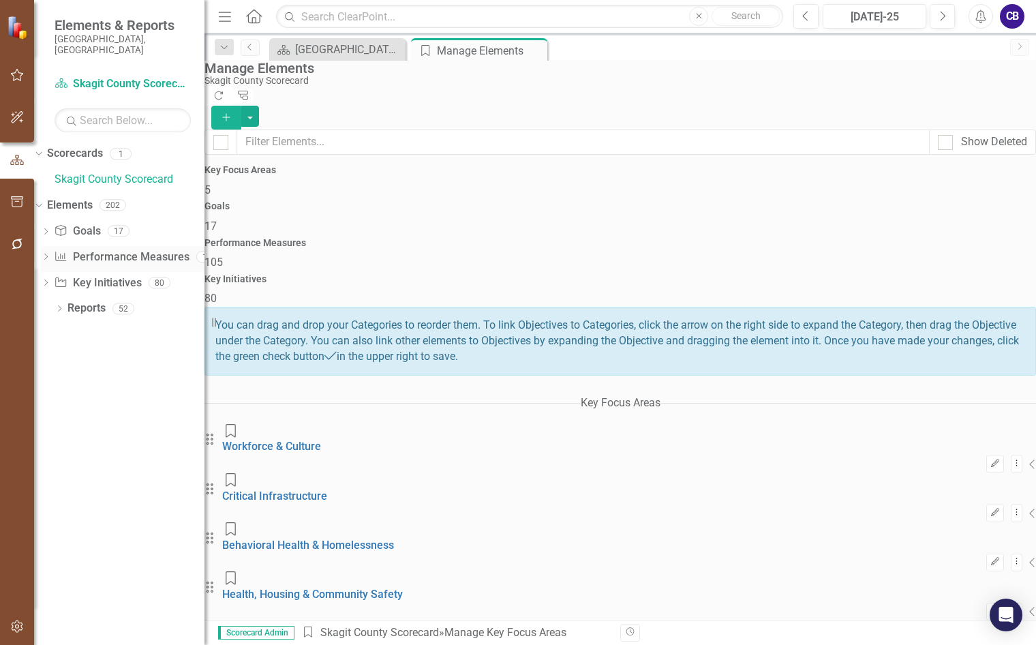
click at [94, 250] on link "Performance Measure Performance Measures" at bounding box center [121, 258] width 135 height 16
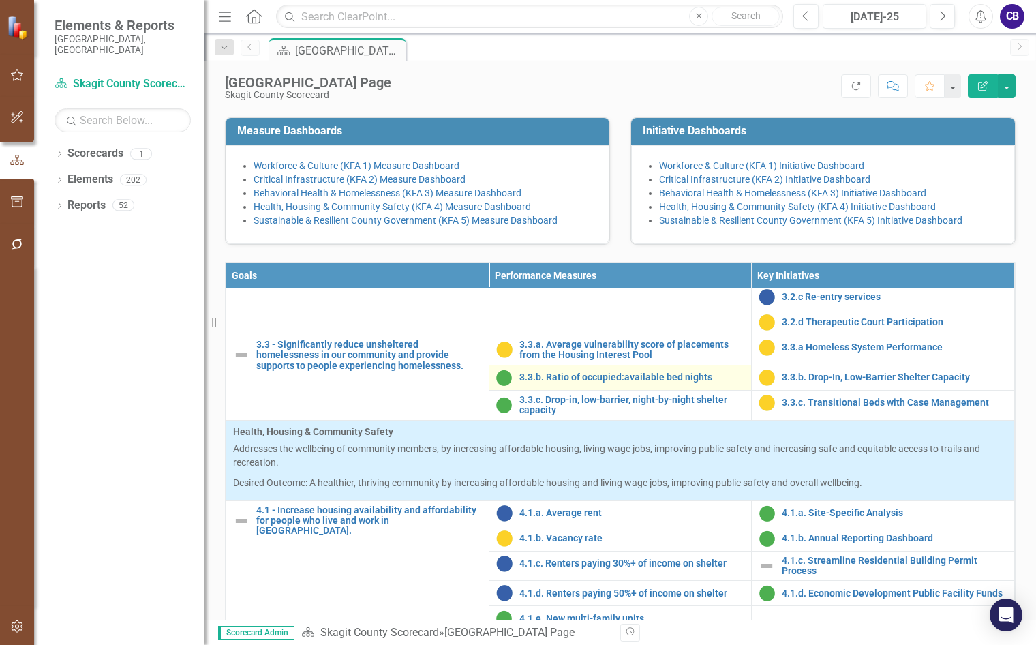
scroll to position [1152, 0]
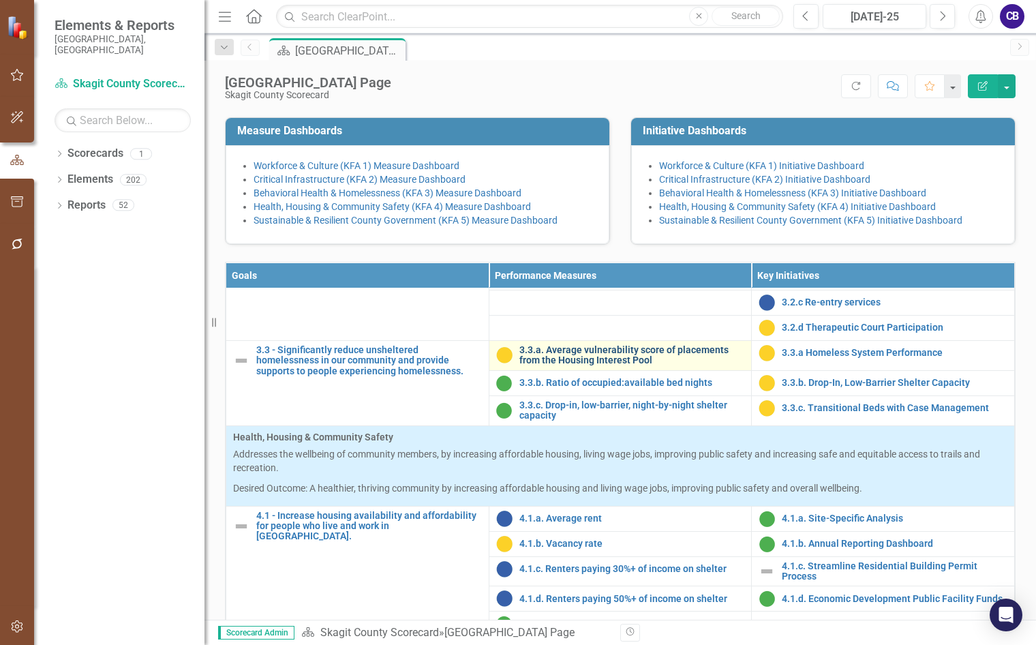
click at [577, 366] on link "3.3.a. Average vulnerability score of placements from the Housing Interest Pool" at bounding box center [633, 355] width 226 height 21
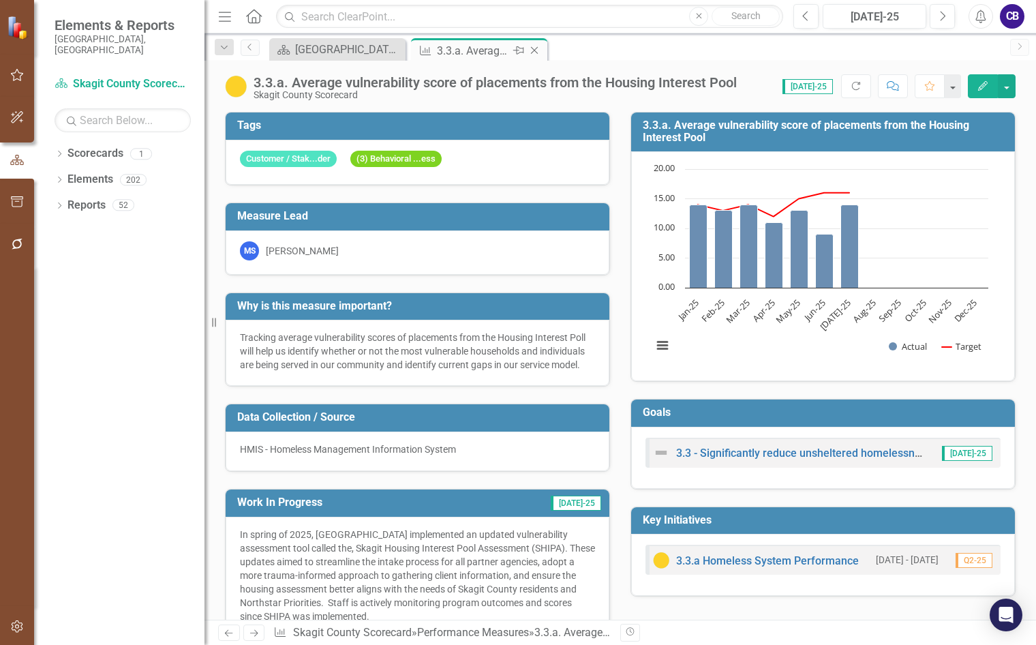
click at [537, 50] on icon "Close" at bounding box center [535, 50] width 14 height 11
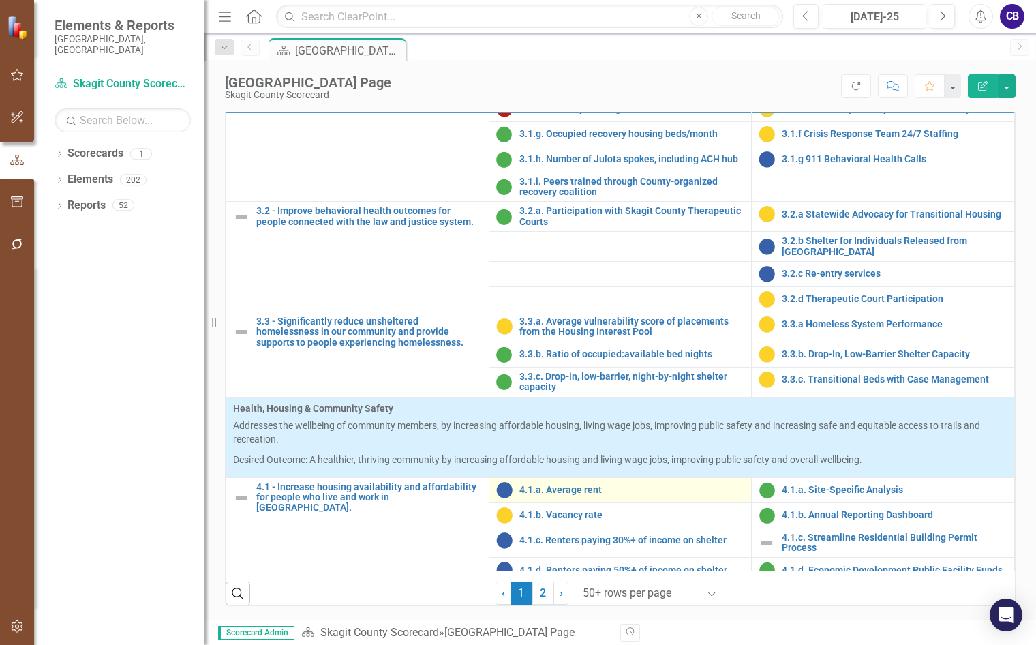
scroll to position [1091, 0]
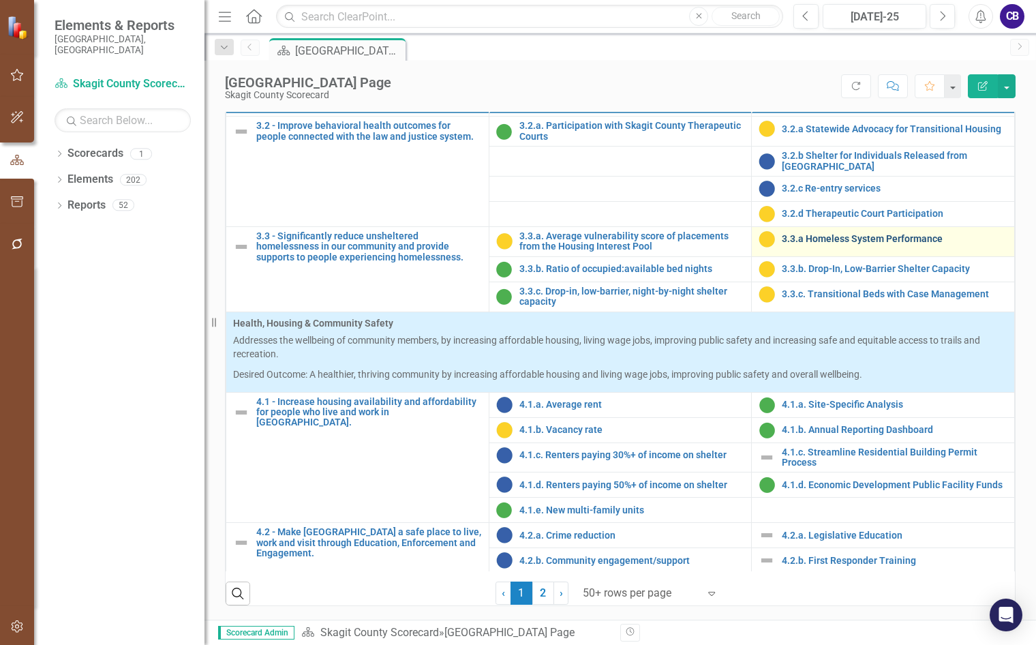
click at [811, 244] on link "3.3.a Homeless System Performance" at bounding box center [895, 239] width 226 height 10
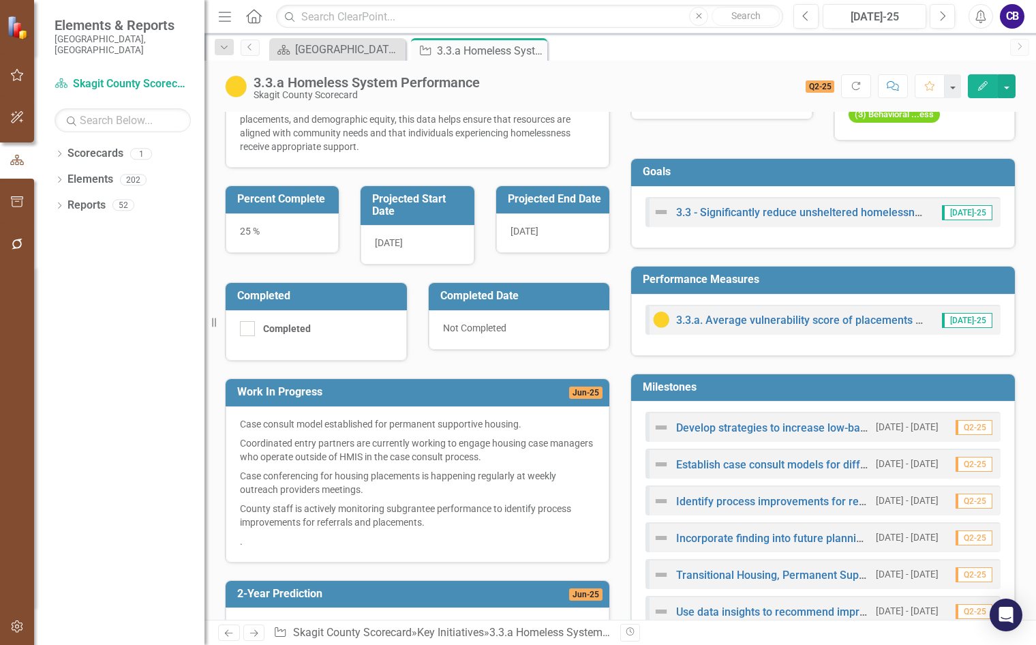
scroll to position [142, 0]
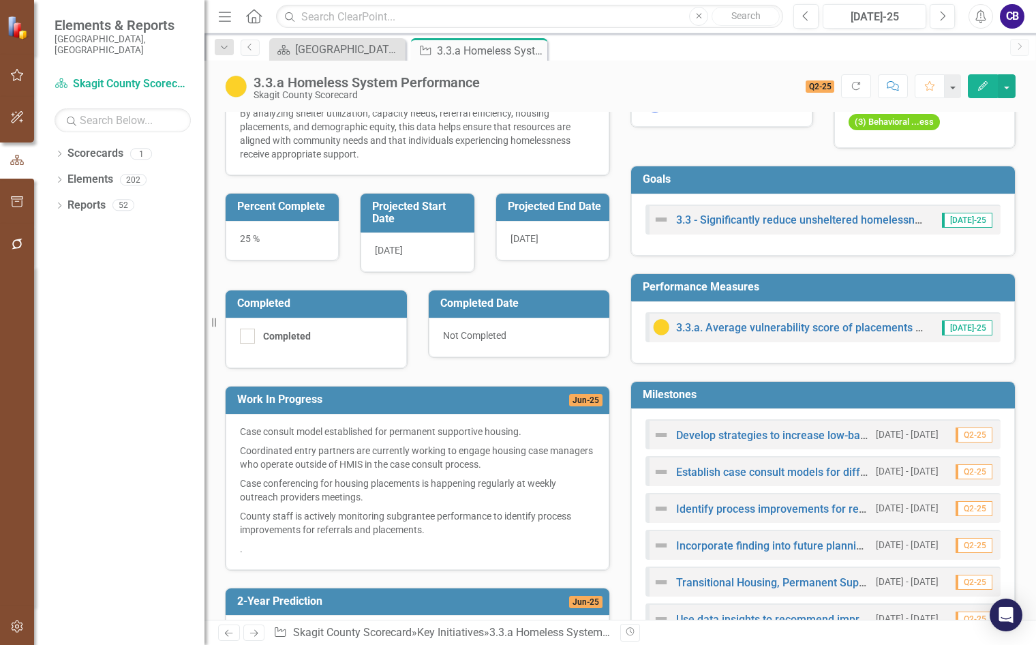
click at [0, 0] on icon "Close" at bounding box center [0, 0] width 0 height 0
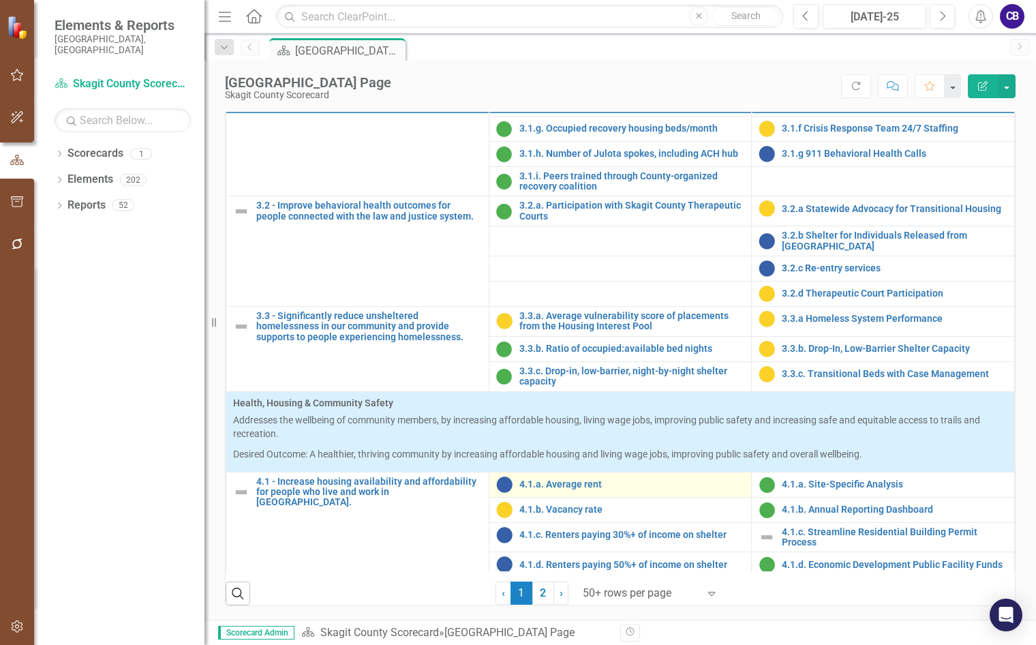
scroll to position [1023, 0]
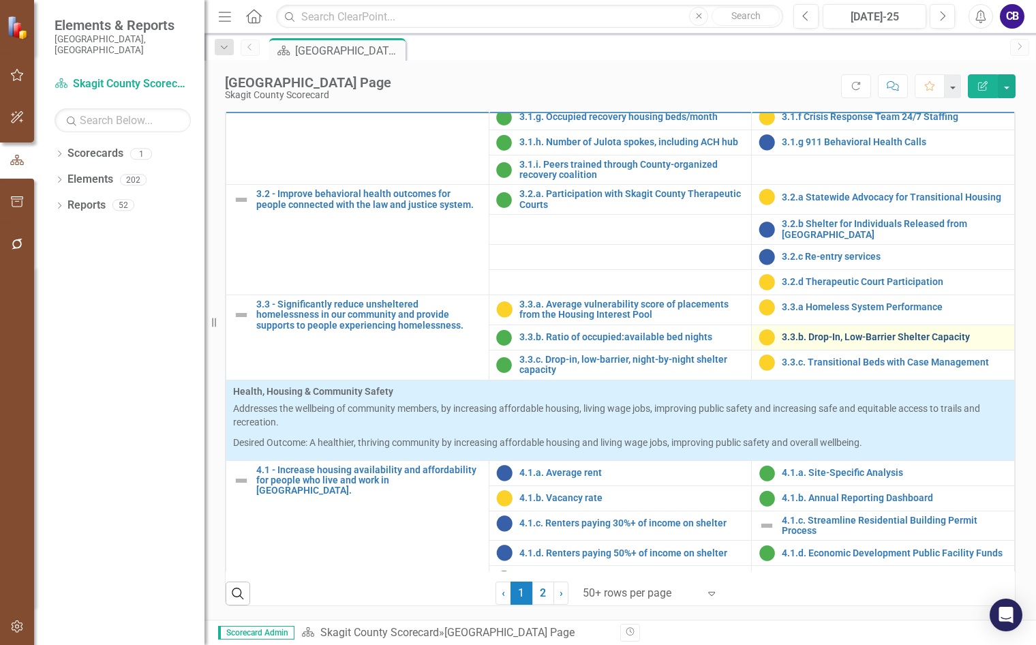
click at [830, 342] on link "3.3.b. Drop-In, Low-Barrier Shelter Capacity" at bounding box center [895, 337] width 226 height 10
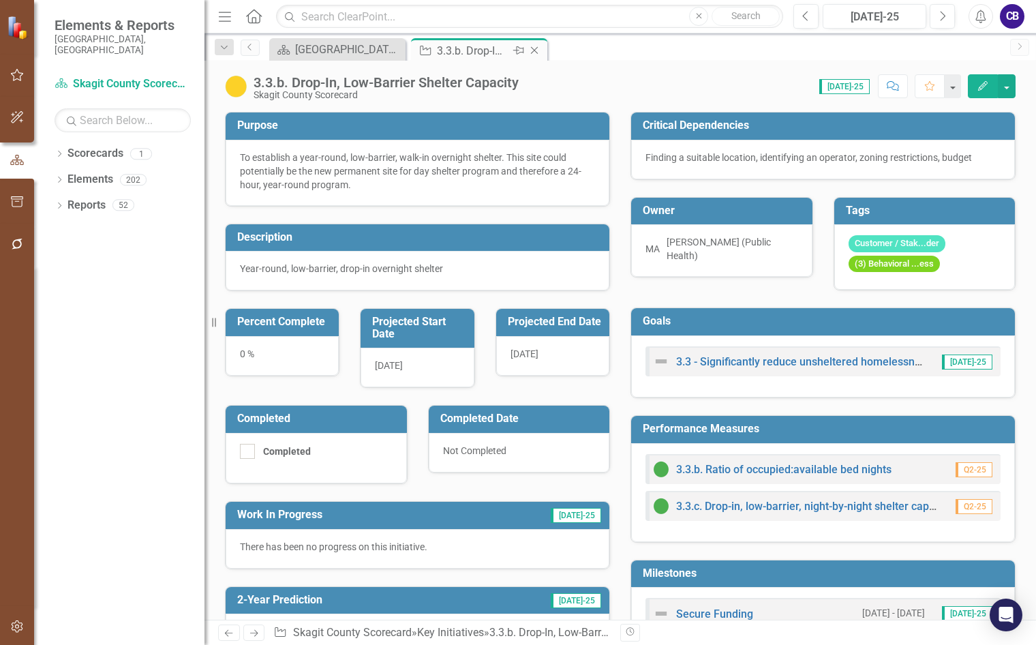
click at [535, 53] on icon "Close" at bounding box center [535, 50] width 14 height 11
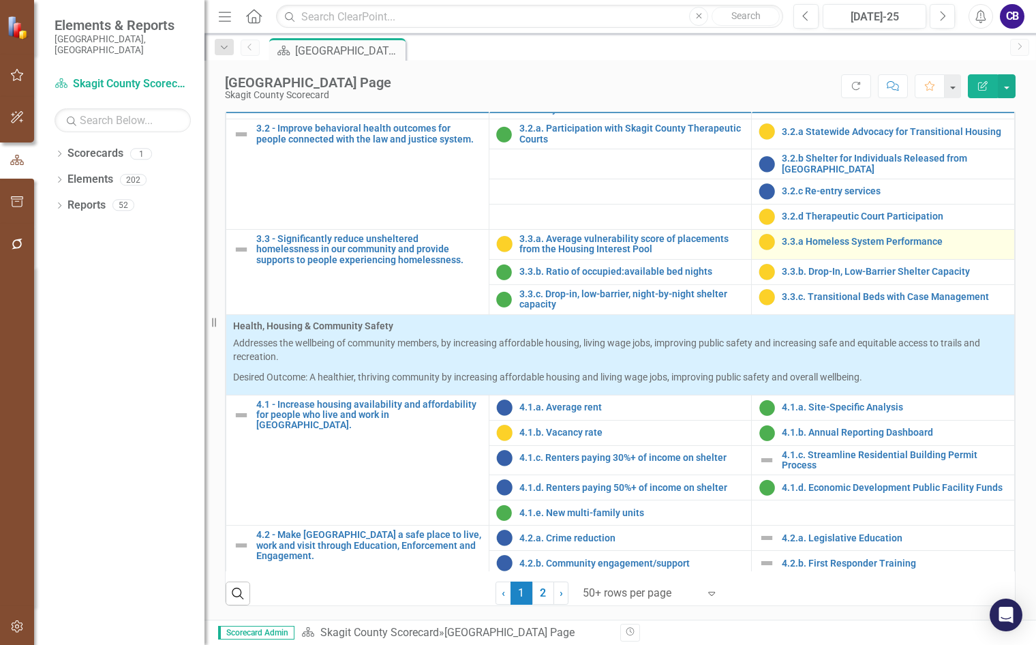
scroll to position [1159, 0]
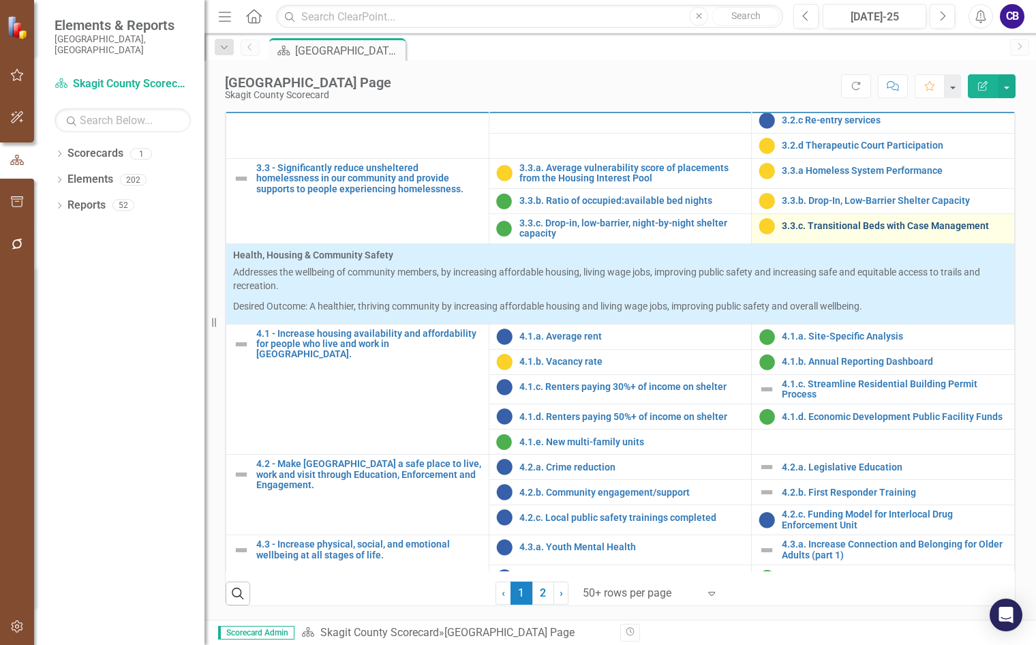
click at [800, 231] on link "3.3.c. Transitional Beds with Case Management" at bounding box center [895, 226] width 226 height 10
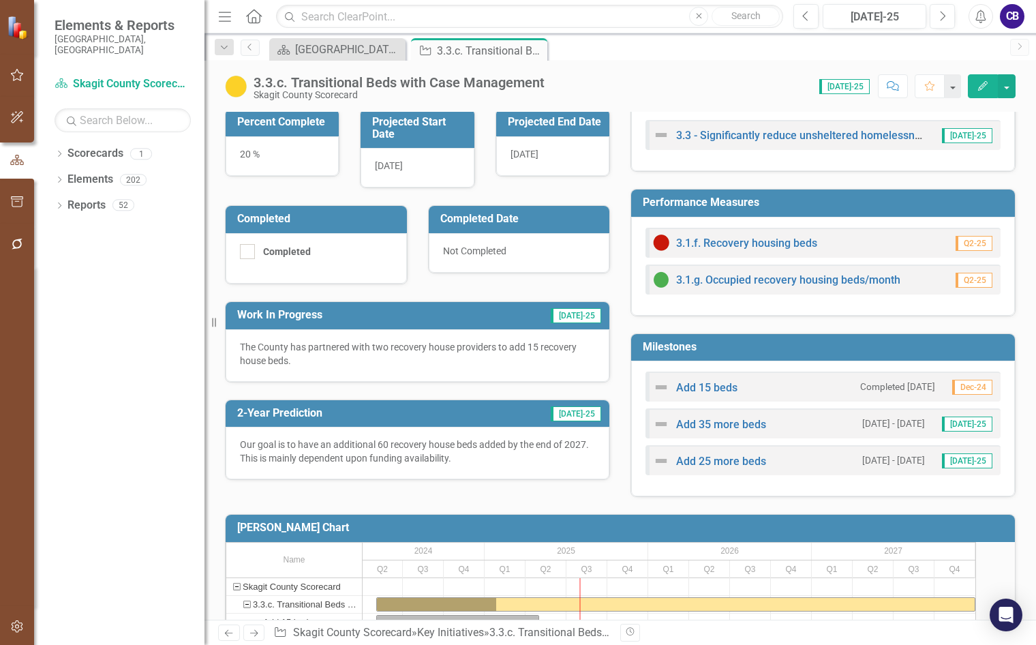
scroll to position [314, 0]
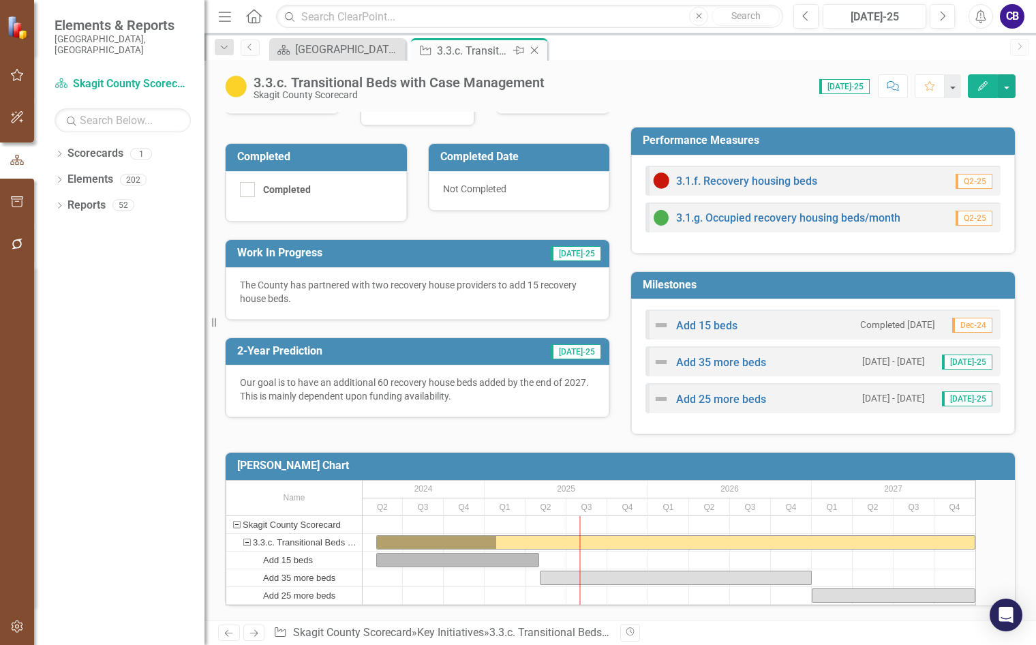
click at [535, 53] on icon "Close" at bounding box center [535, 50] width 14 height 11
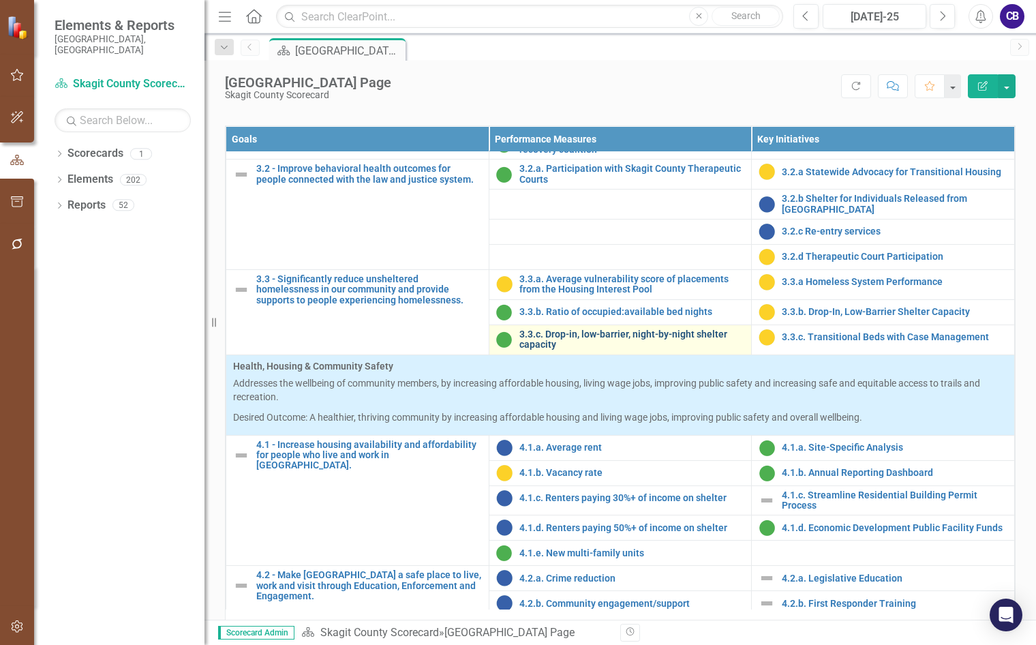
scroll to position [1083, 0]
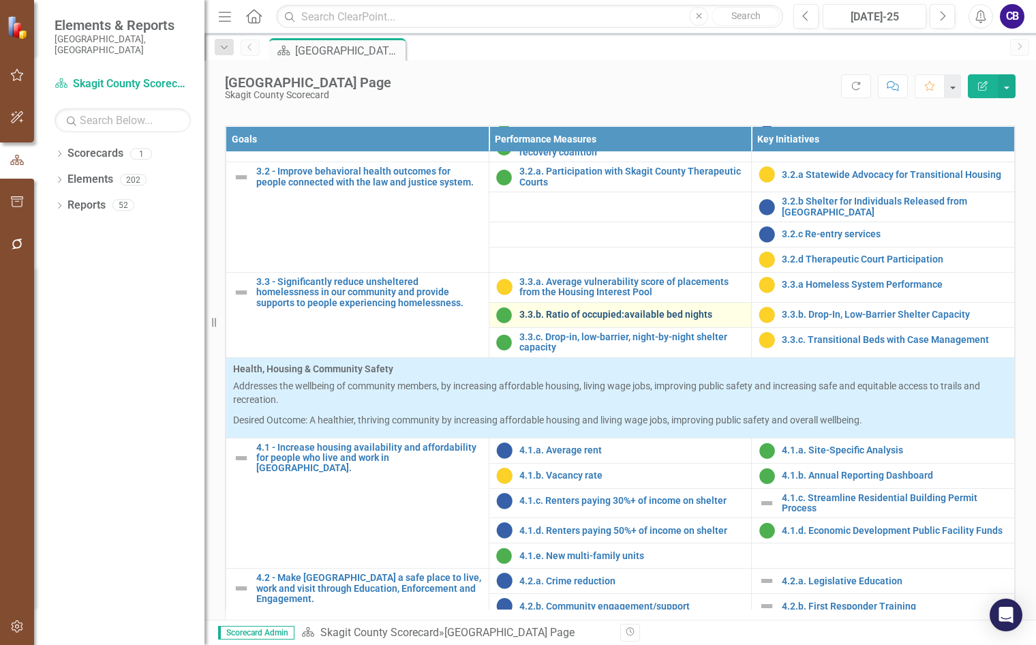
click at [562, 320] on link "3.3.b. Ratio of occupied:available bed nights" at bounding box center [633, 315] width 226 height 10
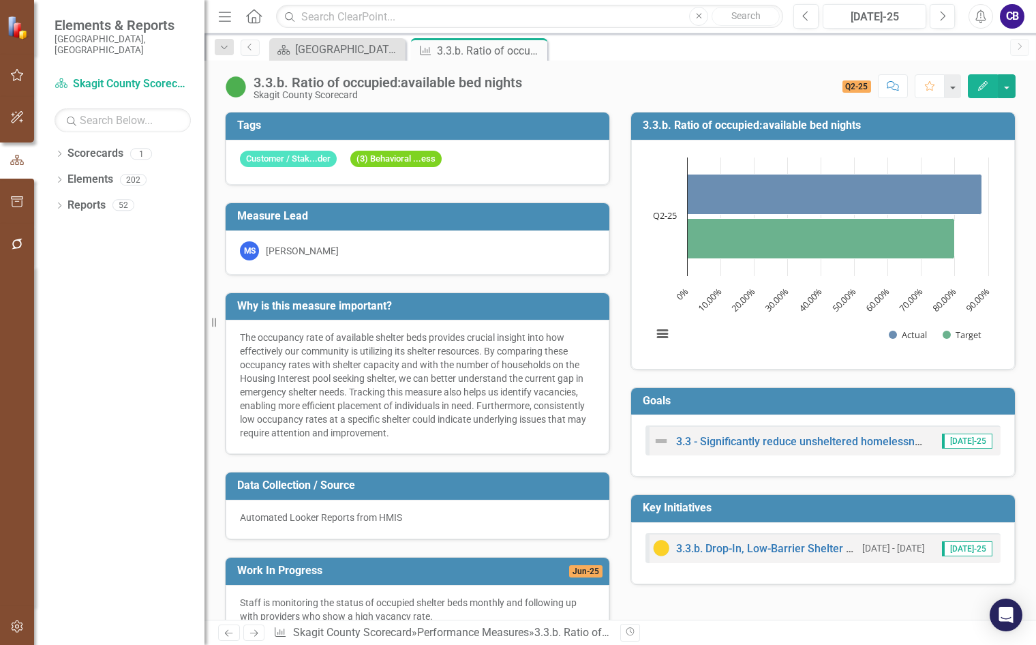
drag, startPoint x: 536, startPoint y: 48, endPoint x: 620, endPoint y: 47, distance: 84.5
click at [0, 0] on icon "Close" at bounding box center [0, 0] width 0 height 0
